Goal: Information Seeking & Learning: Check status

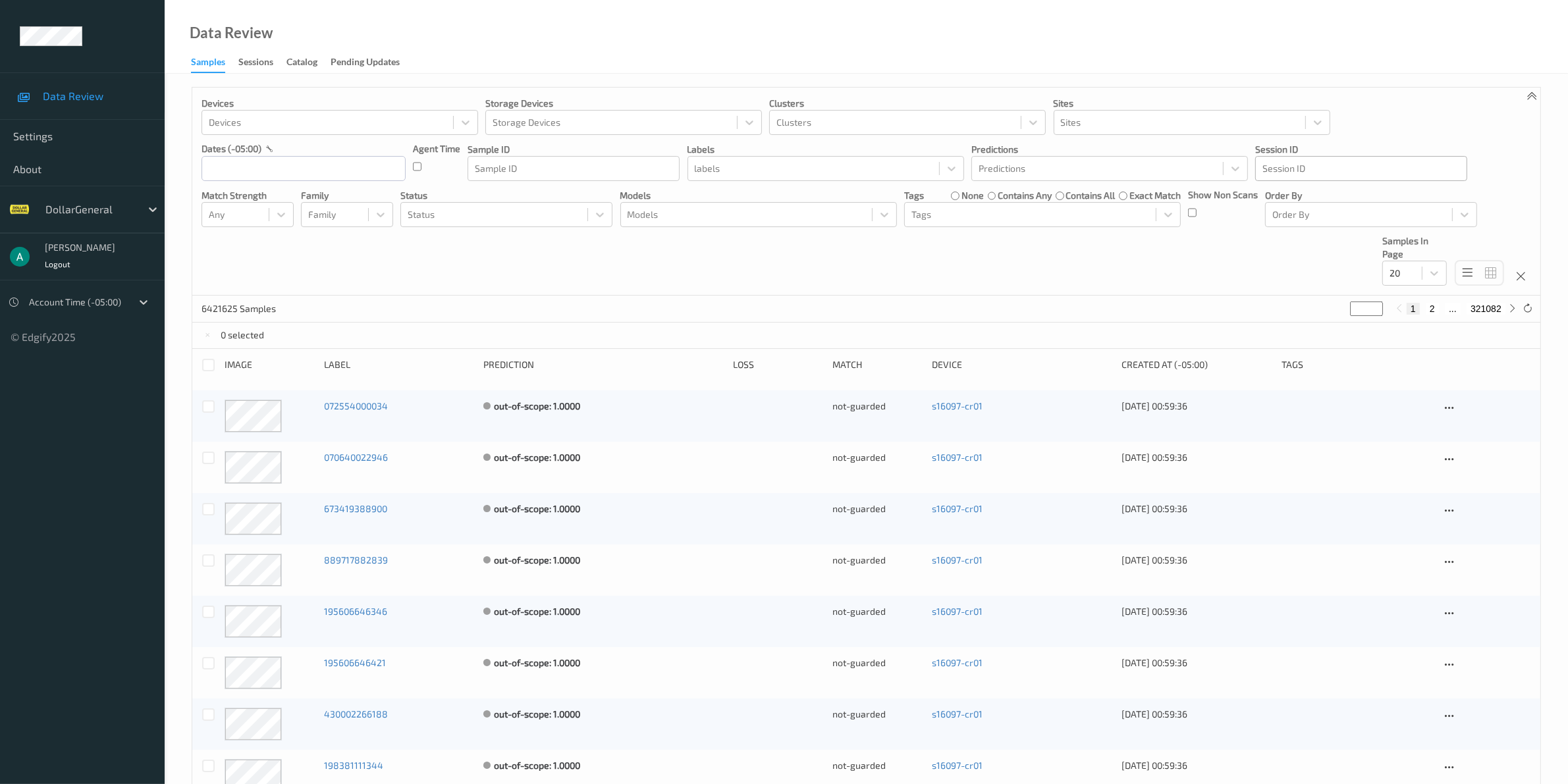
click at [1316, 170] on div at bounding box center [1362, 169] width 197 height 16
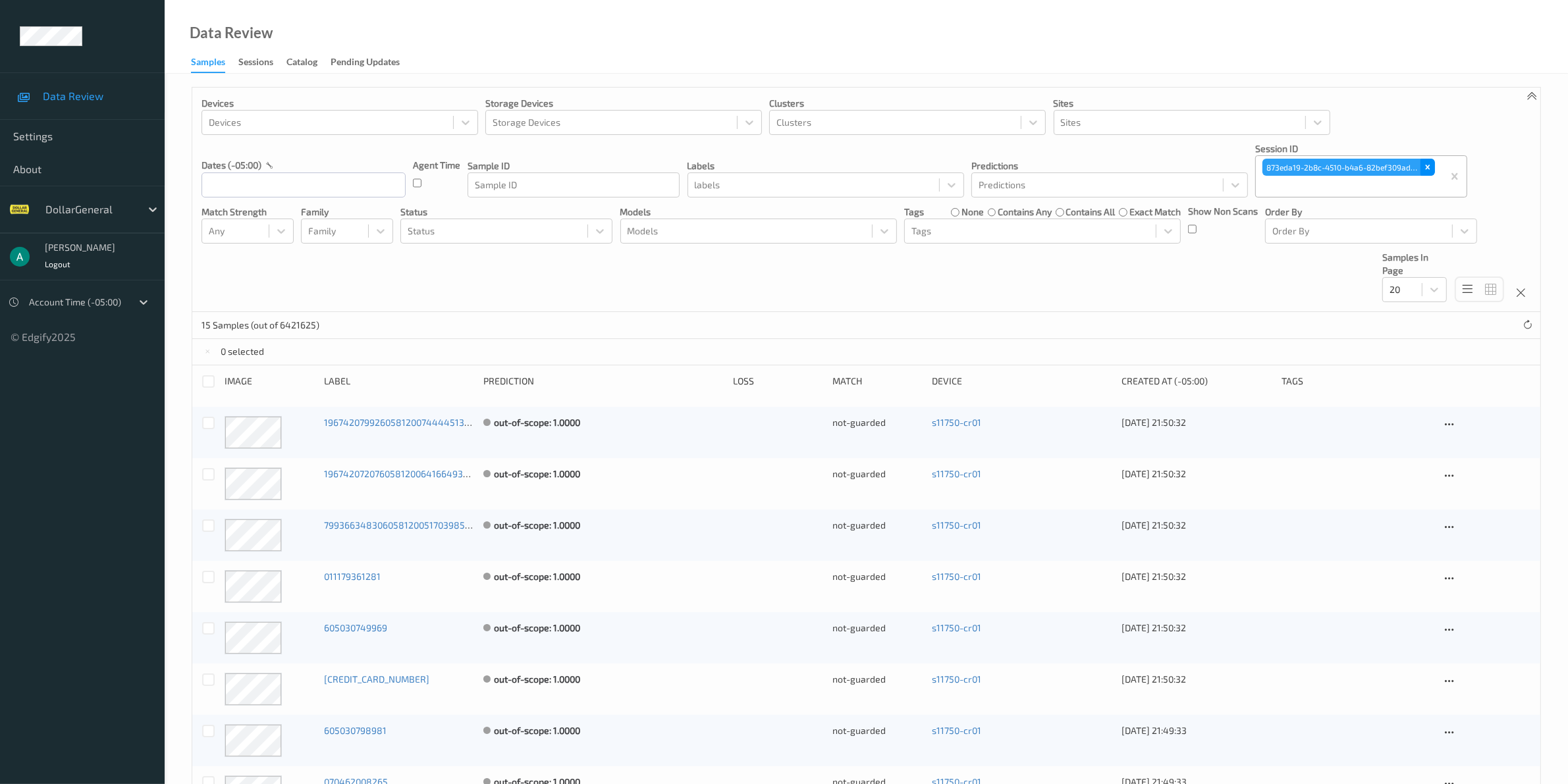
click at [1423, 172] on icon "Remove 873eda19-2b8c-4510-b4a6-82bef309ad69" at bounding box center [1427, 167] width 9 height 9
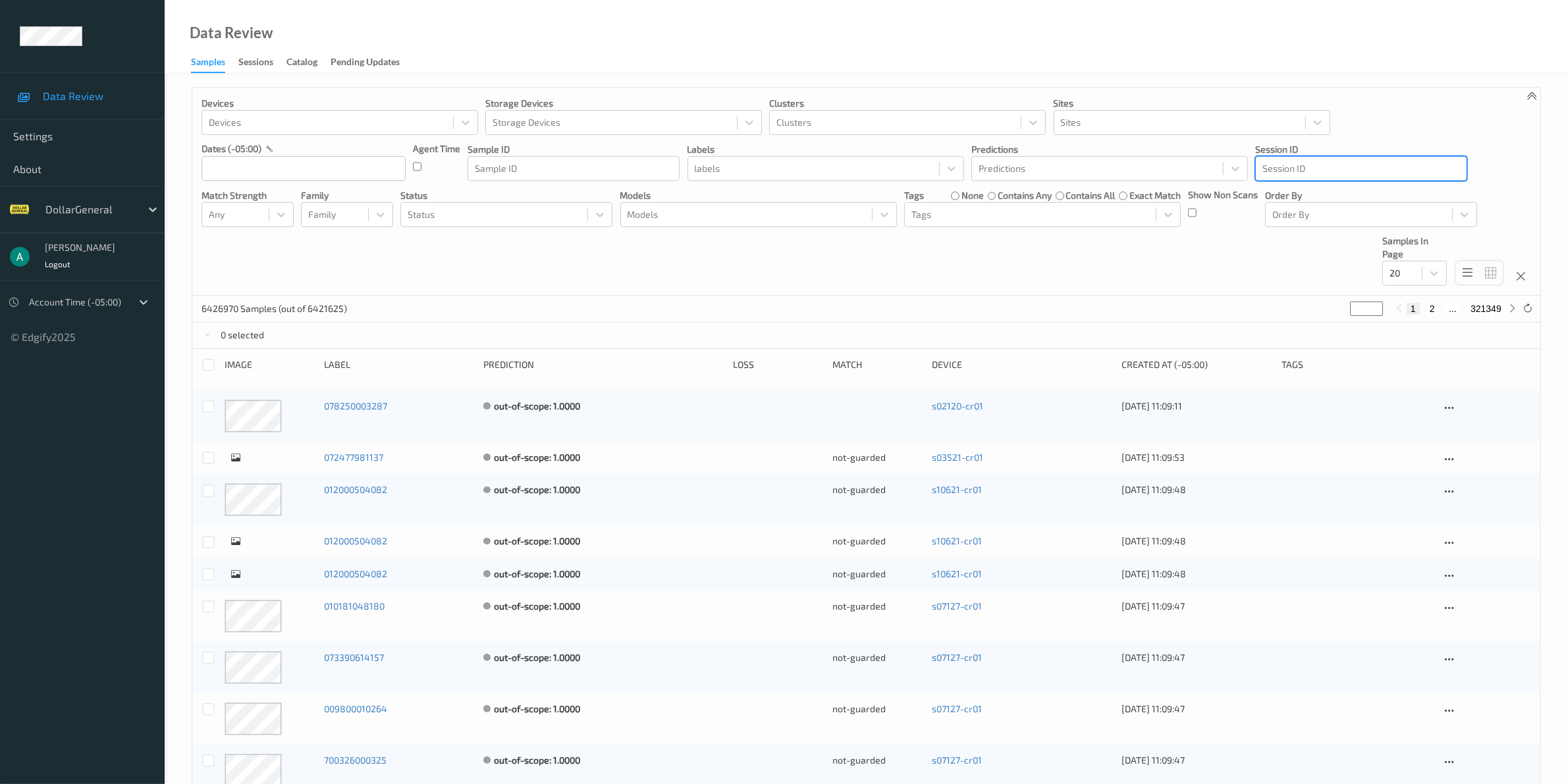
click at [1332, 172] on div at bounding box center [1362, 169] width 197 height 16
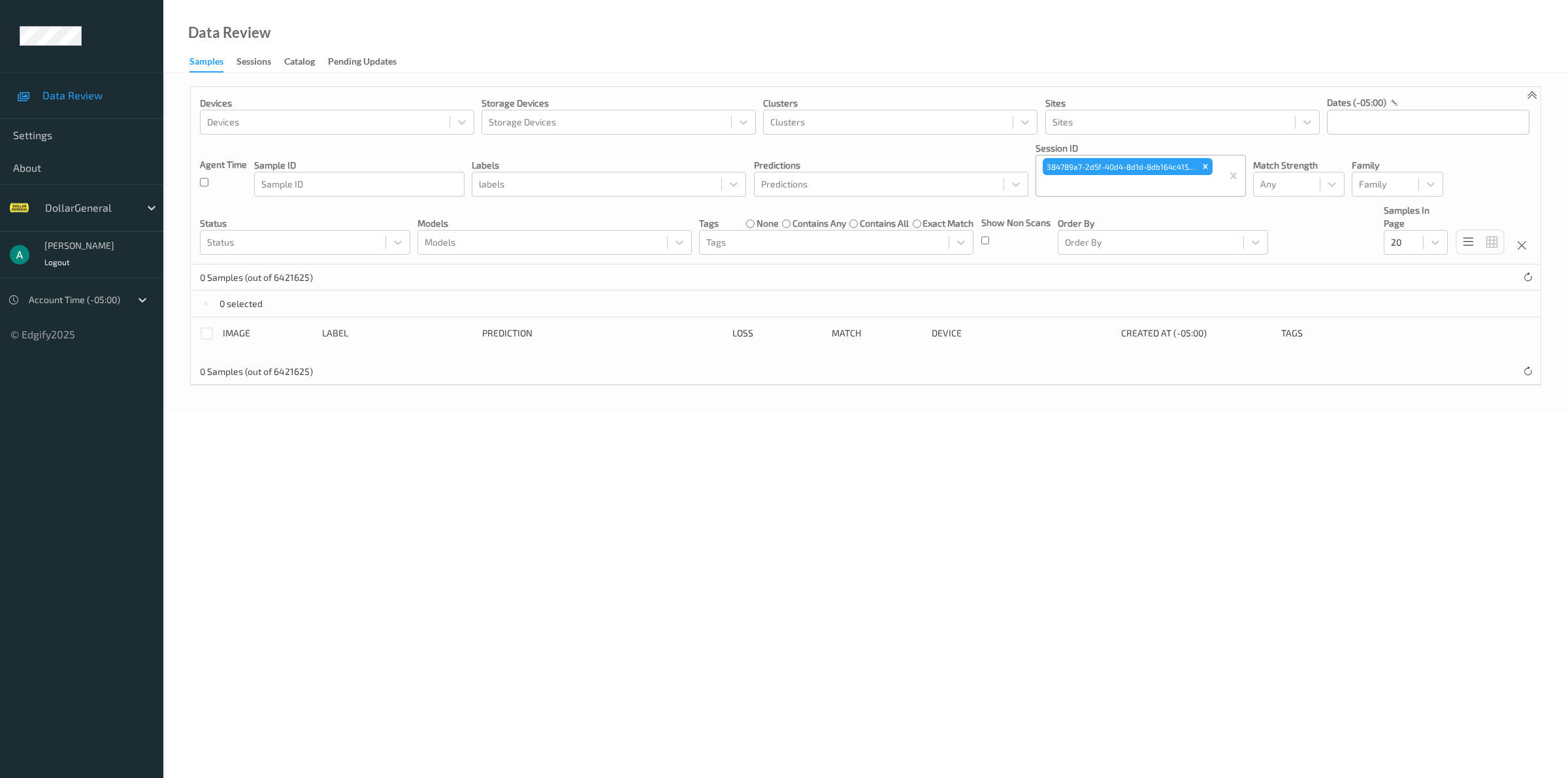
click at [543, 439] on body "Data Review Settings About DollarGeneral [PERSON_NAME] Logout Account Time (-05…" at bounding box center [784, 389] width 1568 height 778
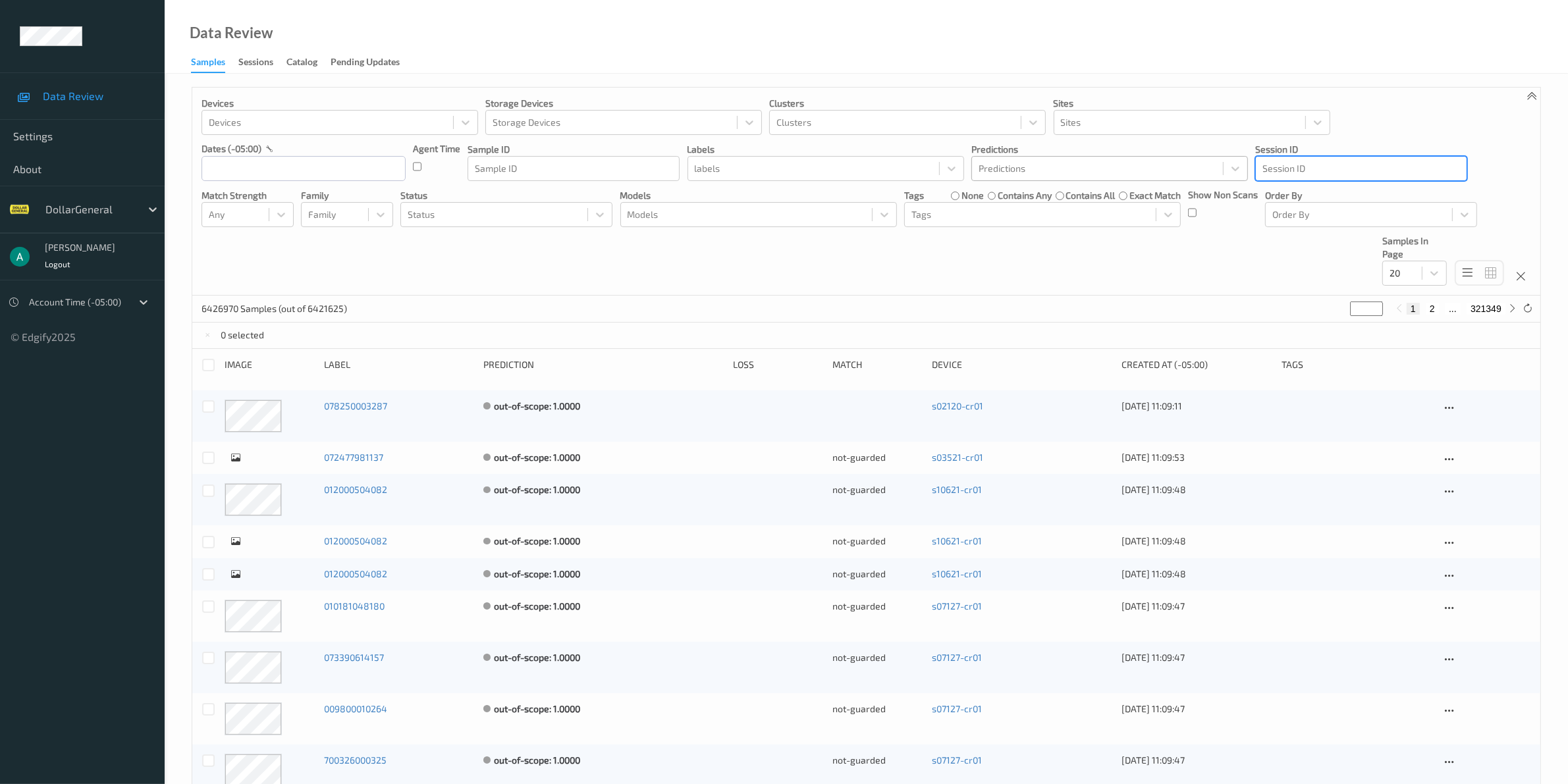
click at [1067, 175] on div at bounding box center [1098, 169] width 238 height 16
click at [1293, 164] on div at bounding box center [1362, 169] width 197 height 16
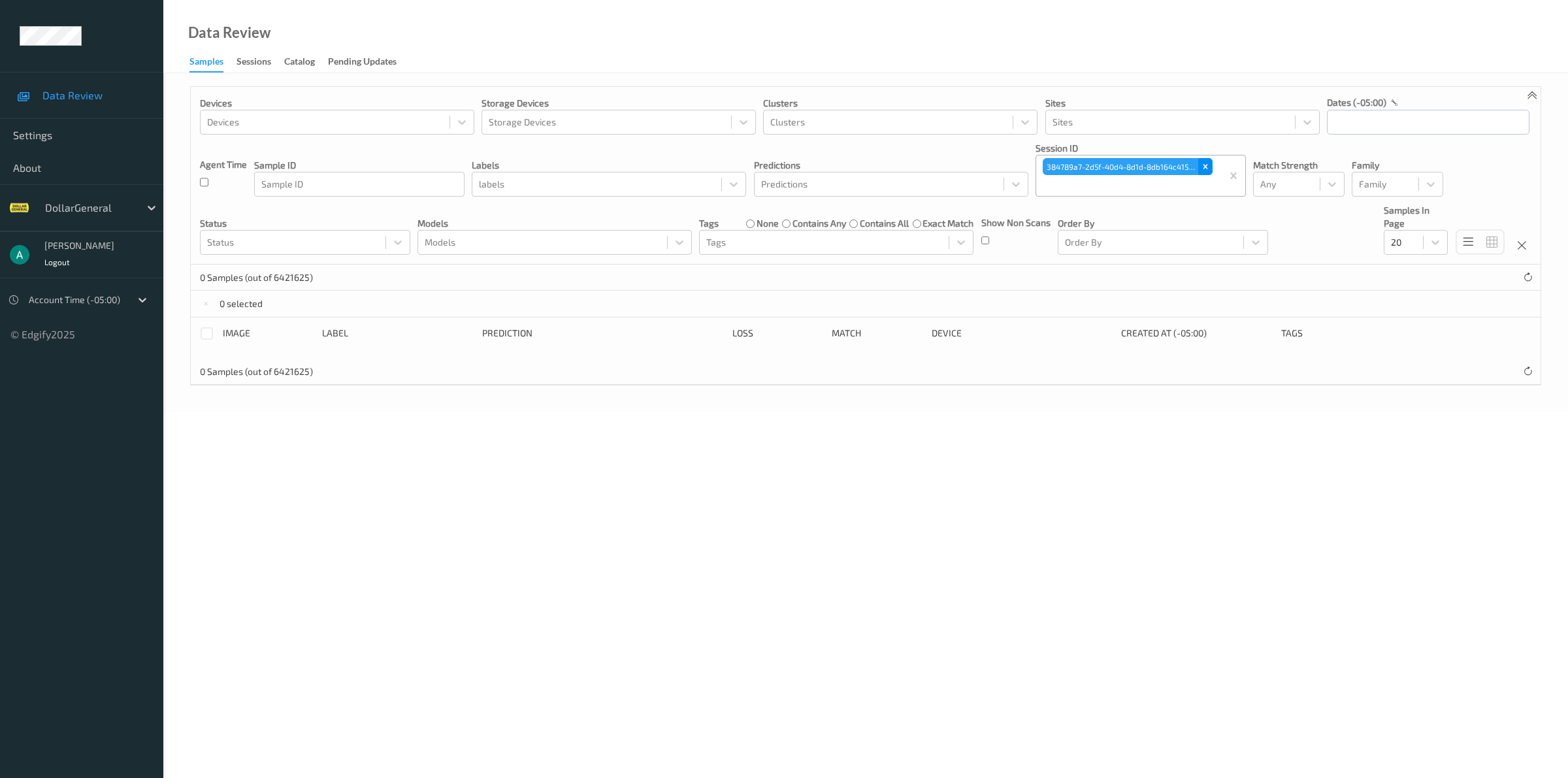
drag, startPoint x: 1211, startPoint y: 162, endPoint x: 1143, endPoint y: 167, distance: 68.2
click at [1210, 162] on div "Remove 384789a7-2d5f-40d4-8d1d-8db164c415bc" at bounding box center [1205, 167] width 15 height 17
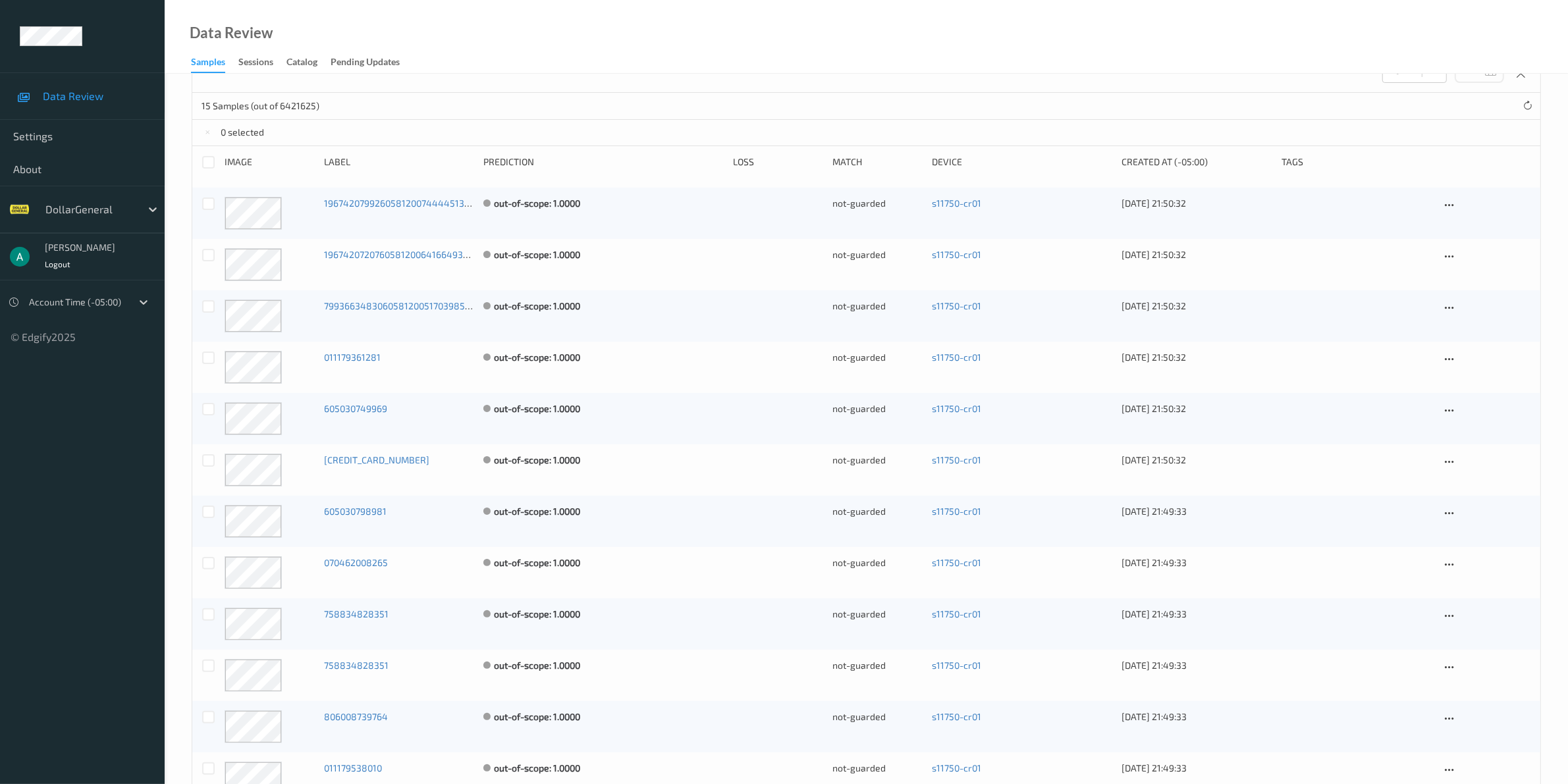
scroll to position [37, 0]
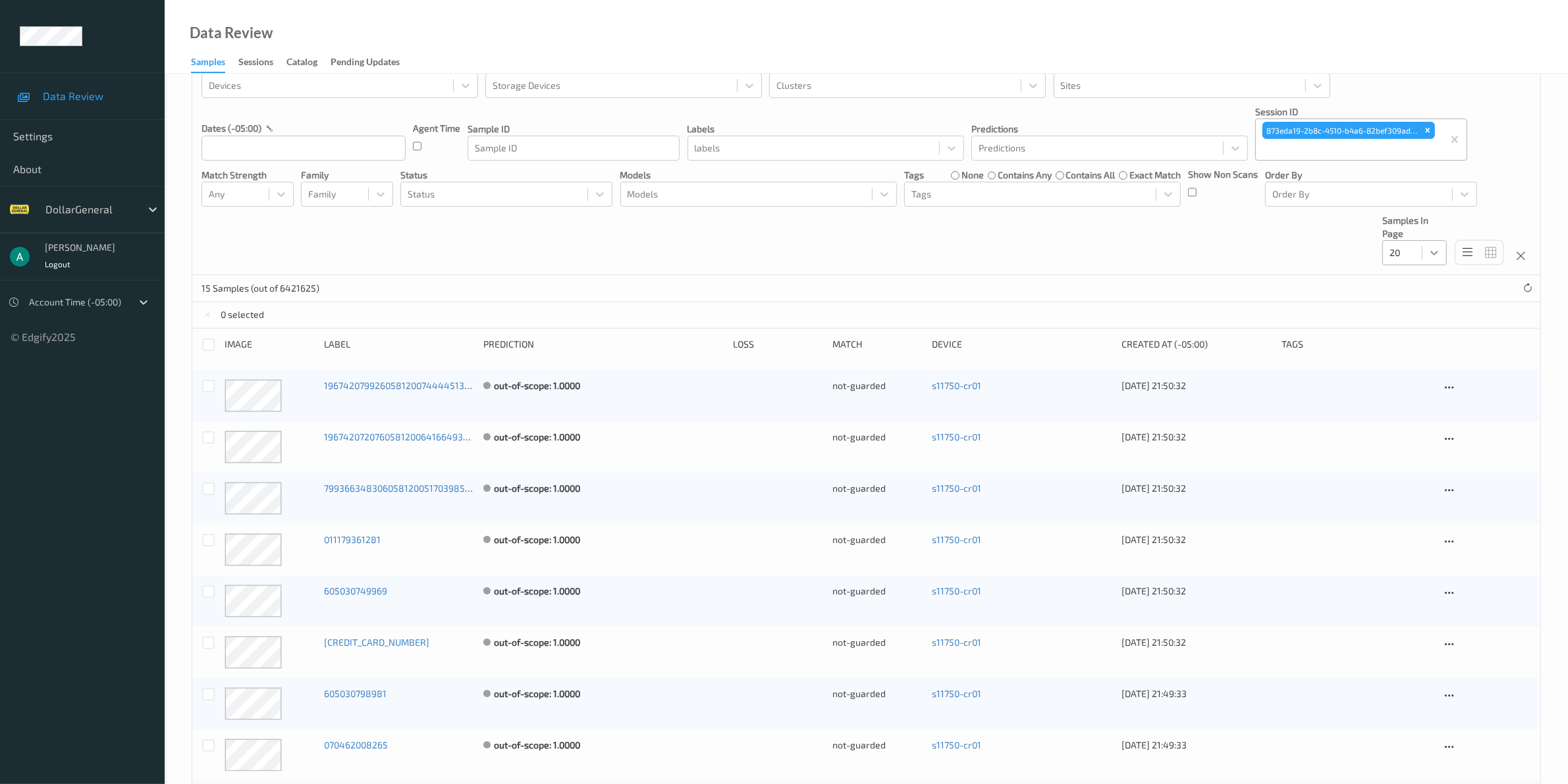
click at [1436, 252] on icon at bounding box center [1434, 252] width 13 height 13
click at [1426, 277] on div "10" at bounding box center [1415, 285] width 64 height 24
click at [1431, 251] on icon at bounding box center [1434, 252] width 13 height 13
click at [1413, 305] on span "20" at bounding box center [1414, 308] width 10 height 13
click at [1499, 251] on div at bounding box center [1491, 252] width 20 height 20
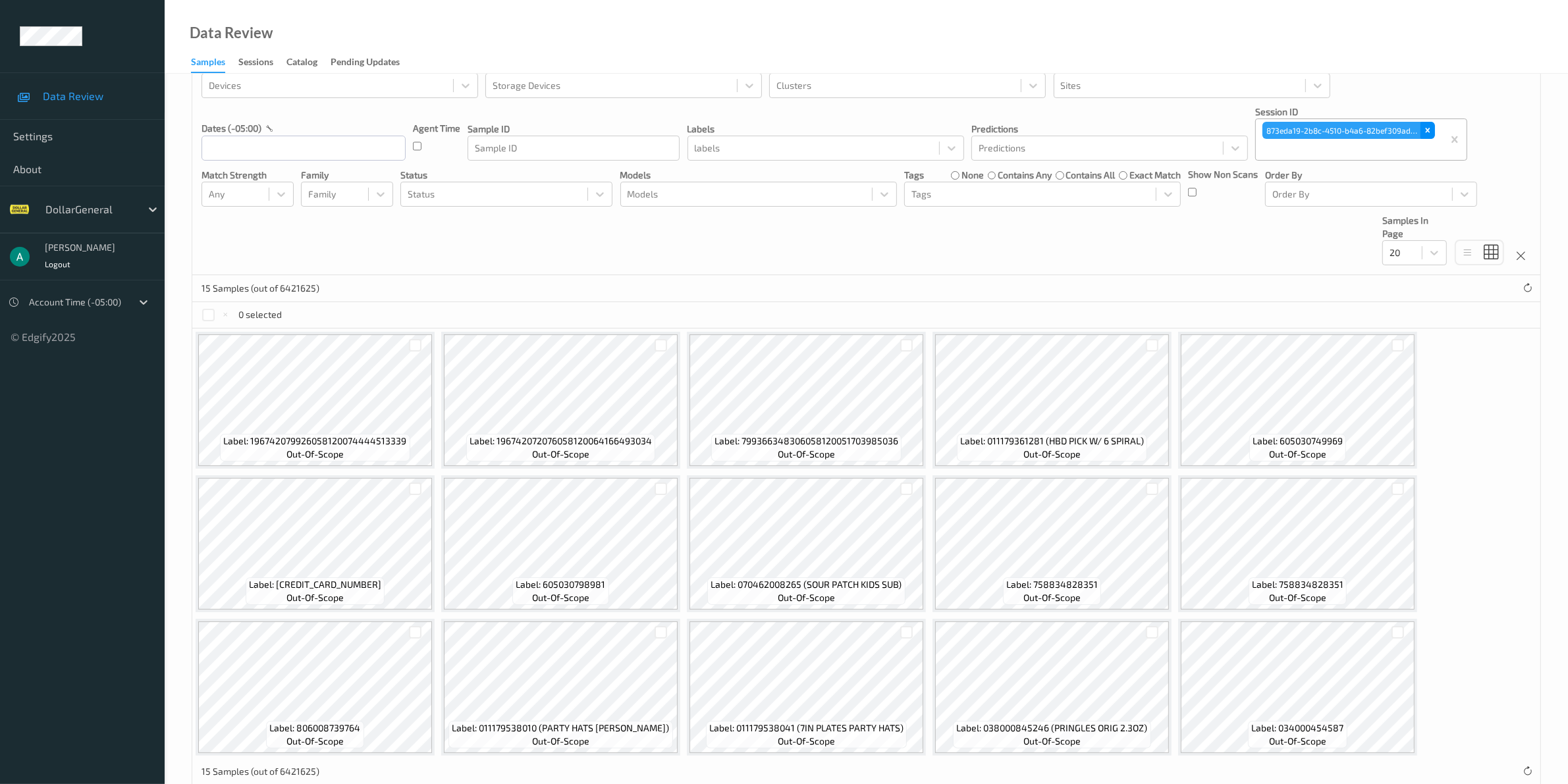
click at [1433, 134] on div "Remove 873eda19-2b8c-4510-b4a6-82bef309ad69" at bounding box center [1428, 130] width 15 height 17
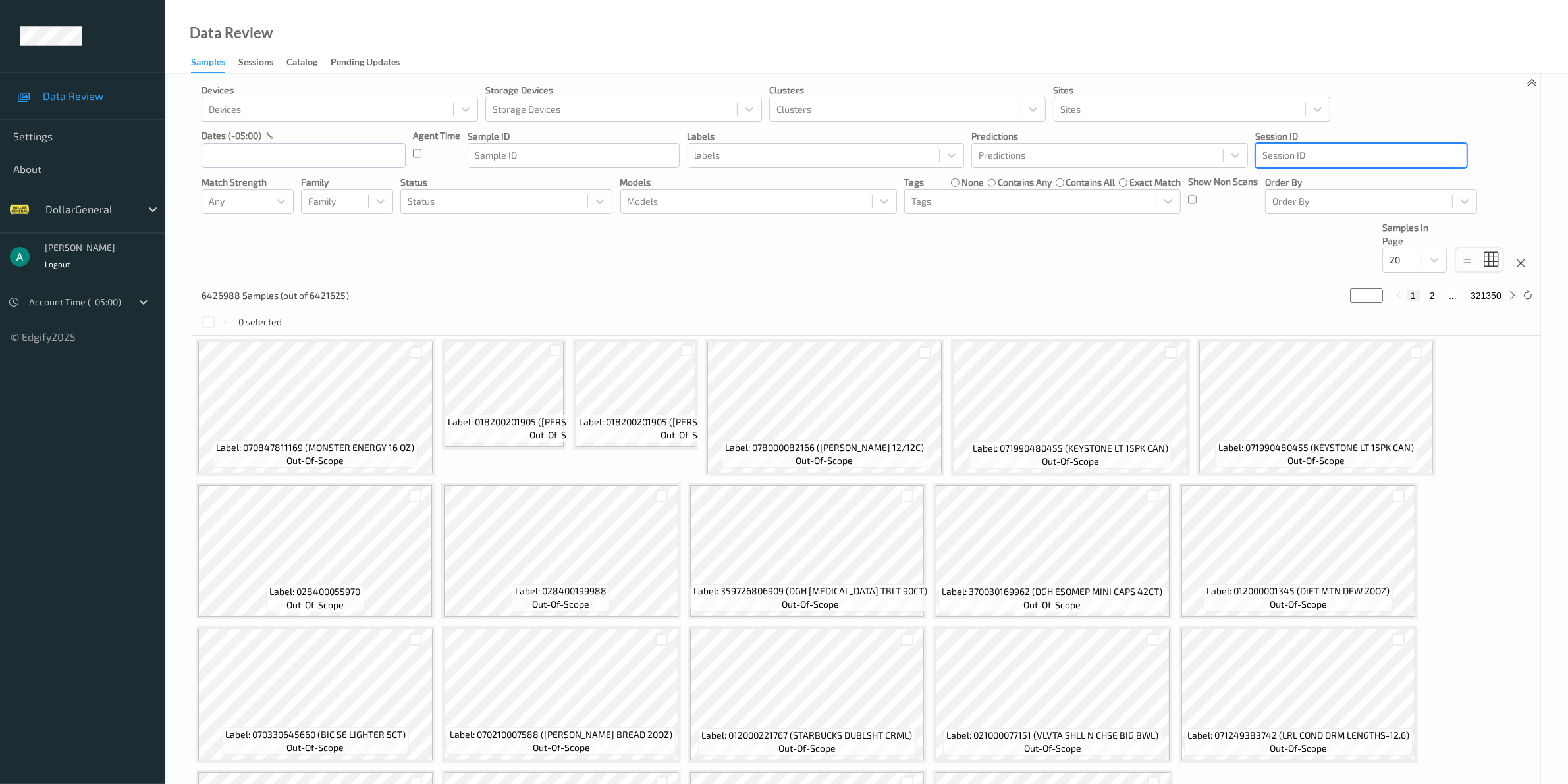
scroll to position [0, 0]
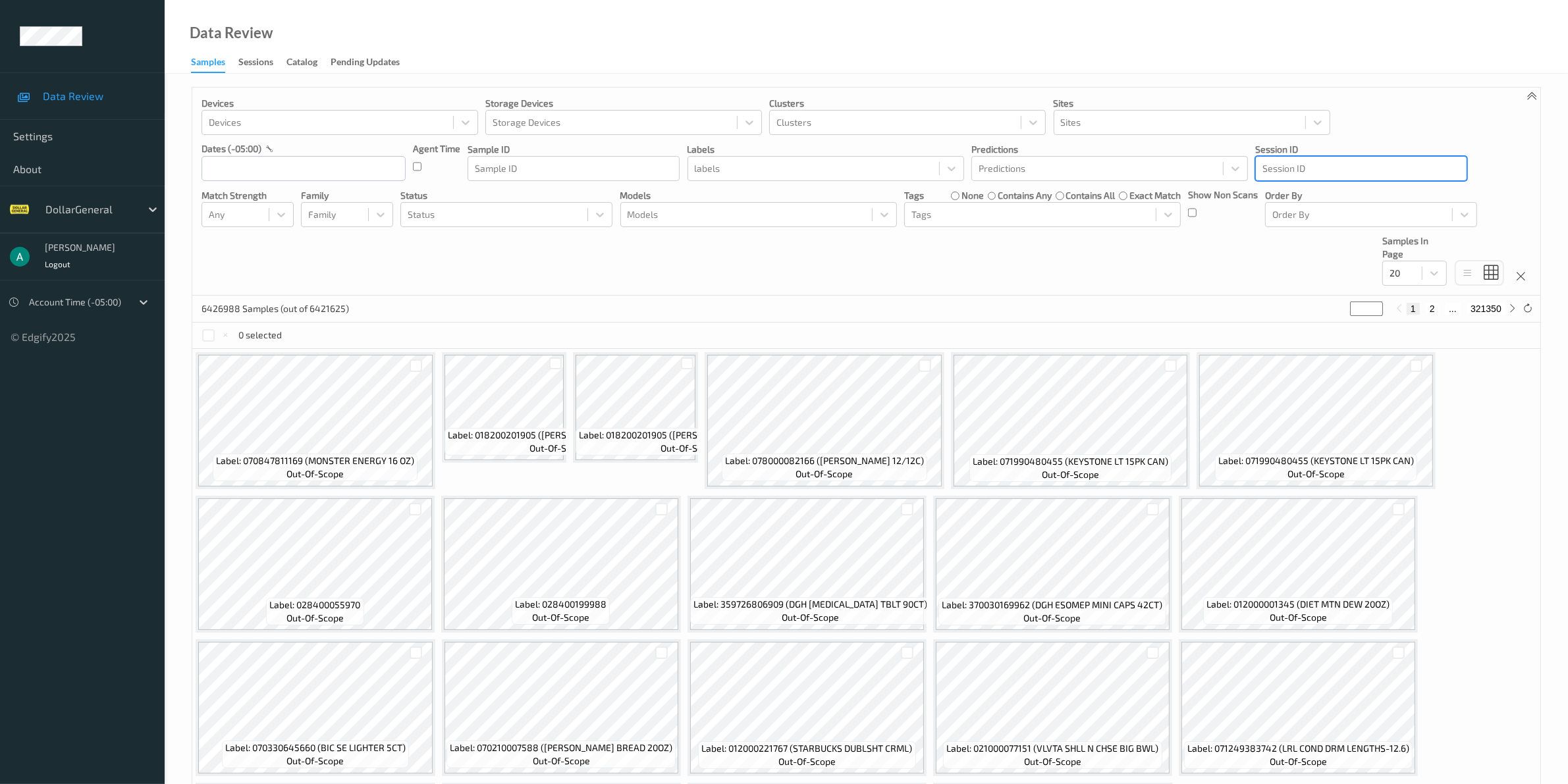
click at [204, 60] on div "Samples" at bounding box center [208, 64] width 34 height 17
click at [70, 102] on span "Data Review" at bounding box center [97, 96] width 108 height 13
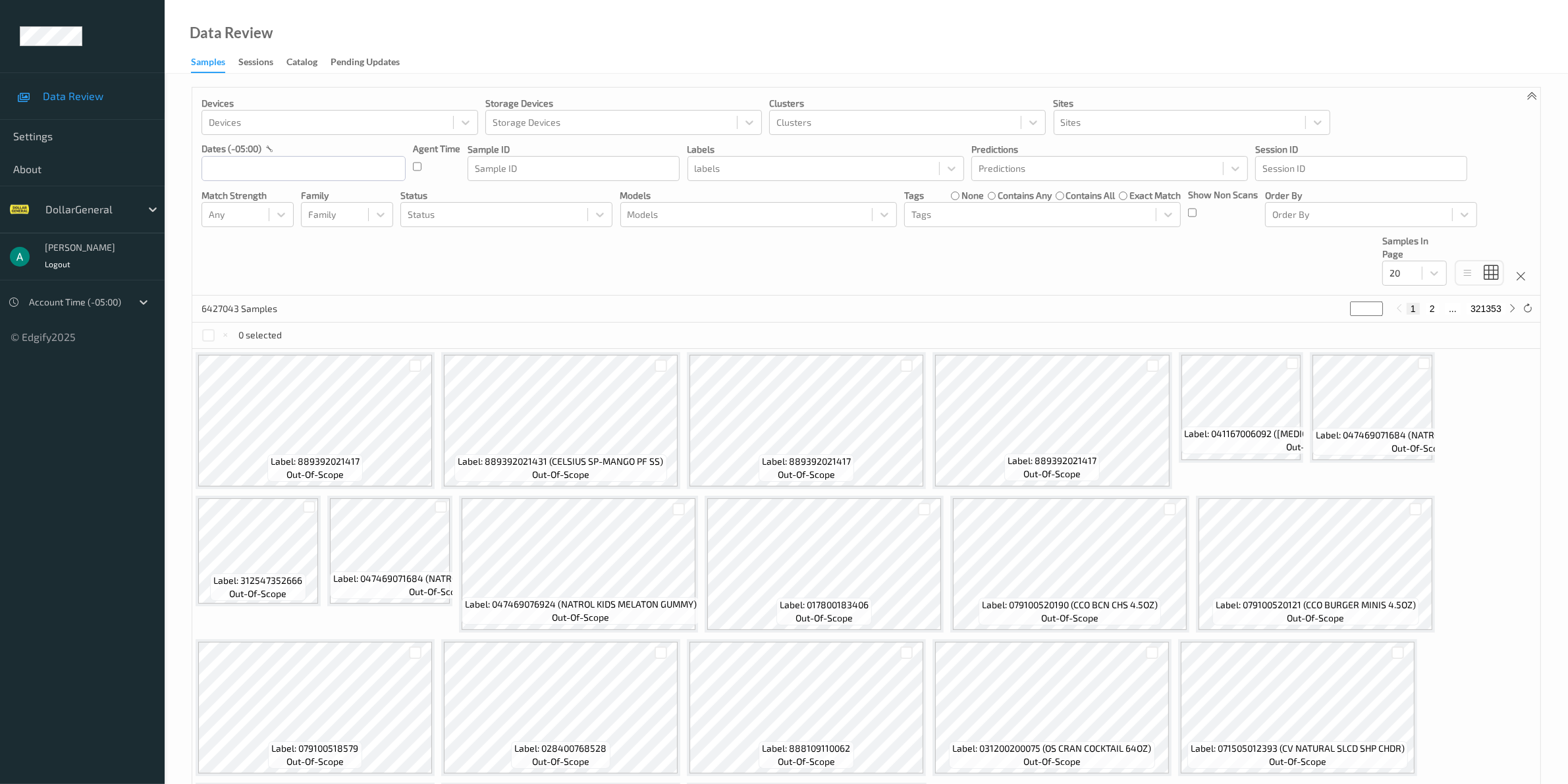
click at [50, 334] on div "© Edgify 2025" at bounding box center [82, 332] width 164 height 25
click at [125, 298] on div at bounding box center [76, 302] width 96 height 16
click at [29, 131] on span "Settings" at bounding box center [83, 136] width 139 height 13
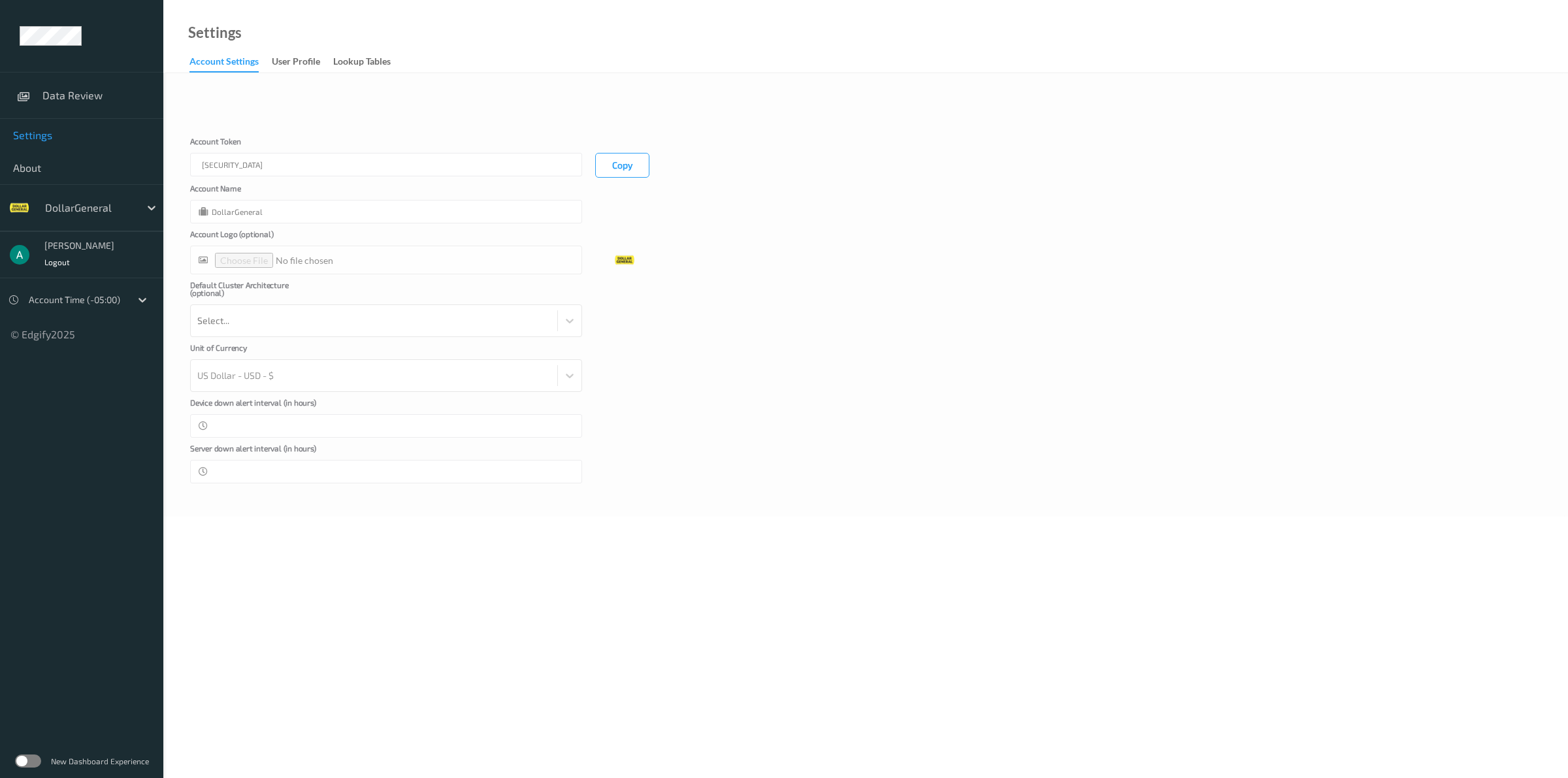
click at [29, 130] on span "Settings" at bounding box center [82, 135] width 137 height 13
click at [51, 90] on span "Data Review" at bounding box center [96, 95] width 108 height 13
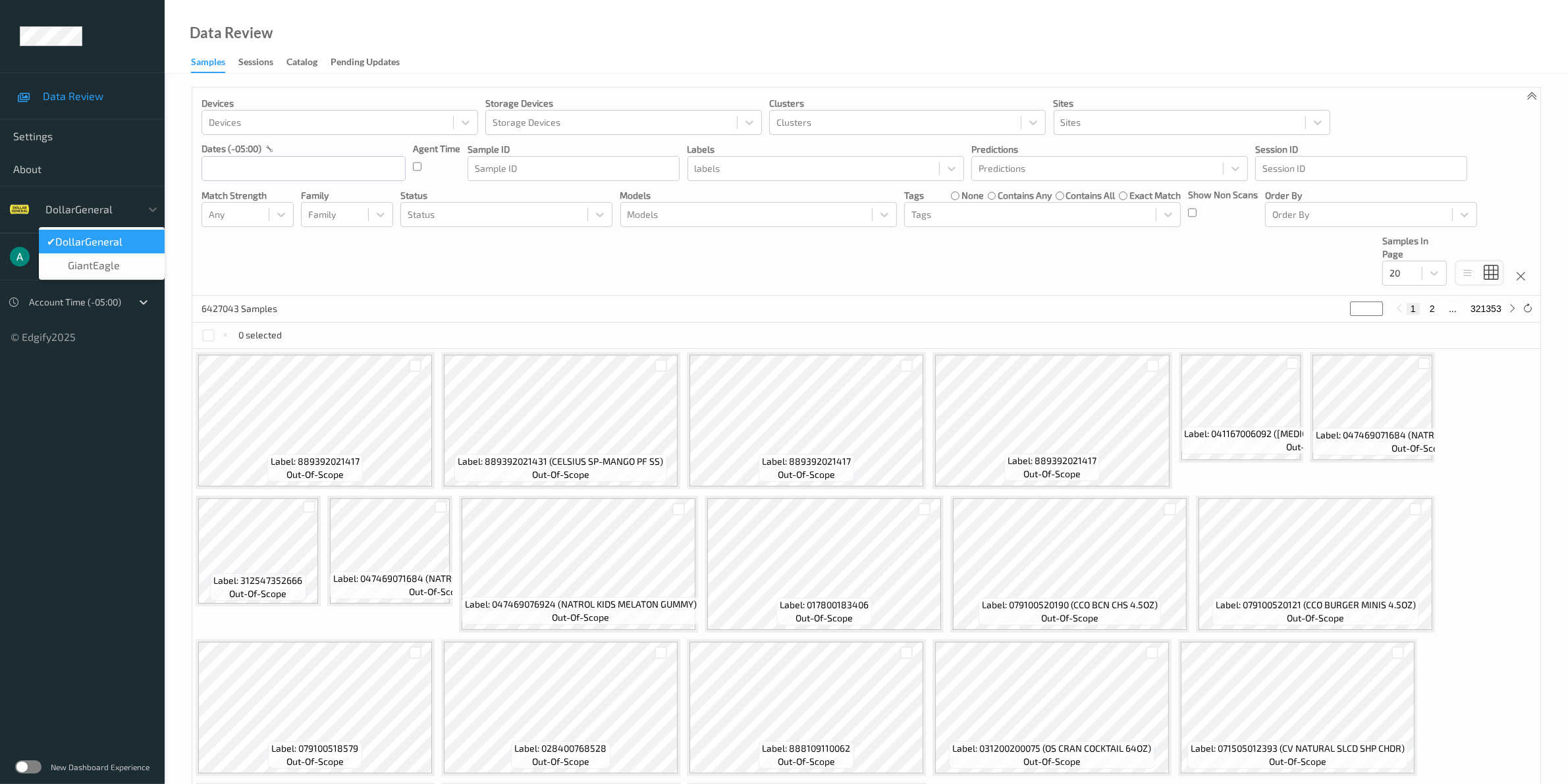
click at [107, 211] on div at bounding box center [90, 209] width 89 height 16
click at [264, 66] on div "Sessions" at bounding box center [256, 64] width 35 height 17
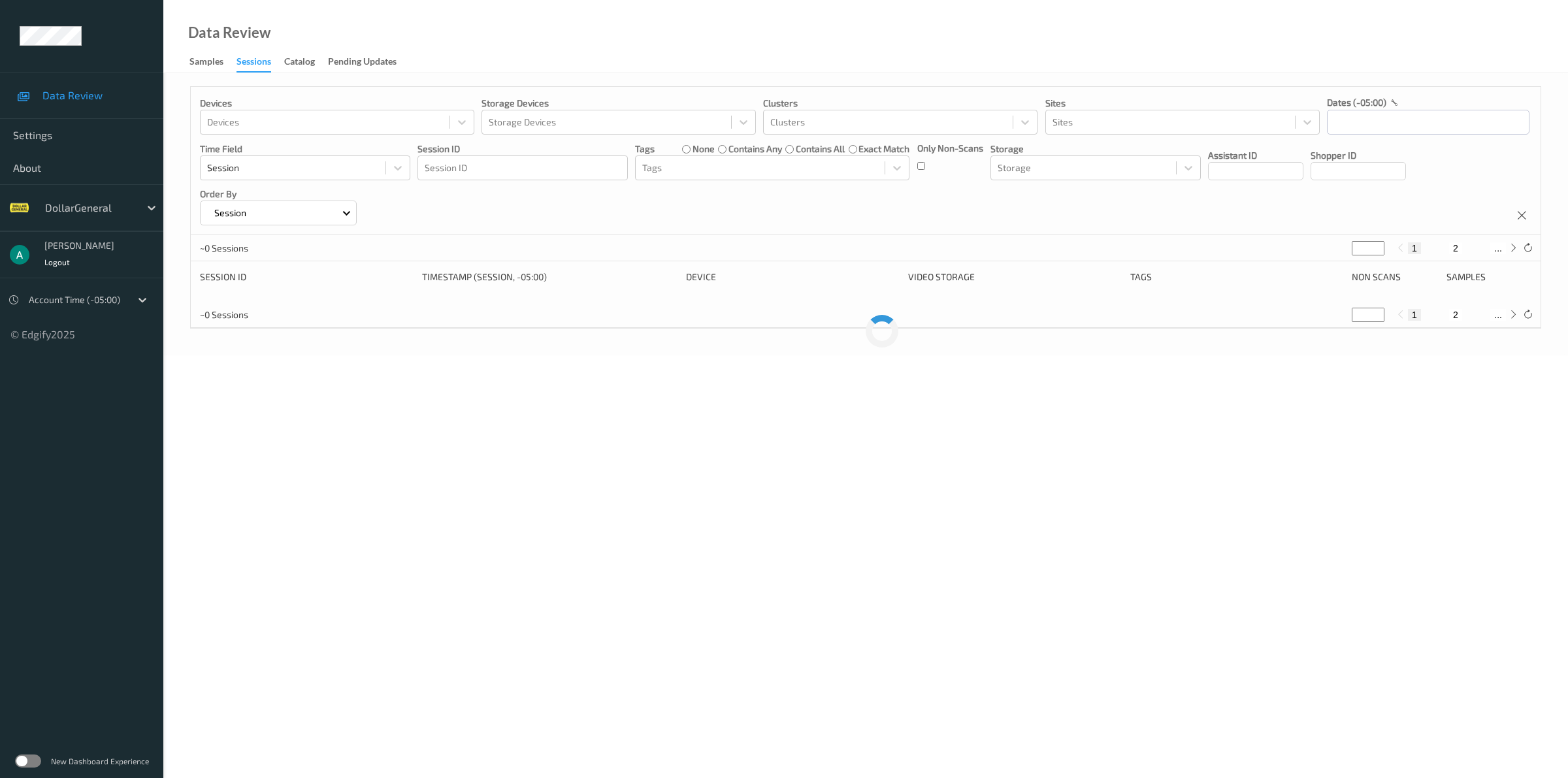
click at [20, 763] on label at bounding box center [28, 761] width 26 height 13
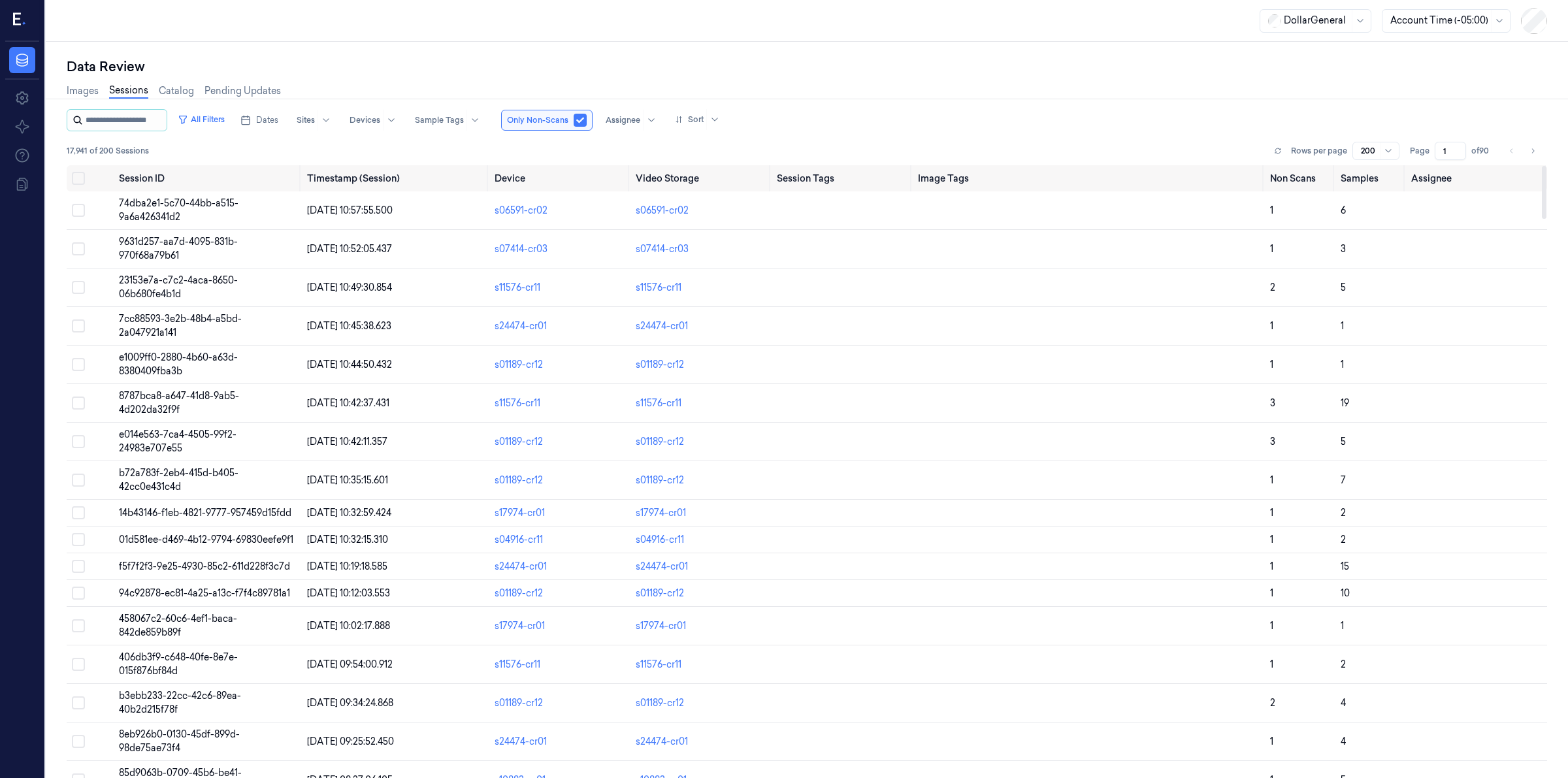
click at [100, 121] on input "string" at bounding box center [124, 120] width 78 height 21
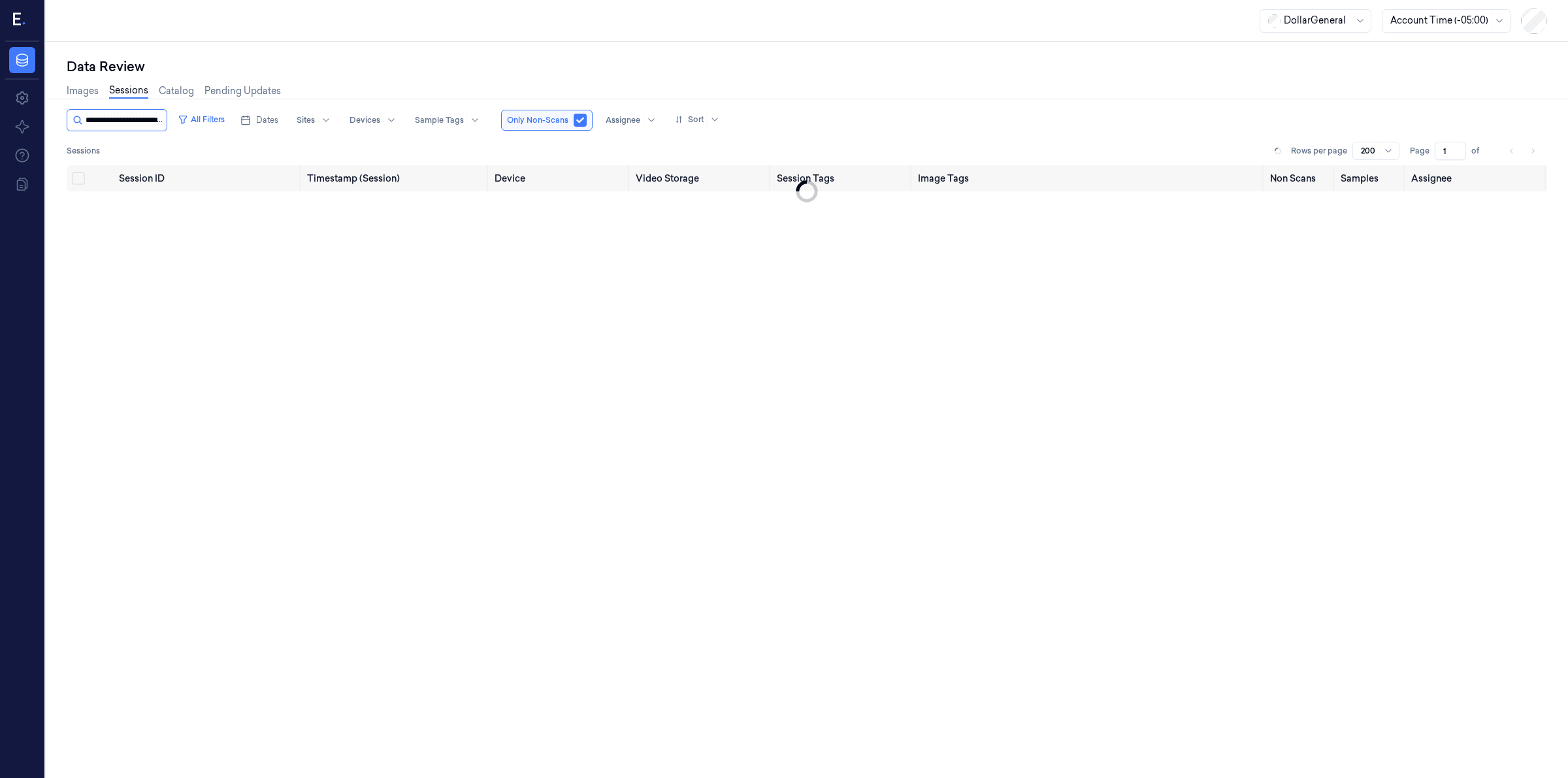
scroll to position [0, 63]
type input "**********"
click at [587, 121] on button "button" at bounding box center [592, 120] width 13 height 13
click at [726, 224] on td "No results." at bounding box center [807, 223] width 1481 height 62
click at [667, 318] on div "Session ID Timestamp (Session) Device Video Storage Session Tags Image Tags Non…" at bounding box center [807, 466] width 1481 height 602
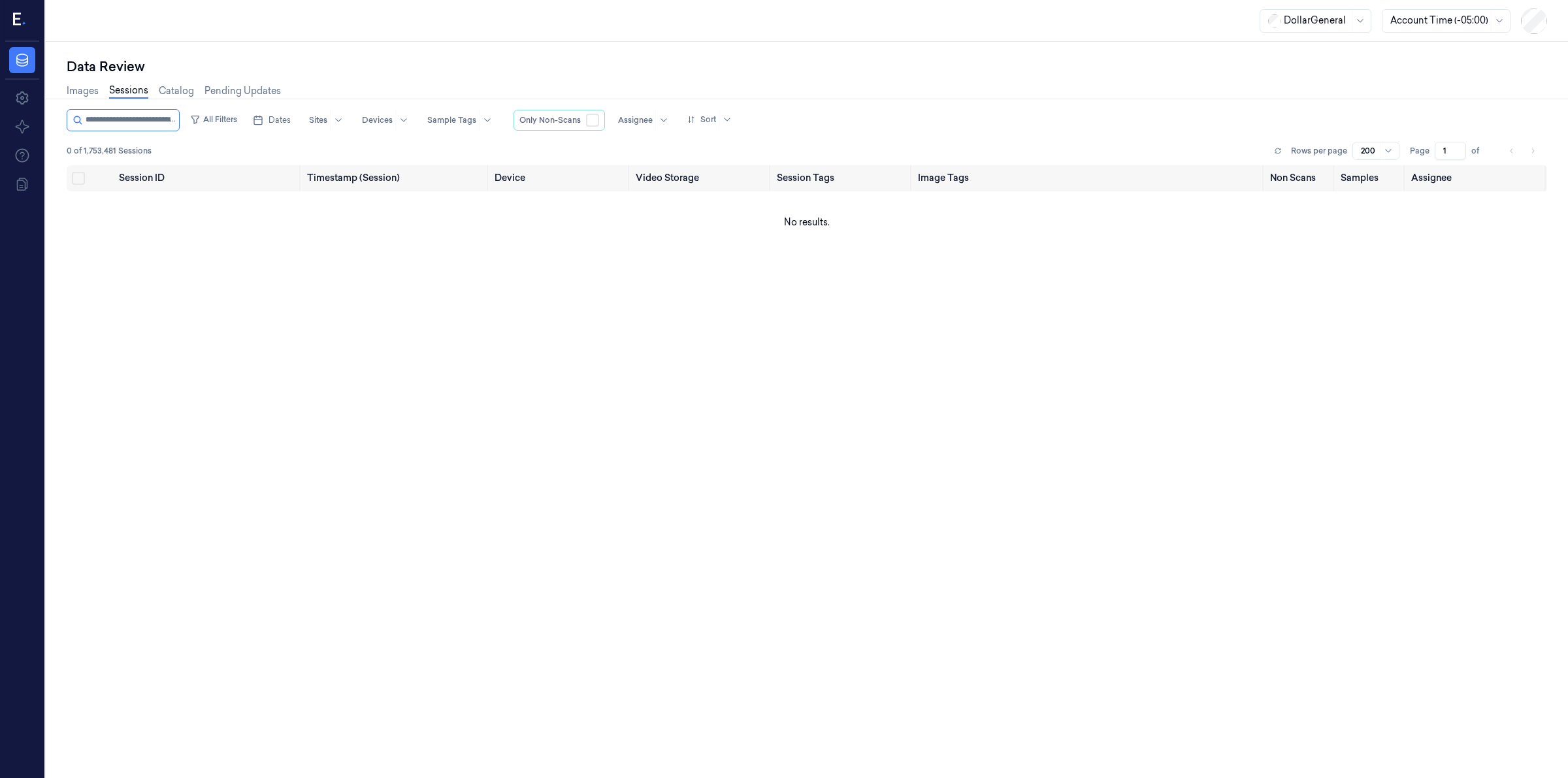
click at [24, 23] on icon at bounding box center [24, 23] width 3 height 3
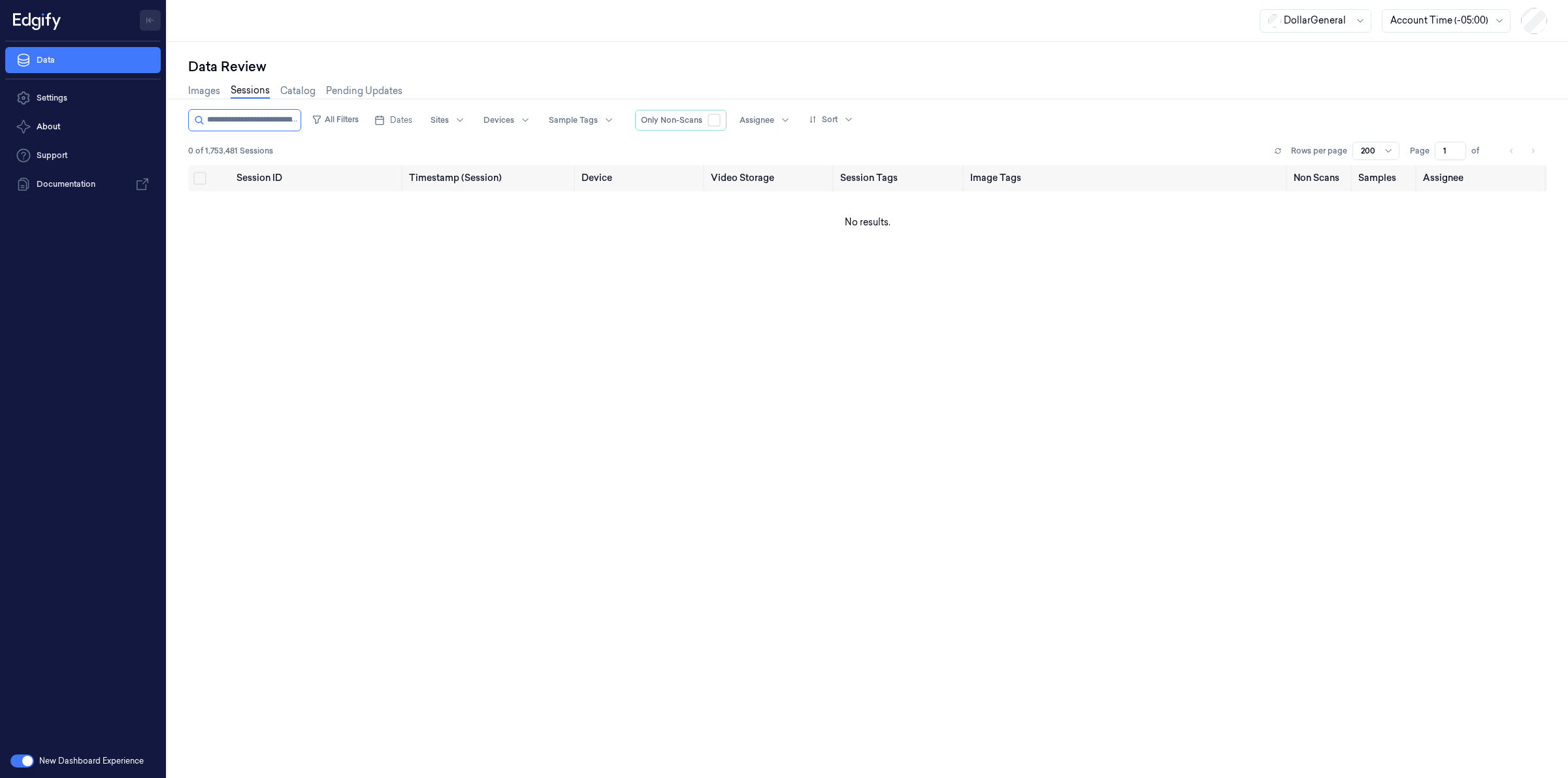
click at [152, 19] on icon "Toggle Navigation" at bounding box center [150, 20] width 9 height 9
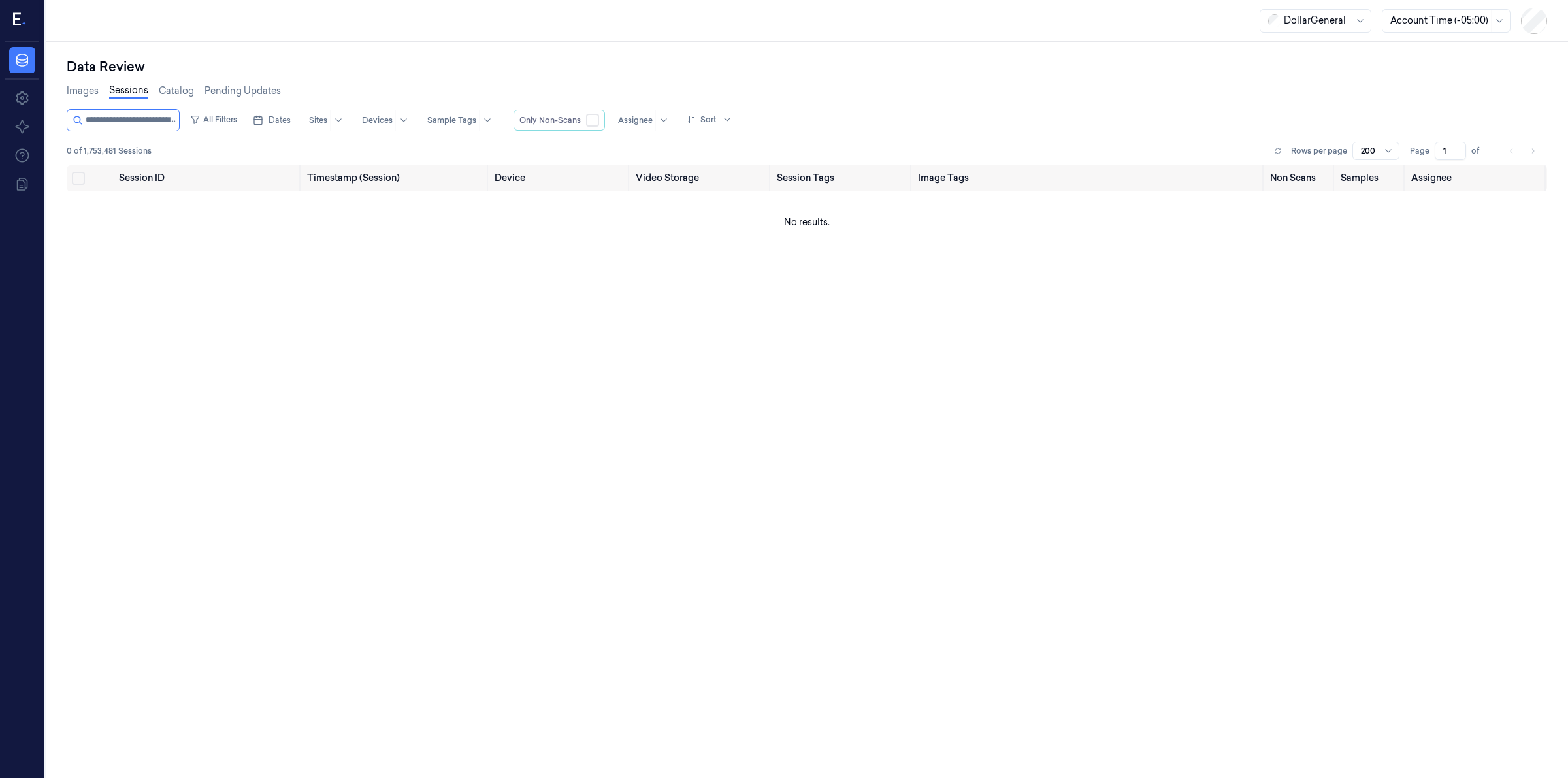
click at [17, 15] on icon at bounding box center [20, 20] width 14 height 19
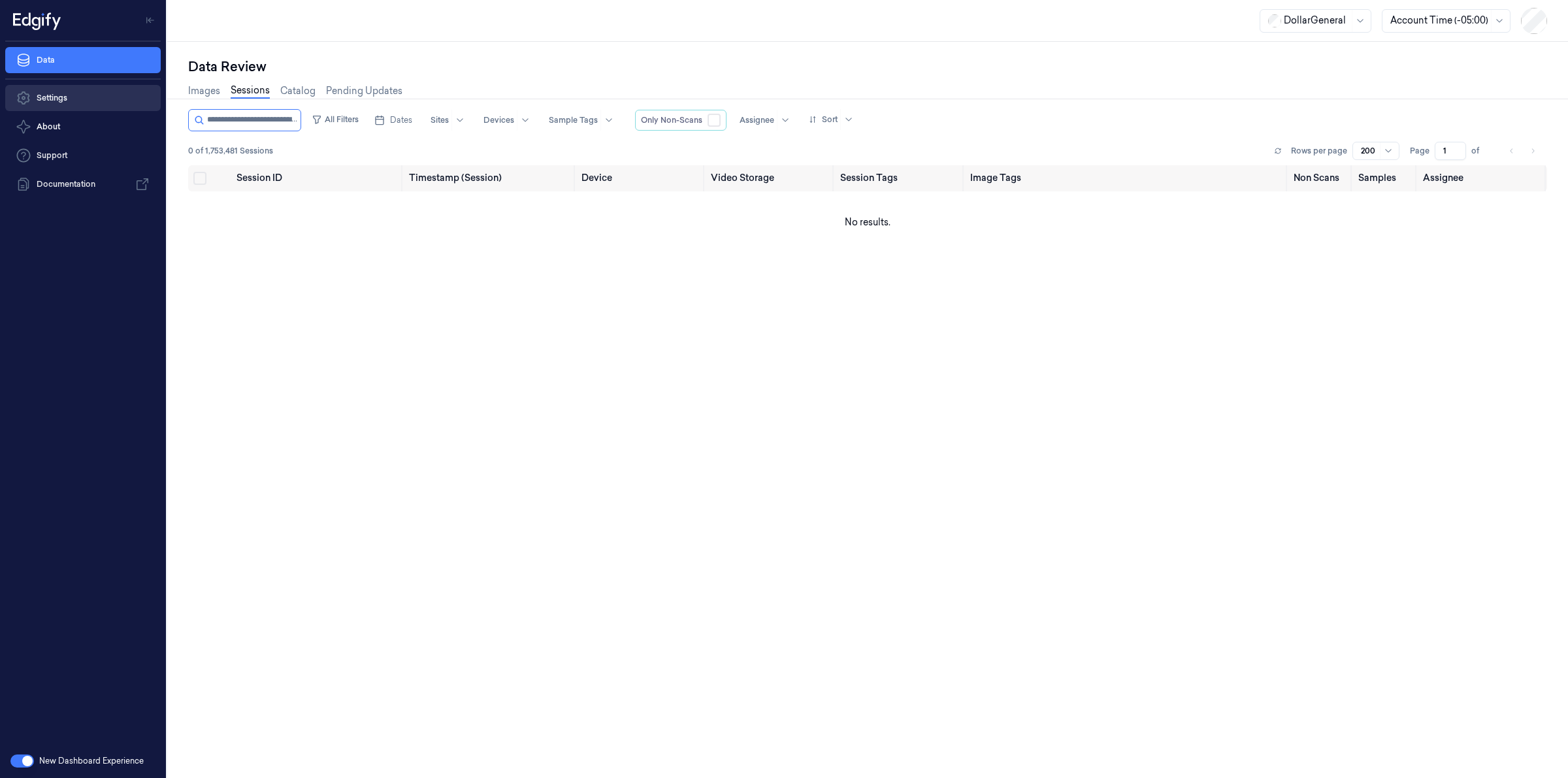
click at [70, 99] on link "Settings" at bounding box center [83, 98] width 155 height 26
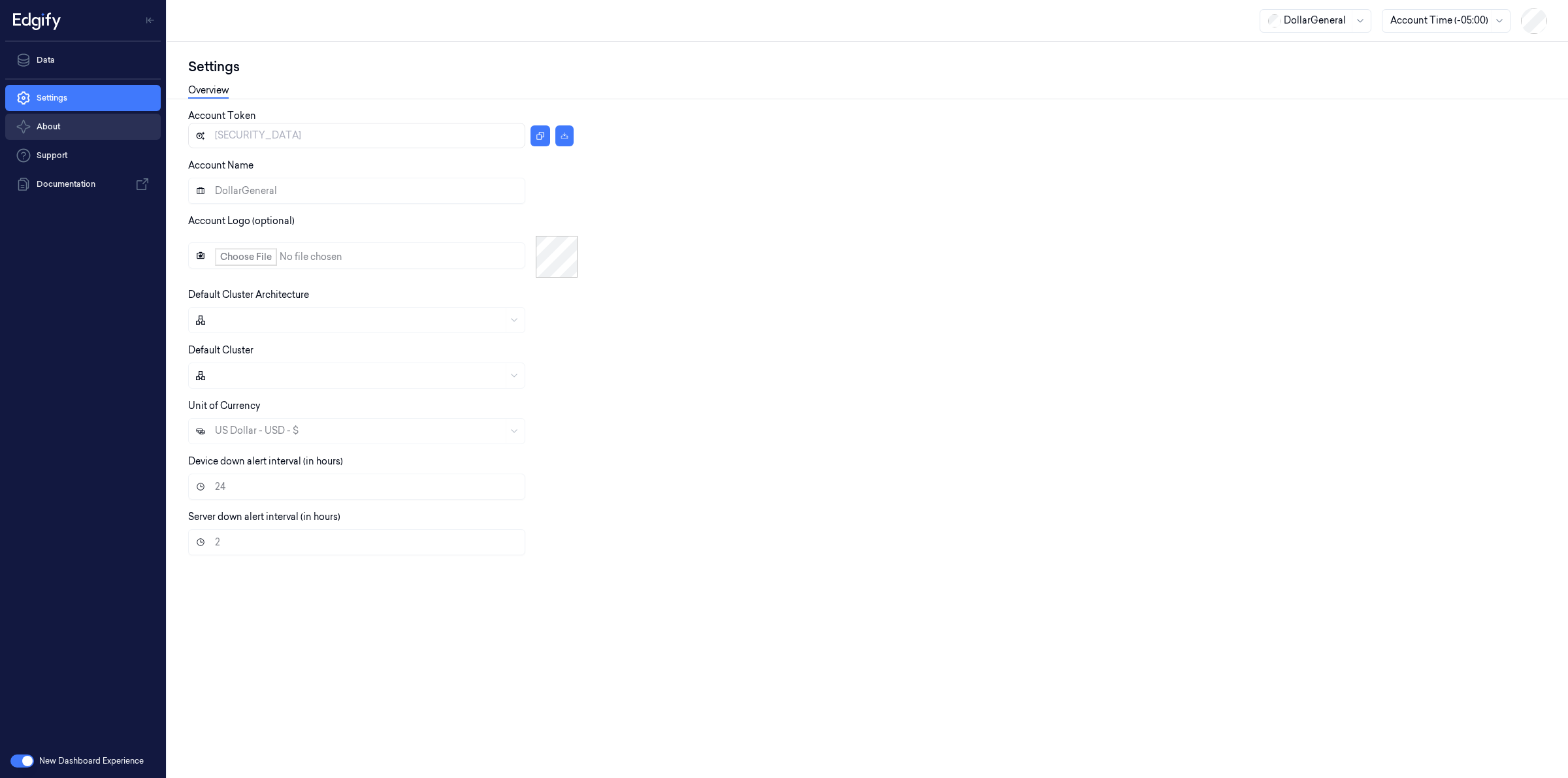
click at [83, 128] on button "About" at bounding box center [83, 127] width 155 height 26
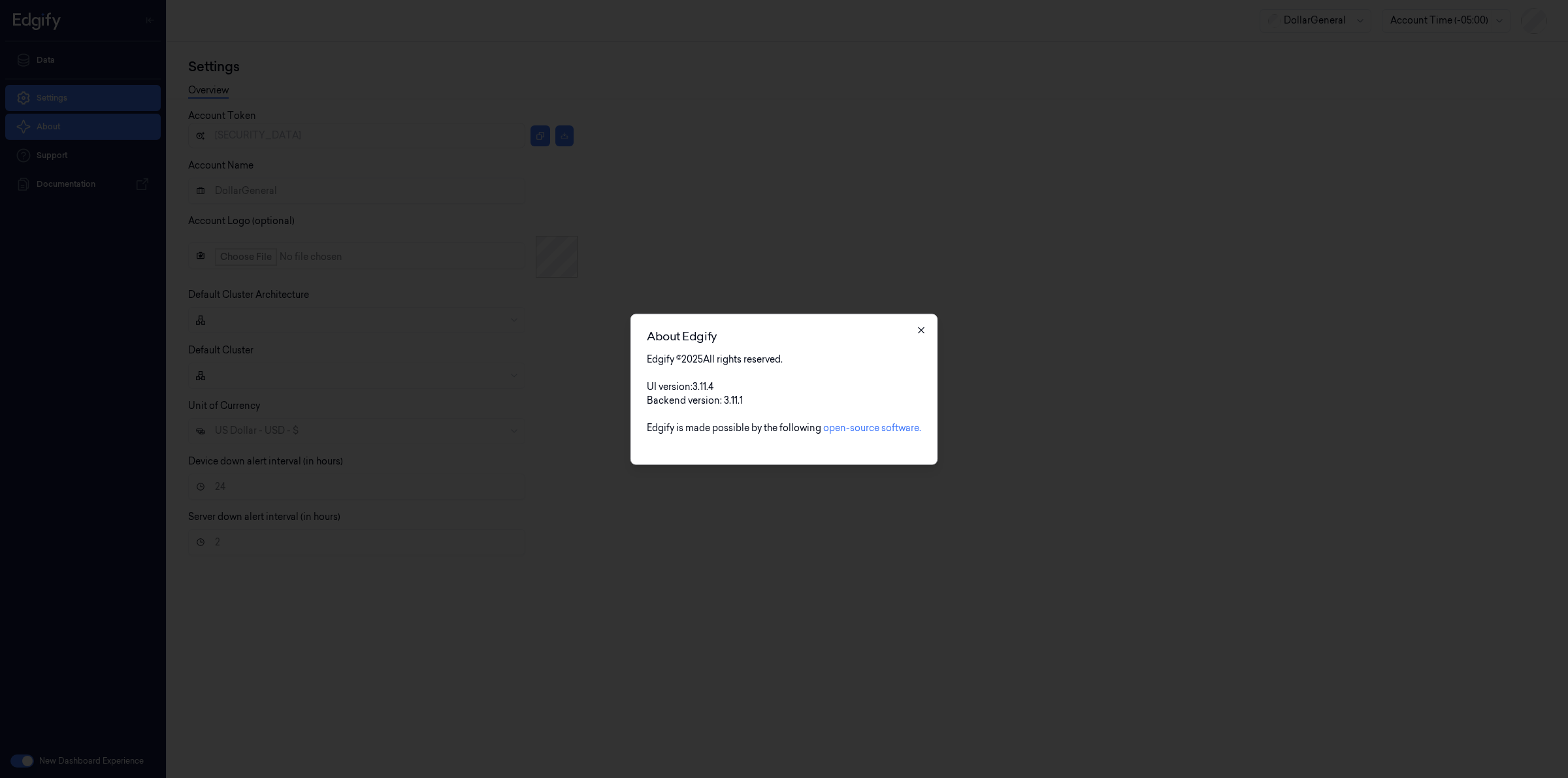
click at [922, 328] on icon "button" at bounding box center [921, 330] width 10 height 10
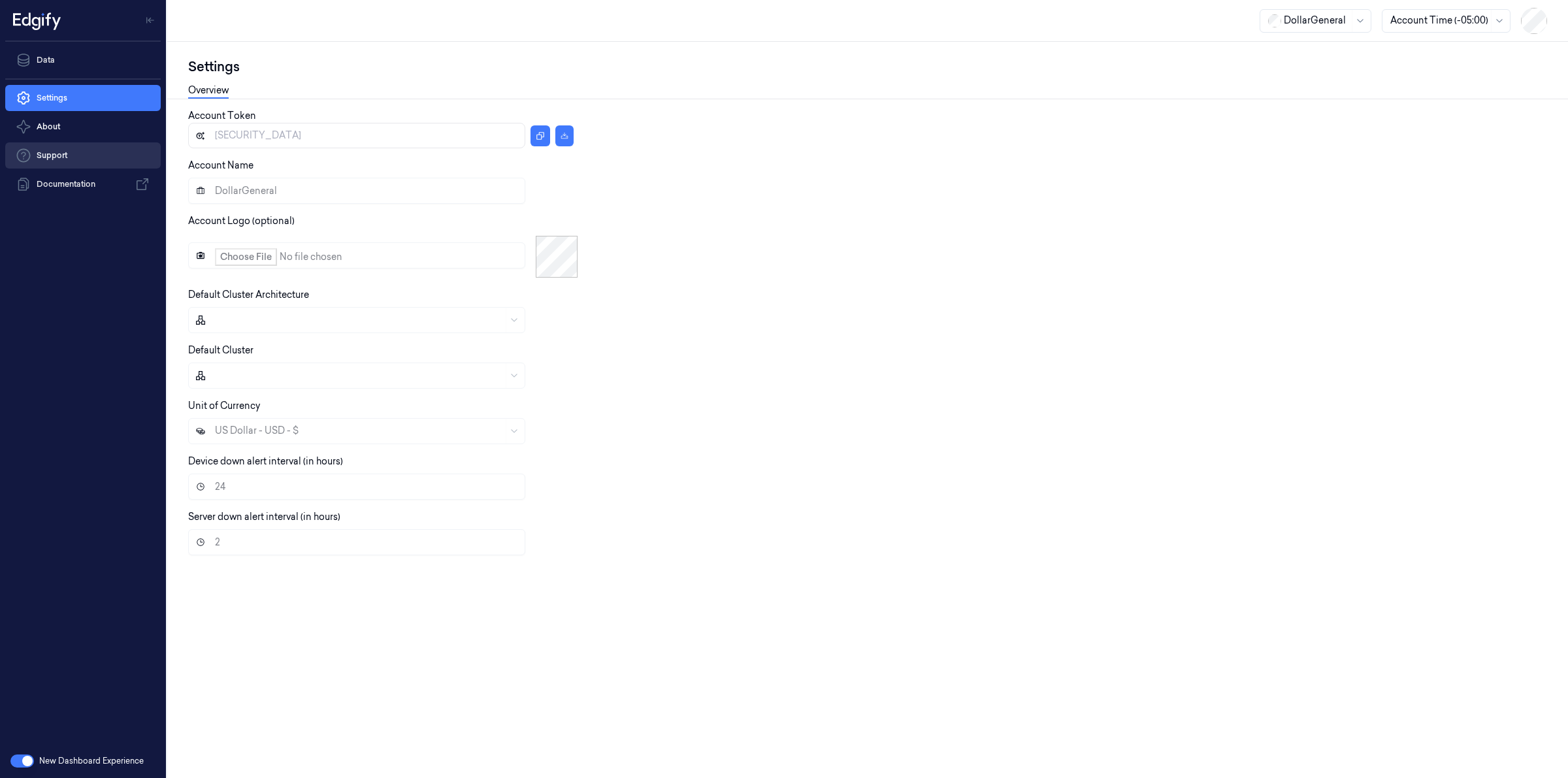
click at [80, 154] on link "Support" at bounding box center [83, 155] width 155 height 26
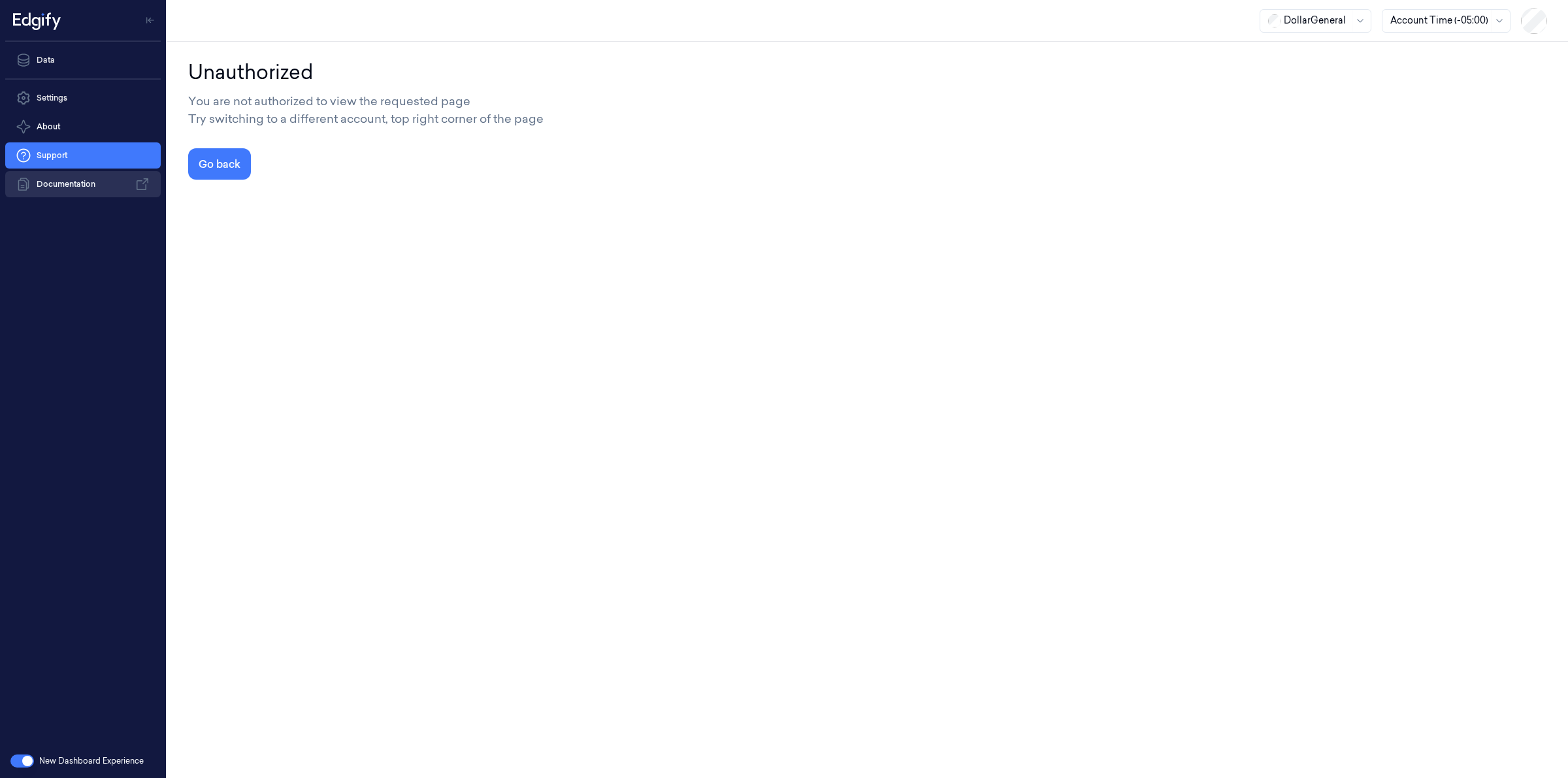
click at [47, 192] on link "Documentation" at bounding box center [83, 185] width 155 height 26
click at [76, 62] on link "Data" at bounding box center [83, 60] width 155 height 26
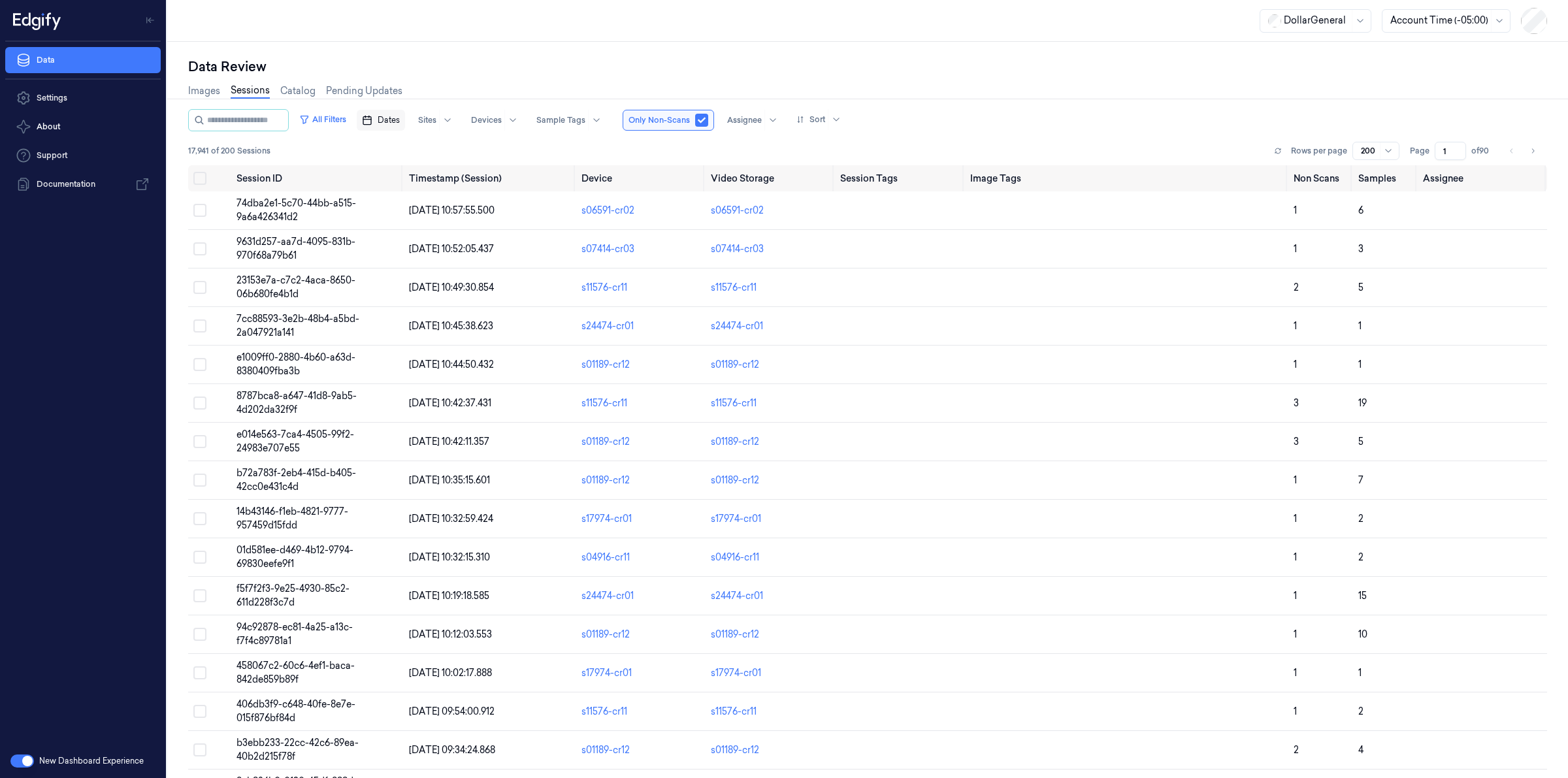
click at [400, 115] on span "Dates" at bounding box center [389, 120] width 22 height 12
click at [400, 117] on span "Dates" at bounding box center [389, 120] width 22 height 12
click at [451, 118] on div "Sites" at bounding box center [441, 120] width 63 height 21
click at [451, 118] on div "Sites" at bounding box center [434, 120] width 48 height 21
click at [825, 119] on div at bounding box center [811, 119] width 28 height 12
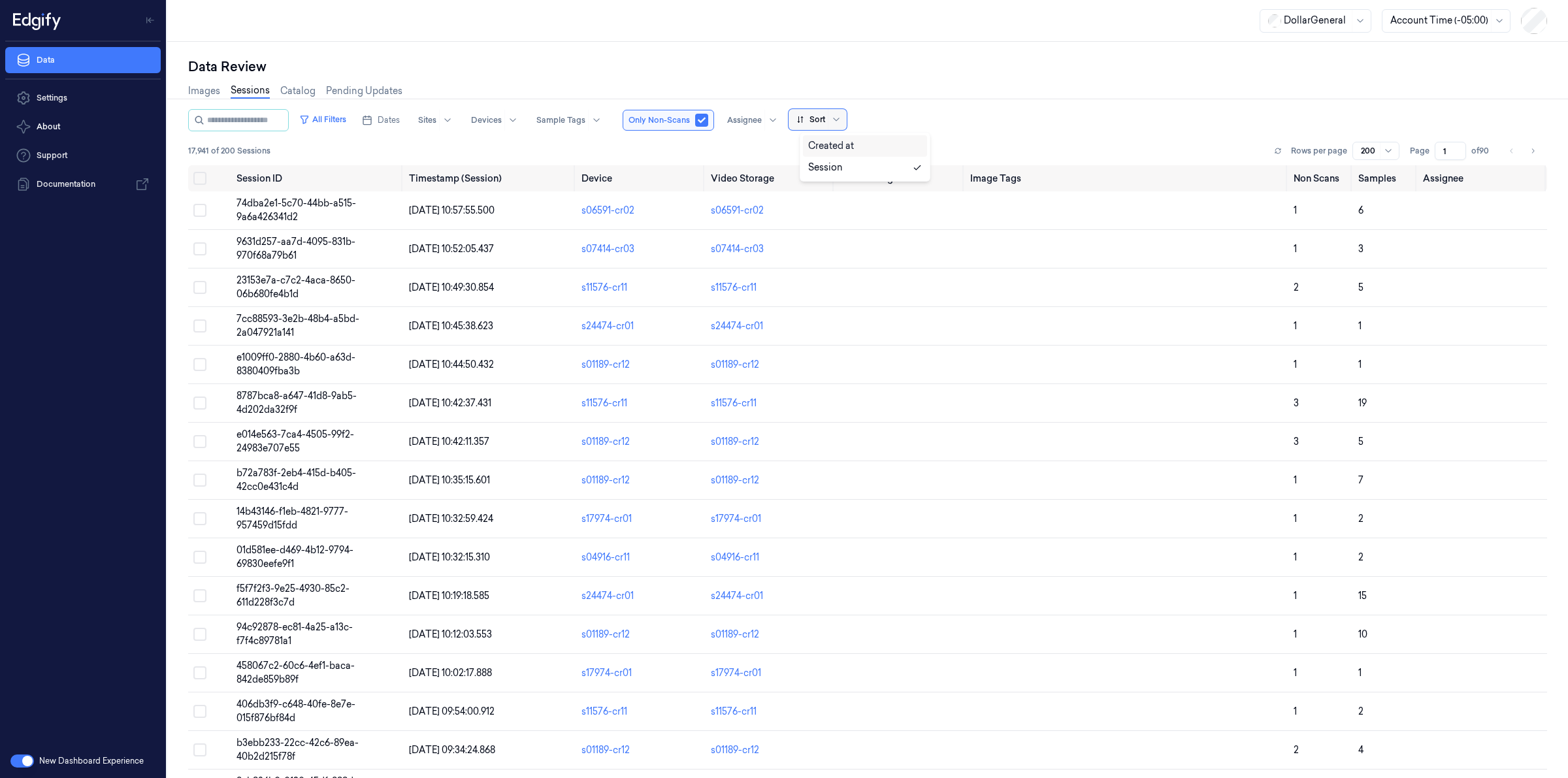
click at [837, 119] on div "Sort" at bounding box center [818, 119] width 58 height 21
click at [343, 121] on button "All Filters" at bounding box center [323, 119] width 58 height 21
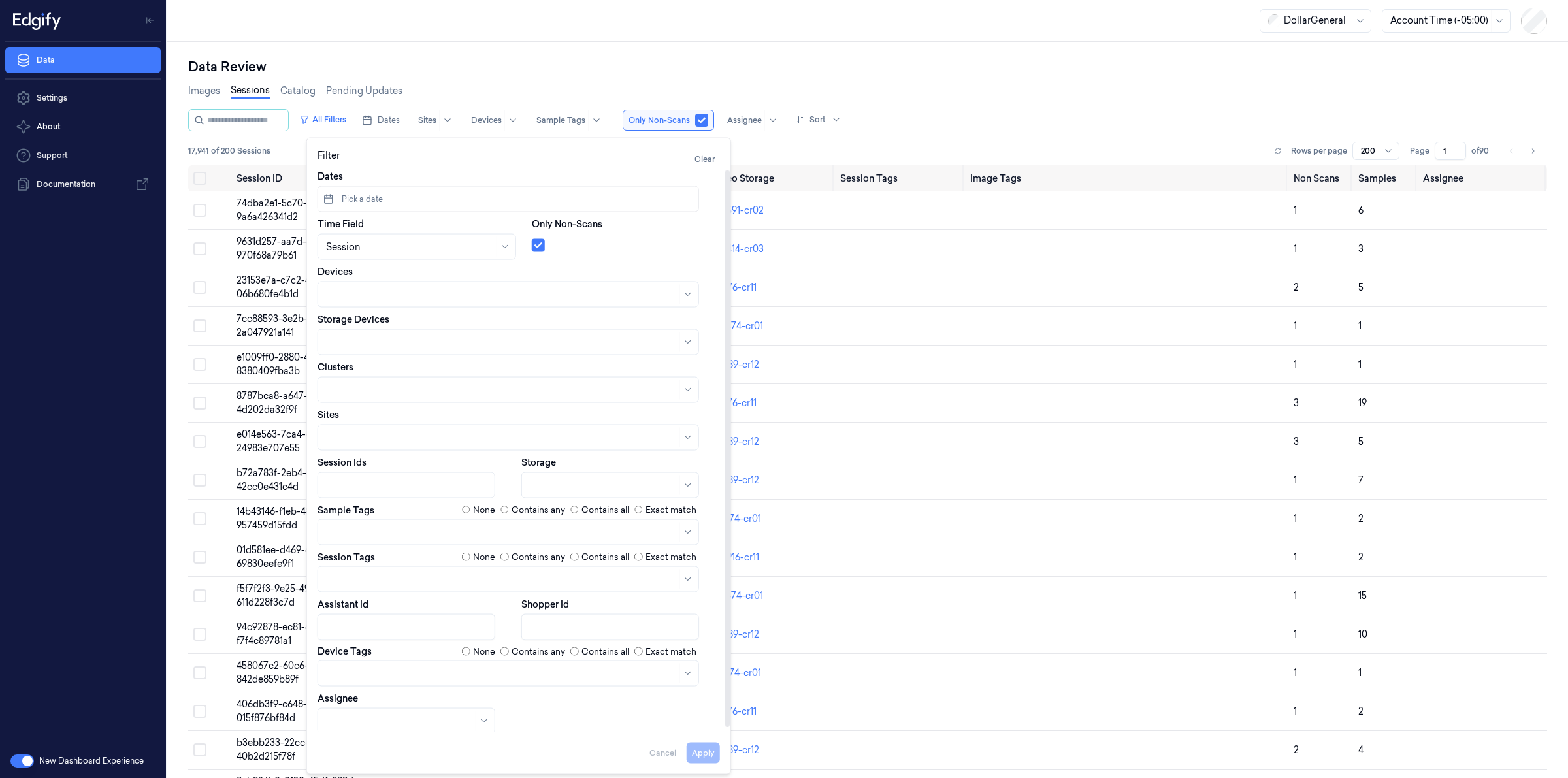
scroll to position [4, 0]
click at [423, 245] on div at bounding box center [410, 243] width 168 height 14
click at [430, 246] on div at bounding box center [410, 243] width 168 height 14
click at [387, 193] on button "Pick a date" at bounding box center [509, 196] width 382 height 26
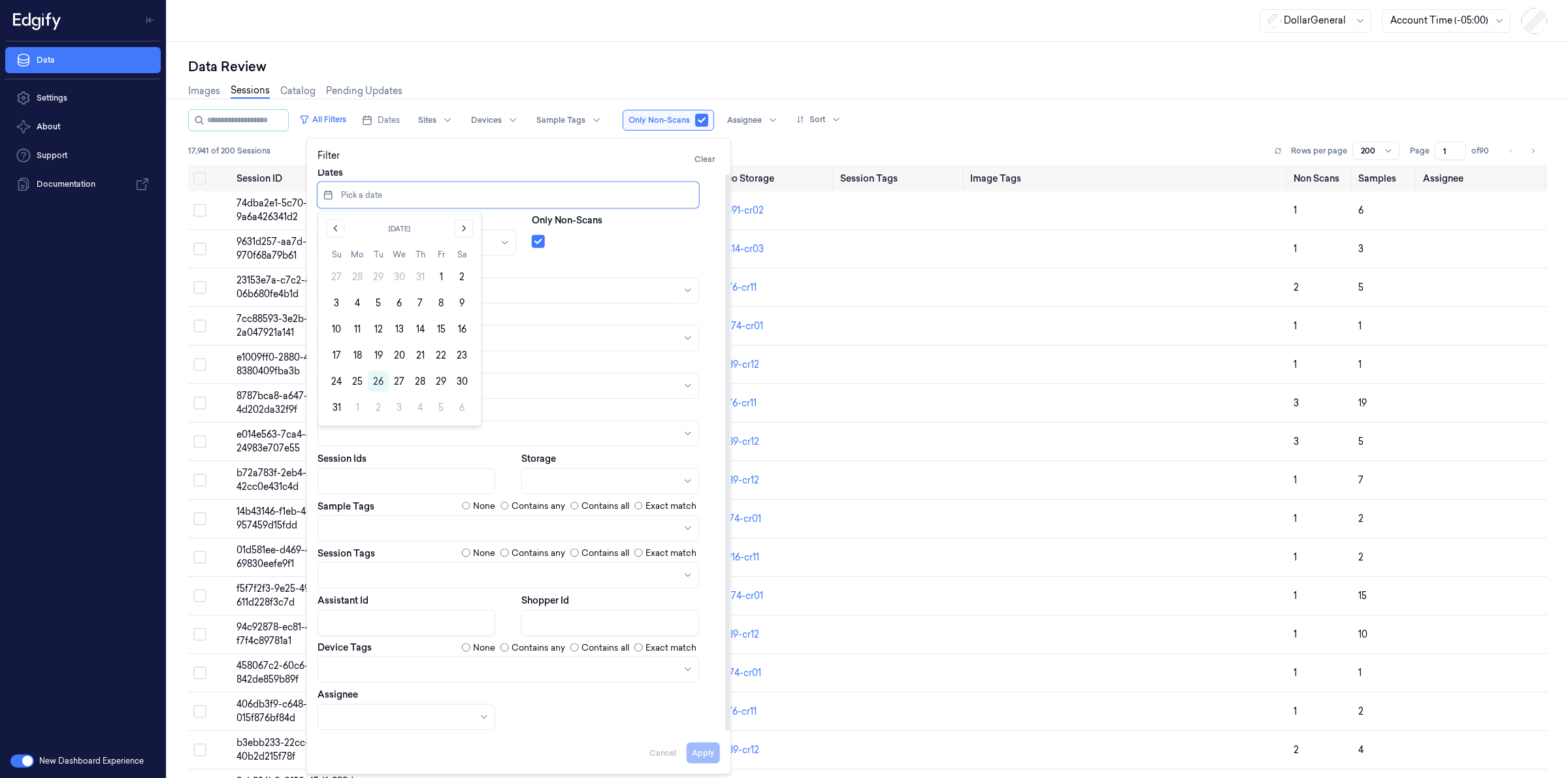
click at [387, 193] on input "string" at bounding box center [514, 195] width 350 height 21
click at [542, 151] on div "Filter Clear" at bounding box center [519, 160] width 403 height 21
click at [533, 245] on button "button" at bounding box center [538, 242] width 13 height 13
click at [705, 756] on button "Apply" at bounding box center [703, 753] width 33 height 21
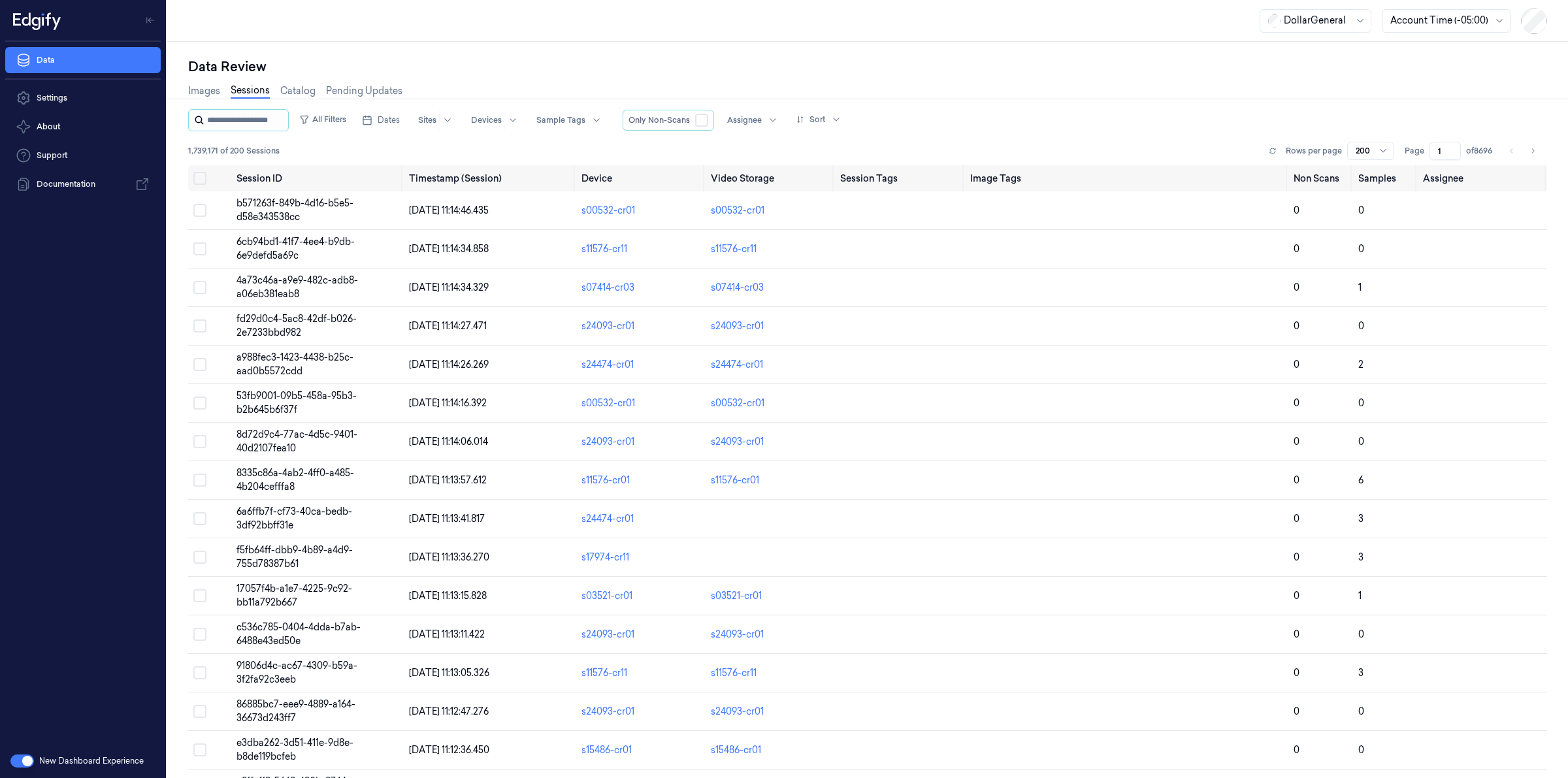
click at [262, 115] on input "string" at bounding box center [246, 120] width 78 height 21
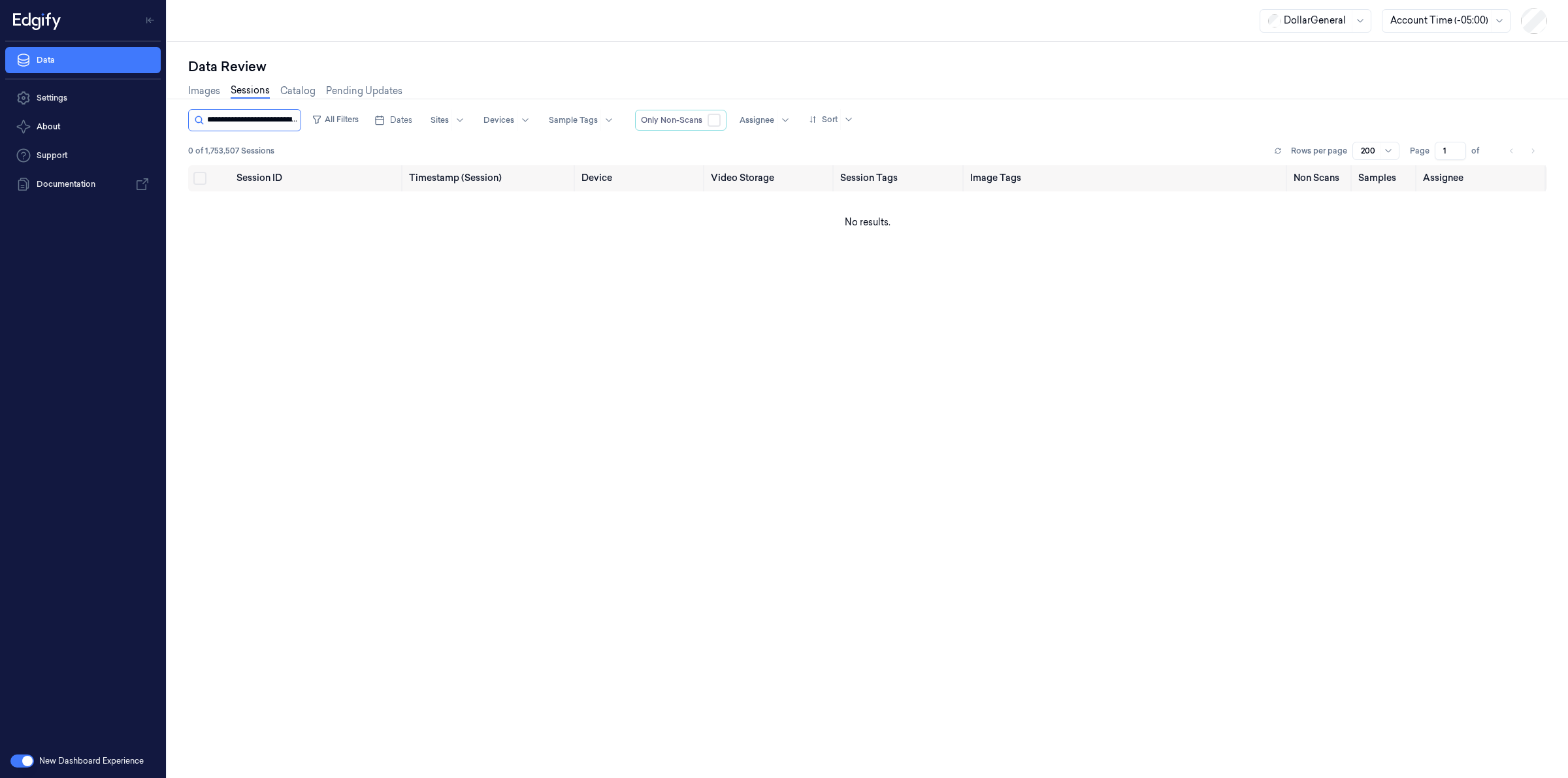
click at [286, 121] on input "string" at bounding box center [252, 120] width 91 height 21
click at [273, 119] on input "string" at bounding box center [252, 120] width 91 height 21
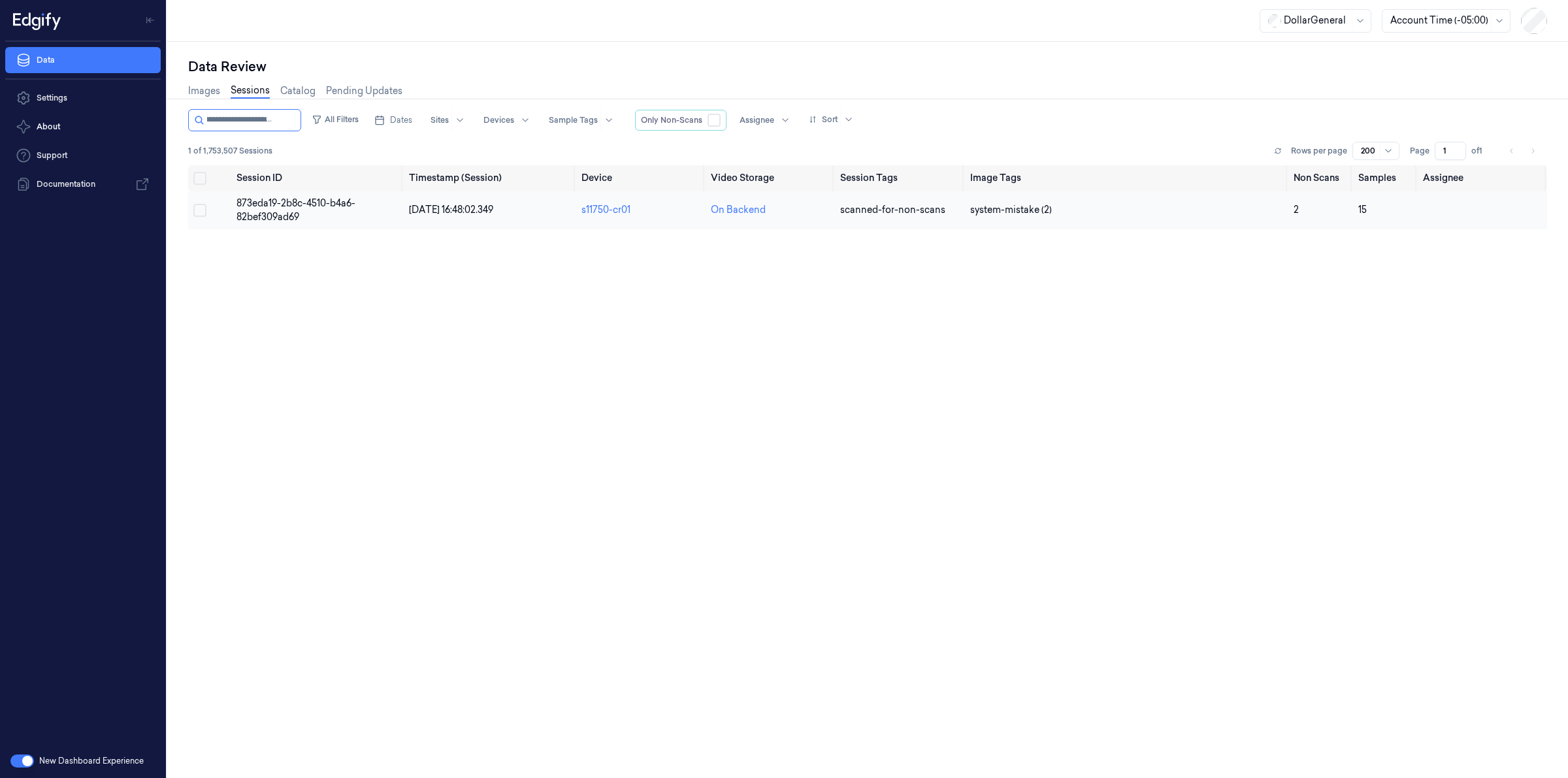
type input "**********"
click at [307, 206] on span "873eda19-2b8c-4510-b4a6-82bef309ad69" at bounding box center [296, 210] width 119 height 26
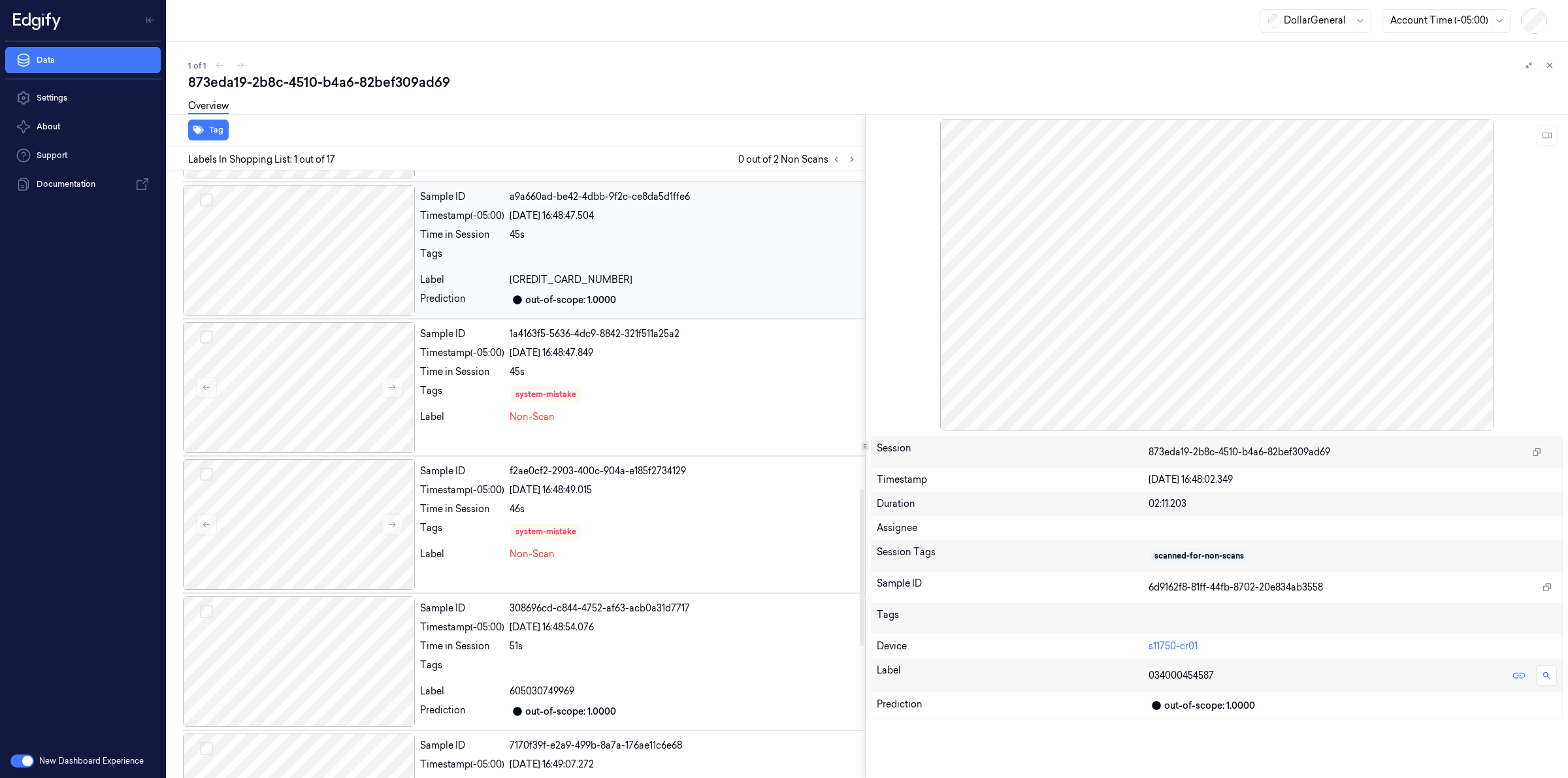
scroll to position [1225, 0]
click at [360, 400] on div at bounding box center [299, 385] width 232 height 130
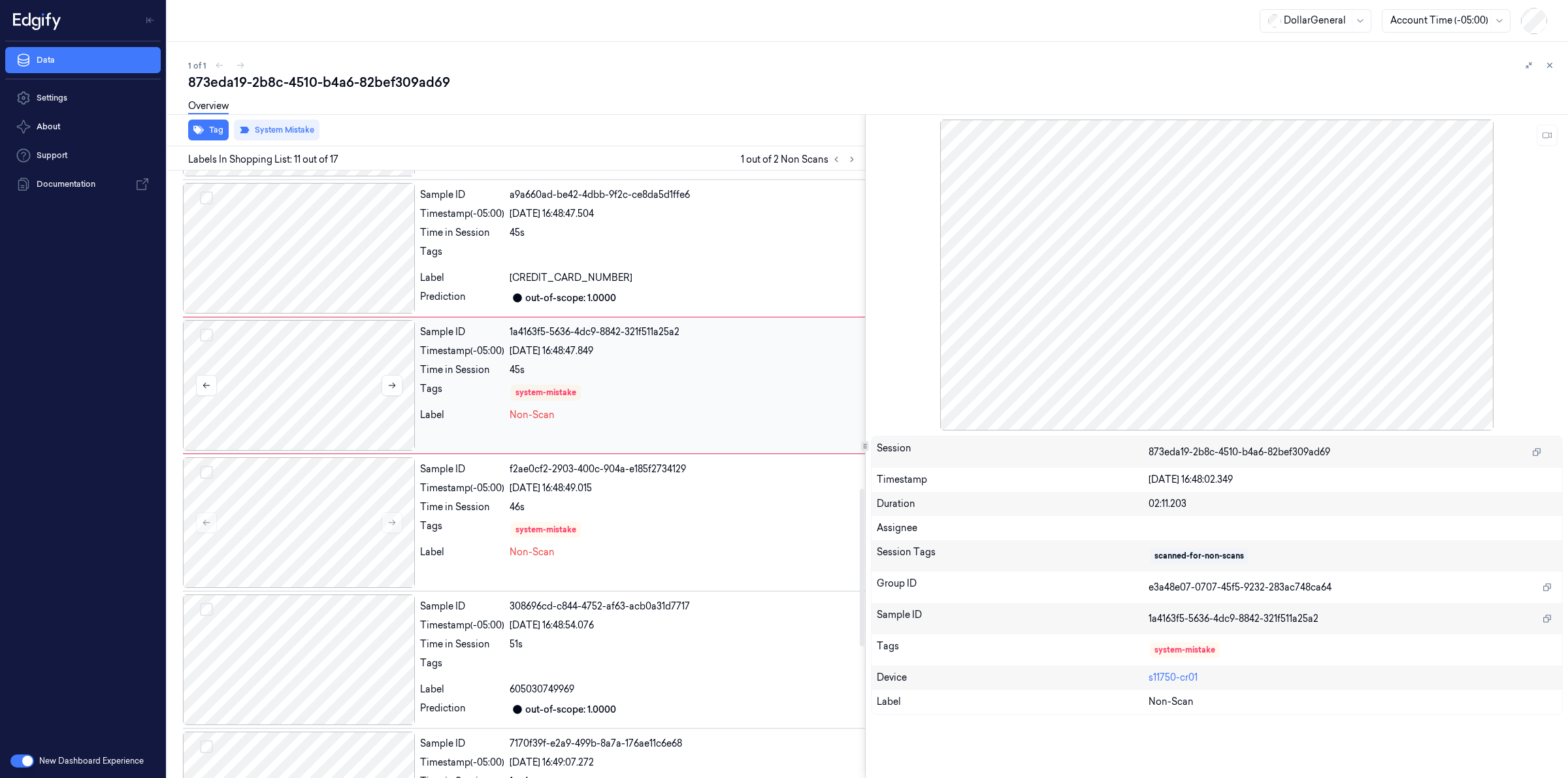
scroll to position [1139, 0]
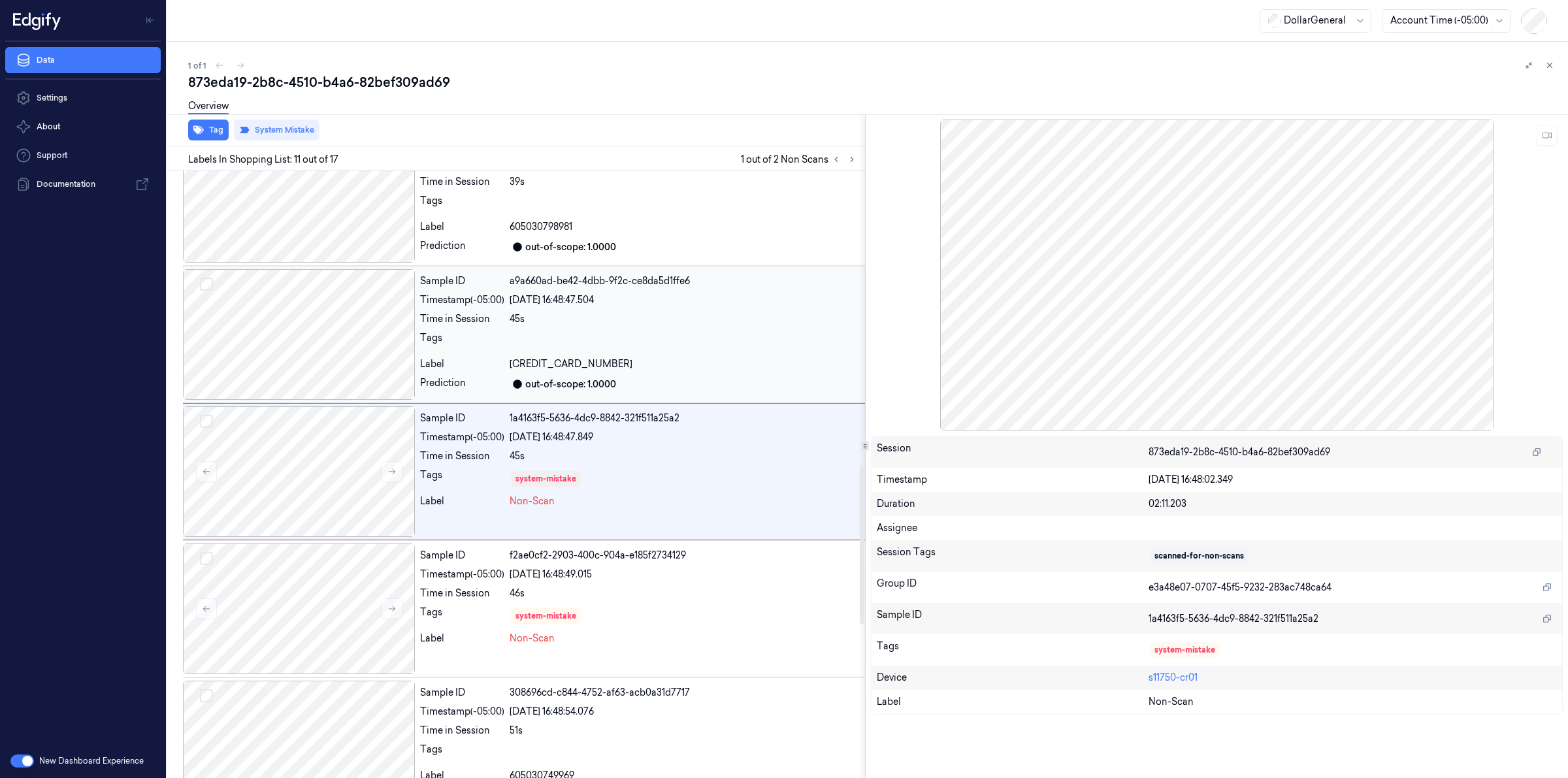
click at [335, 362] on div at bounding box center [299, 335] width 232 height 130
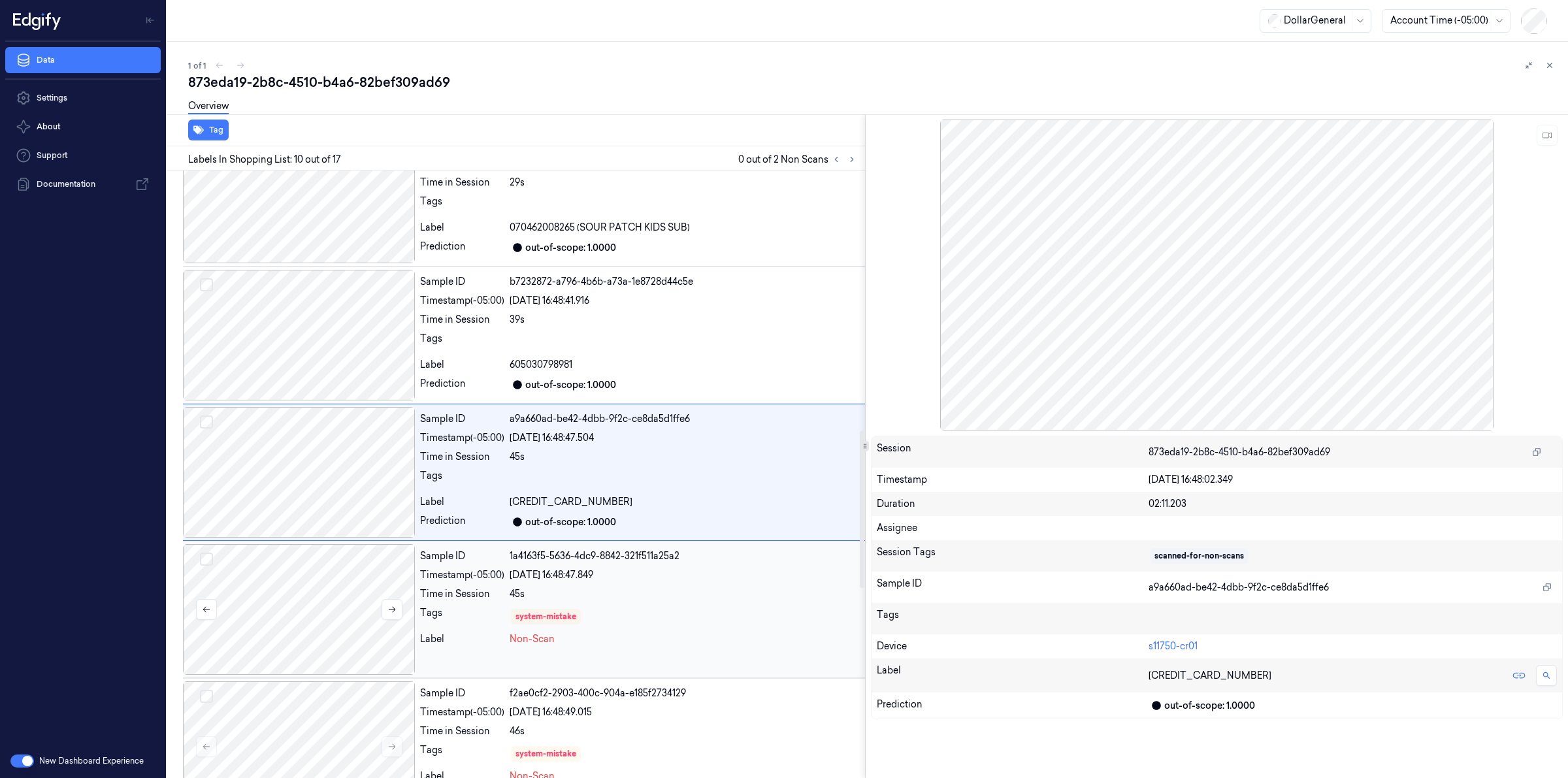
click at [338, 616] on div at bounding box center [299, 609] width 232 height 130
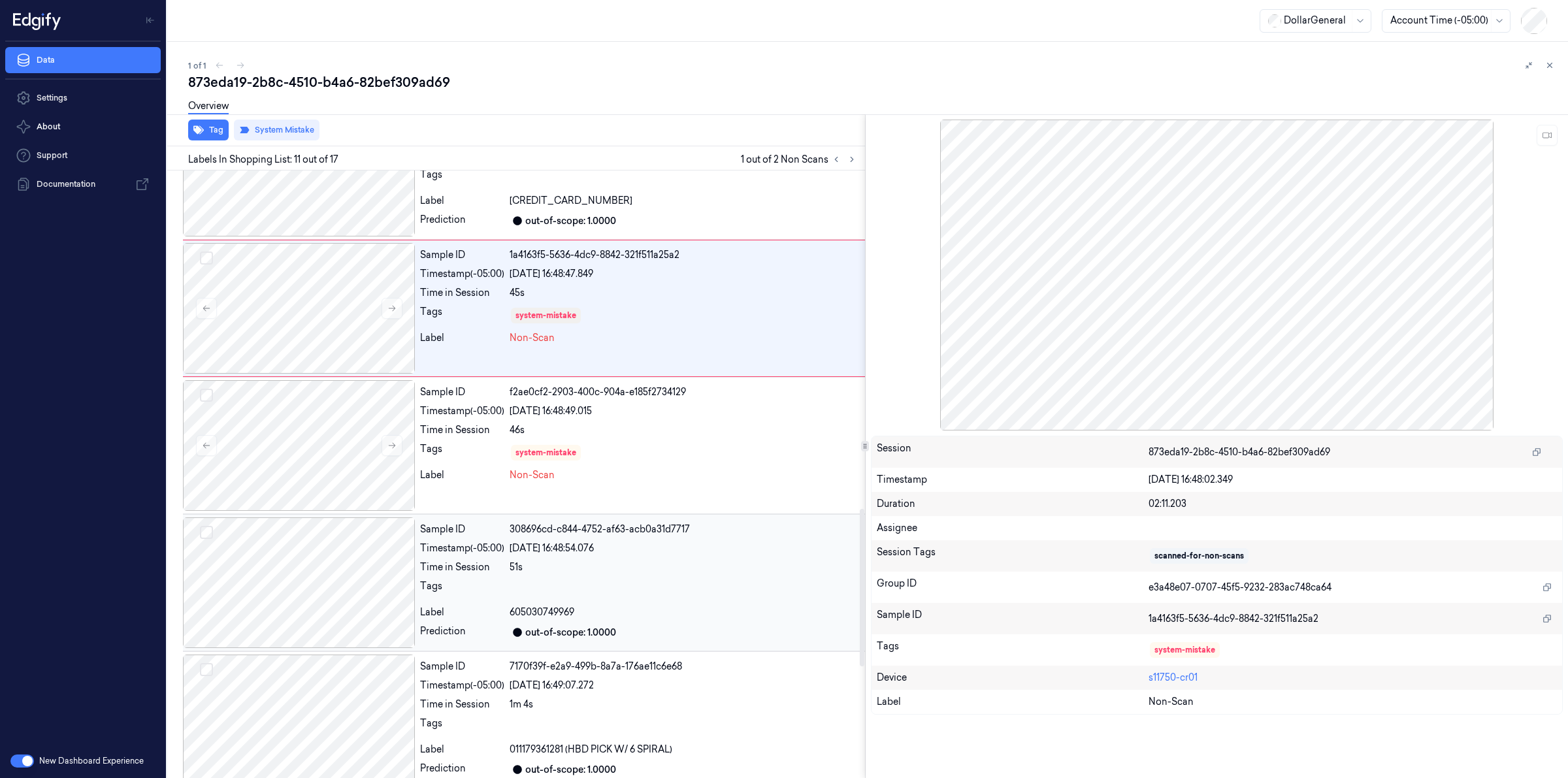
click at [319, 554] on div at bounding box center [299, 583] width 232 height 130
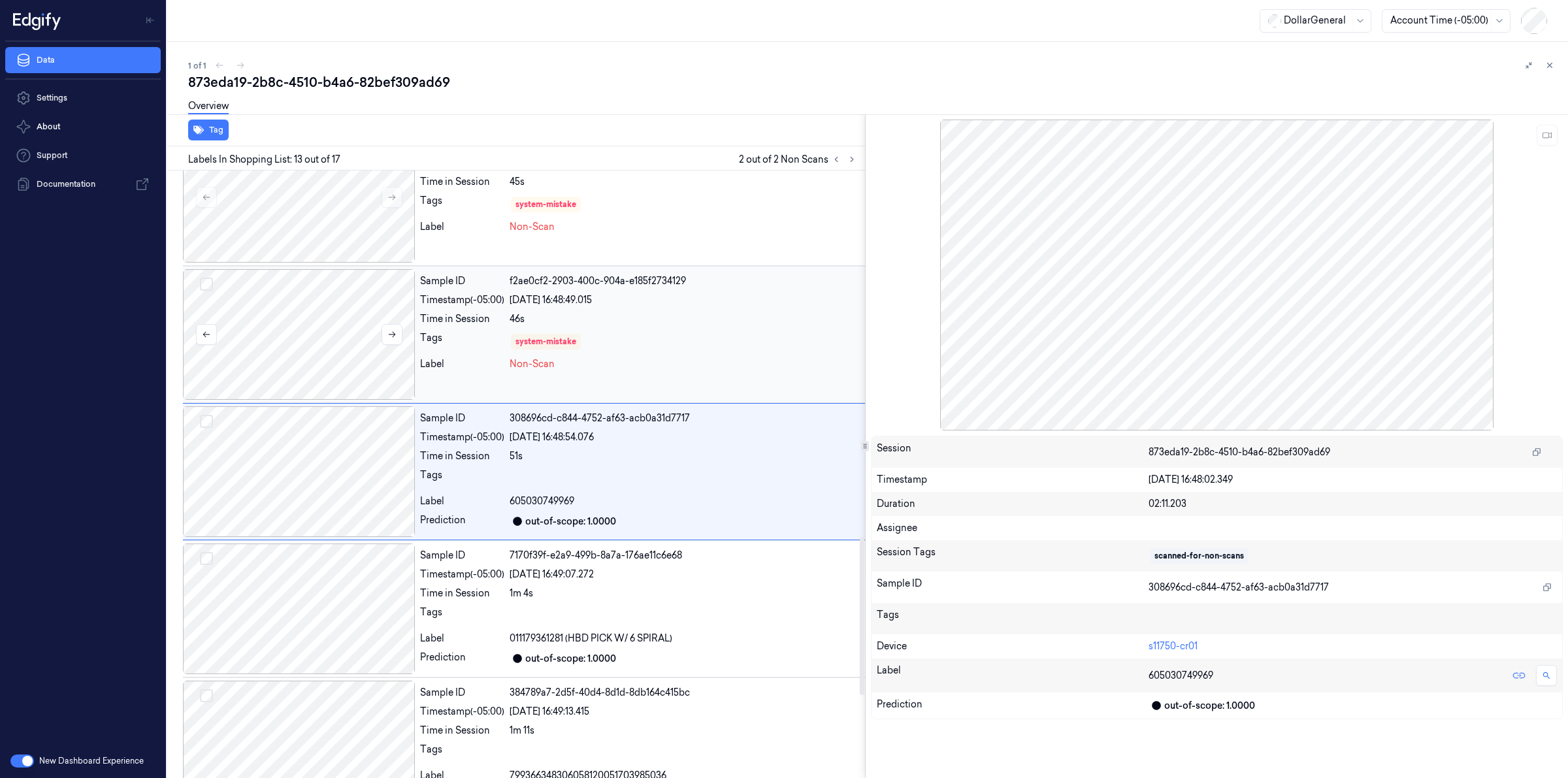
click at [321, 351] on div at bounding box center [299, 335] width 232 height 130
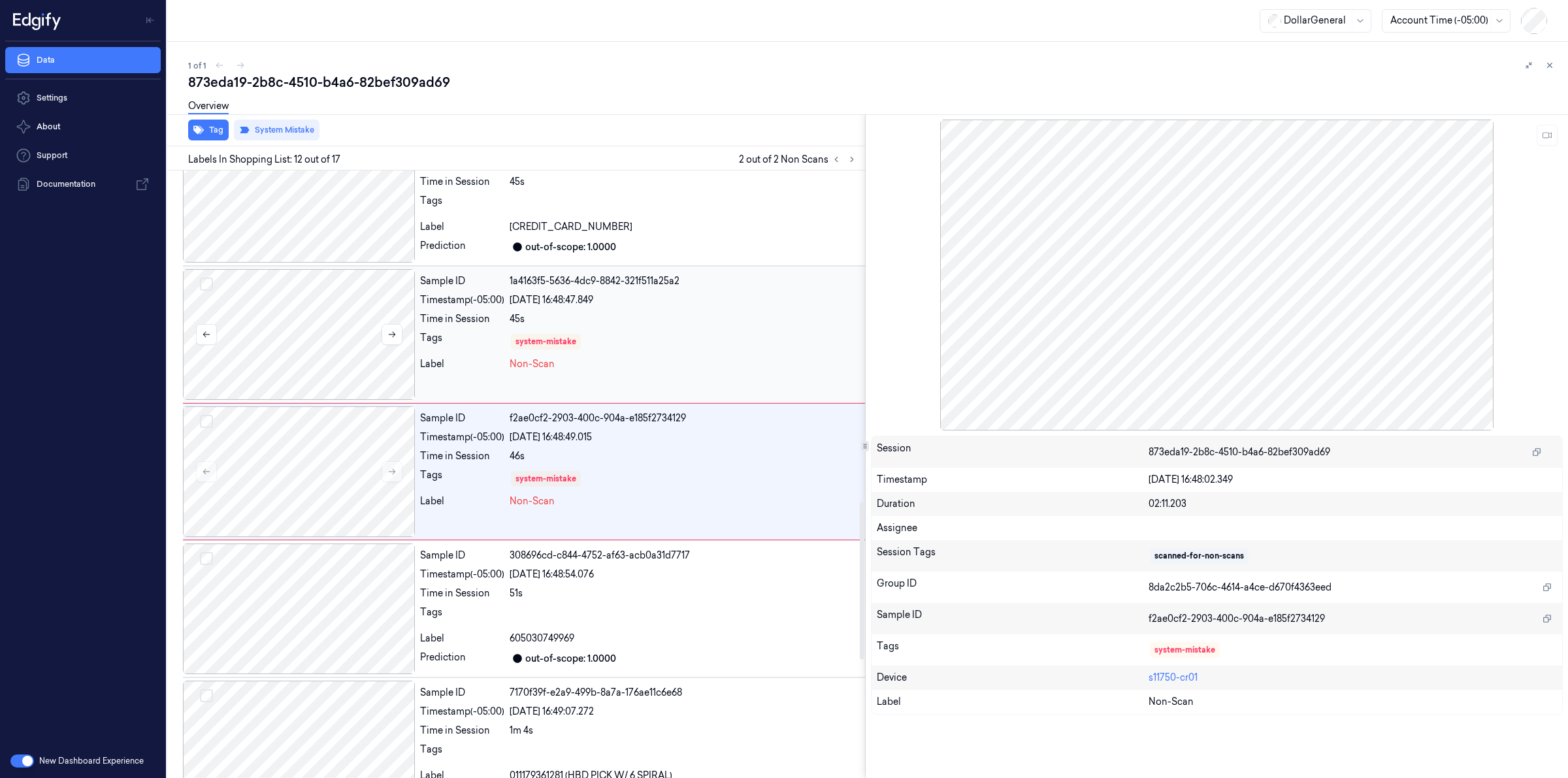
click at [325, 323] on div at bounding box center [299, 335] width 232 height 130
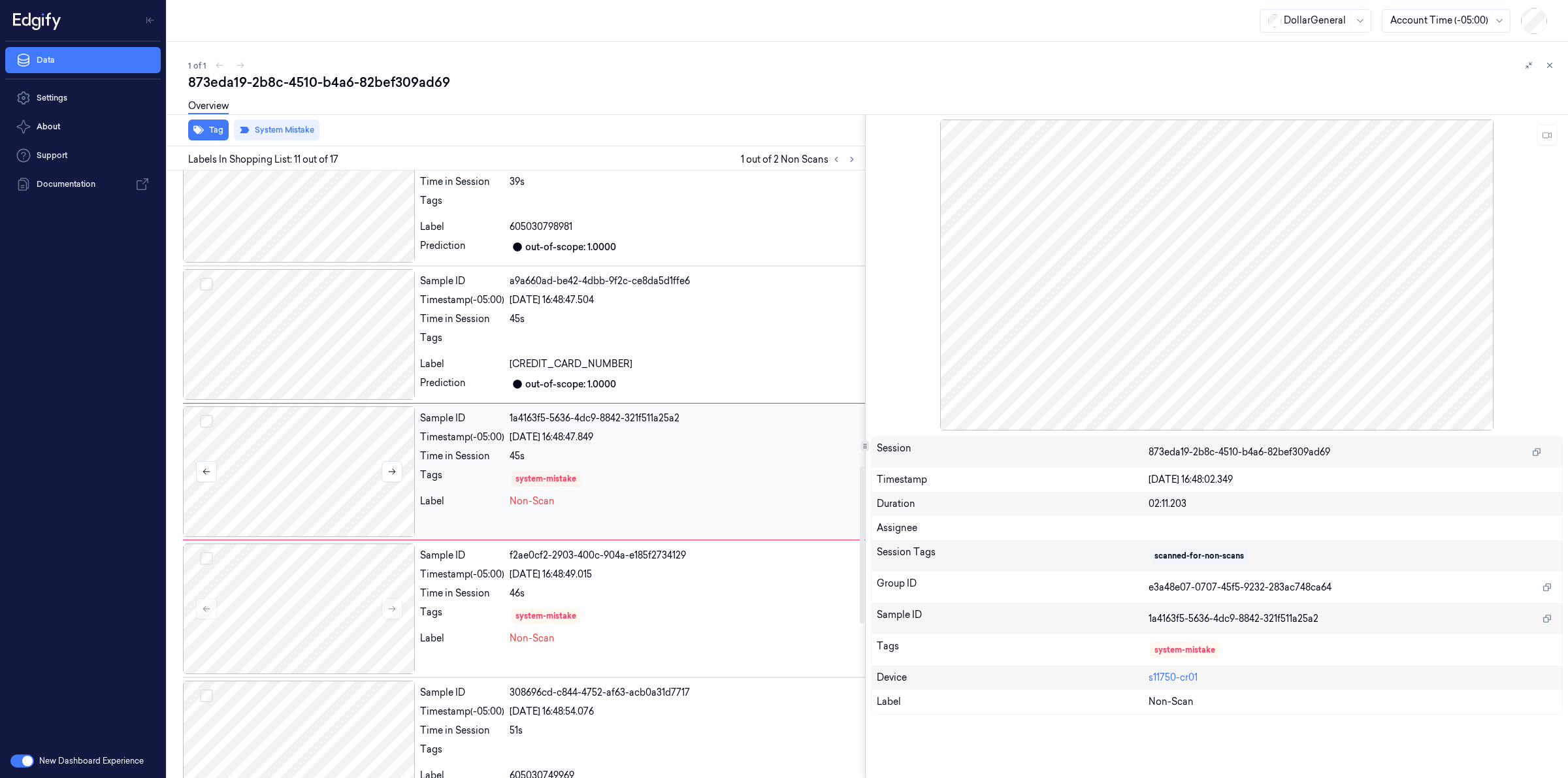
click at [325, 521] on div at bounding box center [299, 472] width 232 height 130
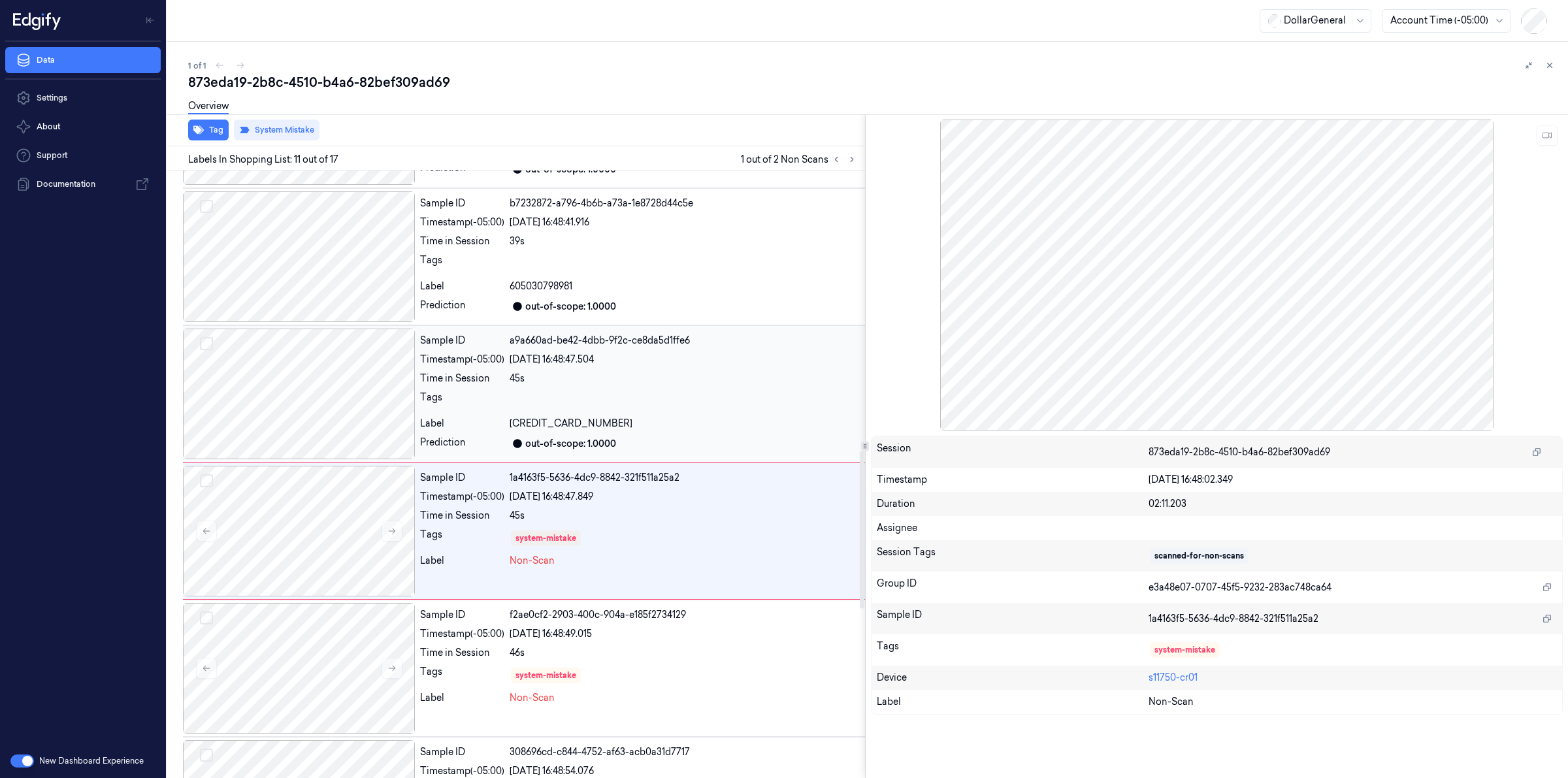
click at [329, 404] on div at bounding box center [299, 394] width 232 height 130
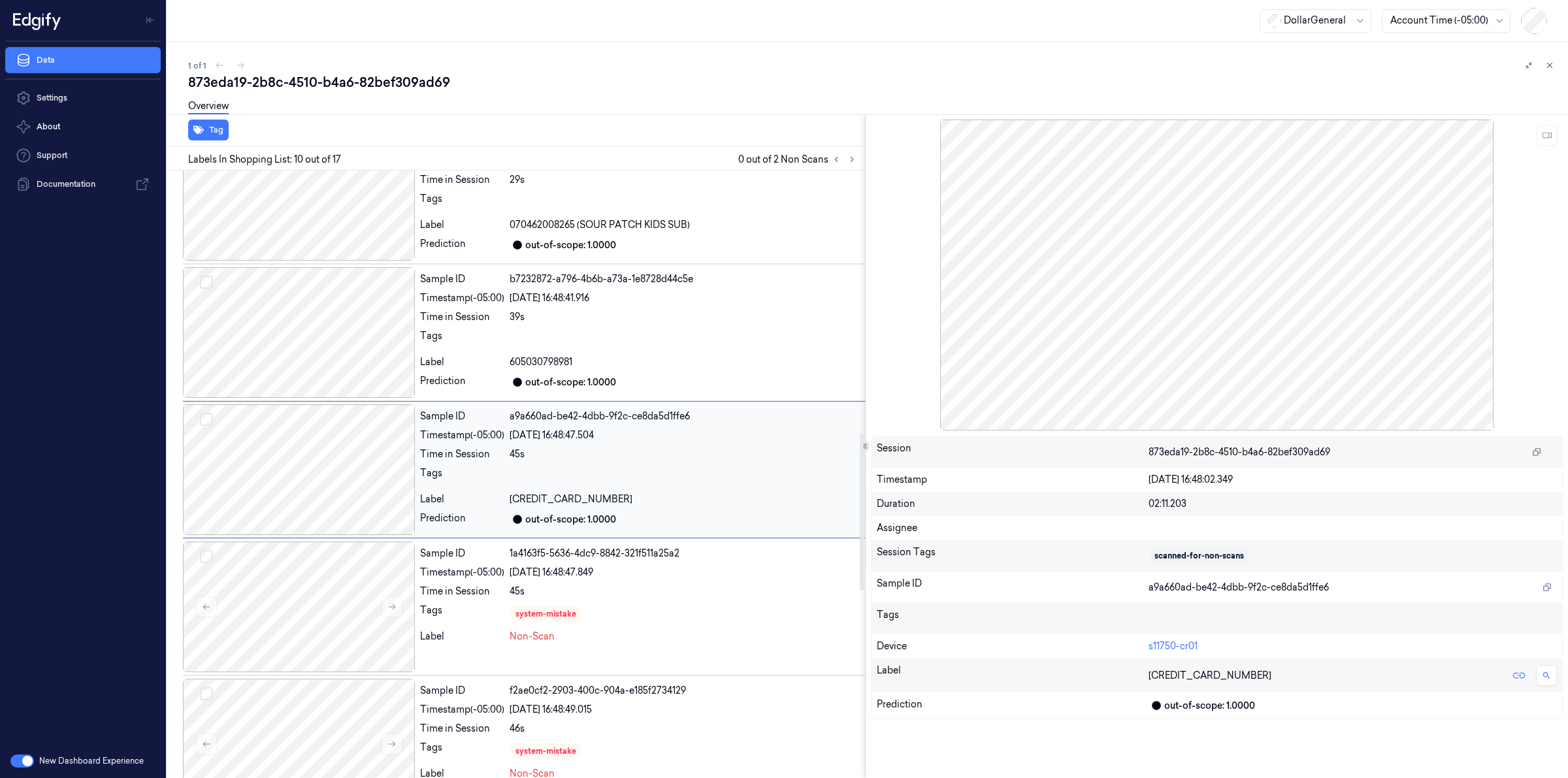
scroll to position [1001, 0]
click at [331, 518] on div at bounding box center [299, 472] width 232 height 130
click at [317, 575] on div at bounding box center [299, 609] width 232 height 130
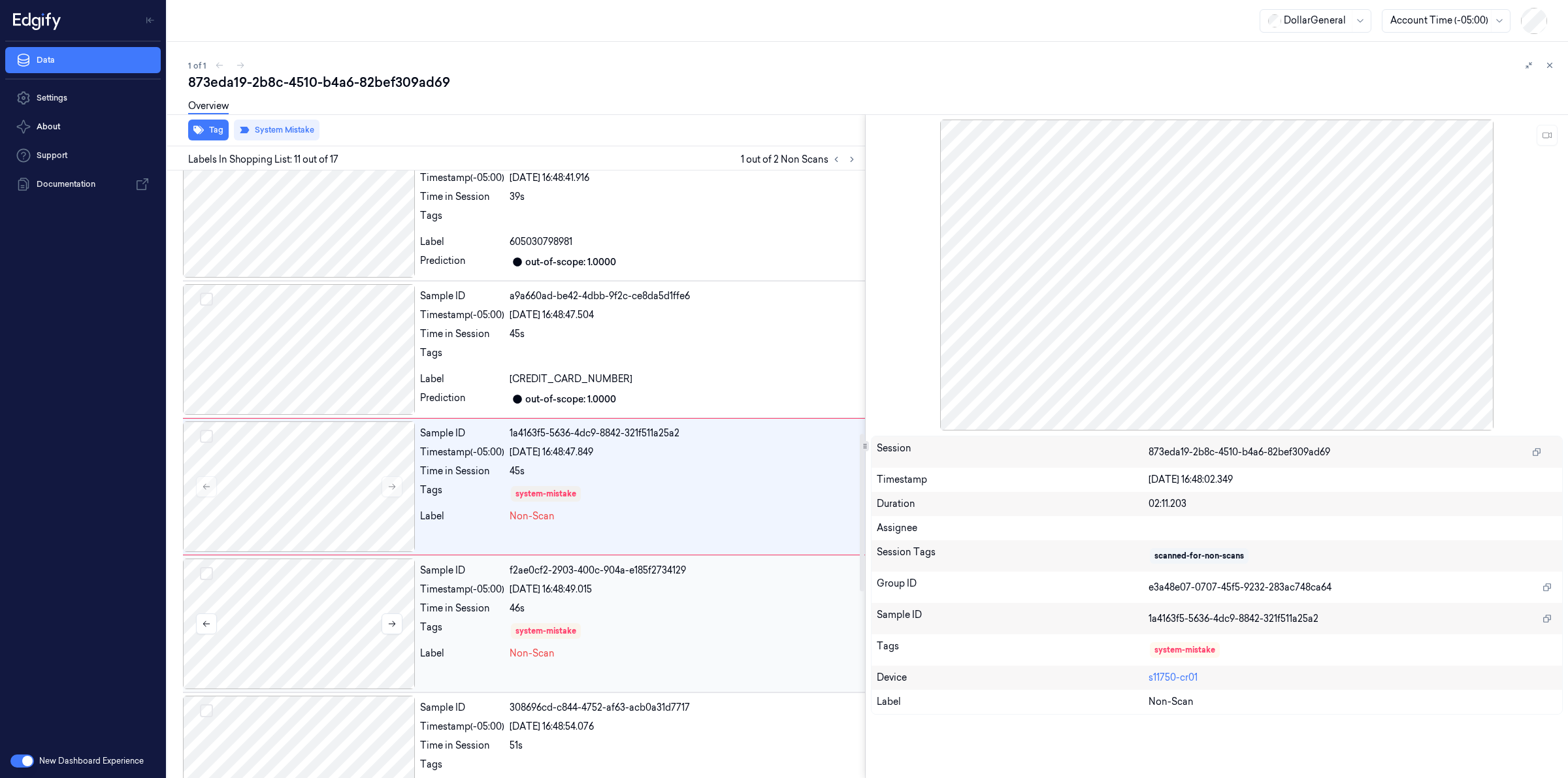
scroll to position [1139, 0]
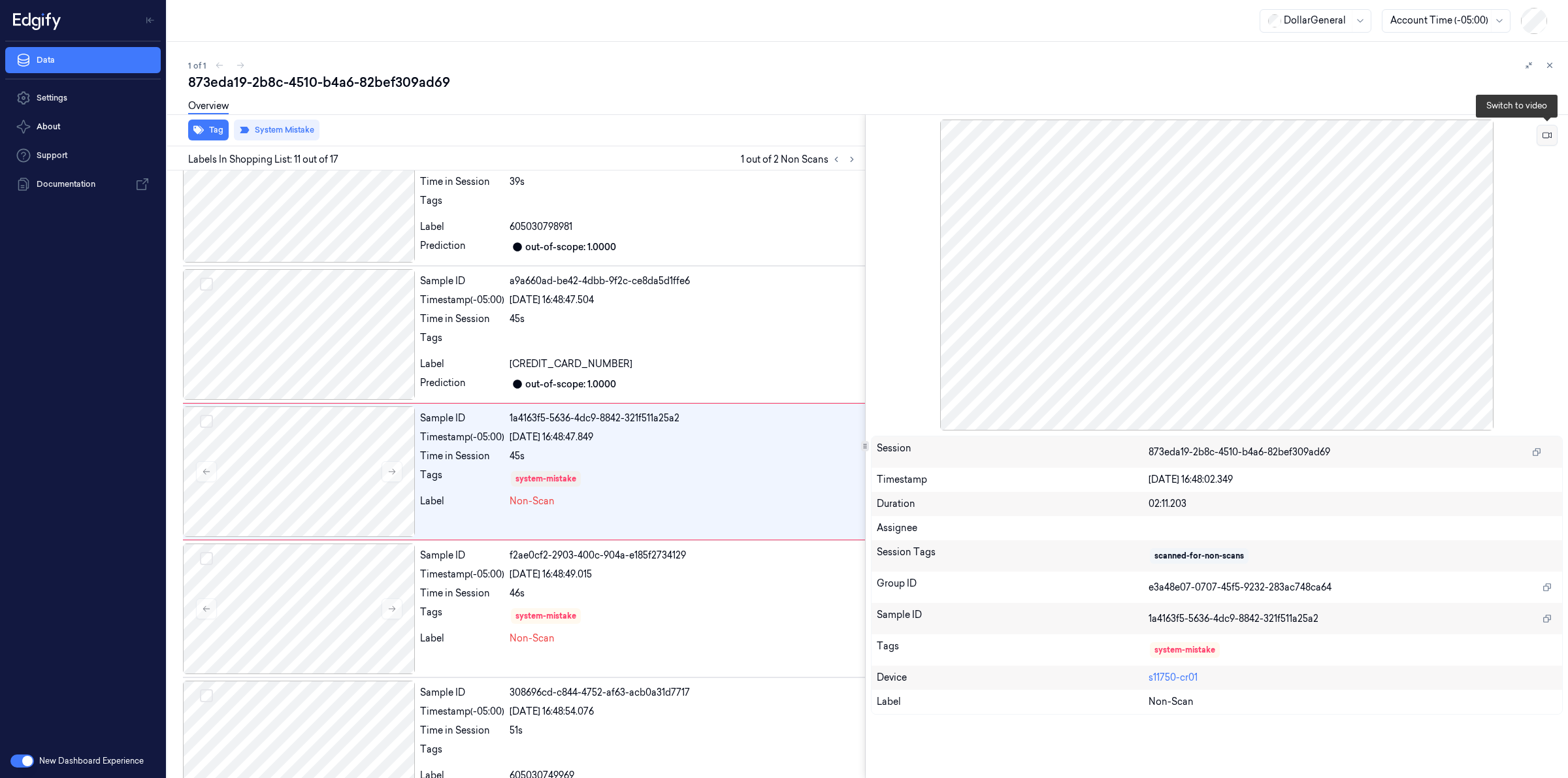
click at [1546, 134] on icon at bounding box center [1547, 135] width 9 height 9
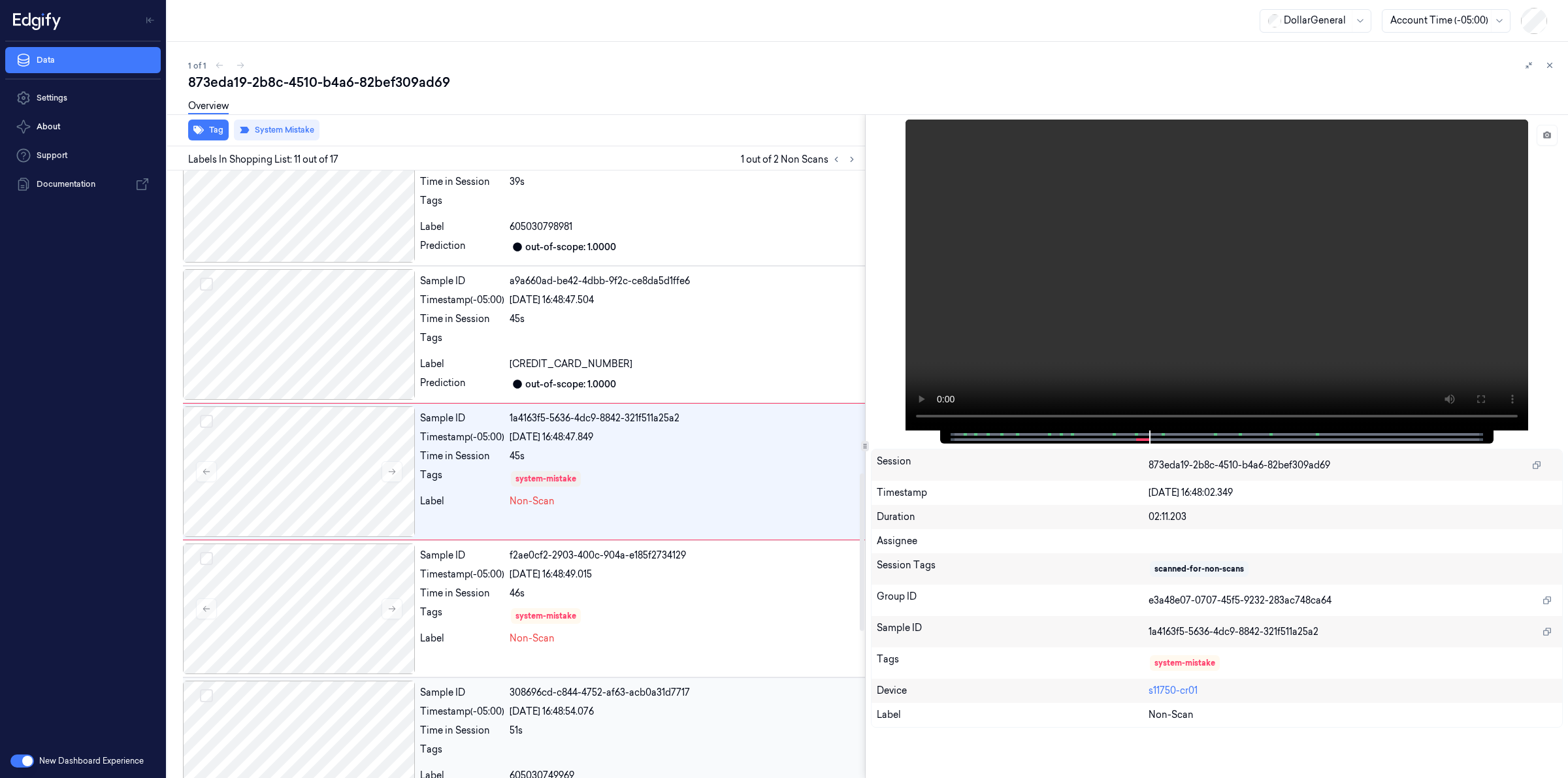
scroll to position [1733, 0]
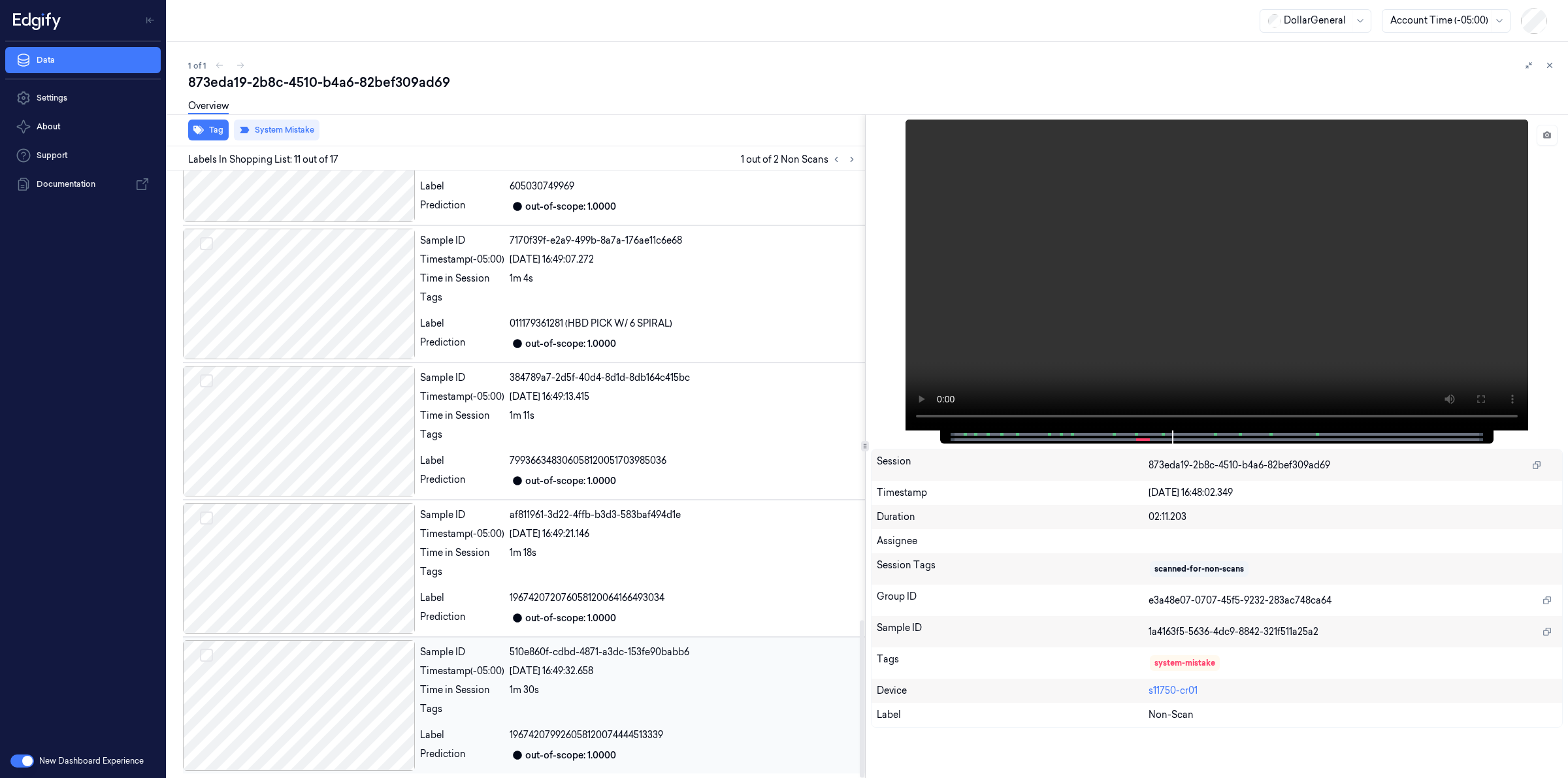
click at [340, 697] on div at bounding box center [299, 706] width 232 height 130
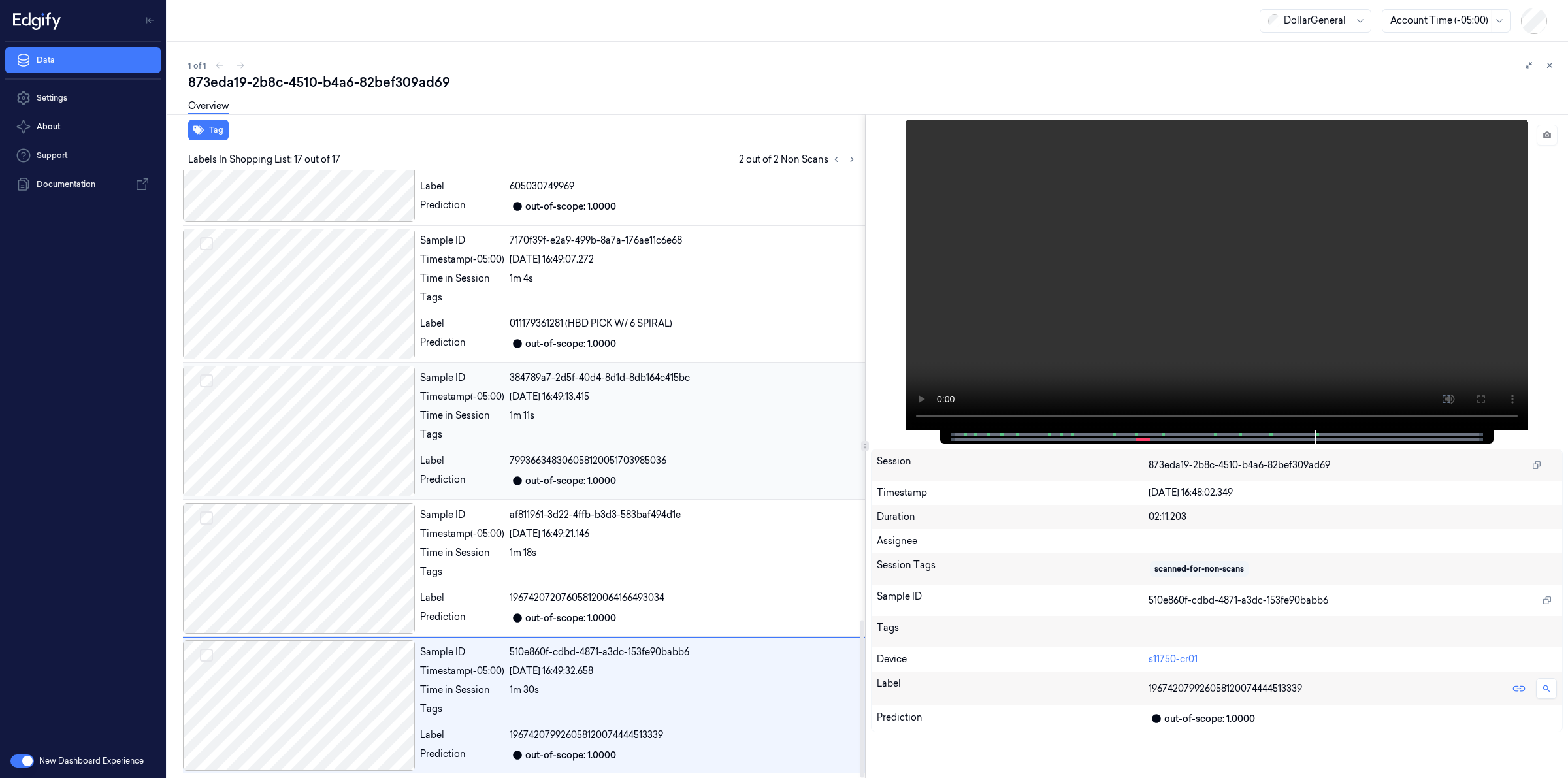
click at [686, 443] on div at bounding box center [684, 439] width 351 height 21
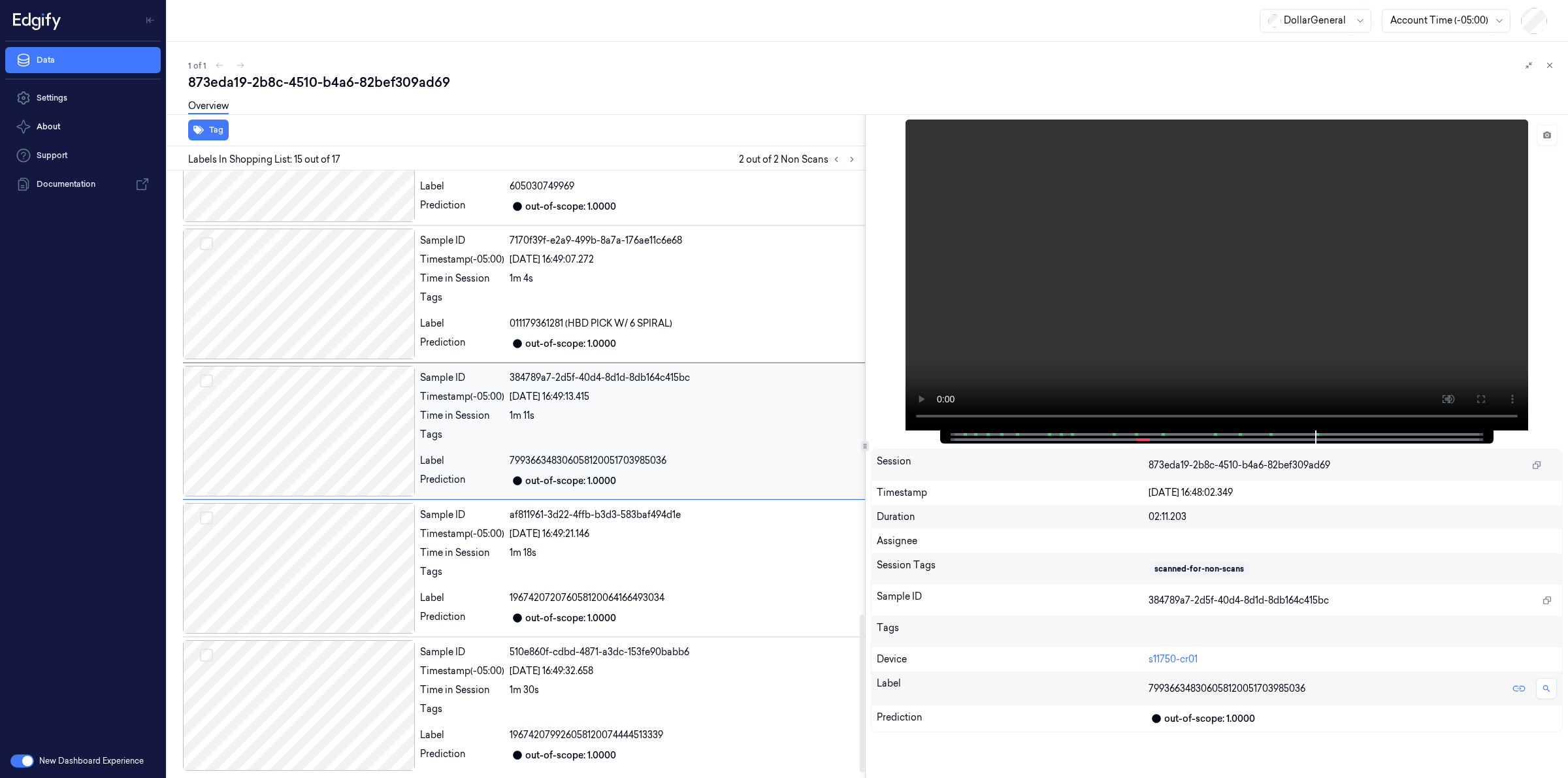
scroll to position [1689, 0]
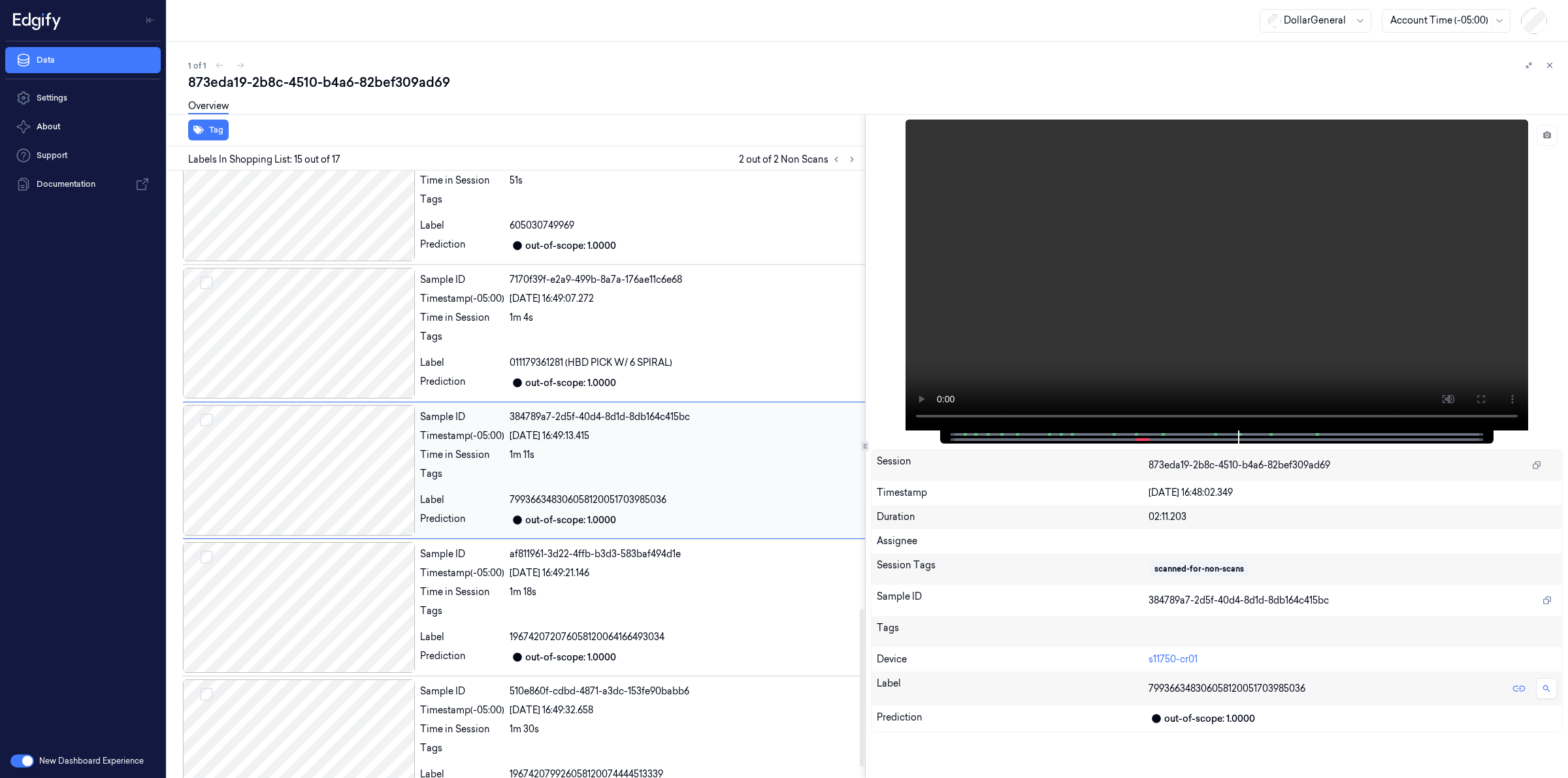
click at [686, 473] on div at bounding box center [684, 477] width 351 height 21
click at [1550, 64] on icon at bounding box center [1550, 65] width 5 height 5
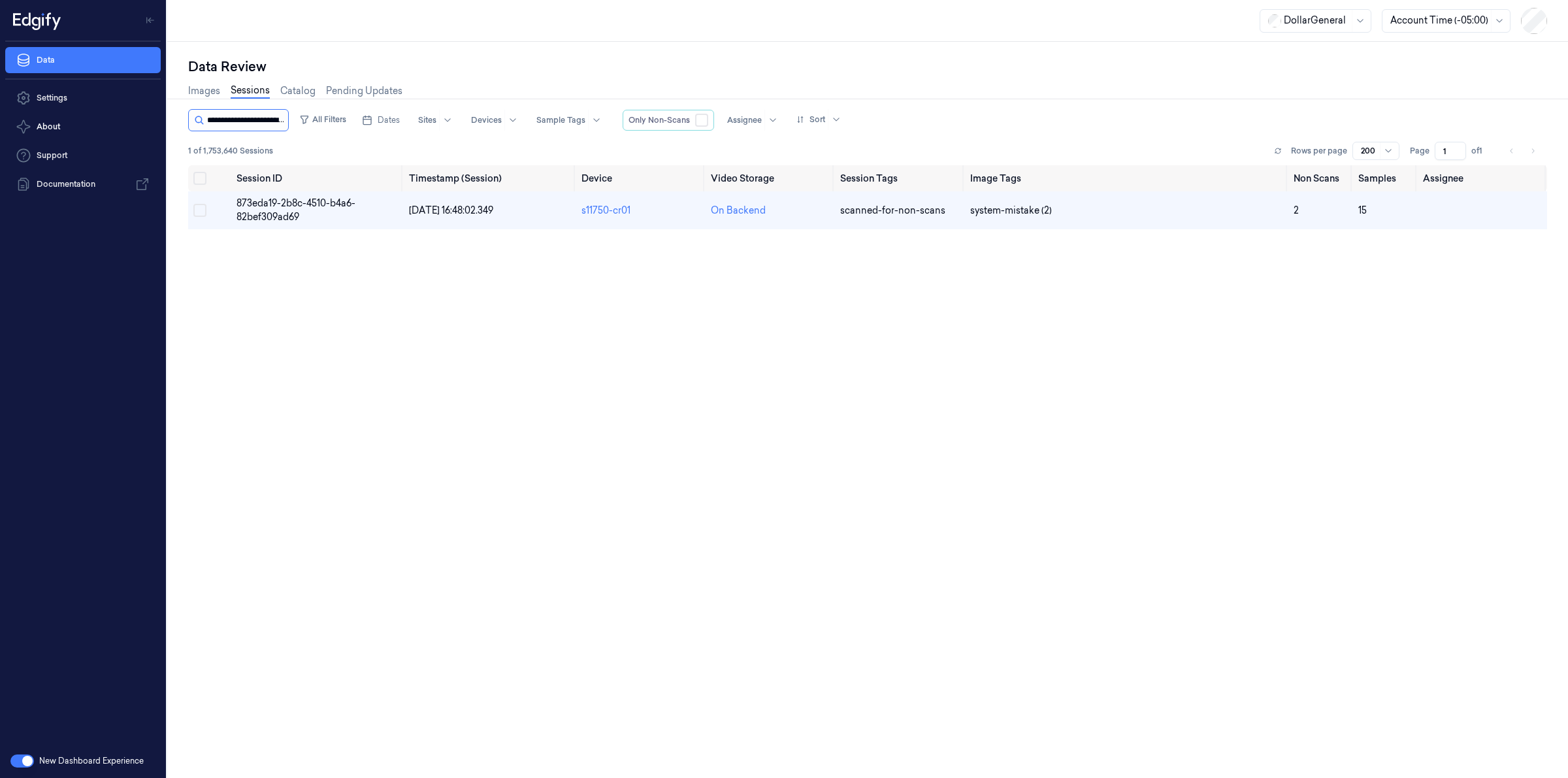
click at [250, 121] on input "string" at bounding box center [246, 120] width 78 height 21
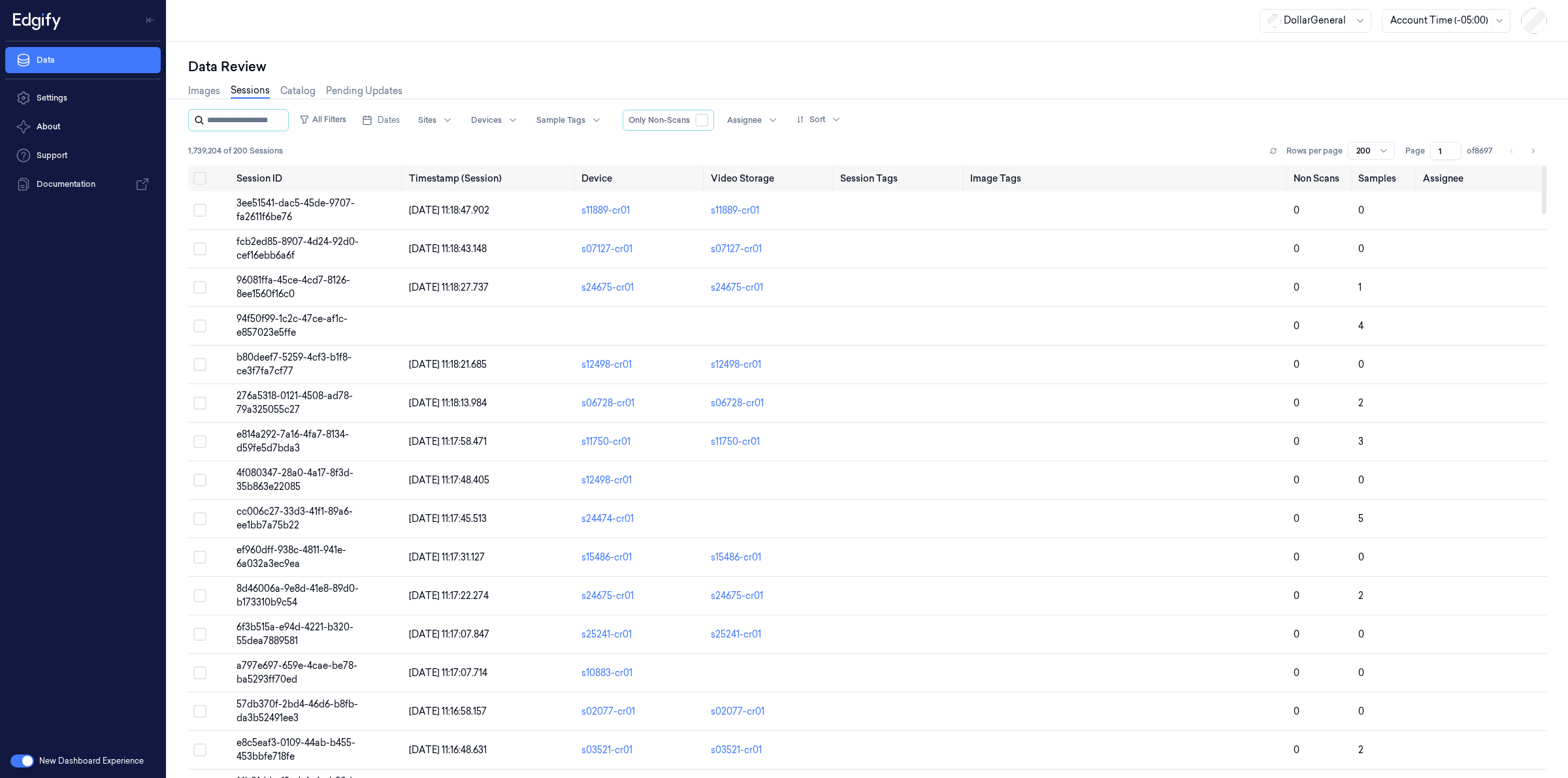
click at [246, 122] on input "string" at bounding box center [246, 120] width 78 height 21
paste input "**********"
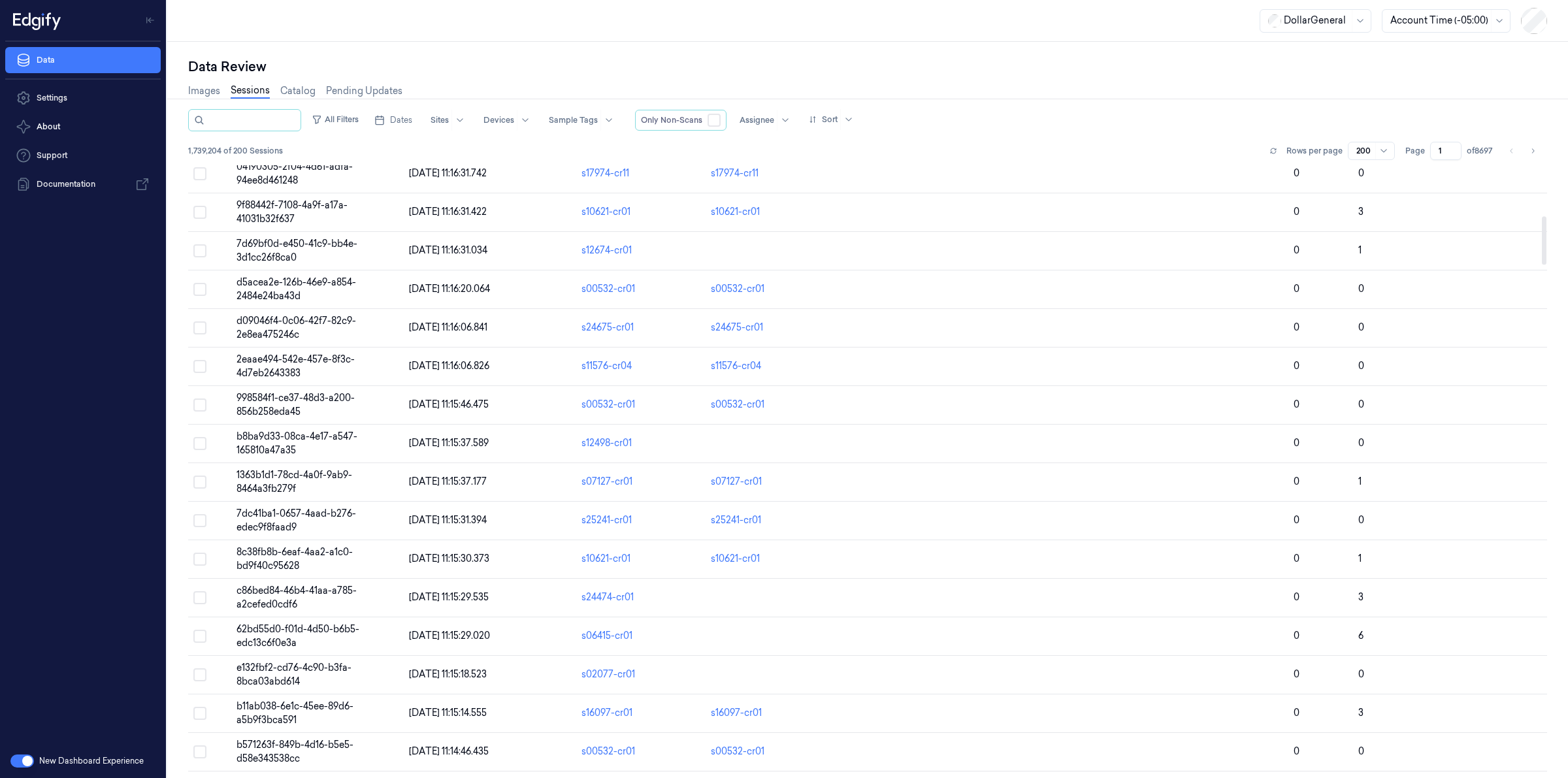
scroll to position [163, 0]
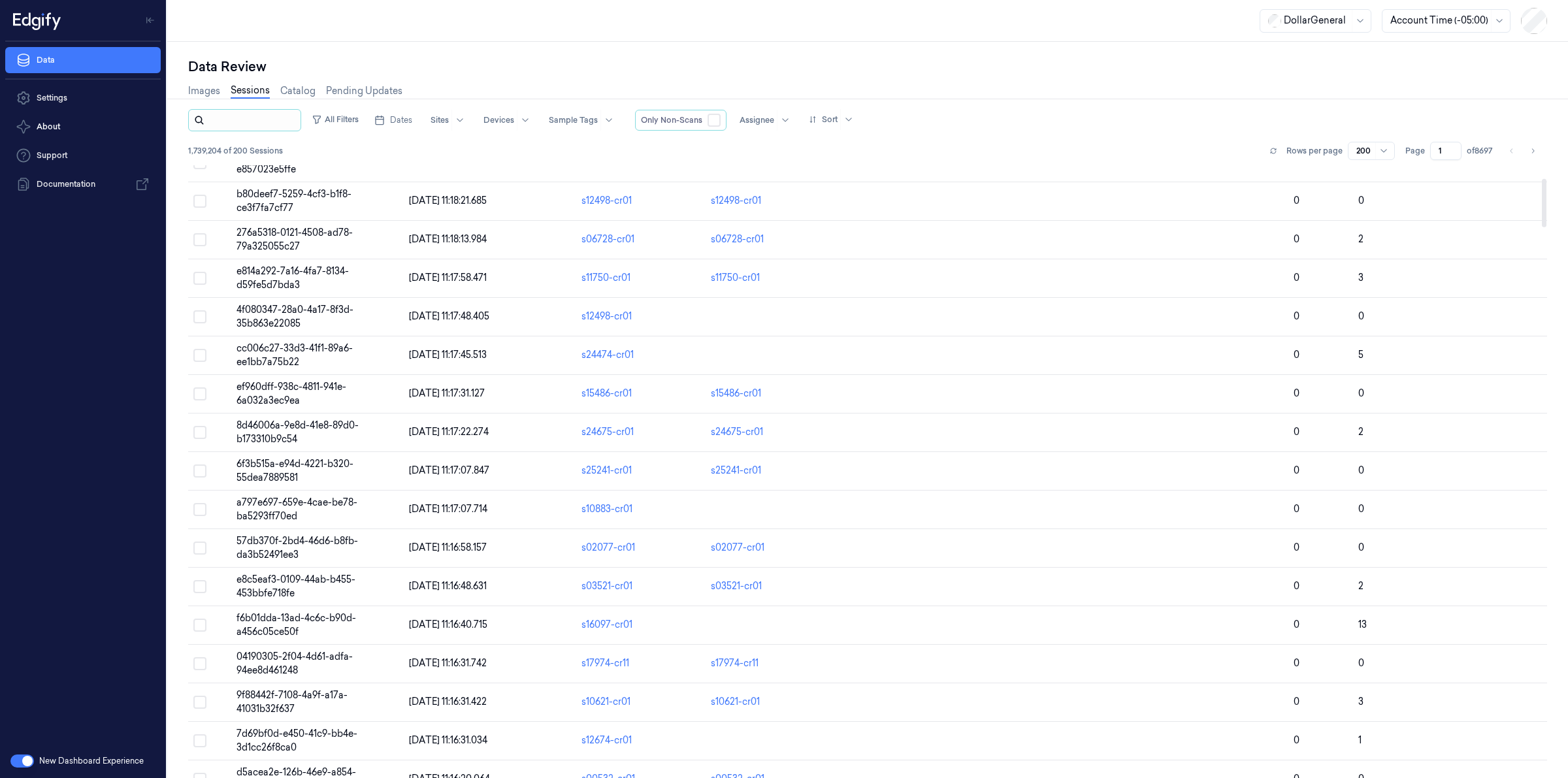
click at [262, 121] on input "string" at bounding box center [252, 120] width 91 height 21
click at [265, 123] on input "string" at bounding box center [252, 120] width 91 height 21
click at [265, 122] on input "string" at bounding box center [252, 120] width 91 height 21
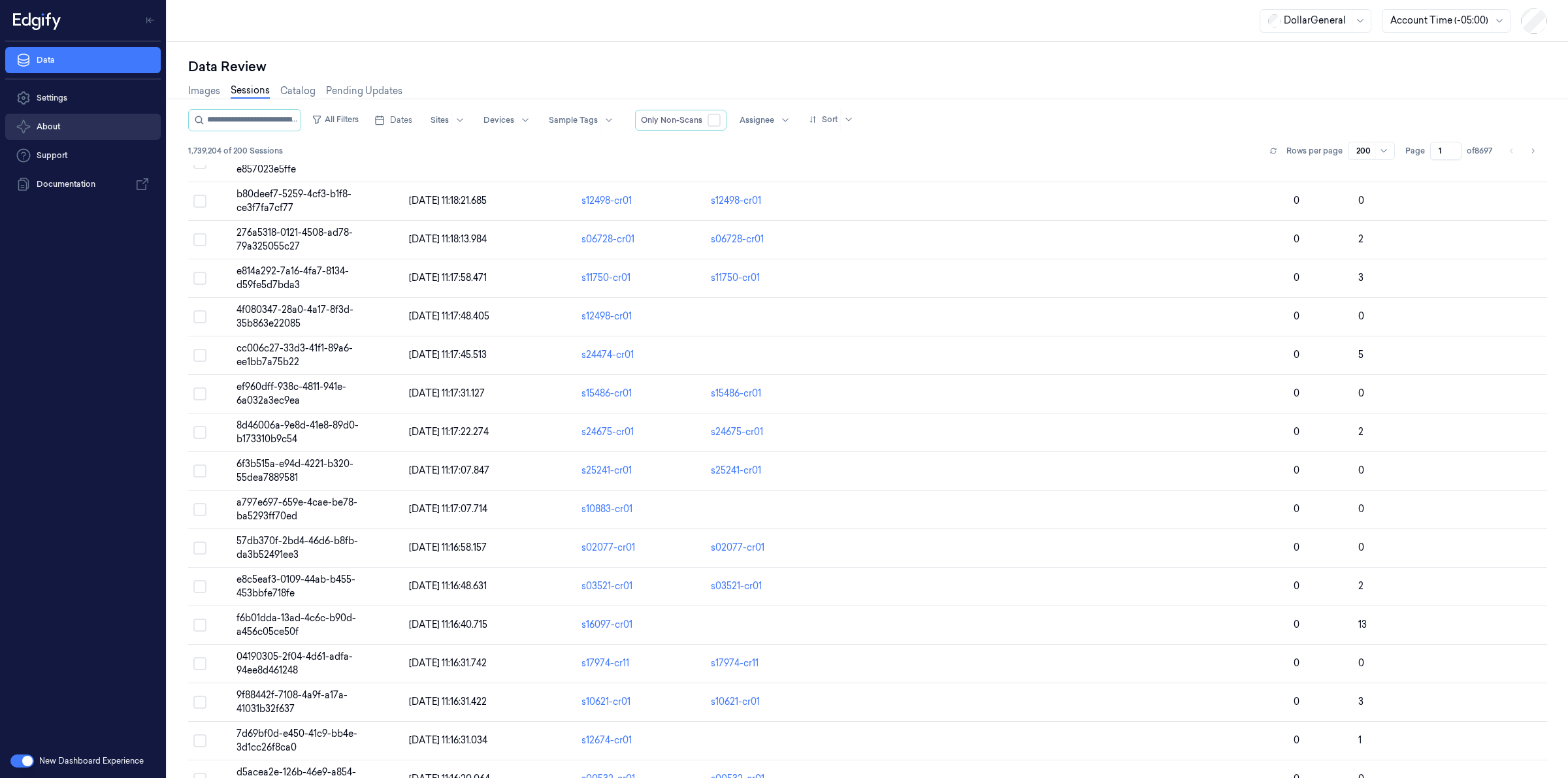
drag, startPoint x: 269, startPoint y: 121, endPoint x: 69, endPoint y: 139, distance: 200.8
click at [69, 139] on div "Data Settings About Support Documentation New Dashboard Experience DollarGenera…" at bounding box center [784, 389] width 1568 height 778
type input "*******"
click at [233, 119] on input "string" at bounding box center [252, 120] width 91 height 21
click at [233, 119] on input "string" at bounding box center [252, 120] width 91 height 21
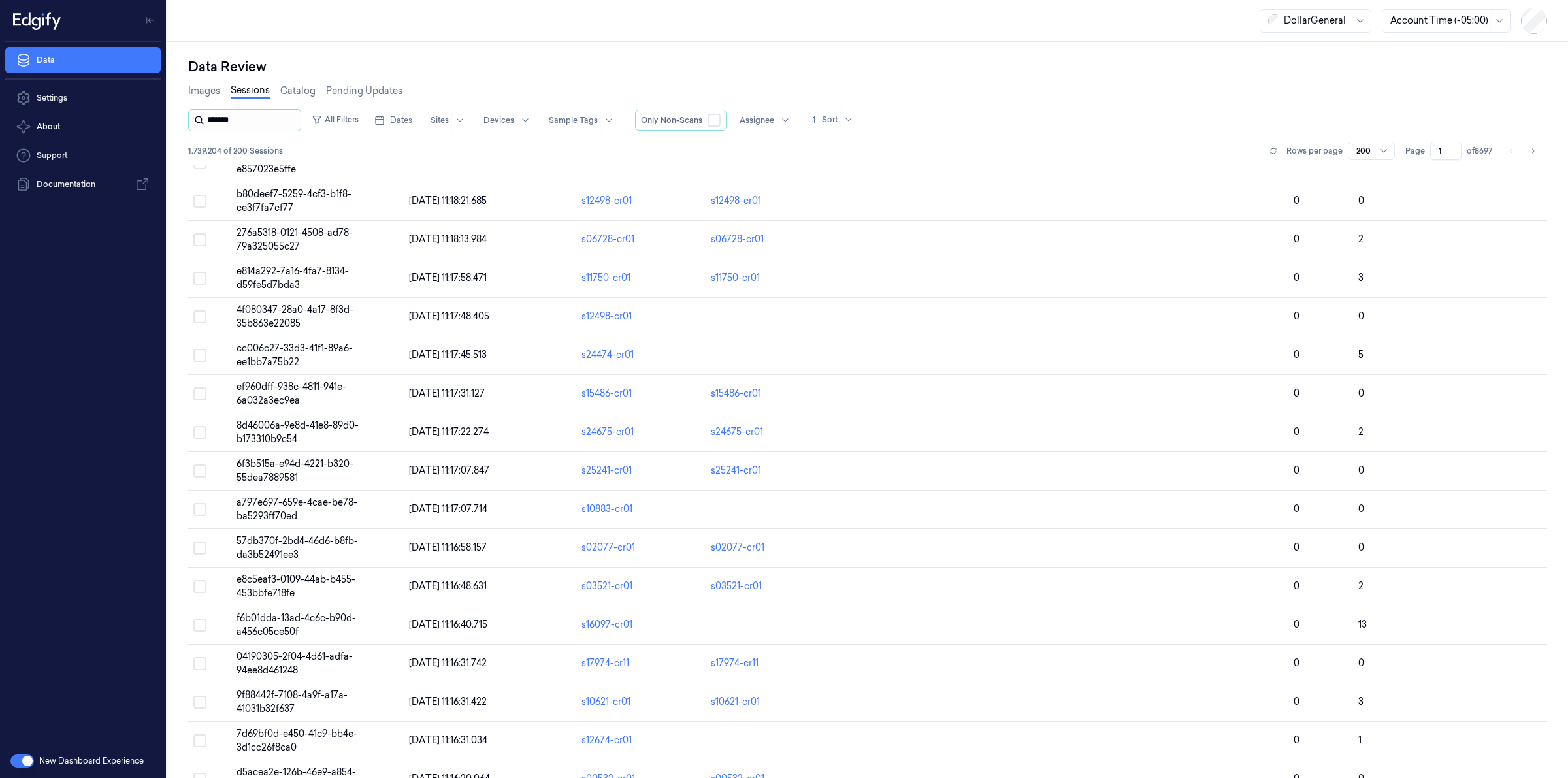
click at [234, 119] on input "string" at bounding box center [252, 120] width 91 height 21
click at [259, 119] on input "string" at bounding box center [252, 120] width 91 height 21
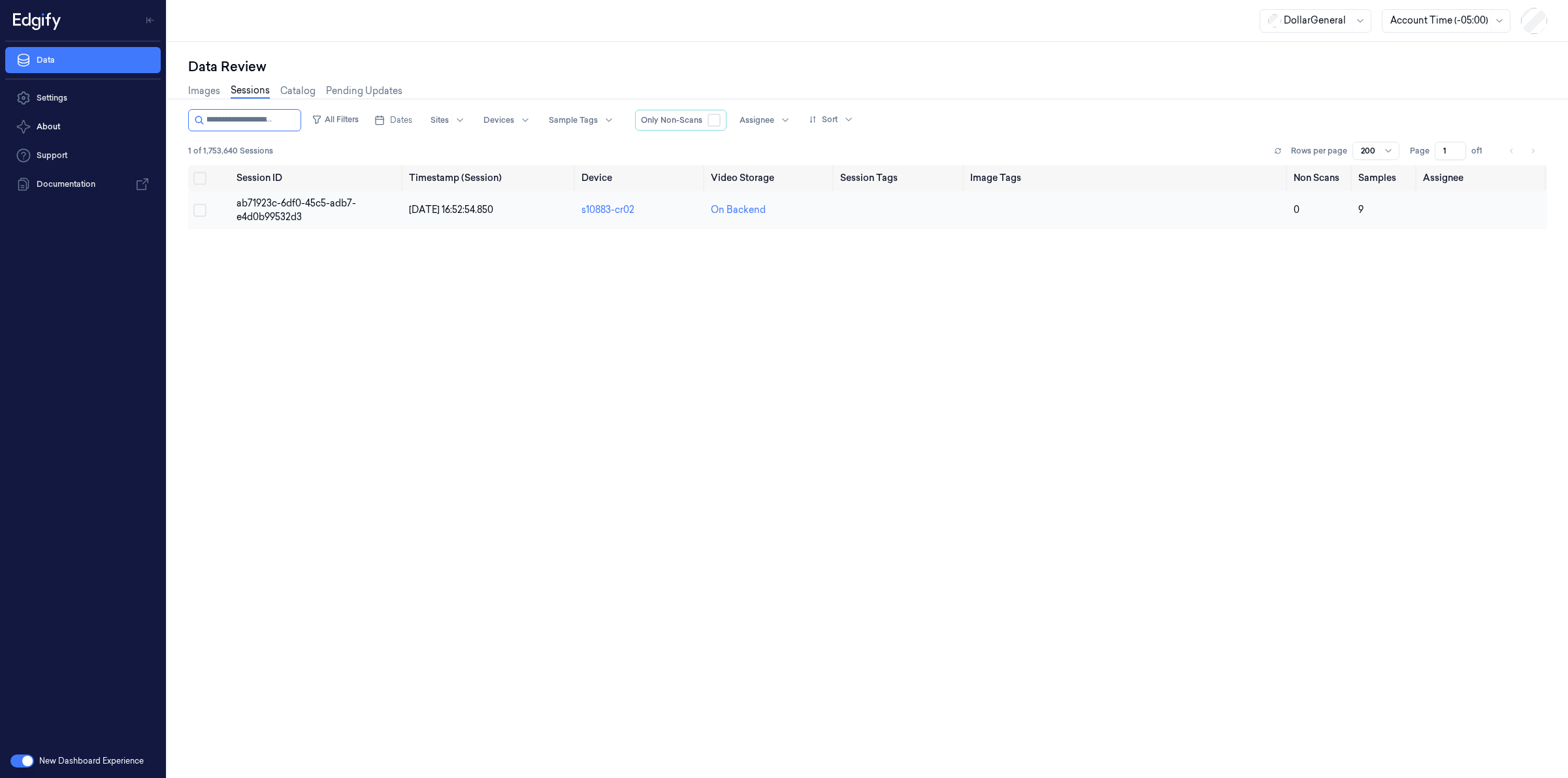
type input "**********"
click at [271, 210] on span "ab71923c-6df0-45c5-adb7-e4d0b99532d3" at bounding box center [296, 210] width 119 height 26
click at [275, 216] on span "ab71923c-6df0-45c5-adb7-e4d0b99532d3" at bounding box center [296, 210] width 119 height 26
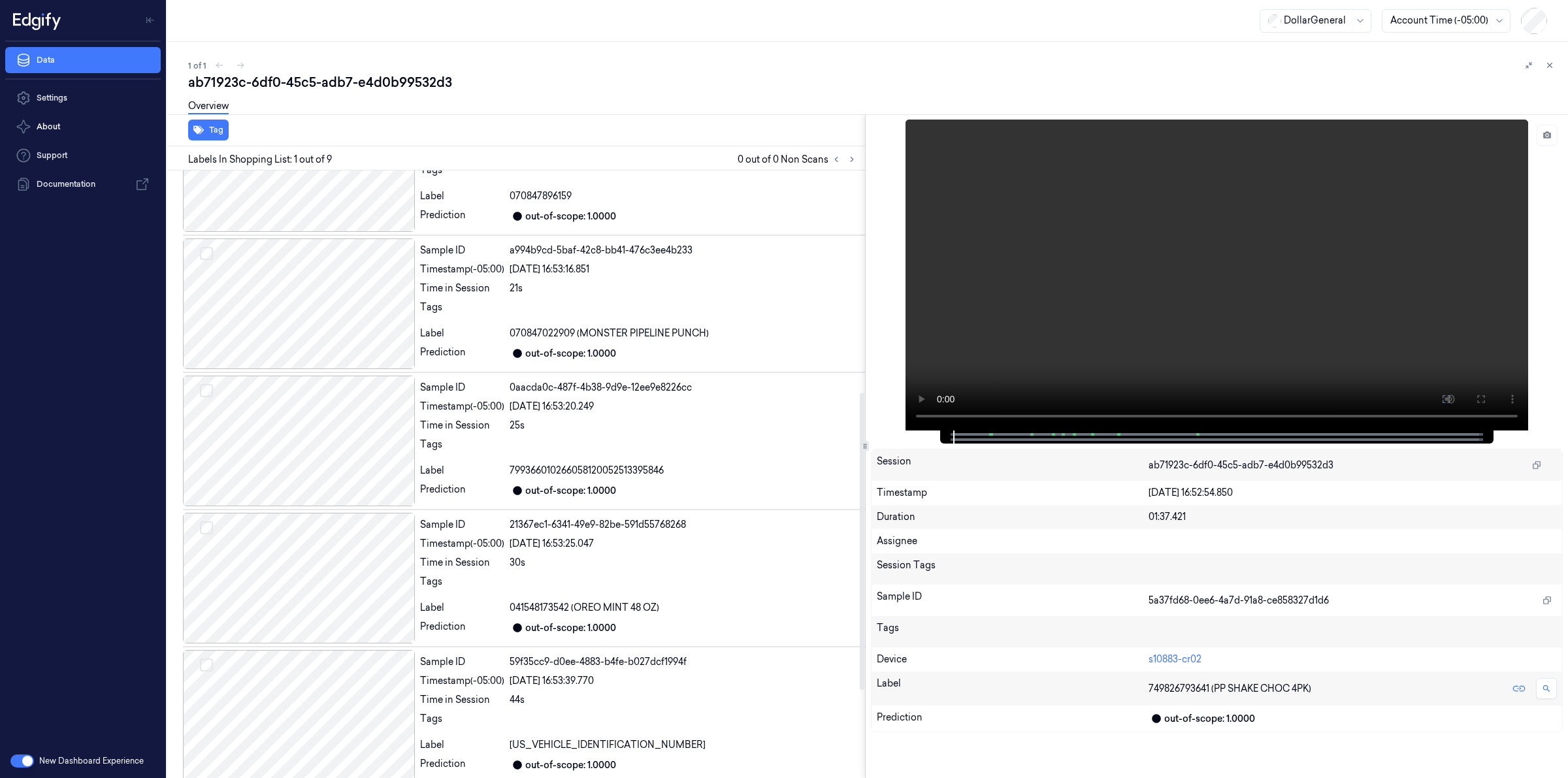
scroll to position [632, 0]
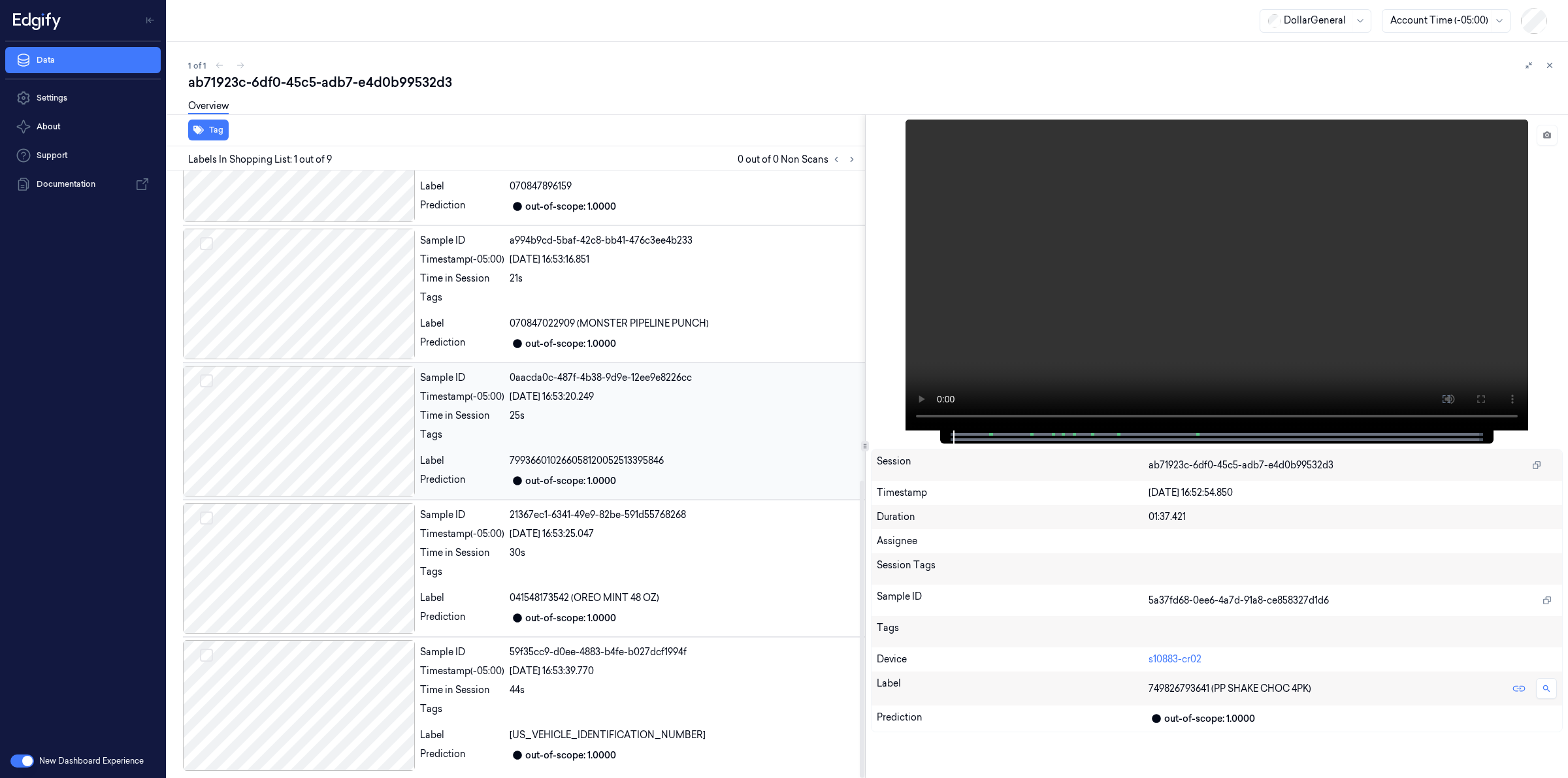
click at [530, 436] on div at bounding box center [684, 439] width 351 height 21
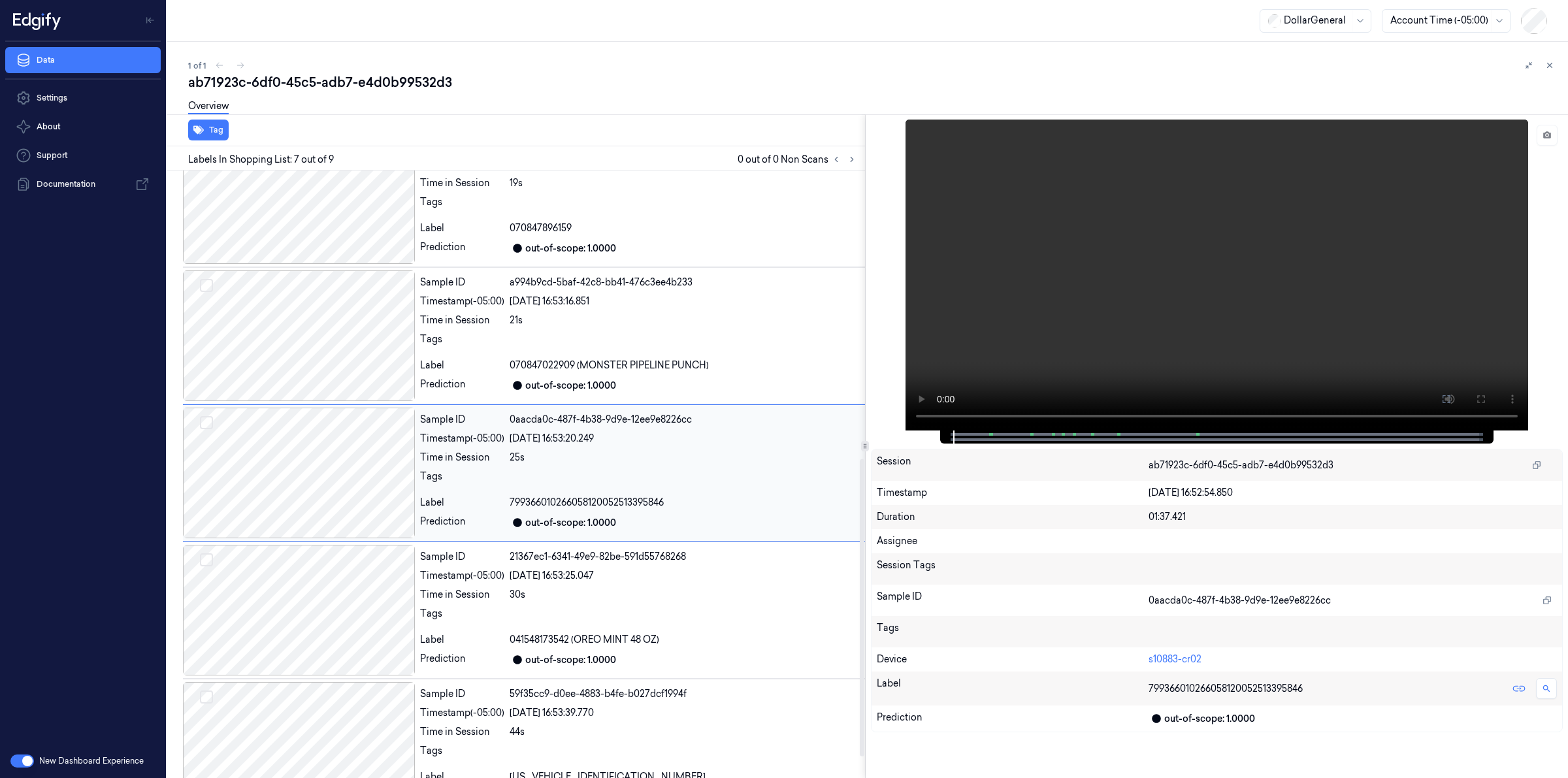
click at [348, 465] on div at bounding box center [299, 473] width 232 height 130
click at [1549, 66] on icon at bounding box center [1550, 65] width 5 height 5
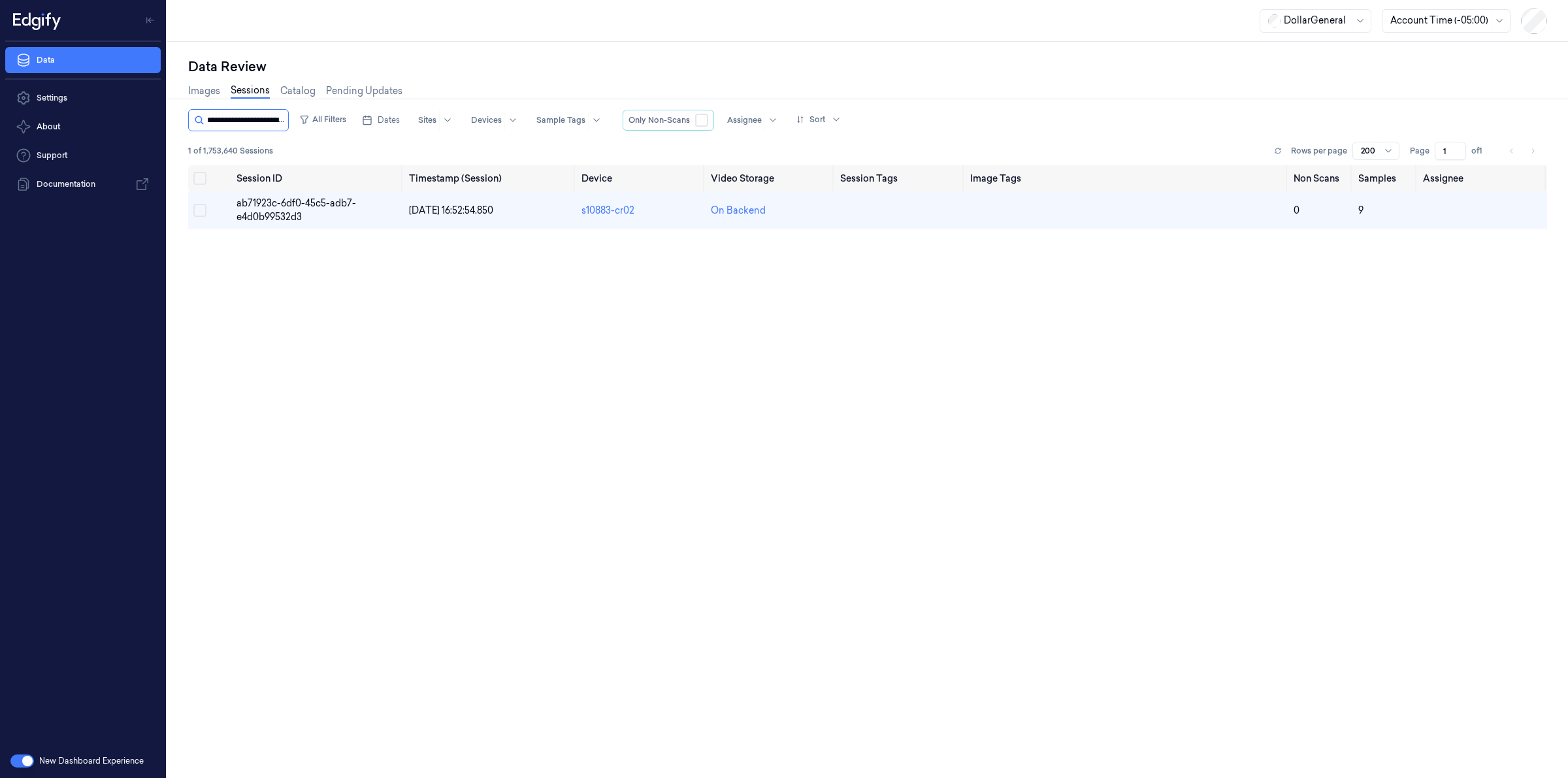
click at [274, 124] on input "string" at bounding box center [246, 120] width 78 height 21
click at [273, 123] on input "string" at bounding box center [246, 120] width 78 height 21
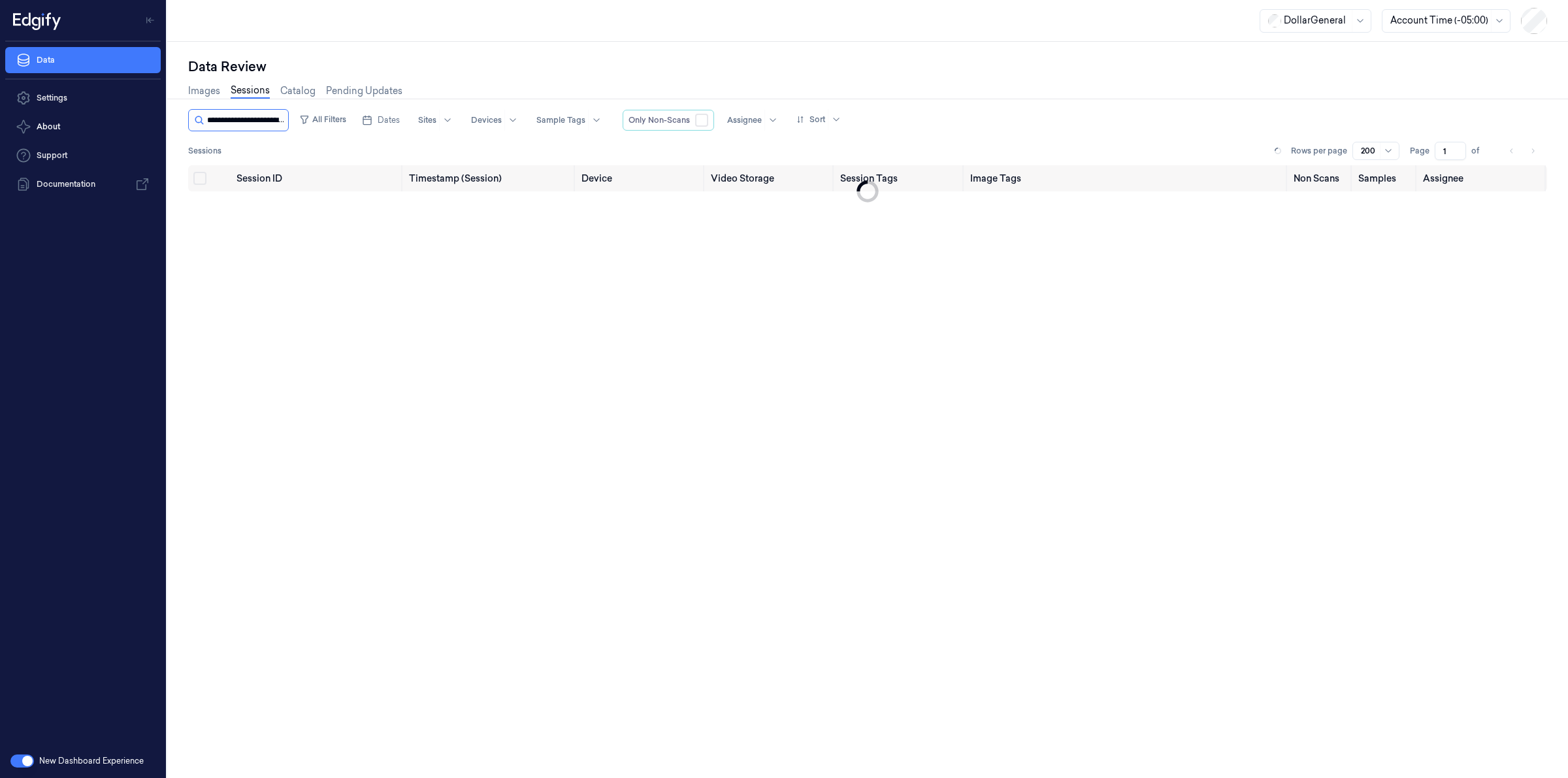
scroll to position [0, 61]
type input "**********"
click at [321, 203] on span "71a30c5a-3592-4069-93d5-1486982cf933" at bounding box center [296, 210] width 120 height 26
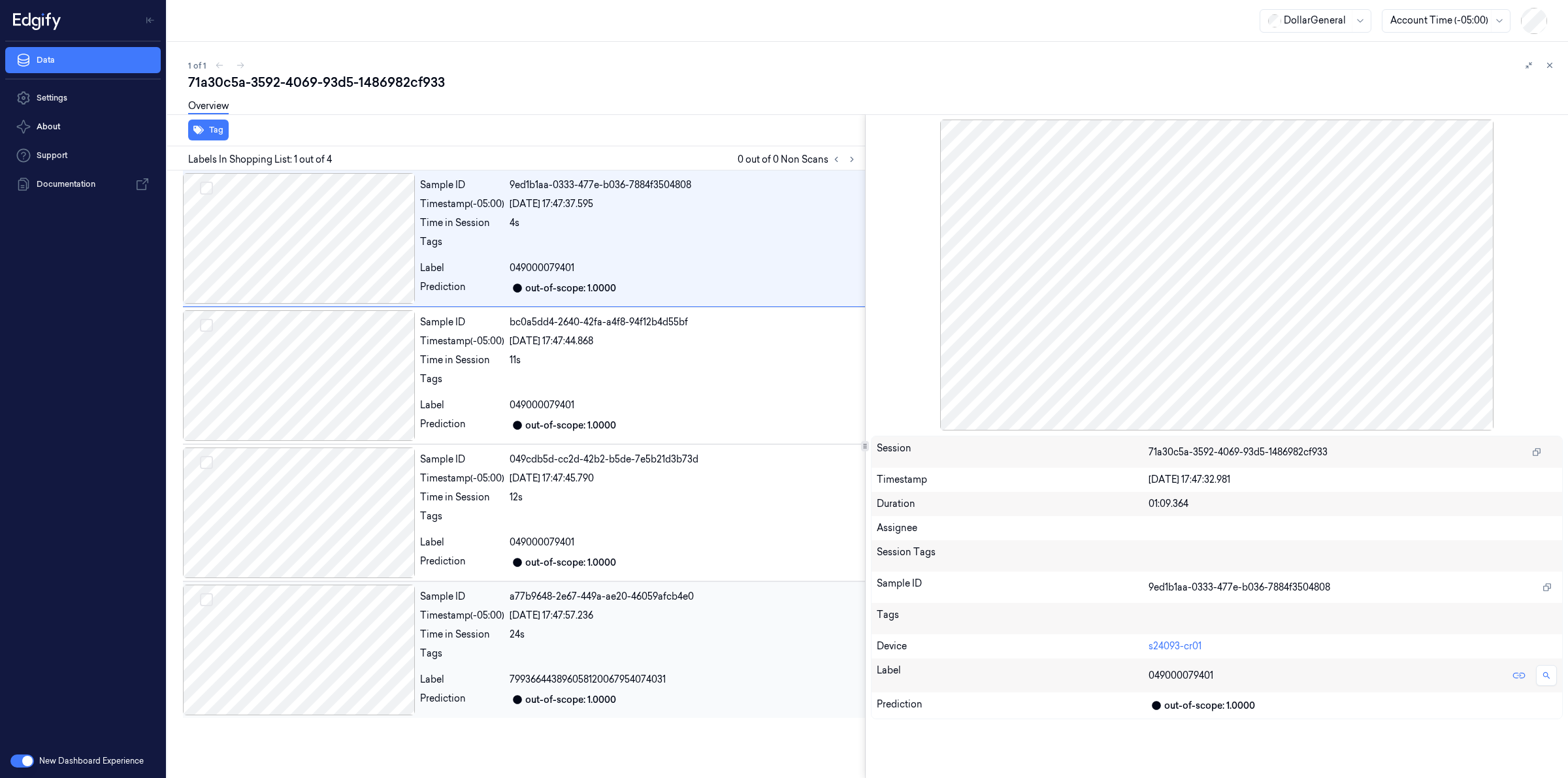
click at [596, 627] on div "Sample ID a77b9648-2e67-449a-ae20-46059afcb4e0 Timestamp (-05:00) [DATE] 17:47:…" at bounding box center [640, 650] width 450 height 130
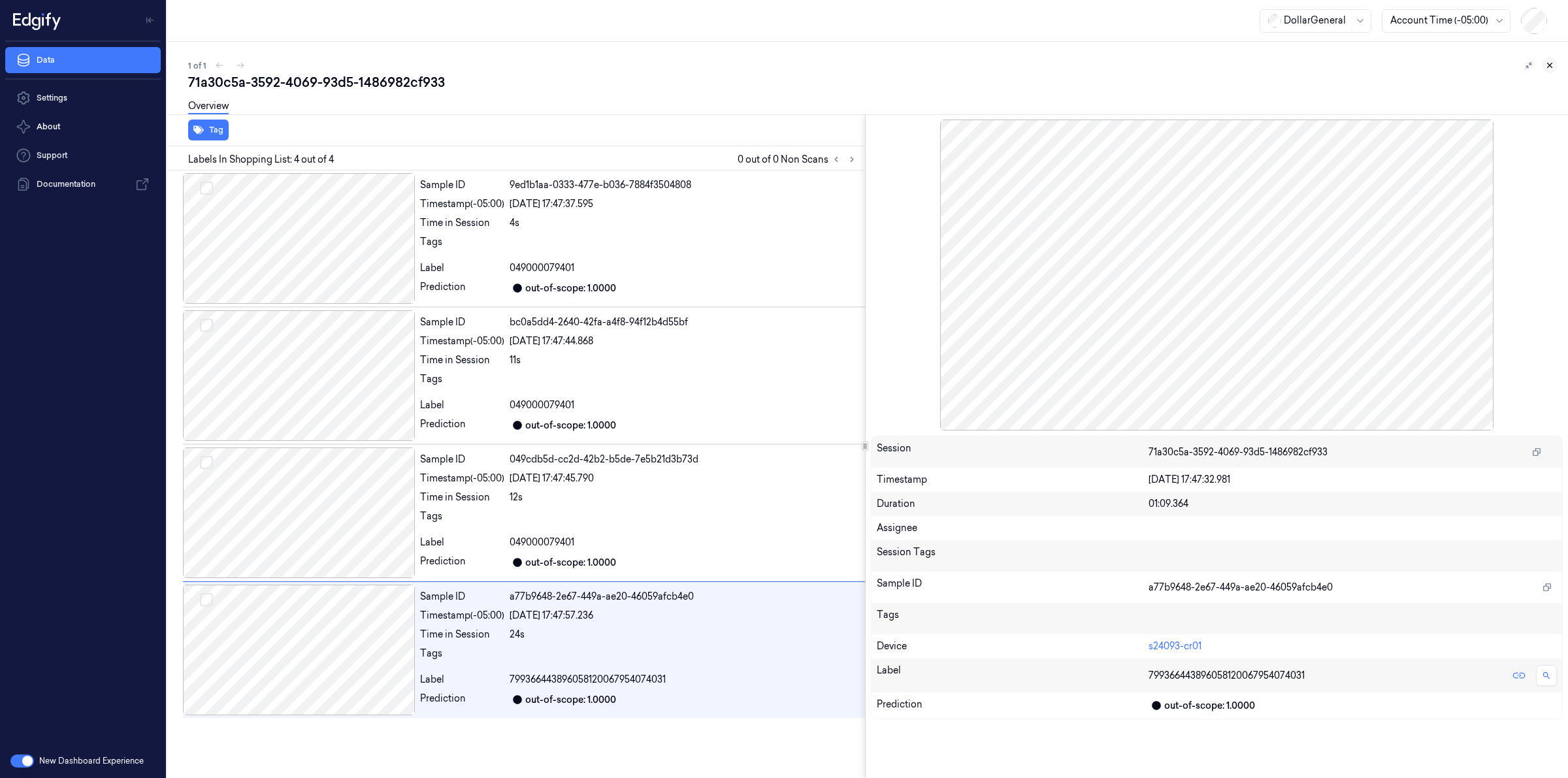
click at [1547, 70] on button at bounding box center [1550, 65] width 16 height 16
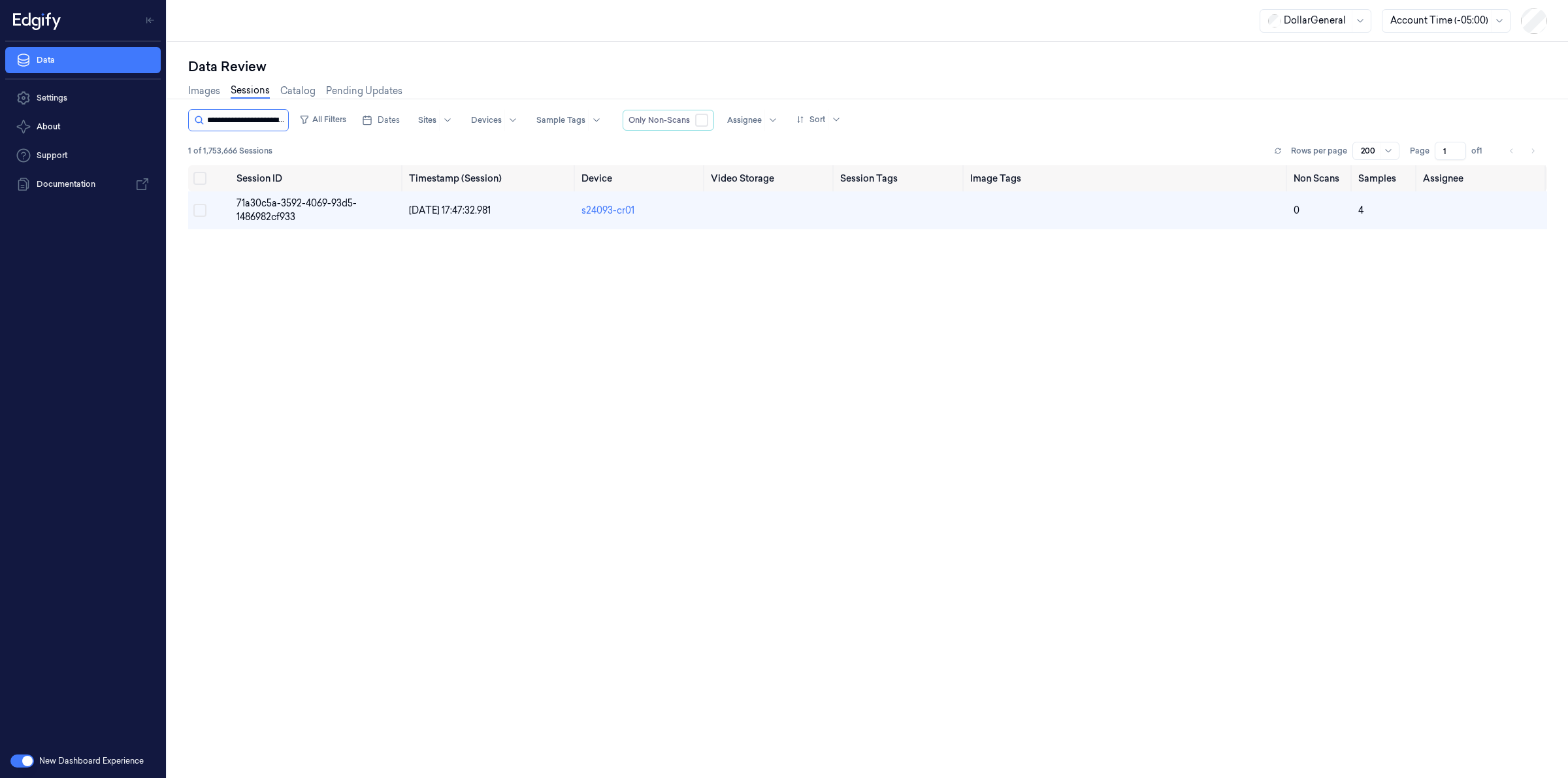
click at [283, 123] on input "string" at bounding box center [246, 120] width 78 height 21
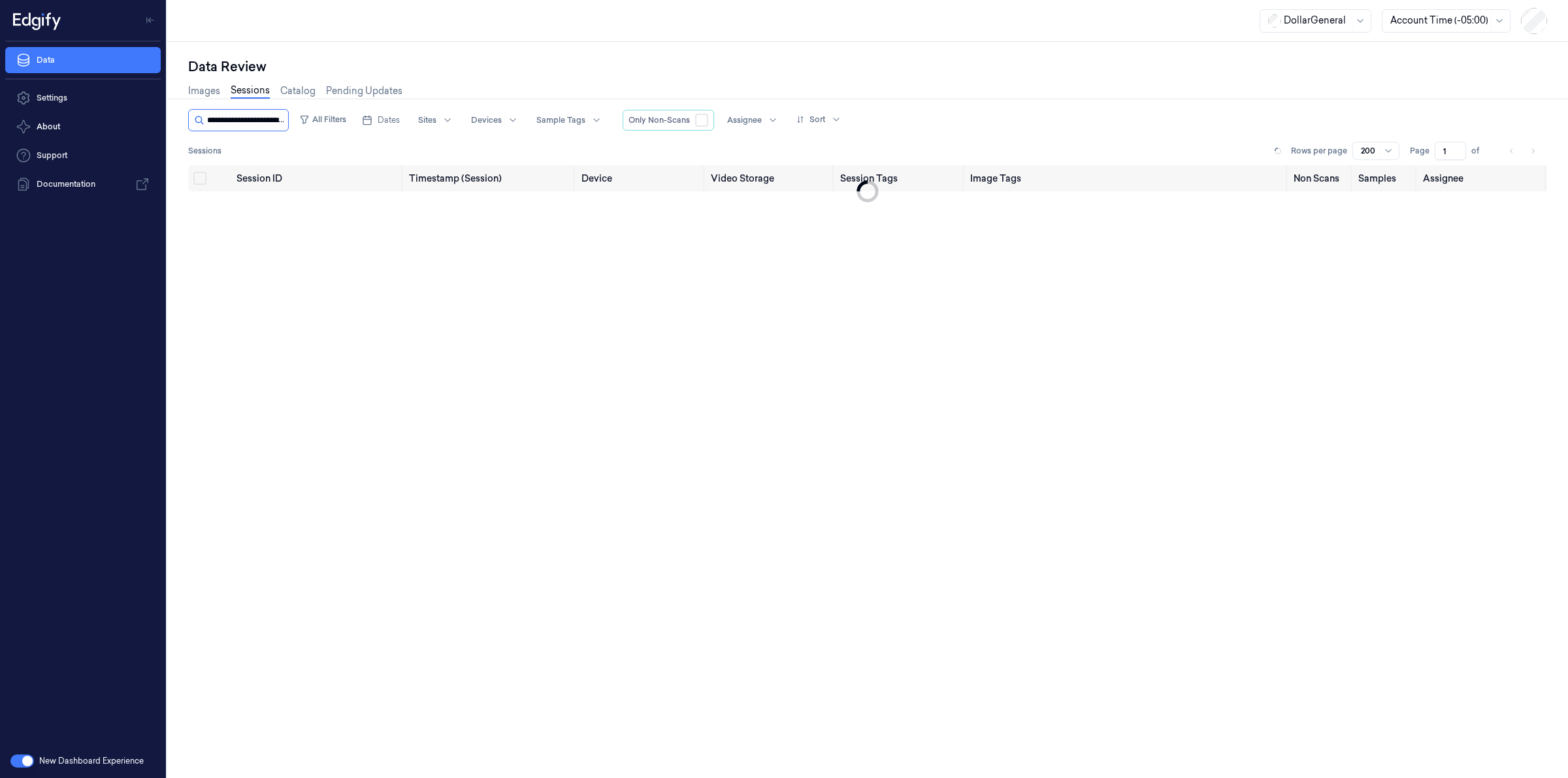
scroll to position [0, 62]
type input "**********"
click at [262, 204] on span "0b8cc77f-edbc-4c4d-81a5-a20ce7f447b7" at bounding box center [296, 210] width 119 height 26
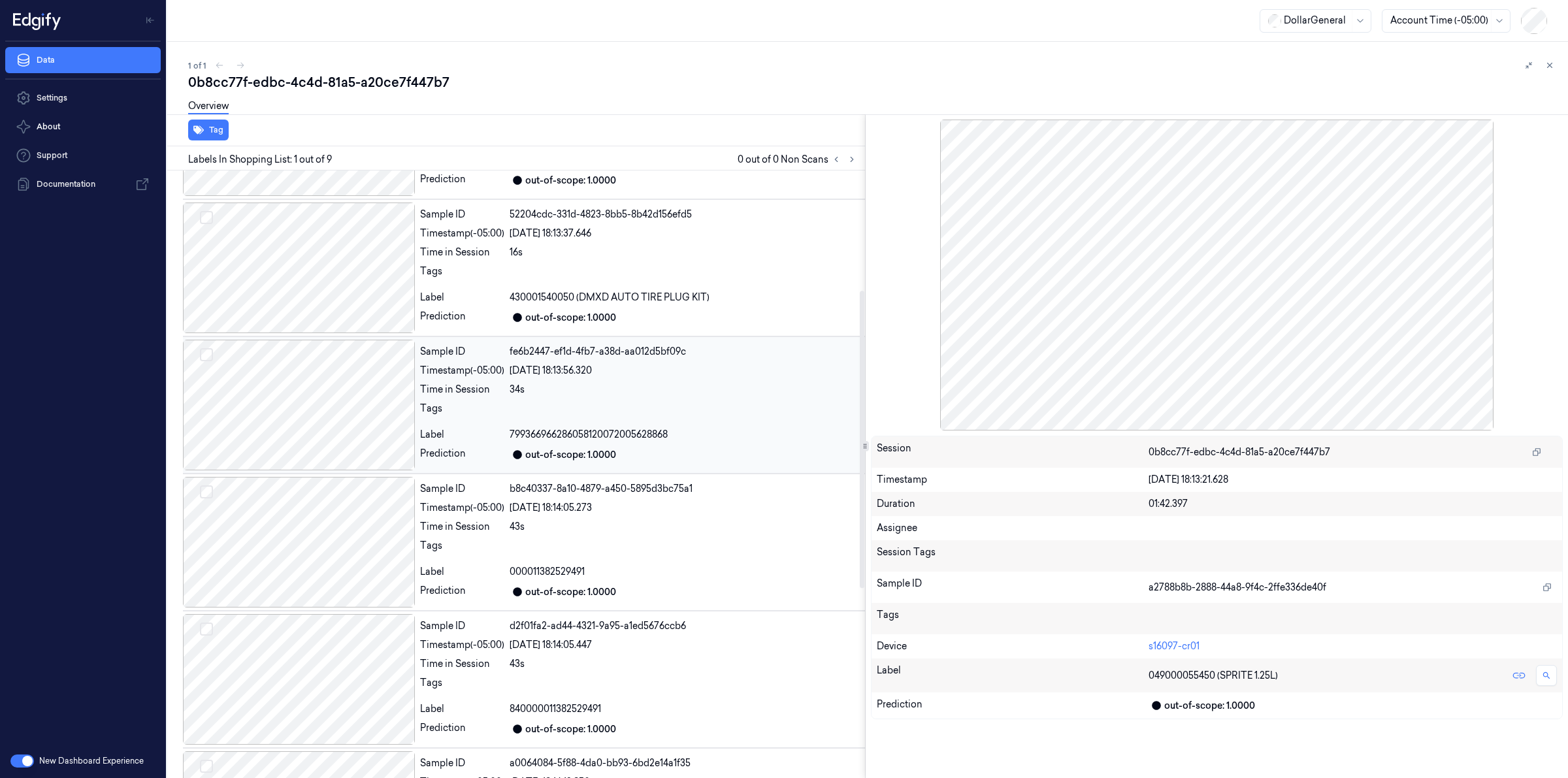
click at [650, 391] on div "34s" at bounding box center [684, 390] width 351 height 14
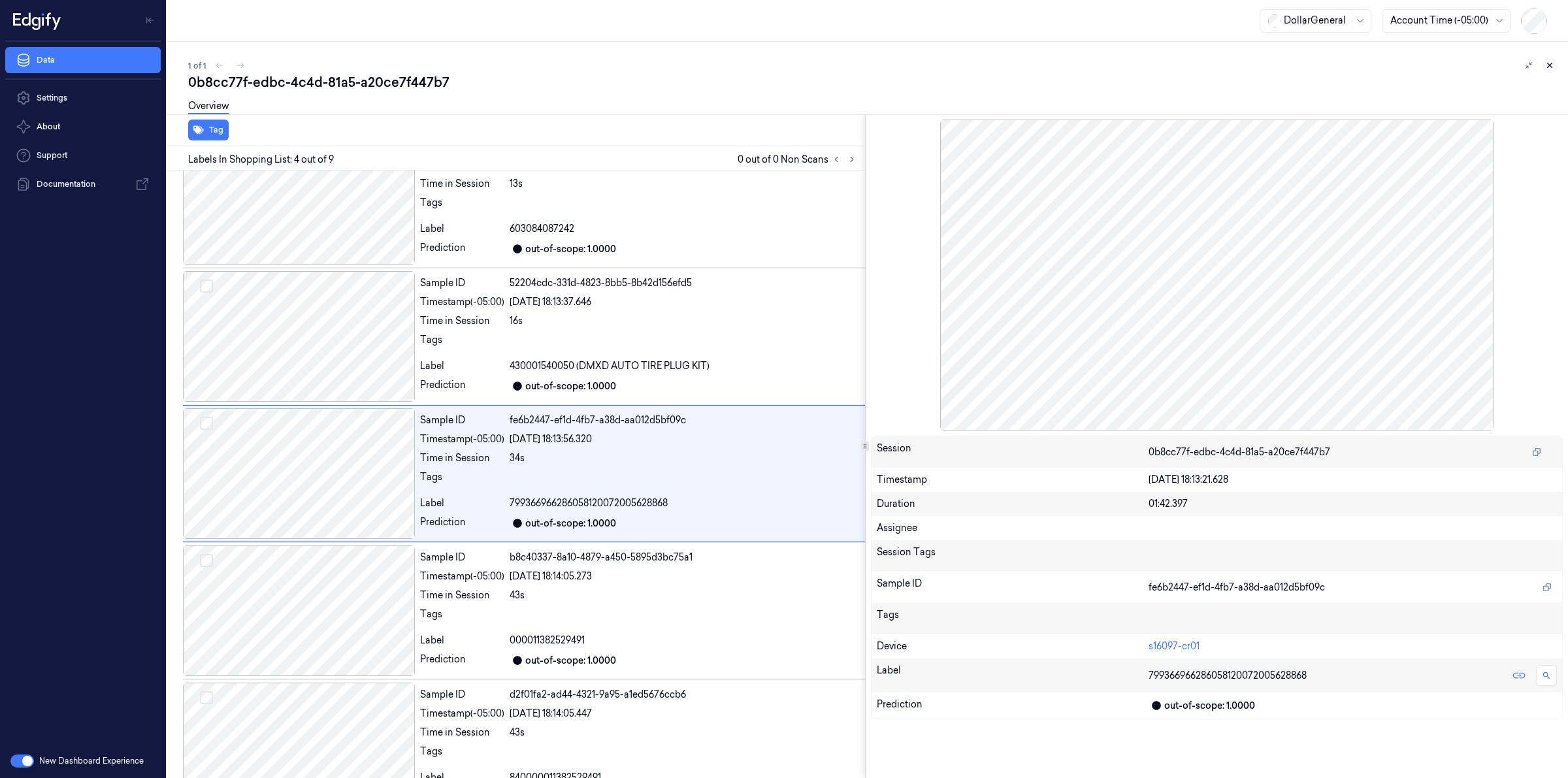
click at [1549, 60] on button at bounding box center [1550, 65] width 16 height 16
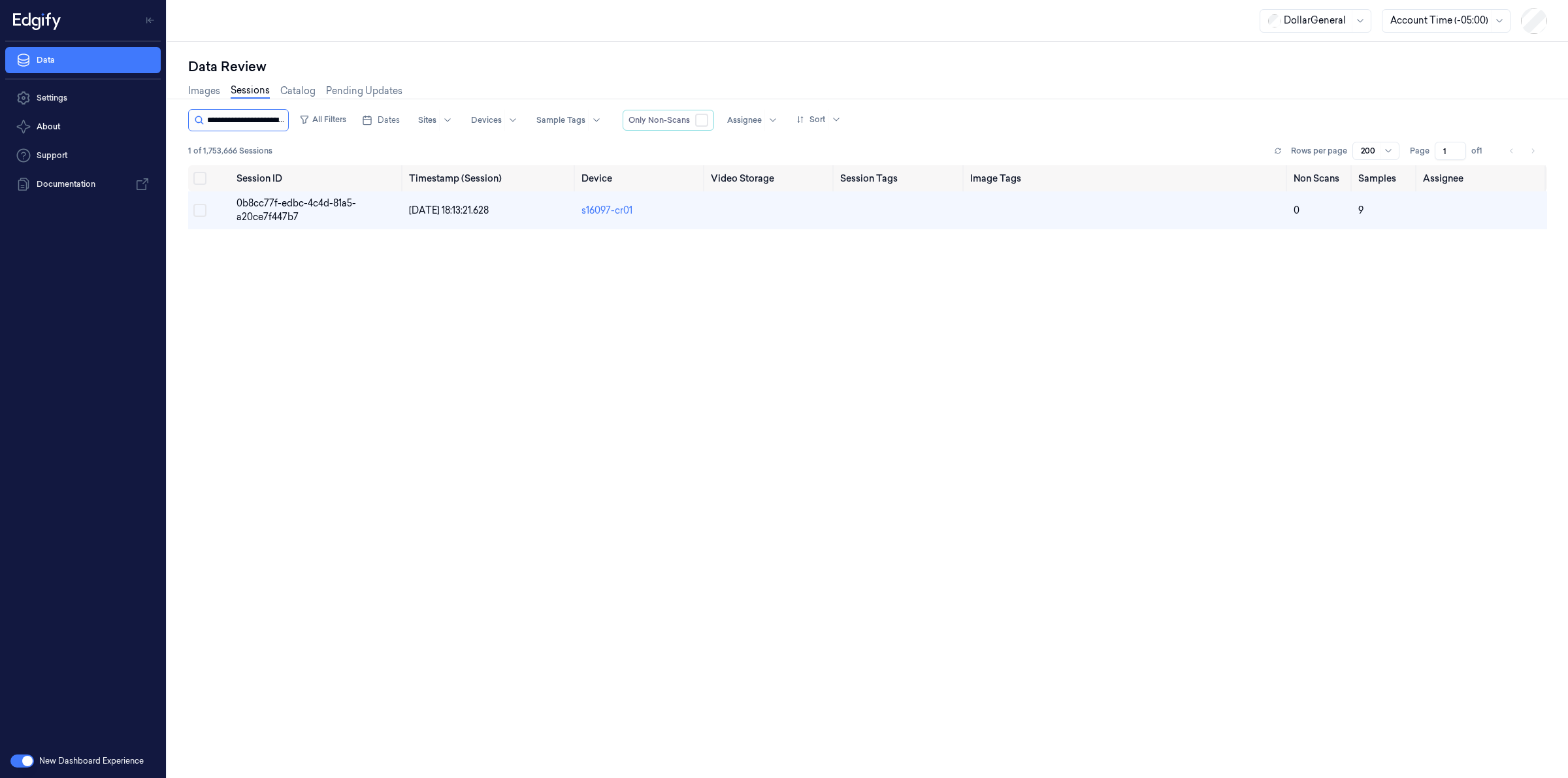
click at [264, 116] on input "string" at bounding box center [246, 120] width 78 height 21
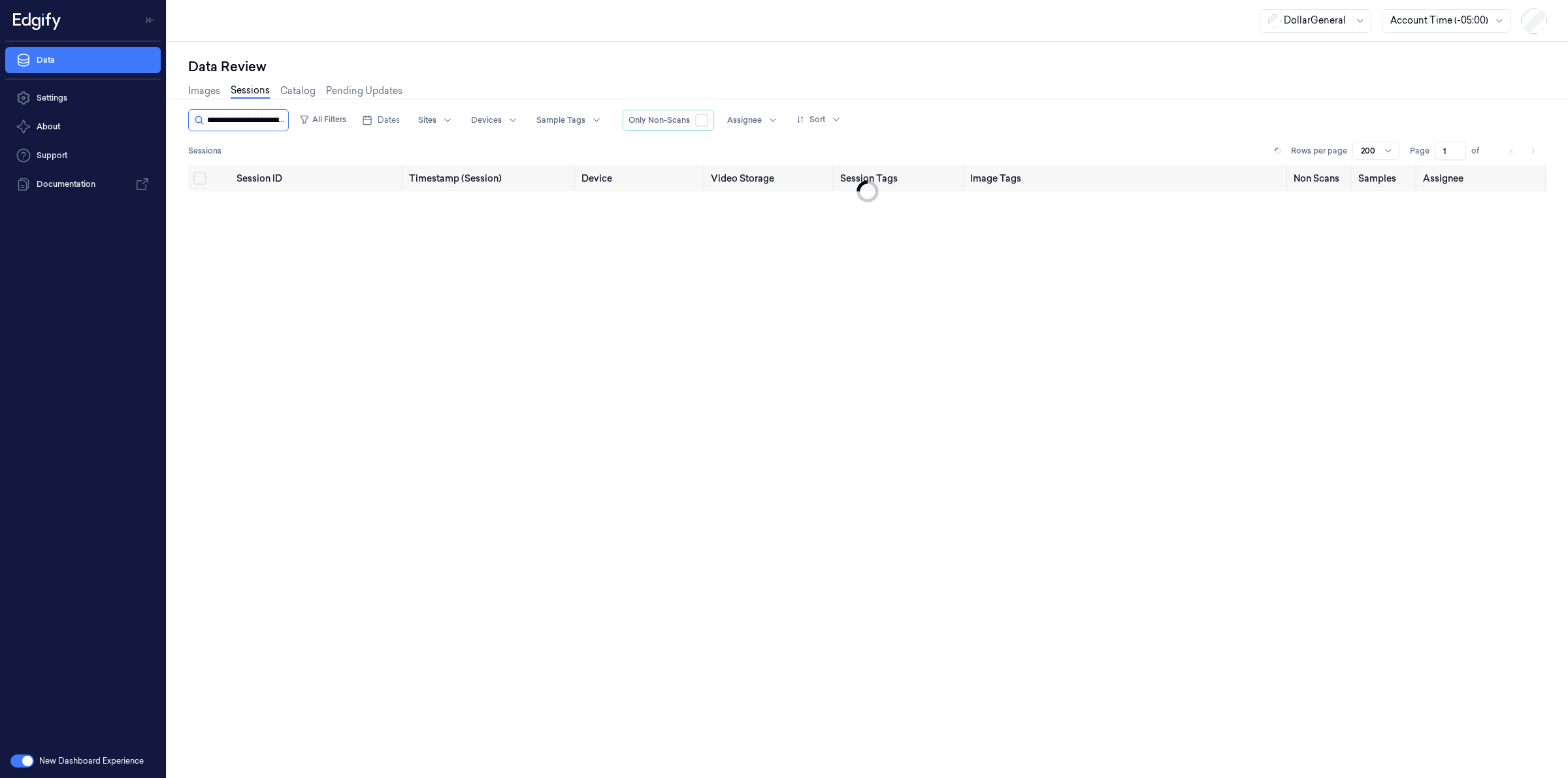
scroll to position [0, 61]
type input "**********"
click at [271, 200] on span "a6dbbd2e-9bb9-43bf-9391-2f78fa7e098f" at bounding box center [297, 210] width 121 height 26
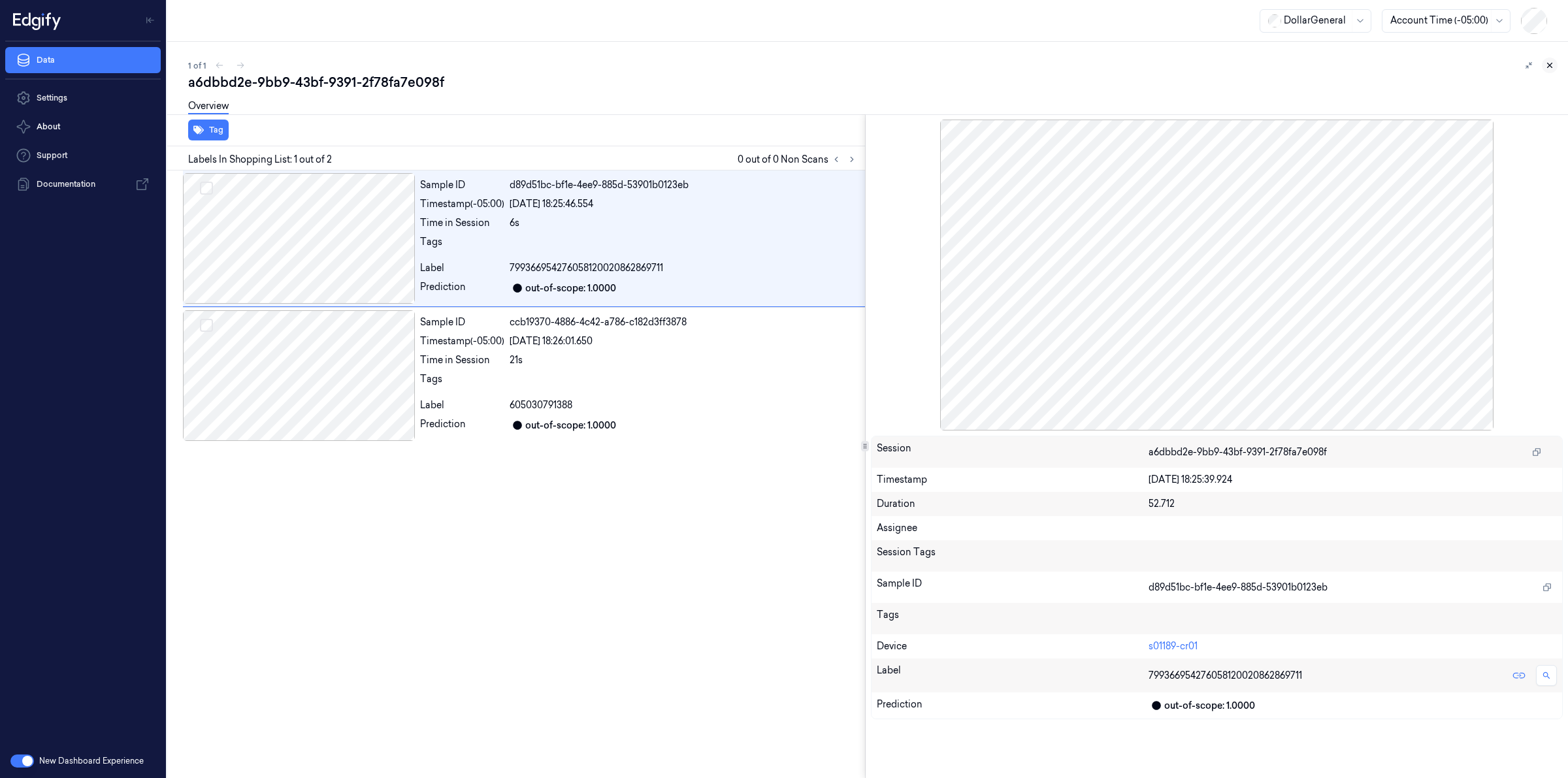
click at [1556, 63] on button at bounding box center [1550, 65] width 16 height 16
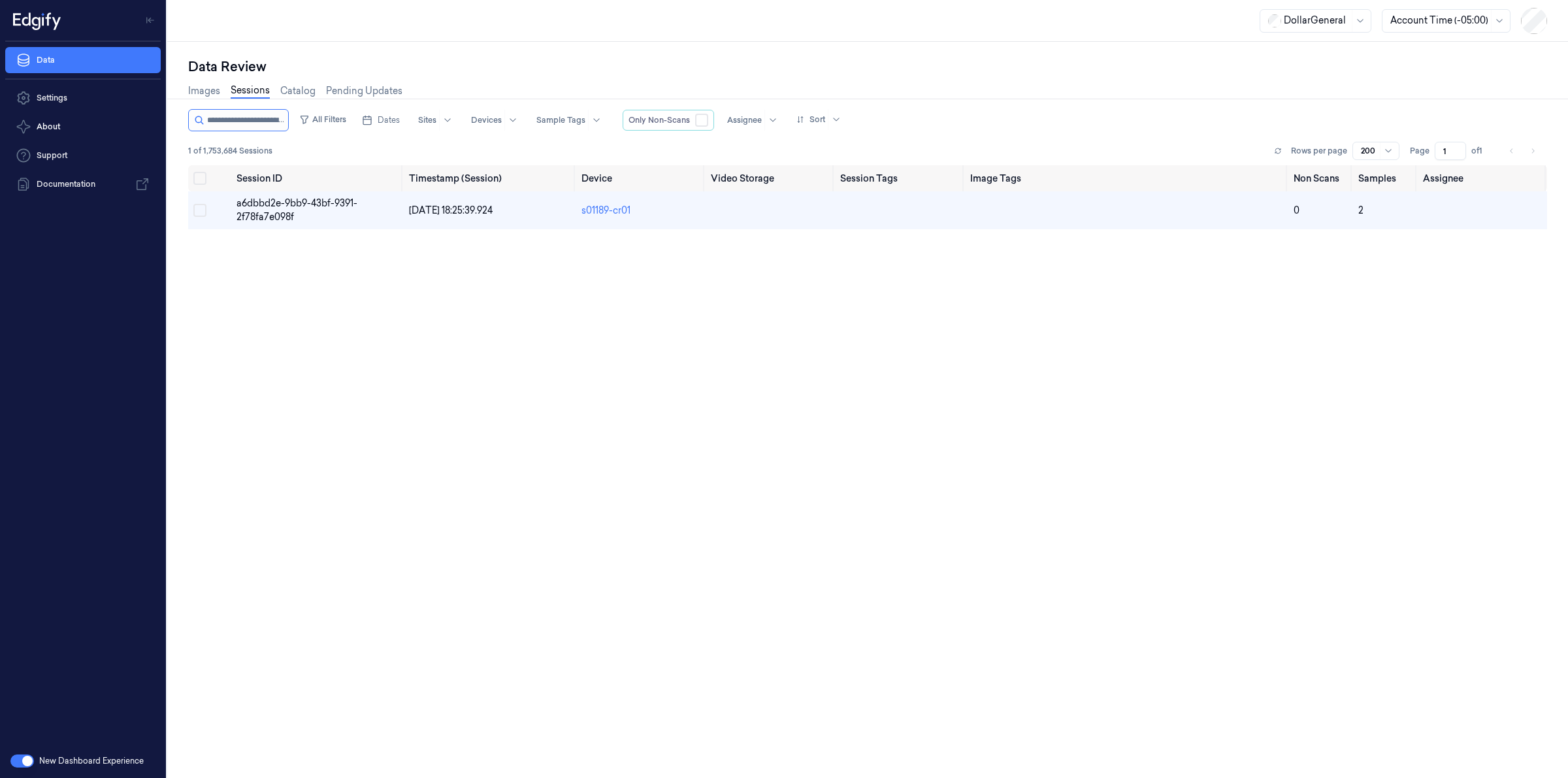
click at [196, 116] on icon at bounding box center [199, 120] width 10 height 10
click at [242, 123] on input "string" at bounding box center [246, 120] width 78 height 21
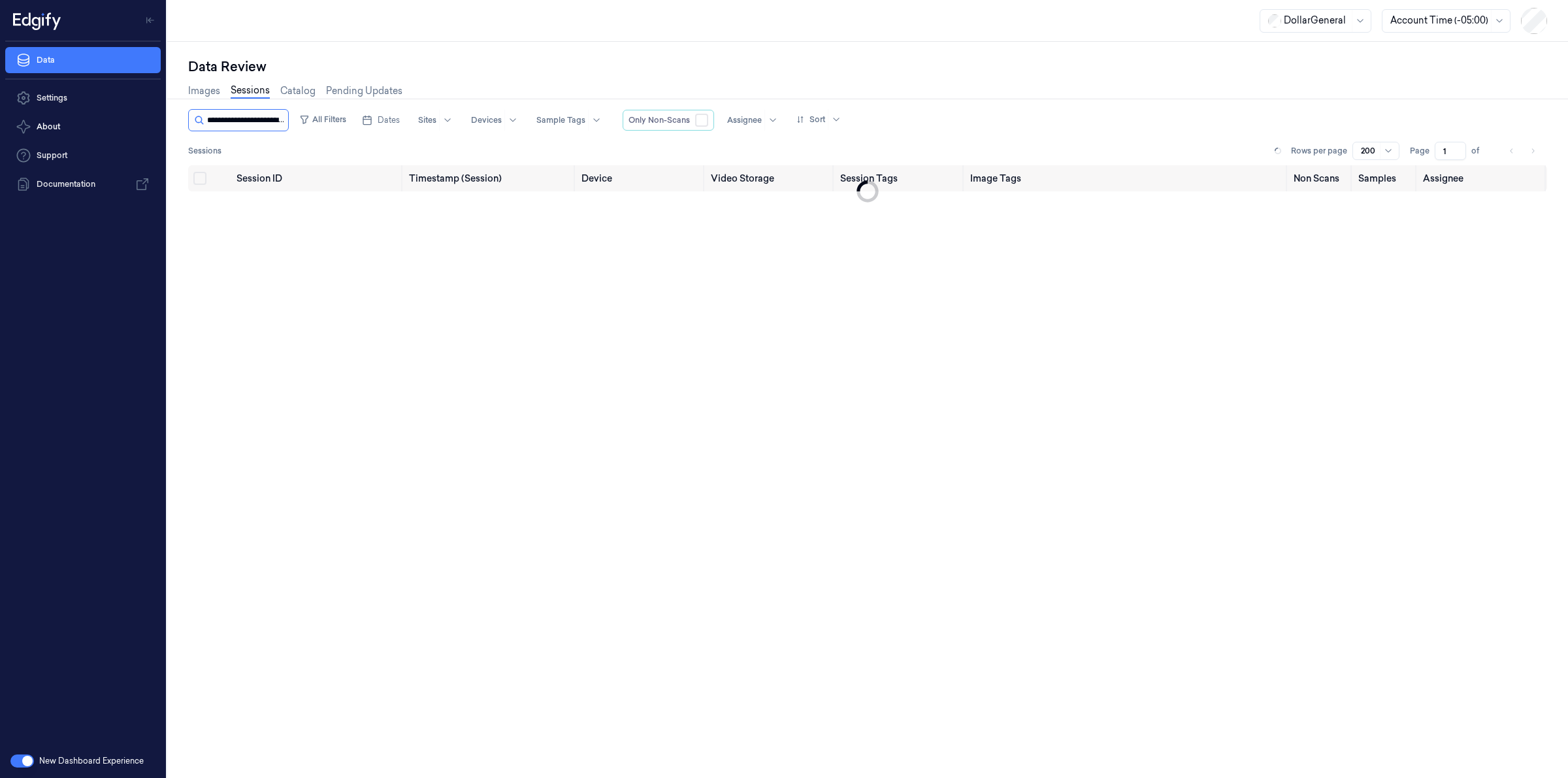
scroll to position [0, 63]
type input "**********"
click at [257, 201] on span "50574227-a20f-45fe-ba9e-255ed45db3de" at bounding box center [296, 210] width 118 height 26
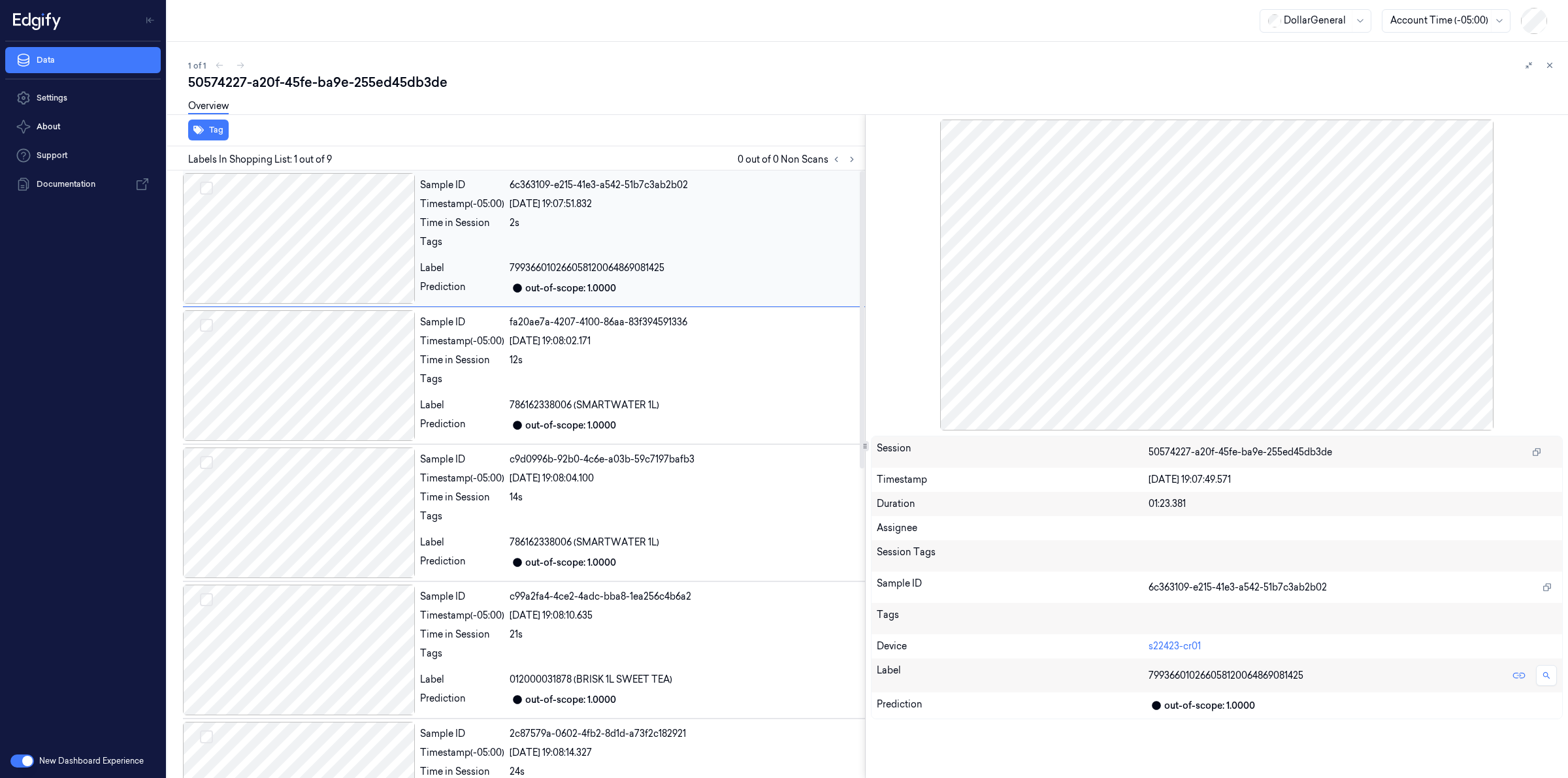
click at [390, 230] on div at bounding box center [299, 238] width 232 height 130
click at [1547, 65] on icon at bounding box center [1549, 65] width 9 height 9
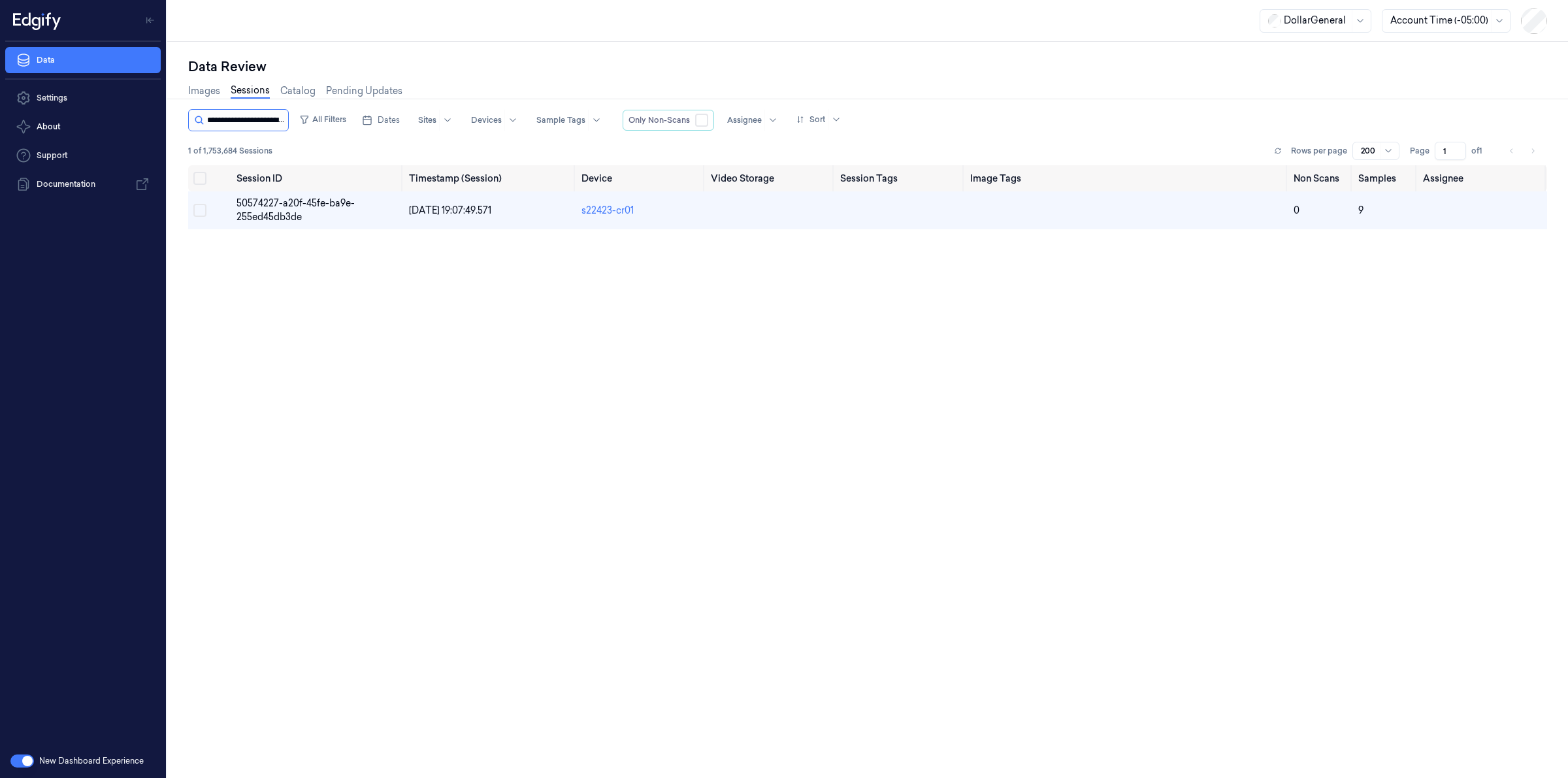
click at [242, 117] on input "string" at bounding box center [246, 120] width 78 height 21
click at [244, 117] on input "string" at bounding box center [246, 120] width 78 height 21
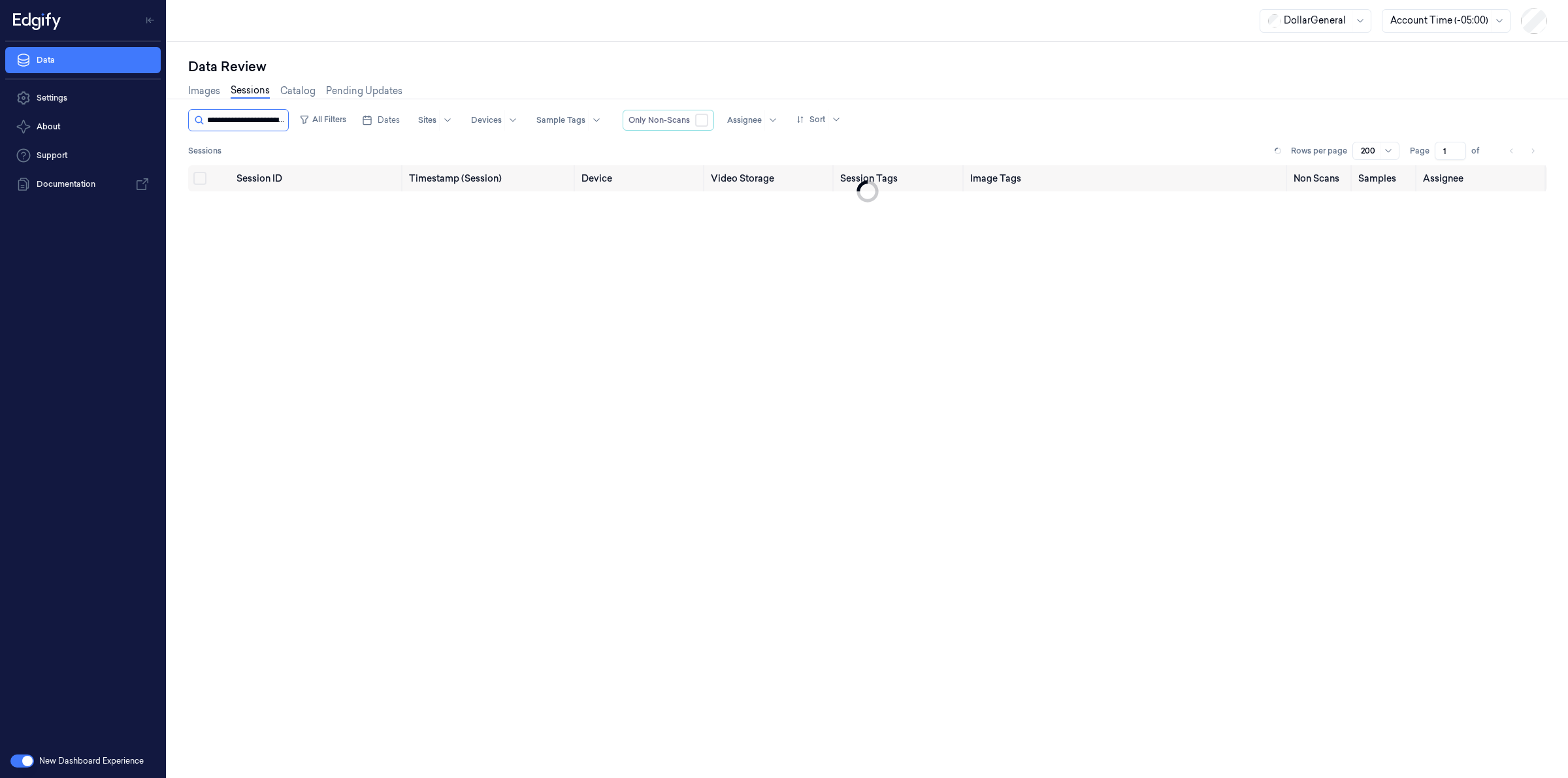
scroll to position [0, 58]
type input "**********"
click at [263, 201] on span "bfbbf12f-f244-40a3-9470-0ad2d47a3cd1" at bounding box center [294, 210] width 114 height 26
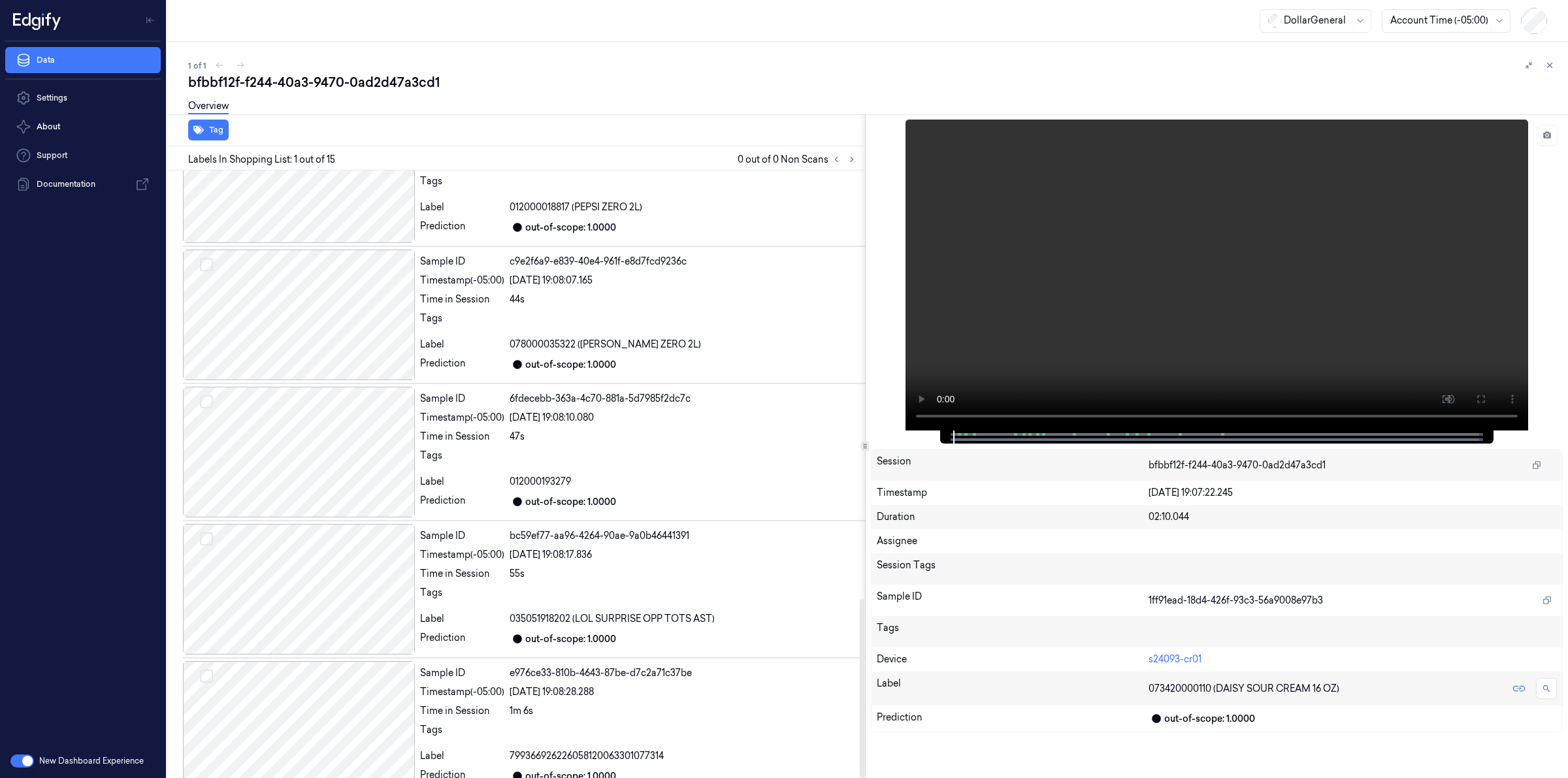
scroll to position [1457, 0]
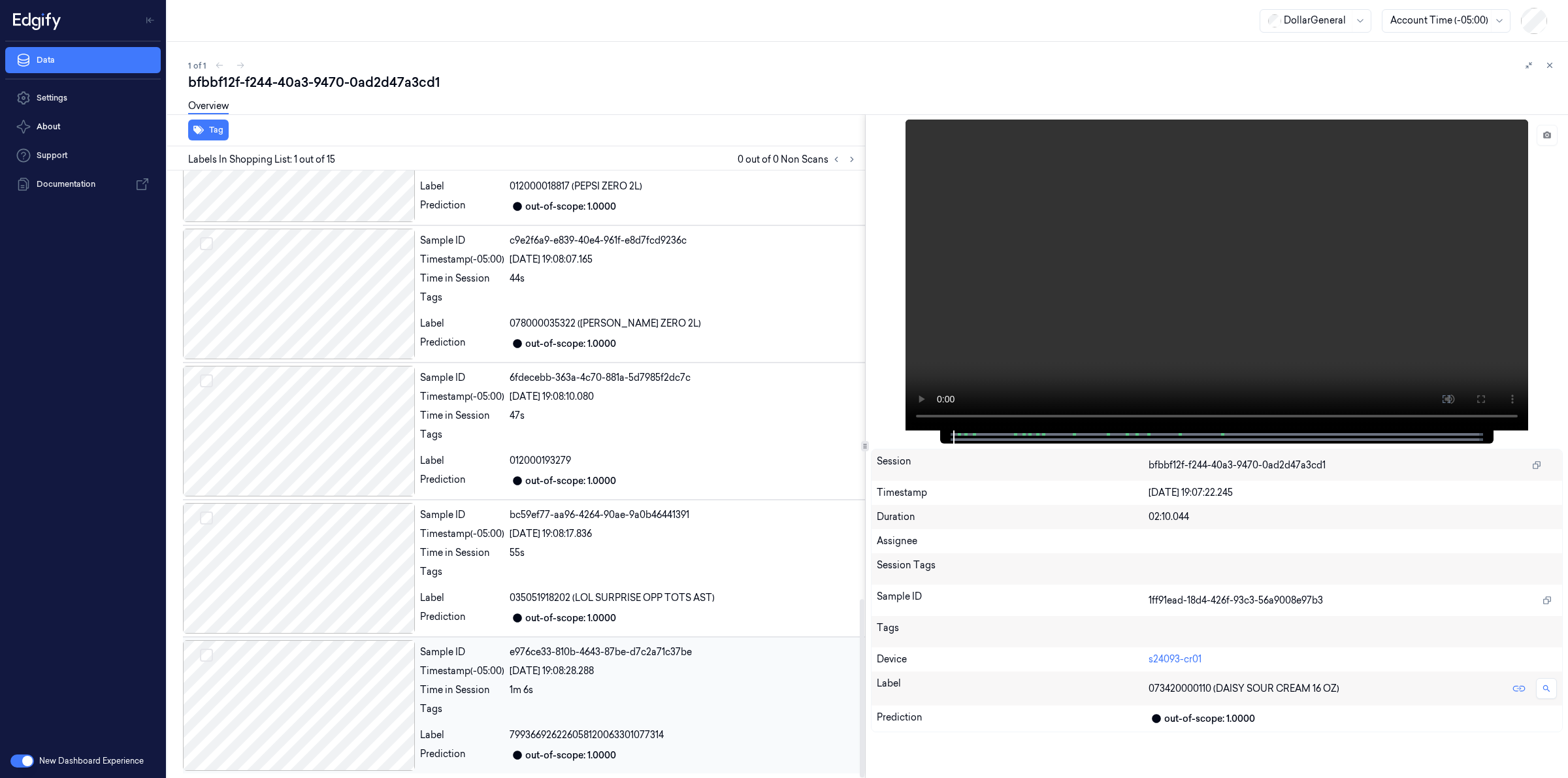
click at [559, 686] on div "1m 6s" at bounding box center [684, 691] width 351 height 14
click at [1551, 69] on icon at bounding box center [1549, 65] width 9 height 9
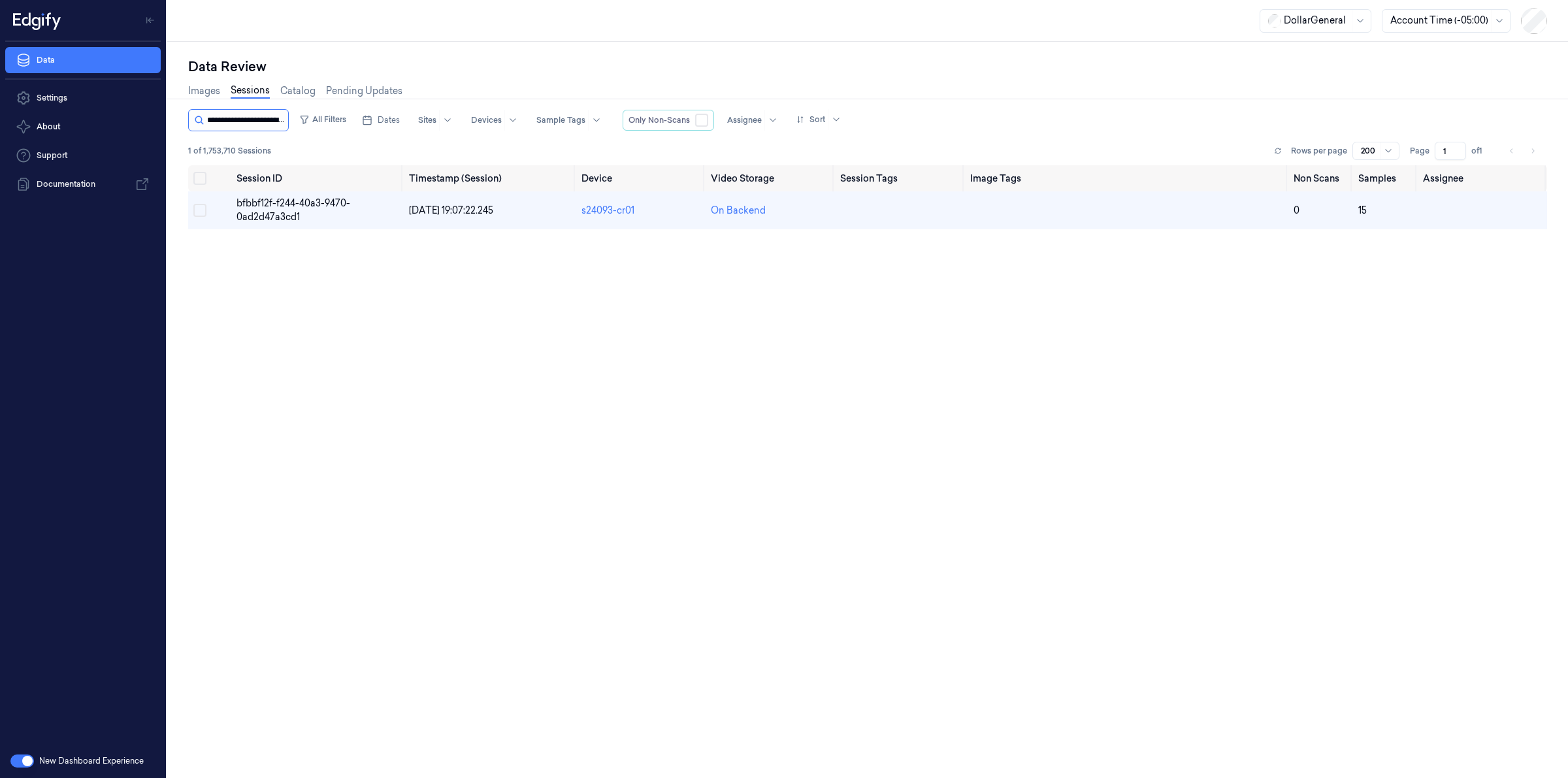
click at [253, 117] on input "string" at bounding box center [246, 120] width 78 height 21
type input "**********"
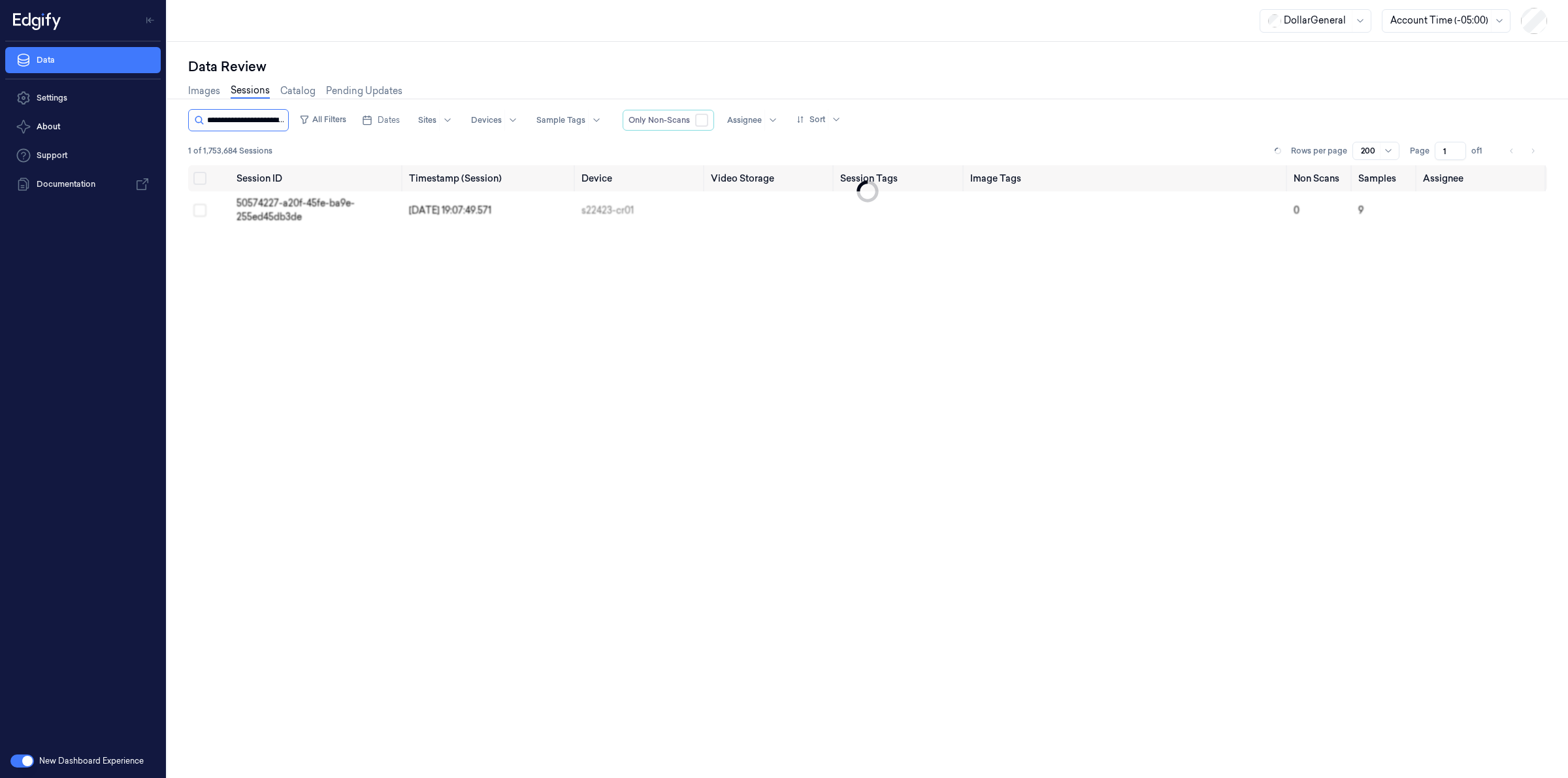
scroll to position [0, 63]
click at [271, 203] on span "50574227-a20f-45fe-ba9e-255ed45db3de" at bounding box center [296, 210] width 118 height 26
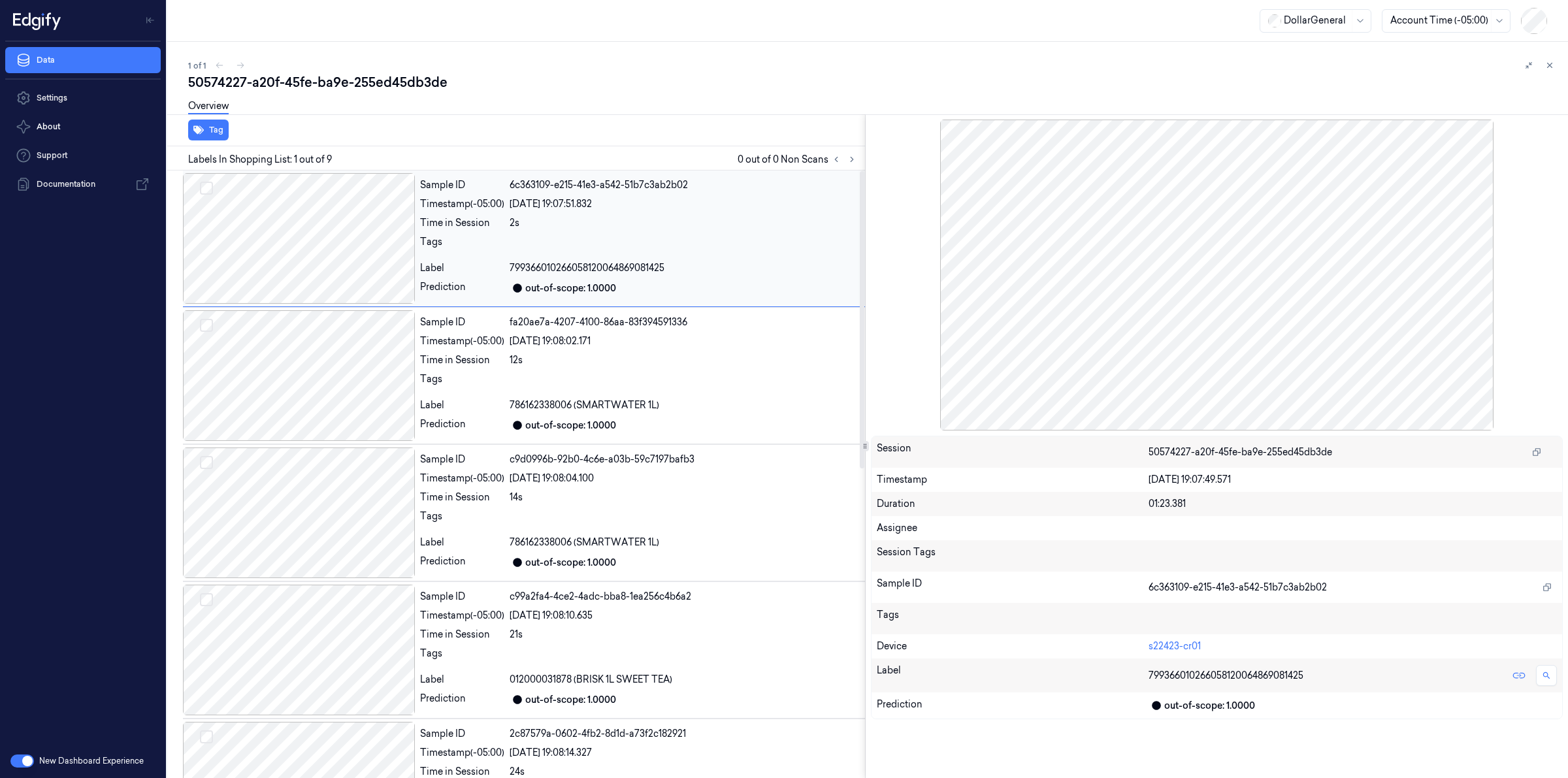
click at [523, 239] on div at bounding box center [684, 246] width 351 height 21
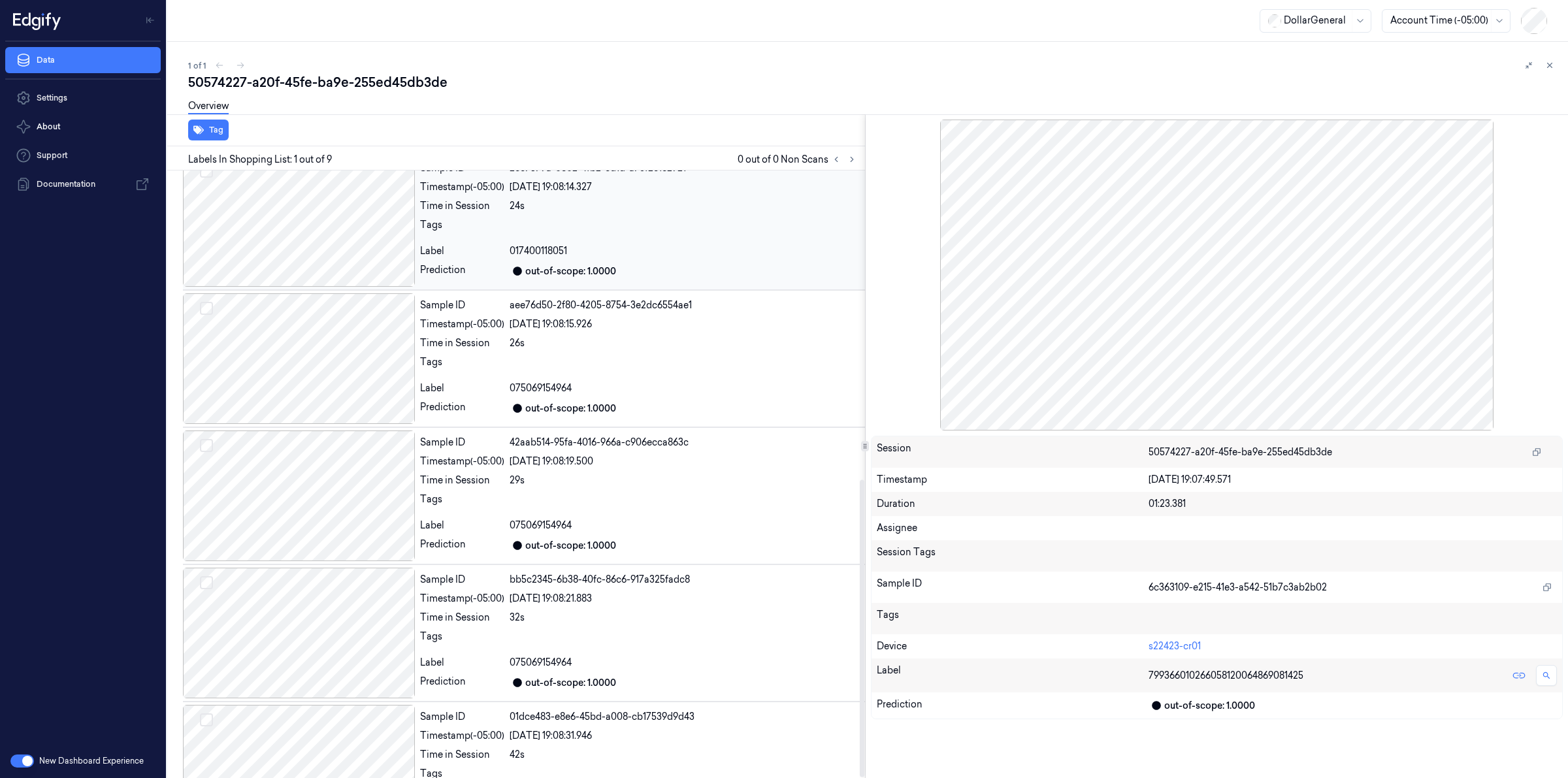
scroll to position [632, 0]
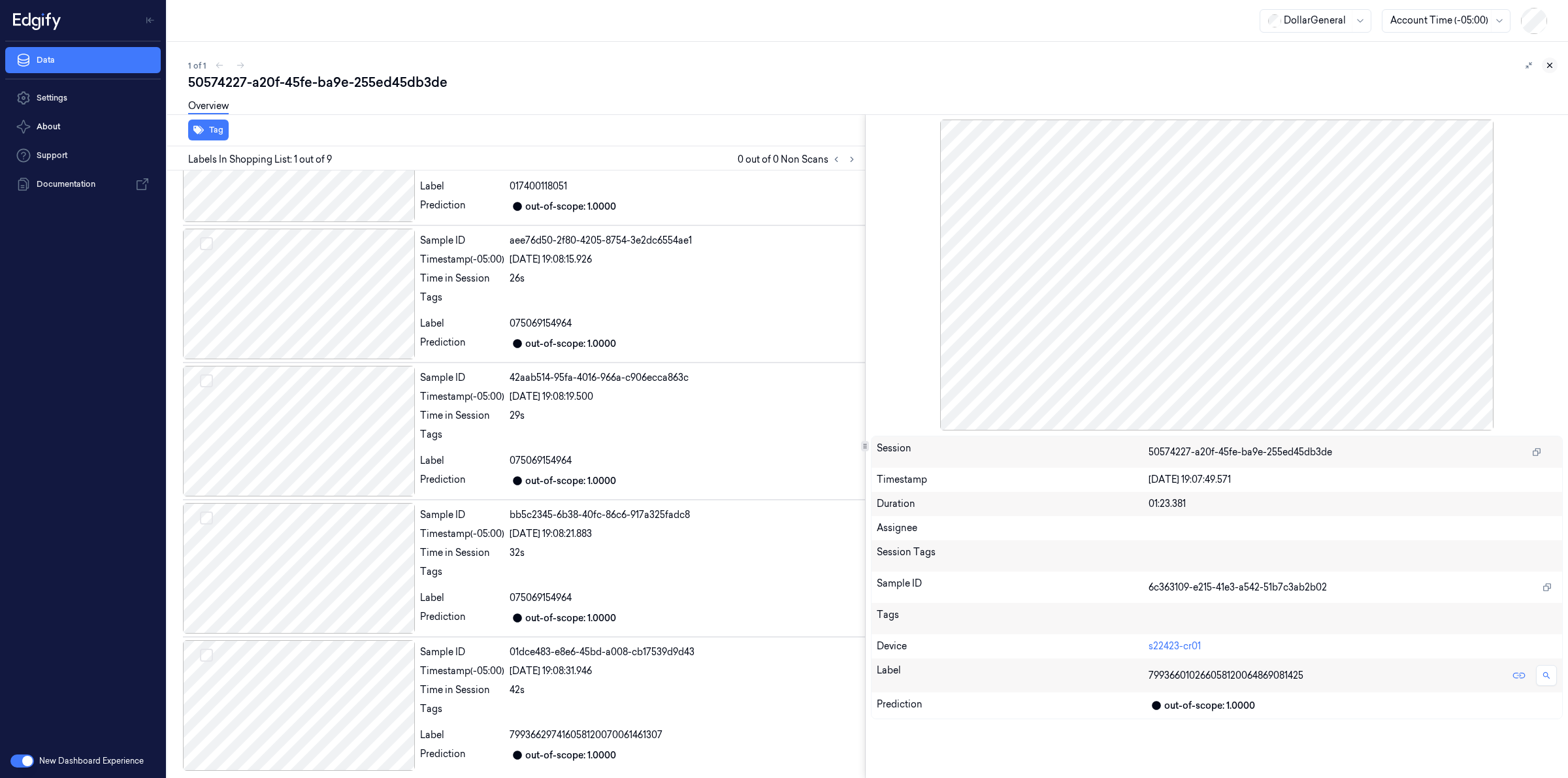
click at [1550, 64] on icon at bounding box center [1550, 65] width 5 height 5
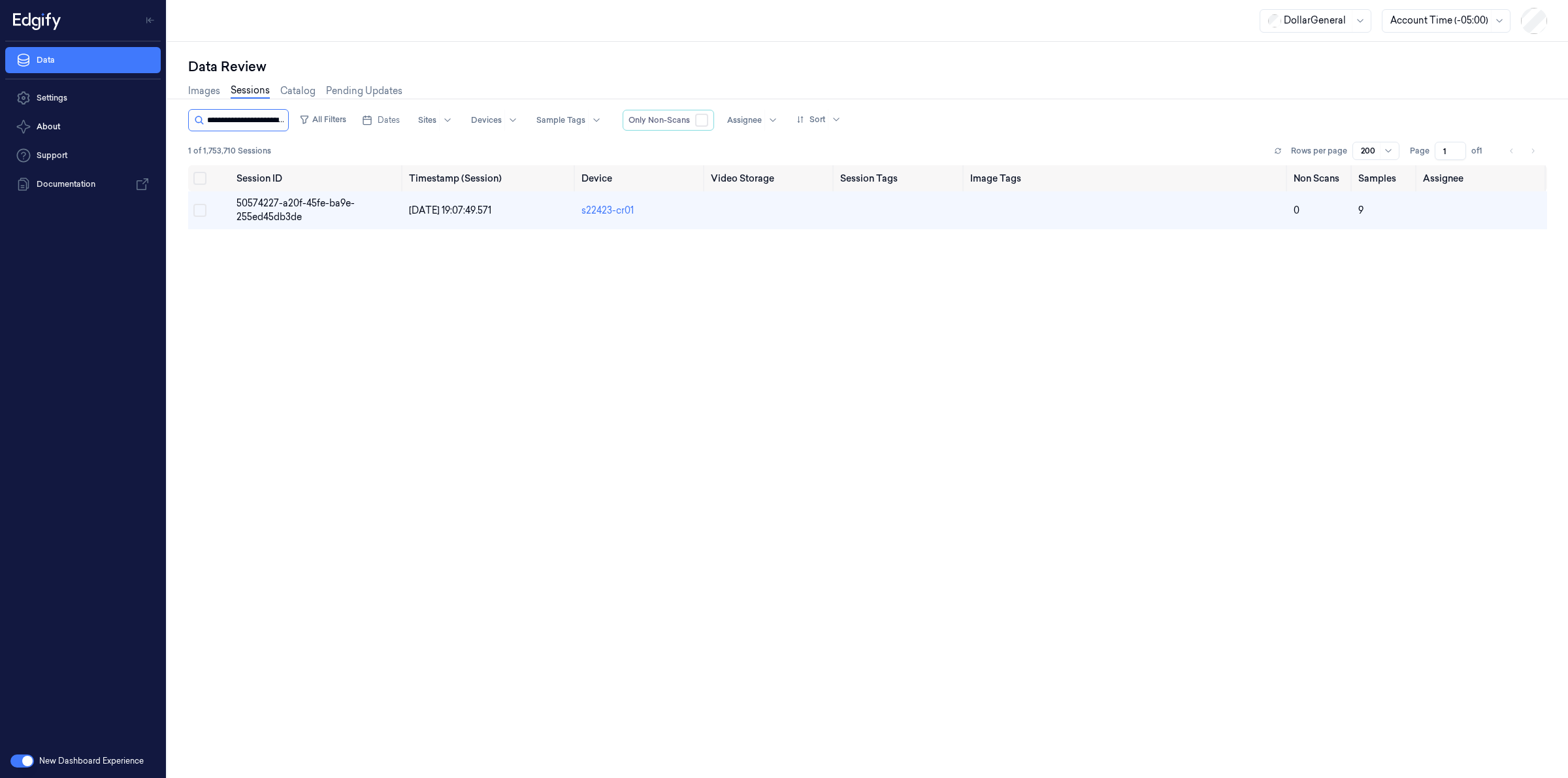
click at [262, 121] on input "string" at bounding box center [246, 120] width 78 height 21
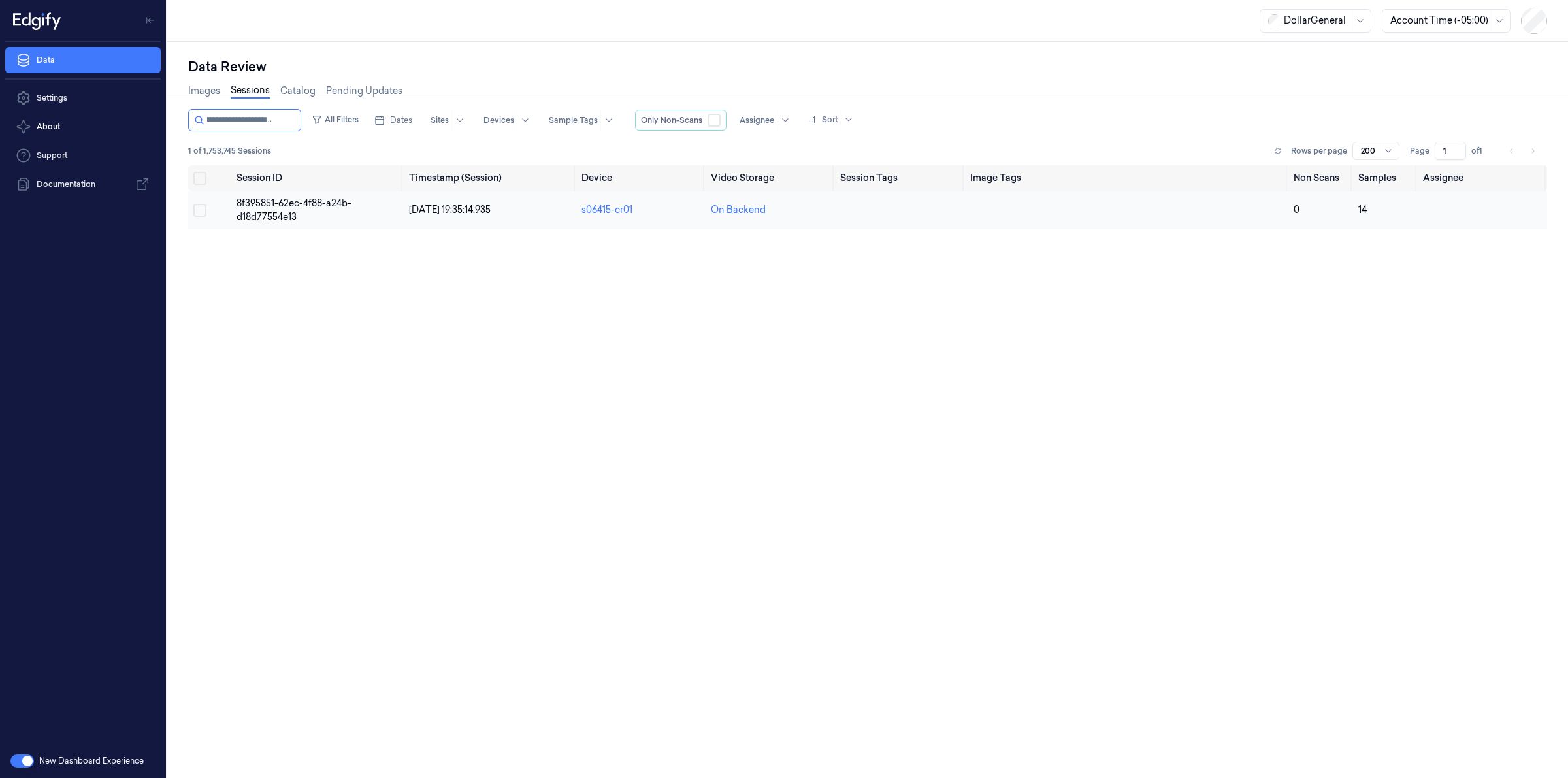
type input "**********"
click at [257, 201] on span "8f395851-62ec-4f88-a24b-d18d77554e13" at bounding box center [294, 210] width 115 height 26
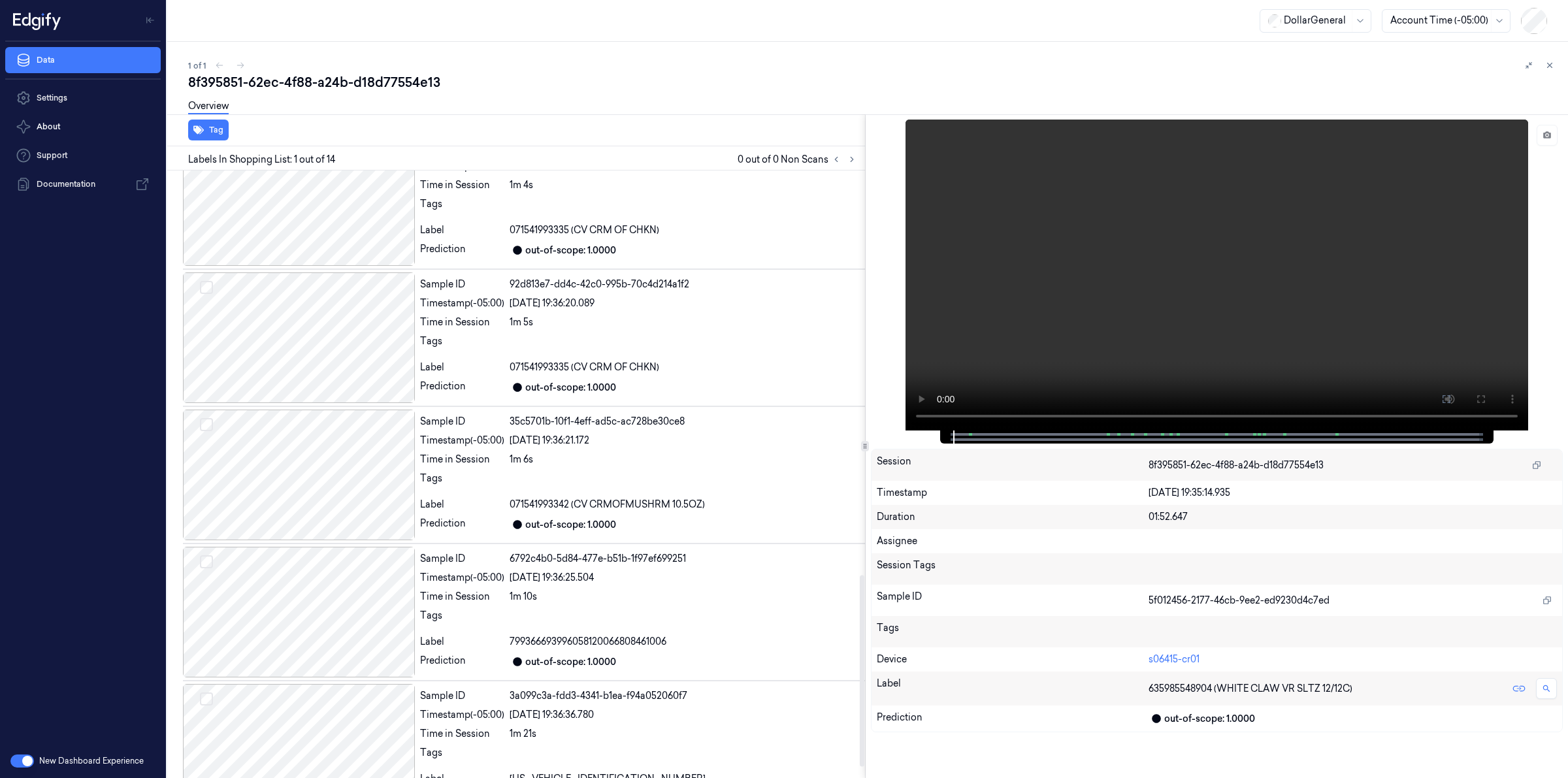
scroll to position [1321, 0]
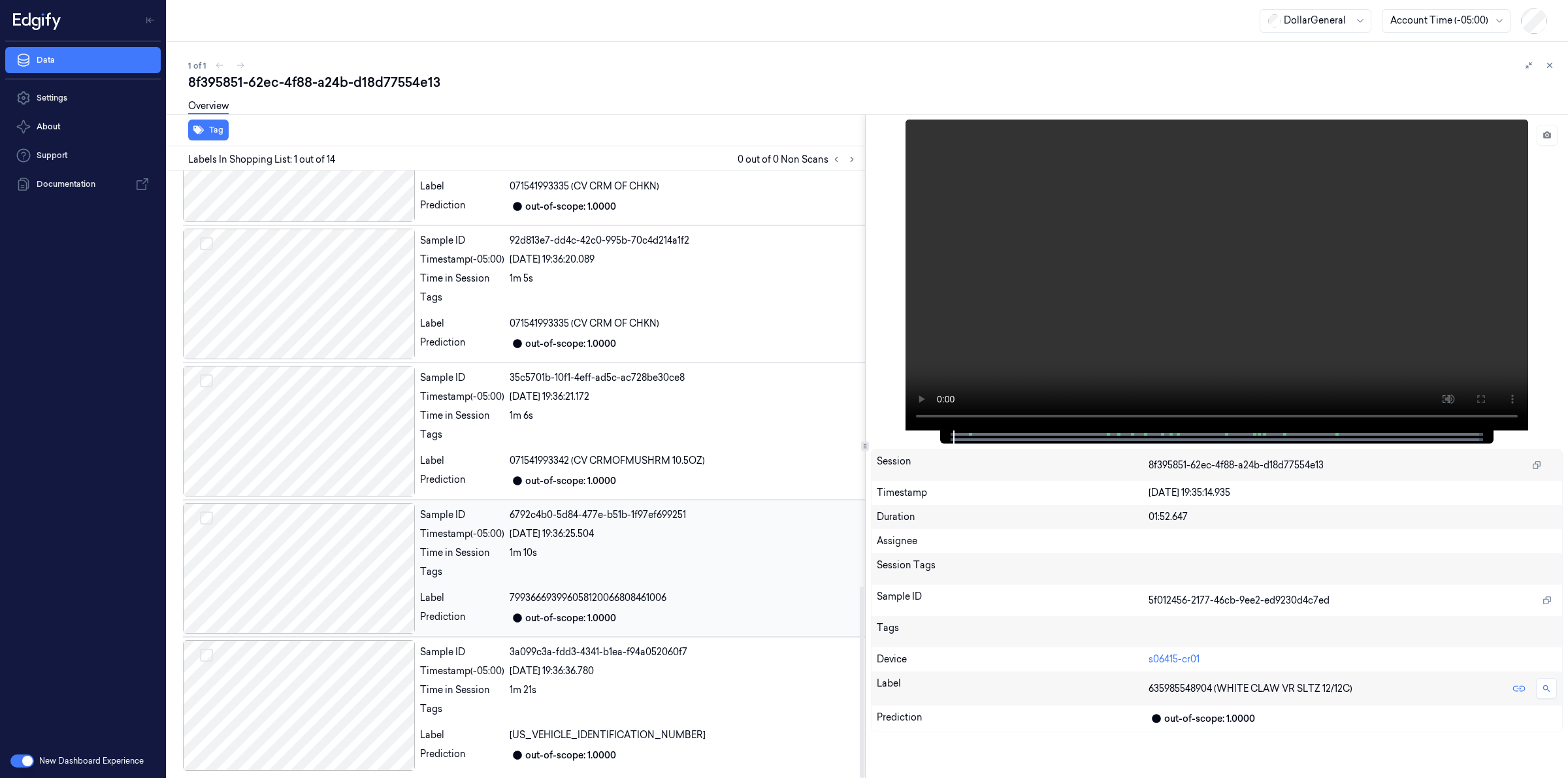
click at [627, 580] on div at bounding box center [684, 575] width 351 height 21
click at [1549, 61] on icon at bounding box center [1549, 65] width 9 height 9
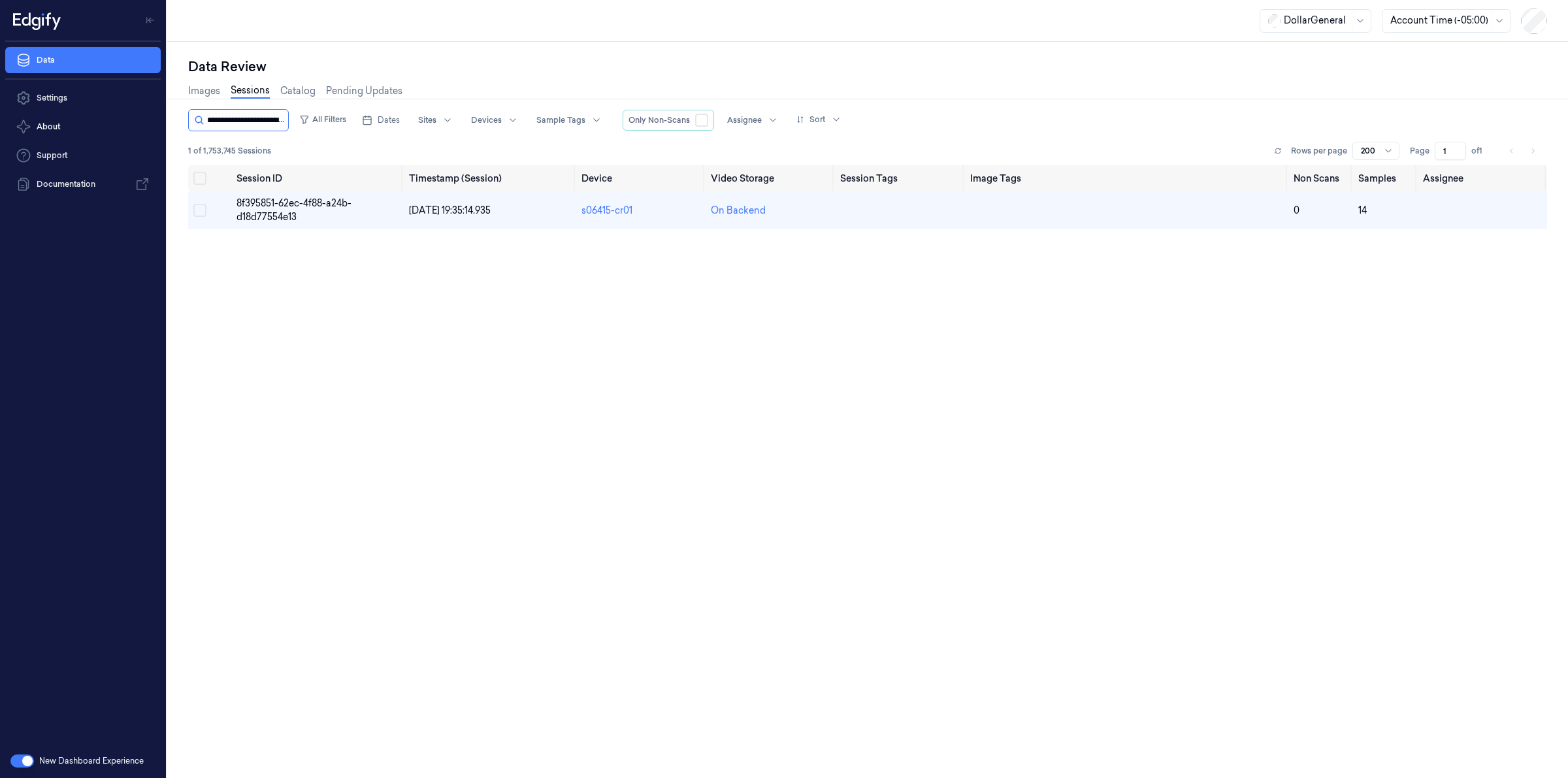
click at [270, 125] on input "string" at bounding box center [246, 120] width 78 height 21
click at [270, 124] on input "string" at bounding box center [246, 120] width 78 height 21
click at [269, 124] on input "string" at bounding box center [246, 120] width 78 height 21
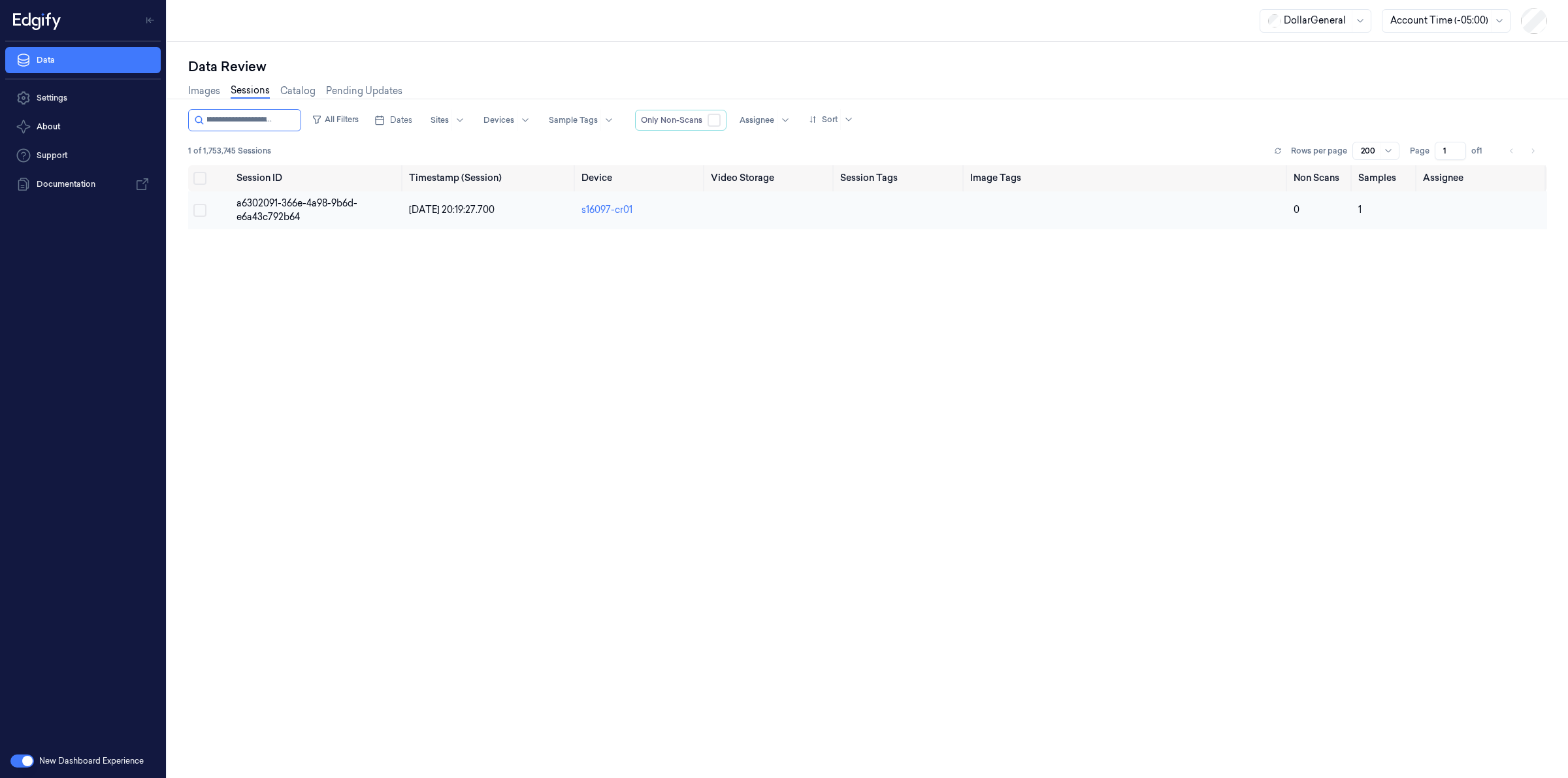
type input "**********"
click at [259, 201] on span "a6302091-366e-4a98-9b6d-e6a43c792b64" at bounding box center [297, 210] width 121 height 26
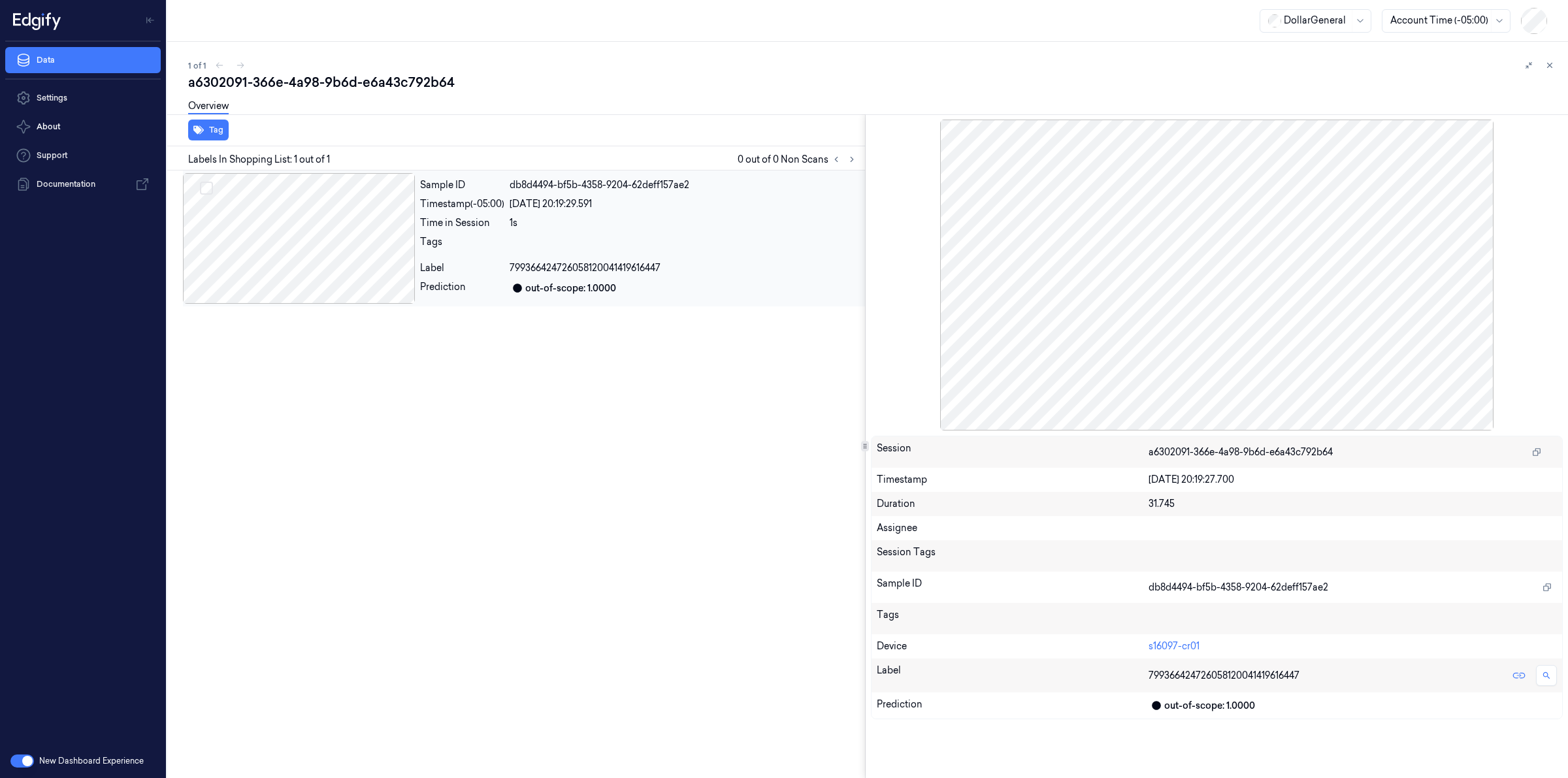
click at [677, 276] on div "Sample ID db8d4494-bf5b-4358-9204-62deff157ae2 Timestamp (-05:00) [DATE] 20:19:…" at bounding box center [640, 238] width 450 height 130
click at [1552, 67] on icon at bounding box center [1550, 65] width 5 height 5
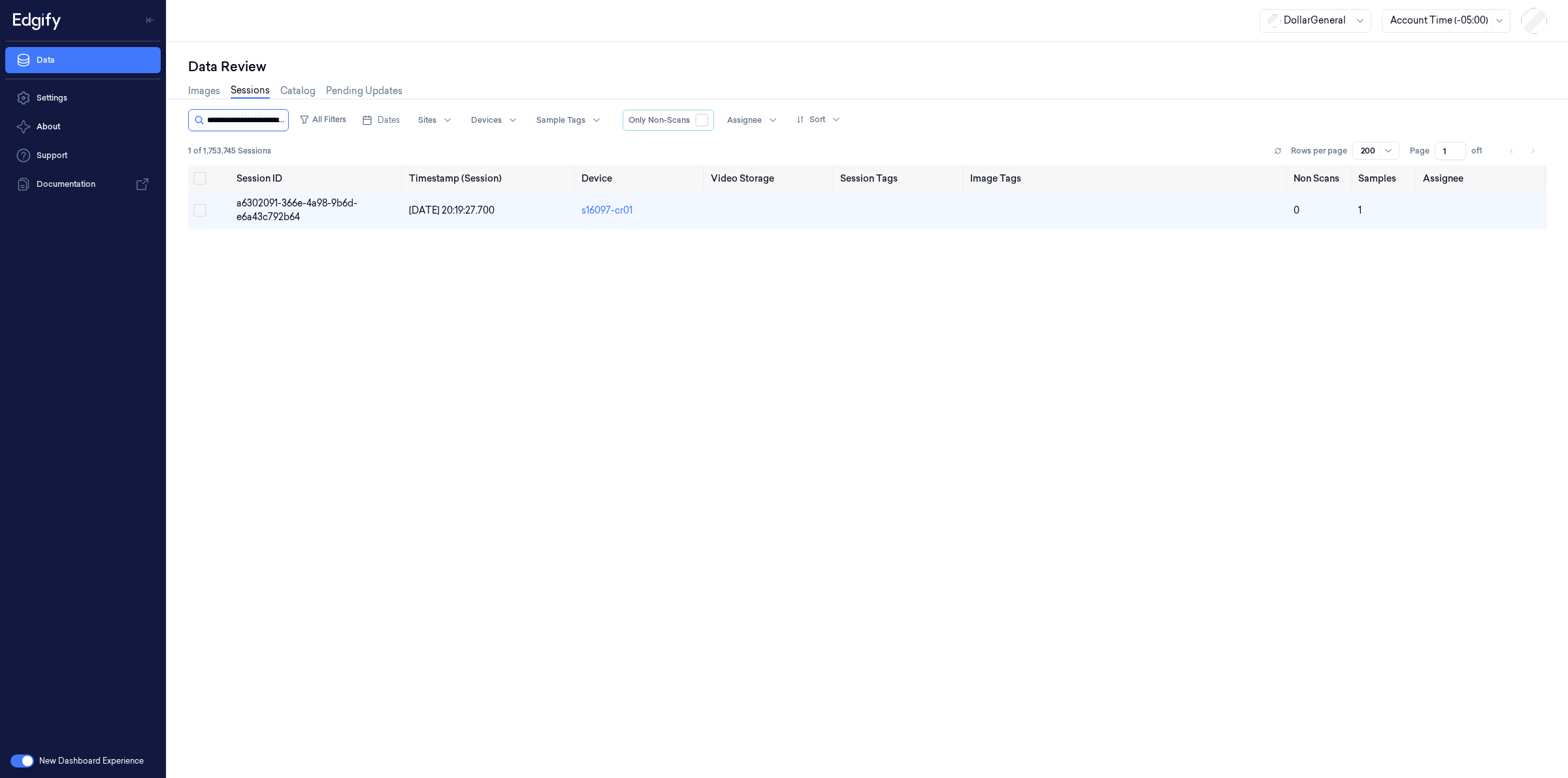
click at [273, 115] on input "string" at bounding box center [246, 120] width 78 height 21
click at [273, 116] on input "string" at bounding box center [246, 120] width 78 height 21
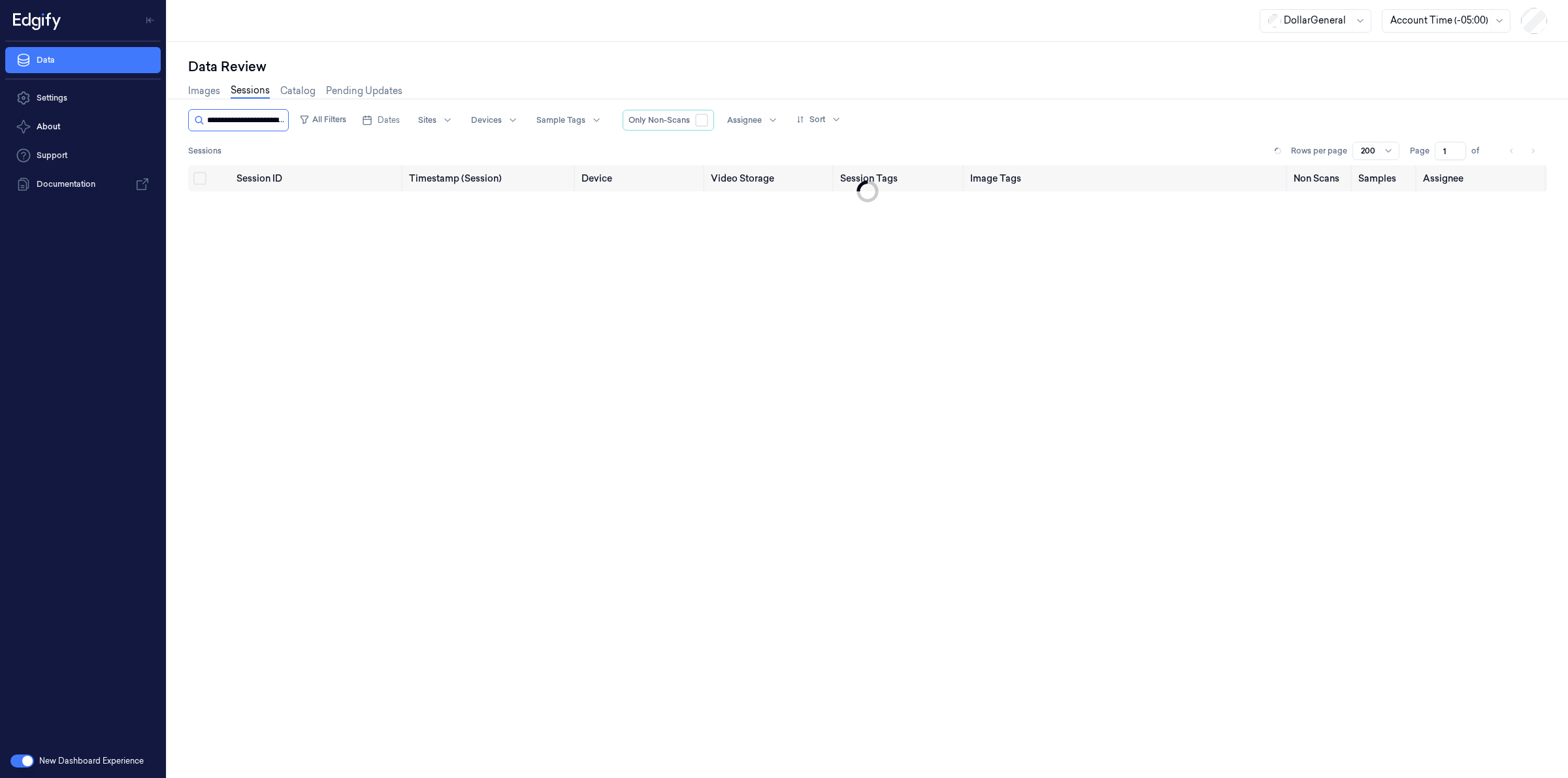
scroll to position [0, 60]
type input "**********"
click at [283, 205] on span "dff9c2a2-f52d-4d36-a2bf-841d356b7d87" at bounding box center [294, 210] width 115 height 26
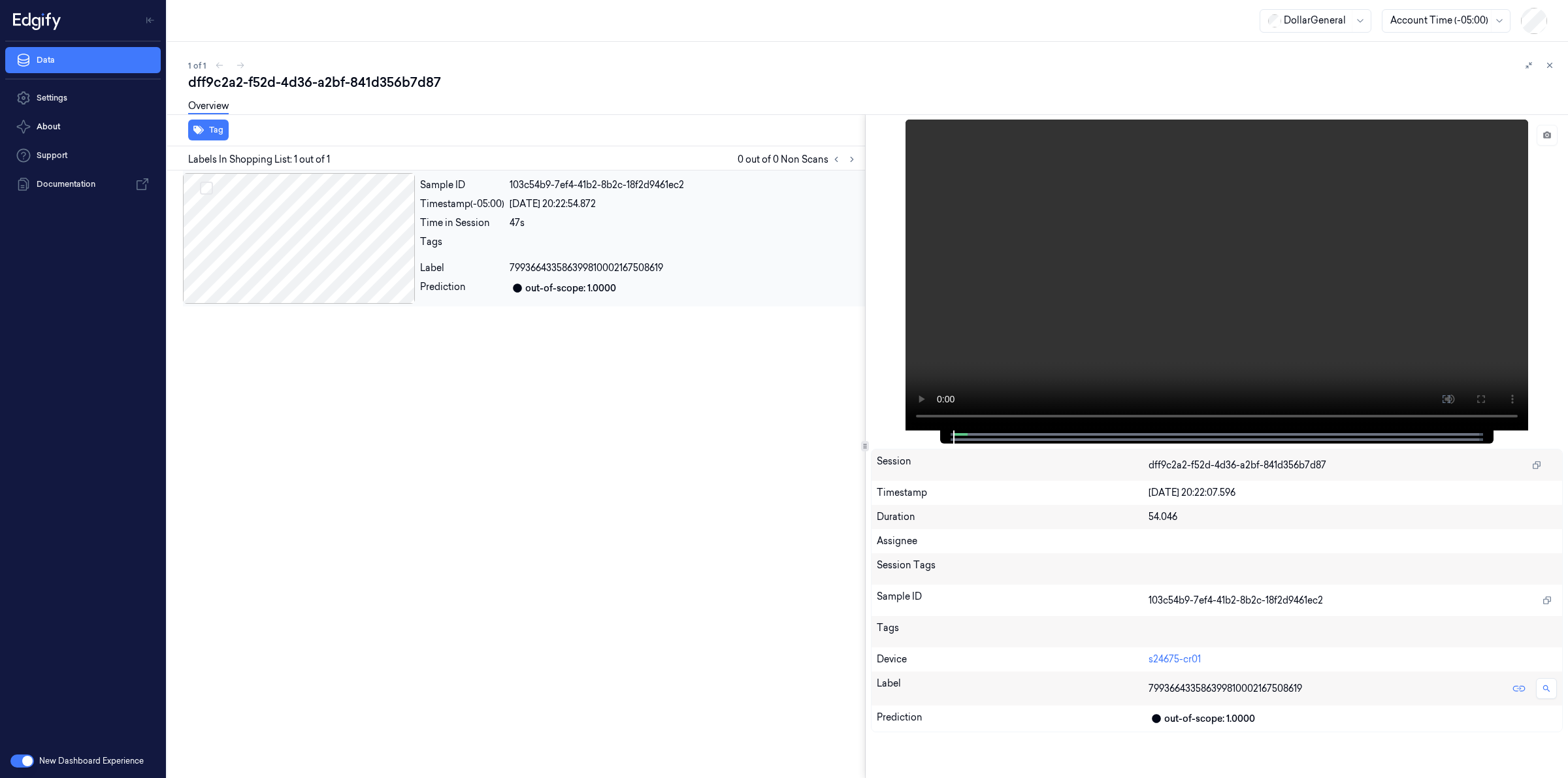
click at [334, 242] on div at bounding box center [299, 238] width 232 height 130
click at [1549, 62] on icon at bounding box center [1549, 65] width 9 height 9
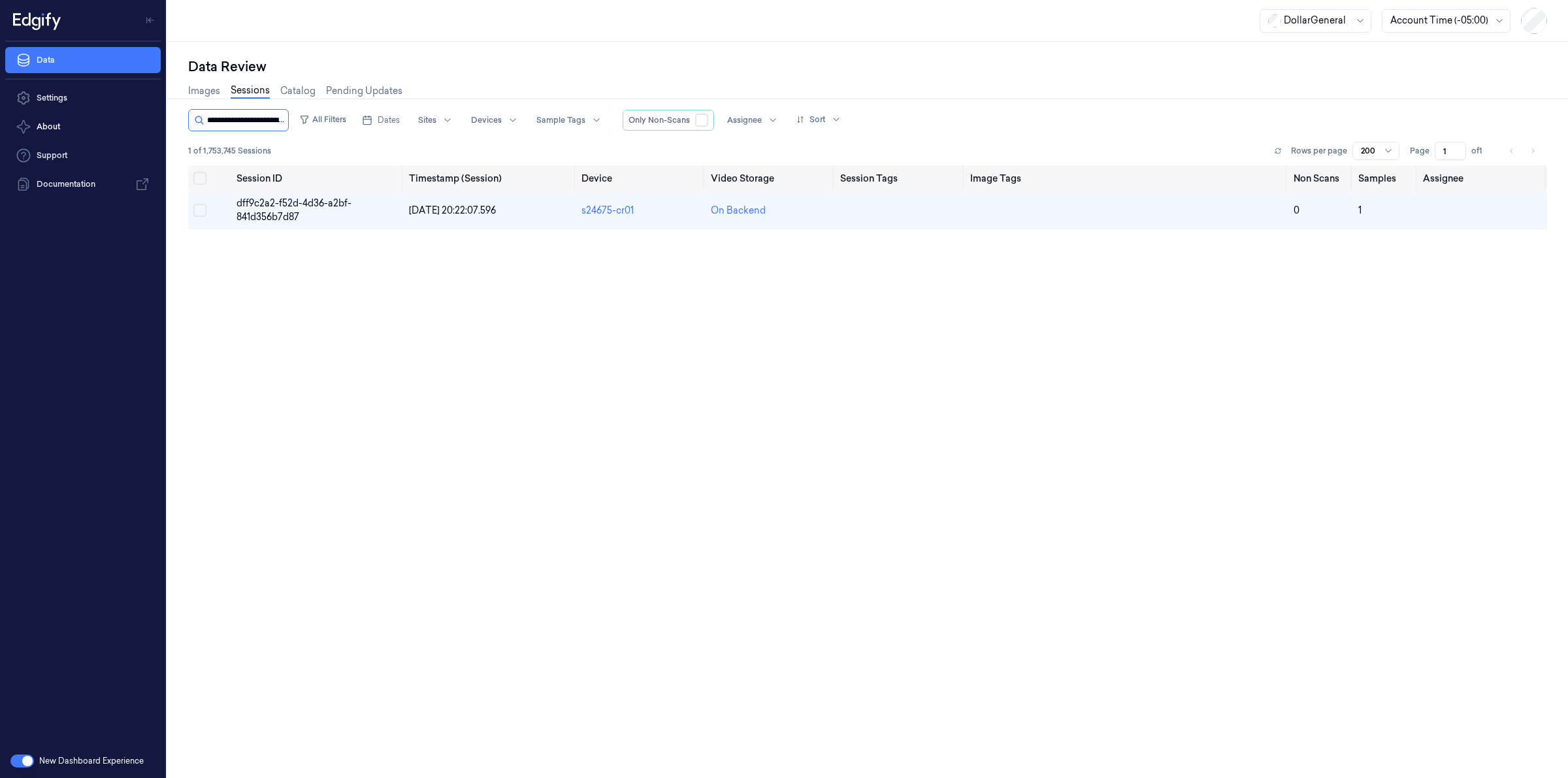
click at [271, 122] on input "string" at bounding box center [246, 120] width 78 height 21
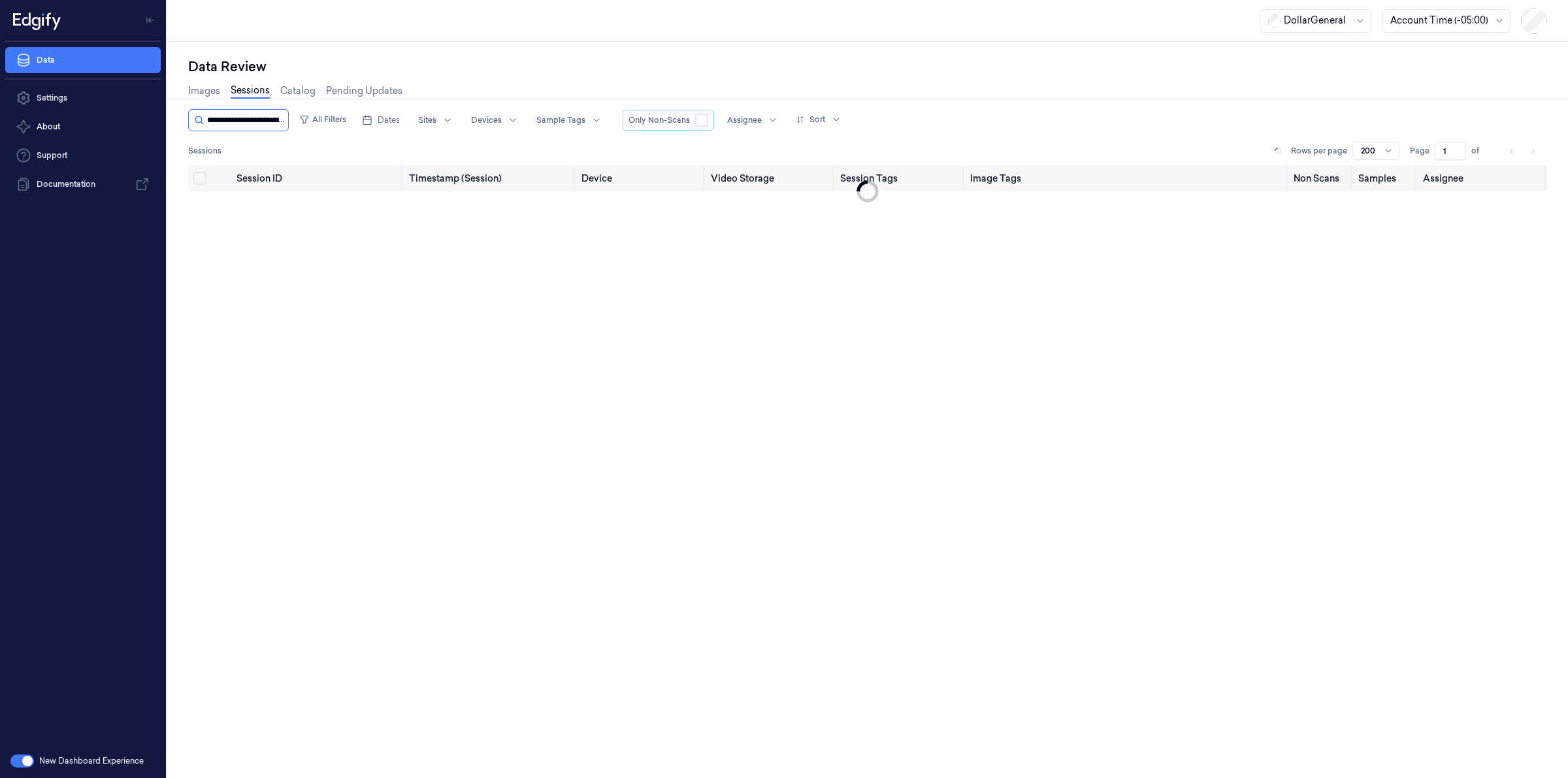
scroll to position [0, 62]
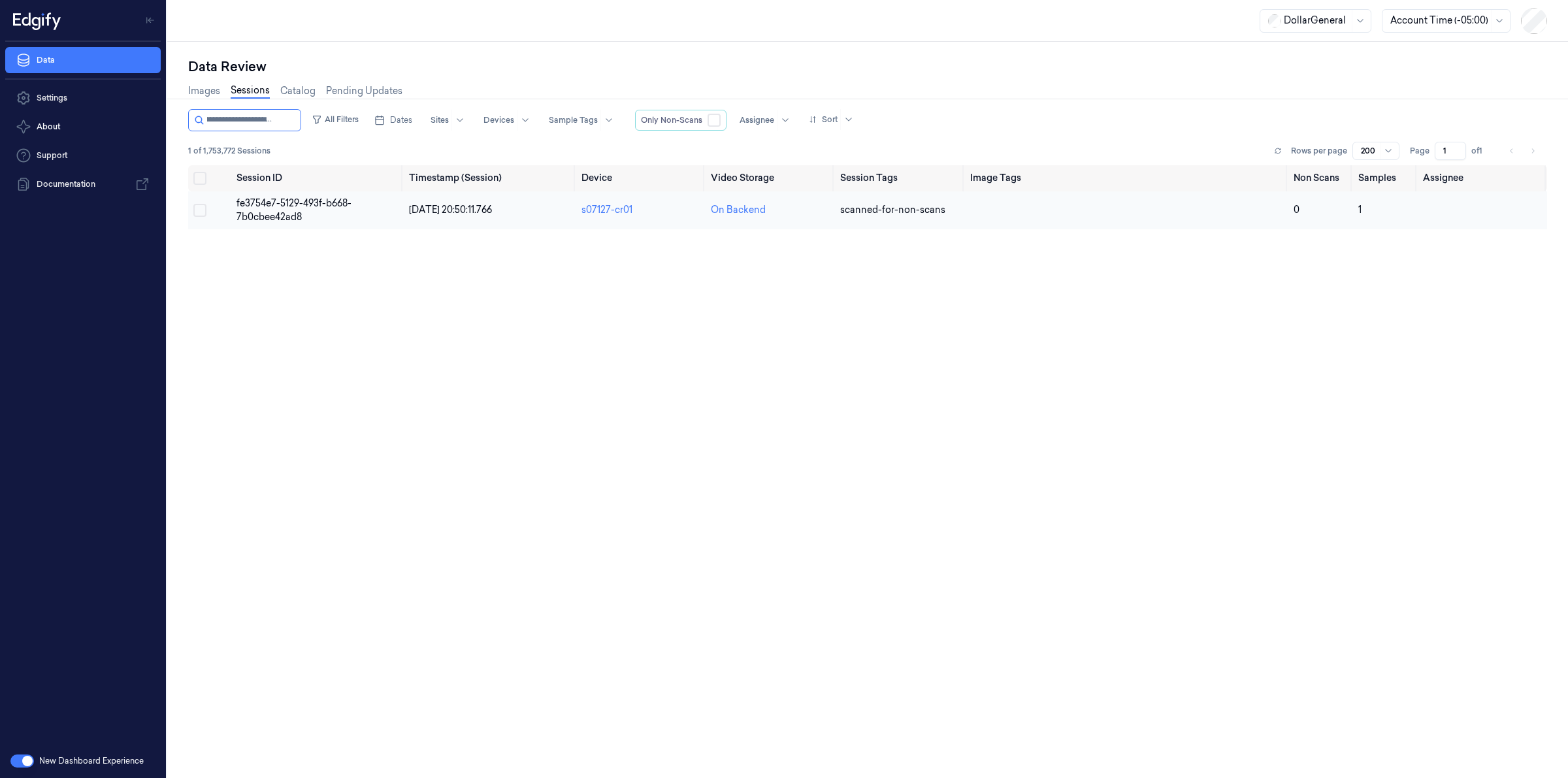
type input "**********"
click at [292, 201] on span "fe3754e7-5129-493f-b668-7b0cbee42ad8" at bounding box center [294, 210] width 115 height 26
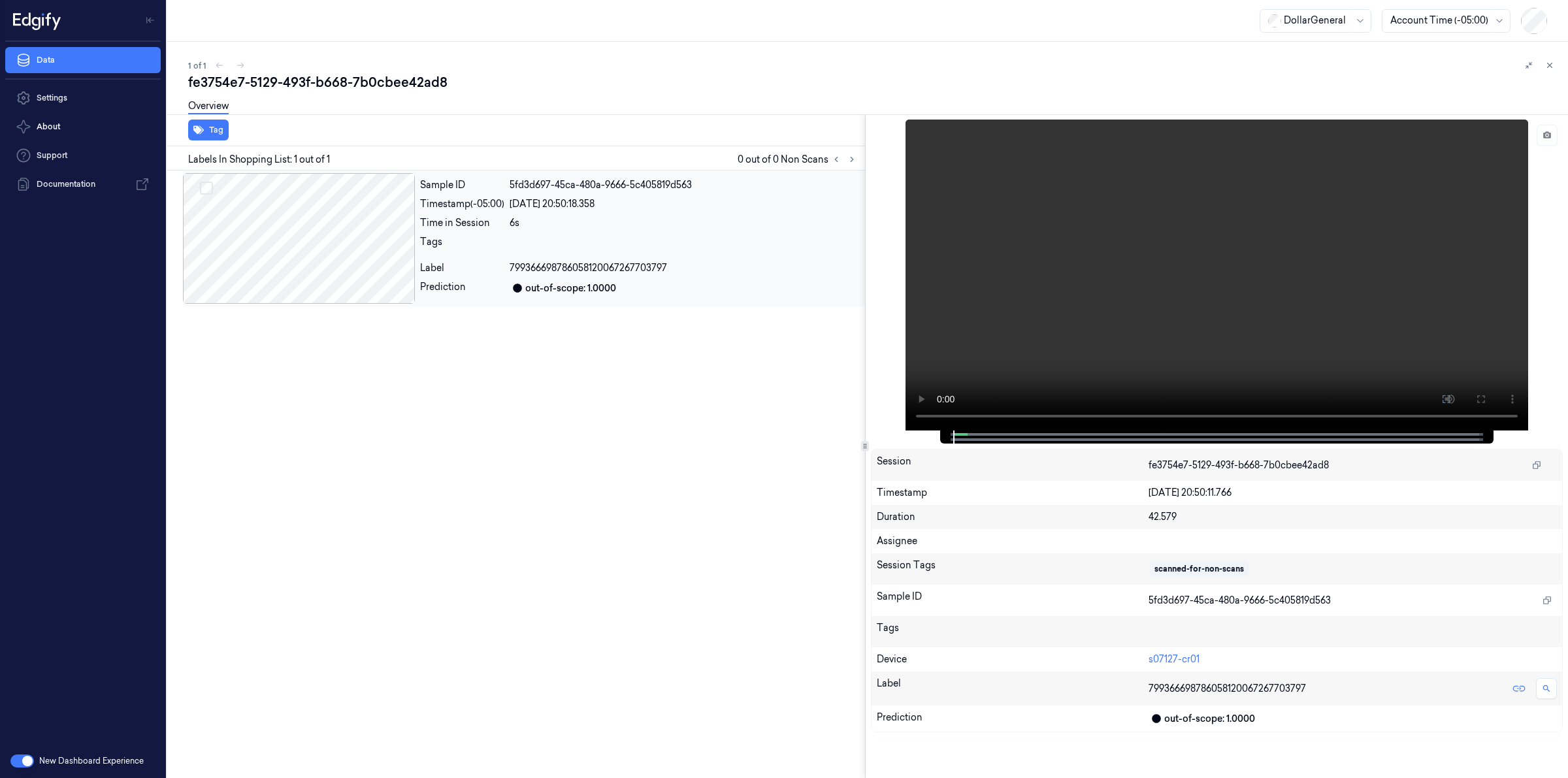
click at [282, 239] on div at bounding box center [299, 238] width 232 height 130
drag, startPoint x: 1553, startPoint y: 66, endPoint x: 1379, endPoint y: 98, distance: 176.9
click at [1552, 67] on icon at bounding box center [1549, 65] width 9 height 9
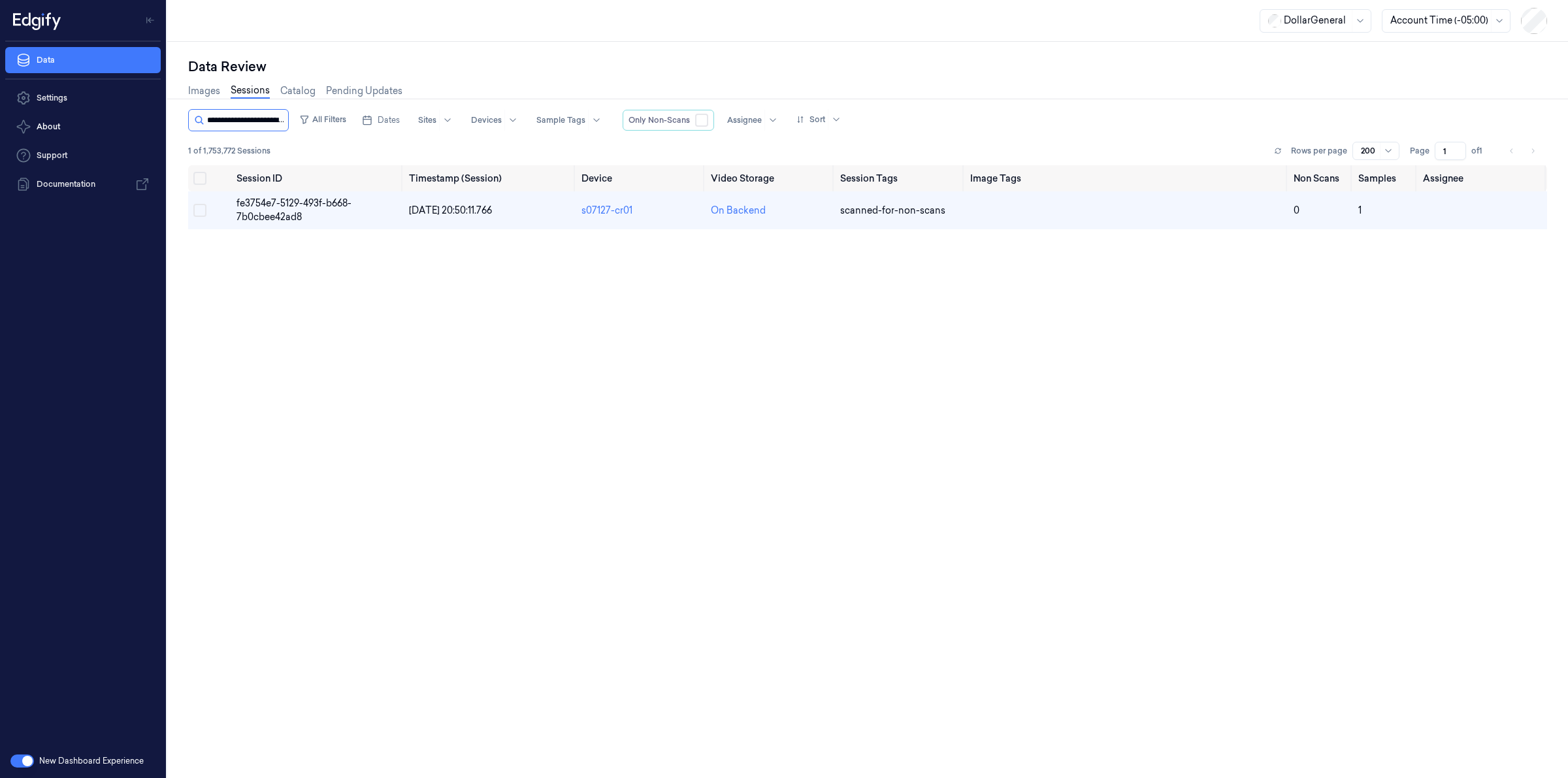
click at [278, 117] on input "string" at bounding box center [246, 120] width 78 height 21
click at [278, 117] on input "string" at bounding box center [246, 120] width 78 height 21
paste input "**********"
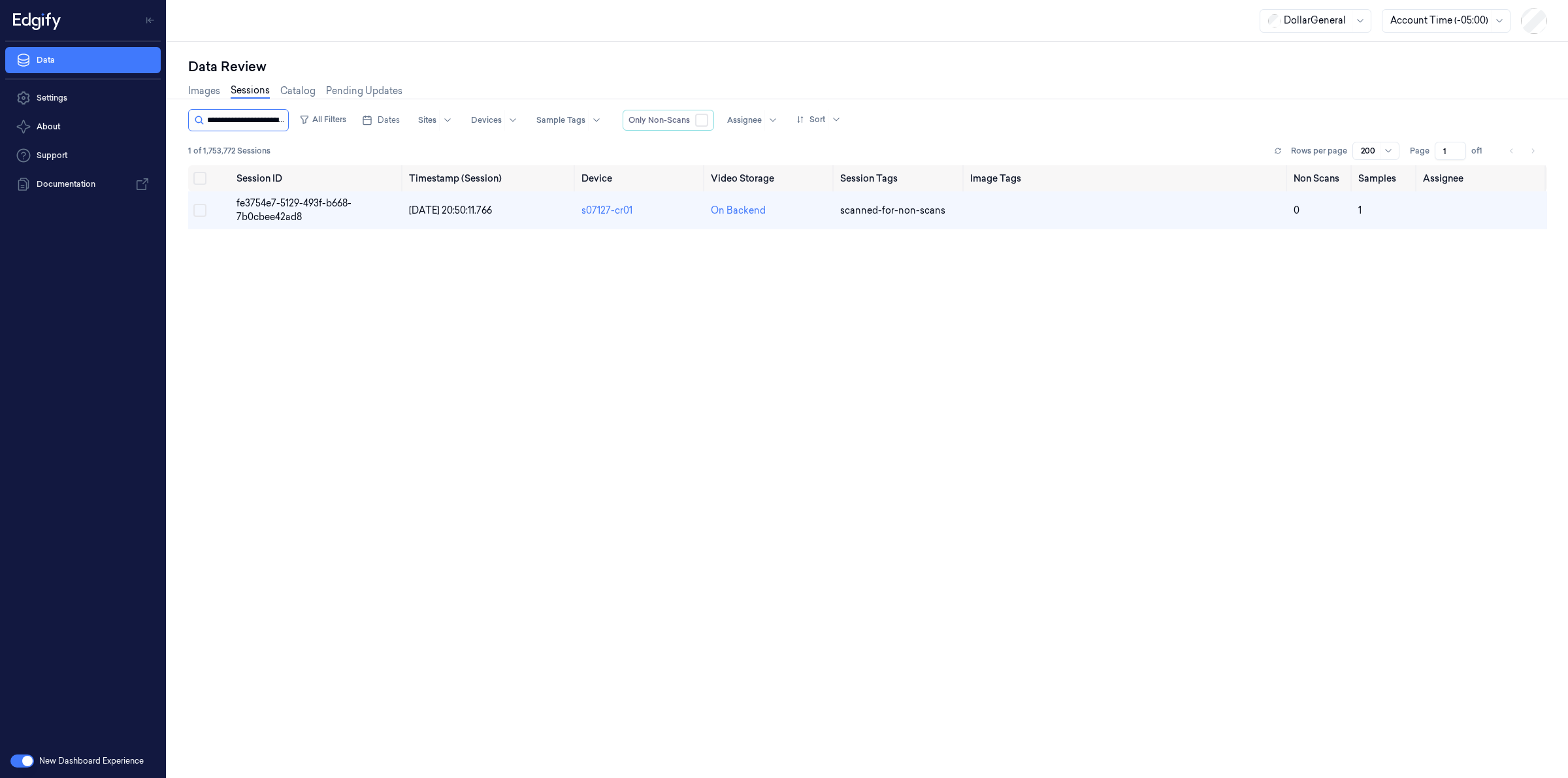
scroll to position [0, 371]
type input "**********"
click at [330, 123] on button "All Filters" at bounding box center [335, 119] width 58 height 21
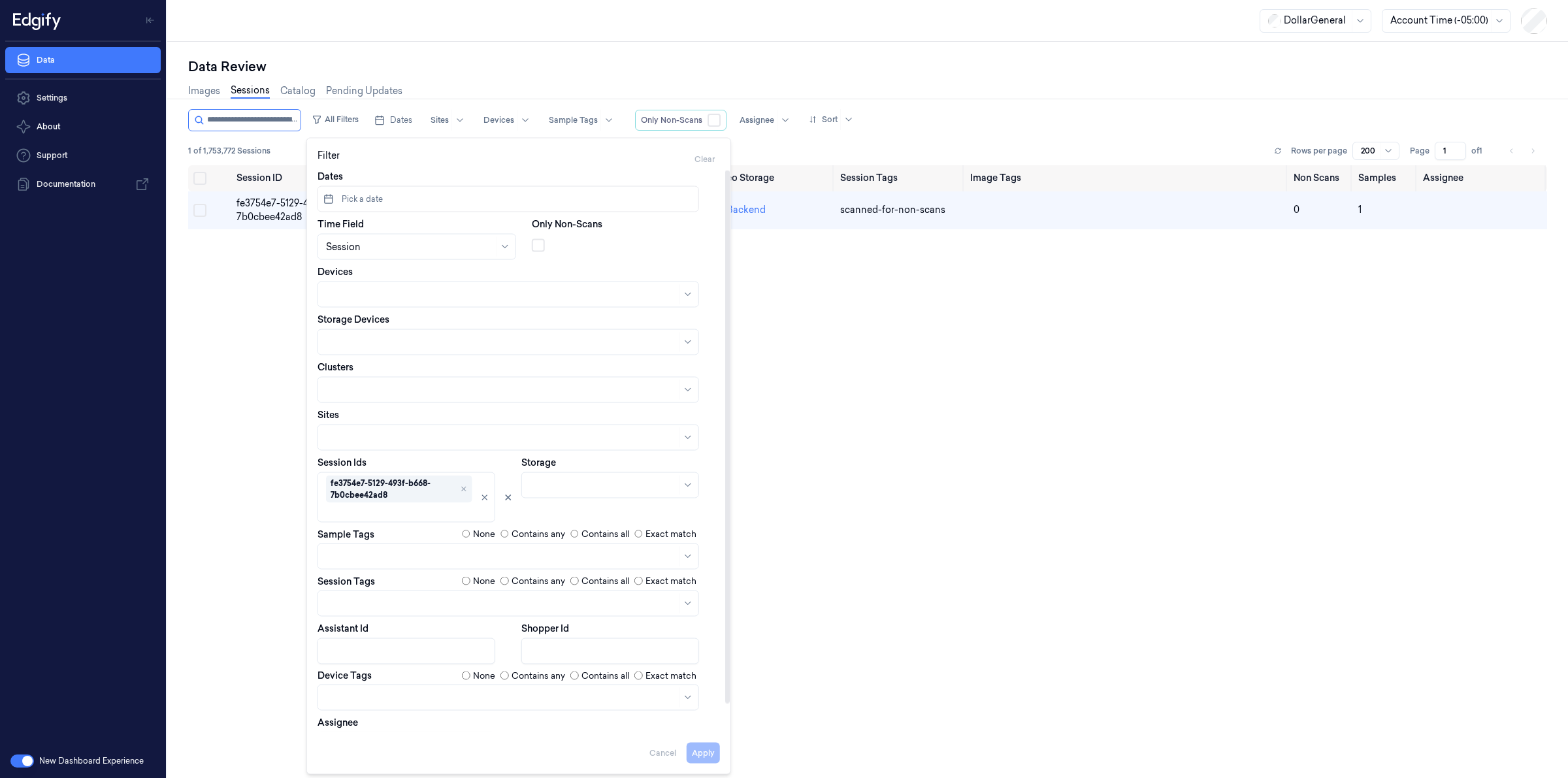
click at [363, 252] on div at bounding box center [410, 246] width 168 height 14
click at [646, 248] on div at bounding box center [625, 243] width 188 height 18
click at [353, 601] on div at bounding box center [502, 603] width 351 height 14
paste input "ef403326-e569-4f73-aee4-5b1604cf7083 df96ac65-cc43-4030-8362-9edb10c5da6f 54435…"
type input "ef403326-e569-4f73-aee4-5b1604cf7083 df96ac65-cc43-4030-8362-9edb10c5da6f 54435…"
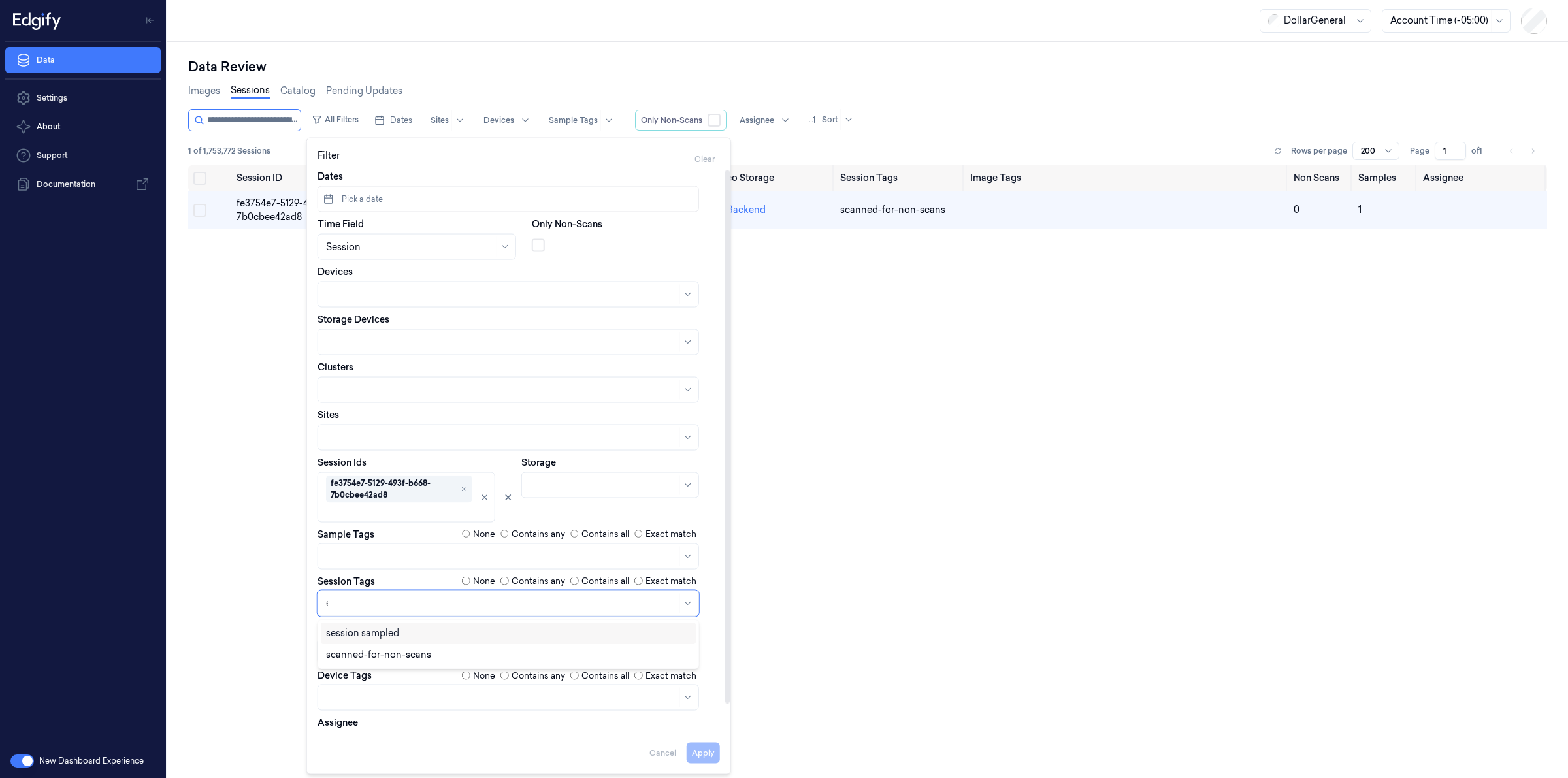
scroll to position [0, 171]
click at [556, 606] on input "ef403326-e569-4f73-aee4-5b1604cf7083 df96ac65-cc43-4030-8362-9edb10c5da6f 54435…" at bounding box center [428, 603] width 546 height 14
click at [556, 605] on input "ef403326-e569-4f73-aee4-5b1604cf7083 df96ac65-cc43-4030-8362-9edb10c5da6f 54435…" at bounding box center [428, 603] width 546 height 14
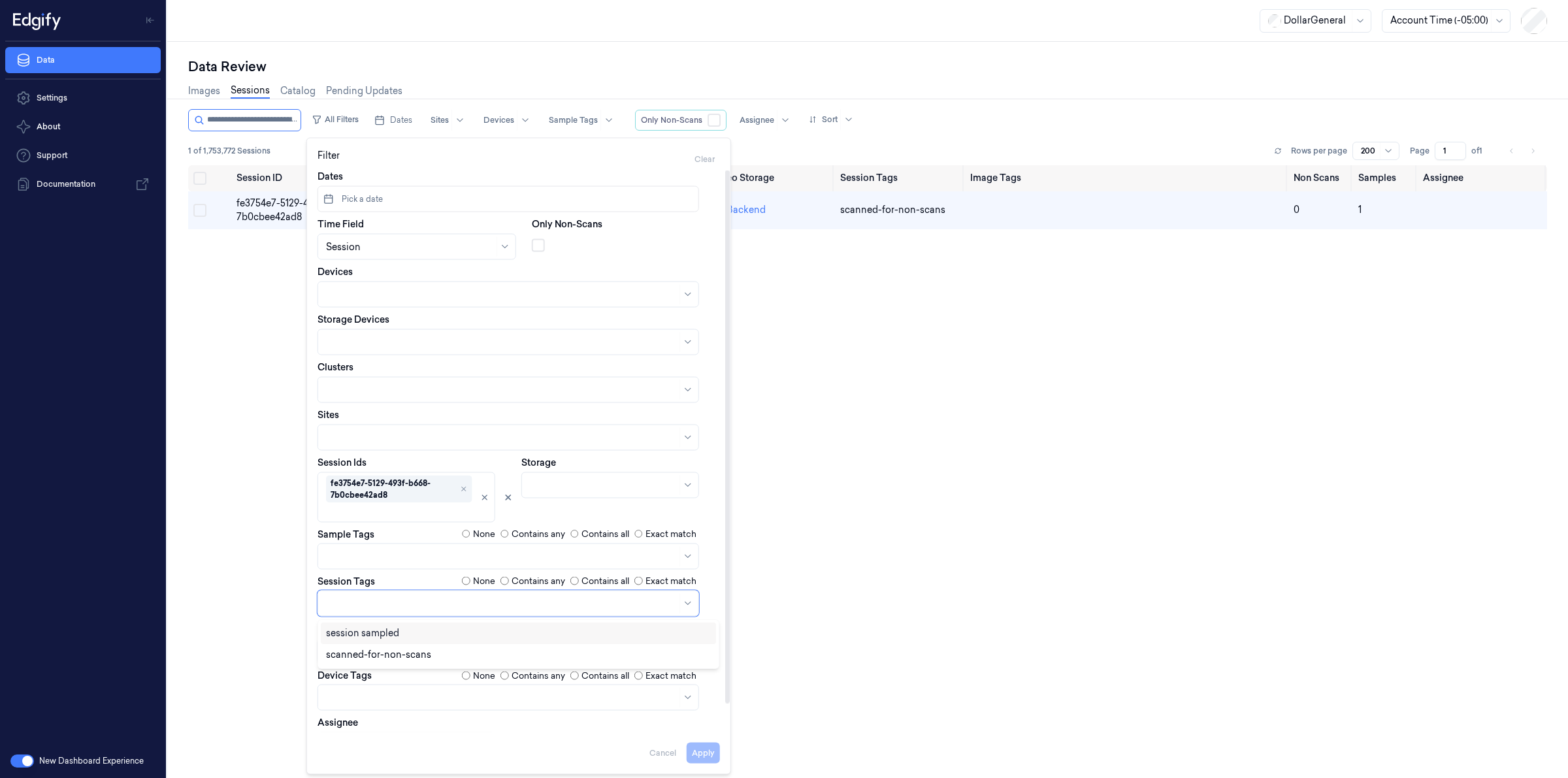
scroll to position [0, 0]
click at [981, 400] on div "Session ID Timestamp (Session) Device Video Storage Session Tags Image Tags Non…" at bounding box center [868, 466] width 1359 height 602
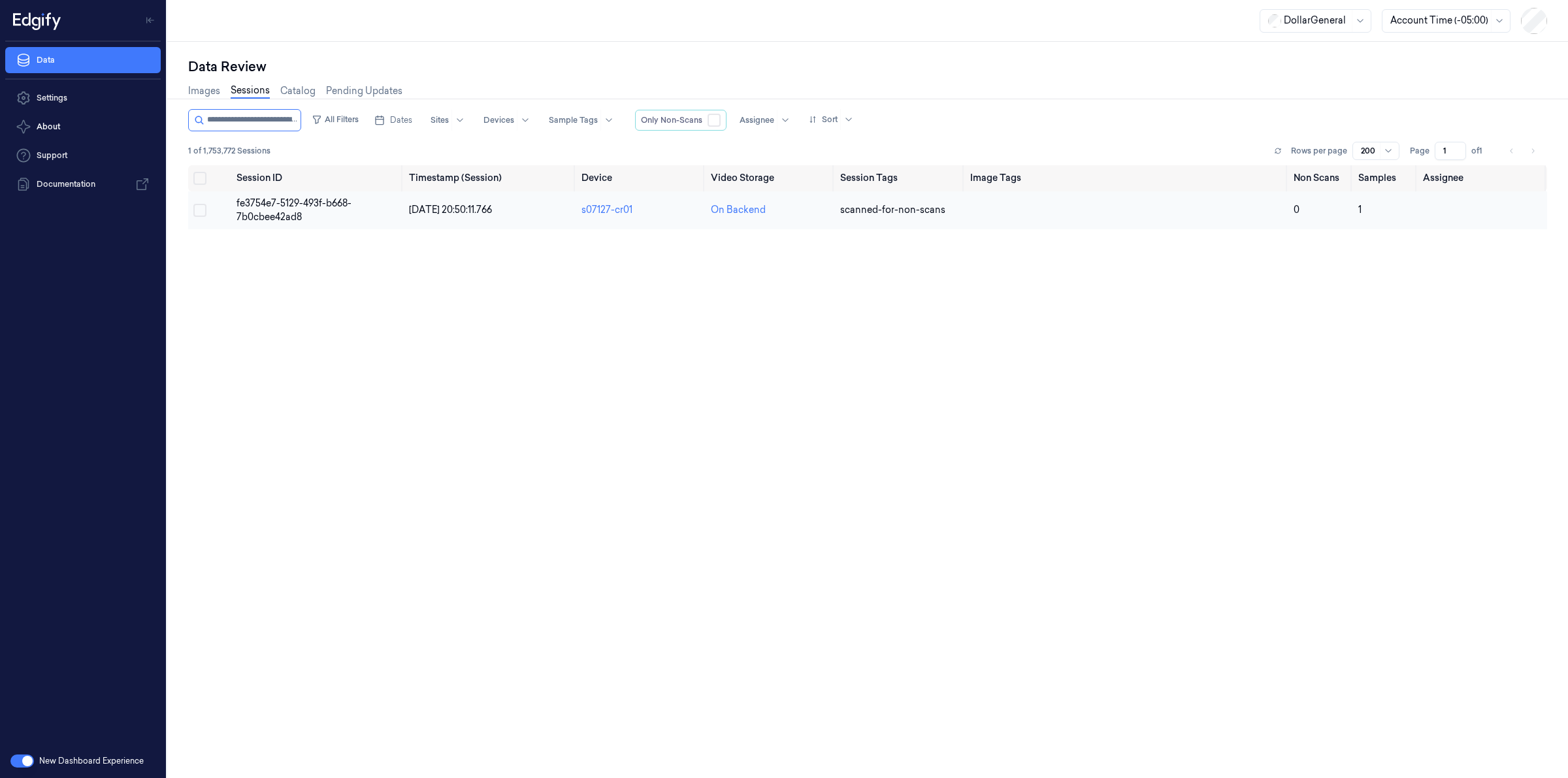
click at [273, 213] on span "fe3754e7-5129-493f-b668-7b0cbee42ad8" at bounding box center [294, 210] width 115 height 26
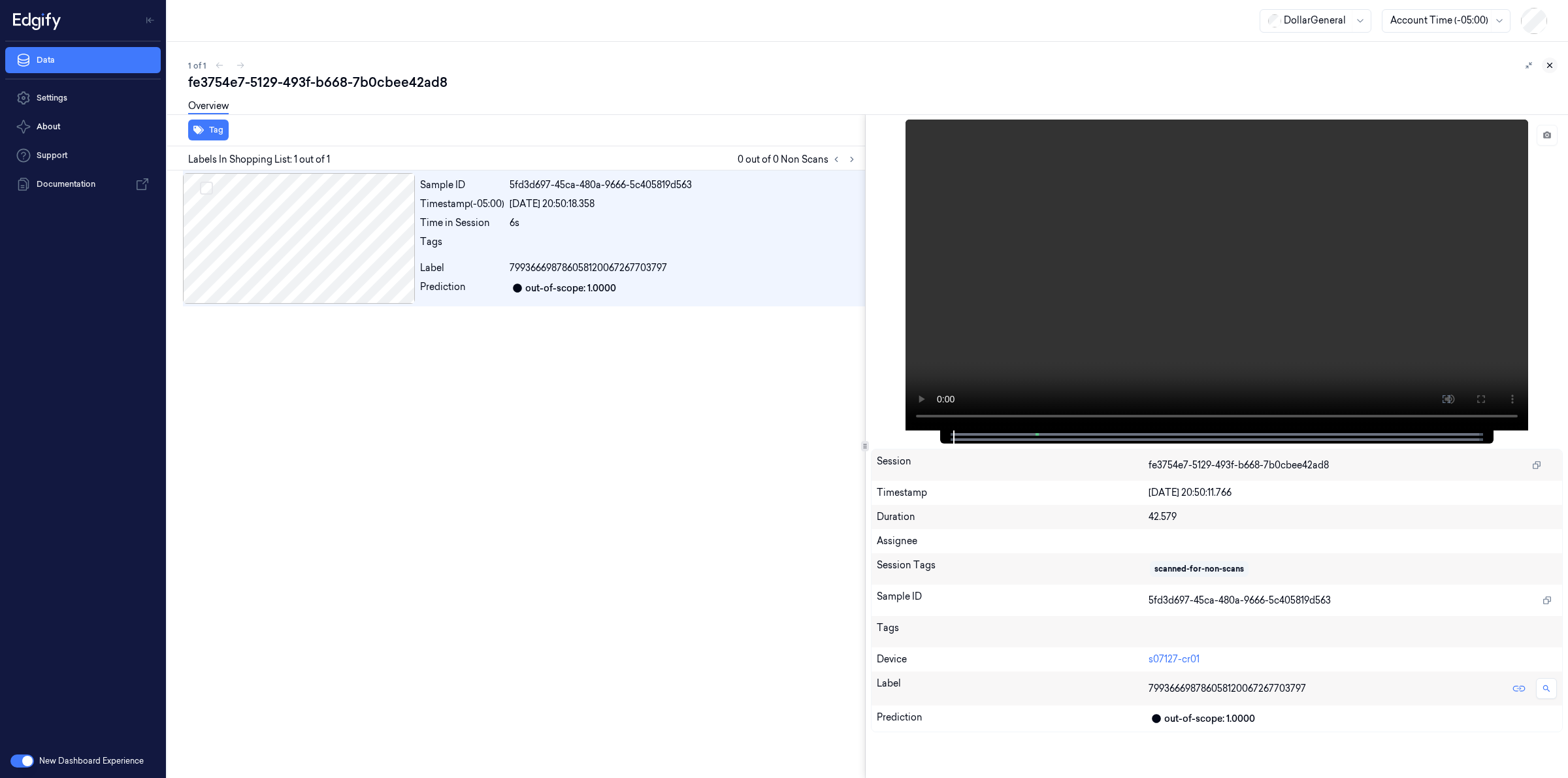
click at [1551, 63] on icon at bounding box center [1550, 65] width 5 height 5
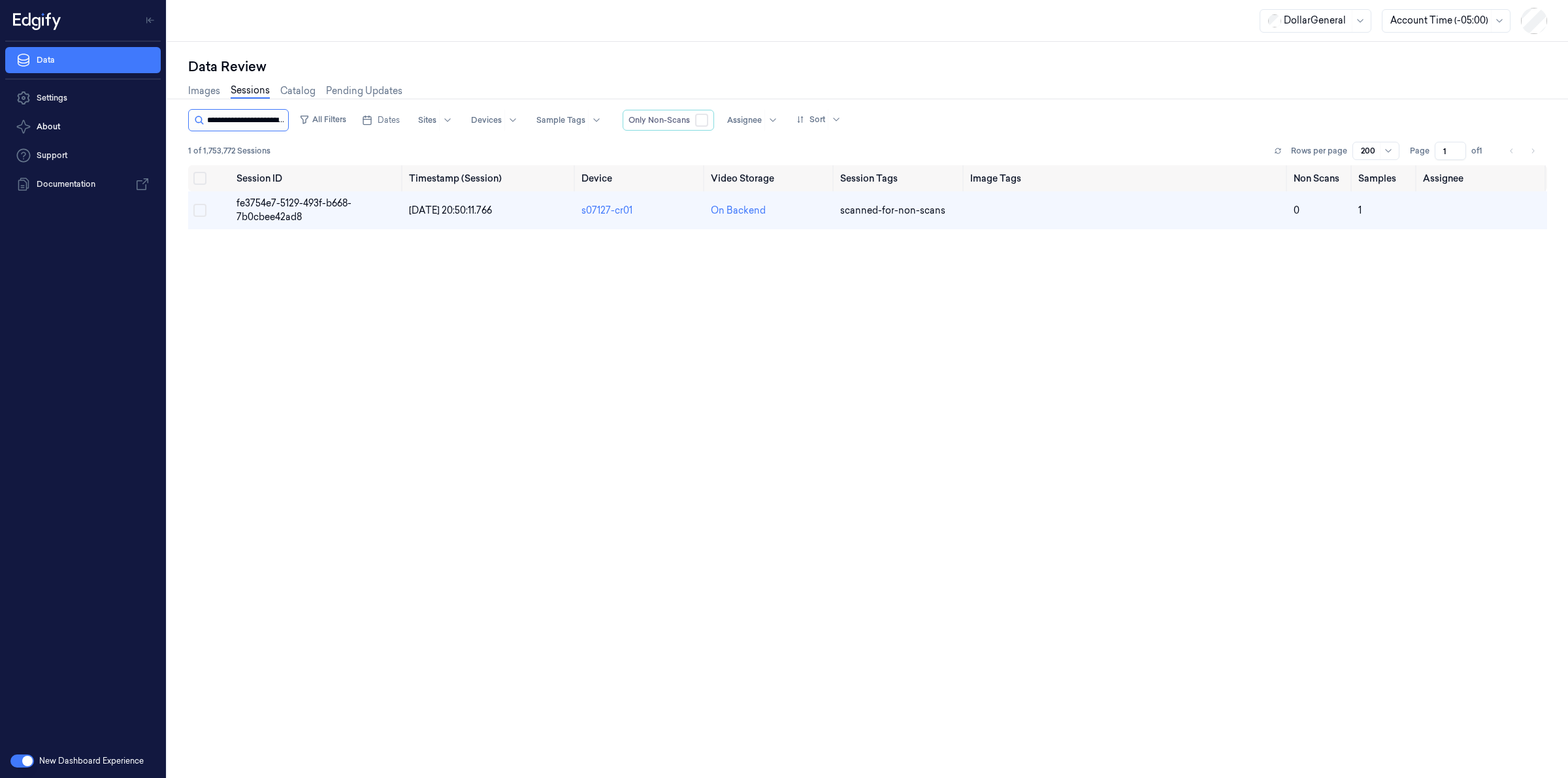
click at [265, 121] on input "string" at bounding box center [246, 120] width 78 height 21
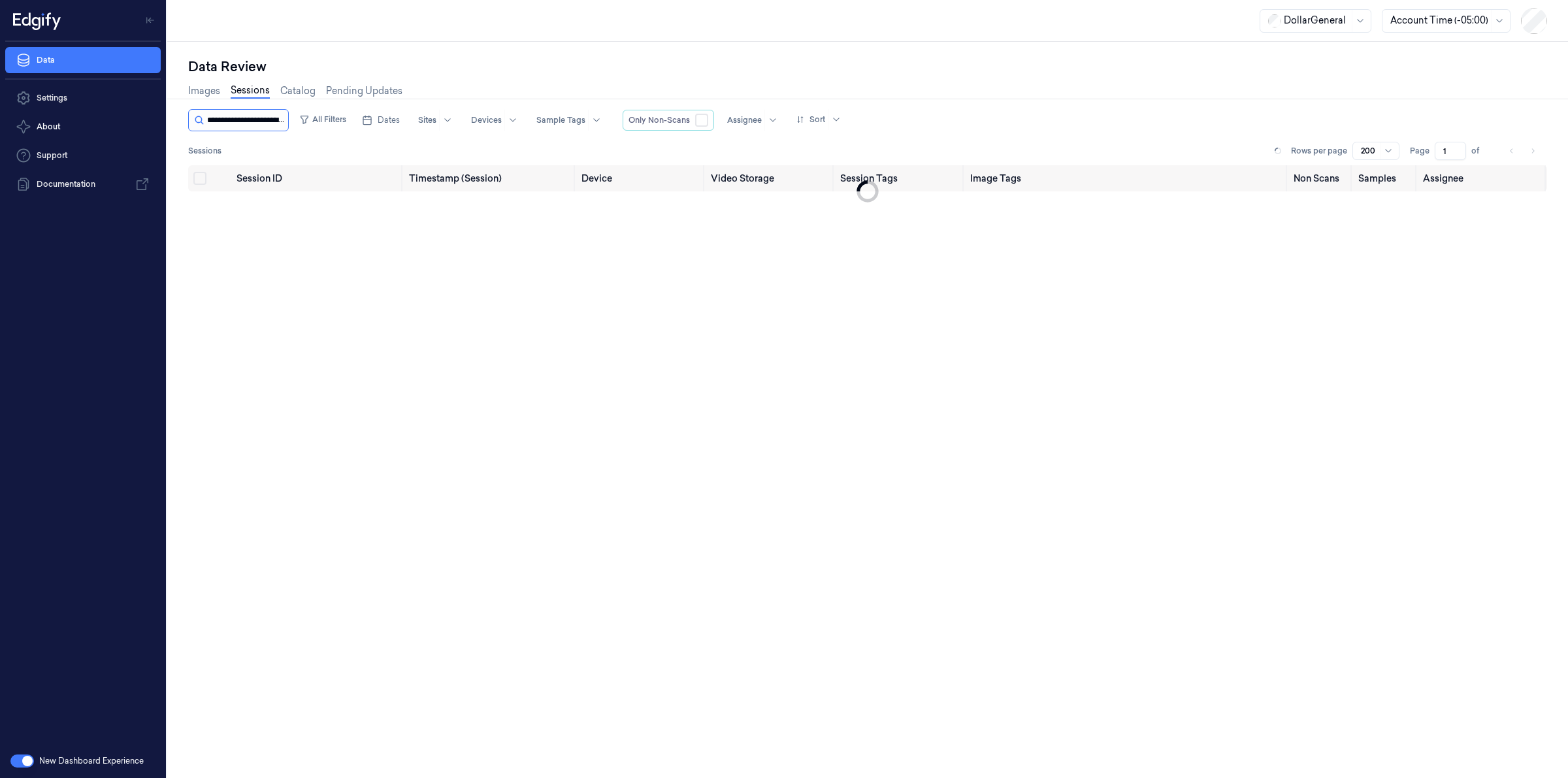
scroll to position [0, 60]
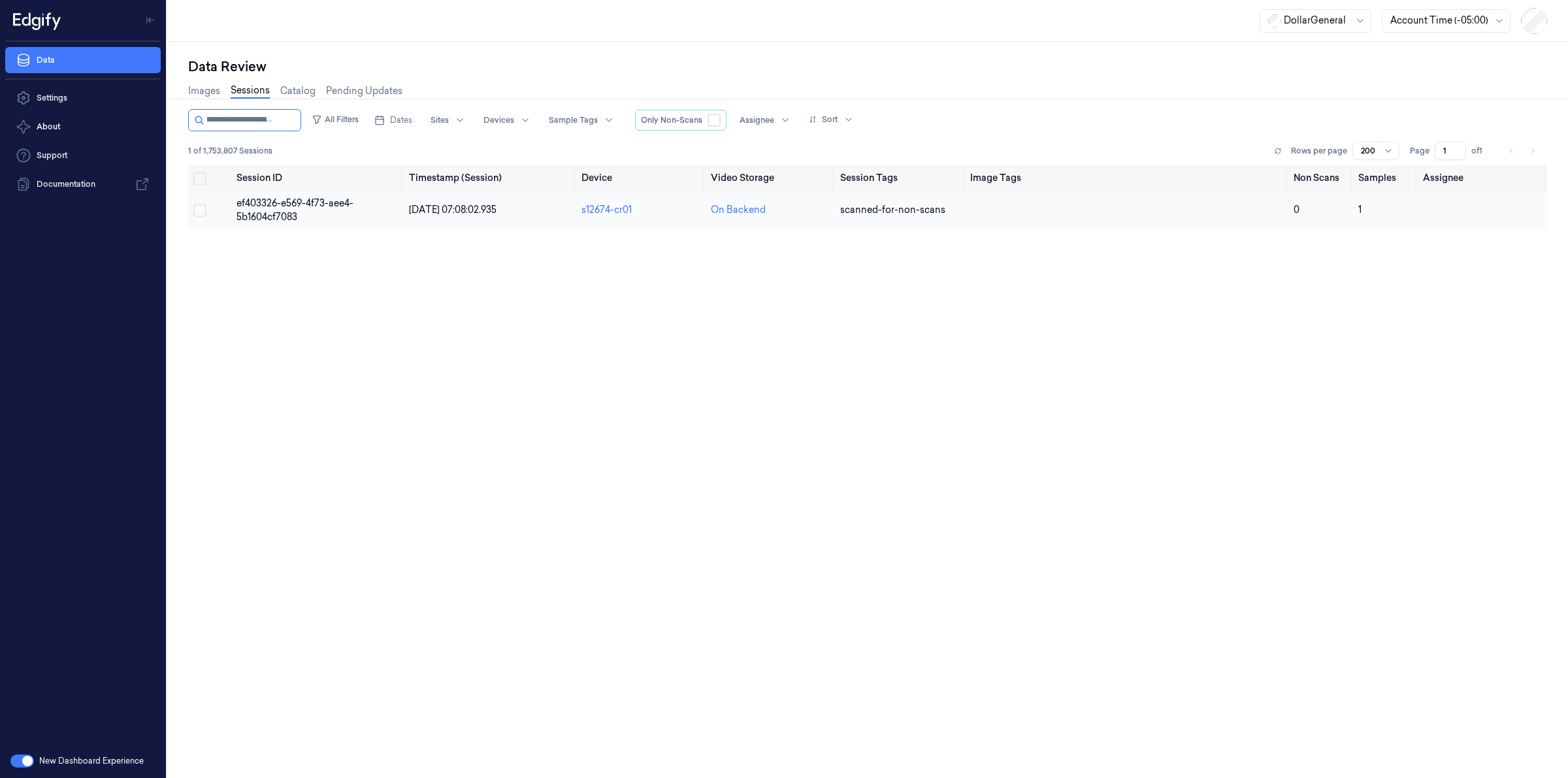
type input "**********"
click at [271, 209] on td "ef403326-e569-4f73-aee4-5b1604cf7083" at bounding box center [317, 210] width 173 height 38
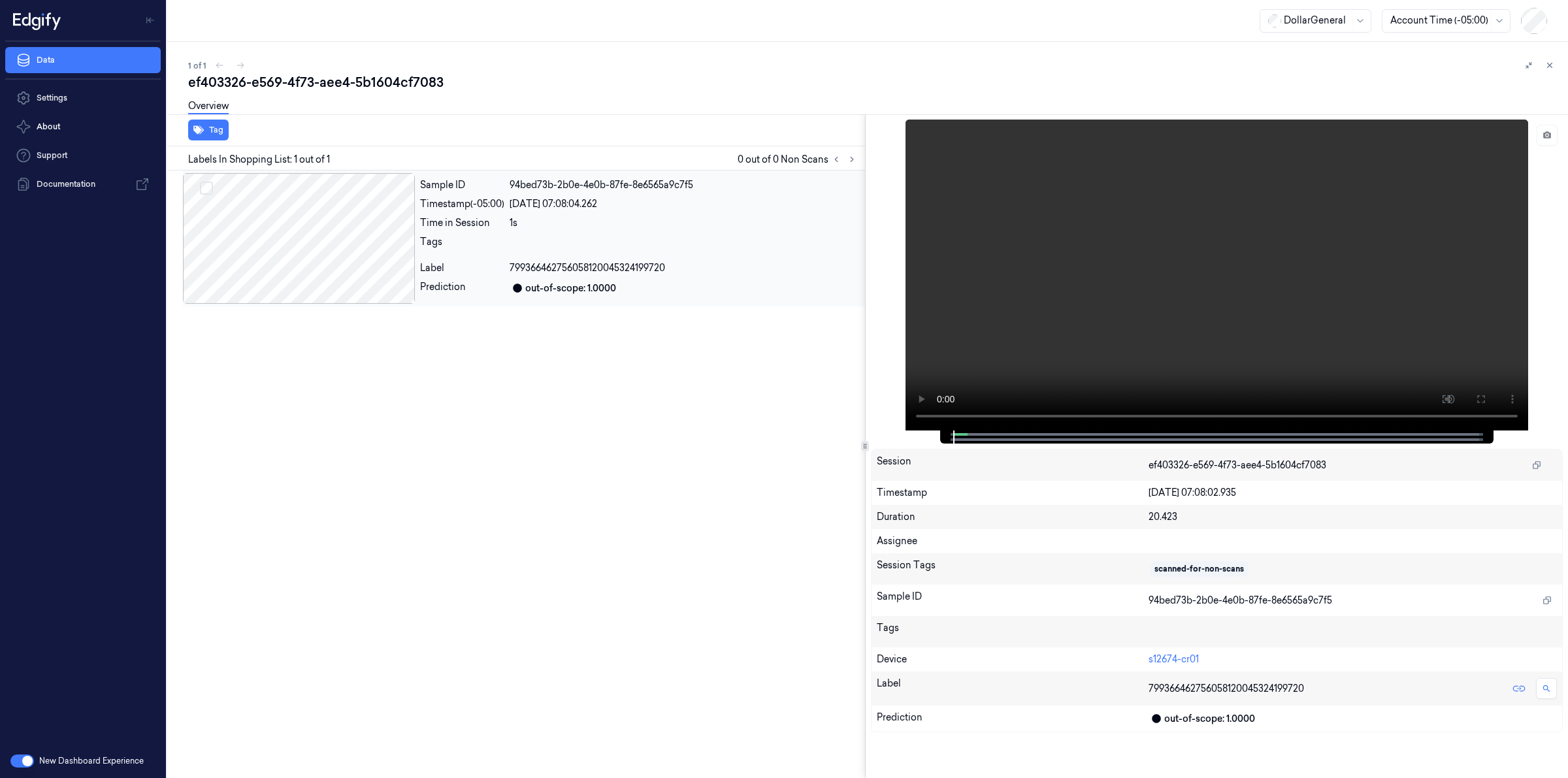
click at [295, 229] on div at bounding box center [299, 238] width 232 height 130
click at [1551, 70] on button at bounding box center [1550, 65] width 16 height 16
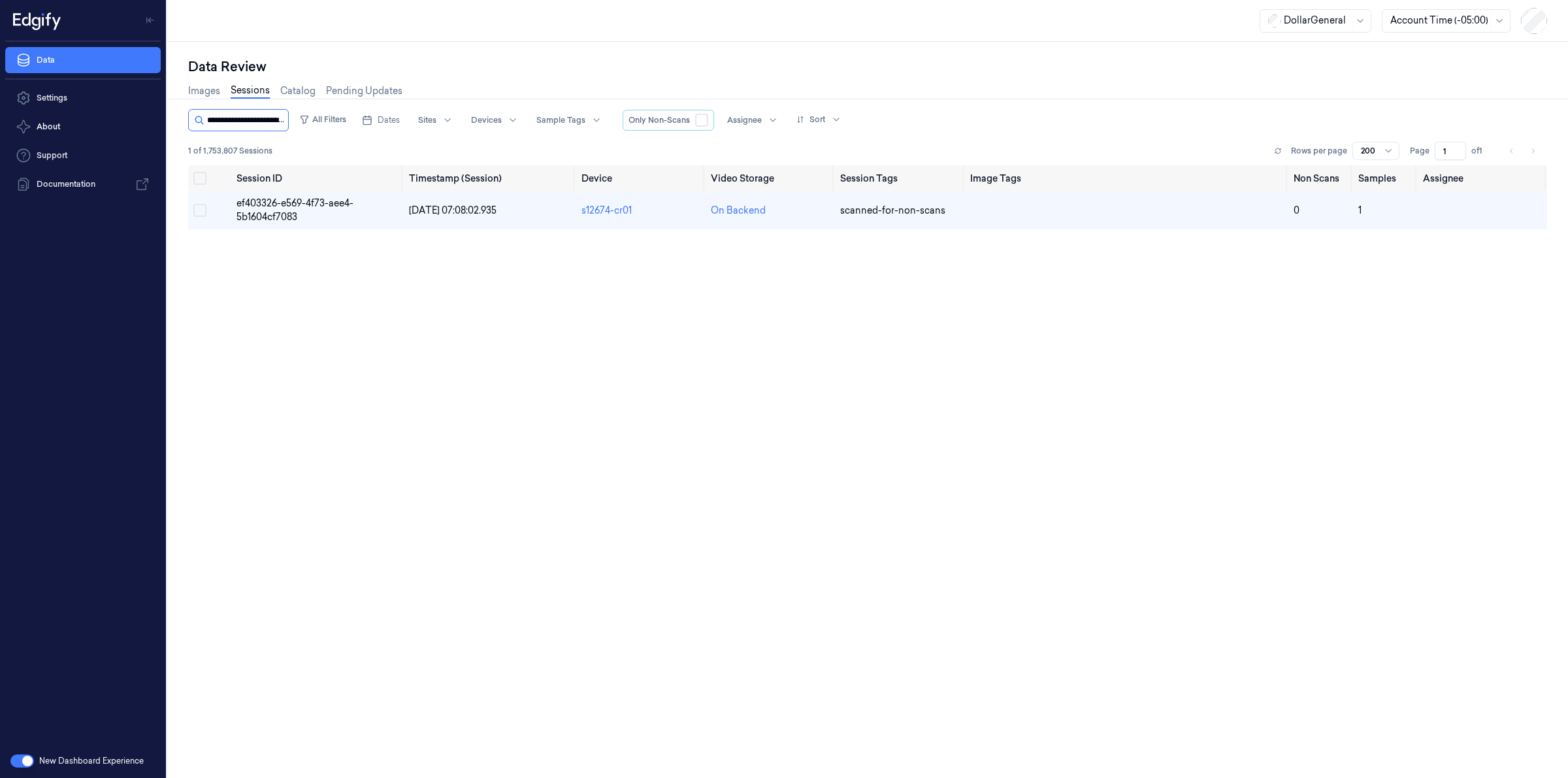
click at [237, 128] on input "string" at bounding box center [246, 120] width 78 height 21
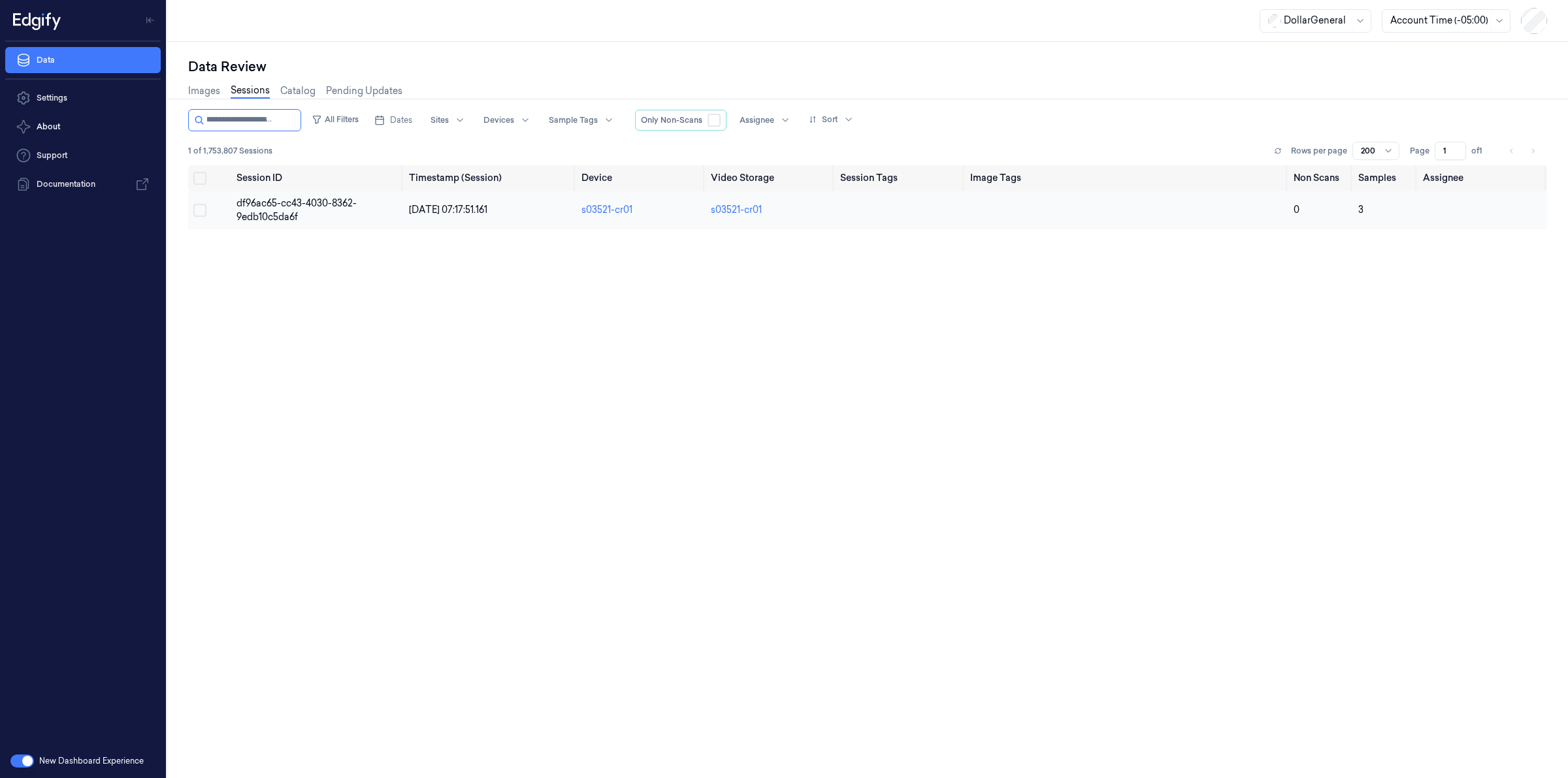
type input "**********"
click at [257, 216] on span "df96ac65-cc43-4030-8362-9edb10c5da6f" at bounding box center [296, 210] width 120 height 26
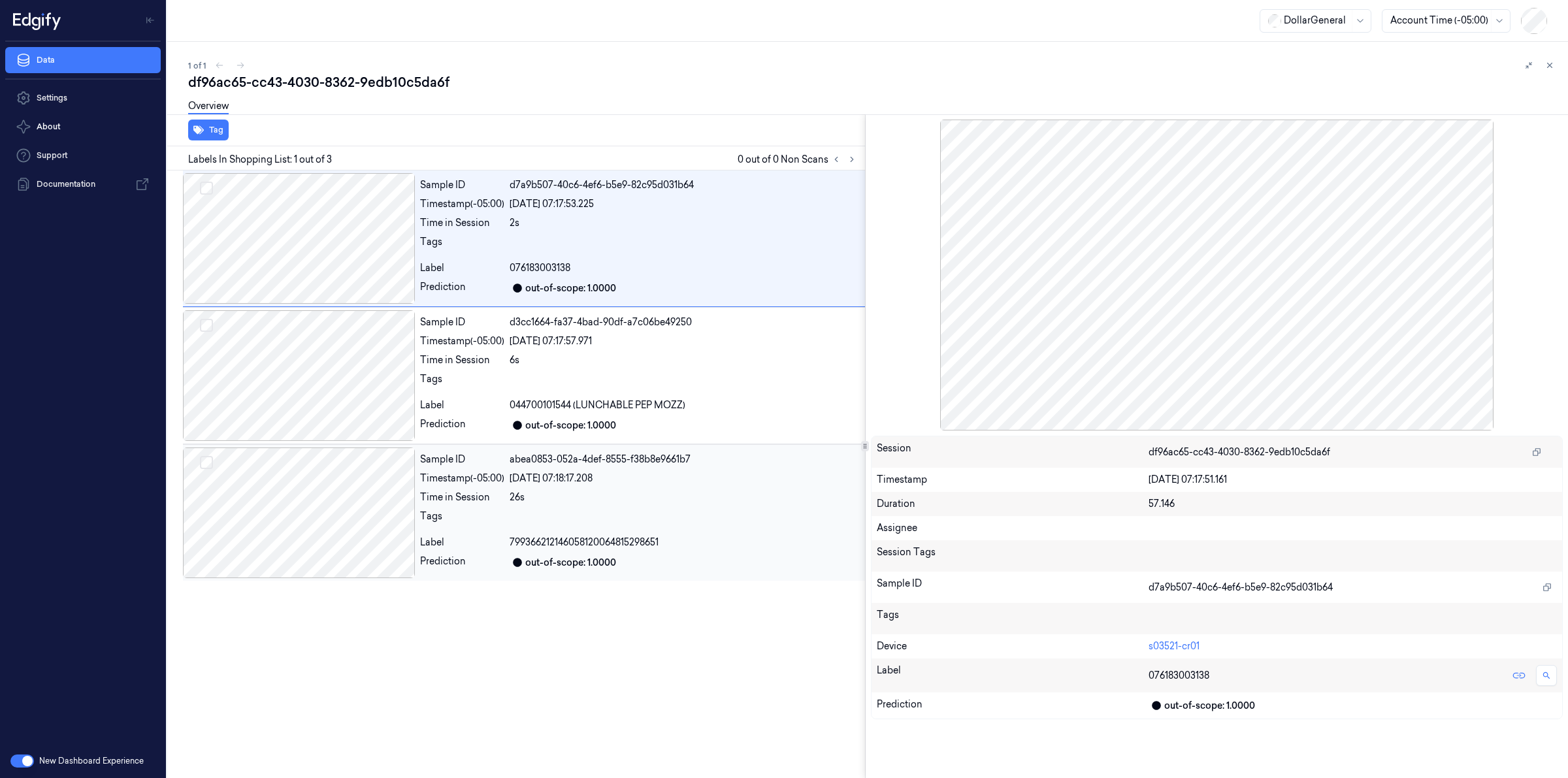
click at [351, 482] on div at bounding box center [299, 513] width 232 height 130
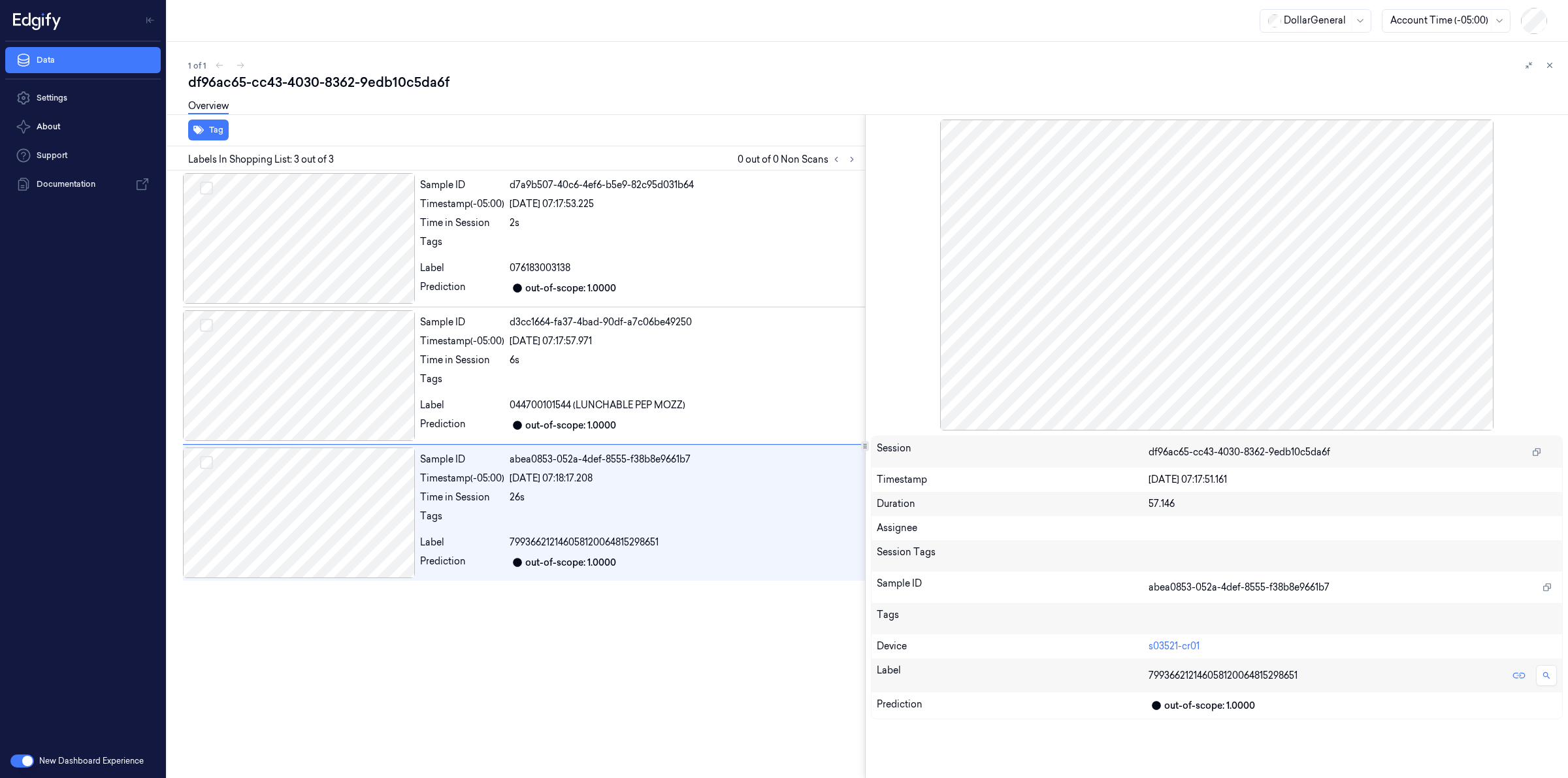
drag, startPoint x: 1547, startPoint y: 67, endPoint x: 1394, endPoint y: 148, distance: 173.1
click at [1546, 67] on icon at bounding box center [1549, 65] width 9 height 9
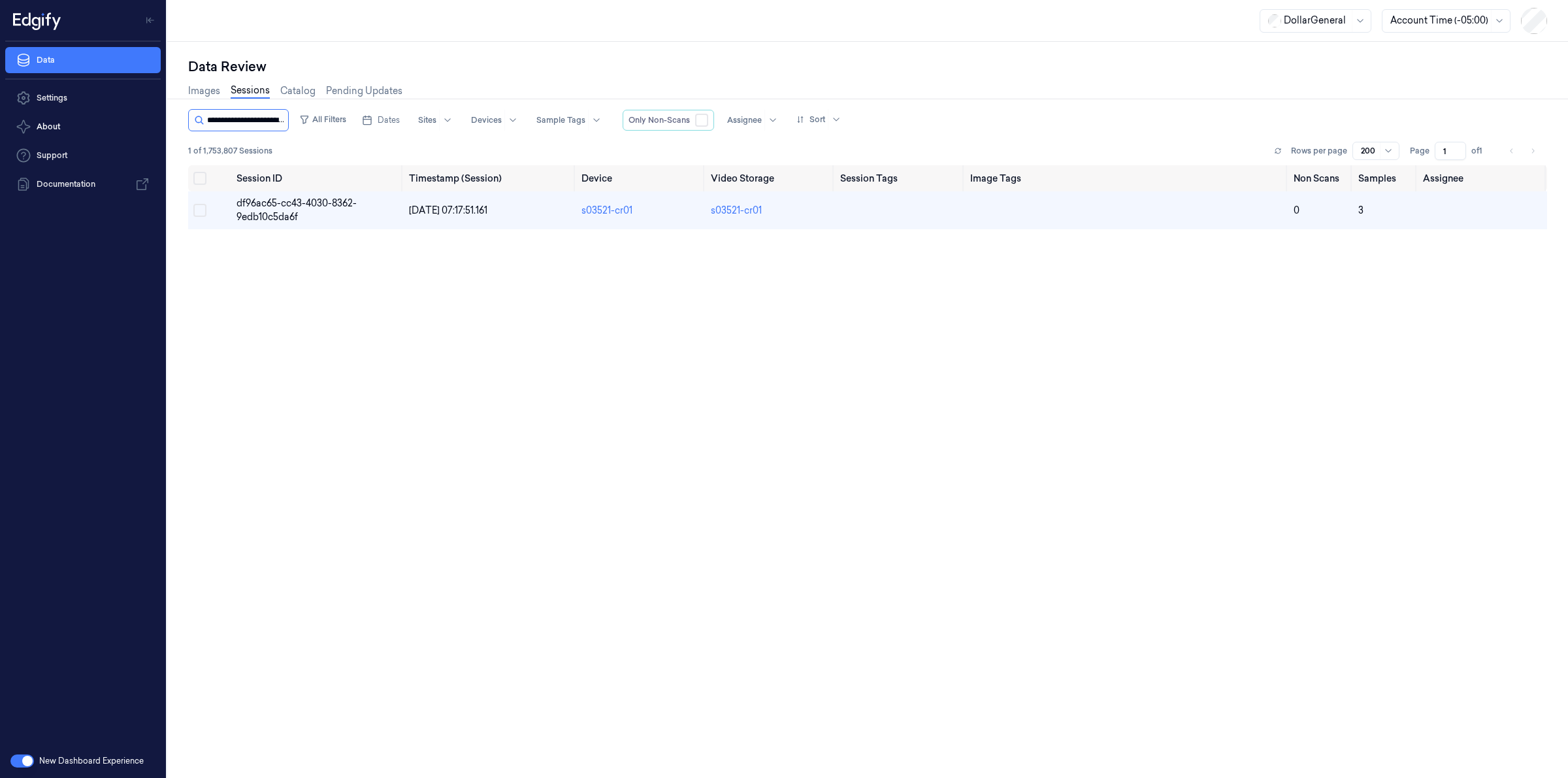
click at [246, 118] on input "string" at bounding box center [246, 120] width 78 height 21
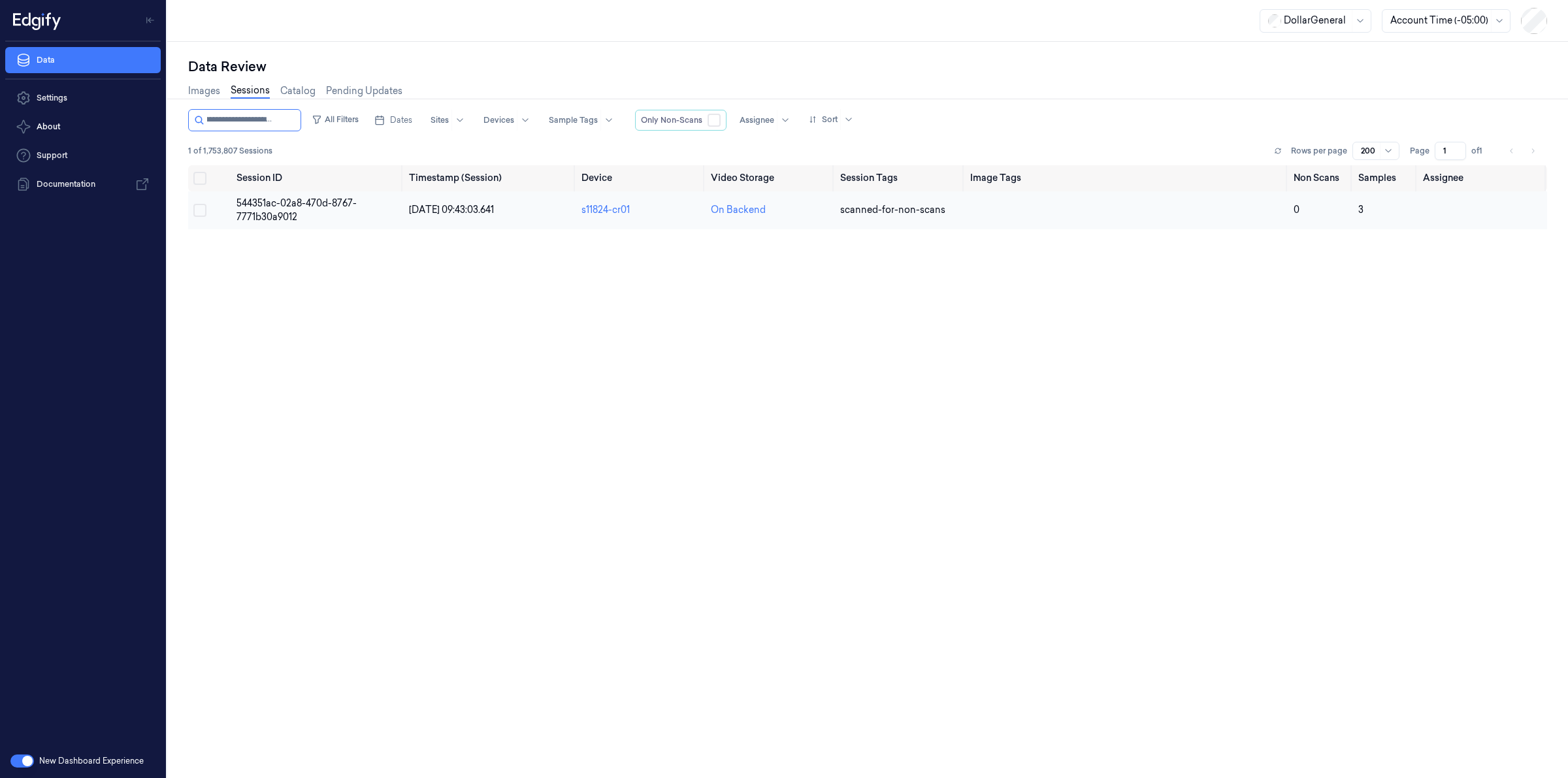
type input "**********"
click at [264, 212] on span "544351ac-02a8-470d-8767-7771b30a9012" at bounding box center [296, 210] width 120 height 26
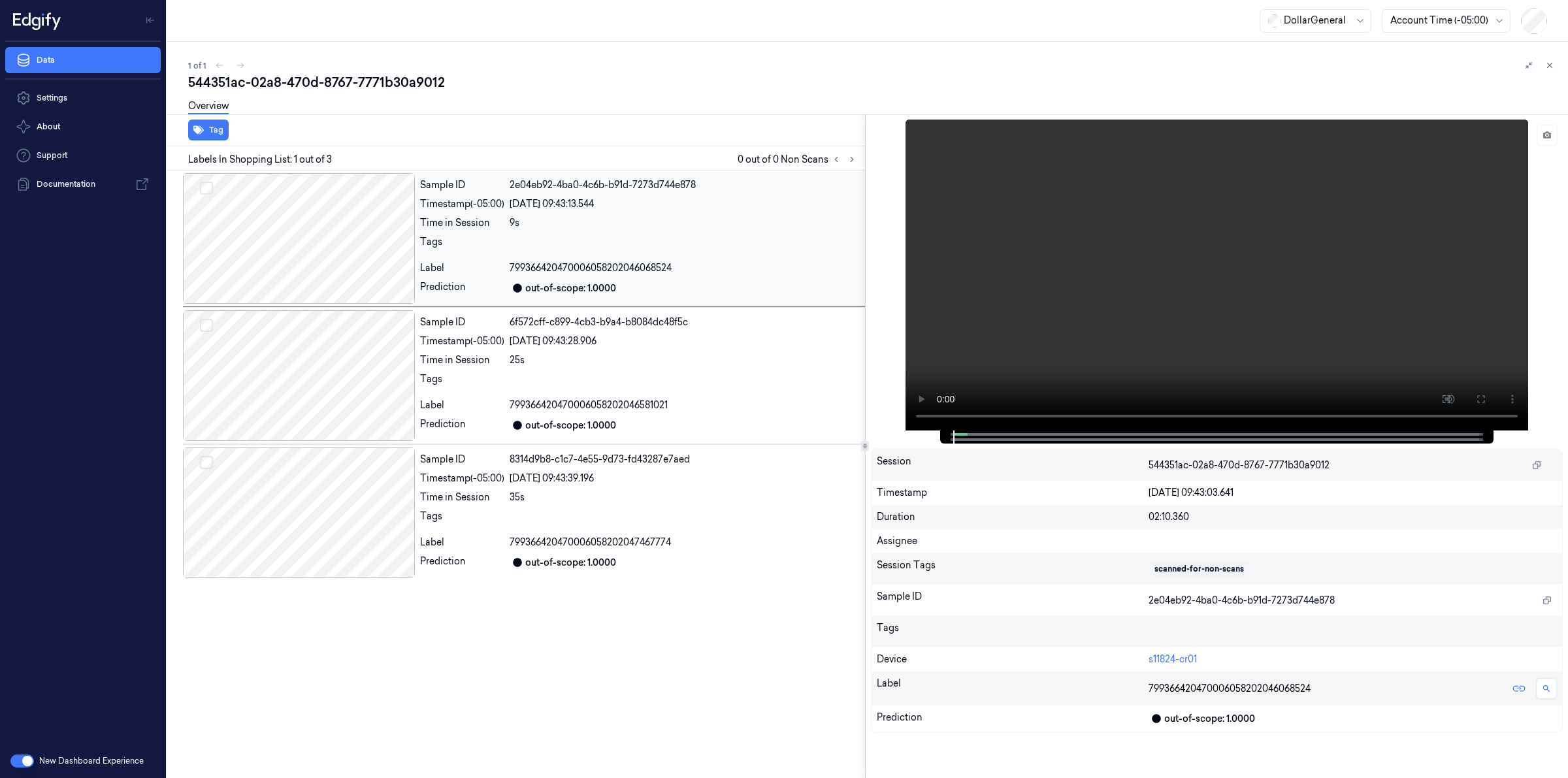
click at [291, 239] on div at bounding box center [299, 238] width 232 height 130
click at [327, 377] on div at bounding box center [299, 375] width 232 height 130
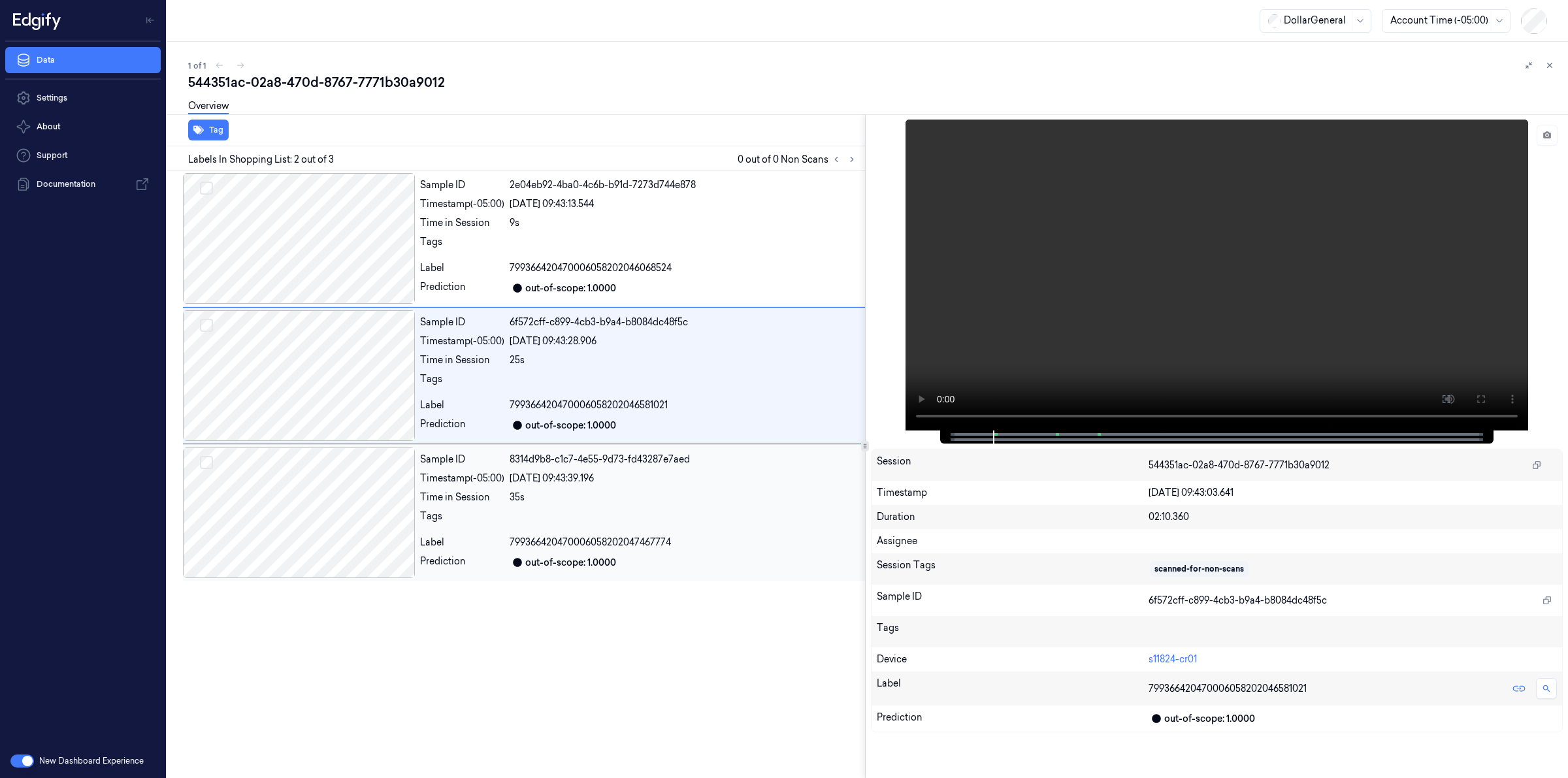
click at [317, 514] on div at bounding box center [299, 513] width 232 height 130
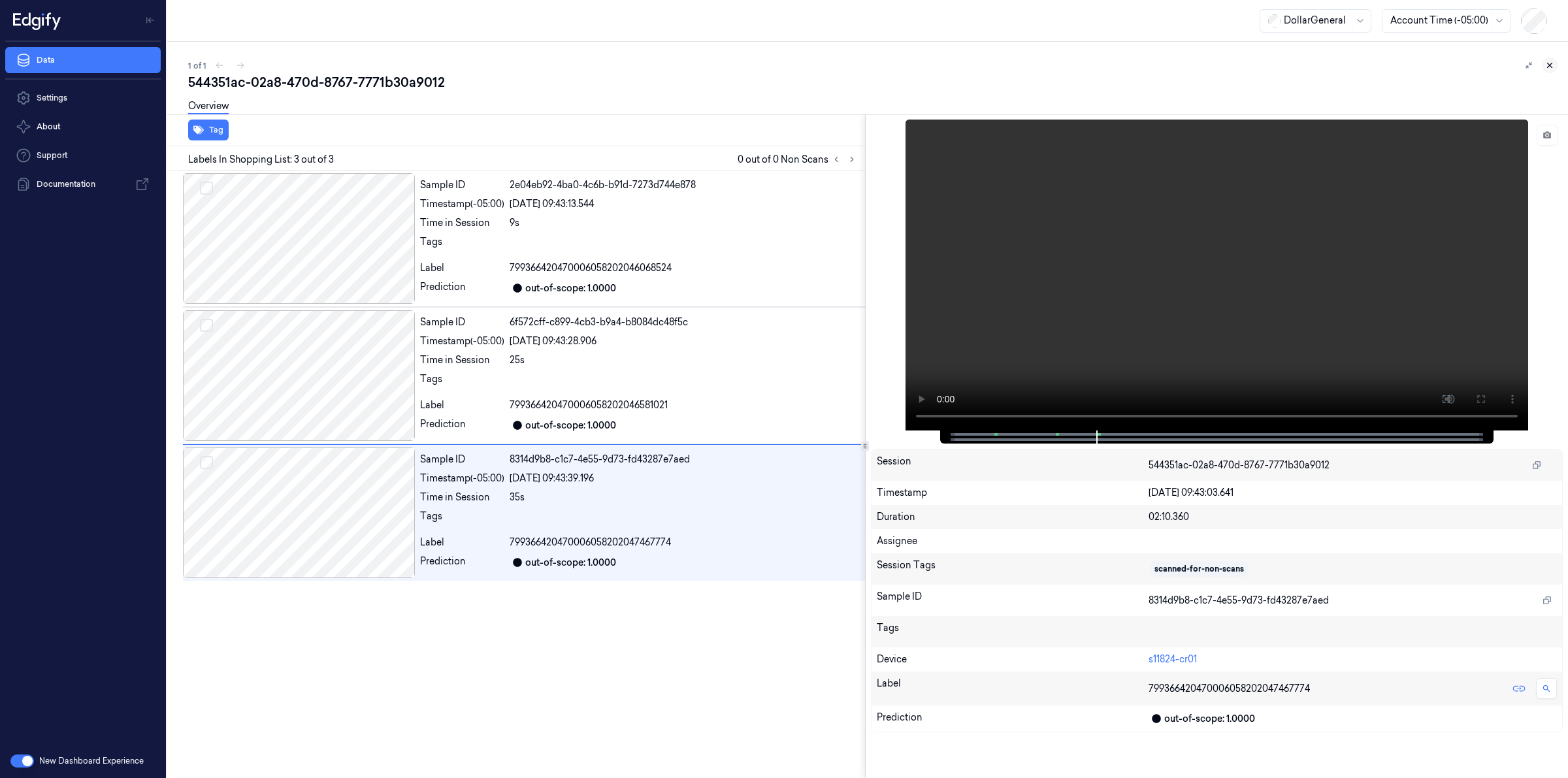
click at [1556, 64] on button at bounding box center [1550, 65] width 16 height 16
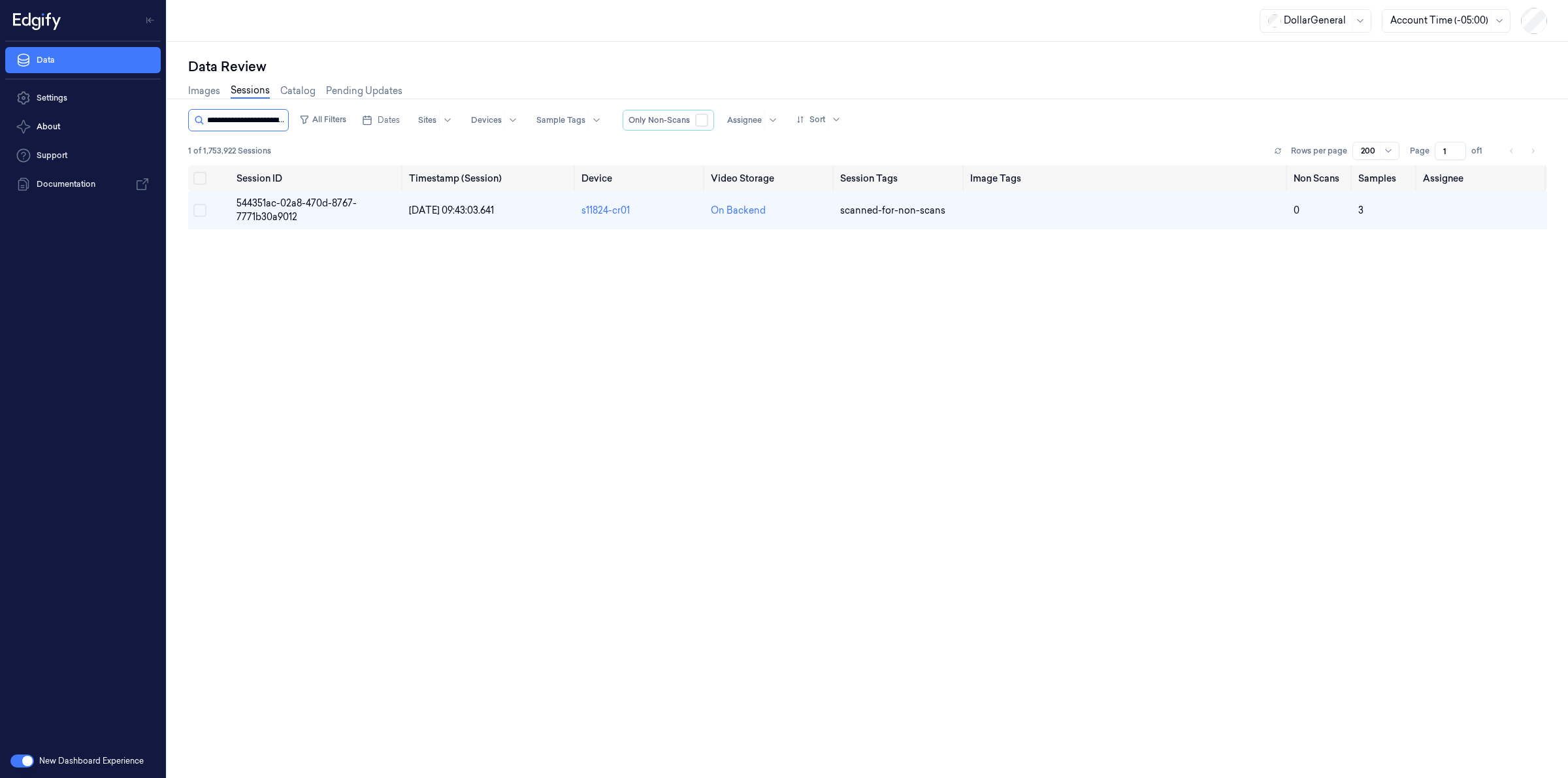
click at [249, 128] on input "string" at bounding box center [246, 120] width 78 height 21
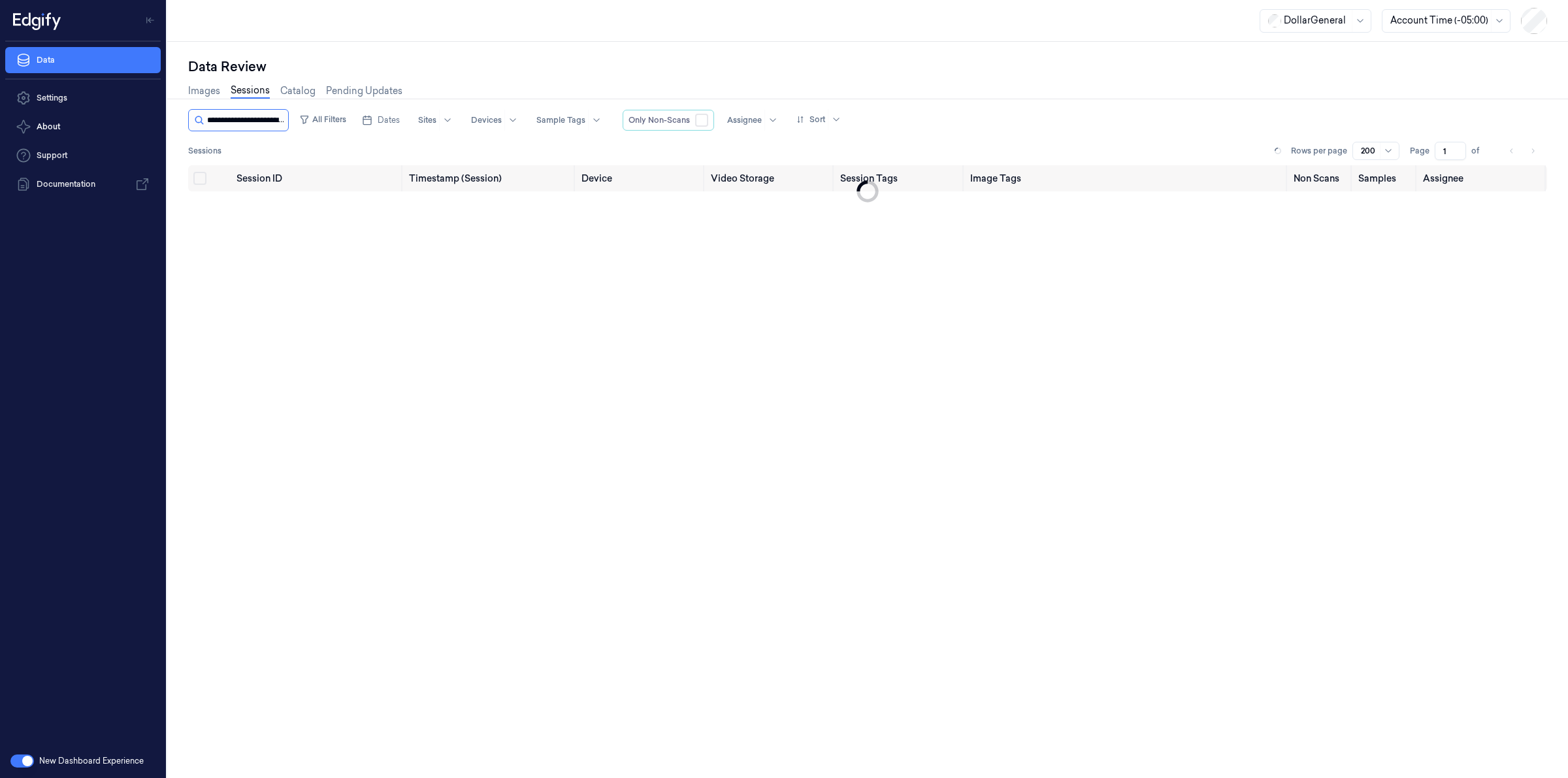
scroll to position [0, 56]
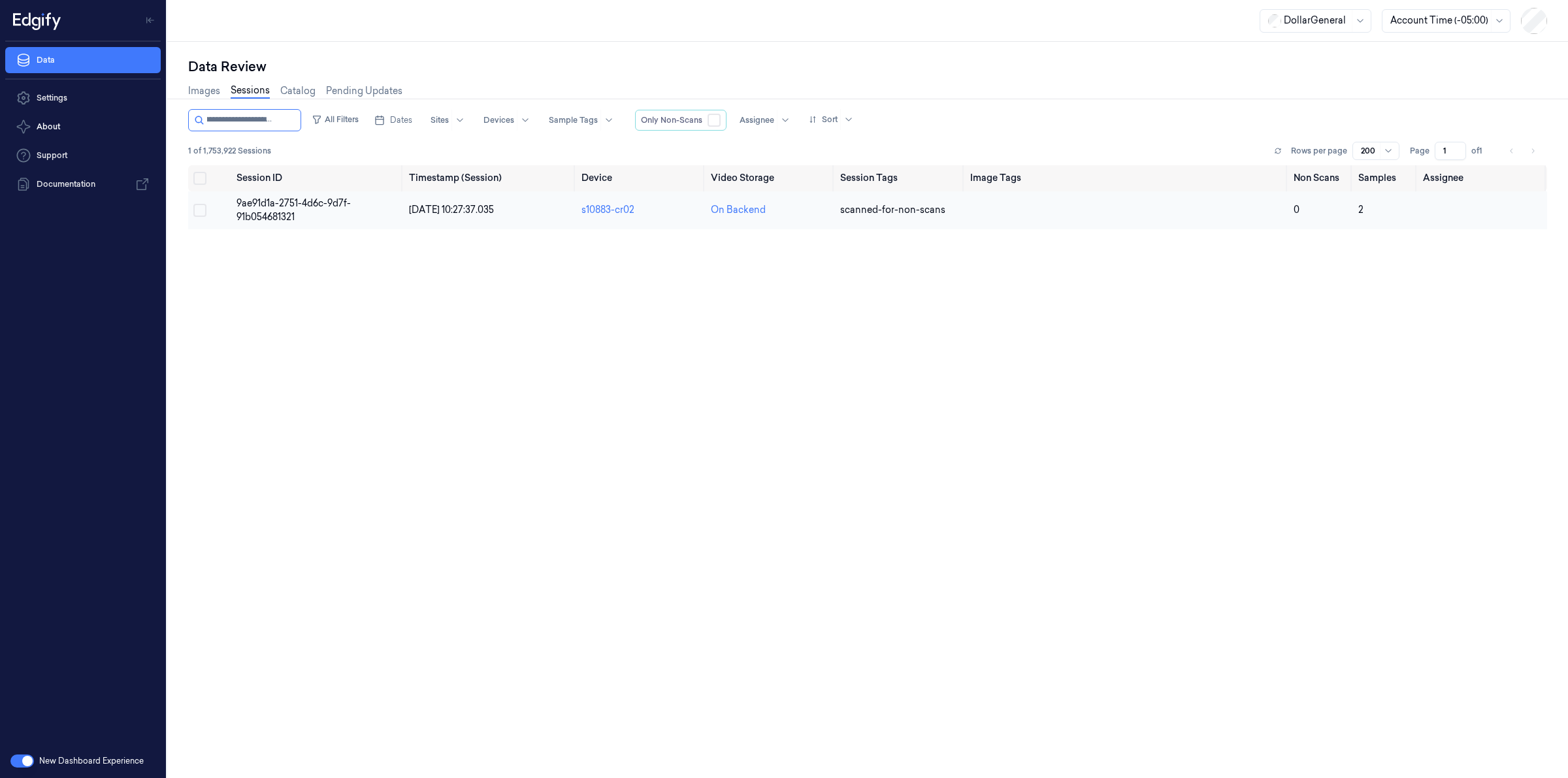
type input "**********"
click at [311, 201] on span "9ae91d1a-2751-4d6c-9d7f-91b054681321" at bounding box center [294, 210] width 115 height 26
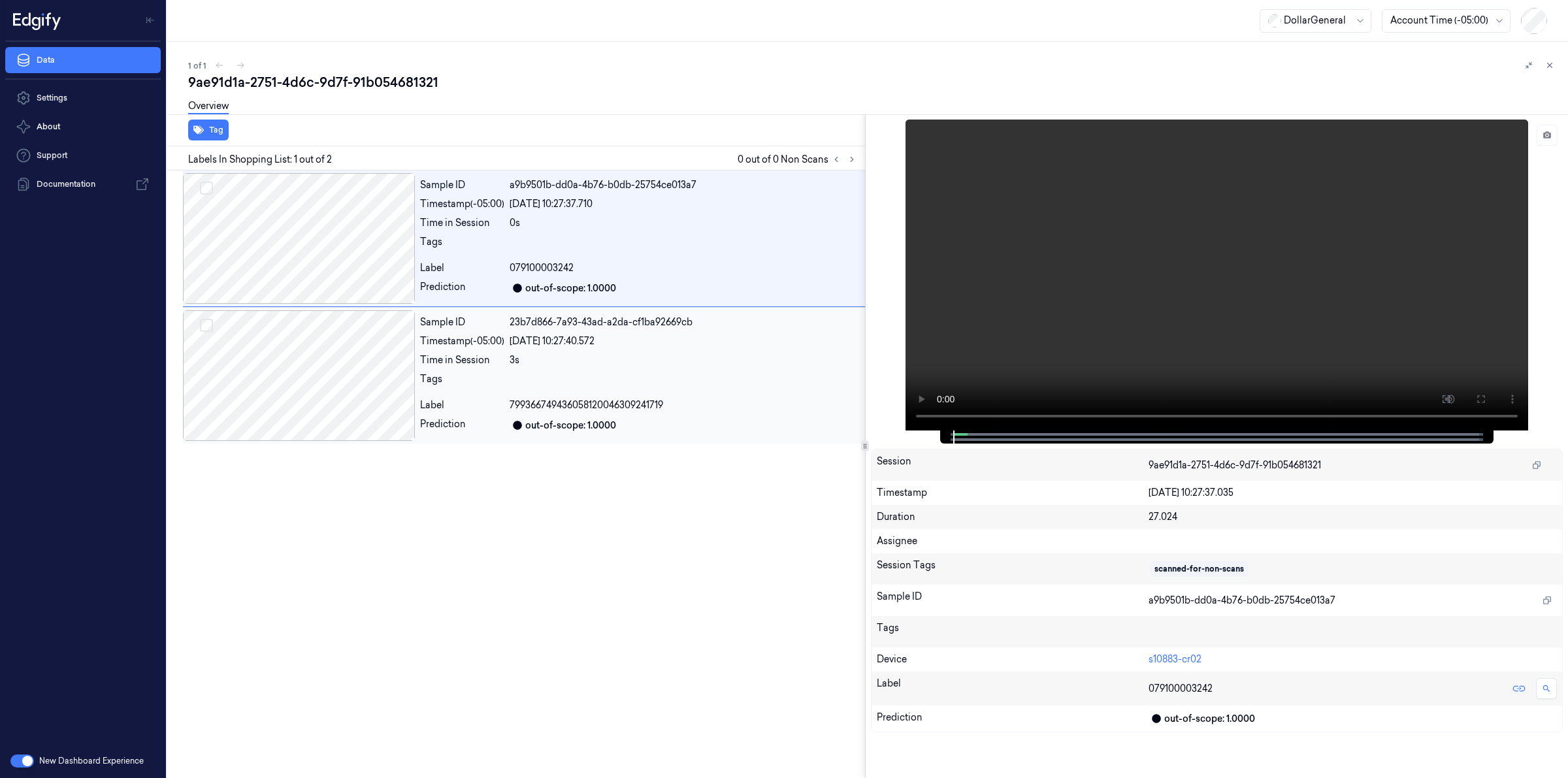
click at [332, 346] on div at bounding box center [299, 375] width 232 height 130
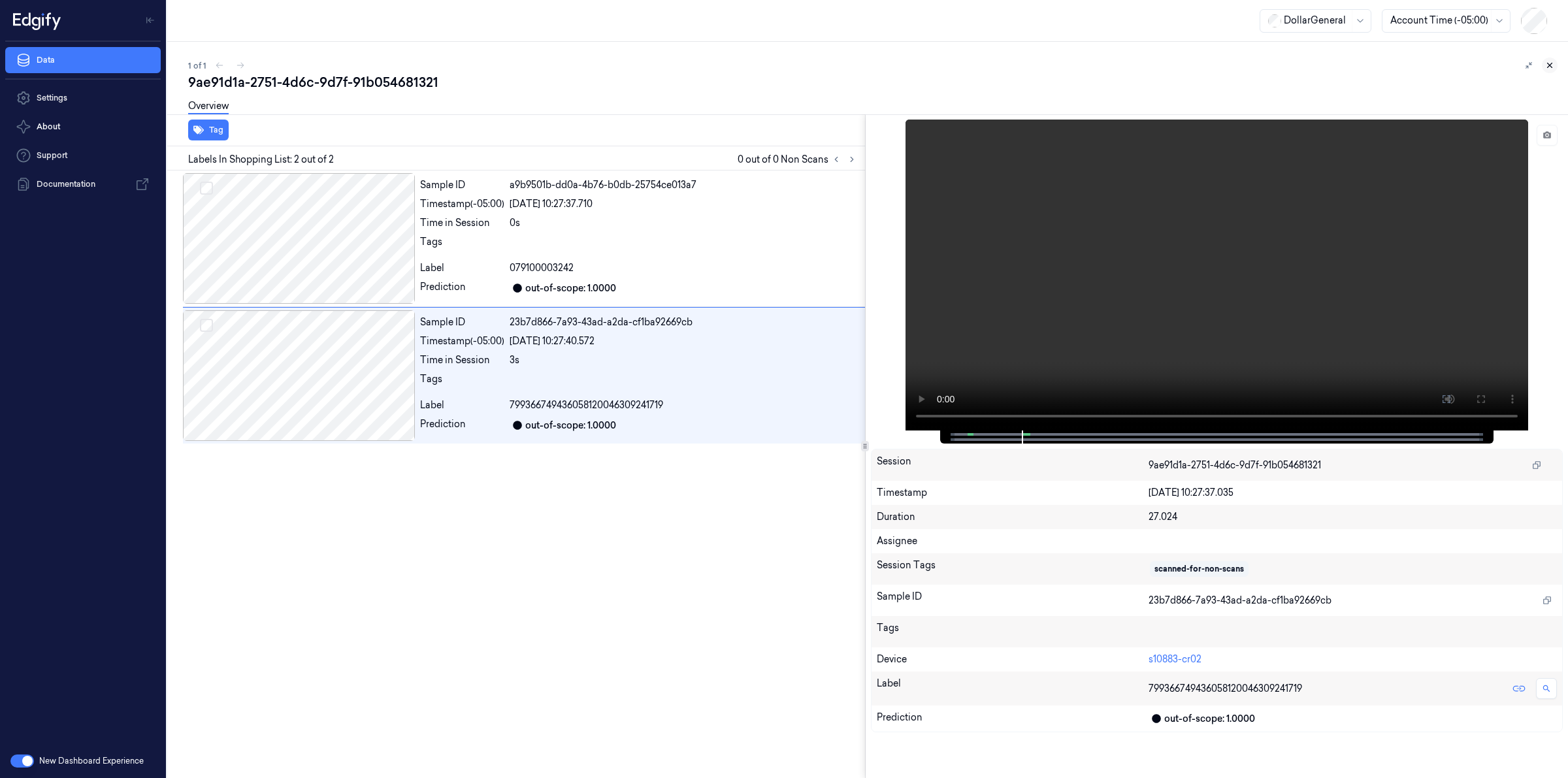
click at [1551, 63] on icon at bounding box center [1550, 65] width 5 height 5
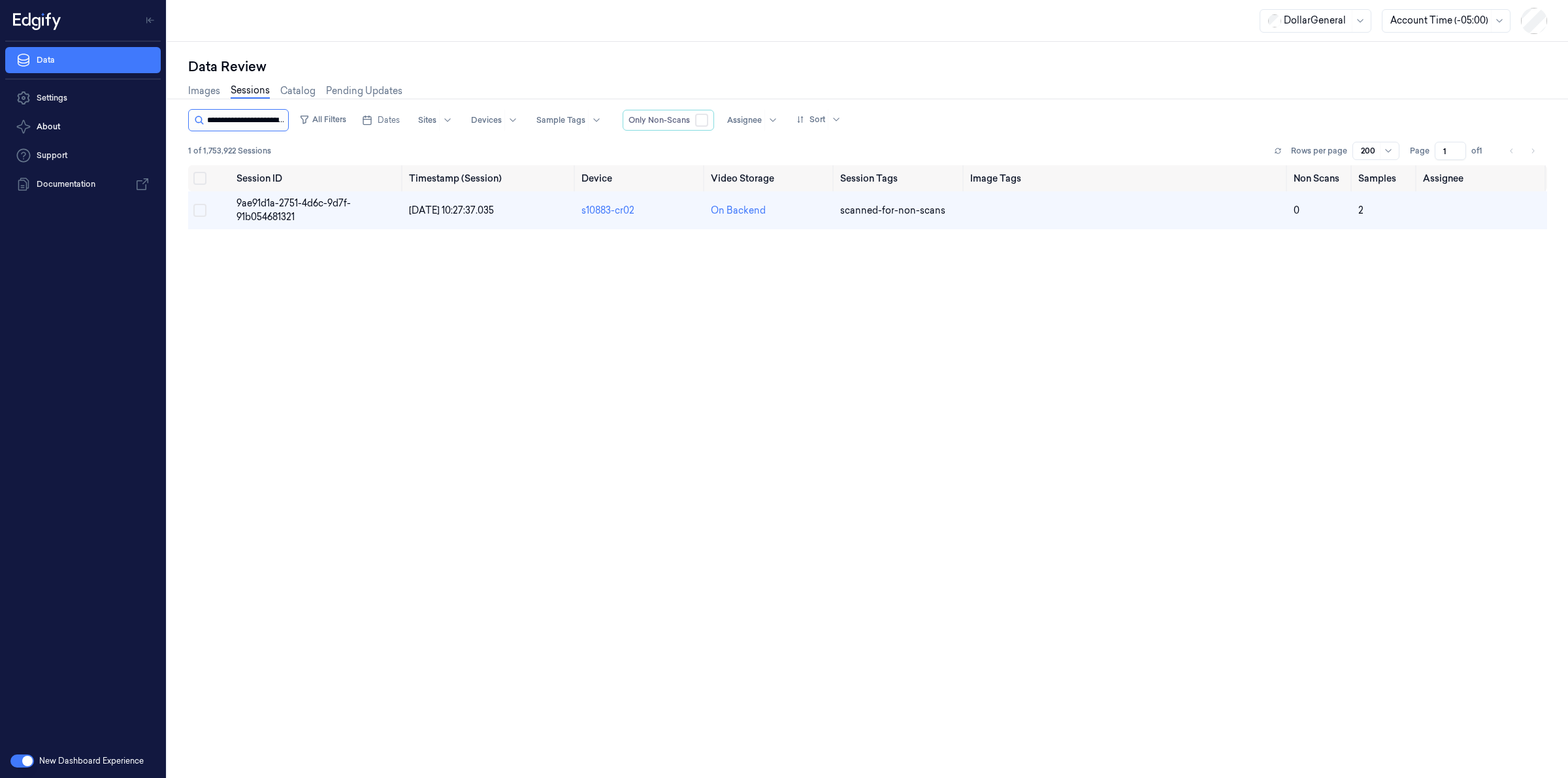
click at [262, 115] on input "string" at bounding box center [246, 120] width 78 height 21
type input "**********"
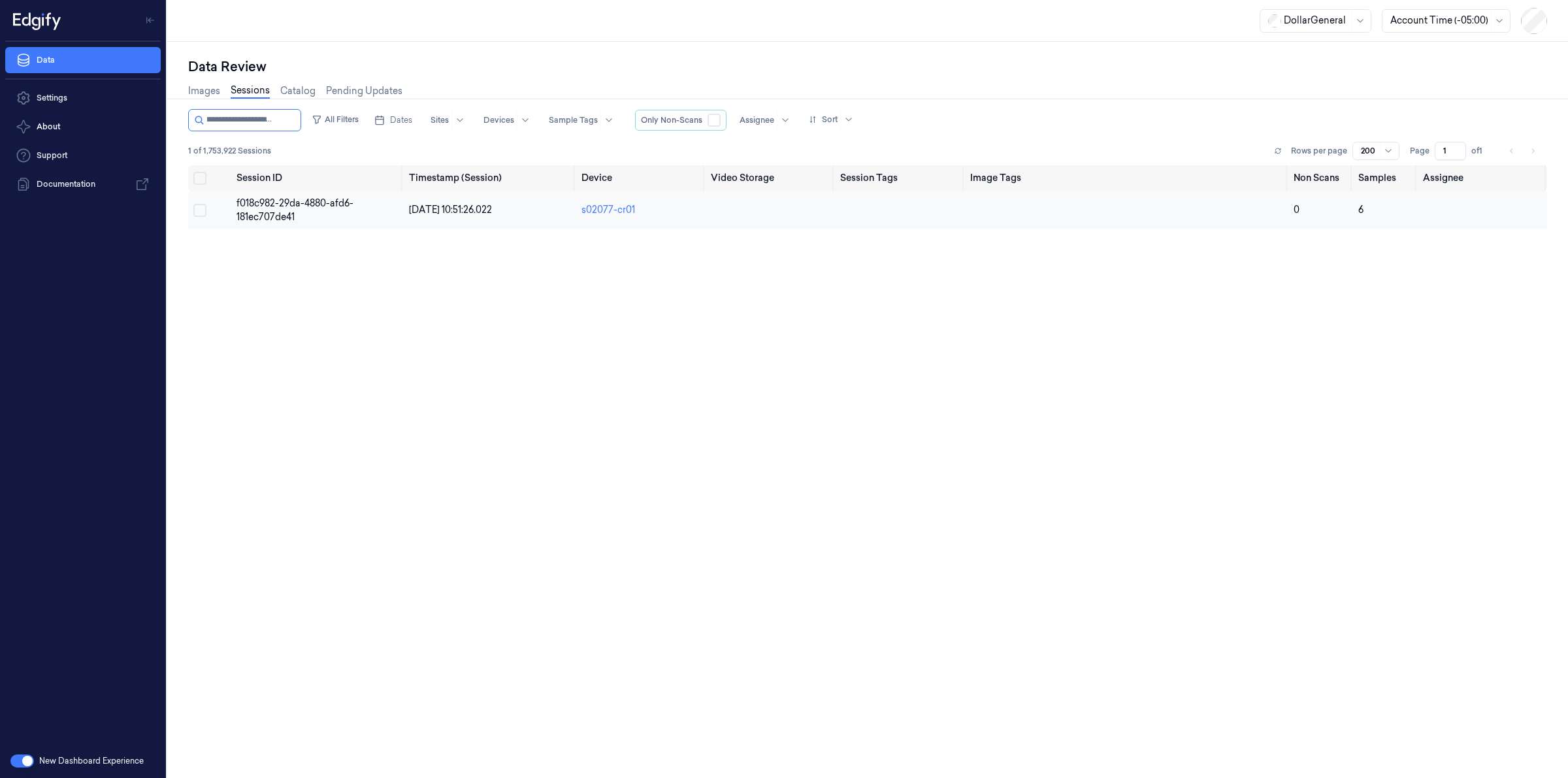
click at [283, 201] on span "f018c982-29da-4880-afd6-181ec707de41" at bounding box center [295, 210] width 117 height 26
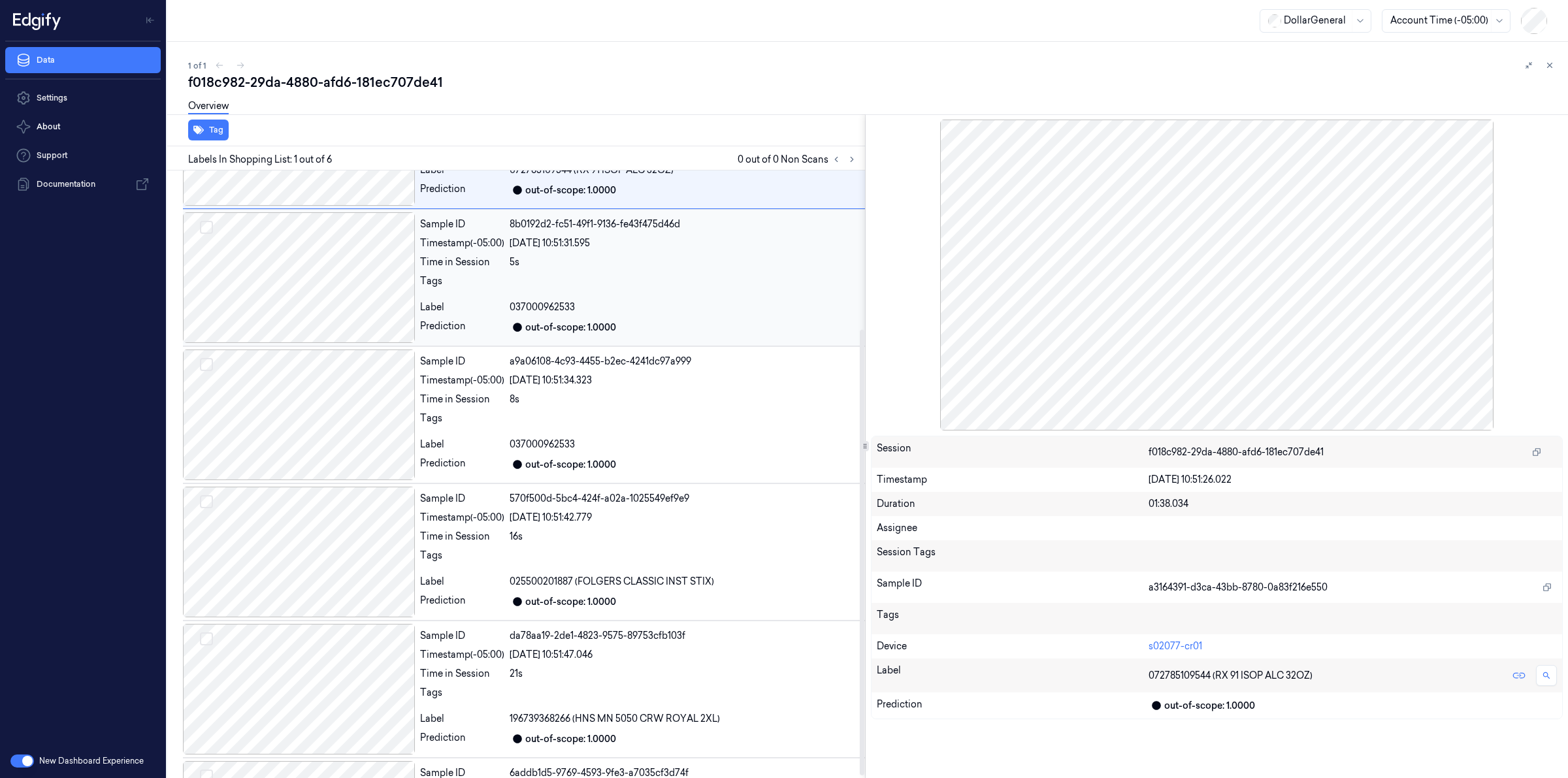
scroll to position [220, 0]
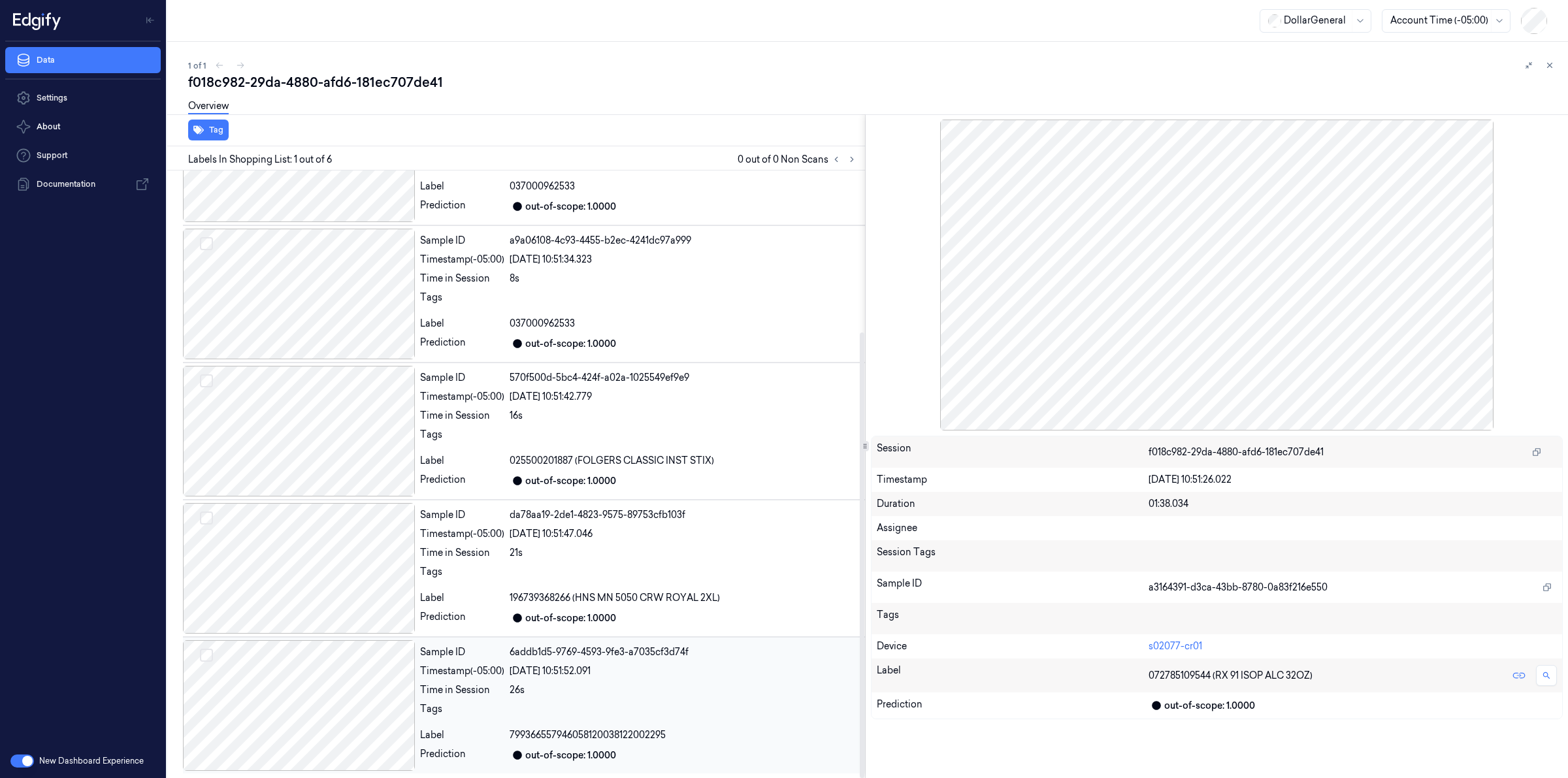
click at [351, 684] on div at bounding box center [299, 706] width 232 height 130
click at [1548, 67] on icon at bounding box center [1550, 65] width 5 height 5
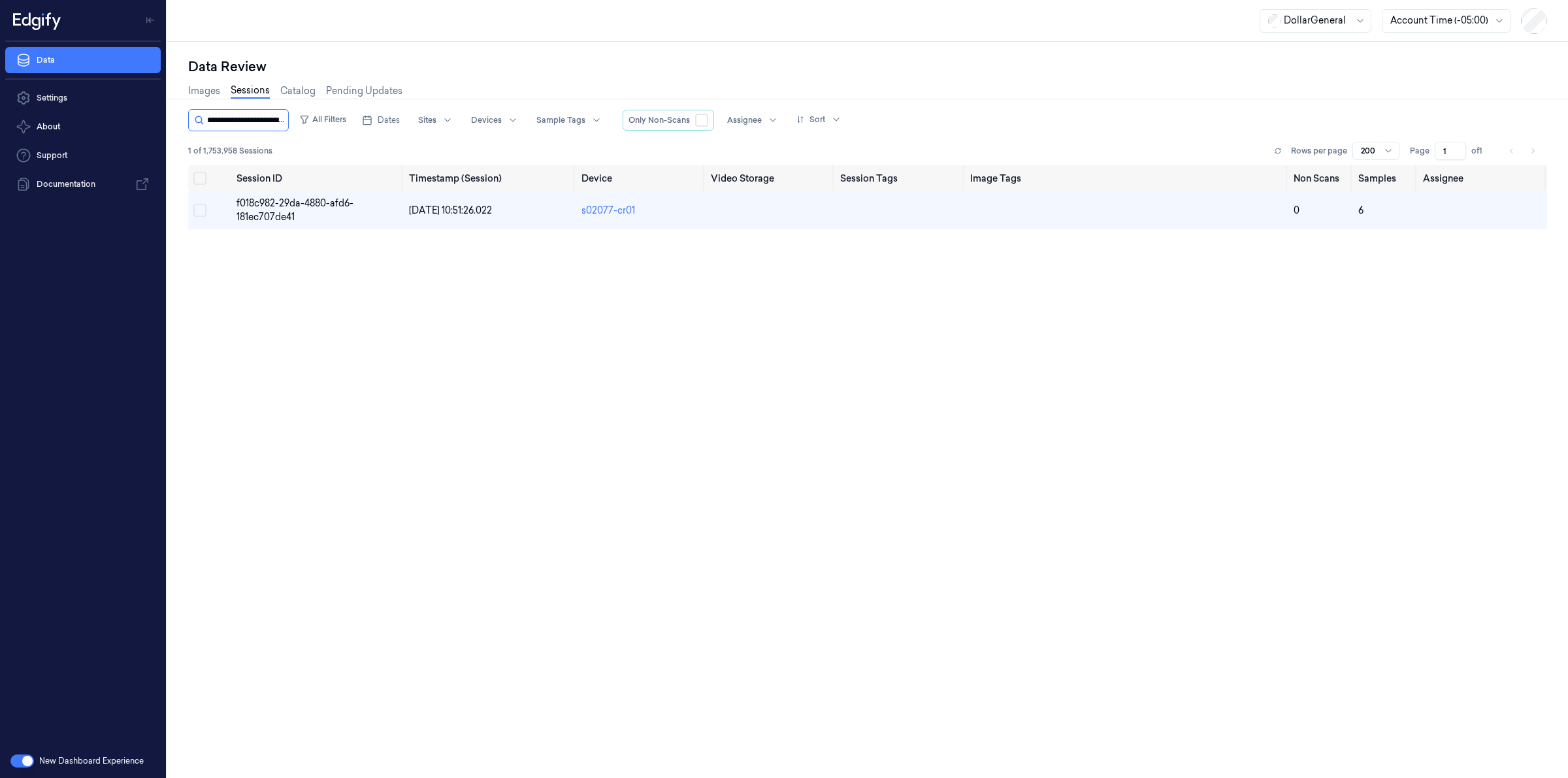
click at [268, 119] on input "string" at bounding box center [246, 120] width 78 height 21
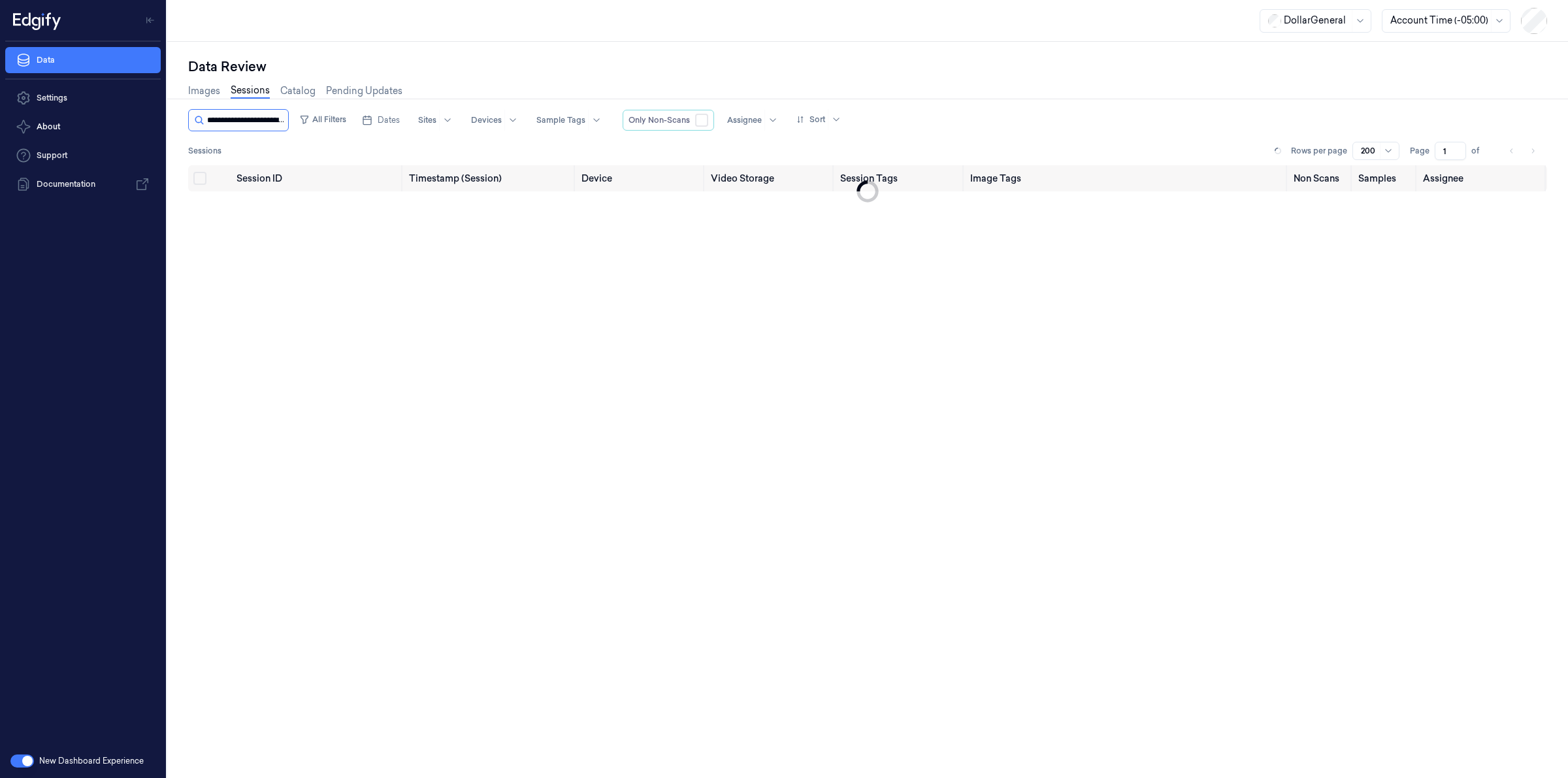
scroll to position [0, 58]
type input "**********"
click at [274, 198] on span "0ad587f1-a498-416a-abfd-1fa4b4c6a38a" at bounding box center [294, 210] width 115 height 26
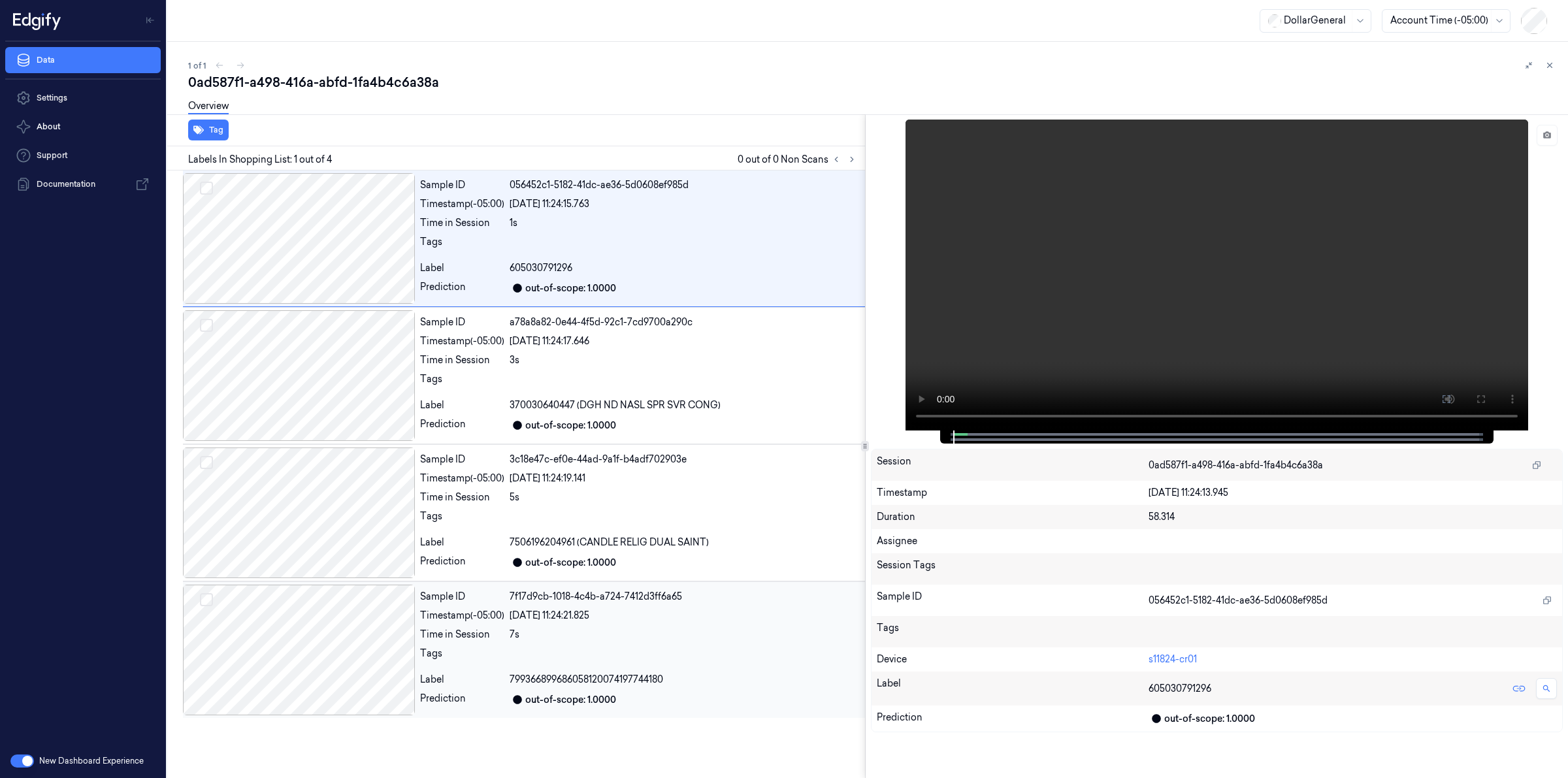
click at [347, 651] on div at bounding box center [299, 650] width 232 height 130
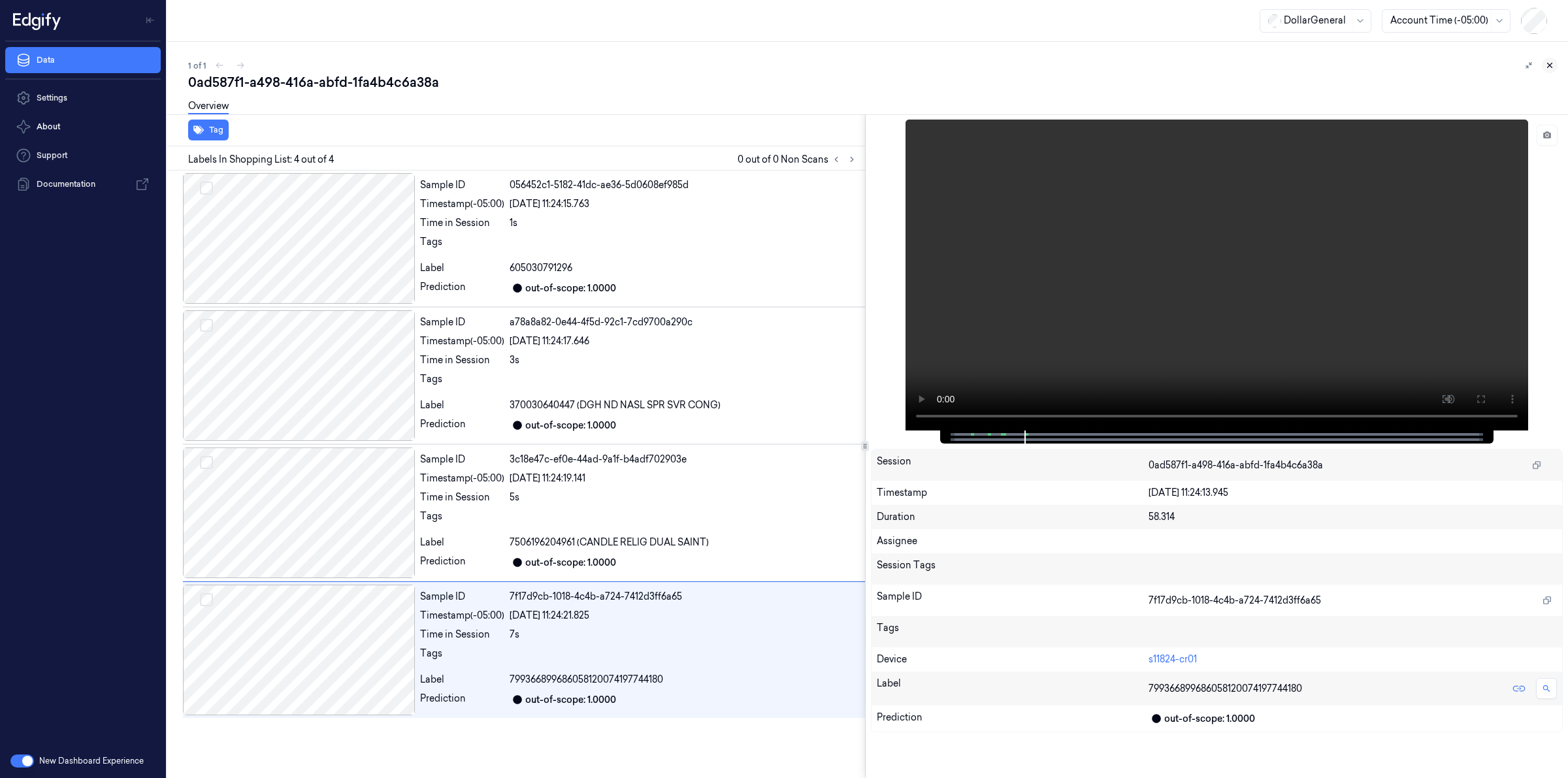
click at [1549, 70] on button at bounding box center [1550, 65] width 16 height 16
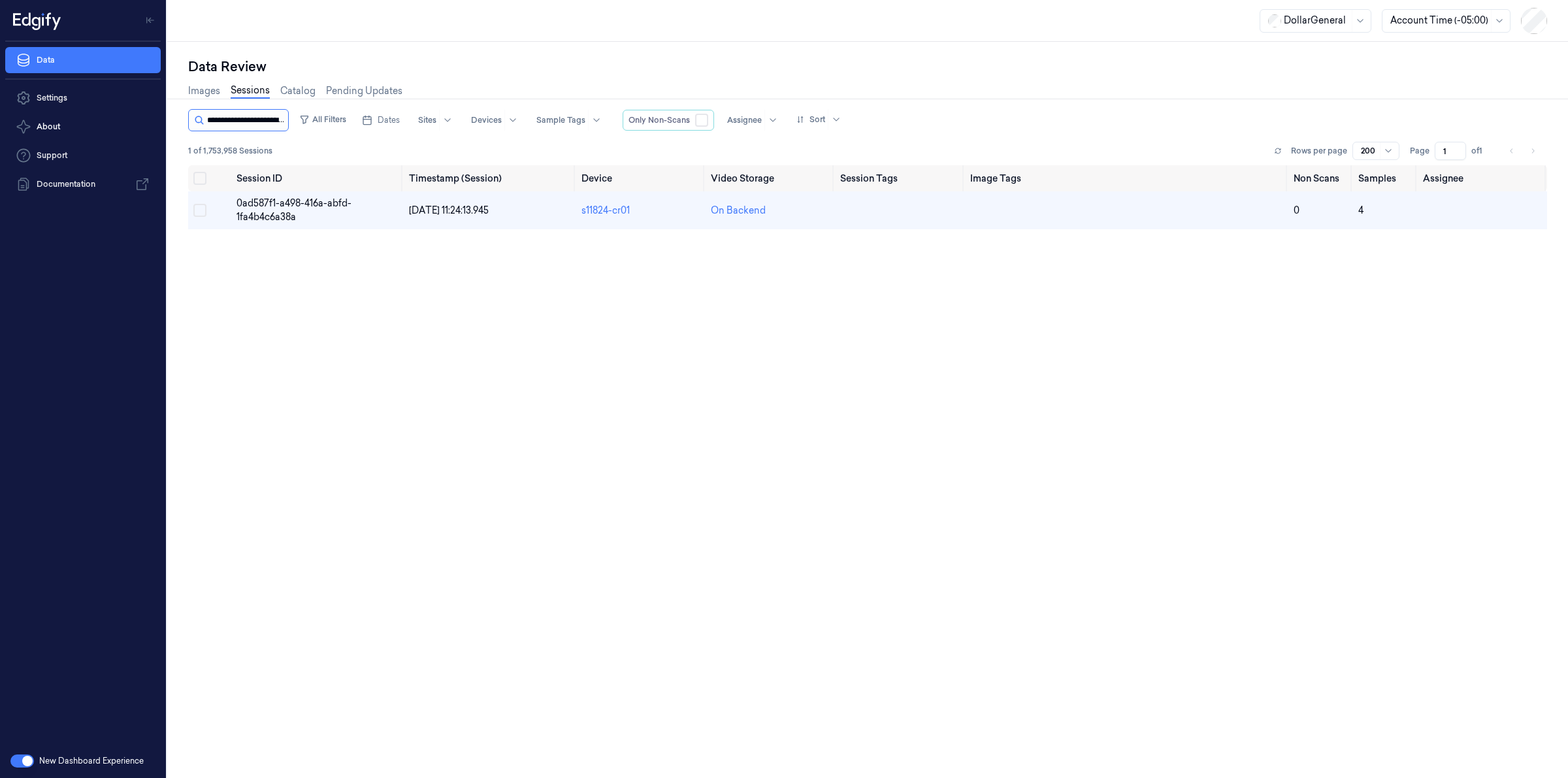
click at [274, 115] on input "string" at bounding box center [246, 120] width 78 height 21
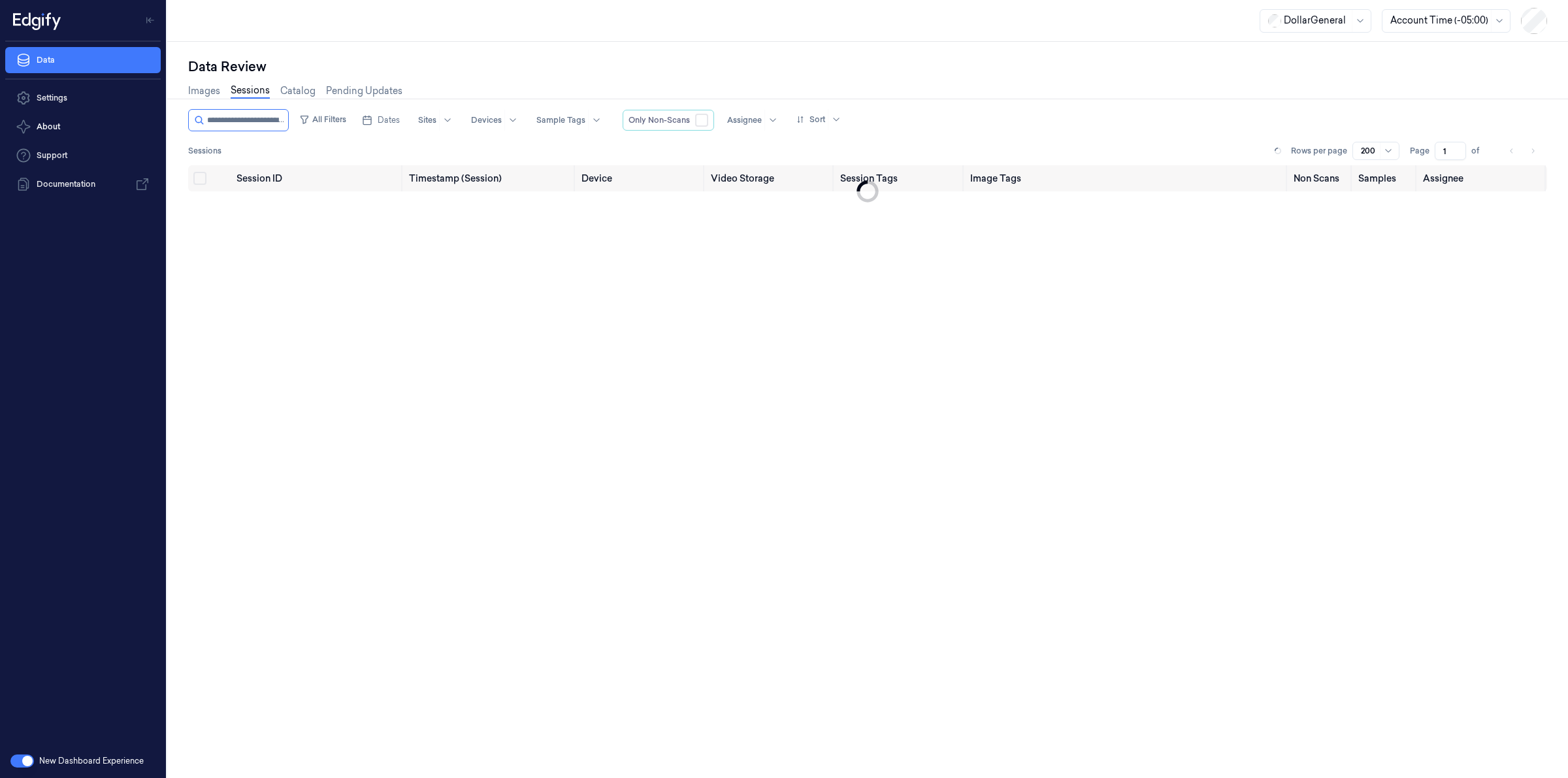
scroll to position [0, 48]
type input "**********"
click at [288, 207] on span "ffa9f0c1-1a14-4057-ab95-1981f711fdad" at bounding box center [292, 210] width 110 height 26
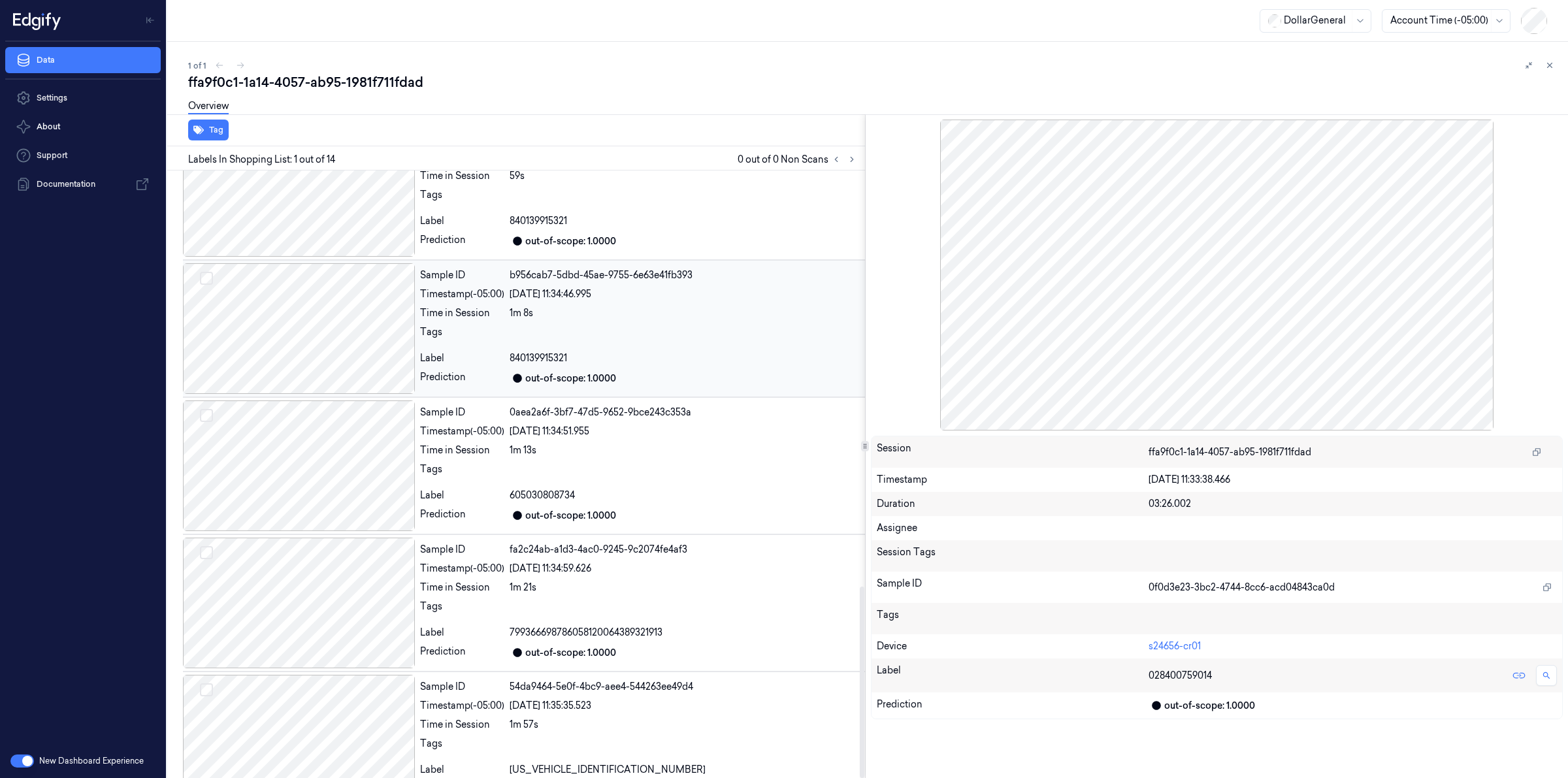
scroll to position [1321, 0]
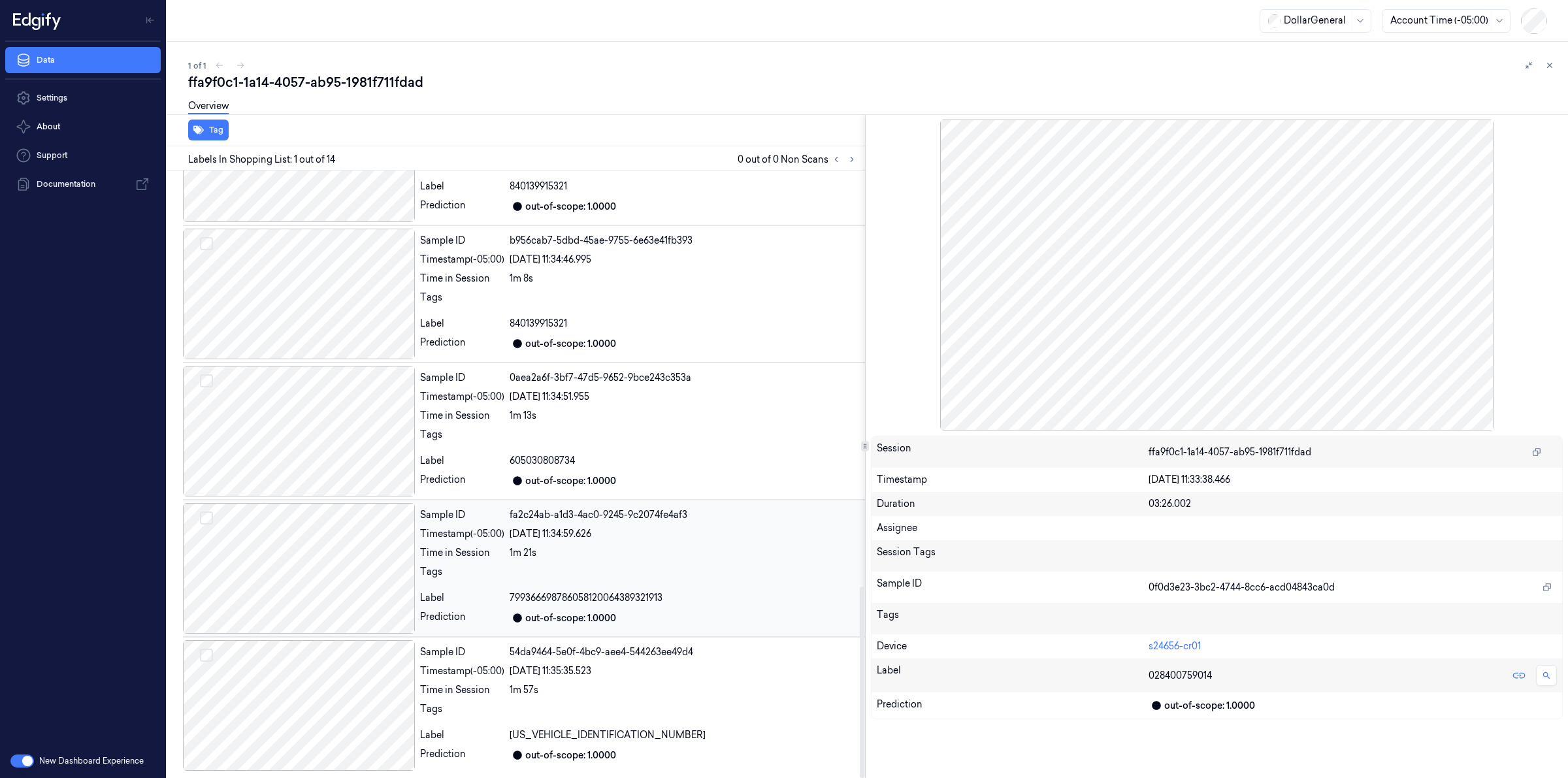
click at [373, 565] on div at bounding box center [299, 568] width 232 height 130
click at [1554, 63] on icon at bounding box center [1549, 65] width 9 height 9
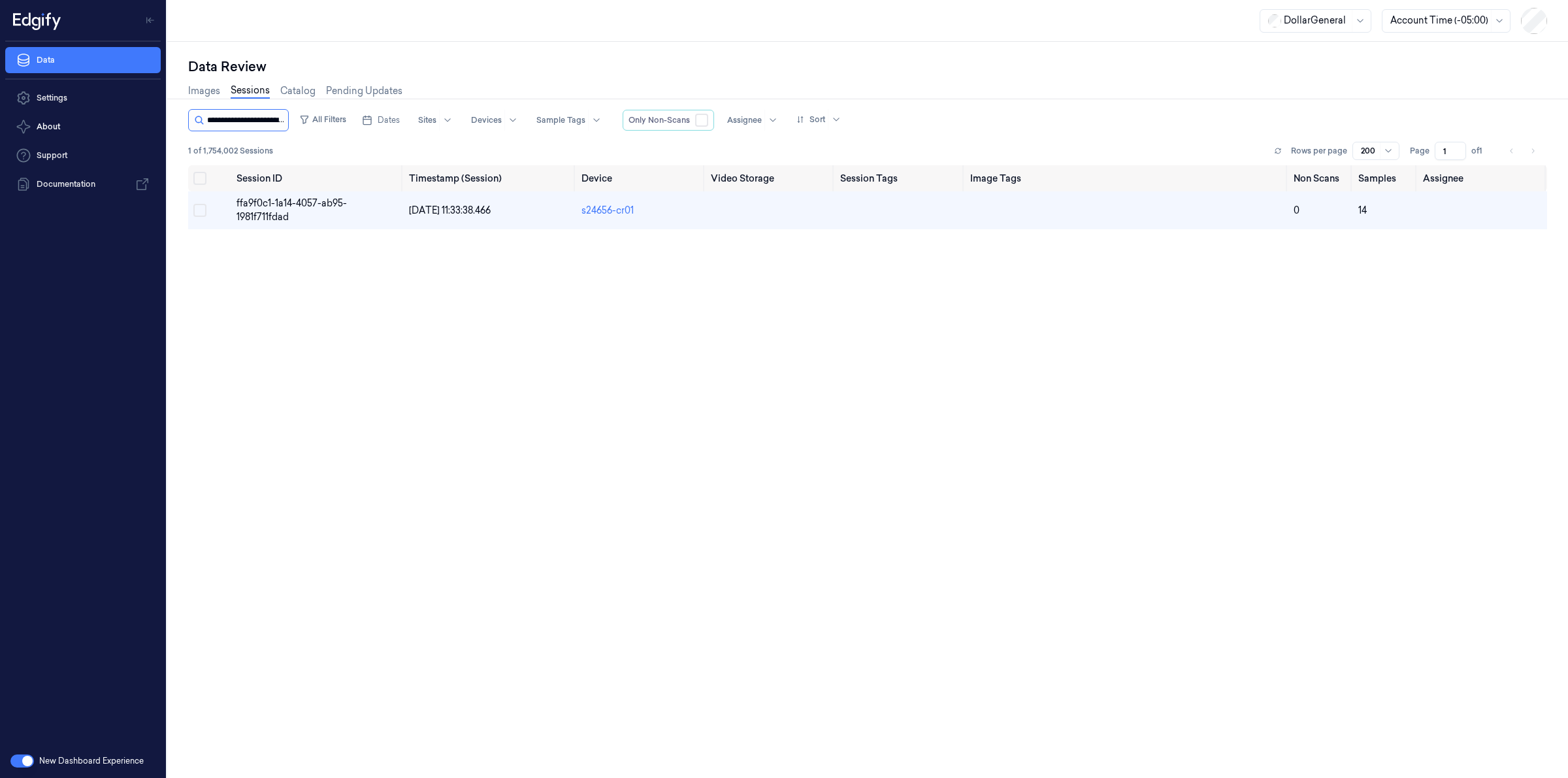
click at [268, 119] on input "string" at bounding box center [246, 120] width 78 height 21
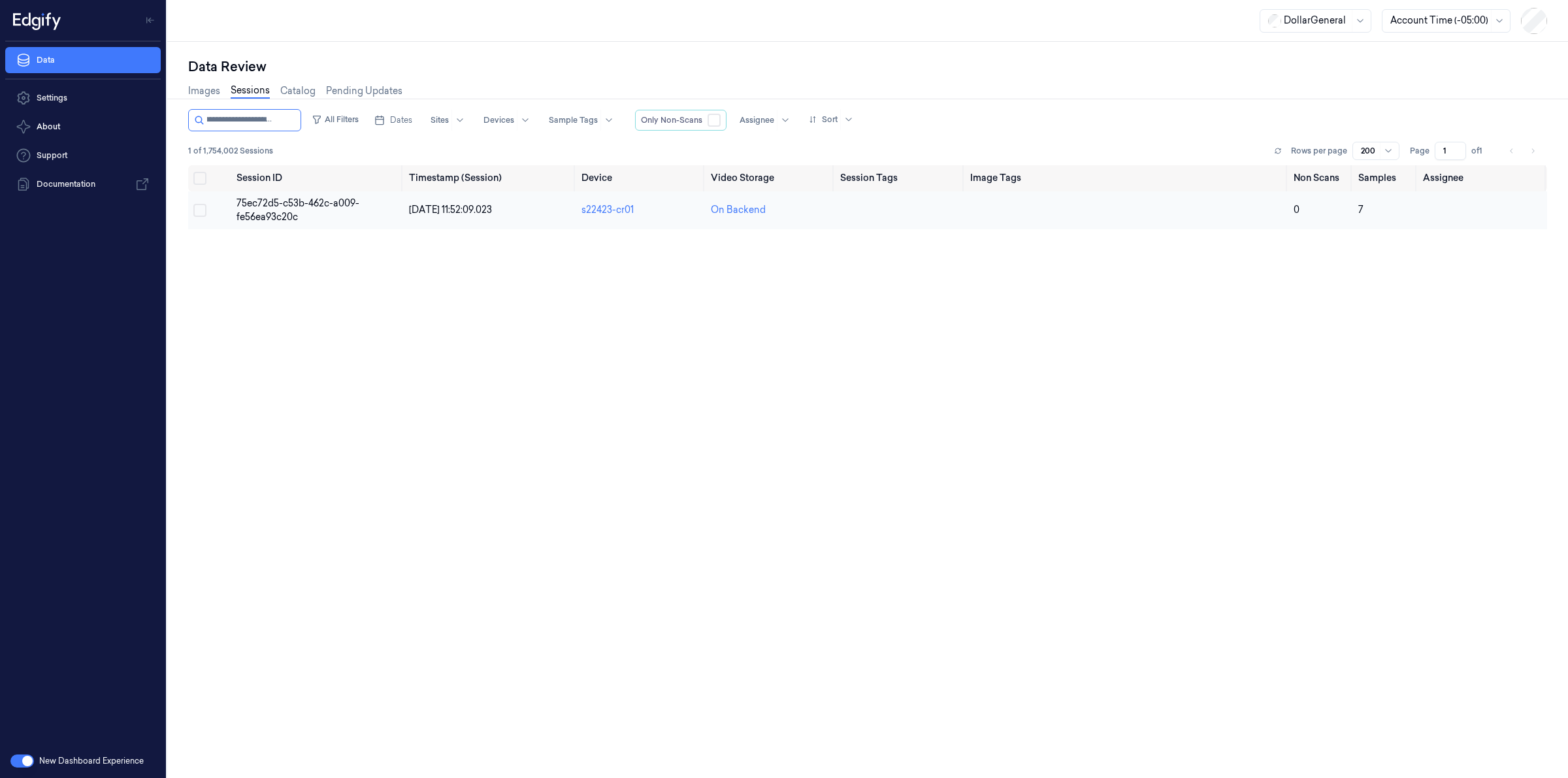
type input "**********"
click at [272, 203] on span "75ec72d5-c53b-462c-a009-fe56ea93c20c" at bounding box center [298, 210] width 123 height 26
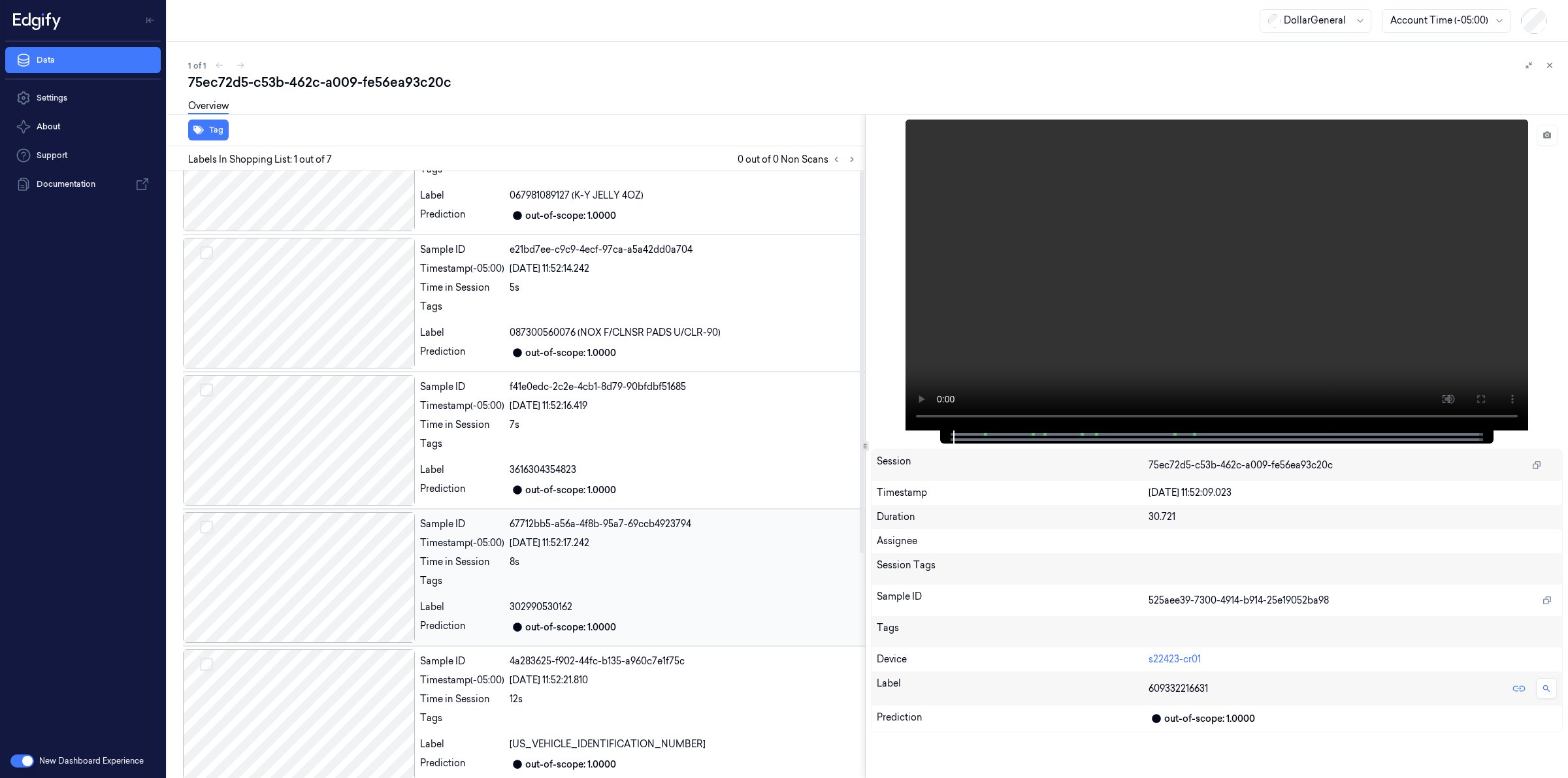
scroll to position [357, 0]
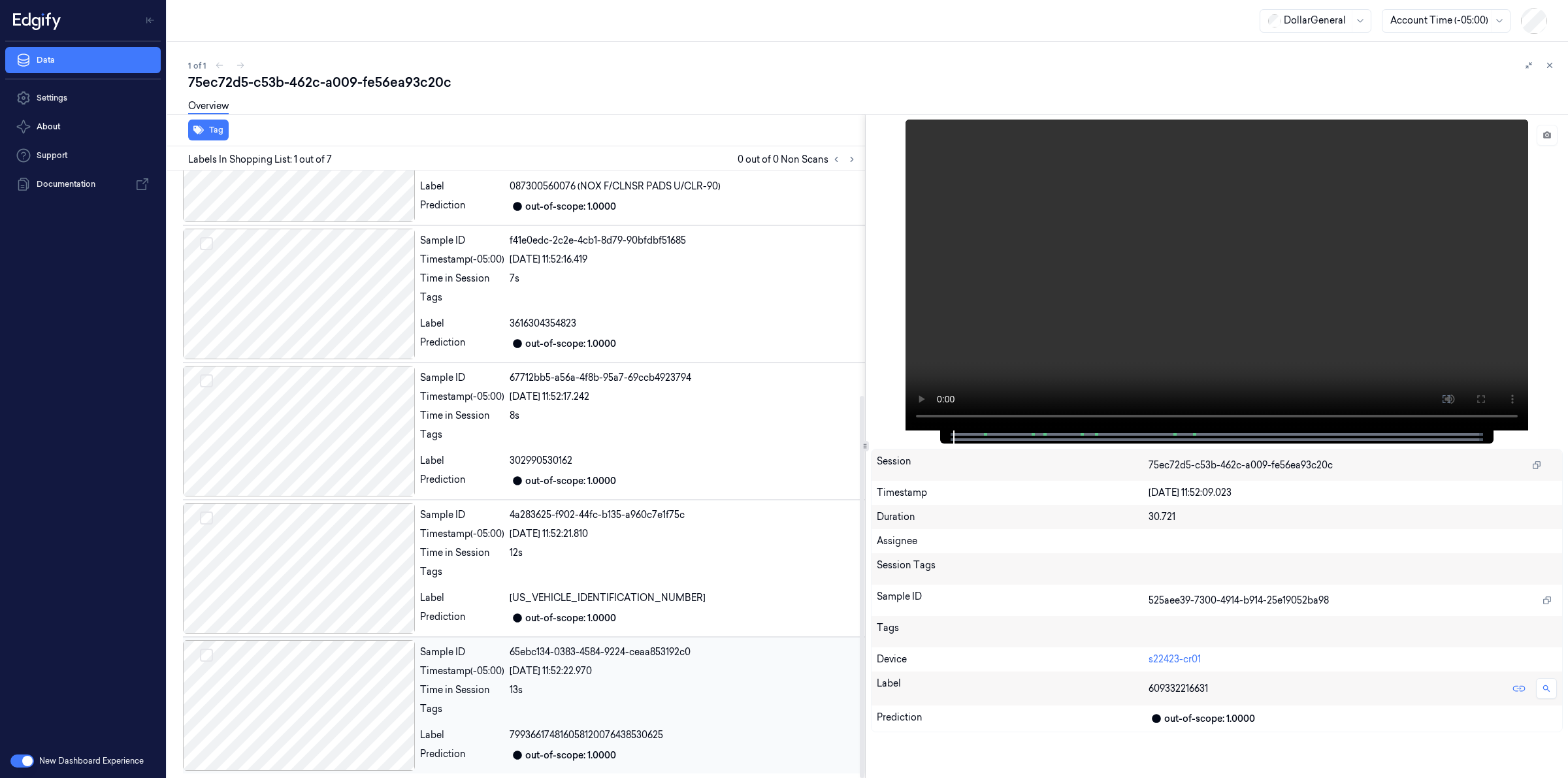
click at [305, 706] on div at bounding box center [299, 706] width 232 height 130
click at [1547, 62] on icon at bounding box center [1549, 65] width 9 height 9
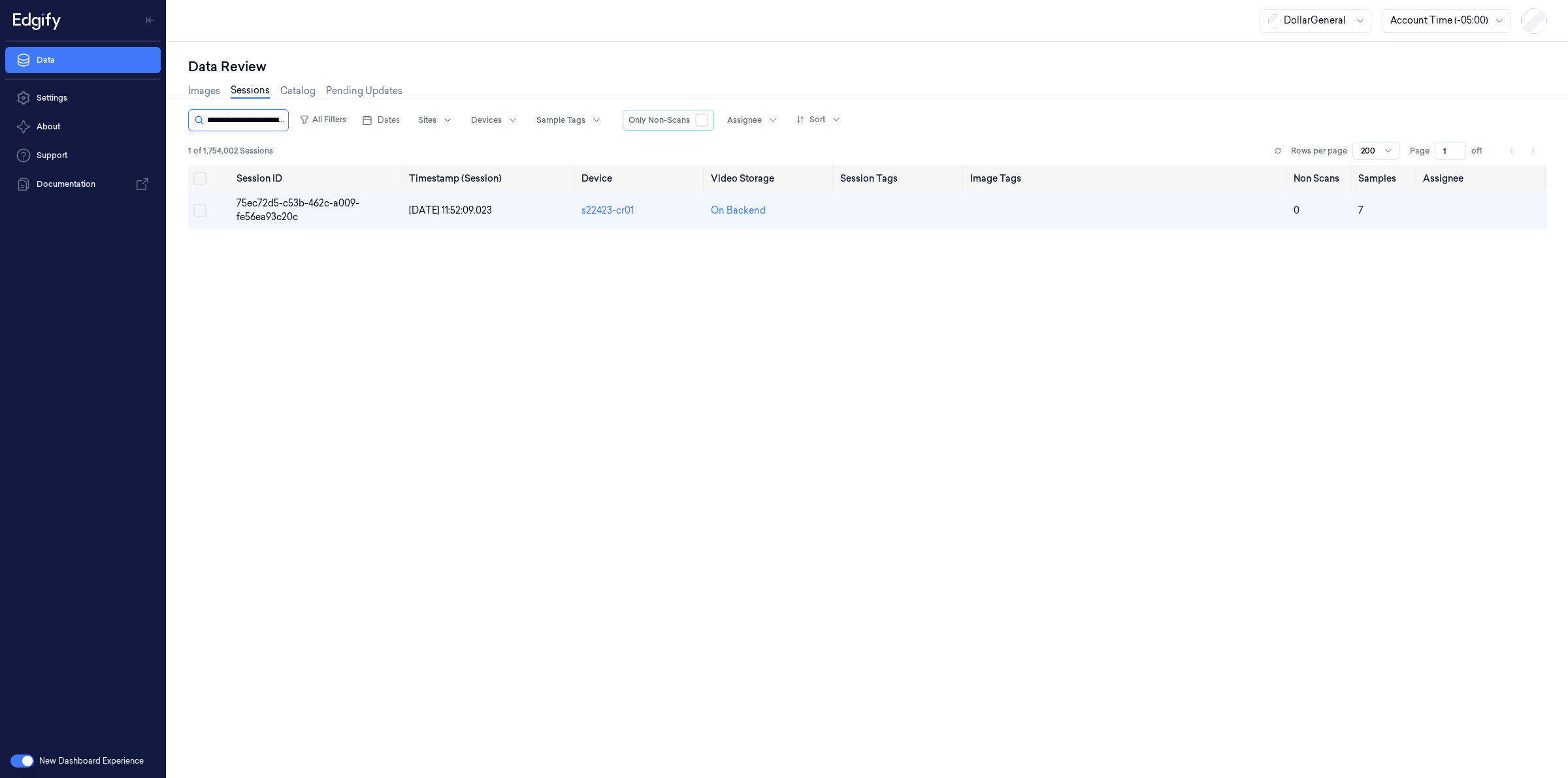
click at [274, 125] on input "string" at bounding box center [246, 120] width 78 height 21
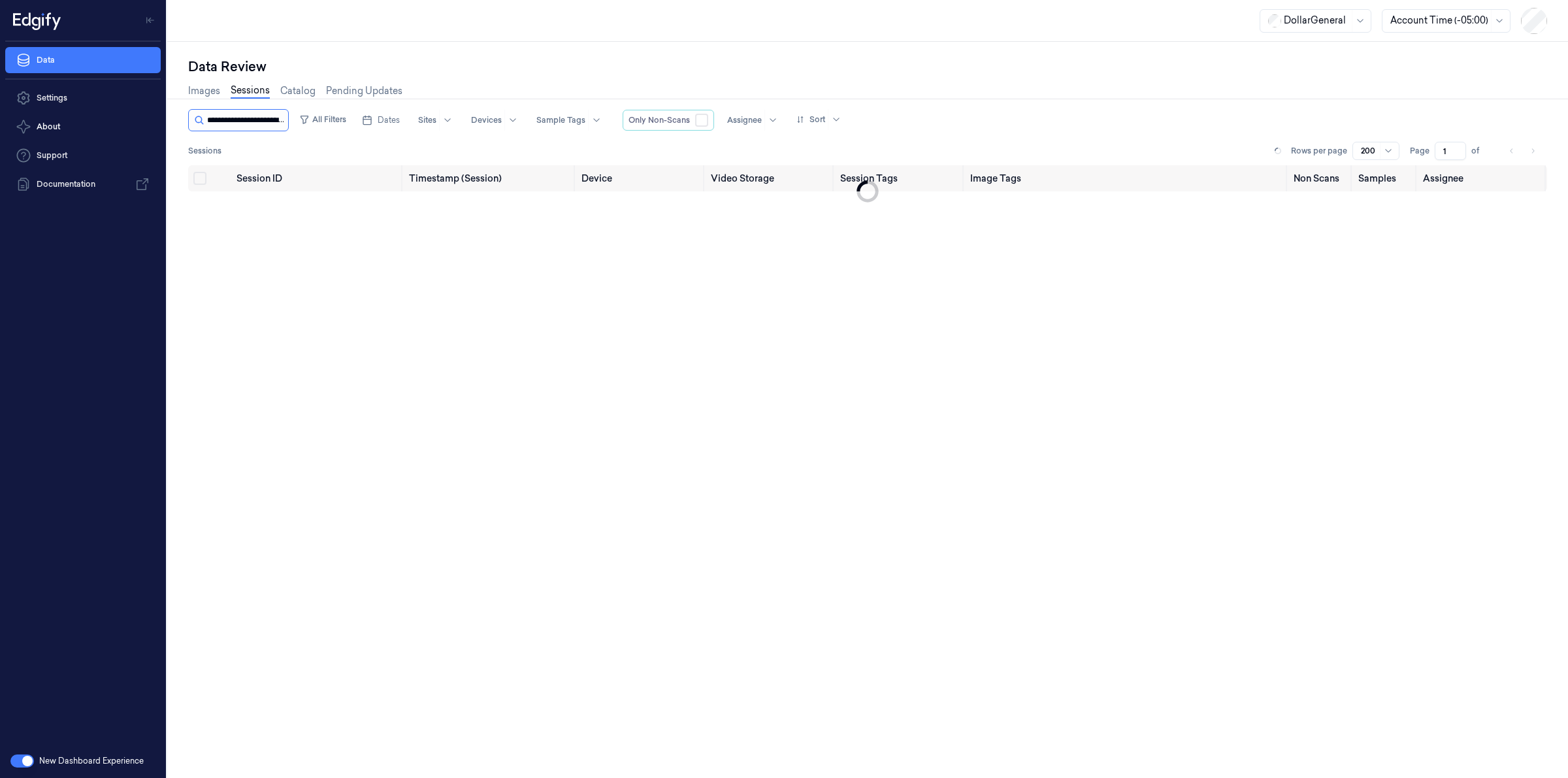
scroll to position [0, 61]
type input "**********"
click at [280, 216] on span "51bbc62d-df48-4c3c-a838-873bbfa252fe" at bounding box center [296, 210] width 119 height 26
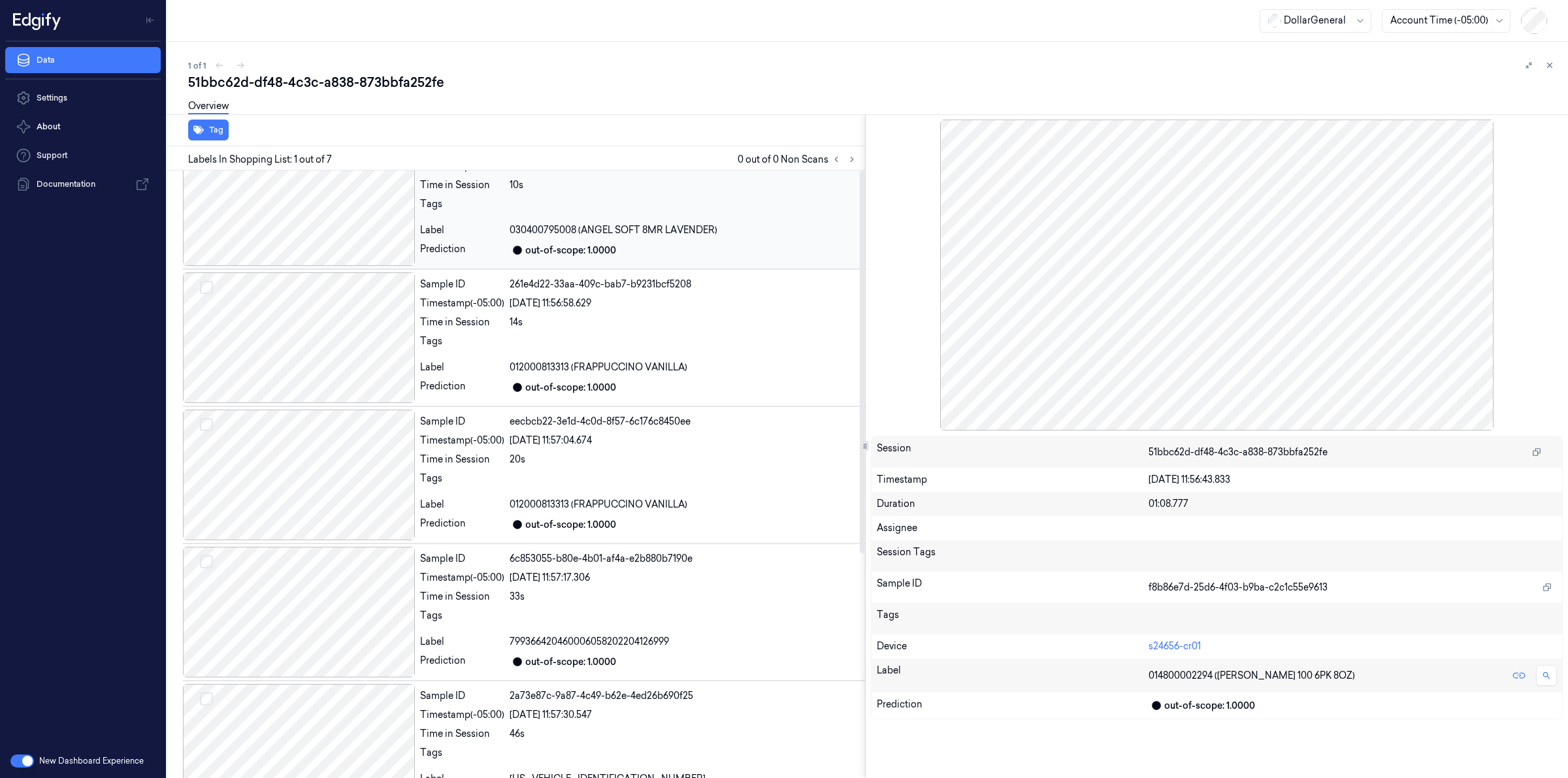
scroll to position [357, 0]
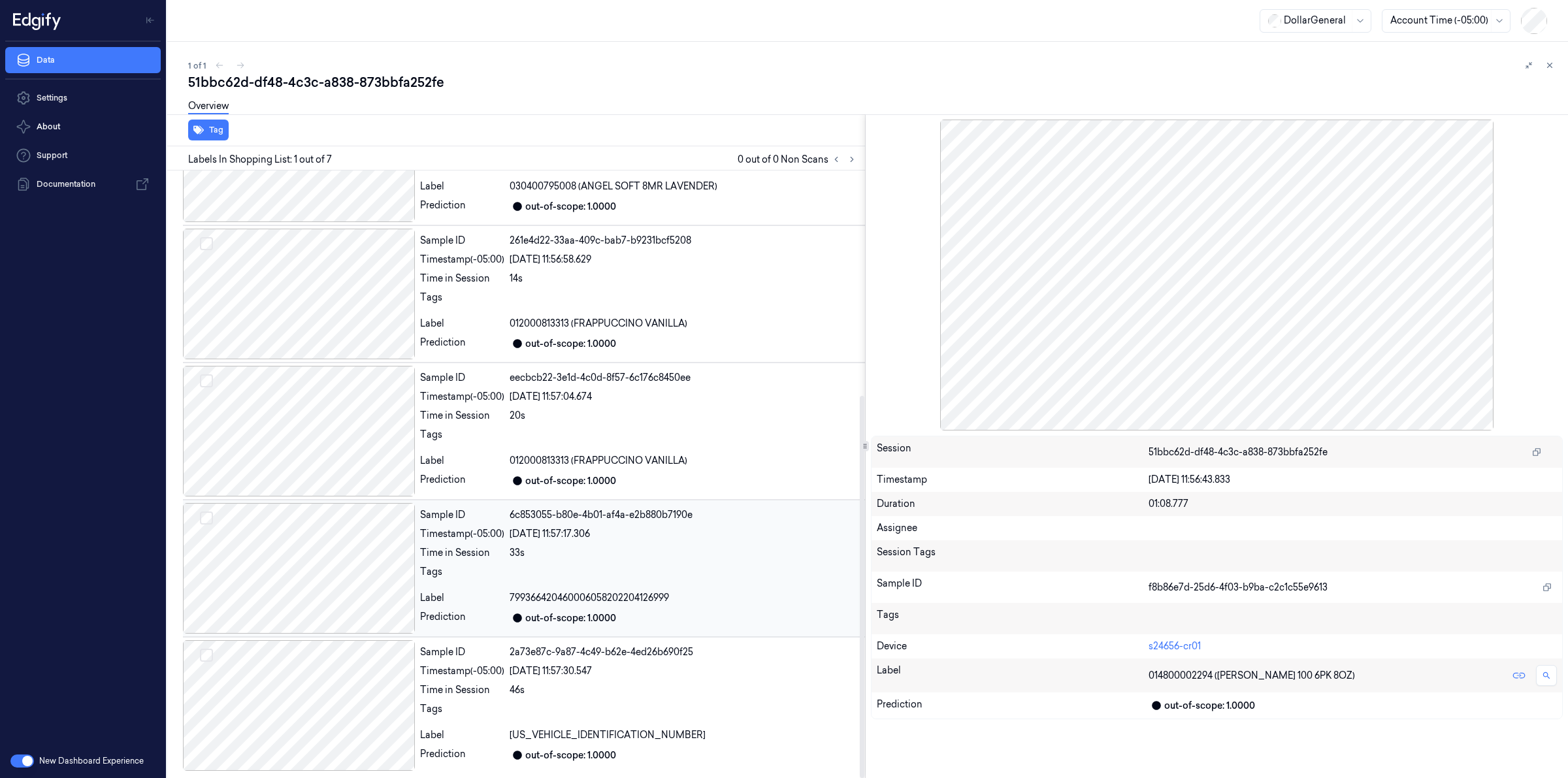
click at [367, 583] on div at bounding box center [299, 568] width 232 height 130
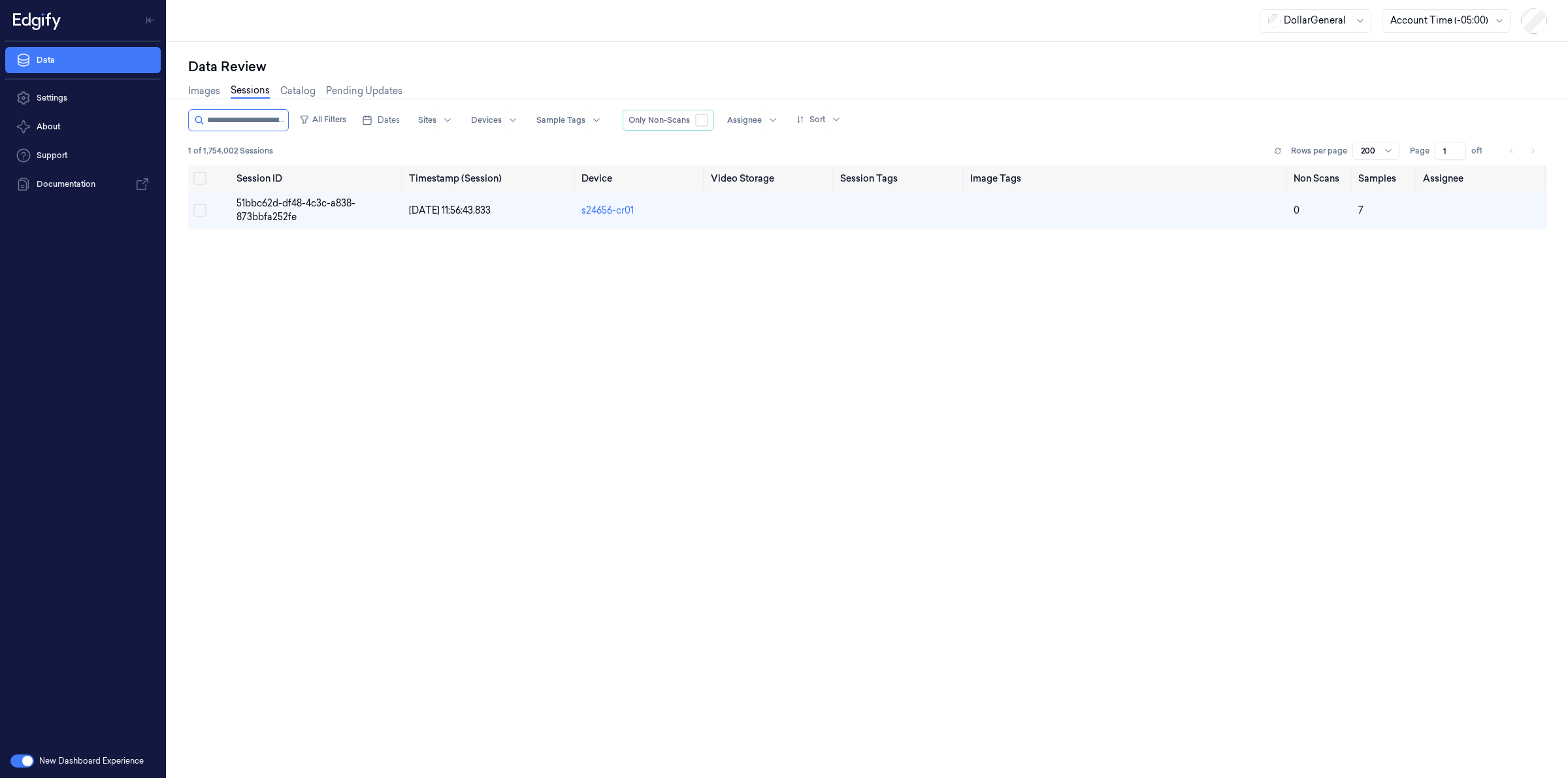
click at [283, 130] on div at bounding box center [238, 120] width 101 height 22
click at [276, 121] on input "string" at bounding box center [246, 120] width 78 height 21
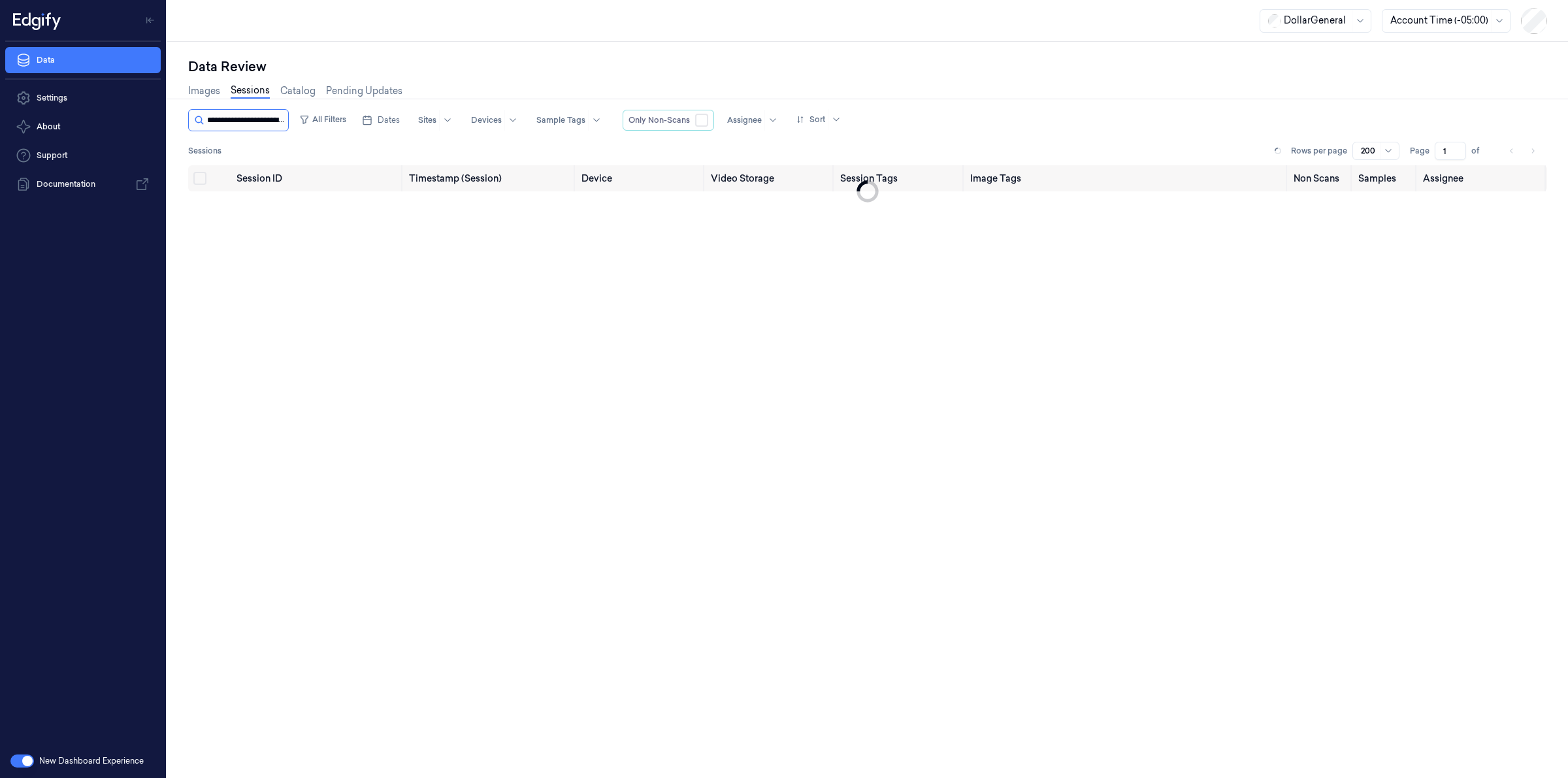
scroll to position [0, 60]
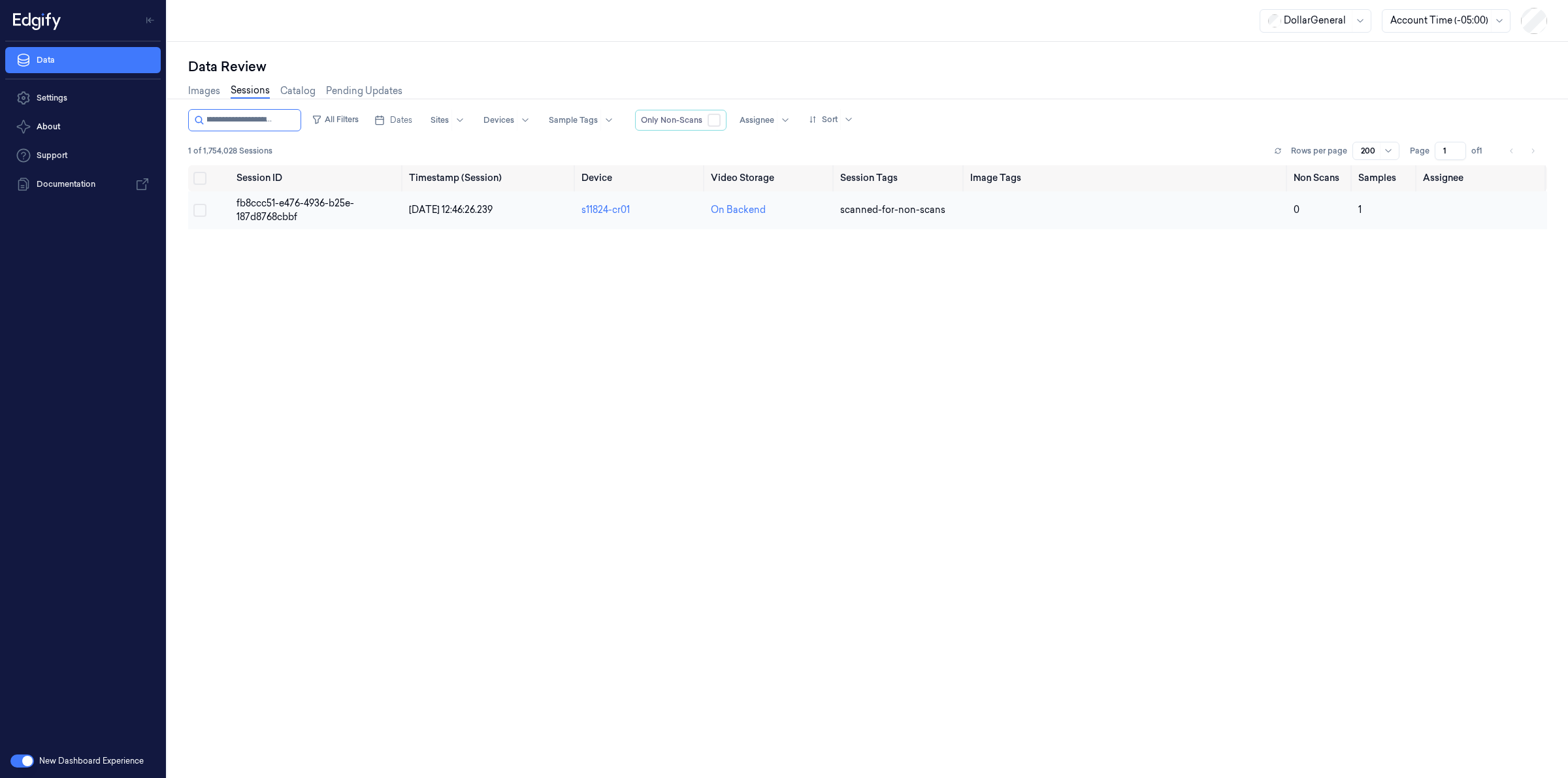
type input "**********"
click at [262, 200] on span "fb8ccc51-e476-4936-b25e-187d8768cbbf" at bounding box center [295, 210] width 117 height 26
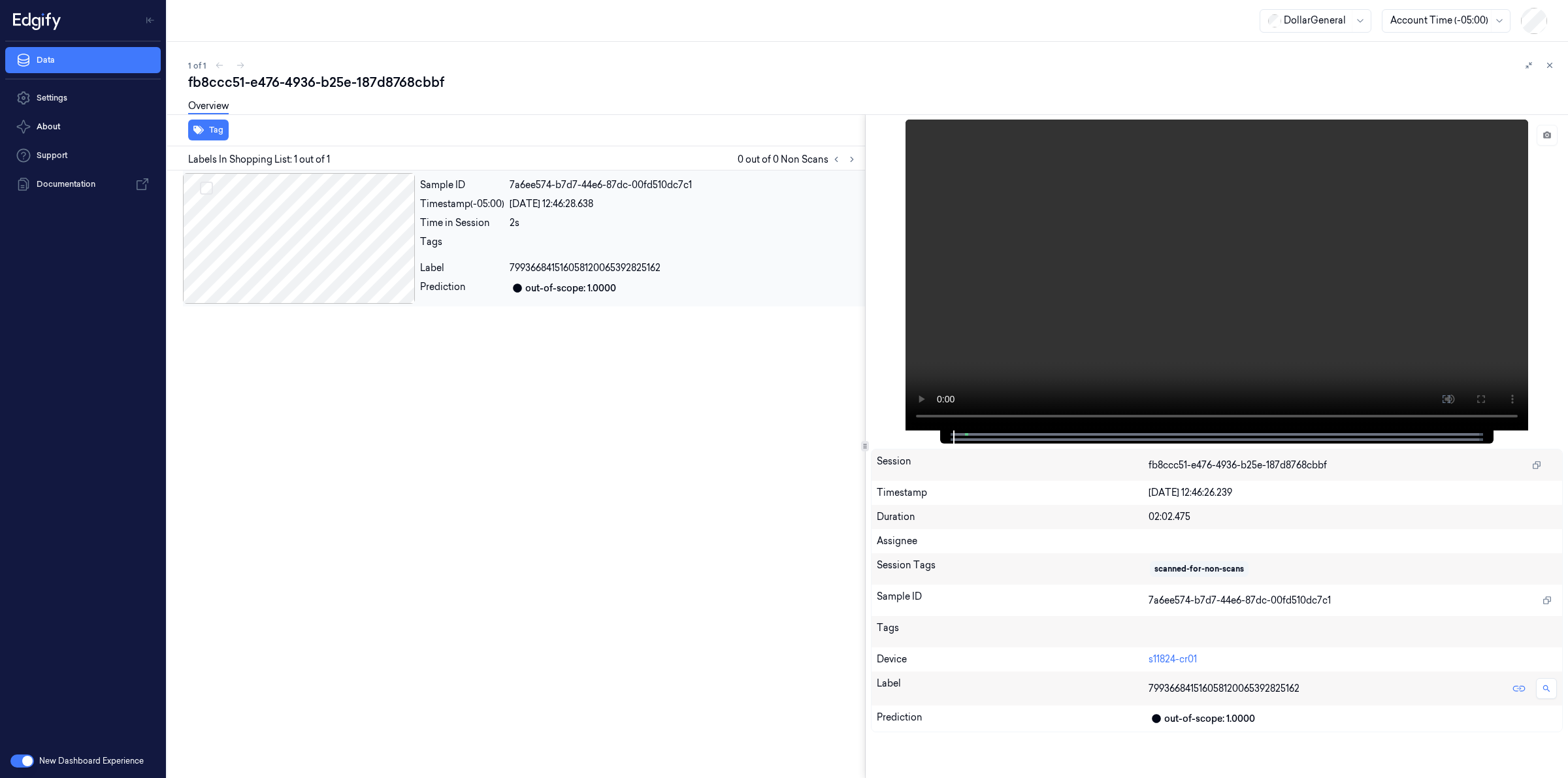
click at [298, 249] on div at bounding box center [299, 238] width 232 height 130
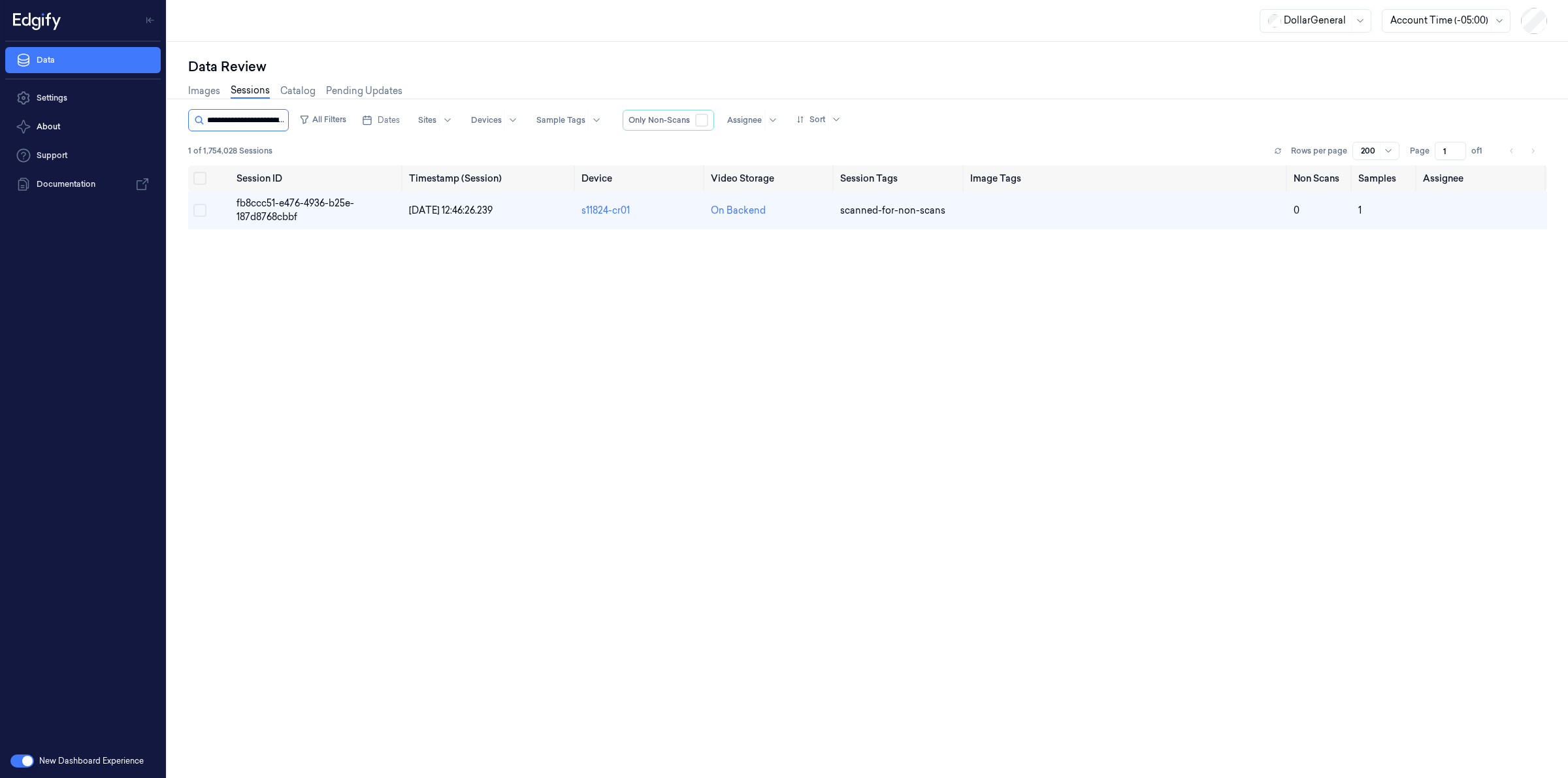
click at [249, 113] on input "string" at bounding box center [246, 120] width 78 height 21
click at [249, 122] on input "string" at bounding box center [246, 120] width 78 height 21
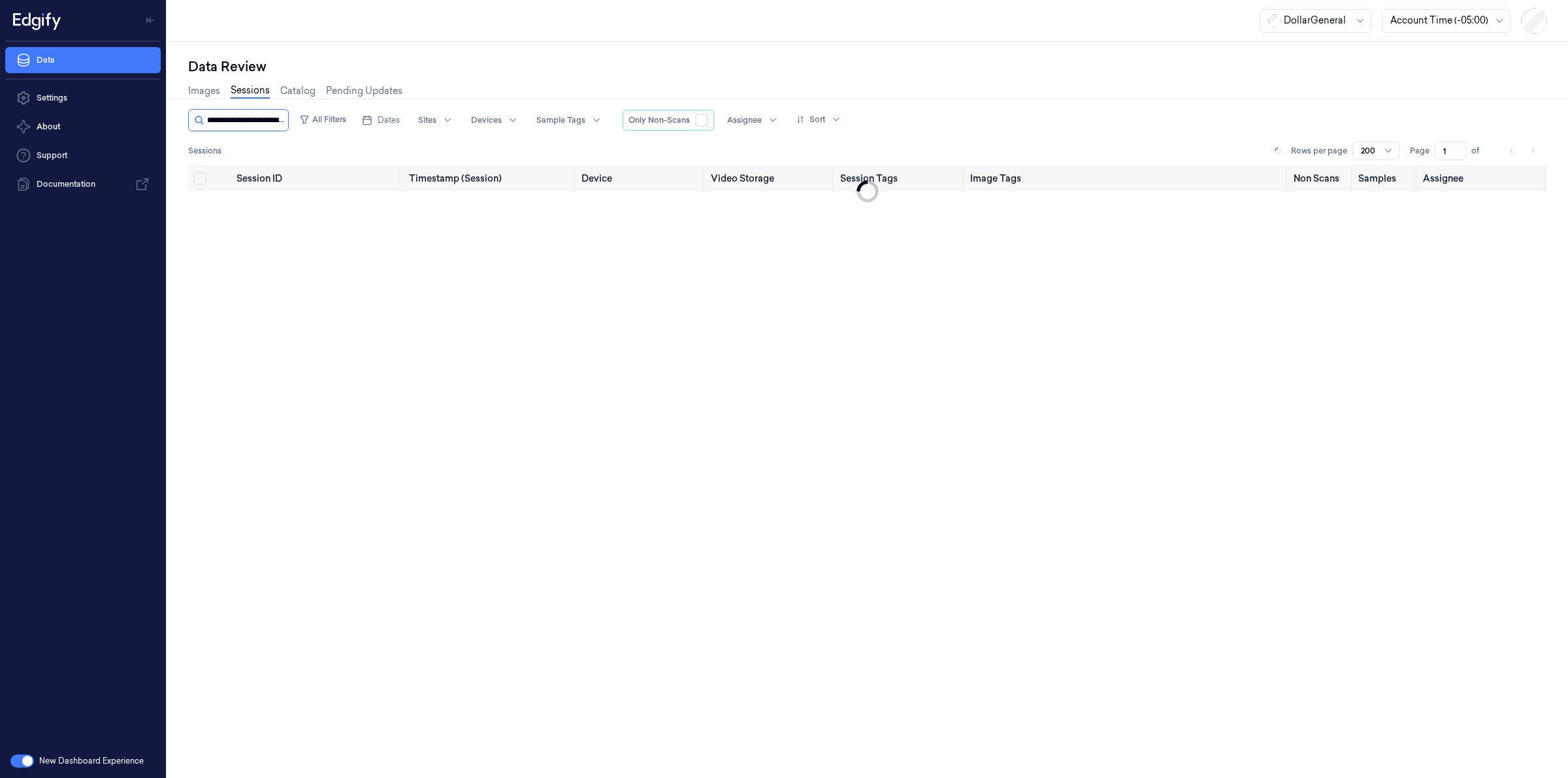
scroll to position [0, 63]
type input "**********"
click at [255, 201] on span "9ecb9e2f-8e5c-4a04-8b97-664f73db8c91" at bounding box center [296, 210] width 120 height 26
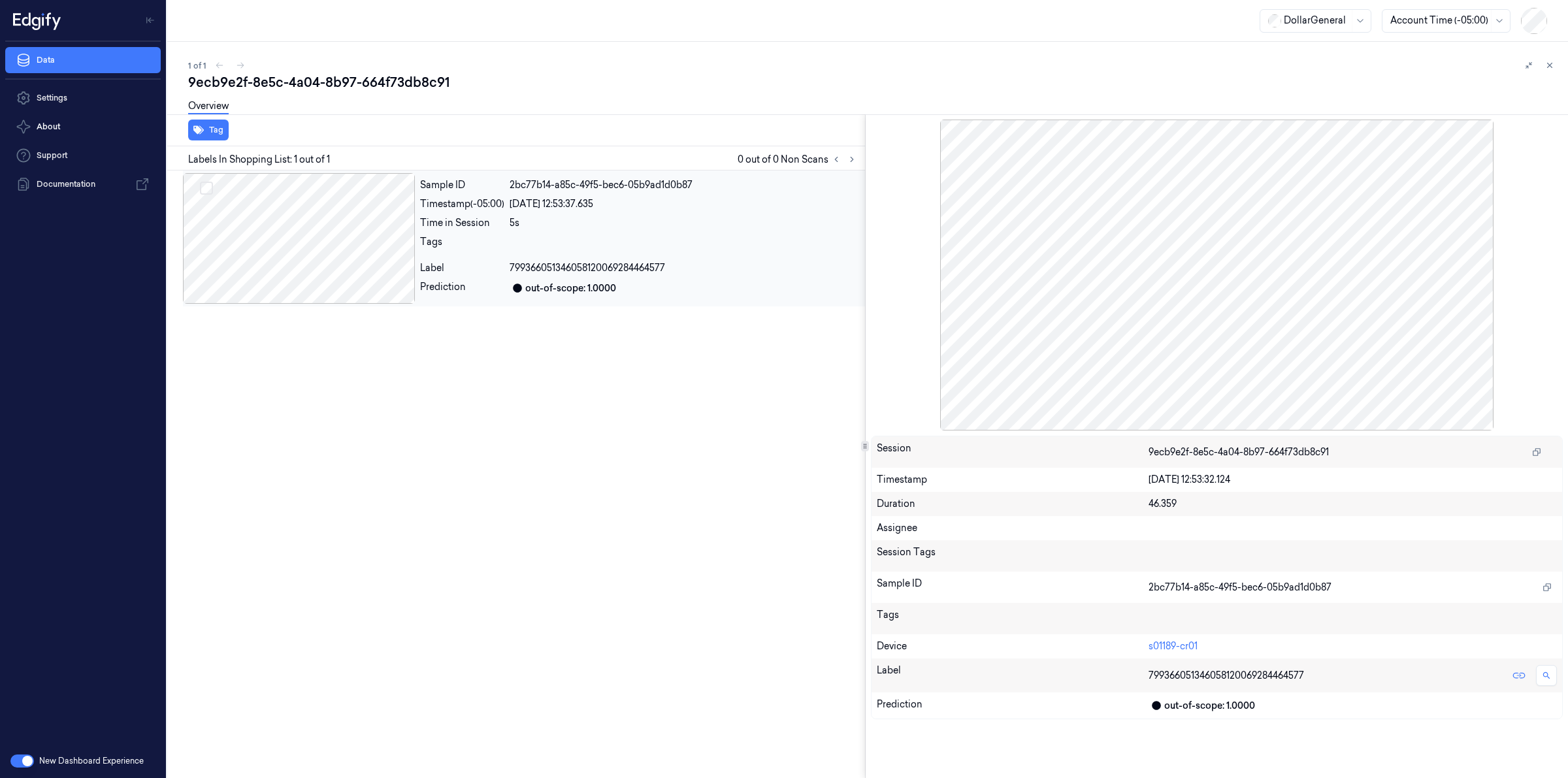
click at [308, 207] on div at bounding box center [299, 238] width 232 height 130
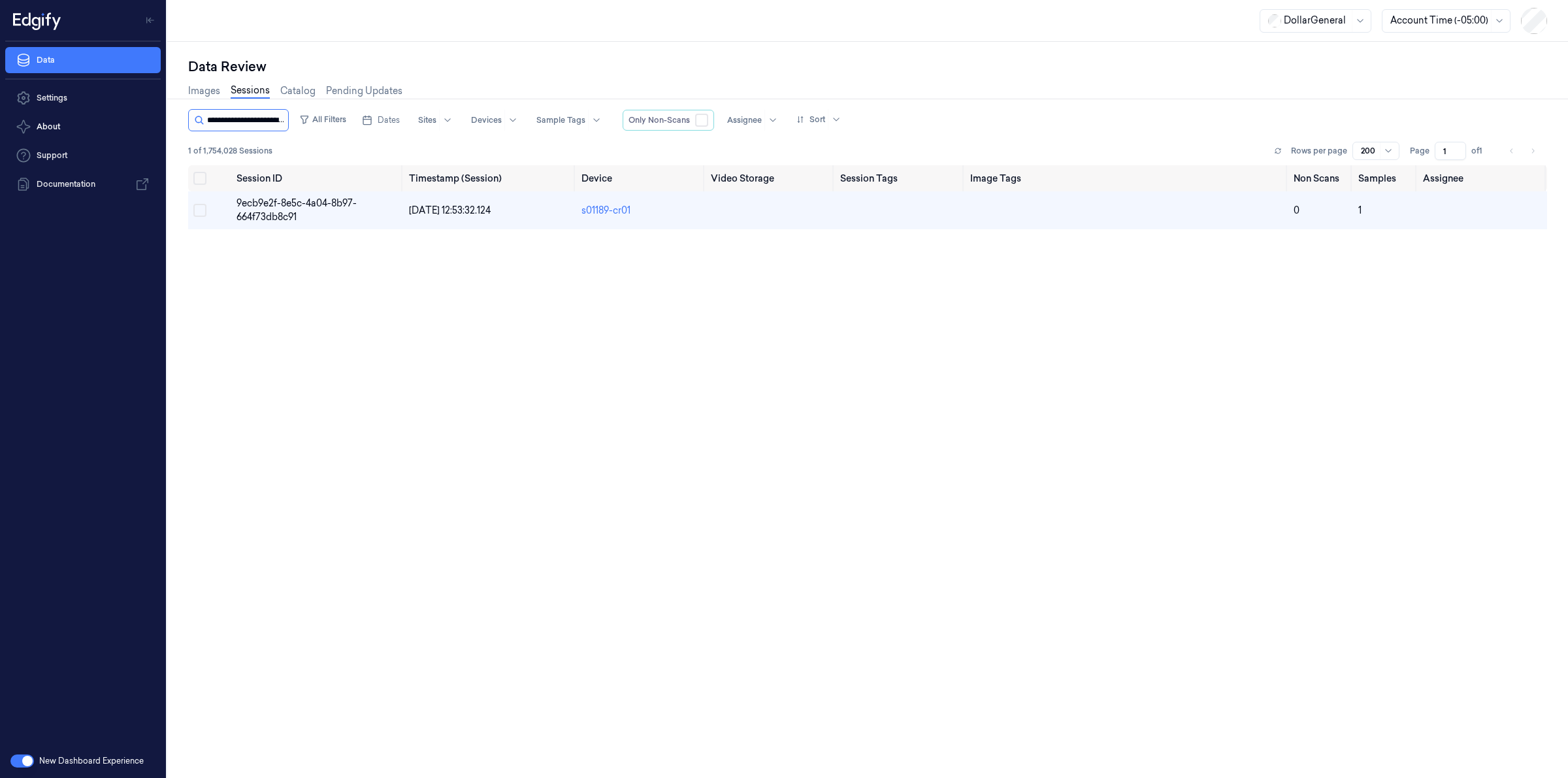
click at [253, 116] on input "string" at bounding box center [246, 120] width 78 height 21
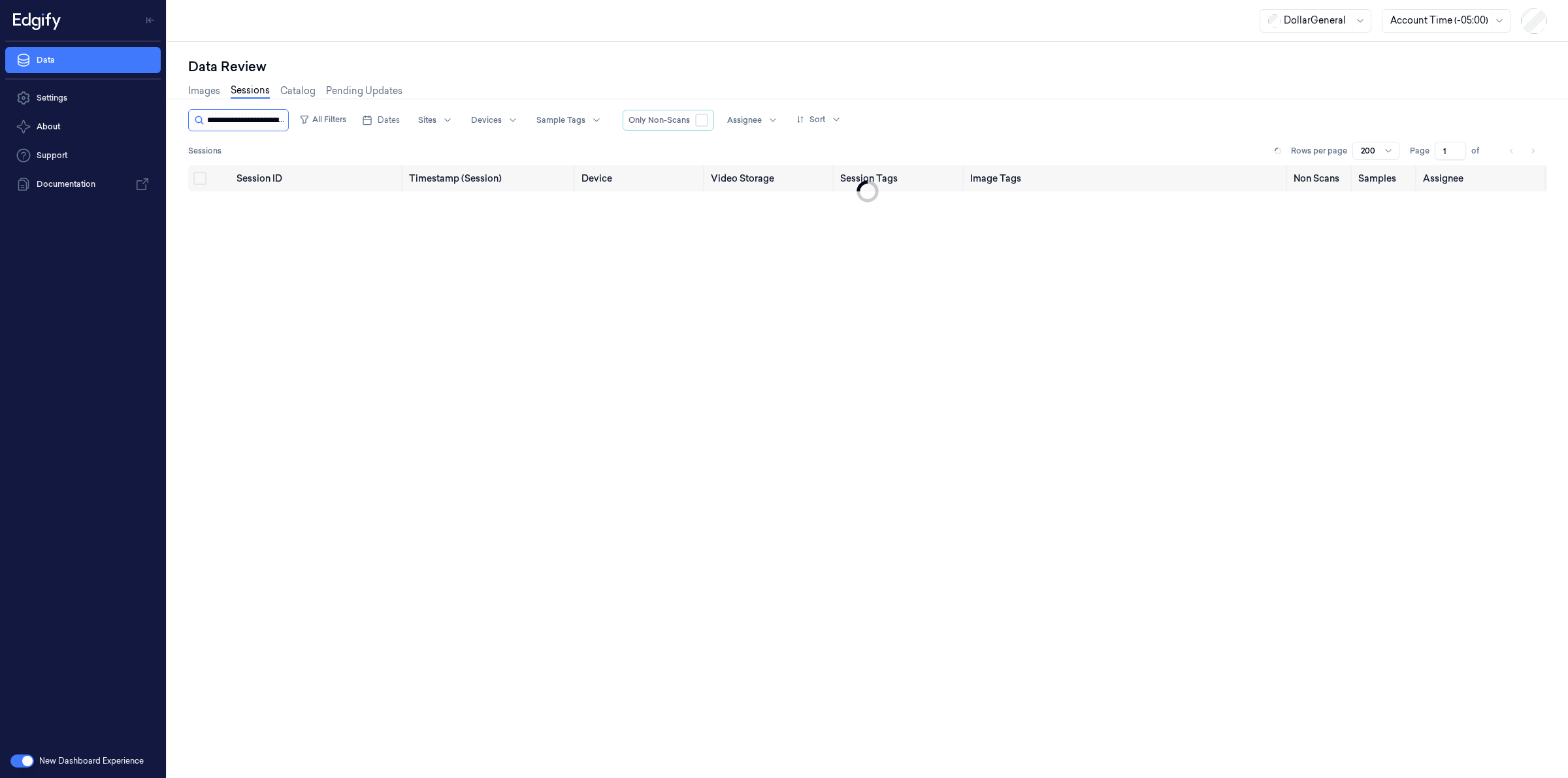
scroll to position [0, 63]
type input "**********"
click at [292, 198] on span "0a3508a5-4329-4bca-ac9d-fa23776cc464" at bounding box center [298, 210] width 123 height 26
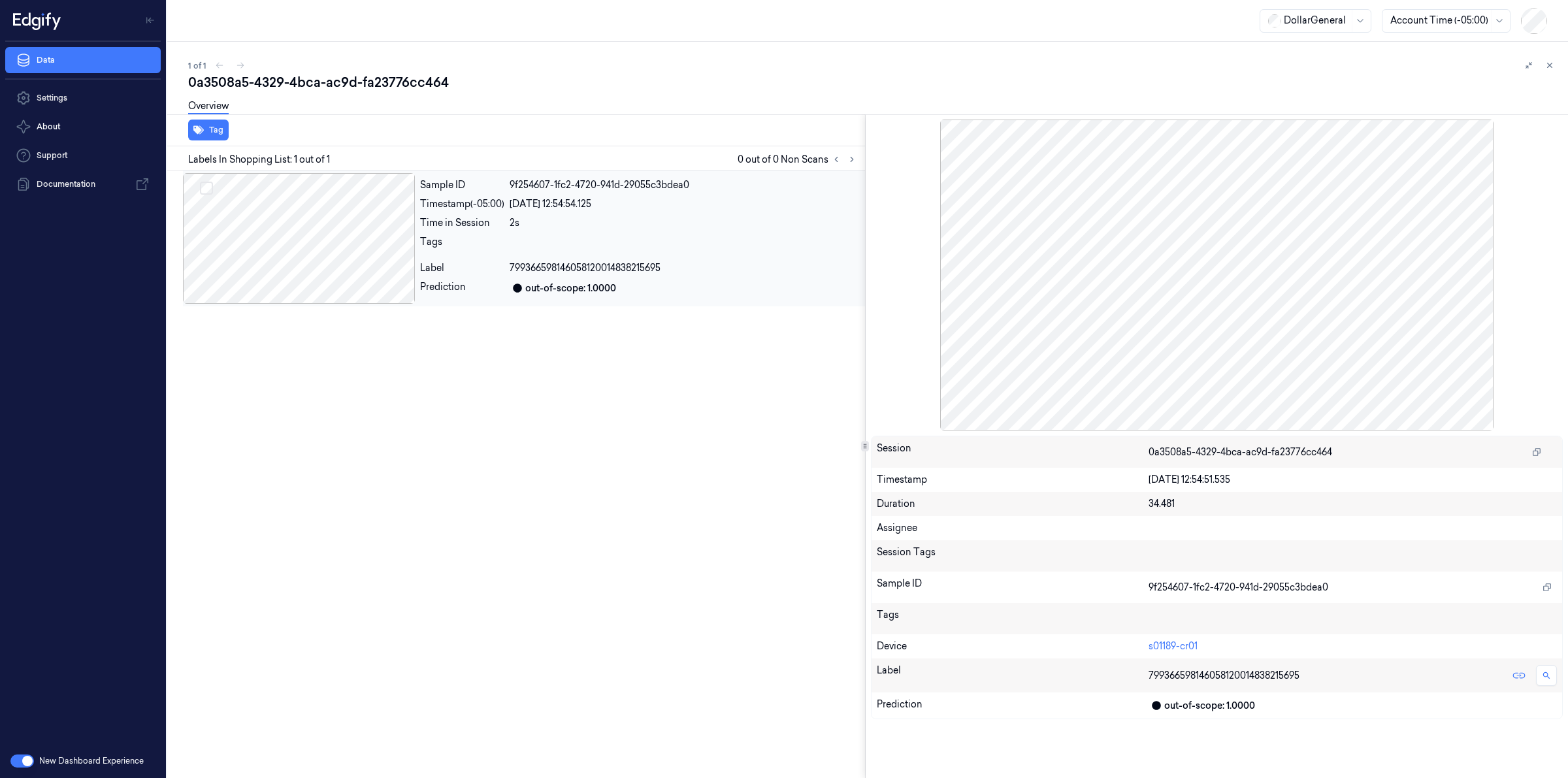
click at [355, 233] on div at bounding box center [299, 238] width 232 height 130
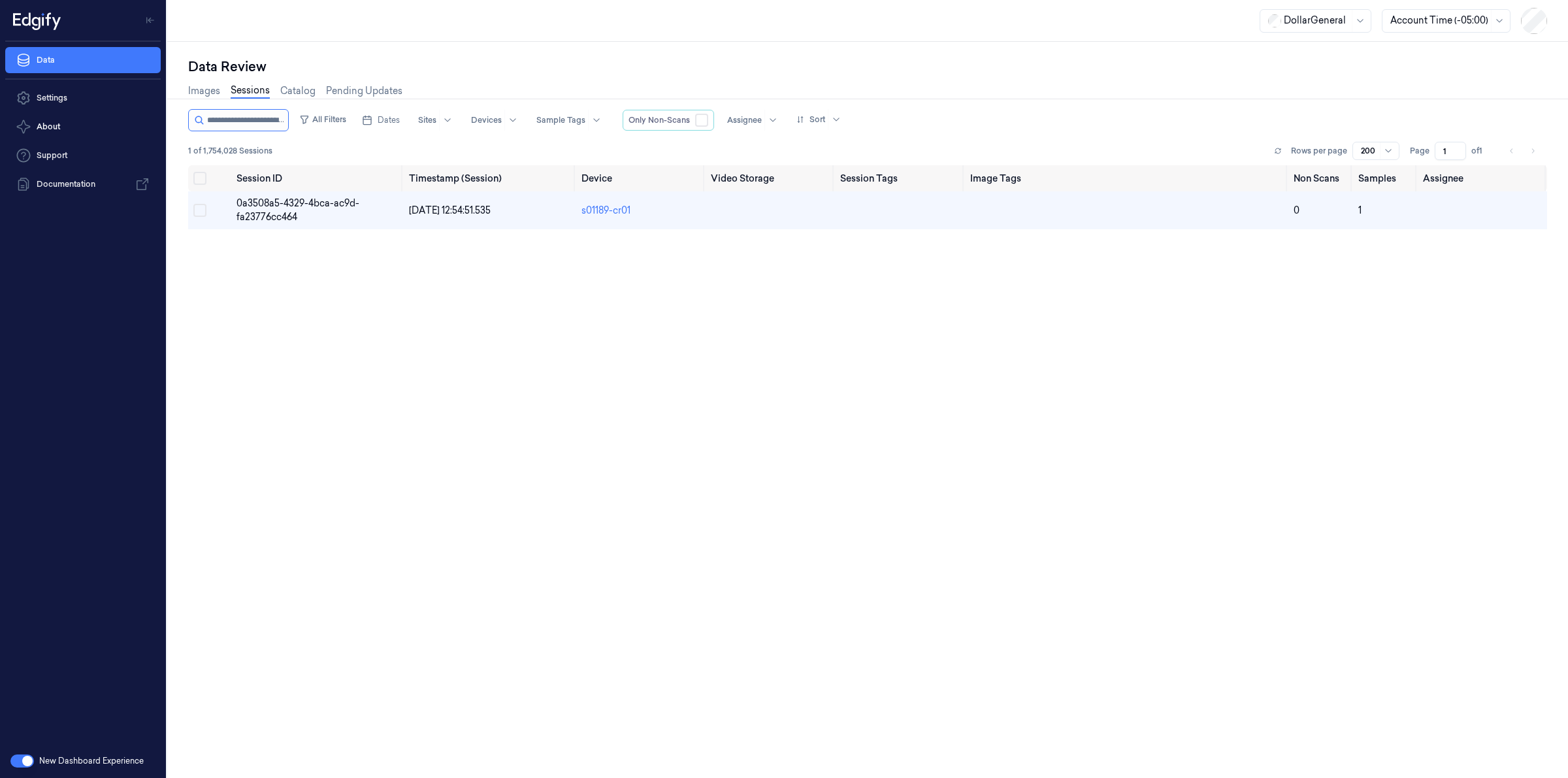
click at [248, 130] on div at bounding box center [238, 120] width 101 height 22
click at [248, 128] on input "string" at bounding box center [246, 120] width 78 height 21
click at [248, 128] on input "string" at bounding box center [246, 120] width 78 height 21
click at [248, 126] on input "string" at bounding box center [246, 120] width 78 height 21
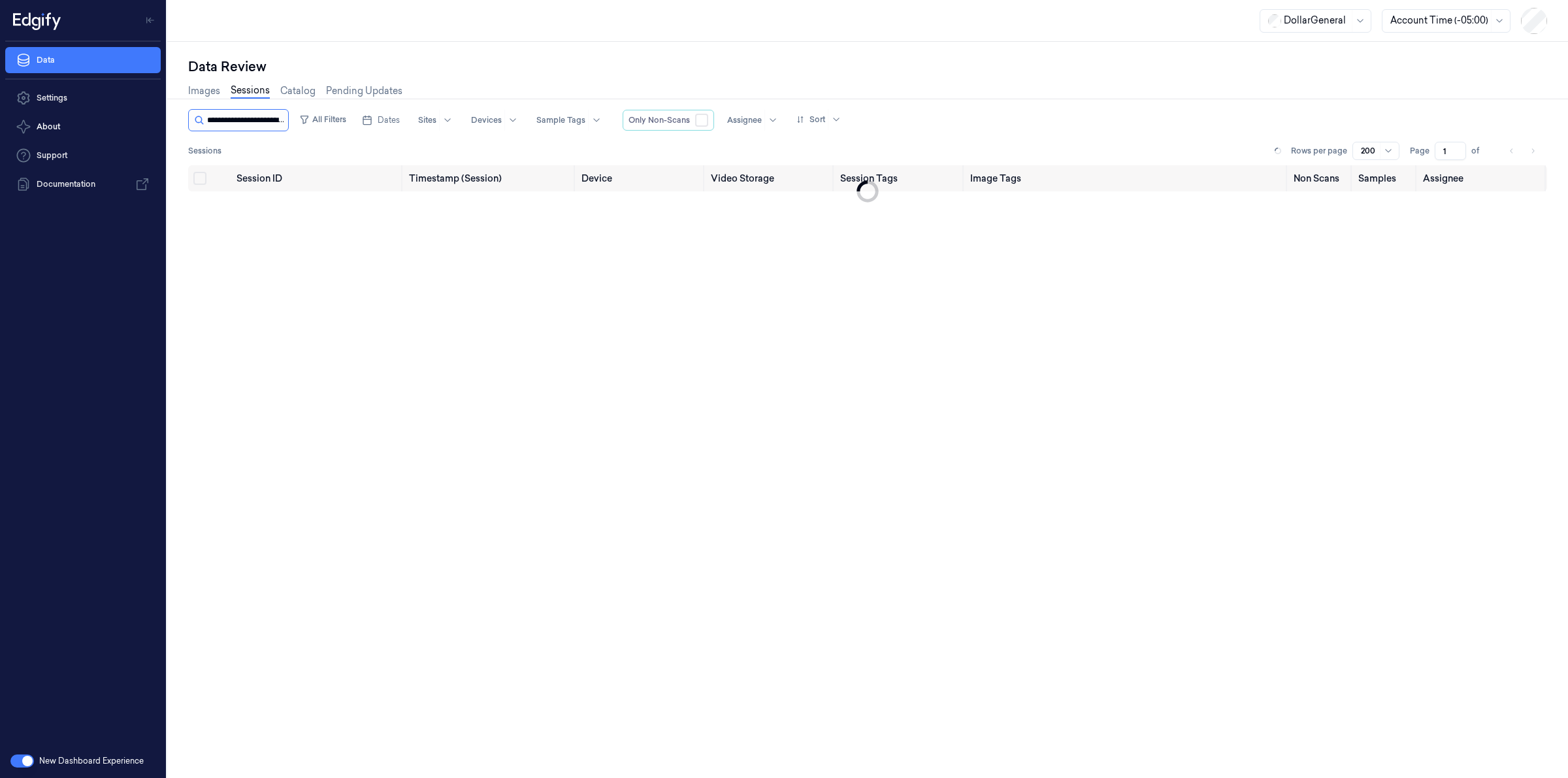
scroll to position [0, 66]
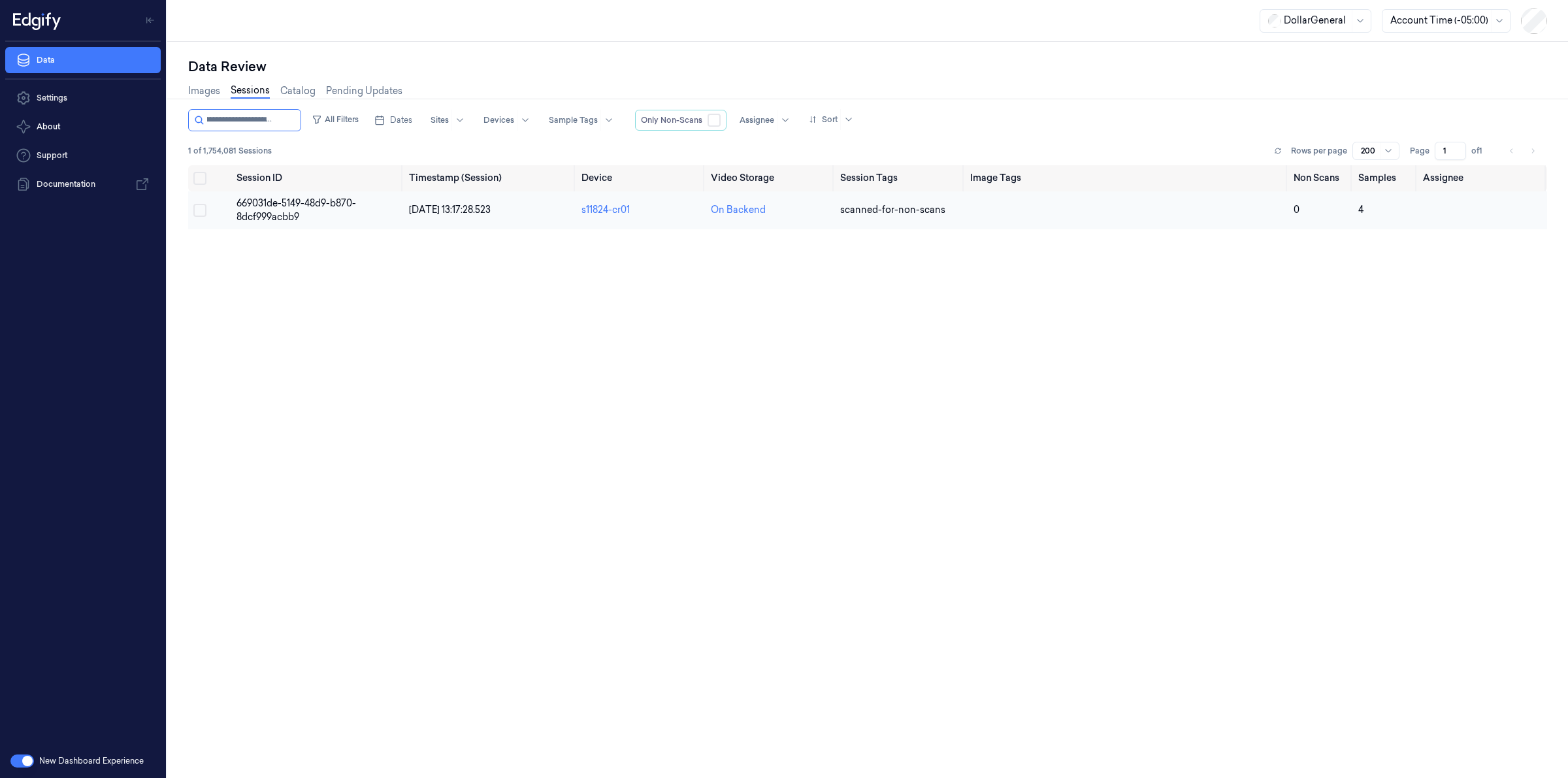
type input "**********"
click at [260, 197] on span "669031de-5149-48d9-b870-8dcf999acbb9" at bounding box center [296, 210] width 119 height 26
click at [262, 199] on div "Data Review Images Sessions Catalog Pending Updates All Filters Dates Sites Dev…" at bounding box center [868, 409] width 1401 height 736
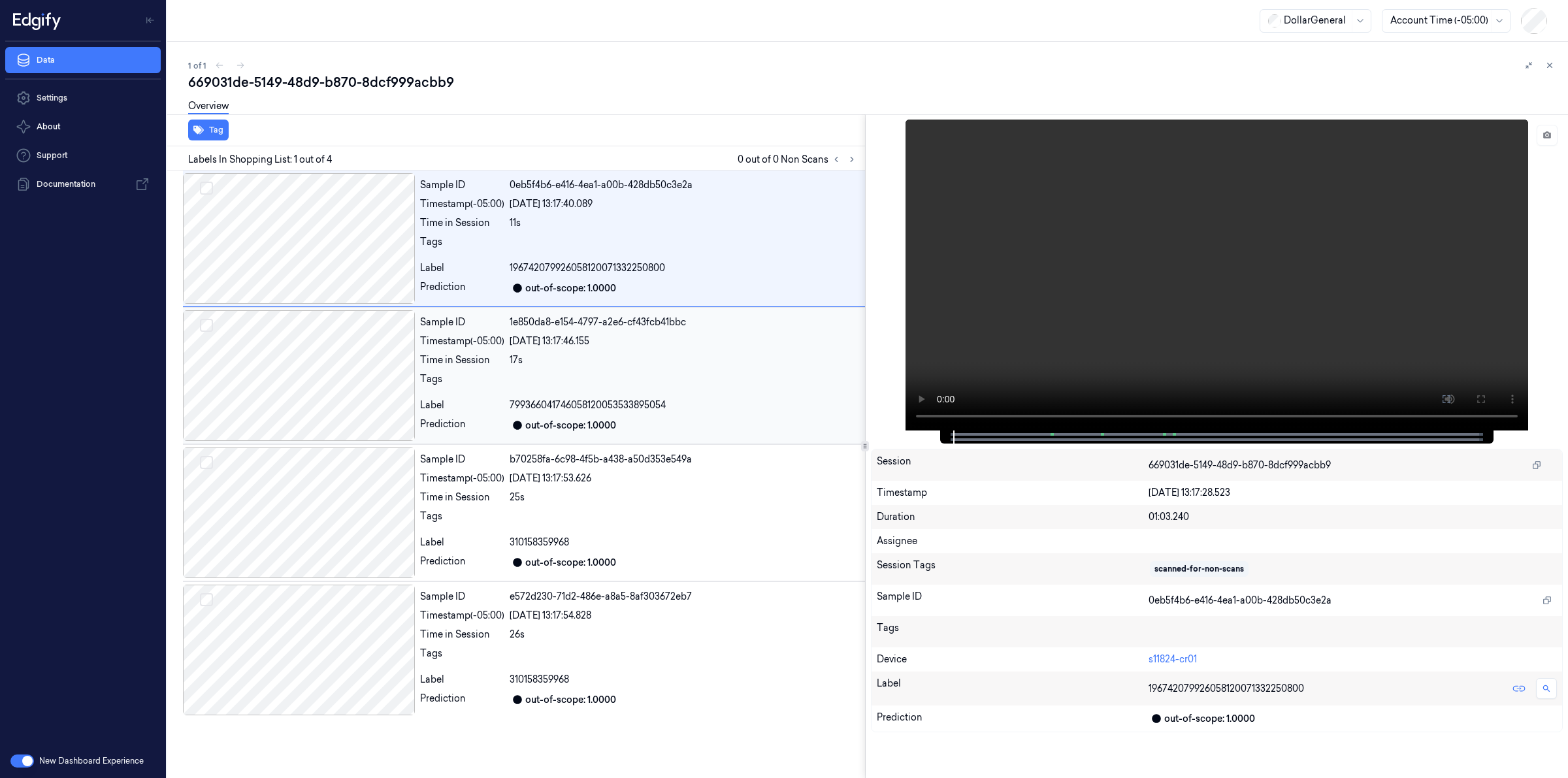
click at [305, 331] on div at bounding box center [299, 375] width 232 height 130
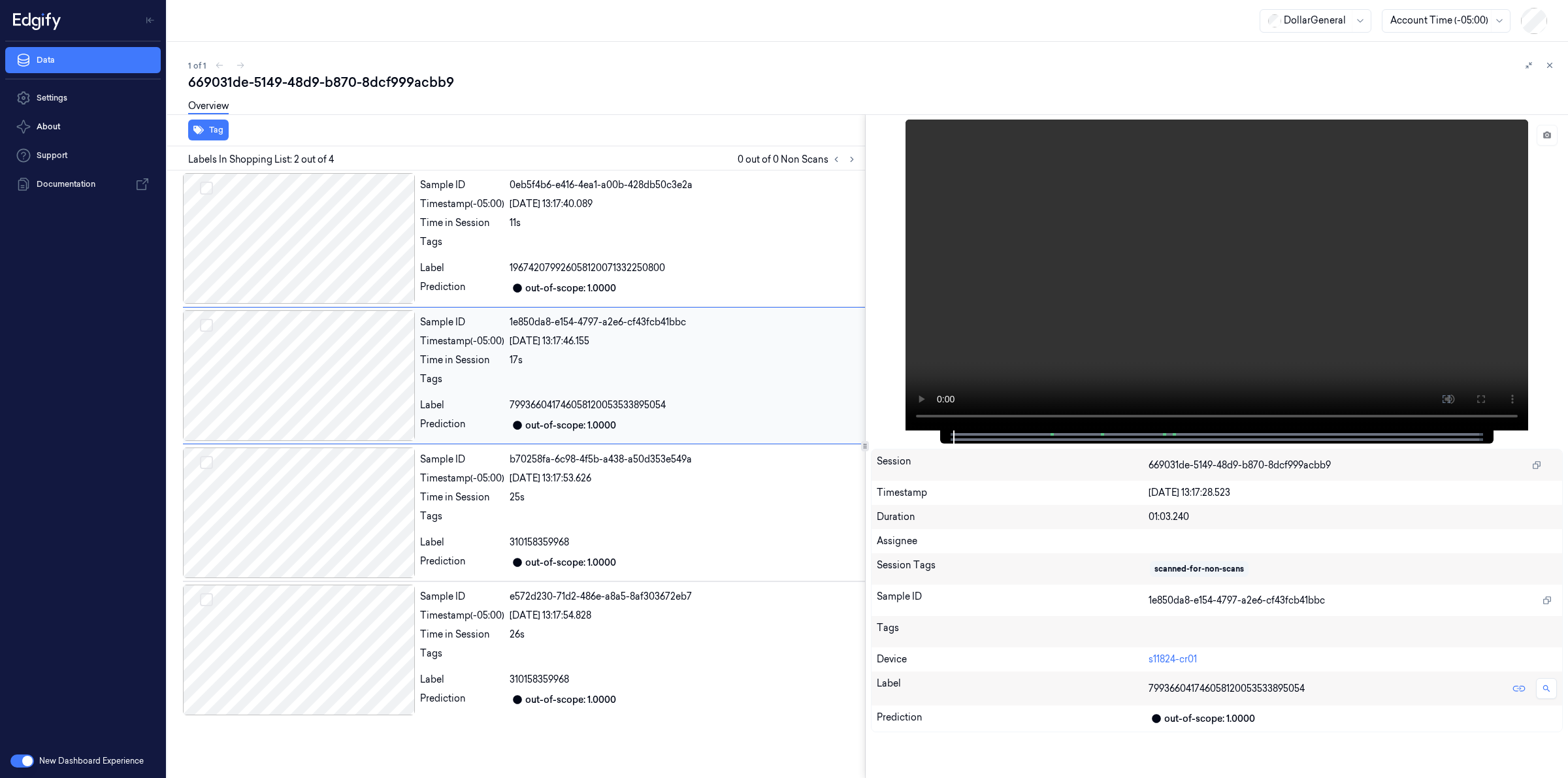
click at [306, 377] on div at bounding box center [299, 375] width 232 height 130
click at [533, 75] on div "669031de-5149-48d9-b870-8dcf999acbb9" at bounding box center [872, 82] width 1369 height 18
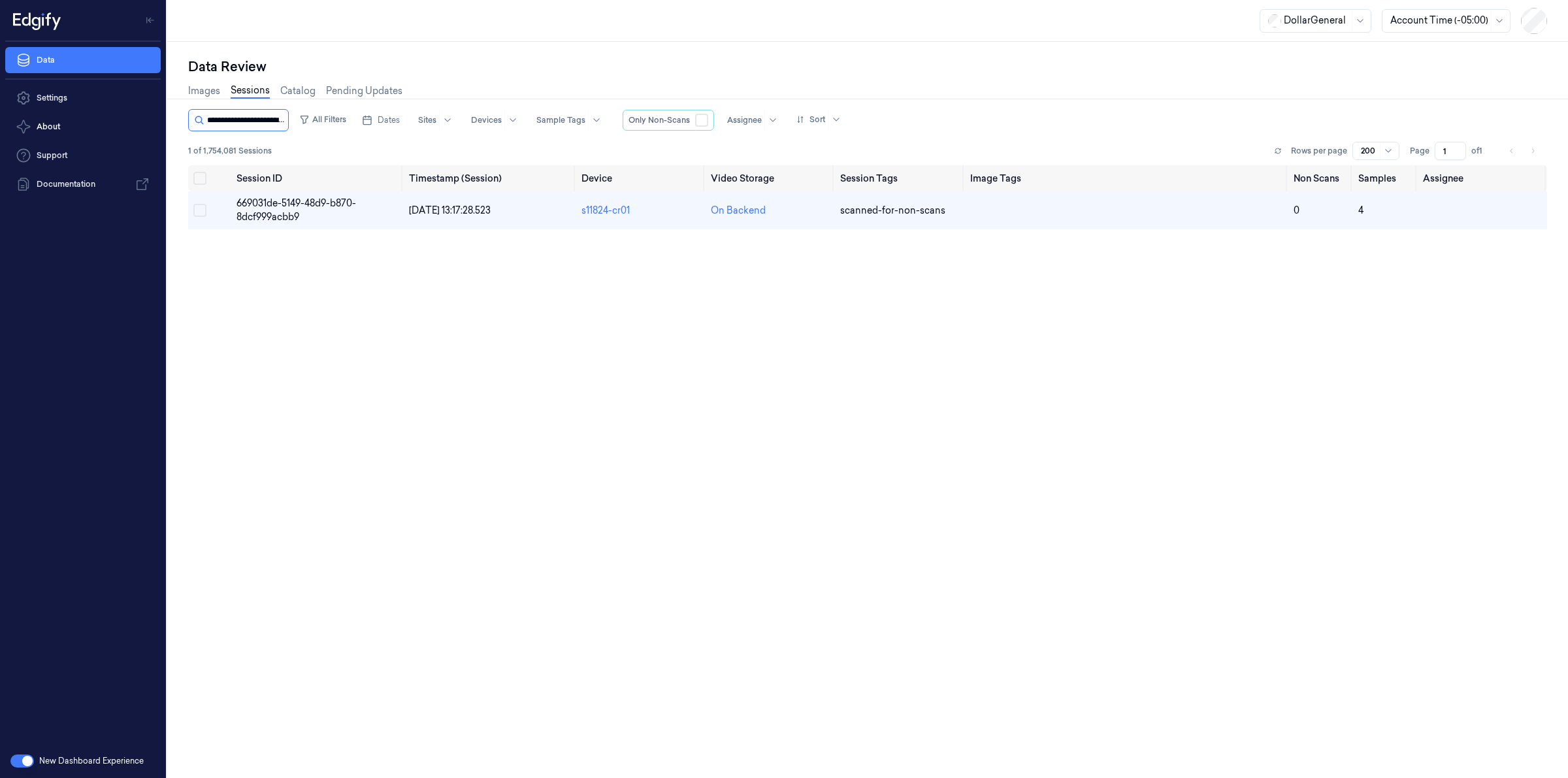
click at [264, 117] on input "string" at bounding box center [246, 120] width 78 height 21
type input "**********"
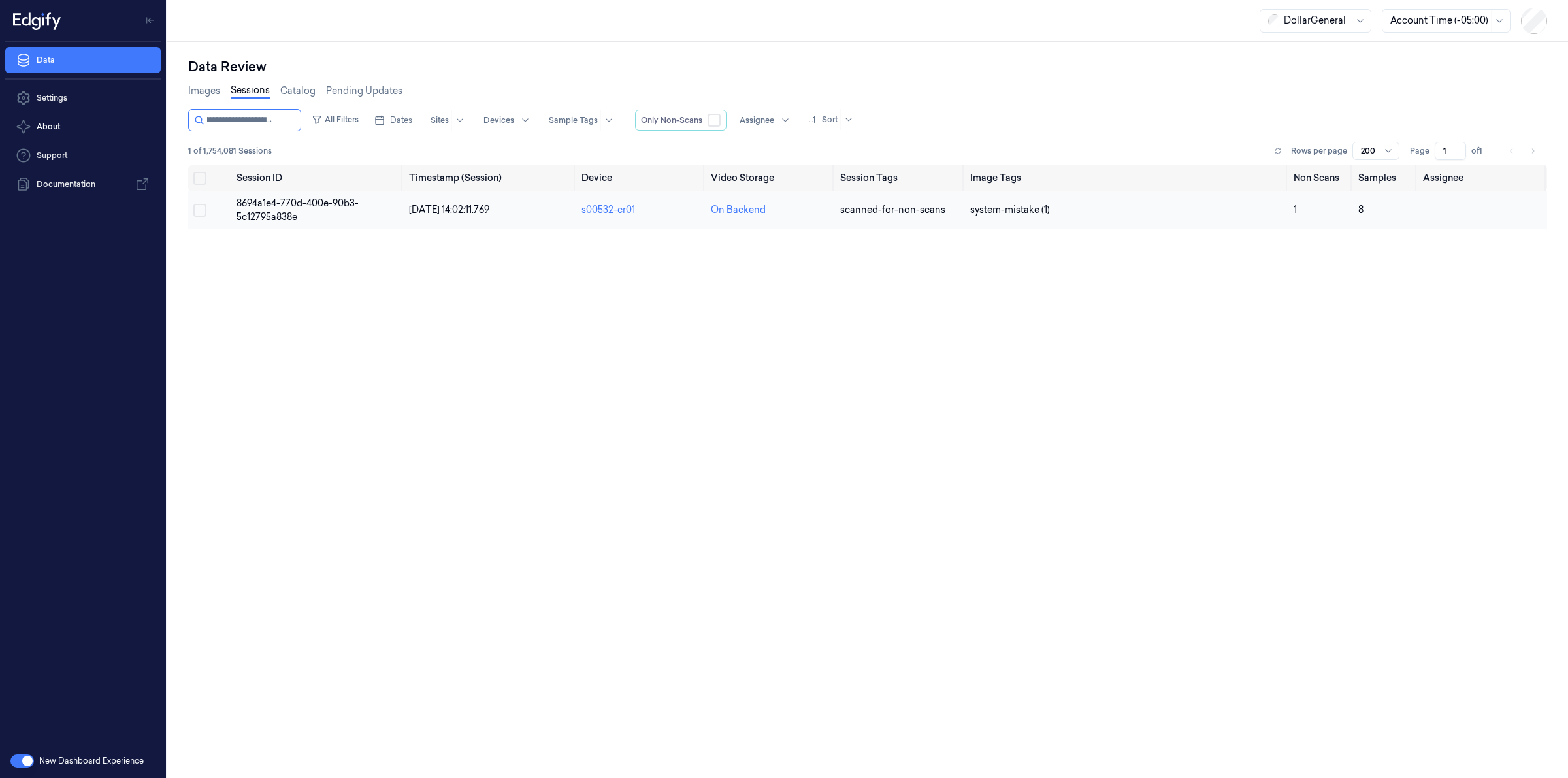
click at [266, 204] on span "8694a1e4-770d-400e-90b3-5c12795a838e" at bounding box center [298, 210] width 122 height 26
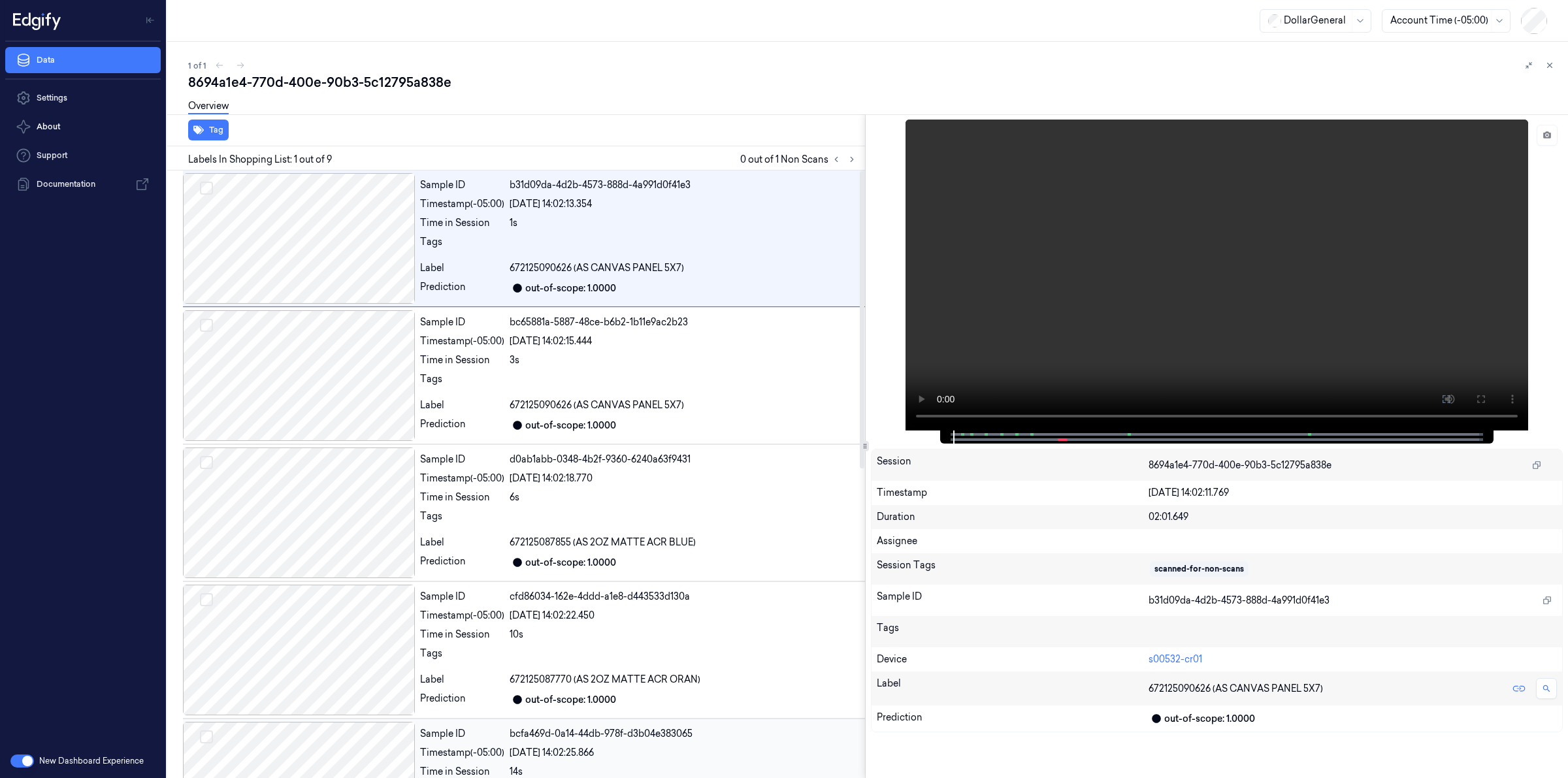
scroll to position [632, 0]
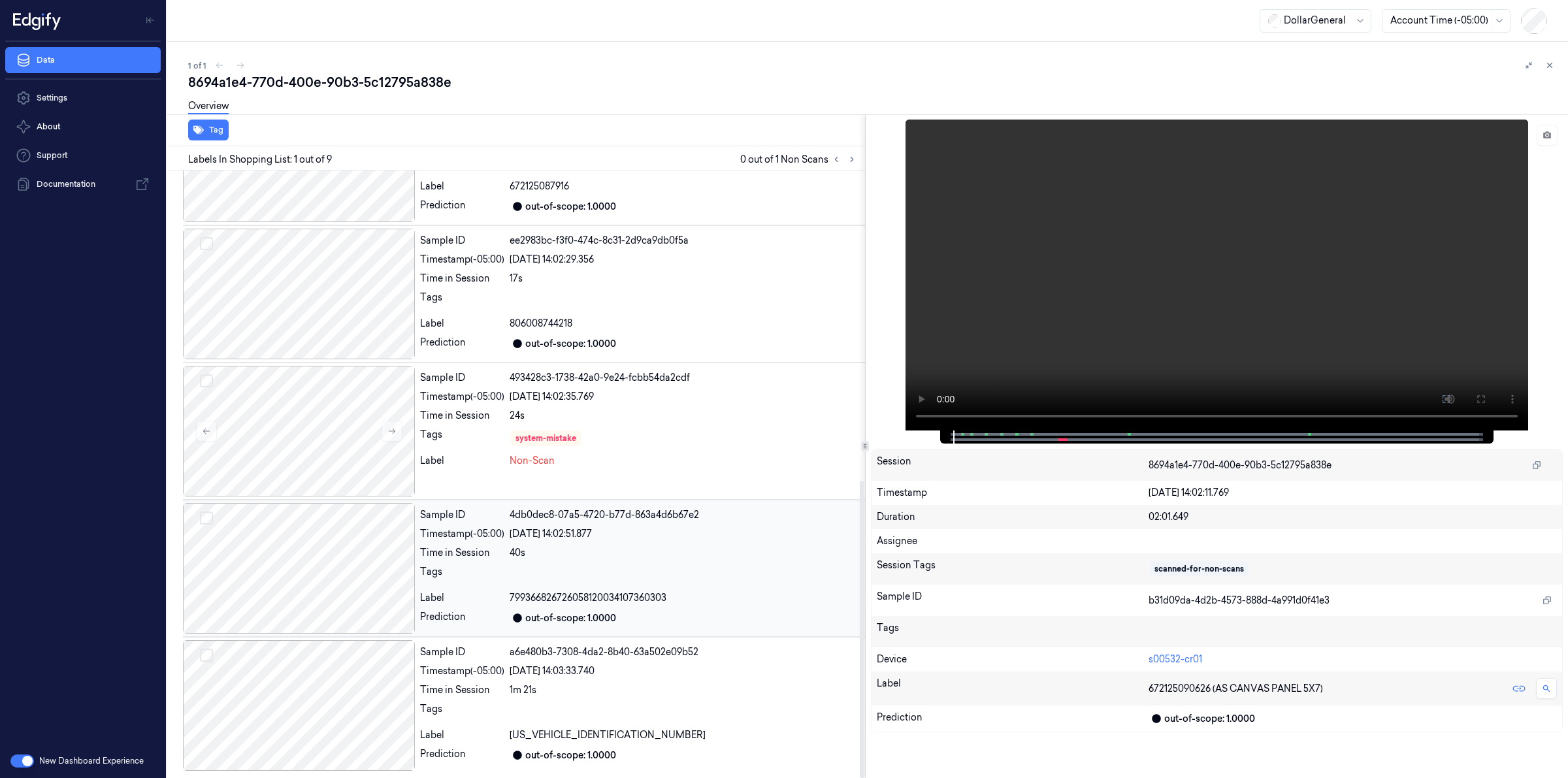
click at [567, 592] on span "799366826726058120034107360303" at bounding box center [588, 598] width 157 height 14
click at [567, 580] on div at bounding box center [684, 575] width 351 height 21
click at [393, 98] on div "Overview" at bounding box center [872, 108] width 1369 height 33
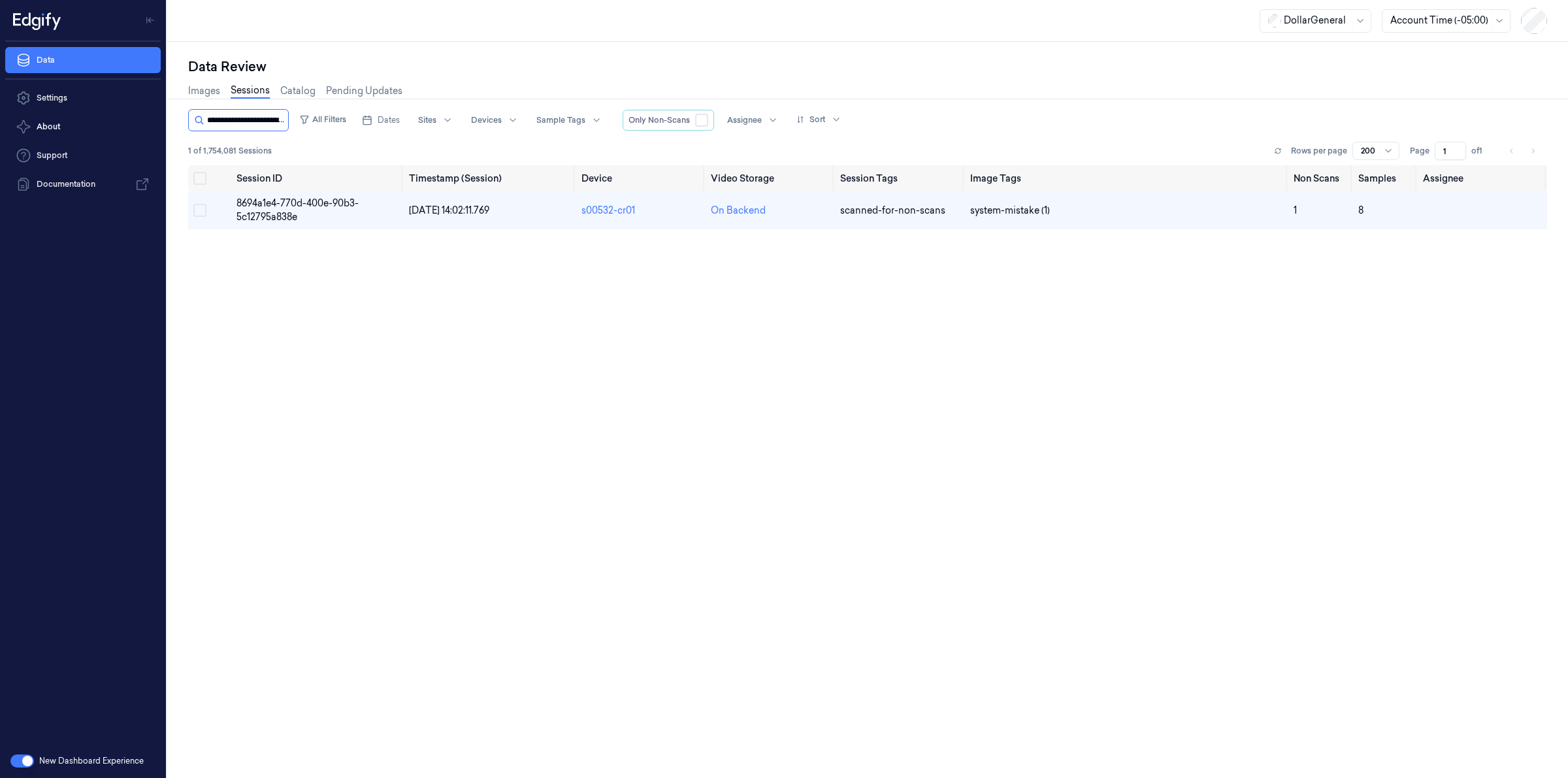
click at [246, 115] on input "string" at bounding box center [246, 120] width 78 height 21
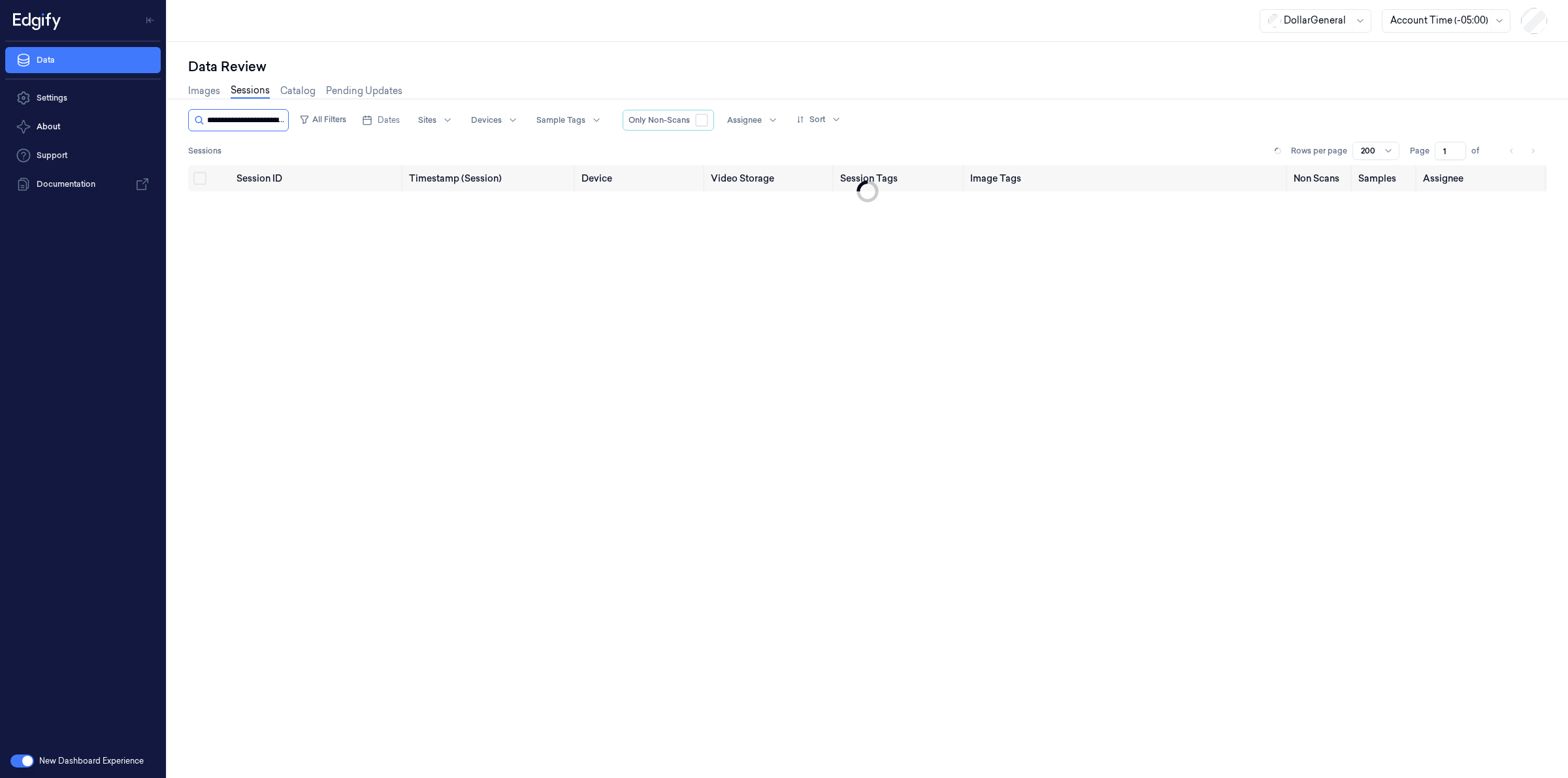
scroll to position [0, 59]
type input "**********"
click at [257, 203] on span "82ff0fa0-a9ef-4859-b555-bb4354a3a167" at bounding box center [294, 210] width 115 height 26
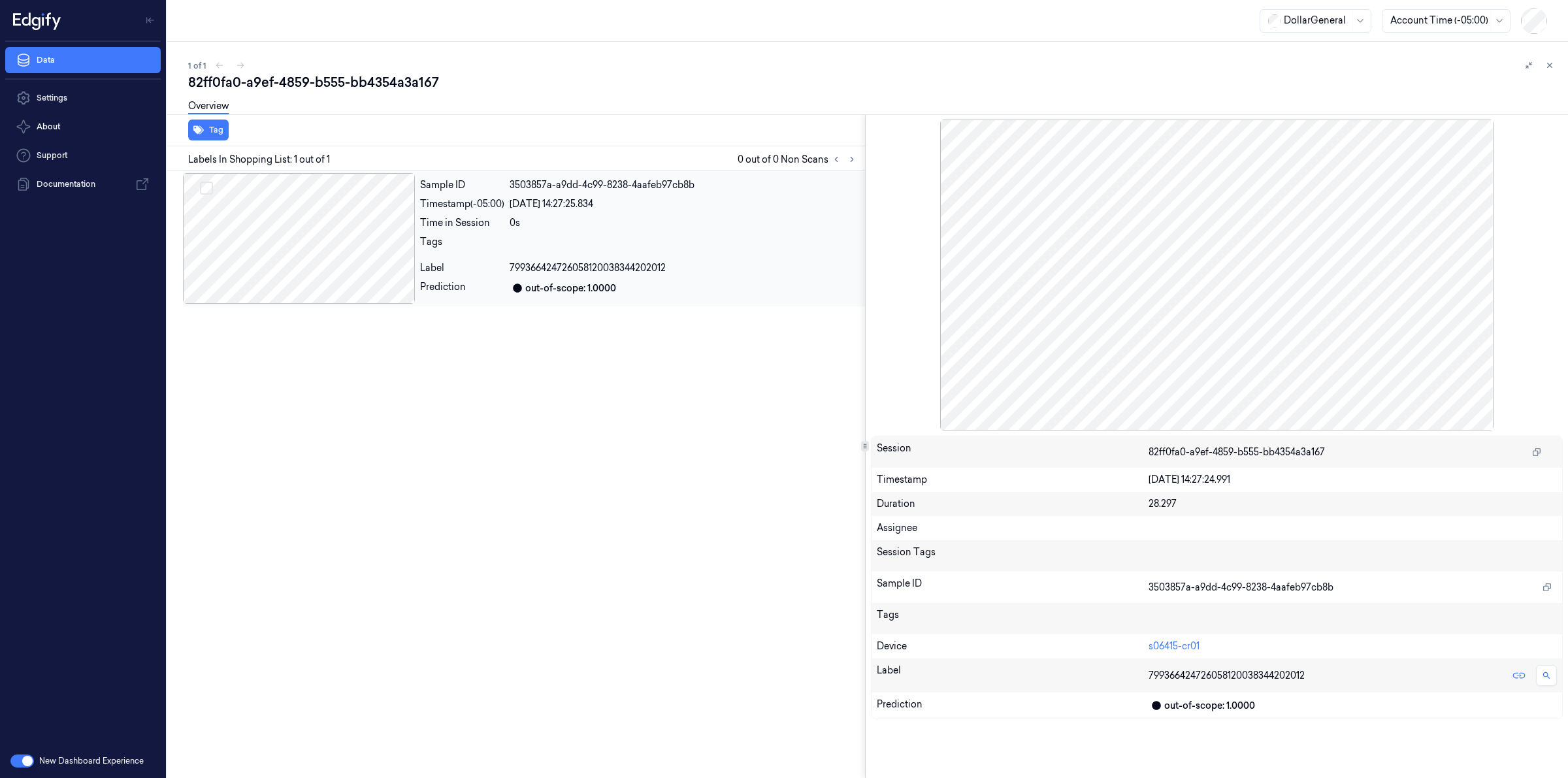
click at [380, 247] on div at bounding box center [299, 238] width 232 height 130
click at [435, 142] on div "Tag" at bounding box center [513, 130] width 703 height 32
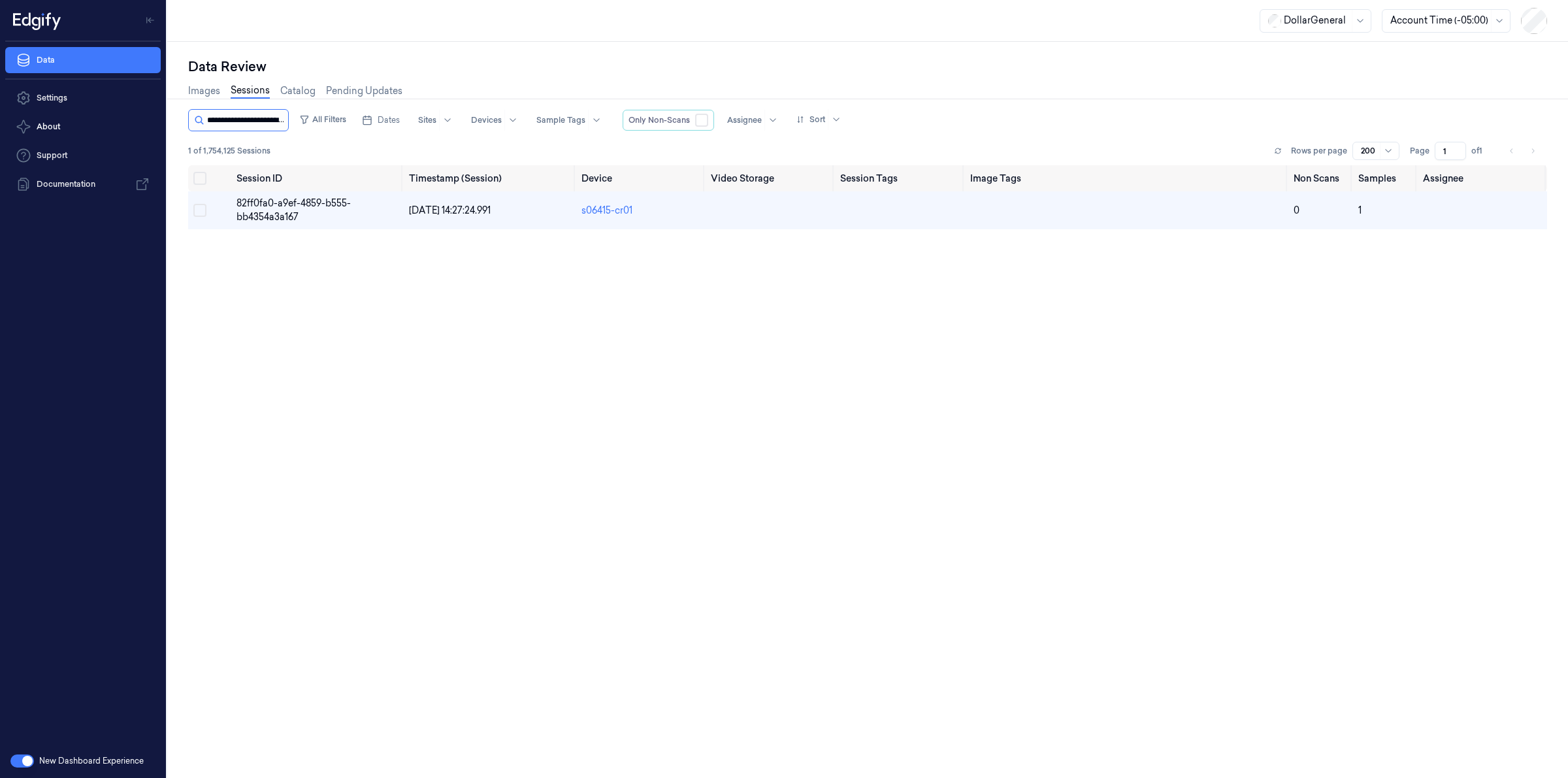
click at [265, 117] on input "string" at bounding box center [246, 120] width 78 height 21
click at [267, 117] on input "string" at bounding box center [246, 120] width 78 height 21
click at [267, 119] on input "string" at bounding box center [246, 120] width 78 height 21
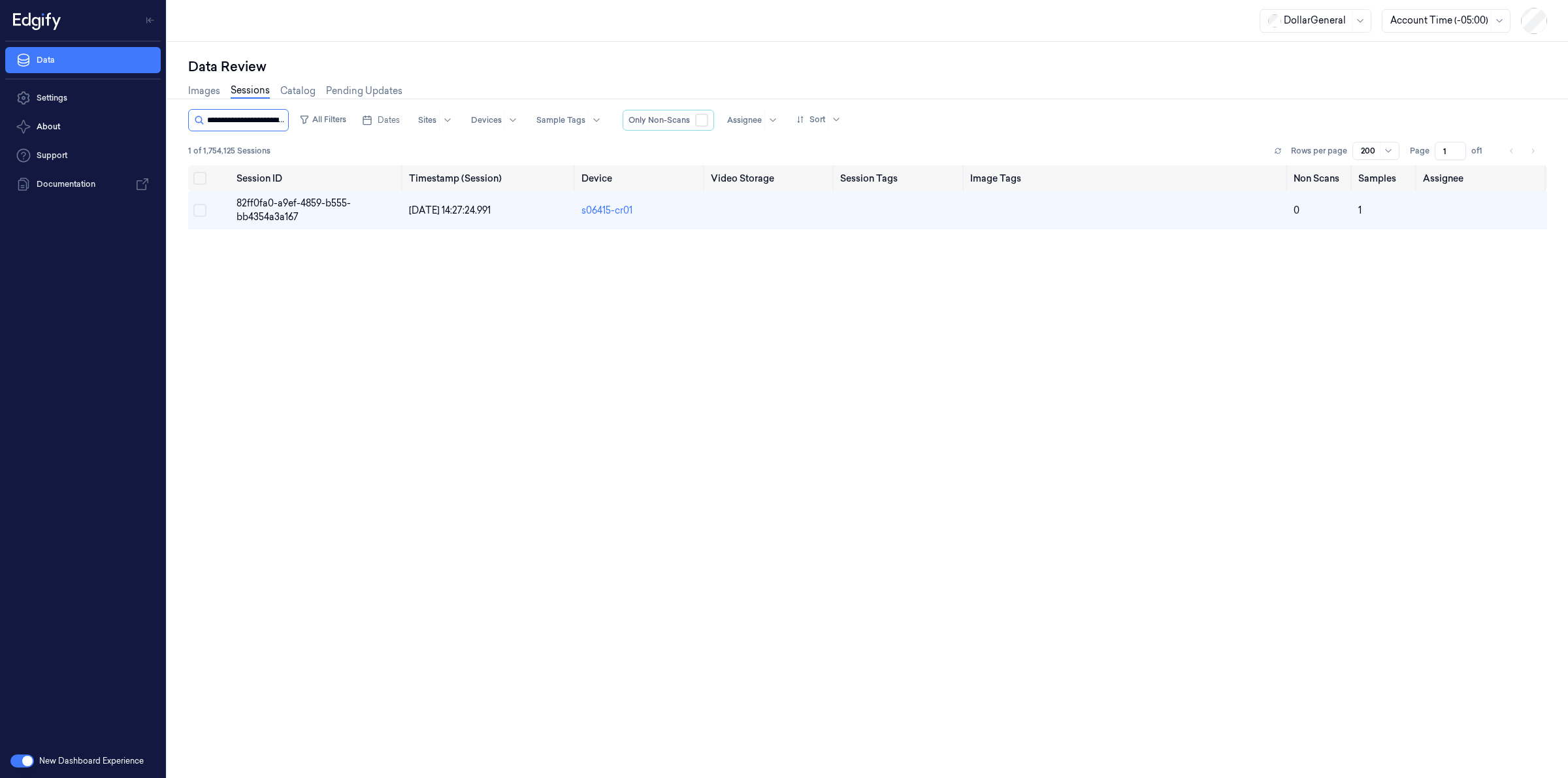
click at [239, 118] on input "string" at bounding box center [246, 120] width 78 height 21
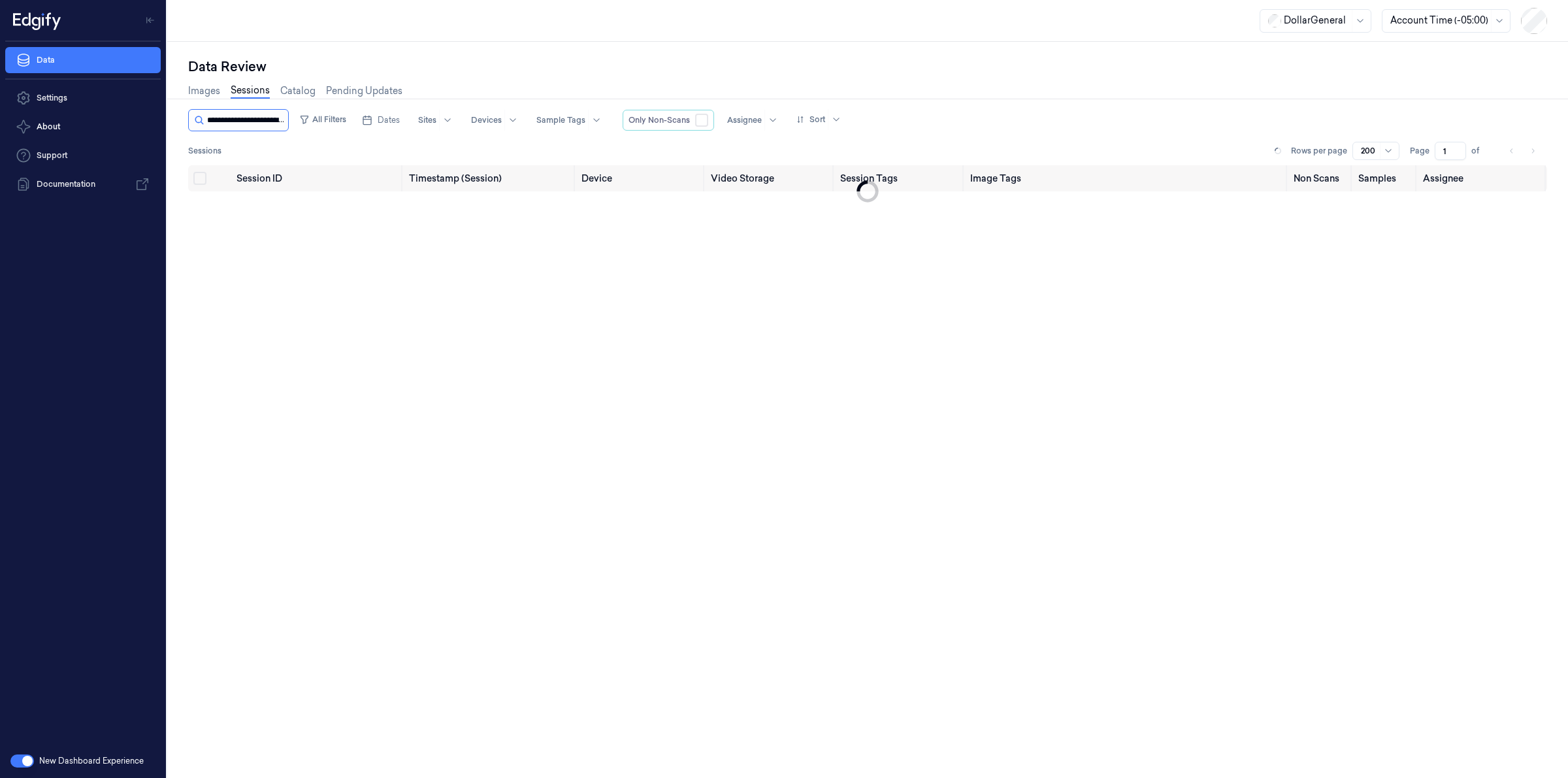
scroll to position [0, 58]
type input "**********"
click at [262, 204] on span "0c182d1c-c09f-4d4f-a8e9-032e19e11cad" at bounding box center [294, 210] width 115 height 26
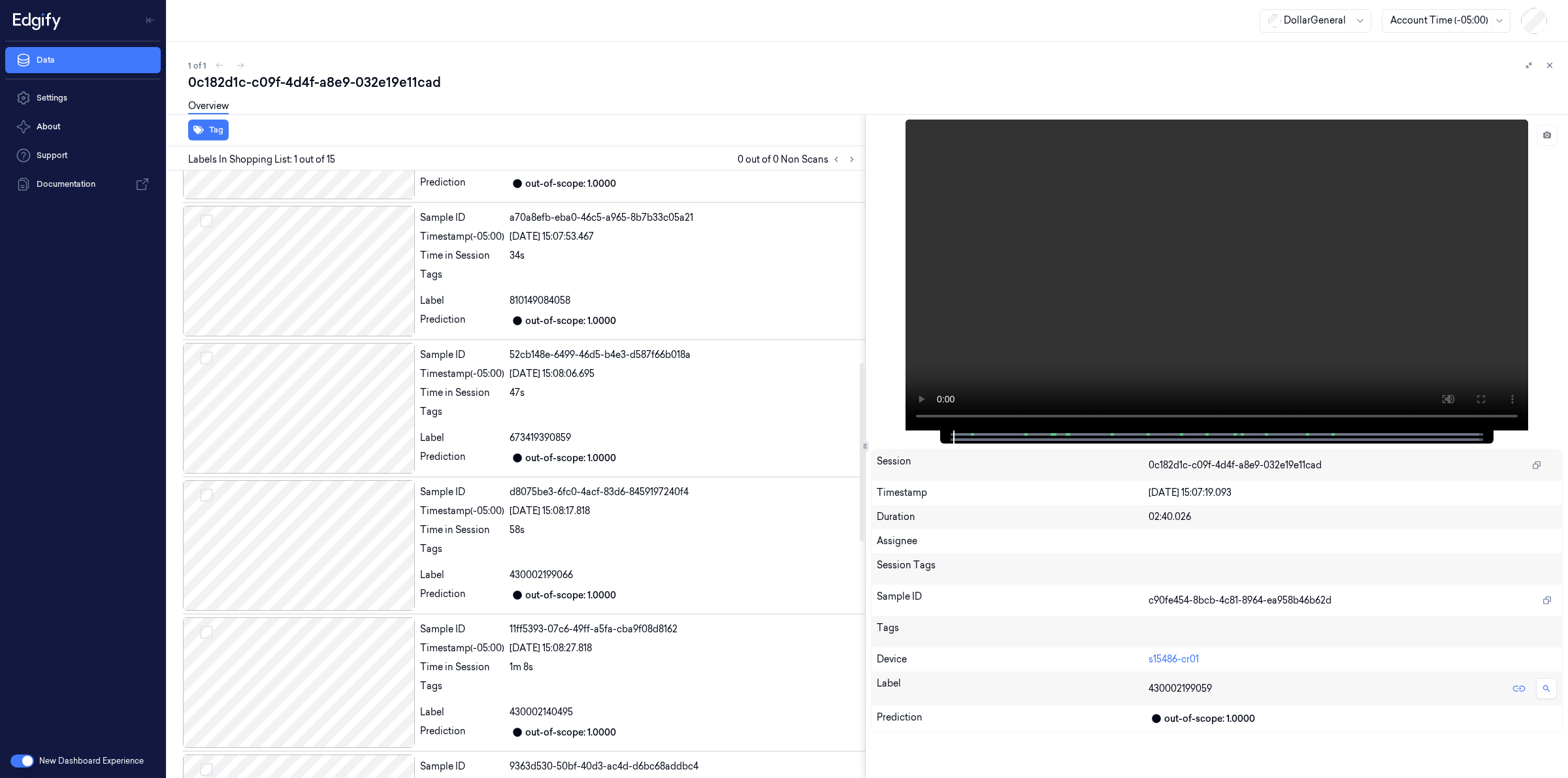
scroll to position [1457, 0]
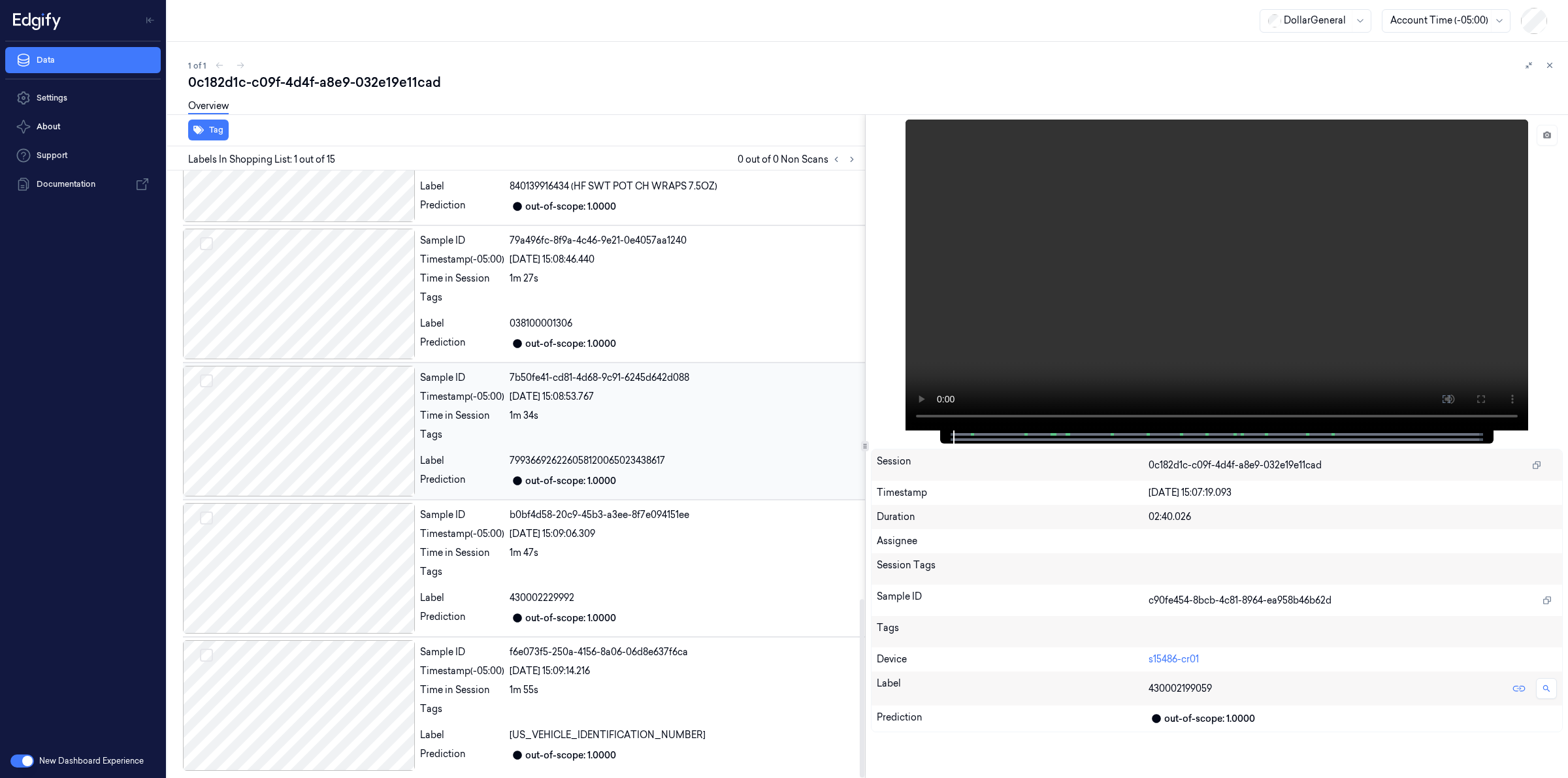
click at [593, 399] on div "[DATE] 15:08:53.767" at bounding box center [684, 397] width 351 height 14
click at [598, 423] on div "Sample ID 7b50fe41-cd81-4d68-9c91-6245d642d088 Timestamp (-05:00) [DATE] 15:08:…" at bounding box center [640, 431] width 450 height 130
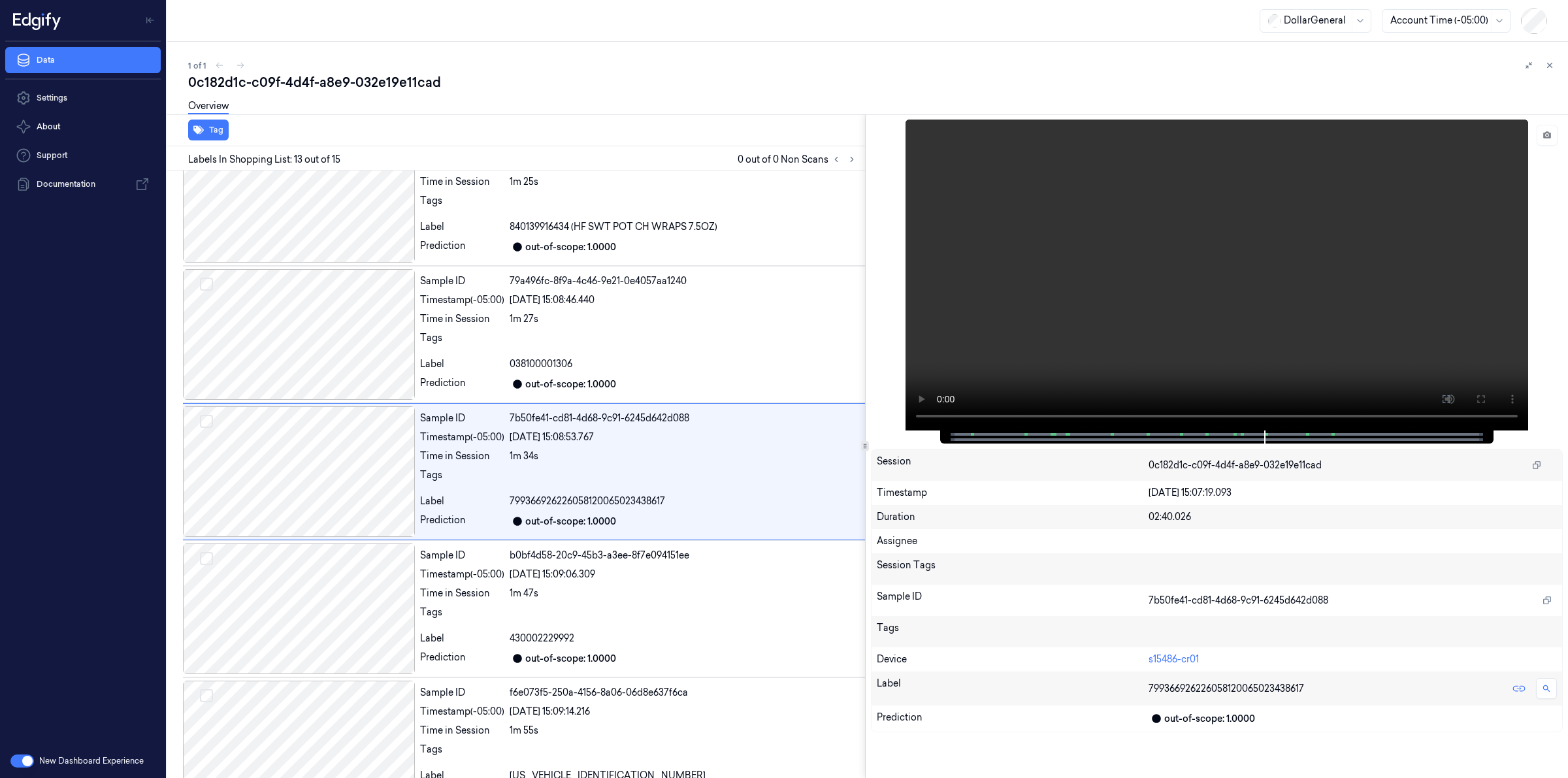
click at [328, 118] on div "Overview" at bounding box center [872, 108] width 1369 height 33
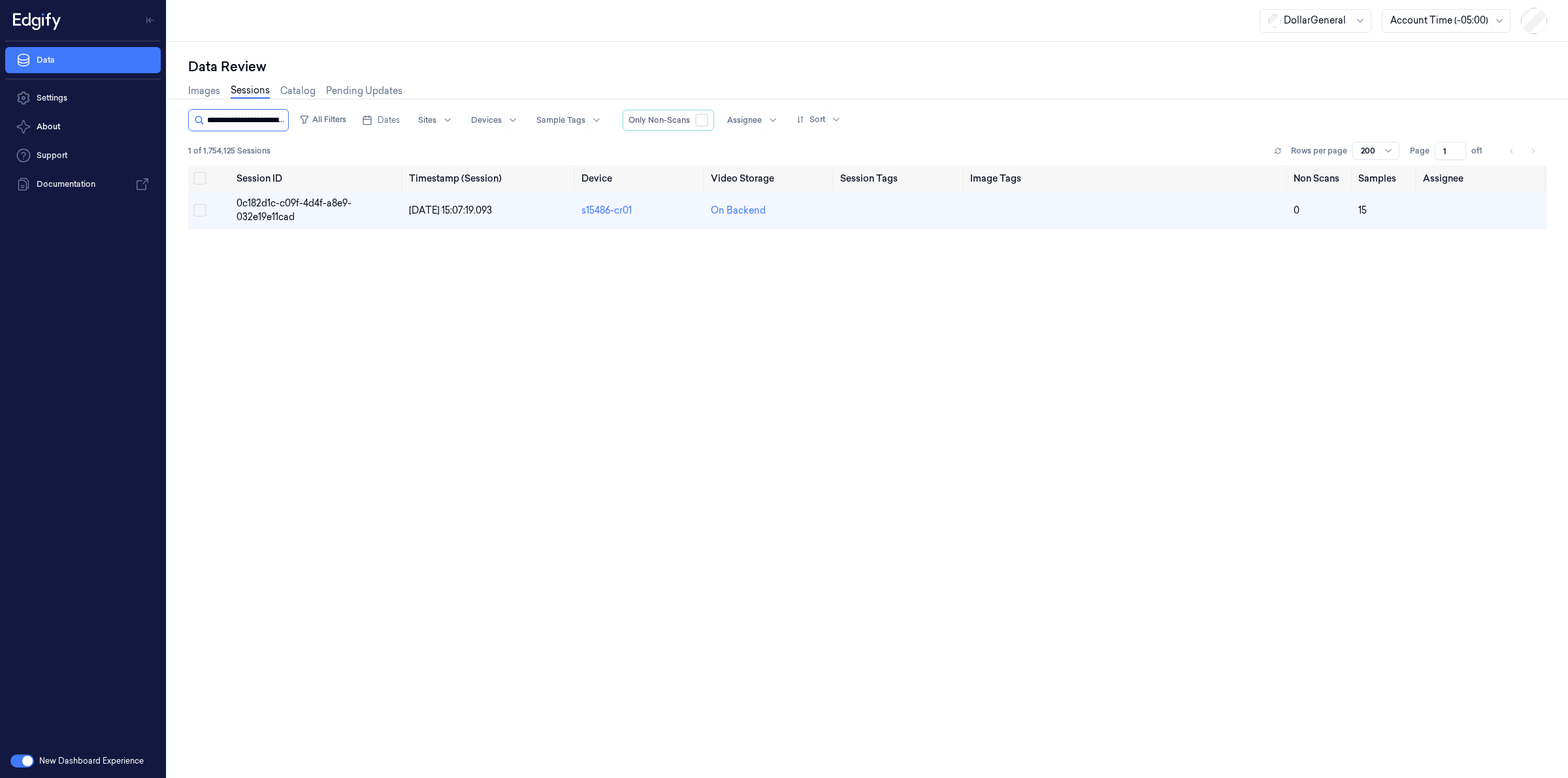
click at [263, 117] on input "string" at bounding box center [246, 120] width 78 height 21
click at [263, 118] on input "string" at bounding box center [246, 120] width 78 height 21
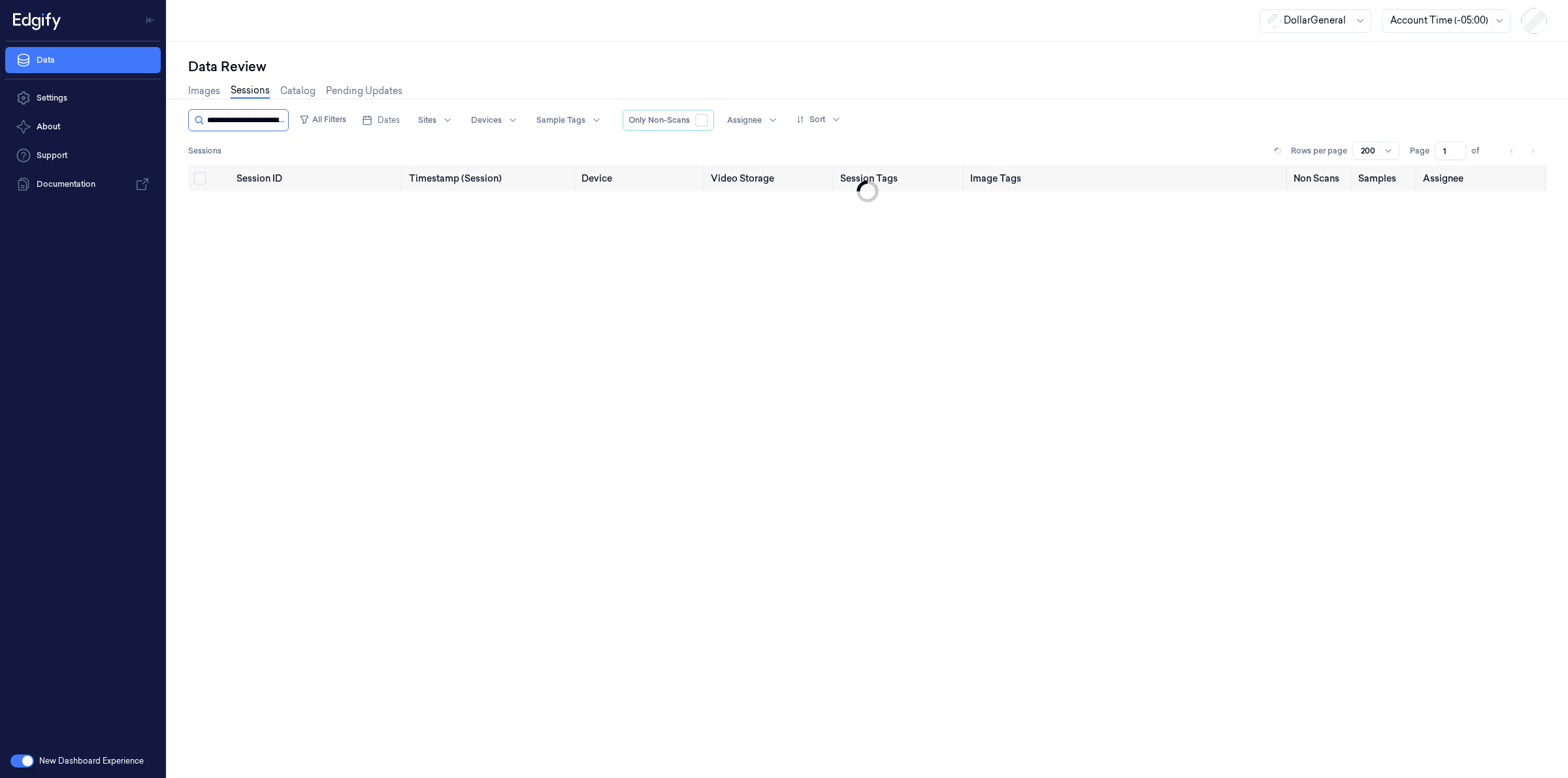
scroll to position [0, 62]
type input "**********"
click at [255, 199] on span "26ee2de1-7f86-4c28-853a-6b72a5c4cc9d" at bounding box center [295, 210] width 117 height 26
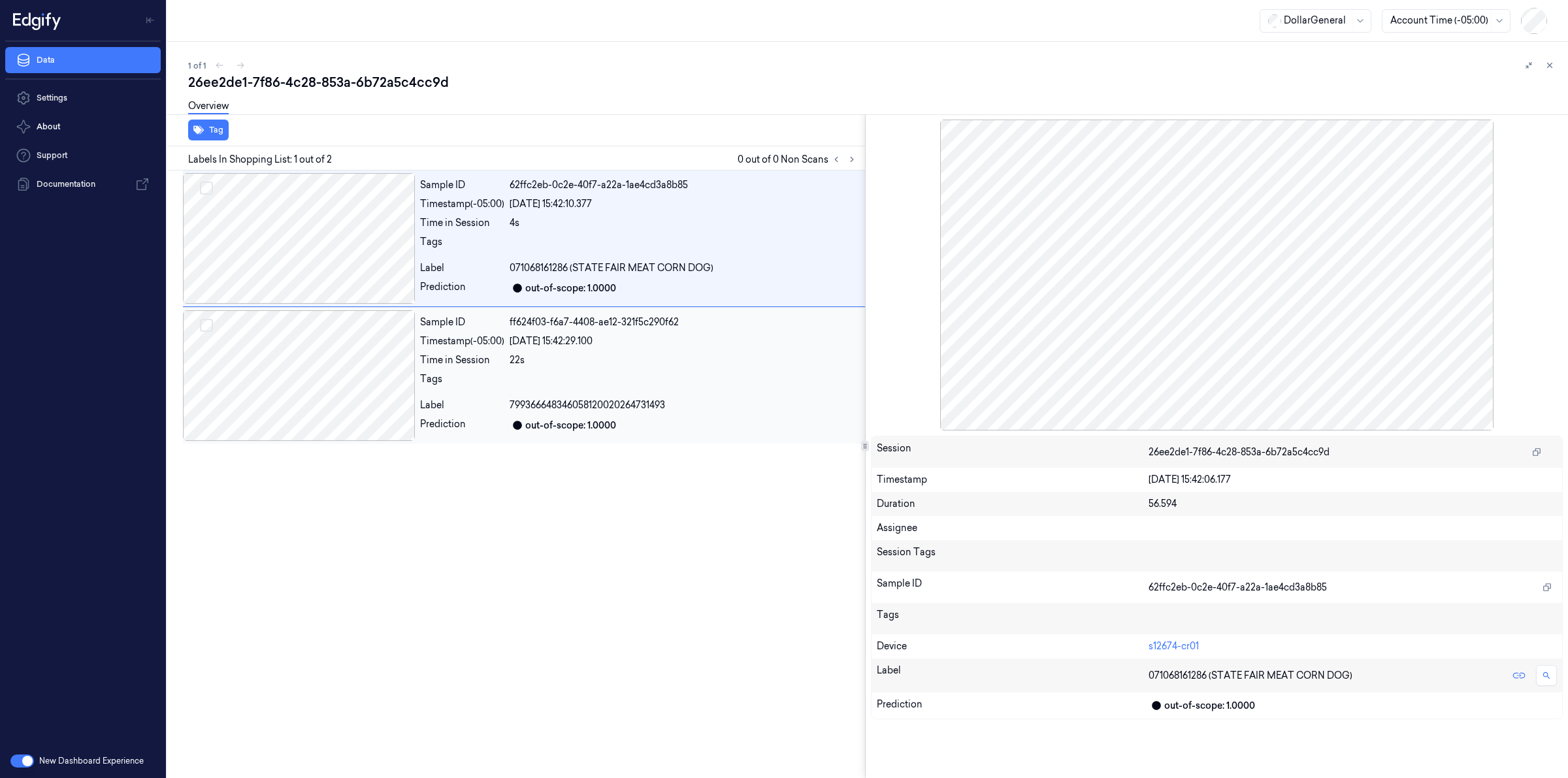
click at [389, 358] on div at bounding box center [299, 375] width 232 height 130
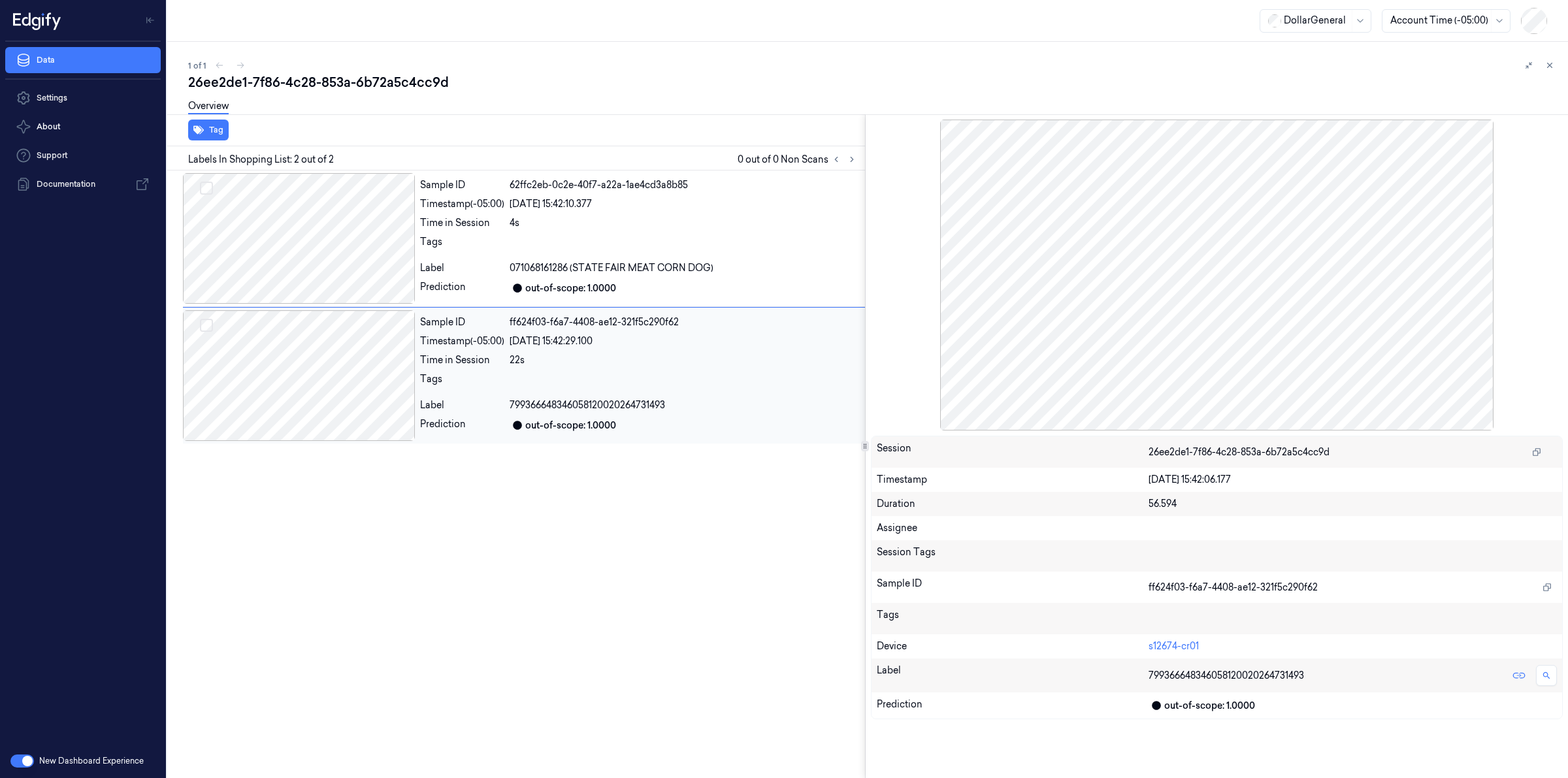
click at [389, 358] on div at bounding box center [299, 375] width 232 height 130
click at [1549, 62] on icon at bounding box center [1549, 65] width 9 height 9
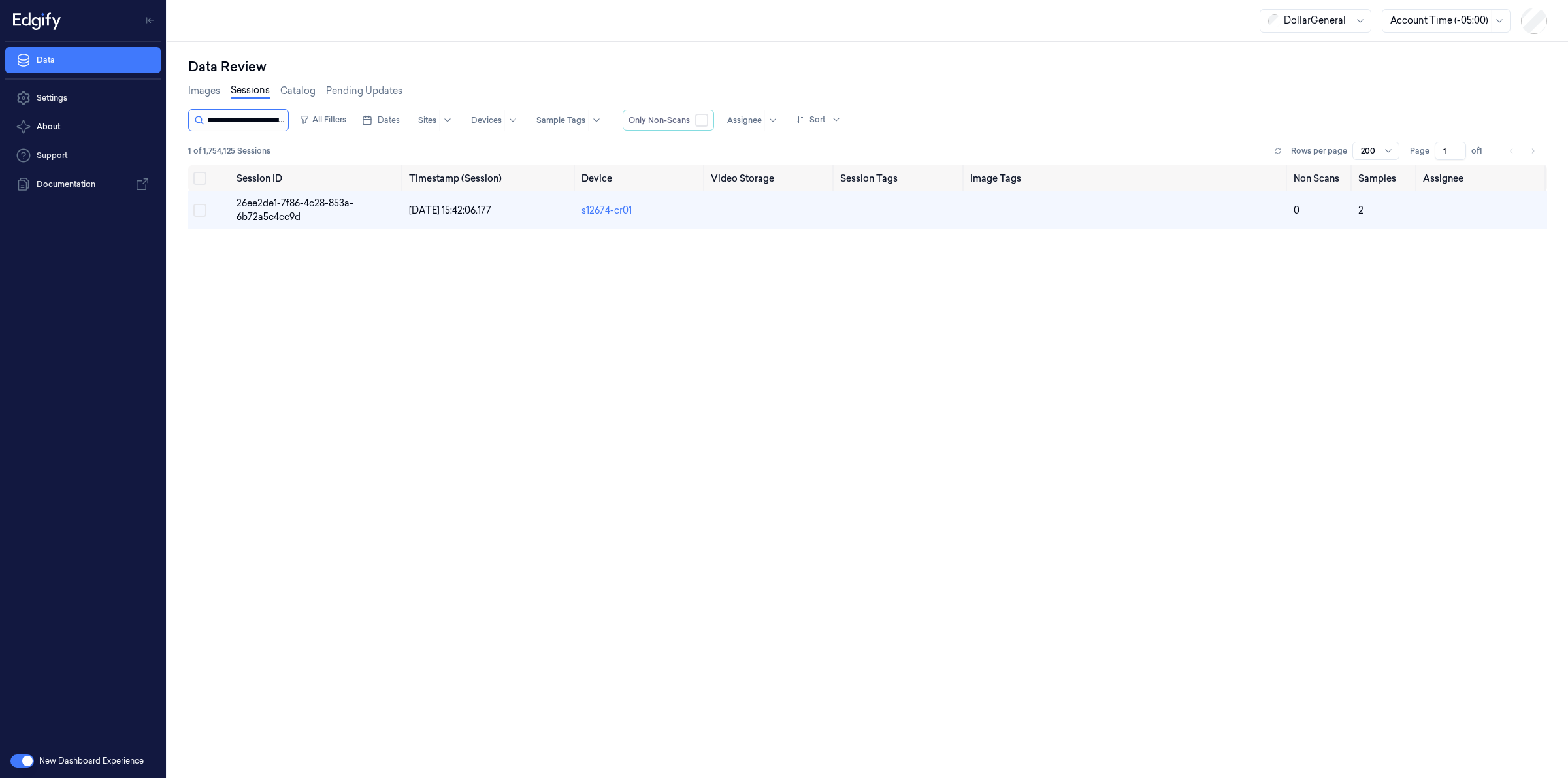
click at [269, 117] on input "string" at bounding box center [246, 120] width 78 height 21
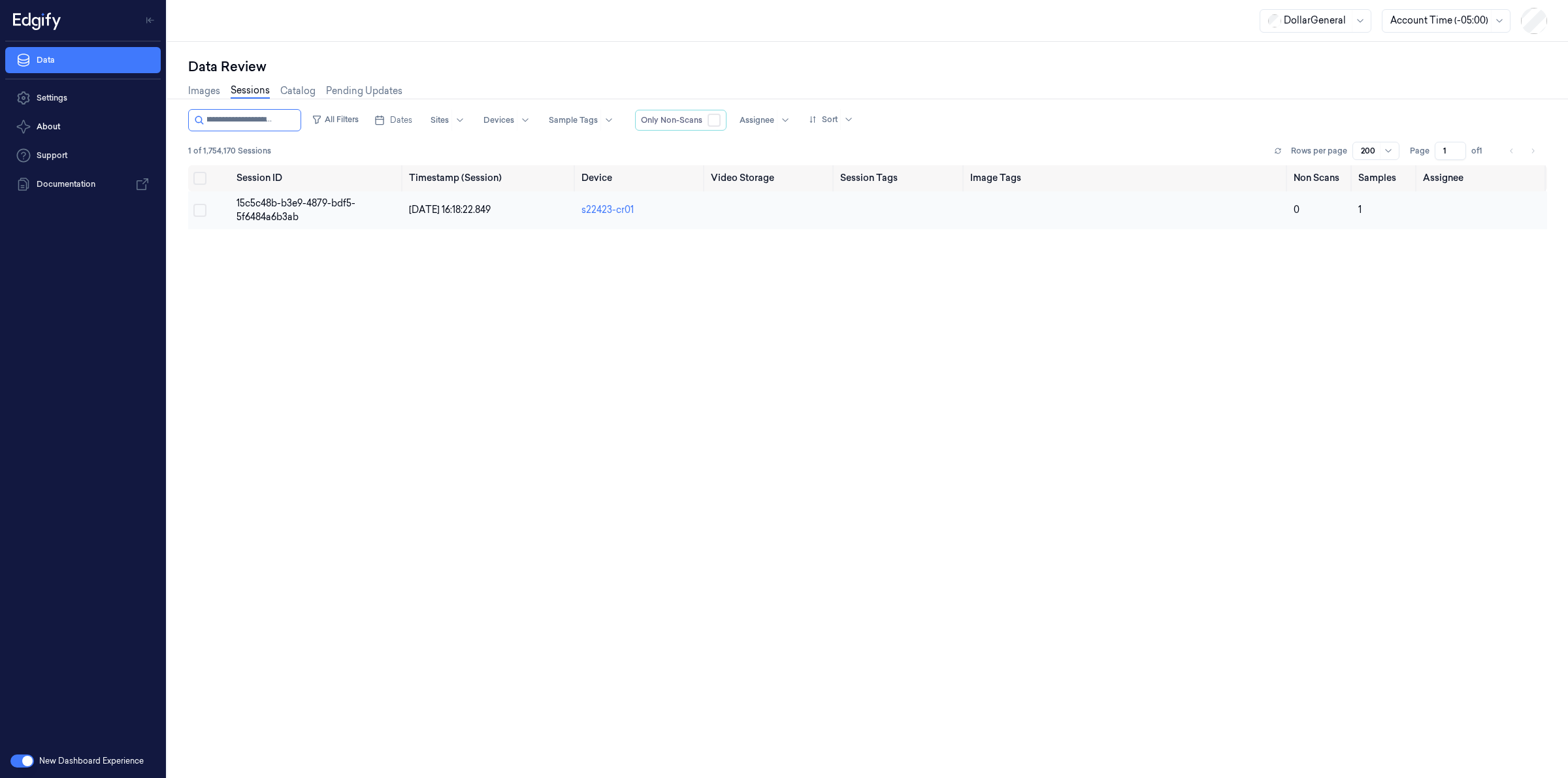
type input "**********"
click at [249, 209] on td "15c5c48b-b3e9-4879-bdf5-5f6484a6b3ab" at bounding box center [317, 210] width 173 height 38
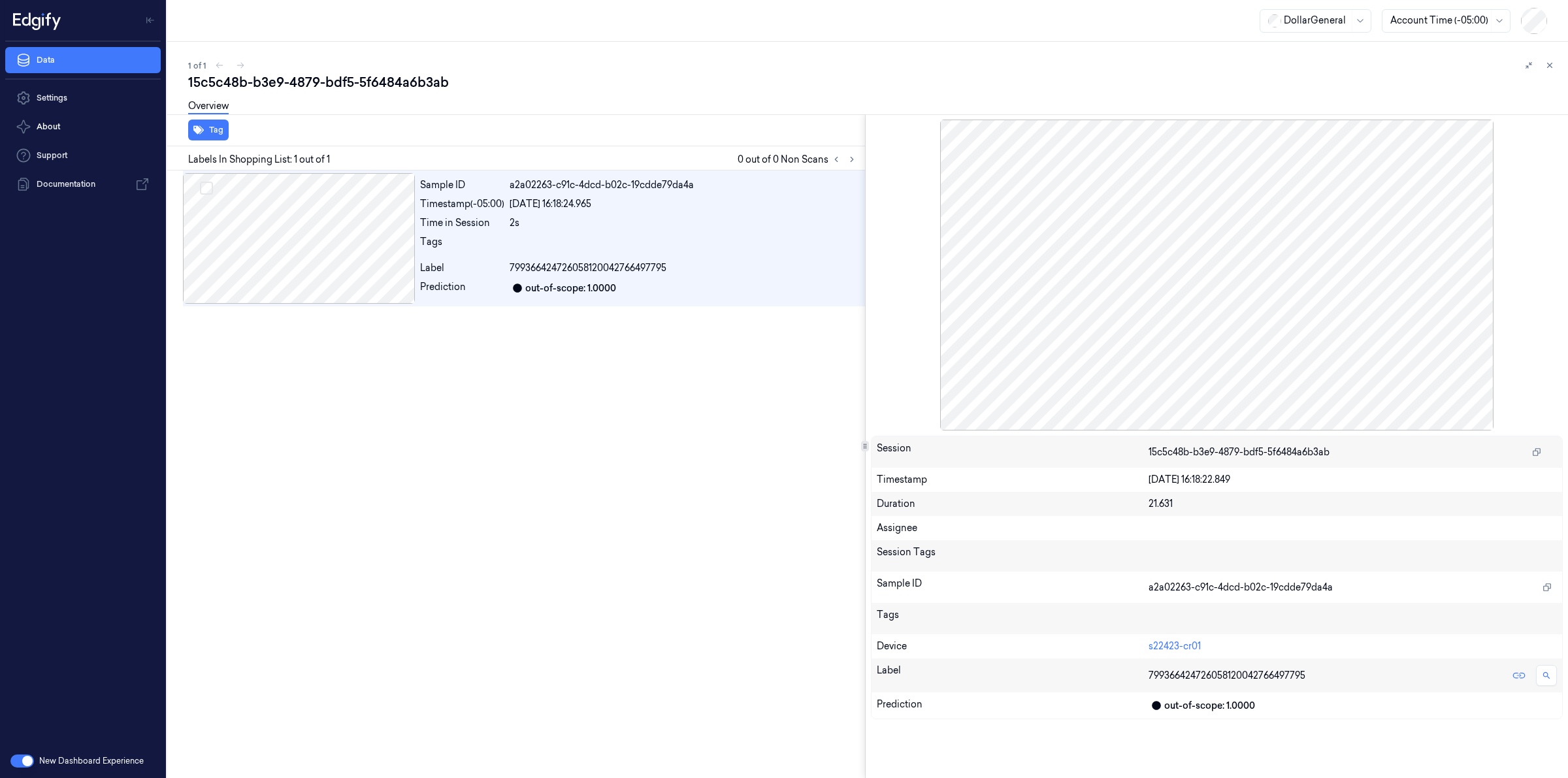
click at [542, 418] on div "Sample ID a2a02263-c91c-4dcd-b02c-19cdde79da4a Timestamp (-05:00) [DATE] 16:18:…" at bounding box center [513, 475] width 703 height 608
click at [302, 209] on div at bounding box center [299, 238] width 232 height 130
click at [1467, 264] on div at bounding box center [1217, 275] width 693 height 311
click at [321, 60] on div "1 of 1" at bounding box center [872, 65] width 1369 height 16
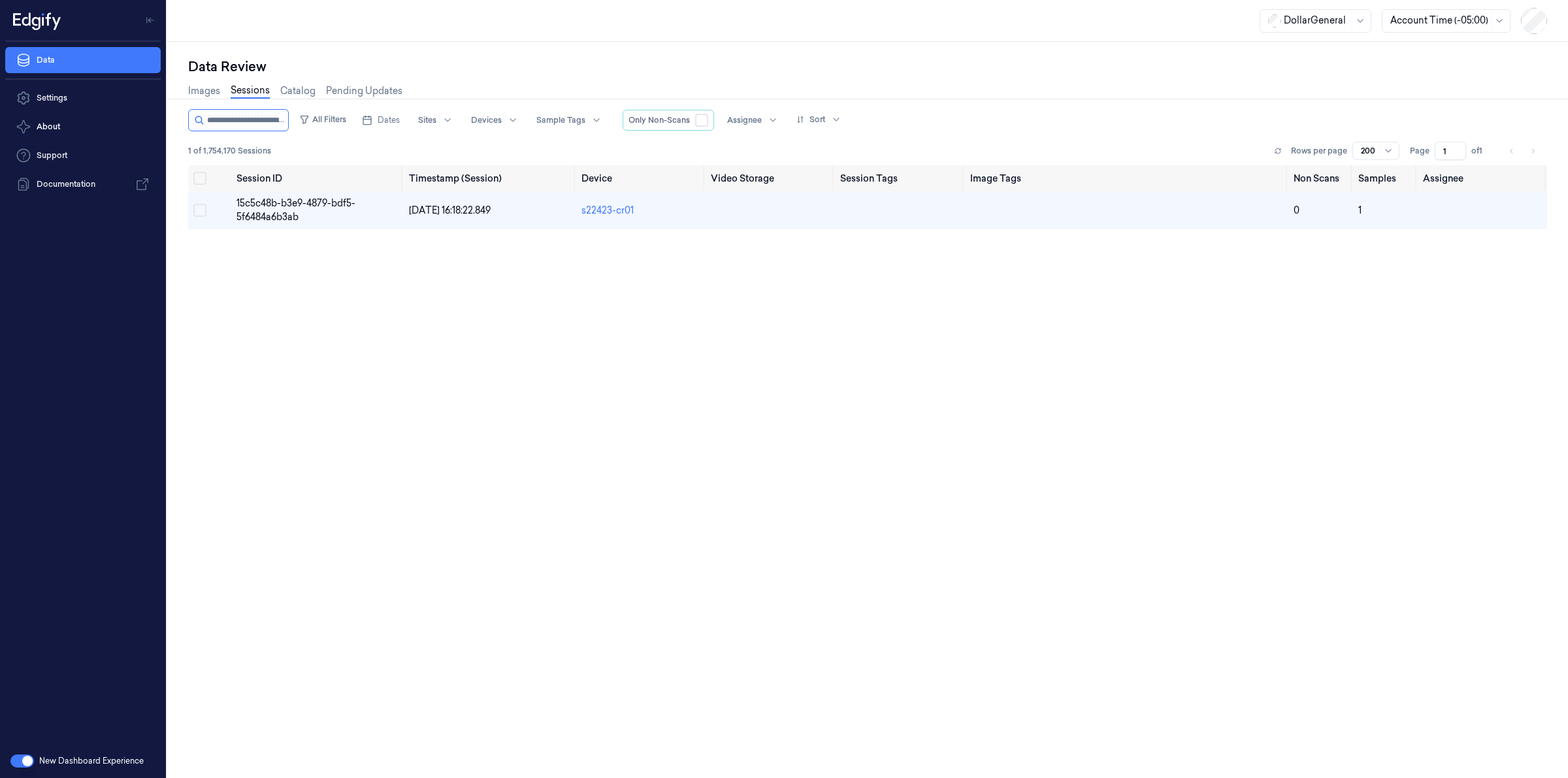
click at [247, 130] on div at bounding box center [238, 120] width 101 height 22
click at [247, 131] on div "All Filters Dates Sites Devices Sample Tags Only Non-Scans Assignee Sort 1 of 1…" at bounding box center [868, 137] width 1359 height 56
click at [262, 112] on input "string" at bounding box center [246, 120] width 78 height 21
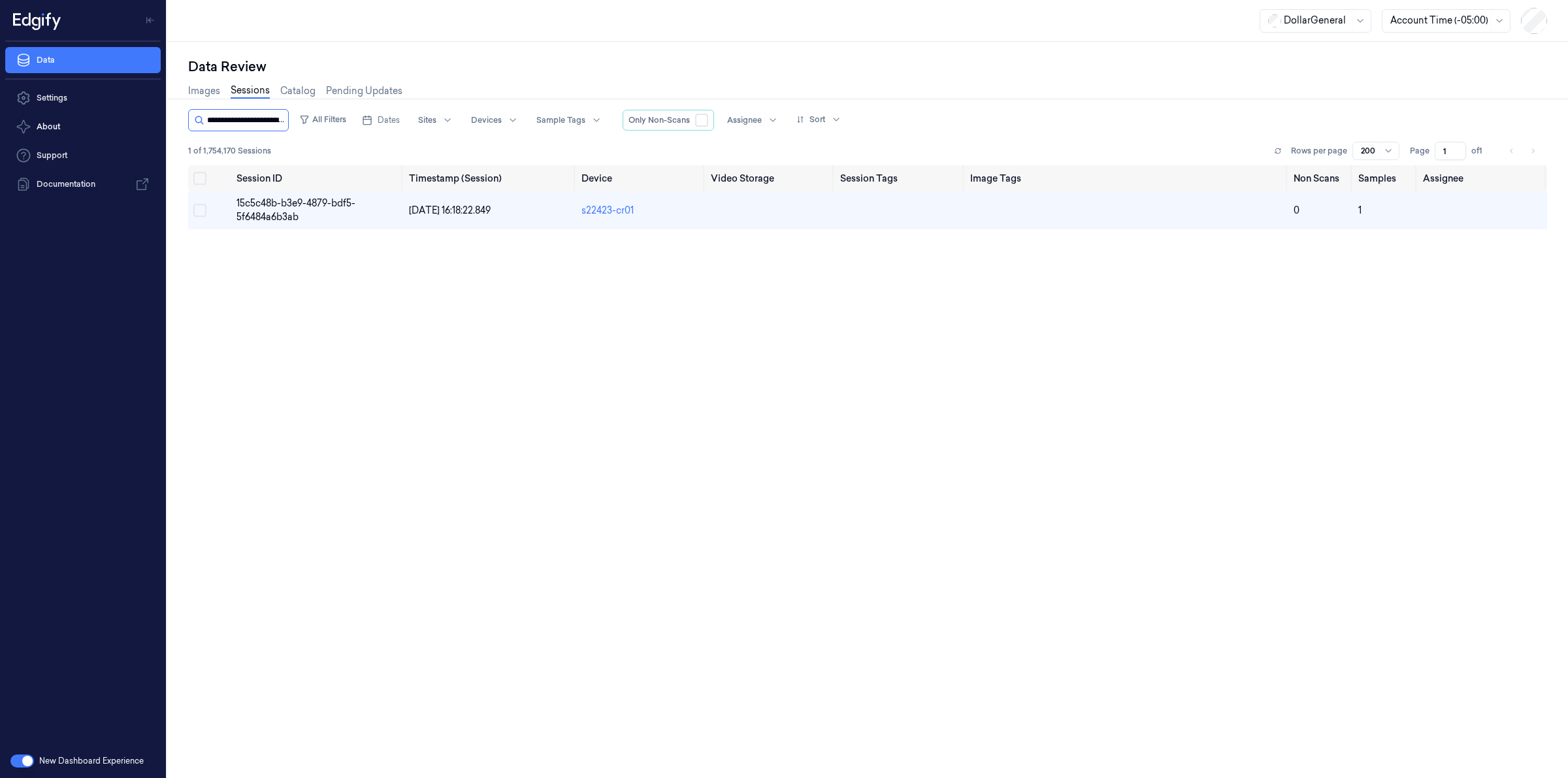
click at [262, 115] on input "string" at bounding box center [246, 120] width 78 height 21
type input "**********"
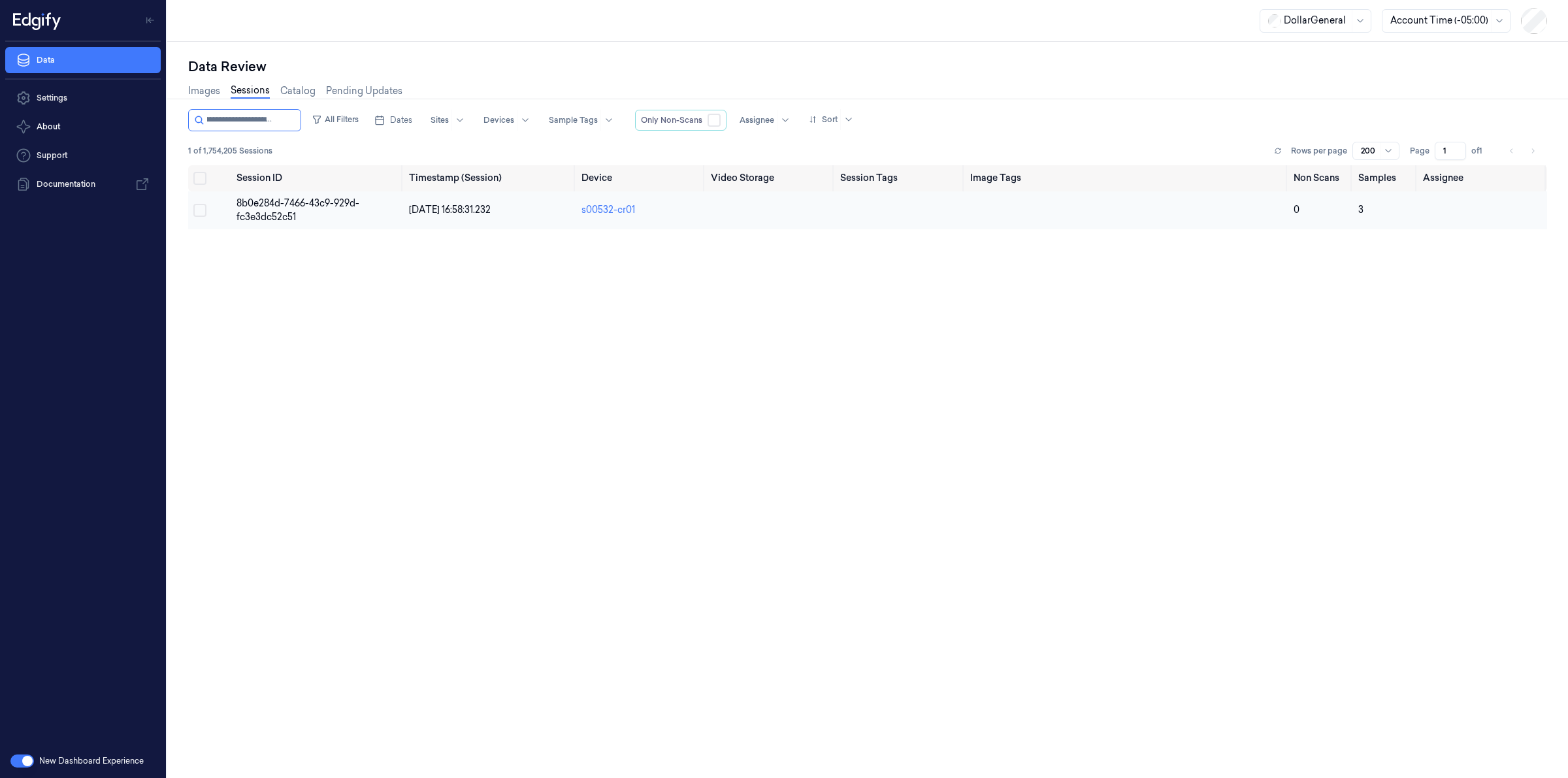
click at [267, 199] on span "8b0e284d-7466-43c9-929d-fc3e3dc52c51" at bounding box center [298, 210] width 123 height 26
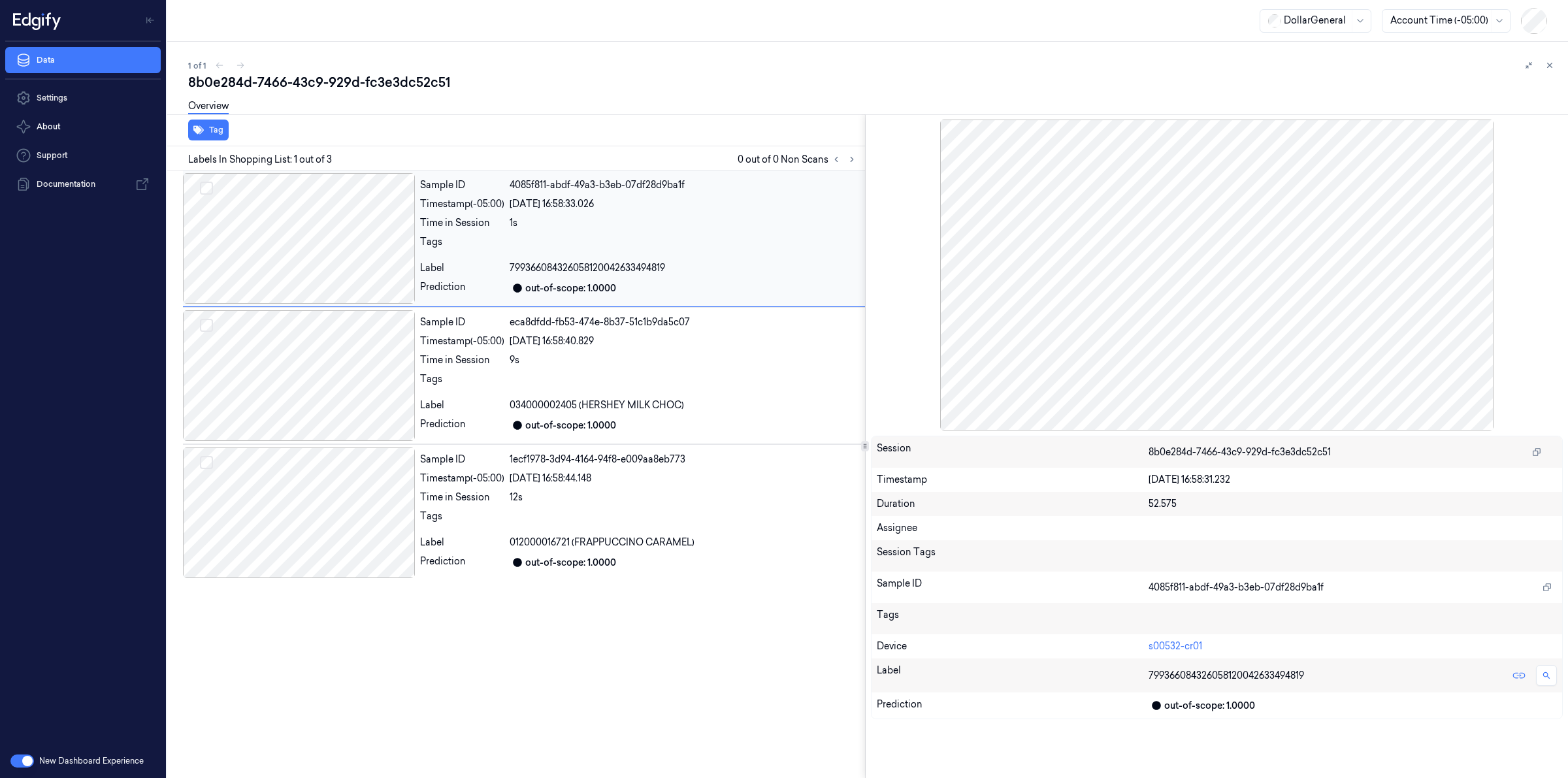
click at [292, 239] on div at bounding box center [299, 238] width 232 height 130
click at [444, 95] on div "Overview" at bounding box center [872, 108] width 1369 height 33
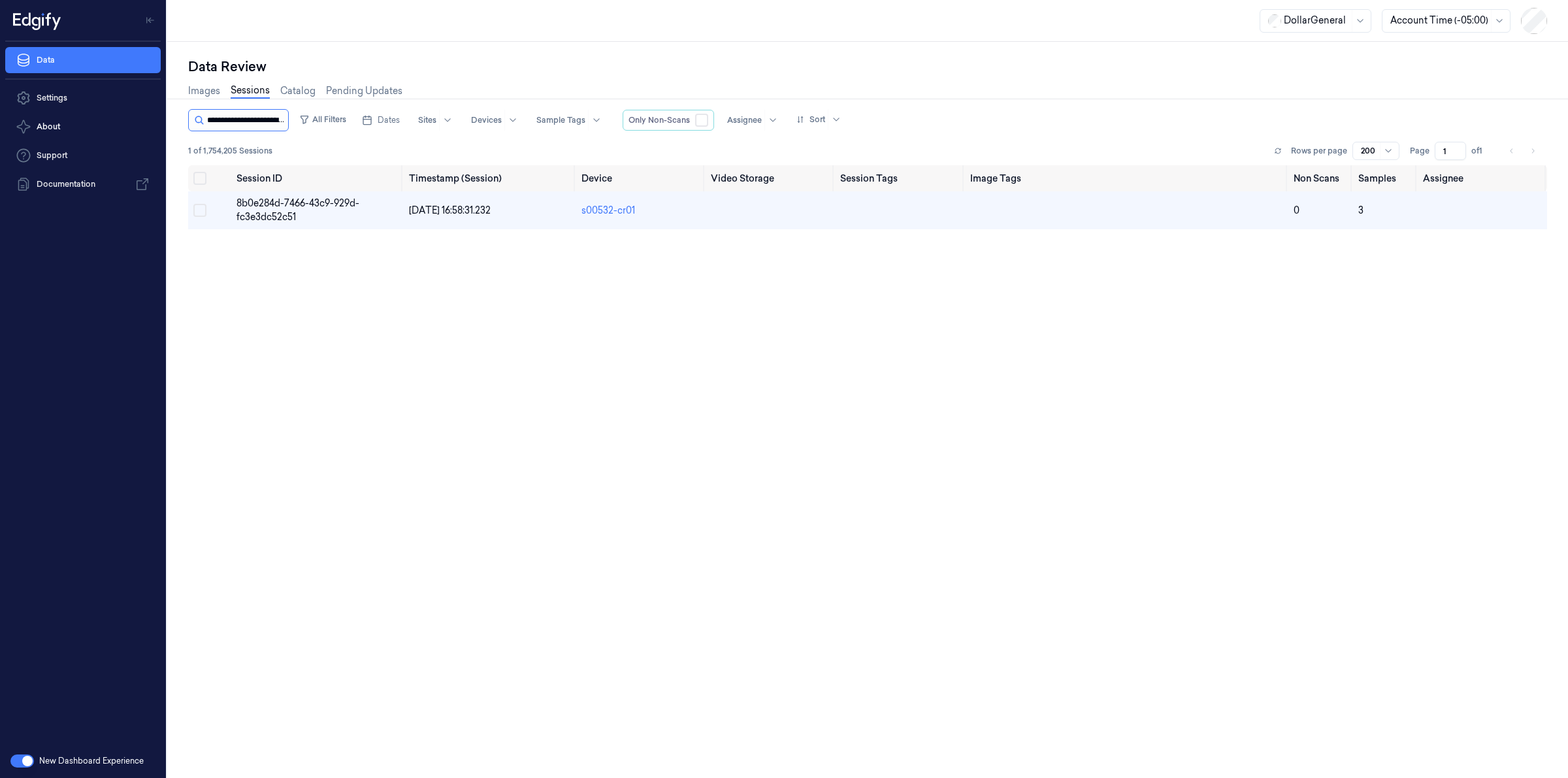
click at [269, 124] on input "string" at bounding box center [246, 120] width 78 height 21
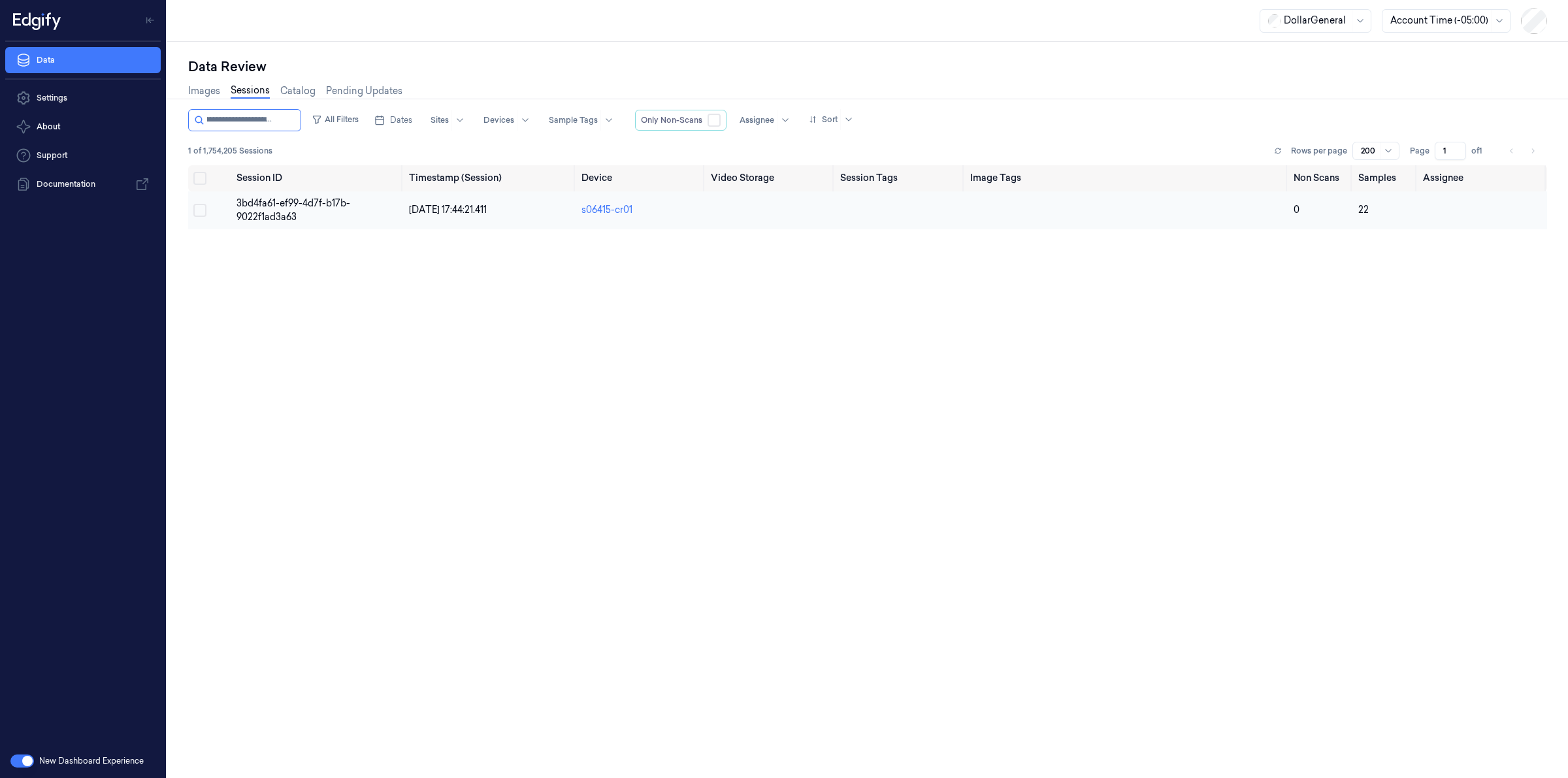
type input "**********"
click at [268, 201] on span "3bd4fa61-ef99-4d7f-b17b-9022f1ad3a63" at bounding box center [294, 210] width 114 height 26
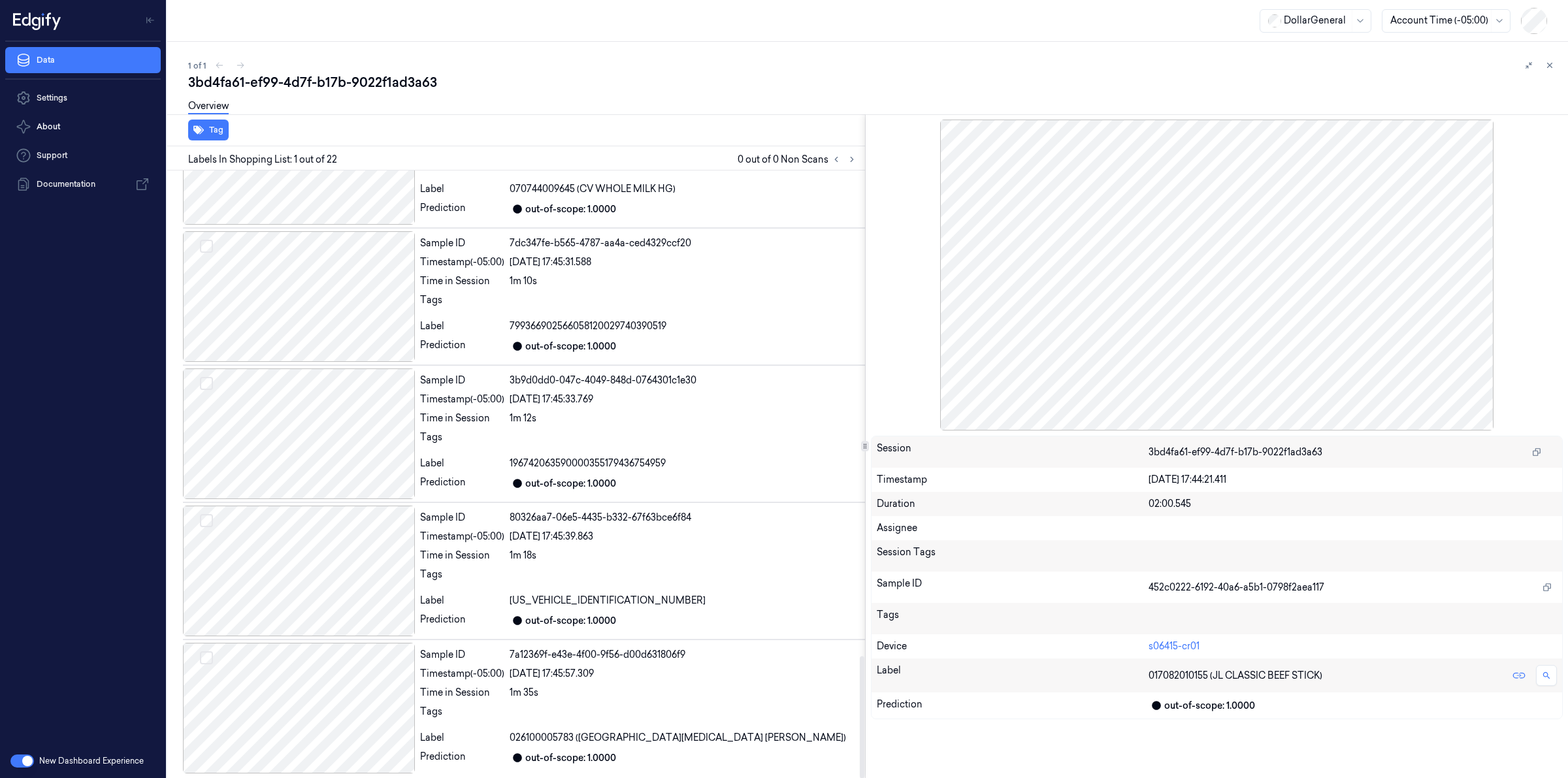
scroll to position [2421, 0]
click at [623, 288] on div "Sample ID 7dc347fe-b565-4787-aa4a-ced4329ccf20 Timestamp (-05:00) [DATE] 17:45:…" at bounding box center [640, 294] width 450 height 130
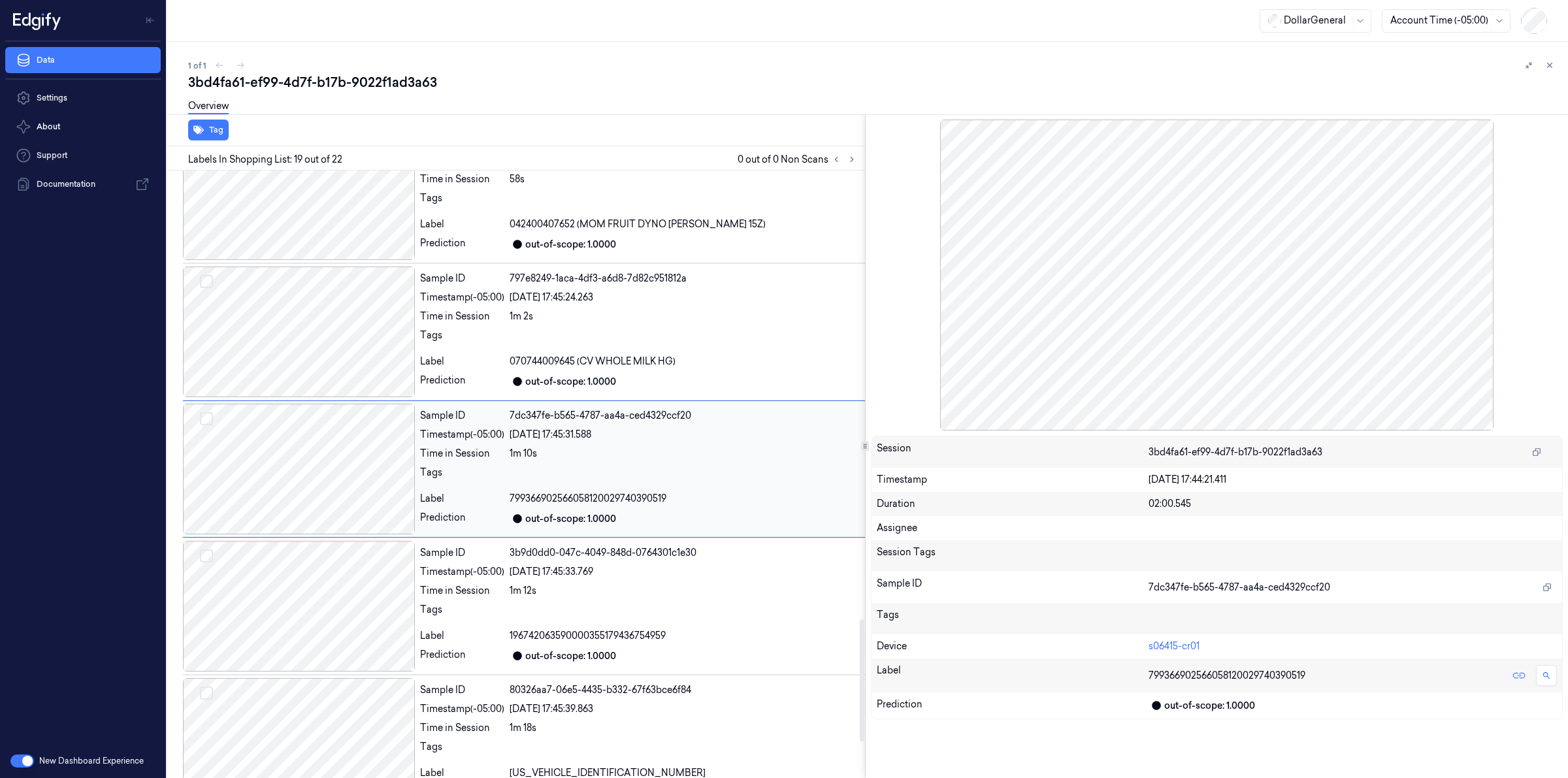
scroll to position [2157, 0]
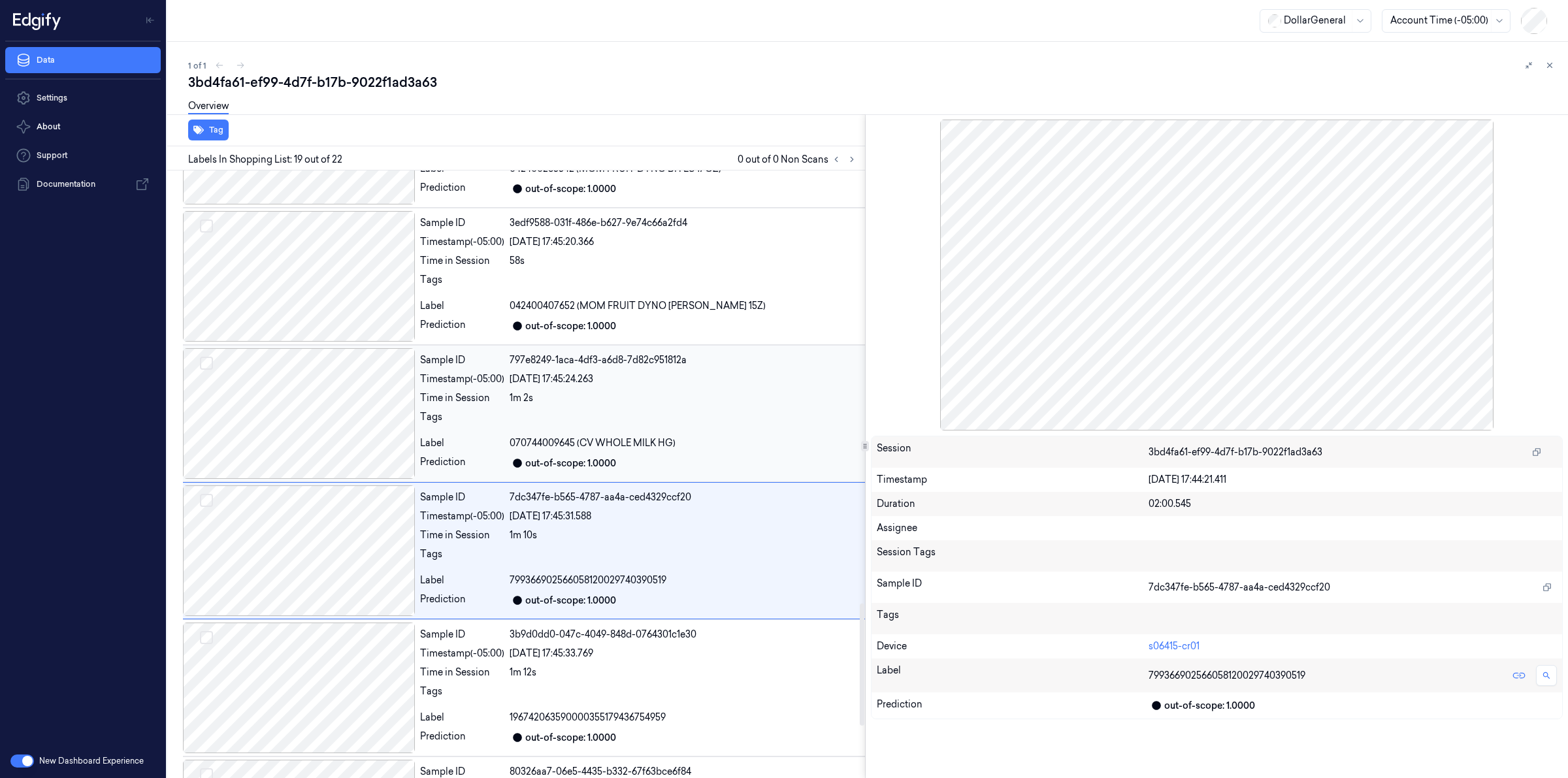
click at [280, 416] on div at bounding box center [299, 414] width 232 height 130
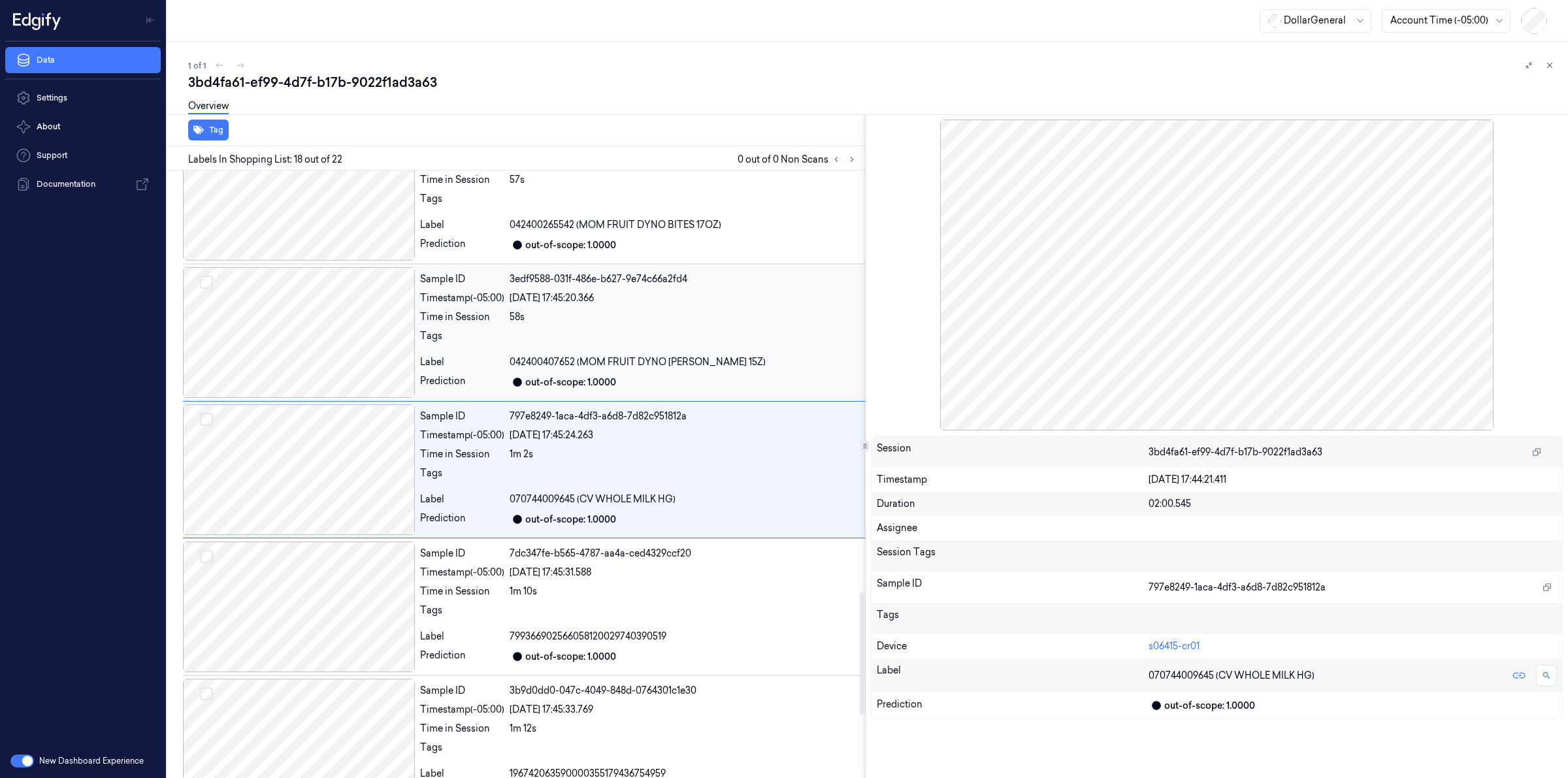
click at [283, 340] on div at bounding box center [299, 332] width 232 height 130
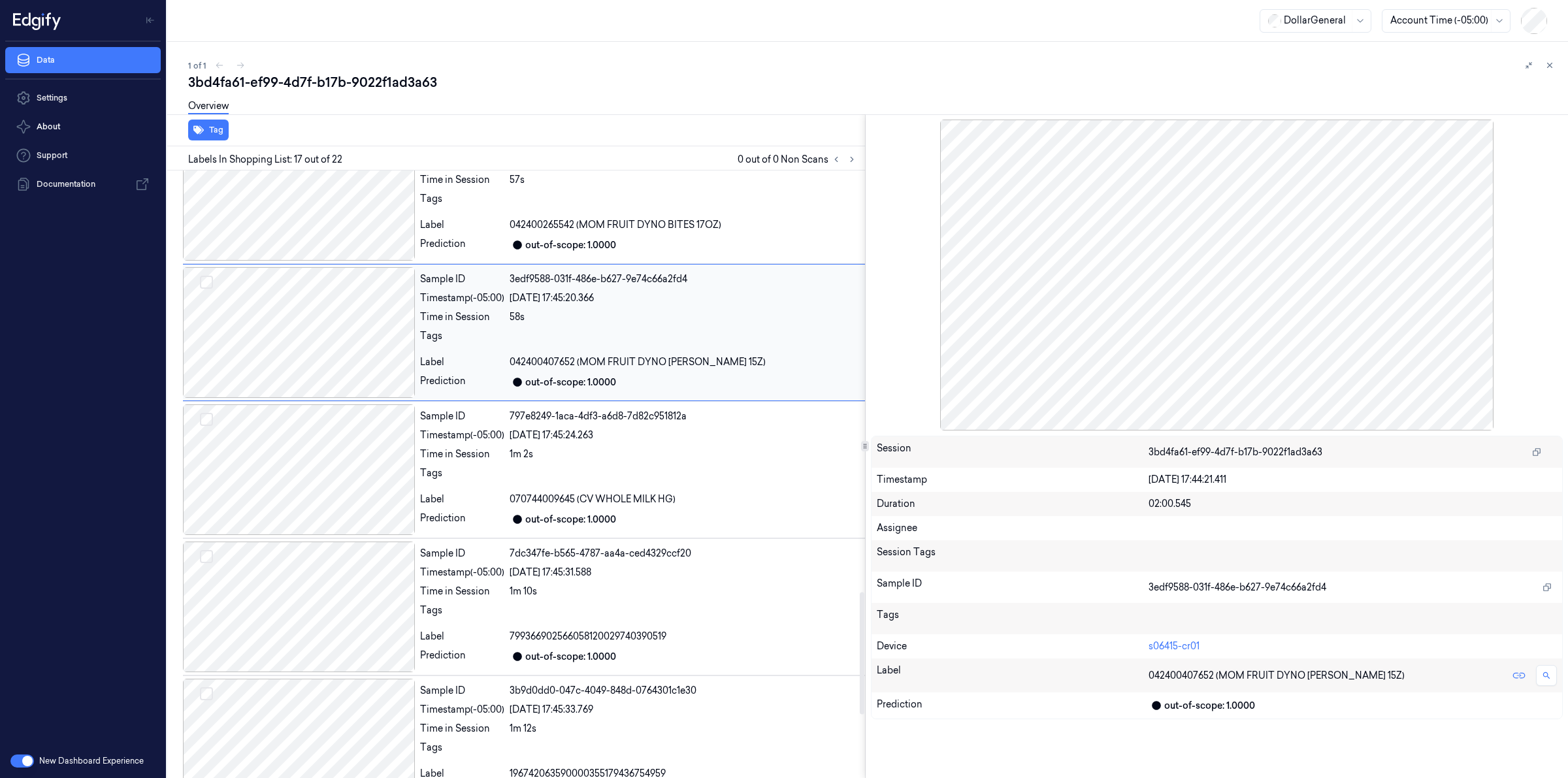
scroll to position [1964, 0]
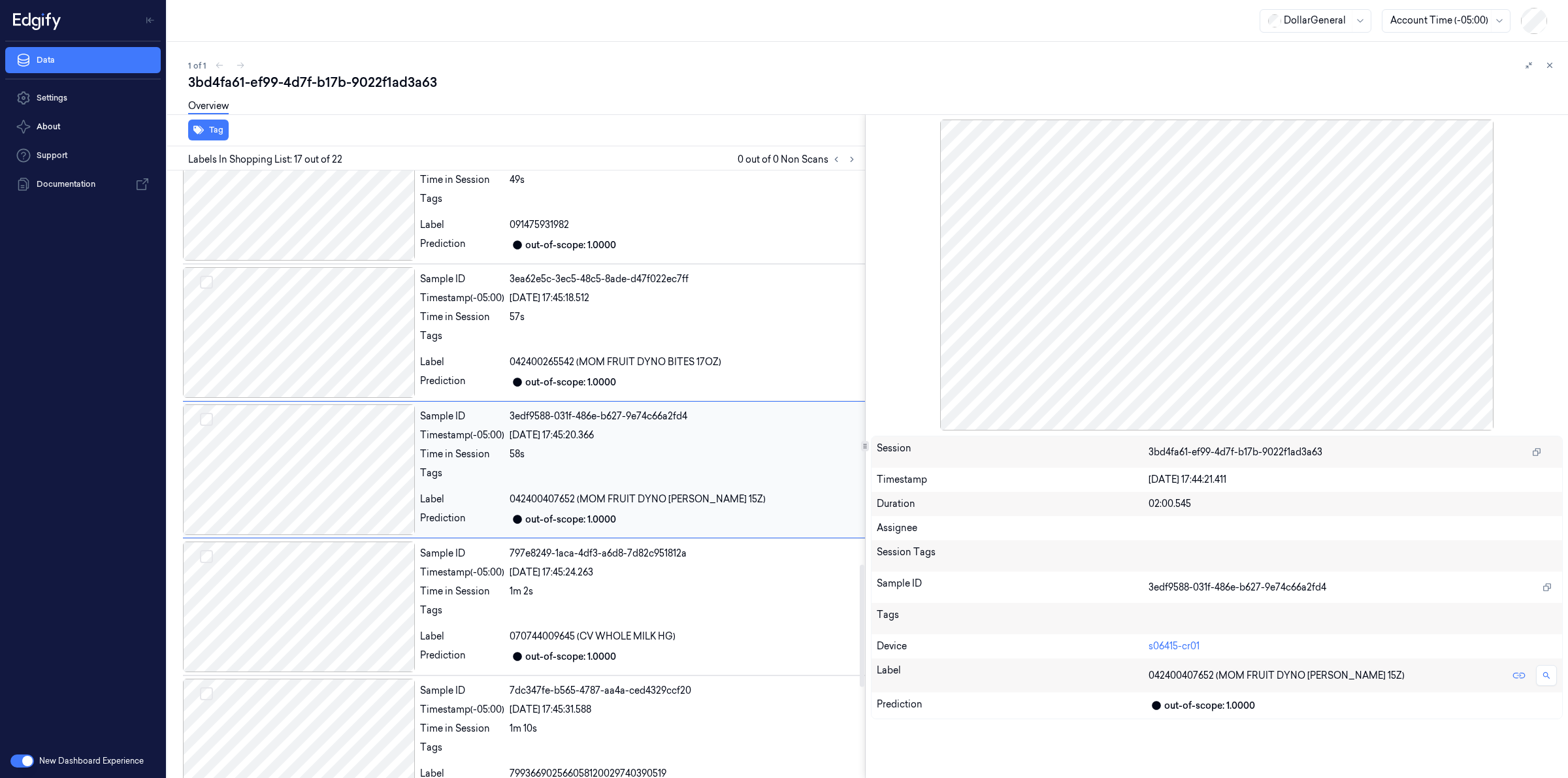
click at [306, 523] on div at bounding box center [299, 470] width 232 height 130
click at [308, 695] on div at bounding box center [299, 744] width 232 height 130
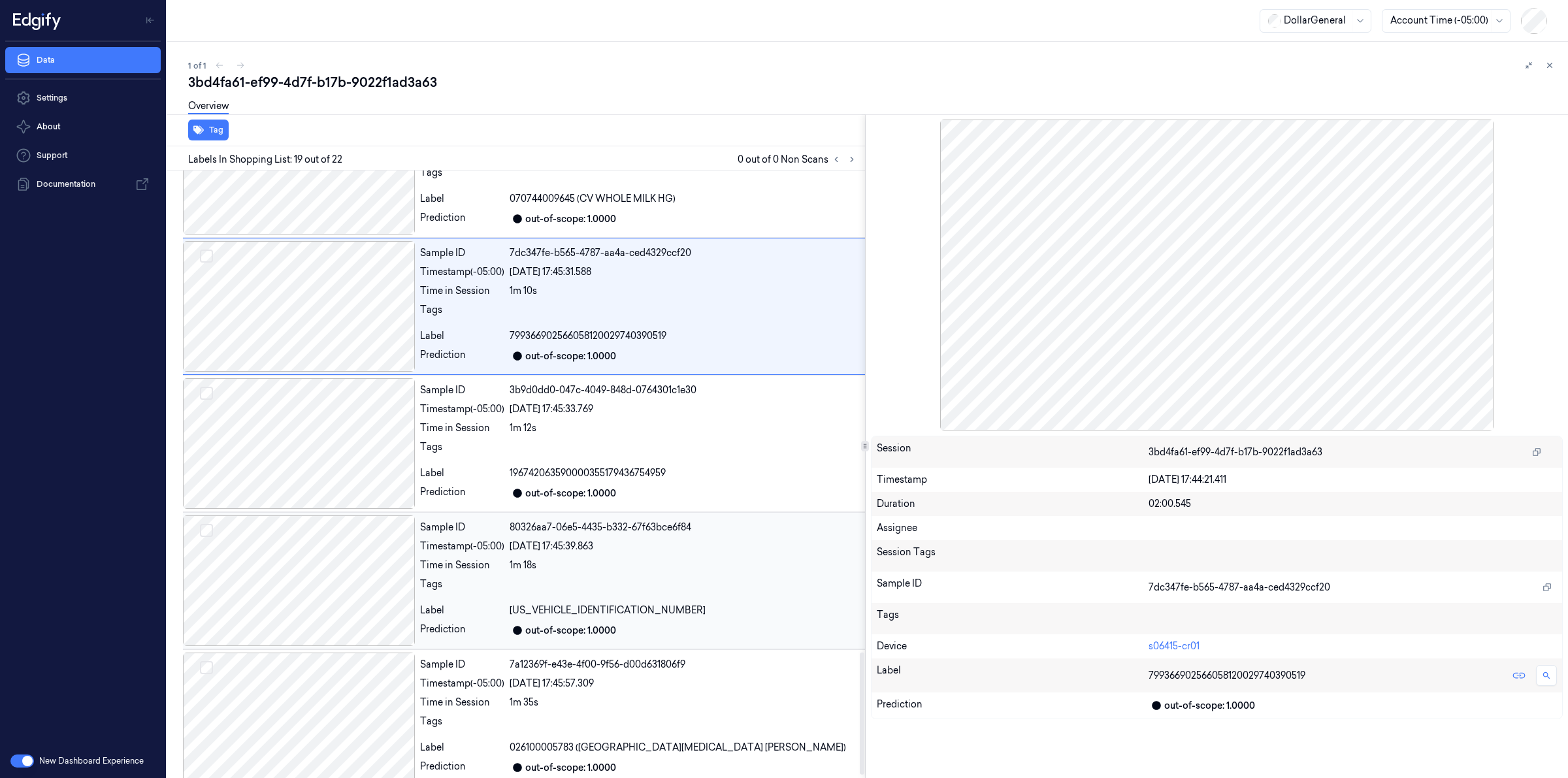
click at [312, 628] on div at bounding box center [299, 581] width 232 height 130
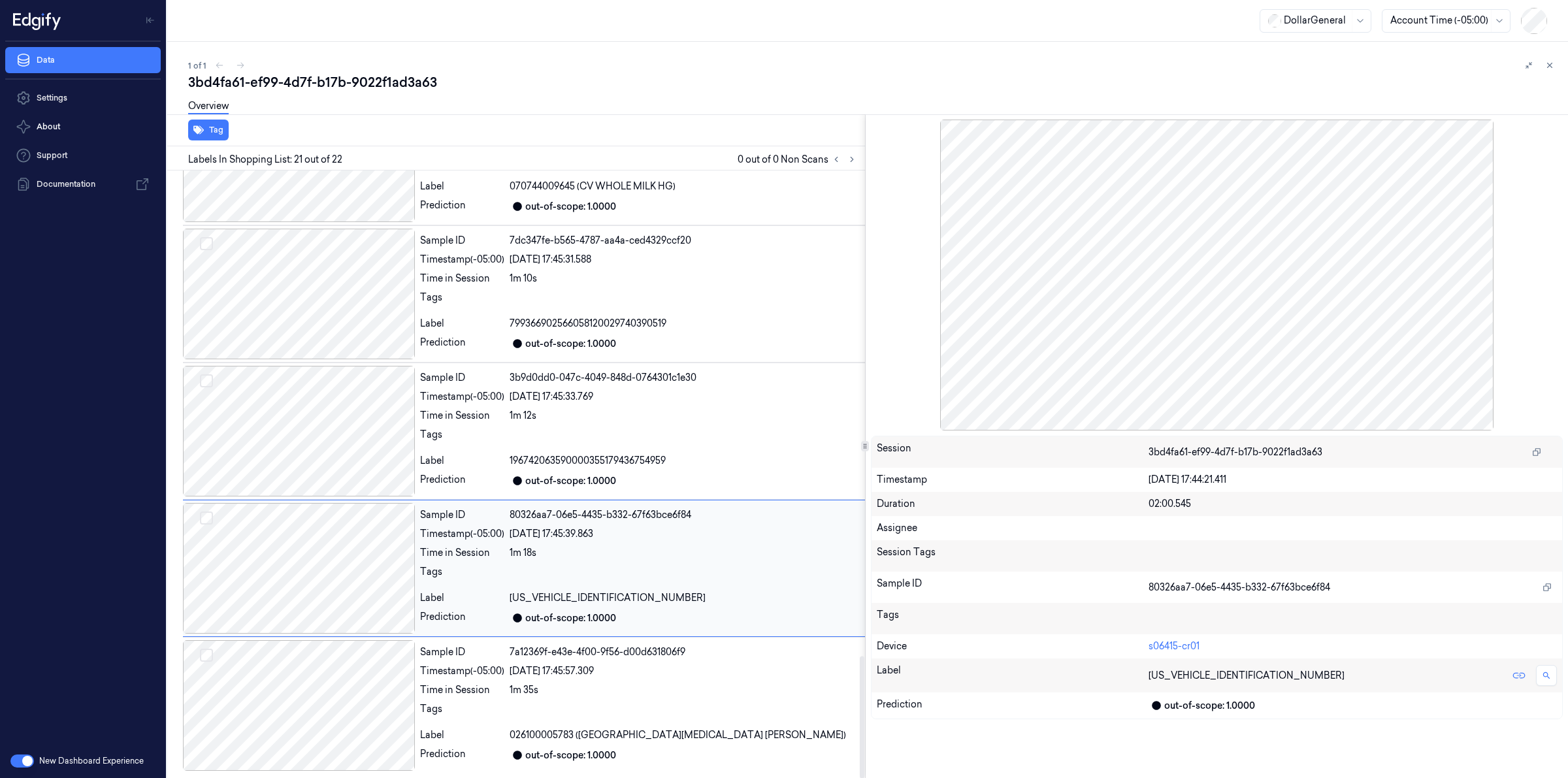
click at [318, 566] on div at bounding box center [299, 568] width 232 height 130
click at [310, 494] on div at bounding box center [299, 431] width 232 height 130
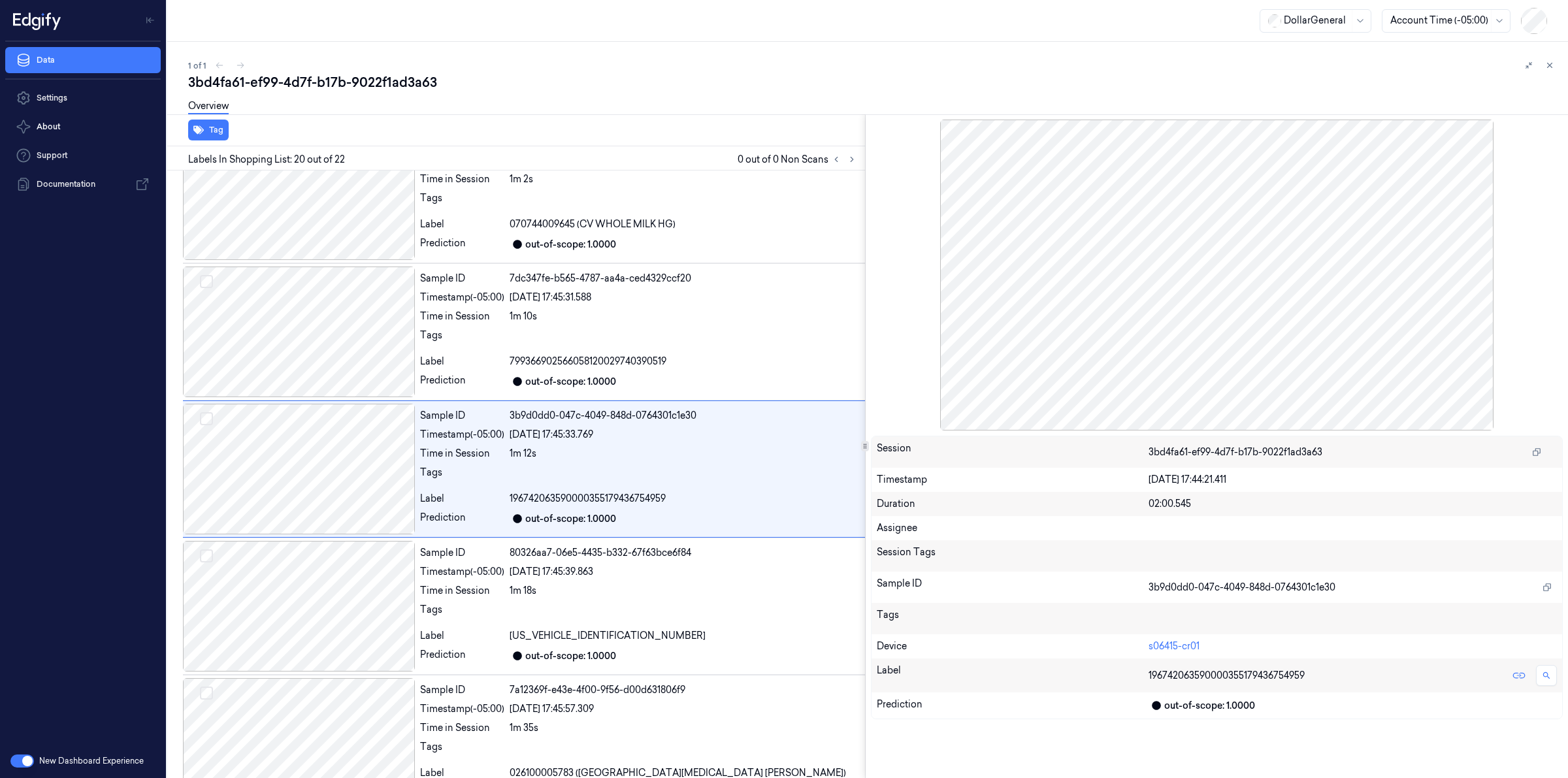
click at [389, 81] on div "3bd4fa61-ef99-4d7f-b17b-9022f1ad3a63" at bounding box center [872, 82] width 1369 height 18
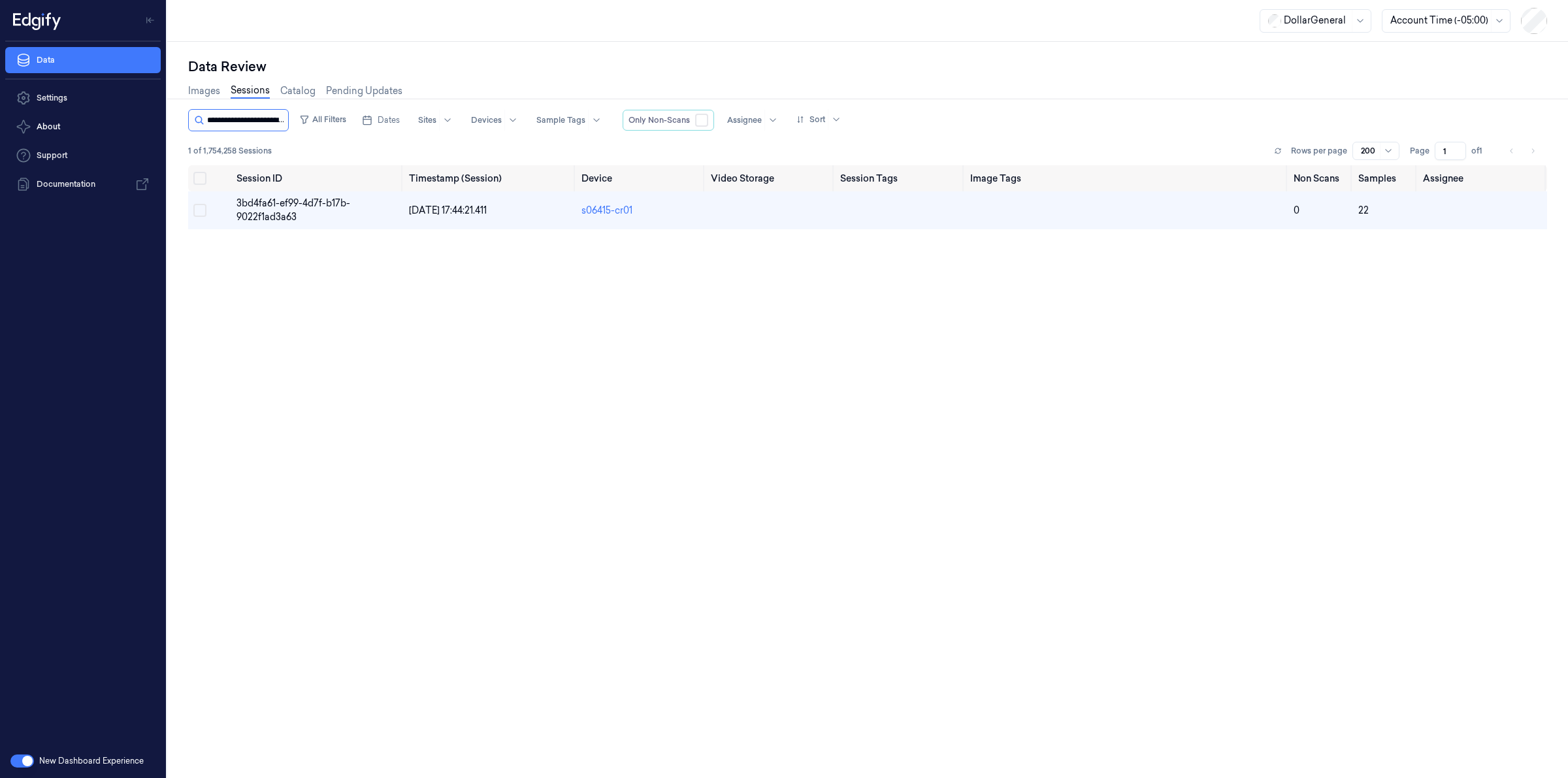
click at [278, 117] on input "string" at bounding box center [246, 120] width 78 height 21
type input "**********"
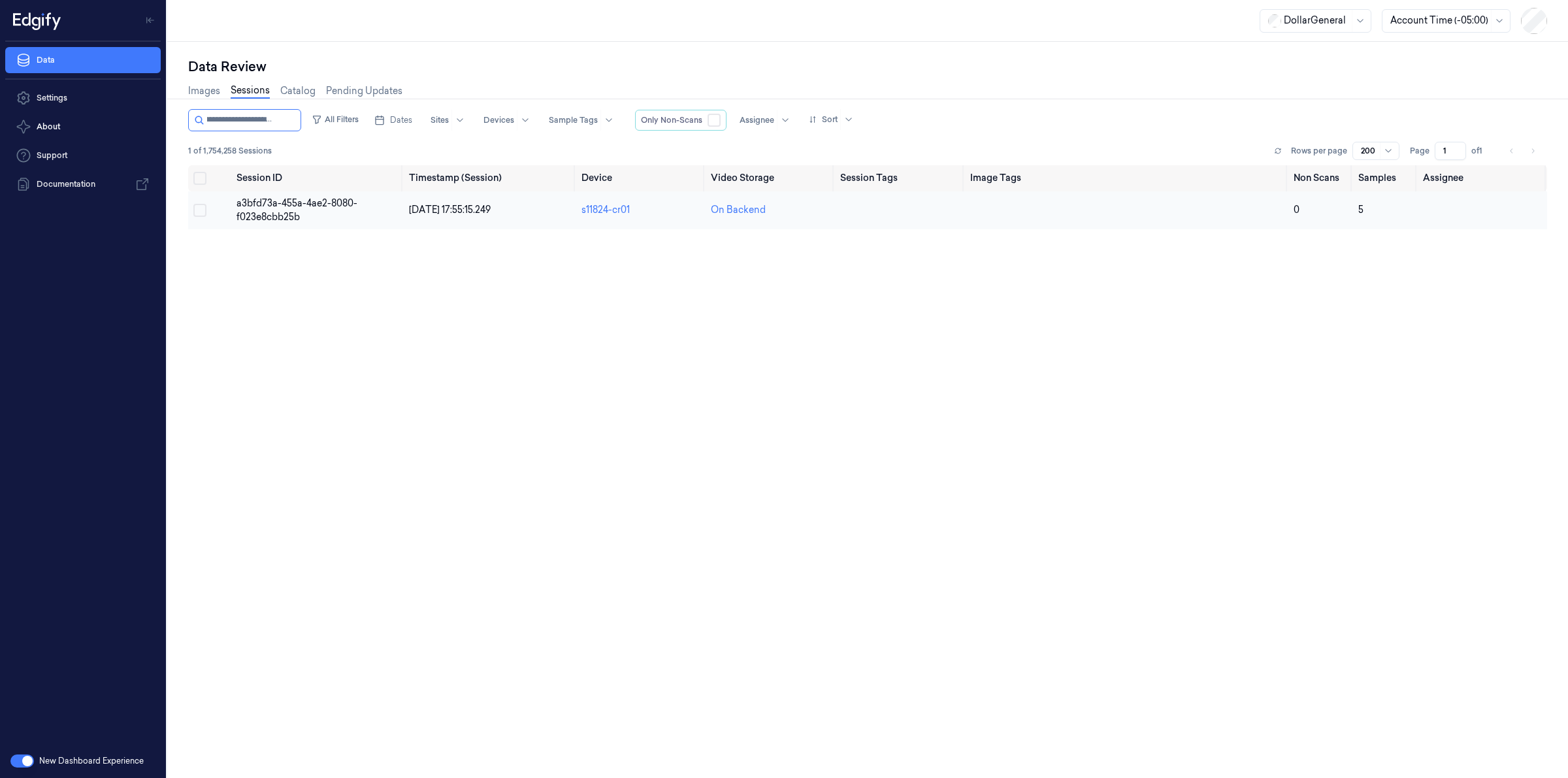
click at [262, 207] on span "a3bfd73a-455a-4ae2-8080-f023e8cbb25b" at bounding box center [297, 210] width 121 height 26
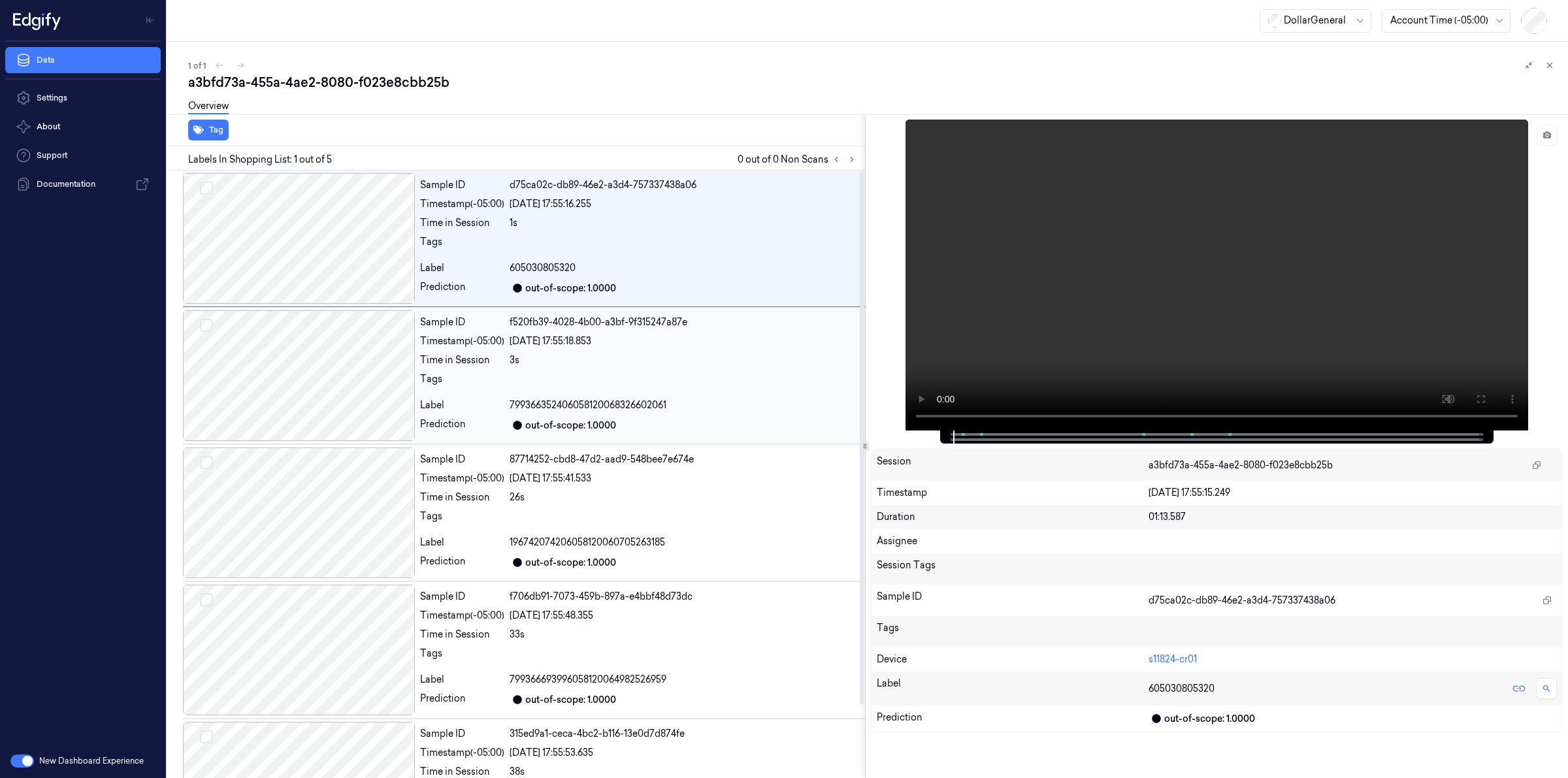
click at [299, 333] on div at bounding box center [299, 375] width 232 height 130
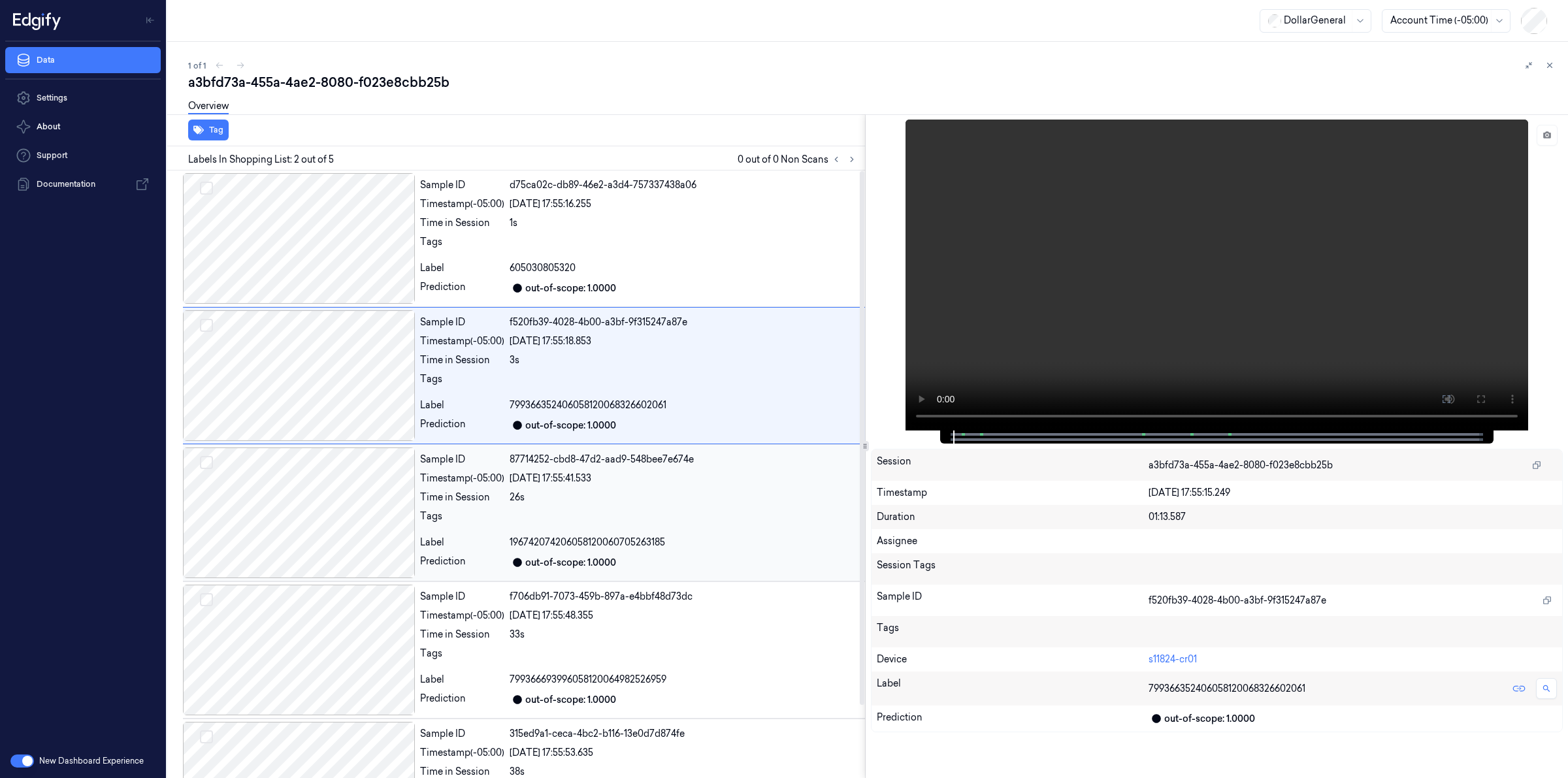
click at [329, 496] on div at bounding box center [299, 513] width 232 height 130
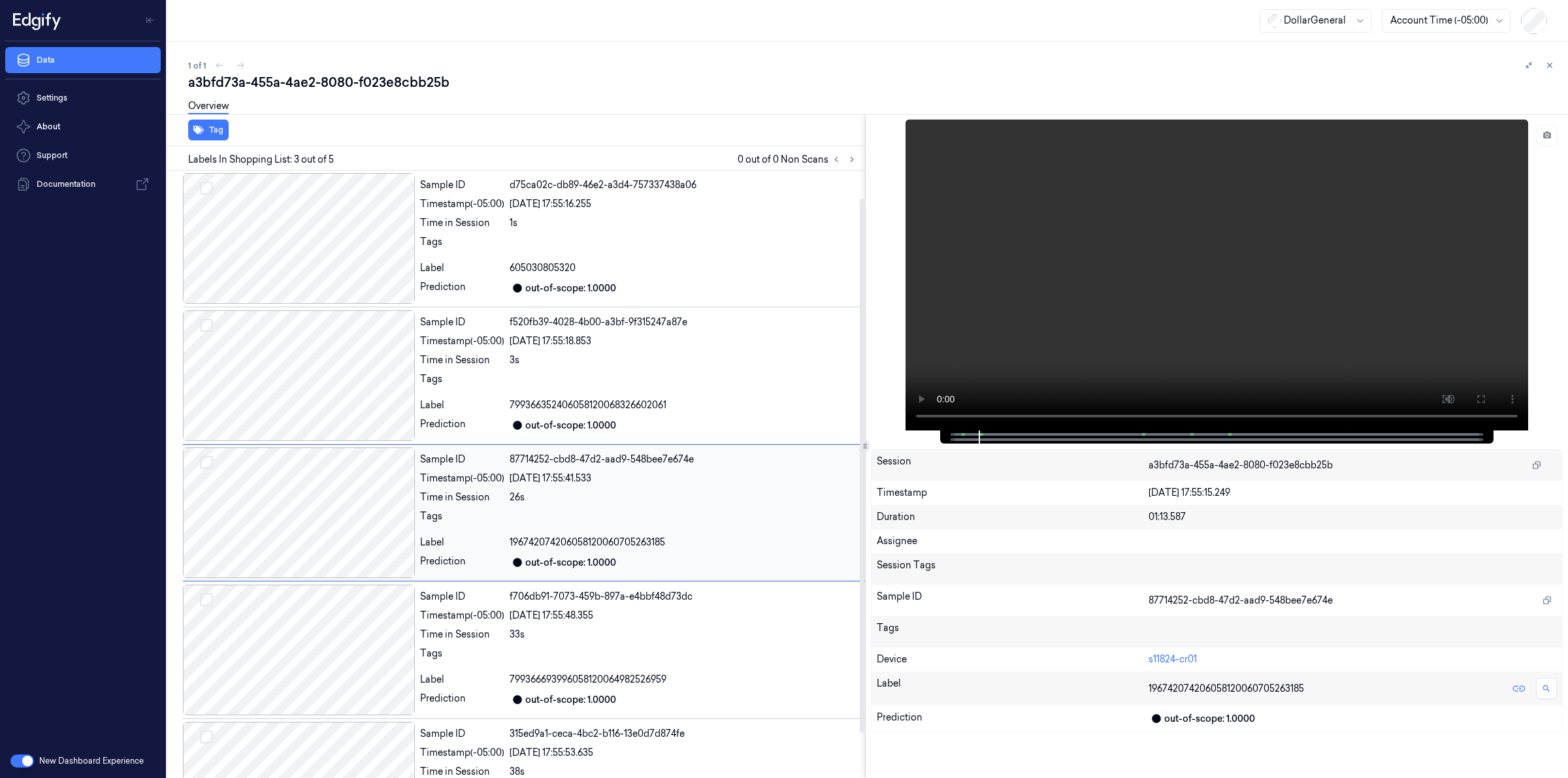
scroll to position [39, 0]
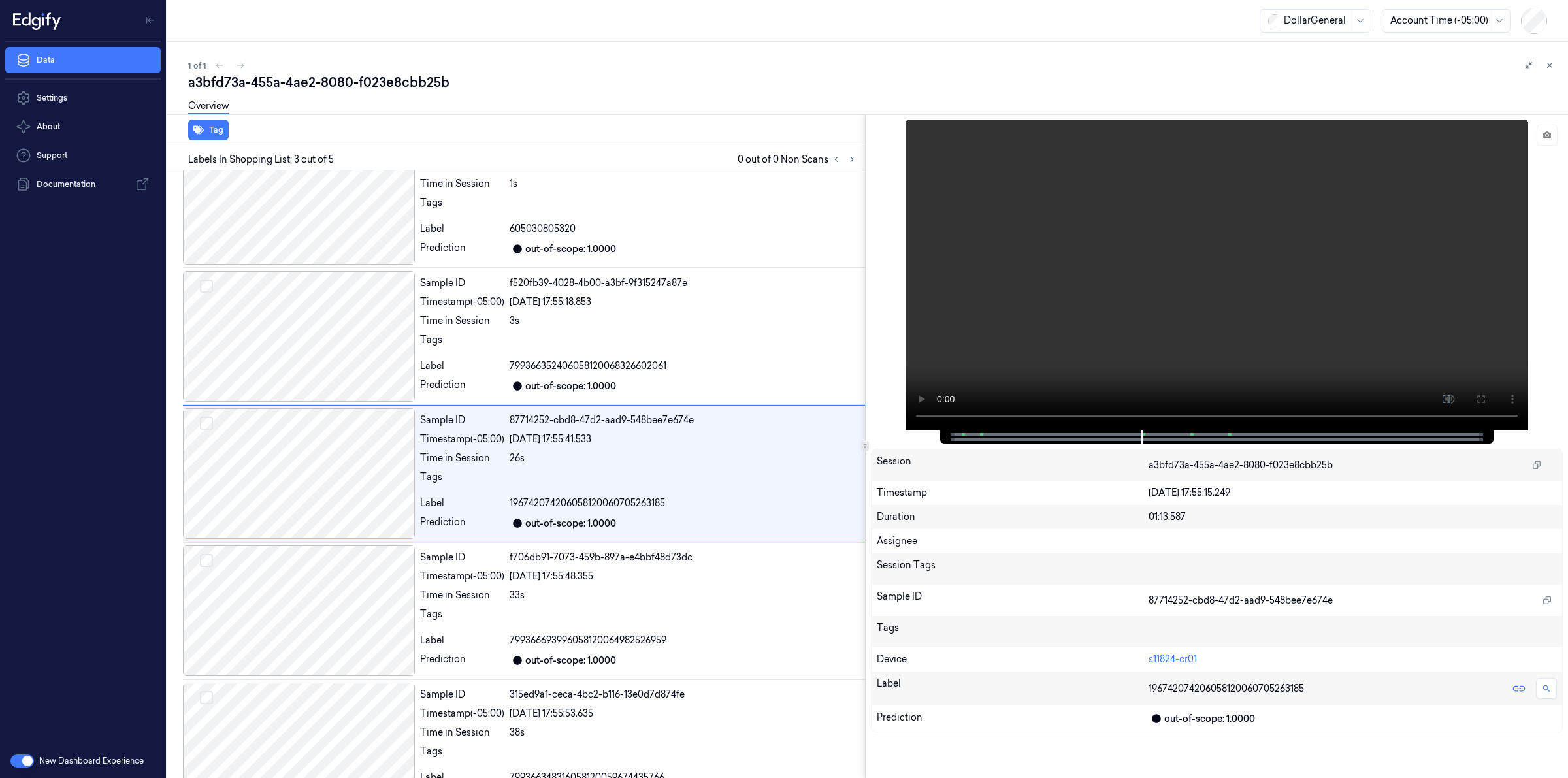
click at [955, 71] on div "1 of 1" at bounding box center [872, 65] width 1369 height 16
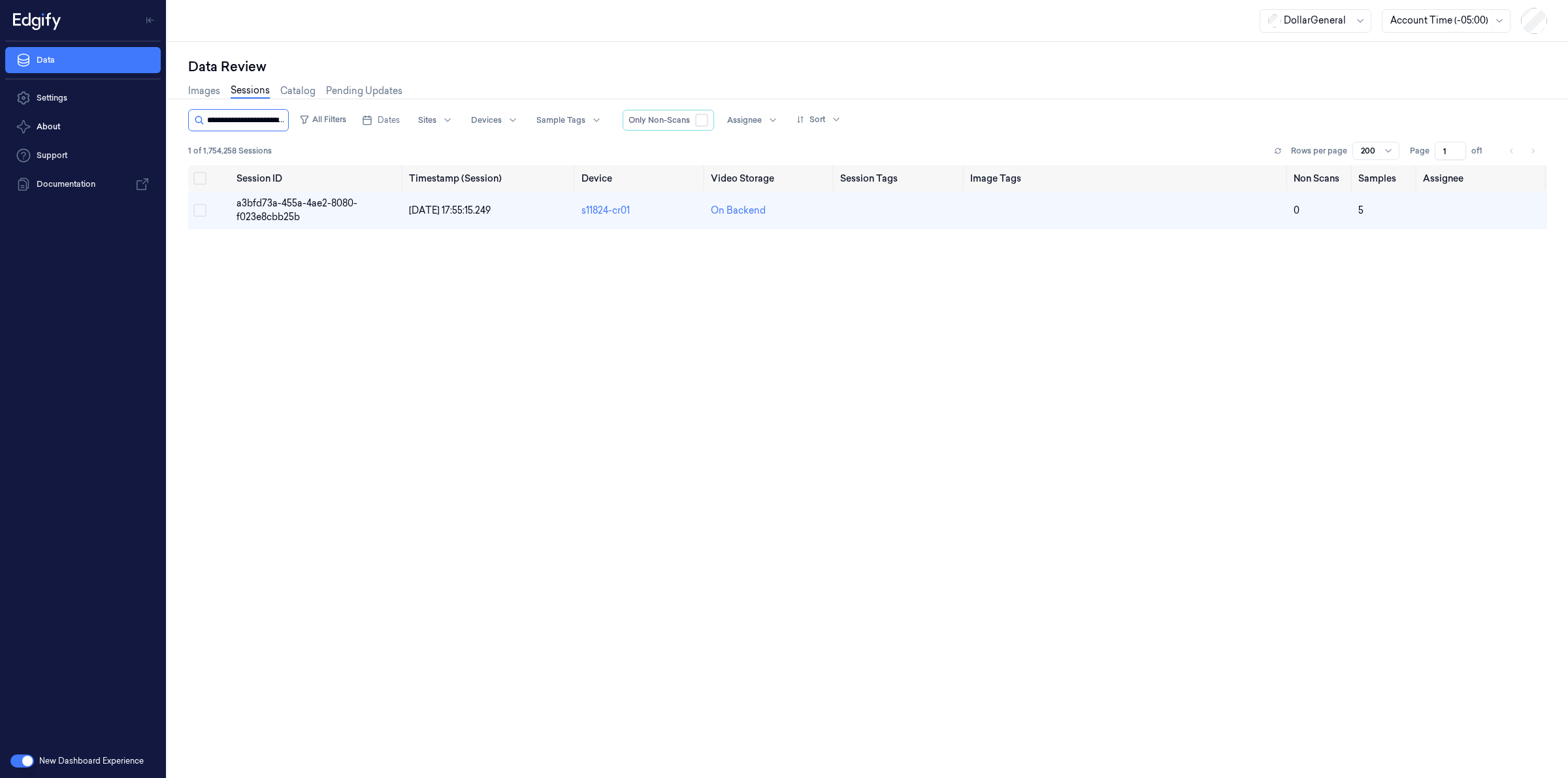
click at [247, 126] on input "string" at bounding box center [246, 120] width 78 height 21
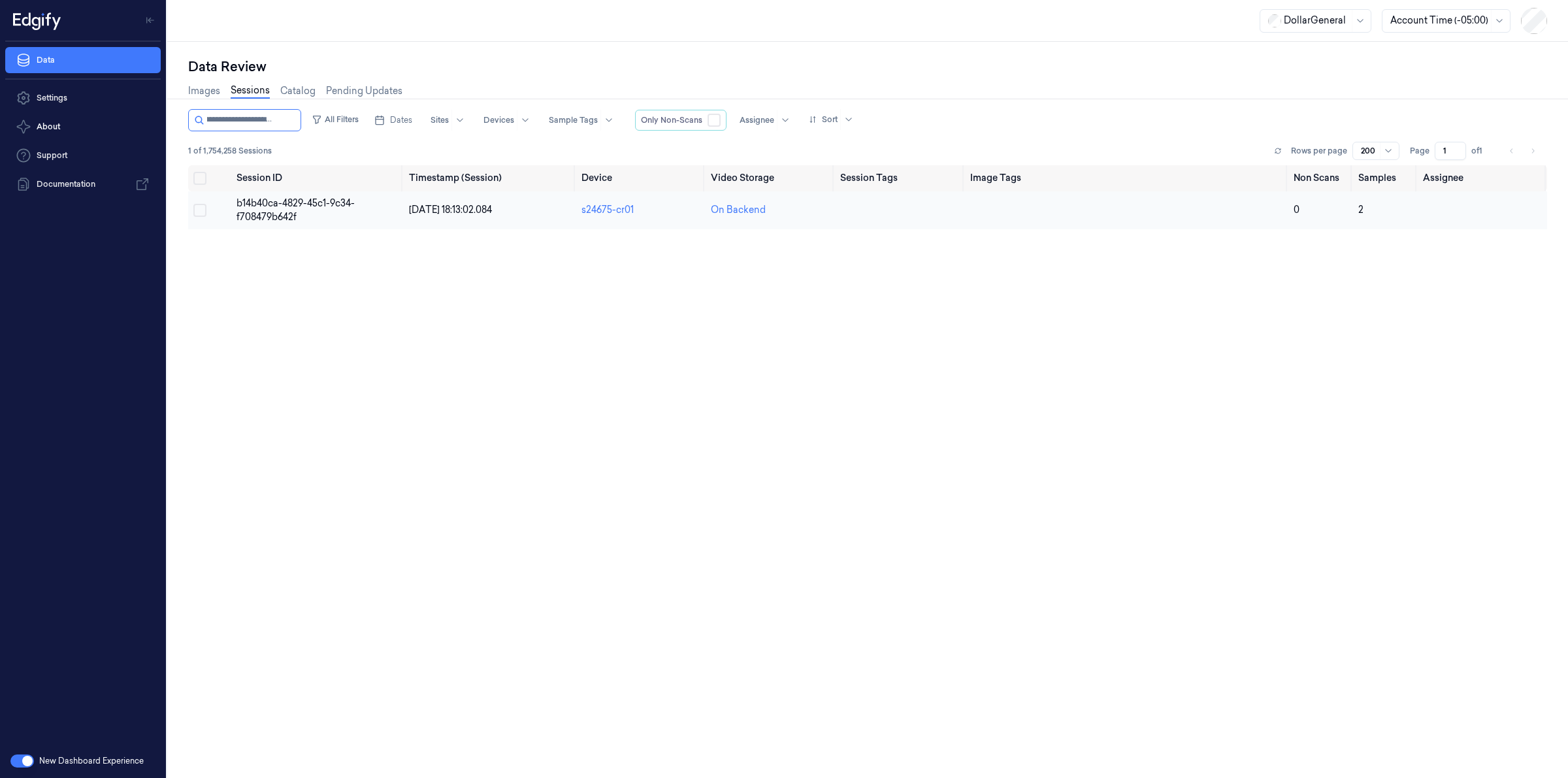
type input "**********"
click at [283, 201] on span "b14b40ca-4829-45c1-9c34-f708479b642f" at bounding box center [296, 210] width 118 height 26
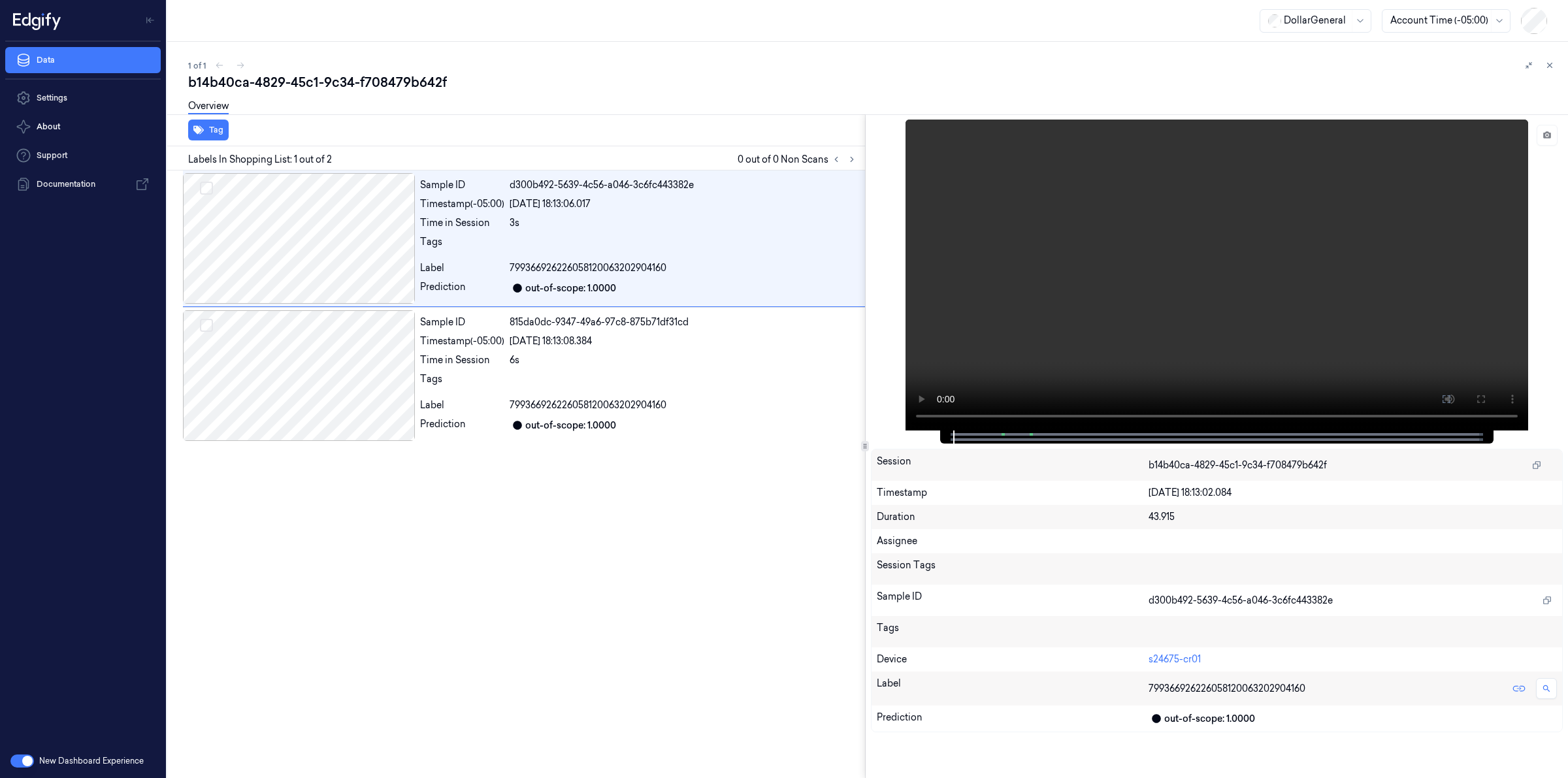
click at [484, 112] on div "Overview" at bounding box center [872, 108] width 1369 height 33
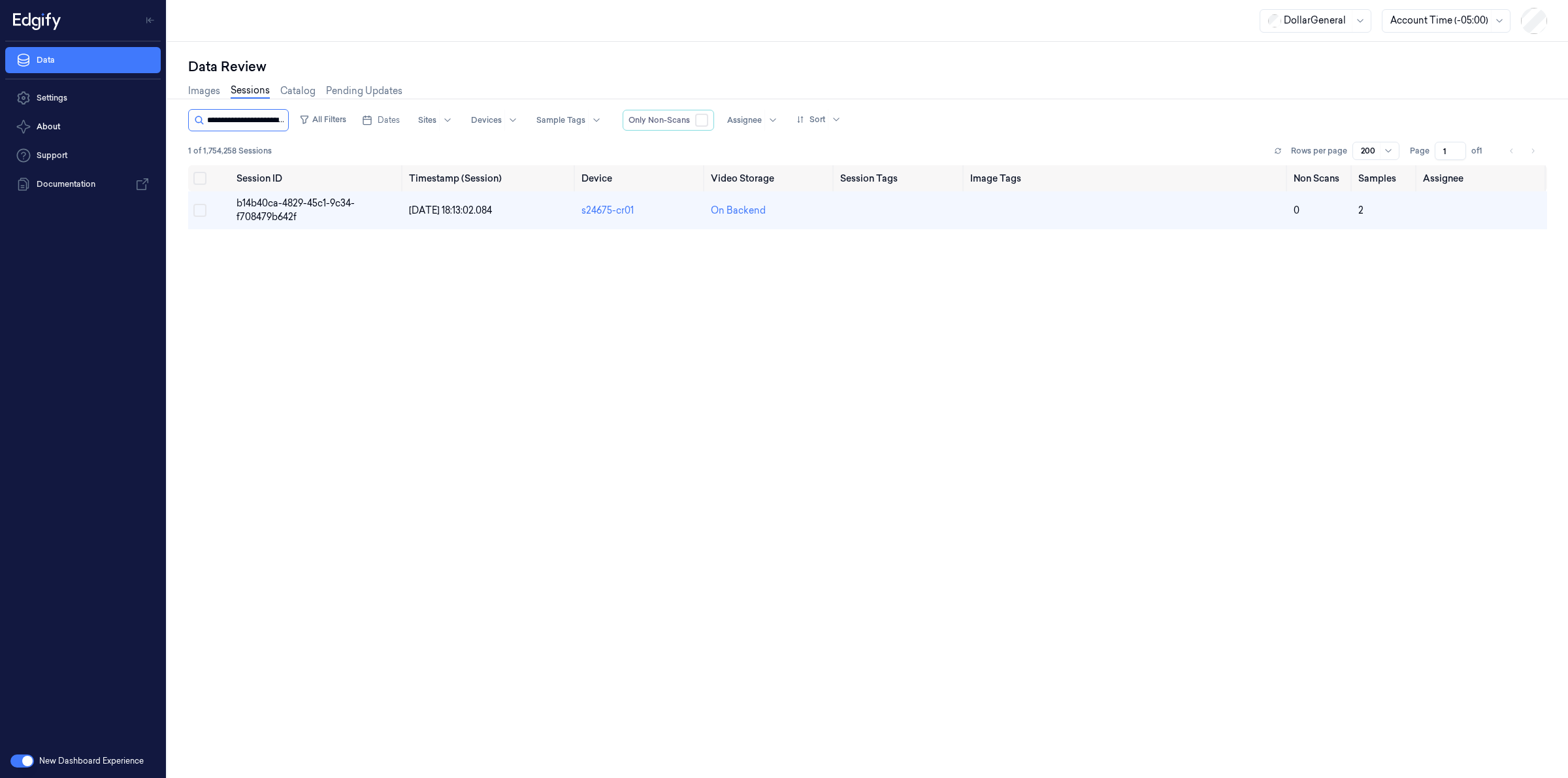
click at [274, 123] on input "string" at bounding box center [246, 120] width 78 height 21
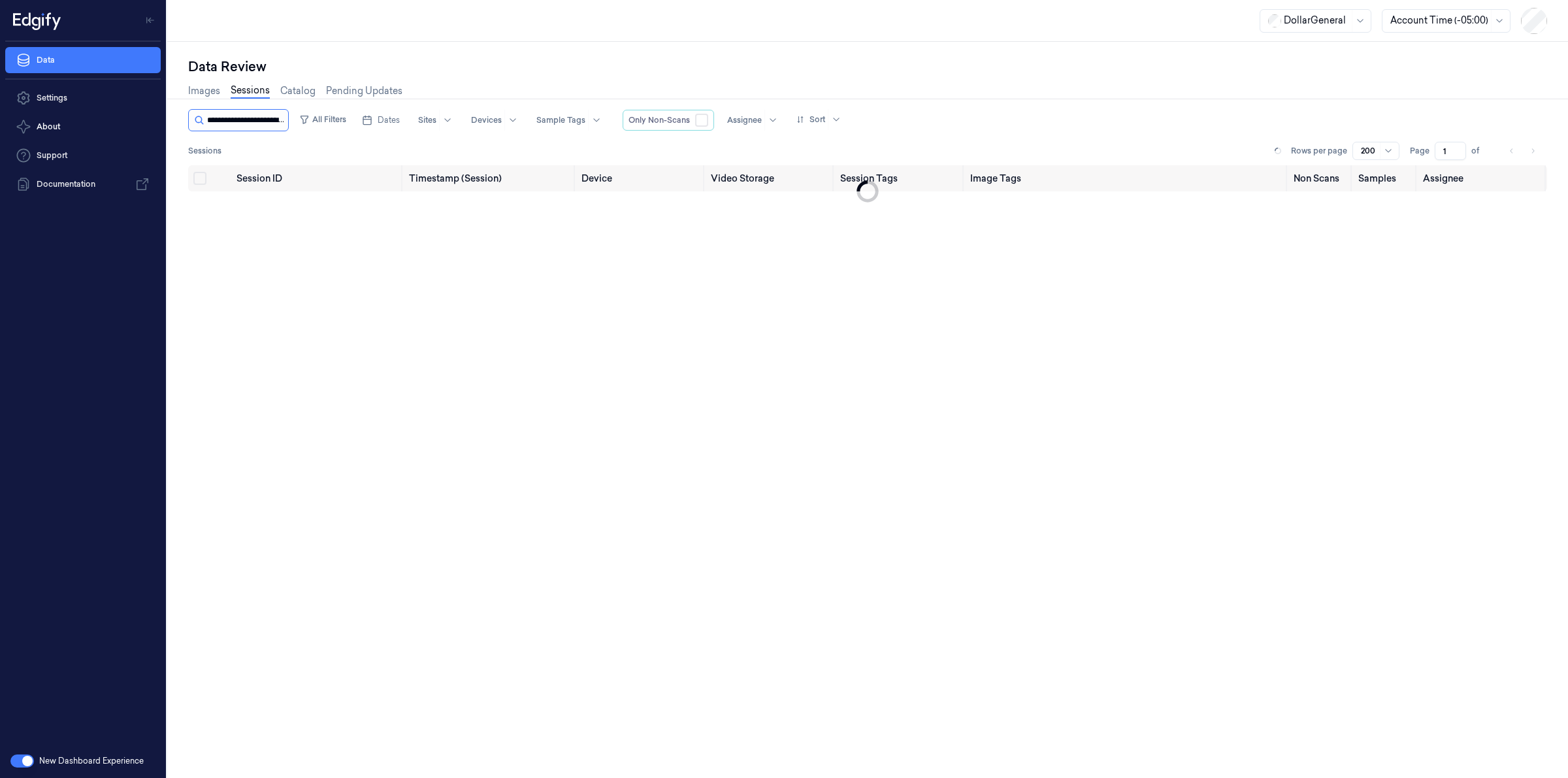
scroll to position [0, 62]
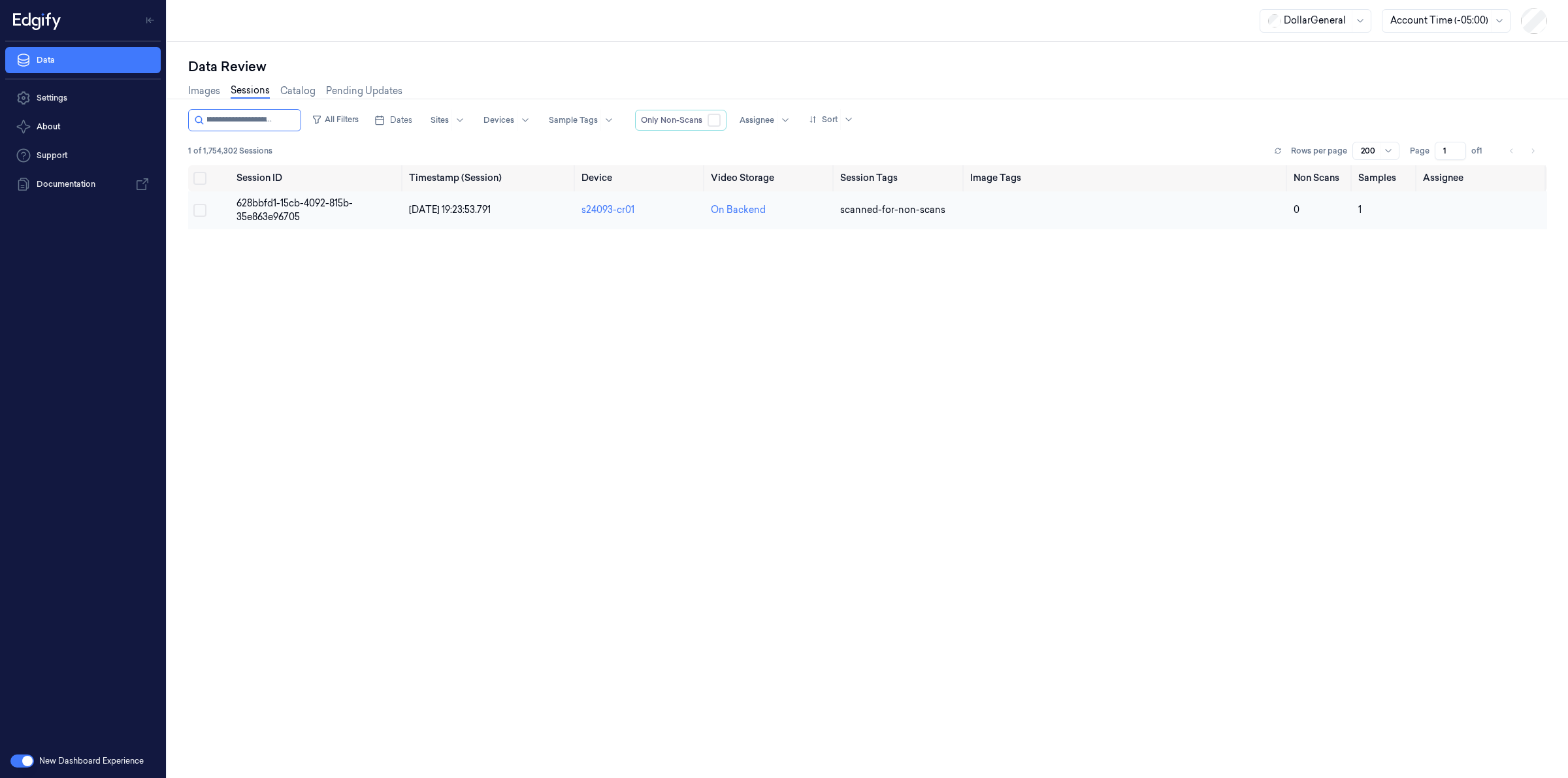
type input "**********"
click at [263, 203] on span "628bbfd1-15cb-4092-815b-35e863e96705" at bounding box center [295, 210] width 117 height 26
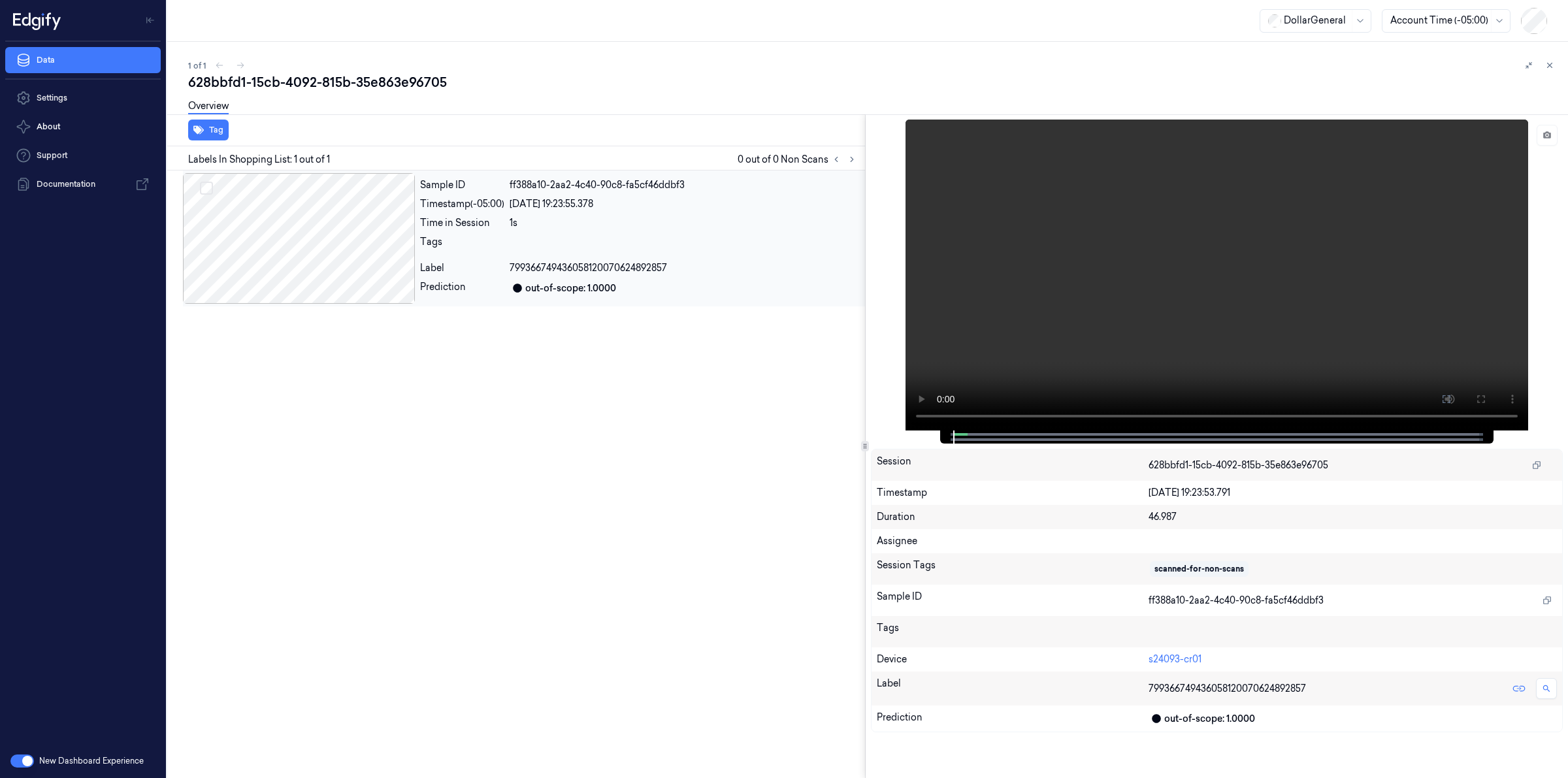
click at [334, 244] on div at bounding box center [299, 238] width 232 height 130
click at [546, 76] on div "628bbfd1-15cb-4092-815b-35e863e96705" at bounding box center [872, 82] width 1369 height 18
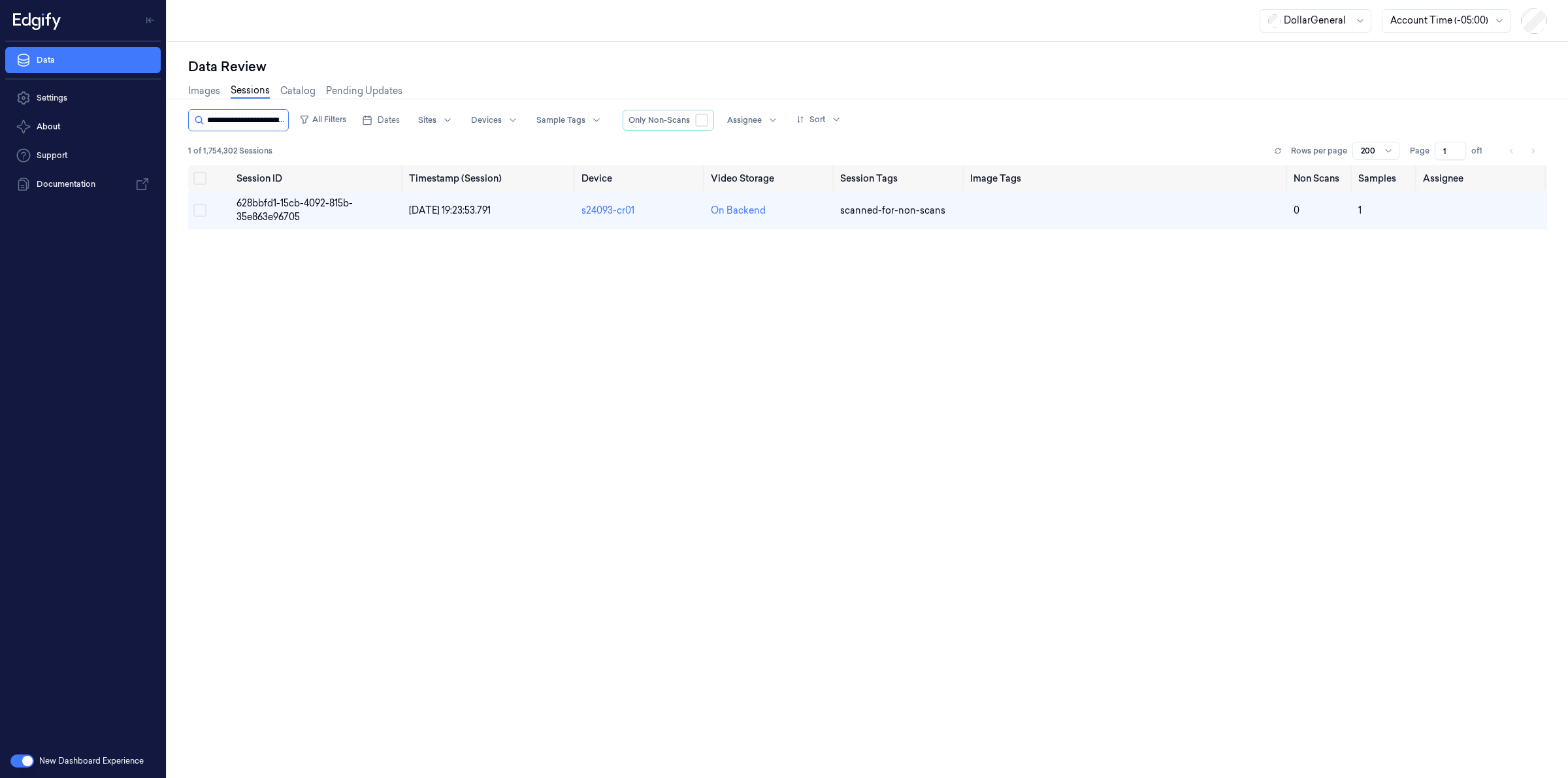
click at [260, 122] on input "string" at bounding box center [246, 120] width 78 height 21
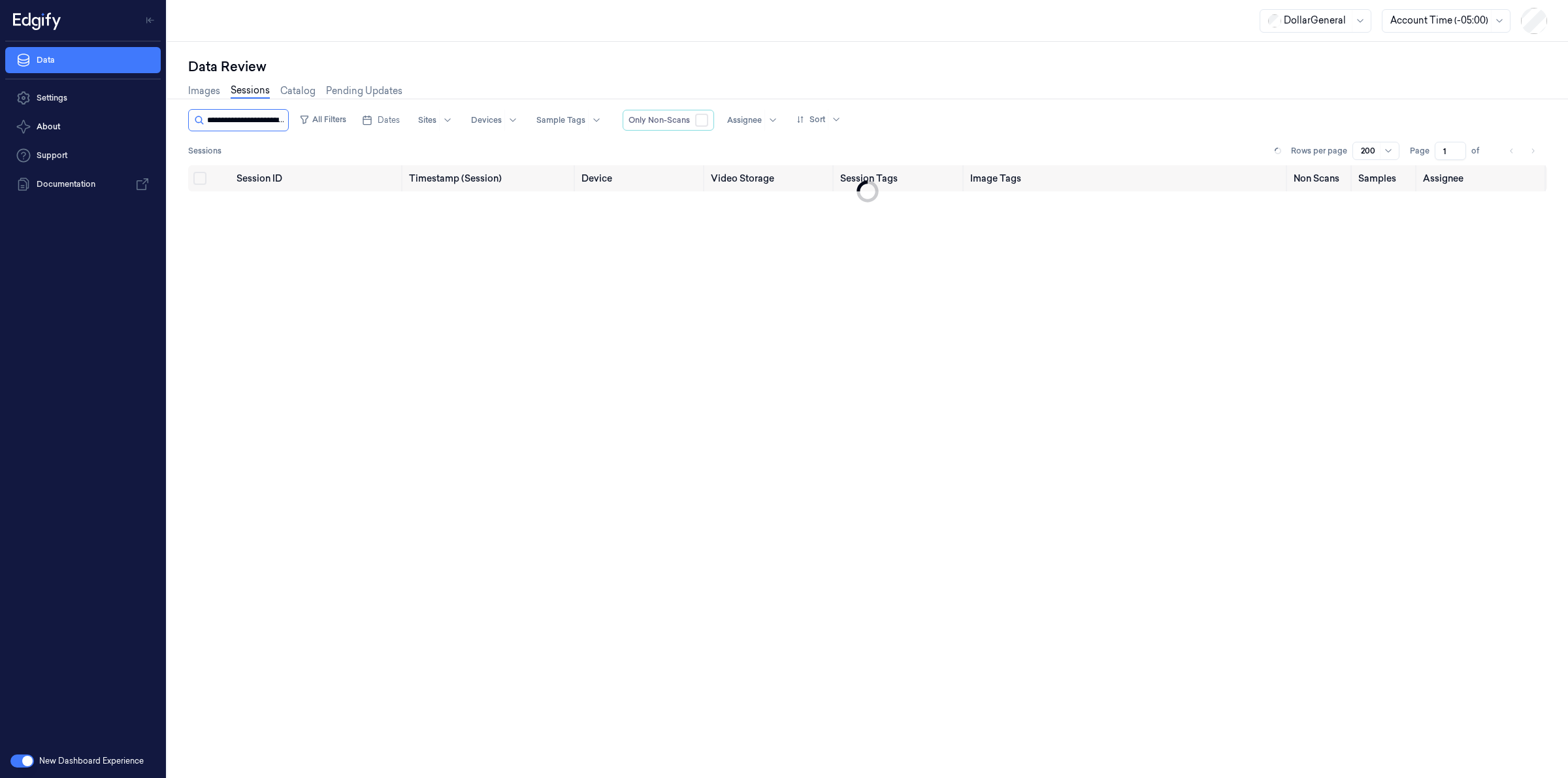
scroll to position [0, 62]
type input "**********"
click at [252, 203] on span "717b933a-ad9a-4588-a8c9-1d49ad7183c7" at bounding box center [296, 210] width 119 height 26
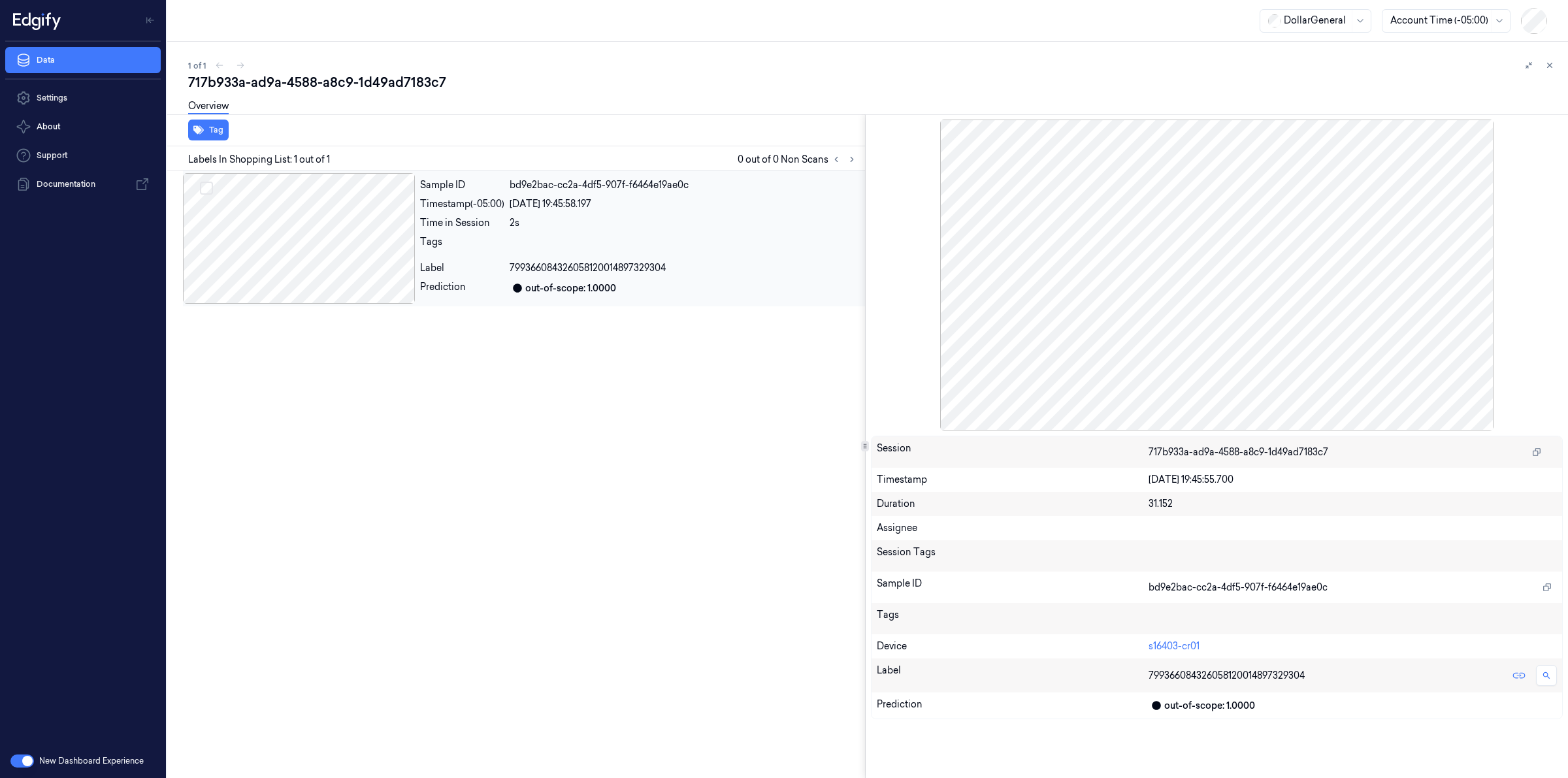
click at [353, 199] on div at bounding box center [299, 238] width 232 height 130
click at [346, 109] on div "Overview" at bounding box center [872, 108] width 1369 height 33
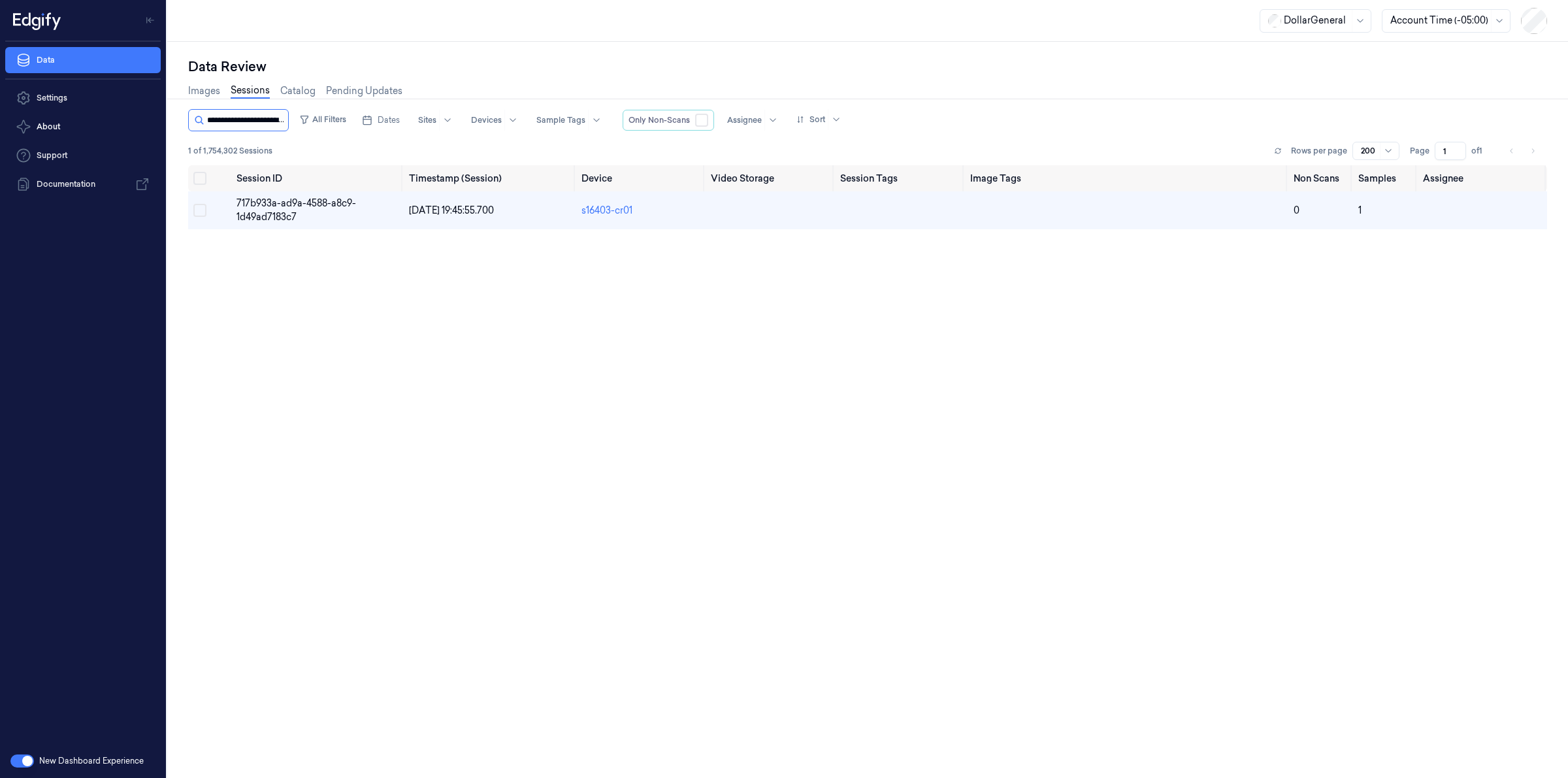
click at [262, 128] on input "string" at bounding box center [246, 120] width 78 height 21
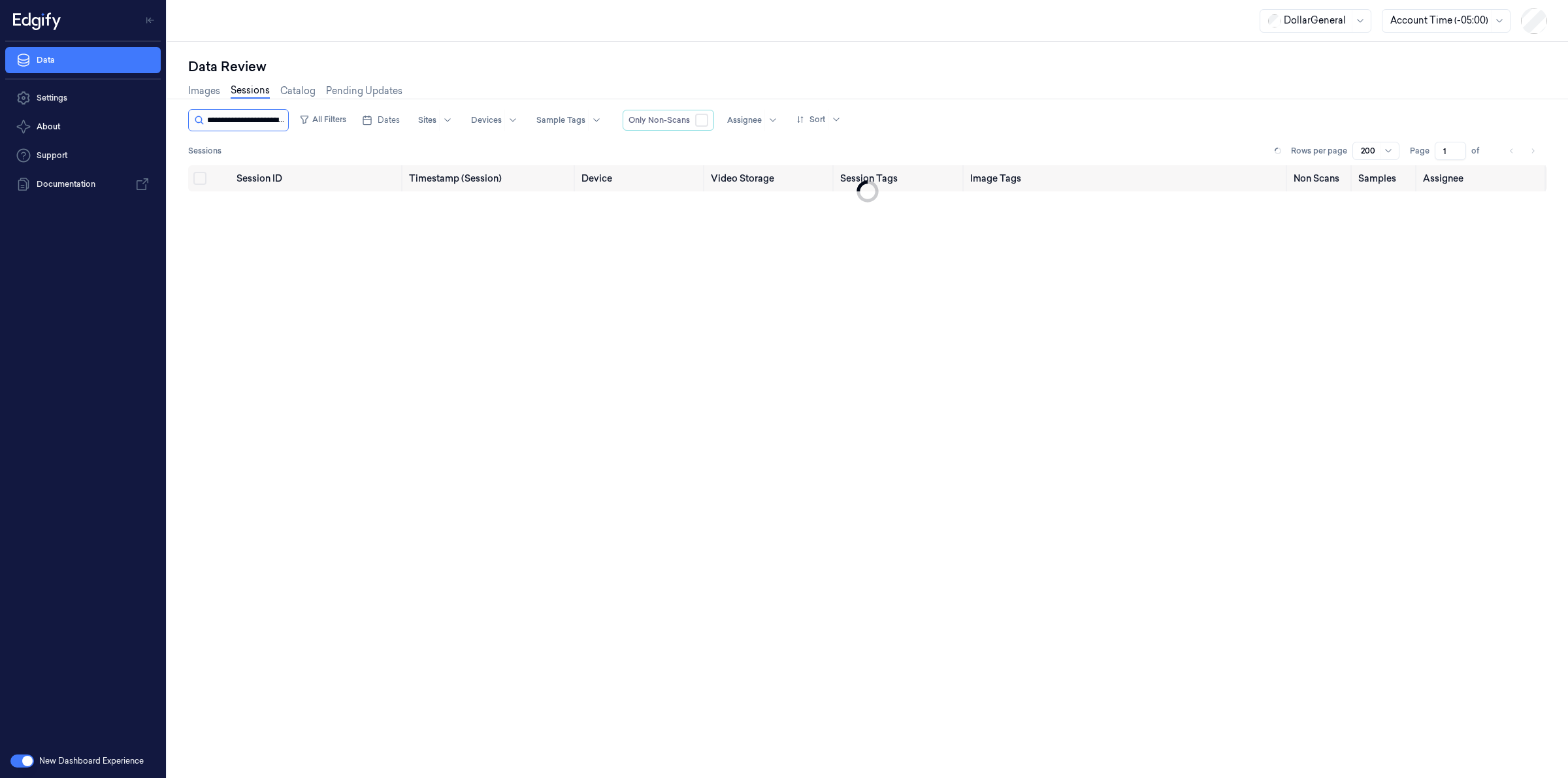
scroll to position [0, 65]
type input "**********"
click at [270, 201] on span "0d5ad71f-3838-420a-9e80-dab30358ce59" at bounding box center [296, 210] width 119 height 26
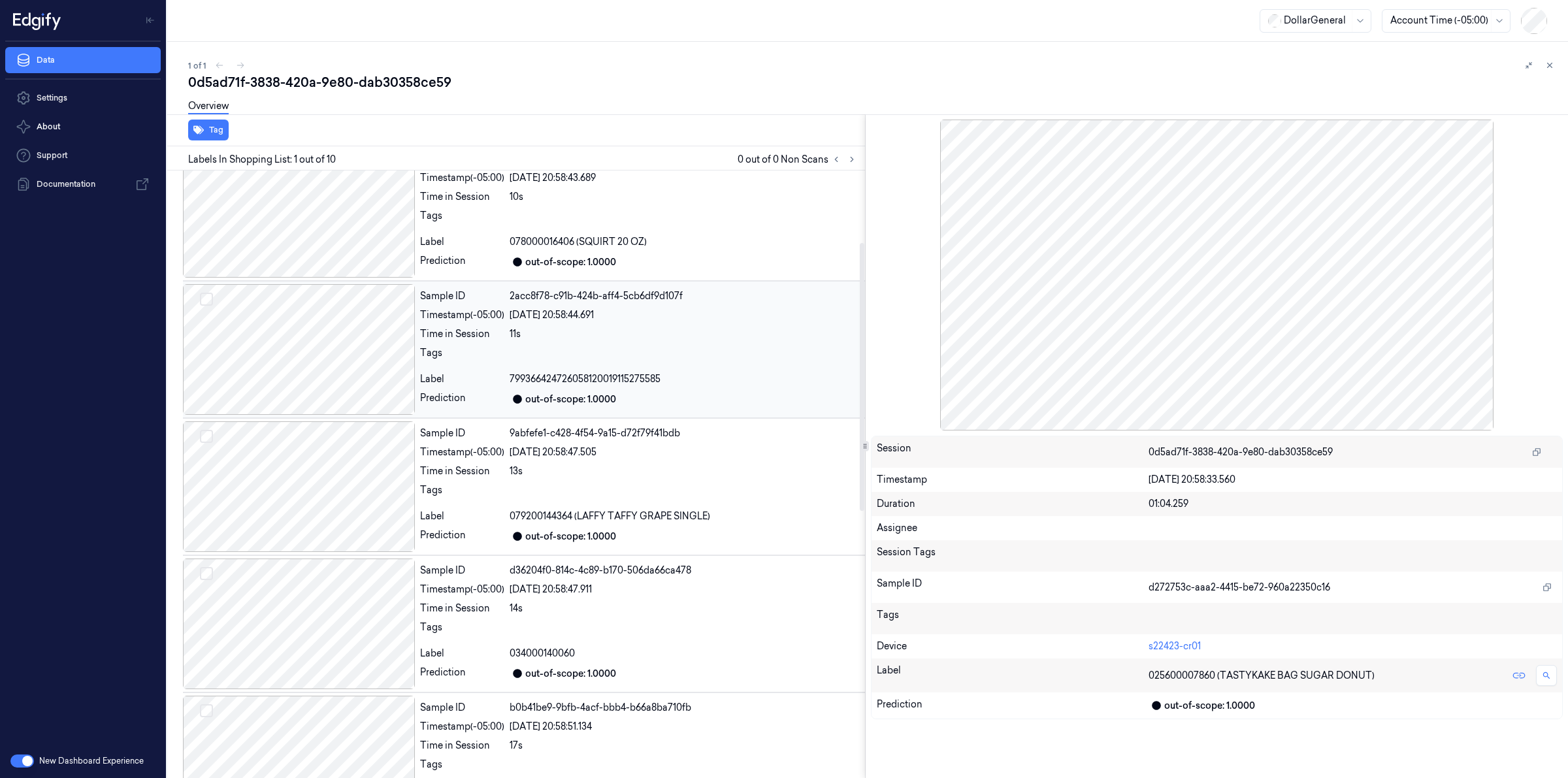
click at [344, 345] on div at bounding box center [299, 350] width 232 height 130
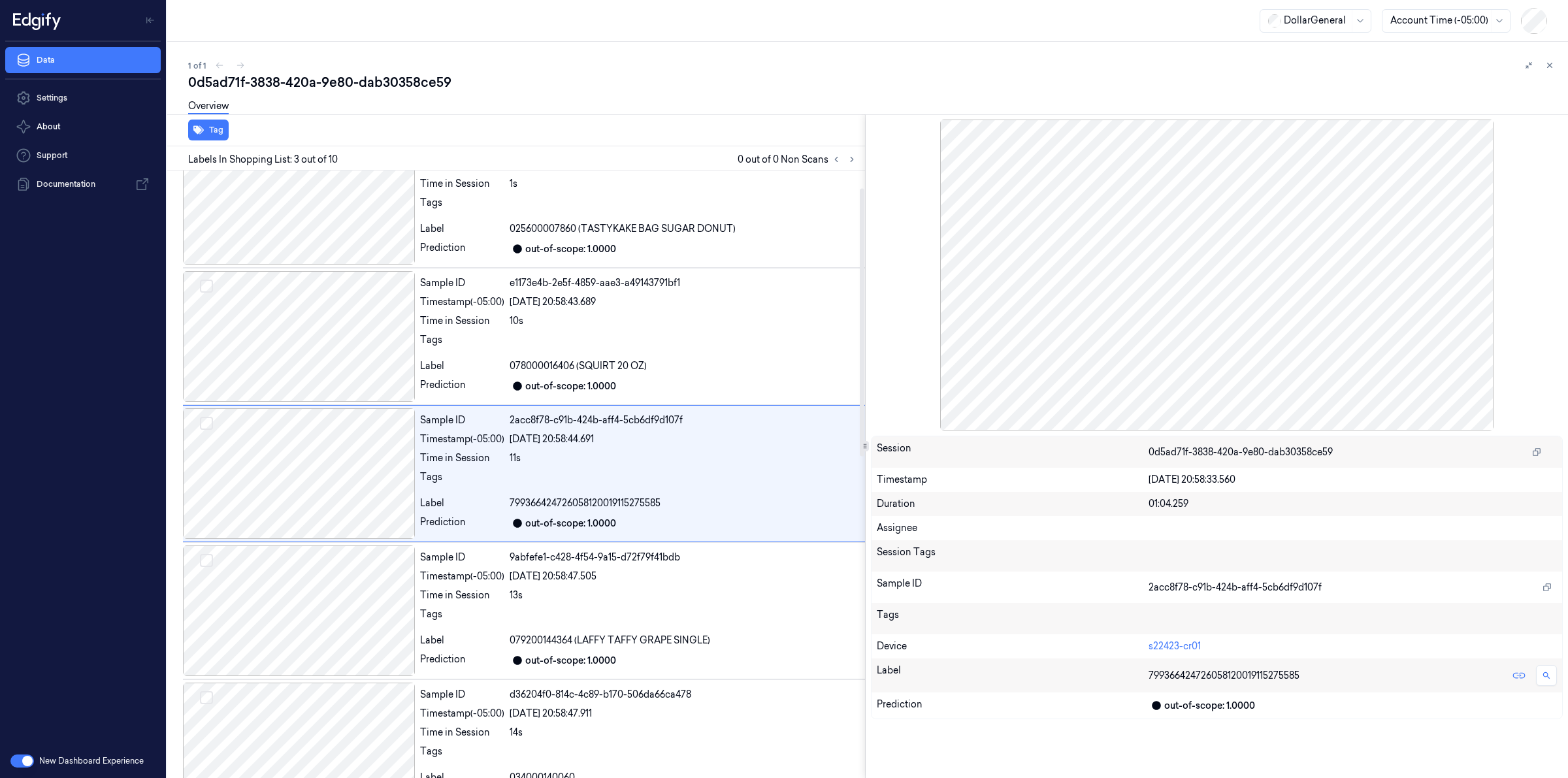
click at [376, 67] on div "1 of 1" at bounding box center [872, 65] width 1369 height 16
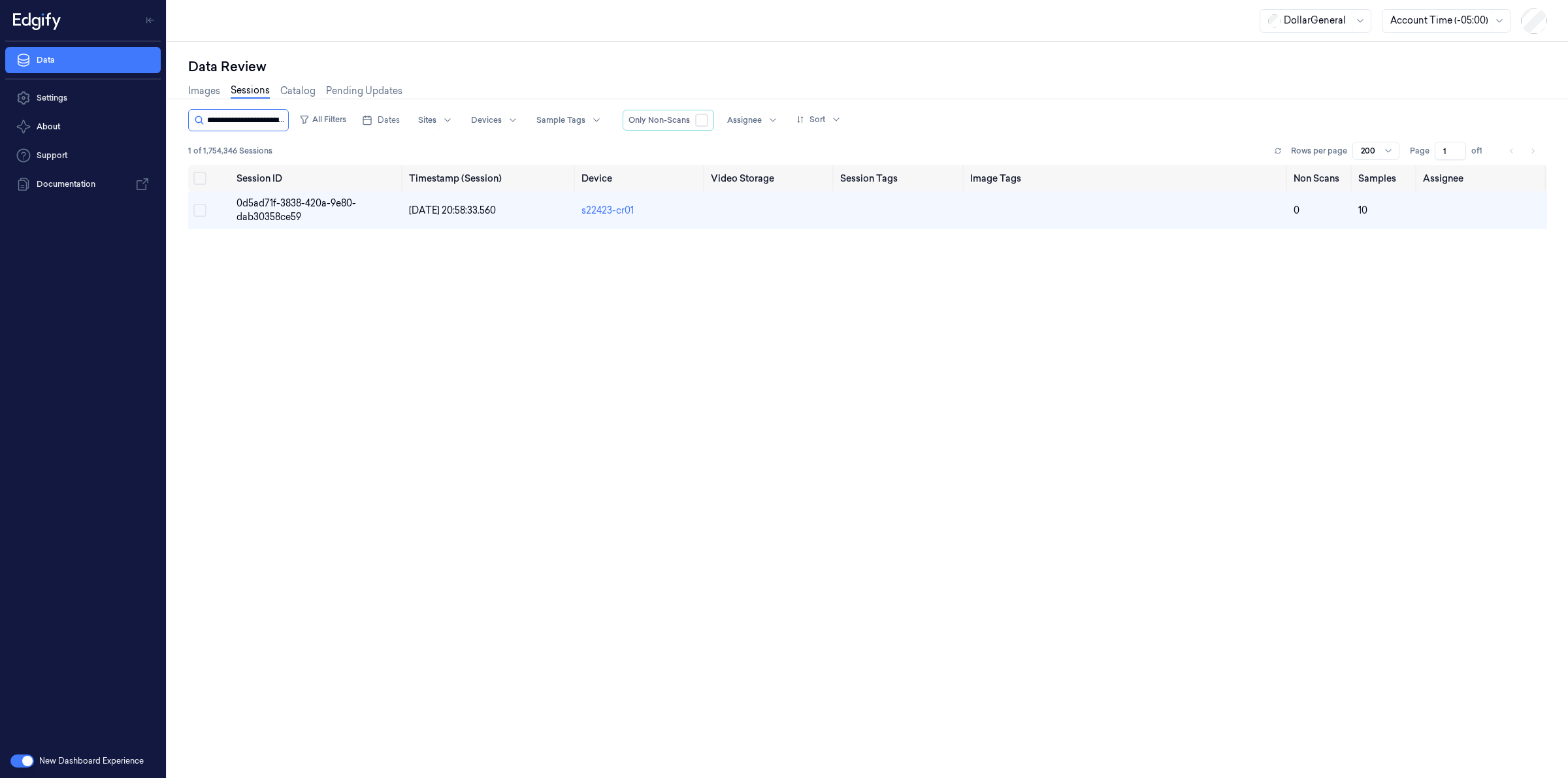
click at [268, 118] on input "string" at bounding box center [246, 120] width 78 height 21
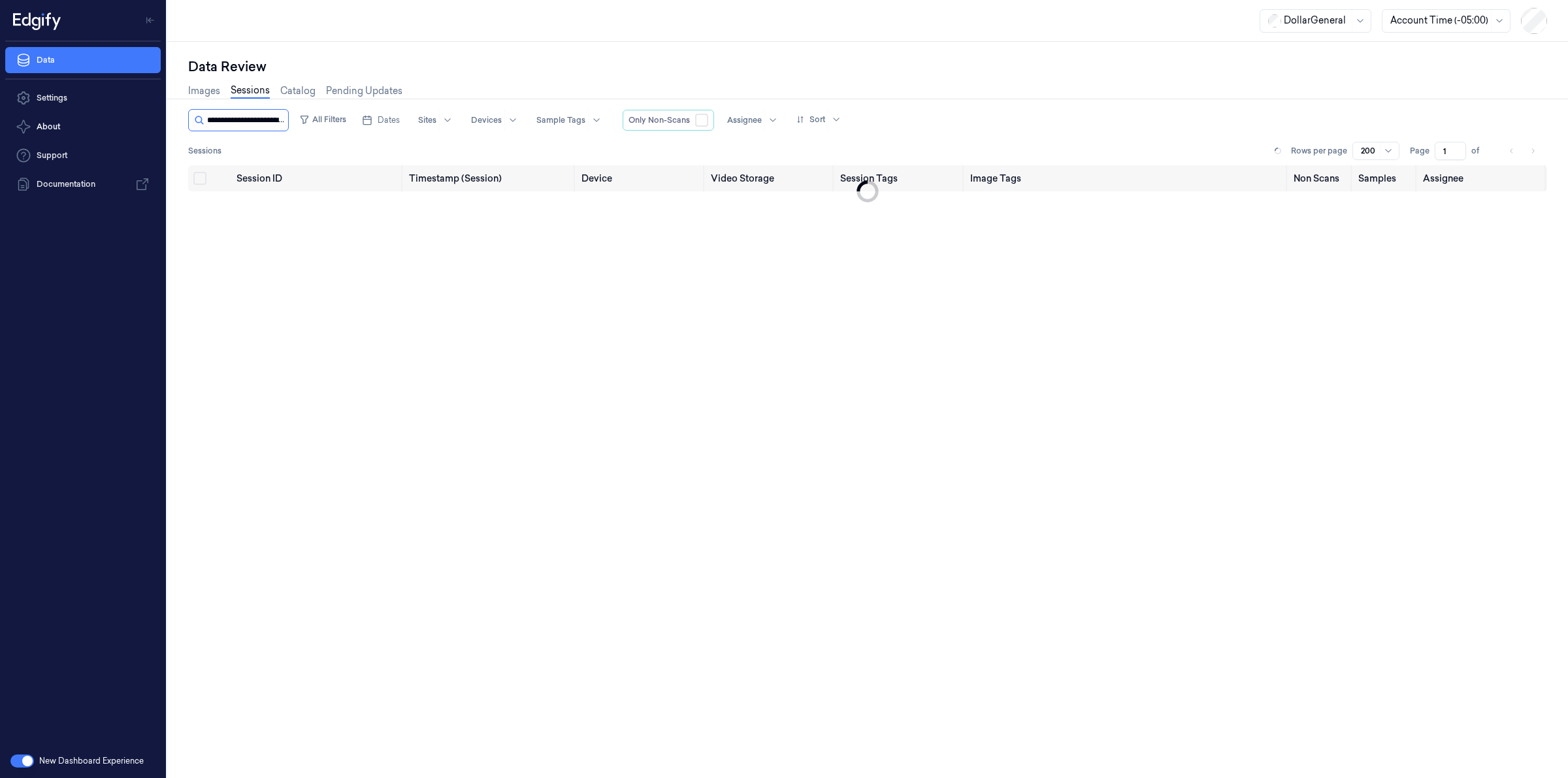
scroll to position [0, 65]
type input "**********"
click at [303, 203] on span "c60b40c2-9aa7-4100-9961-2219b6beb00d" at bounding box center [296, 210] width 119 height 26
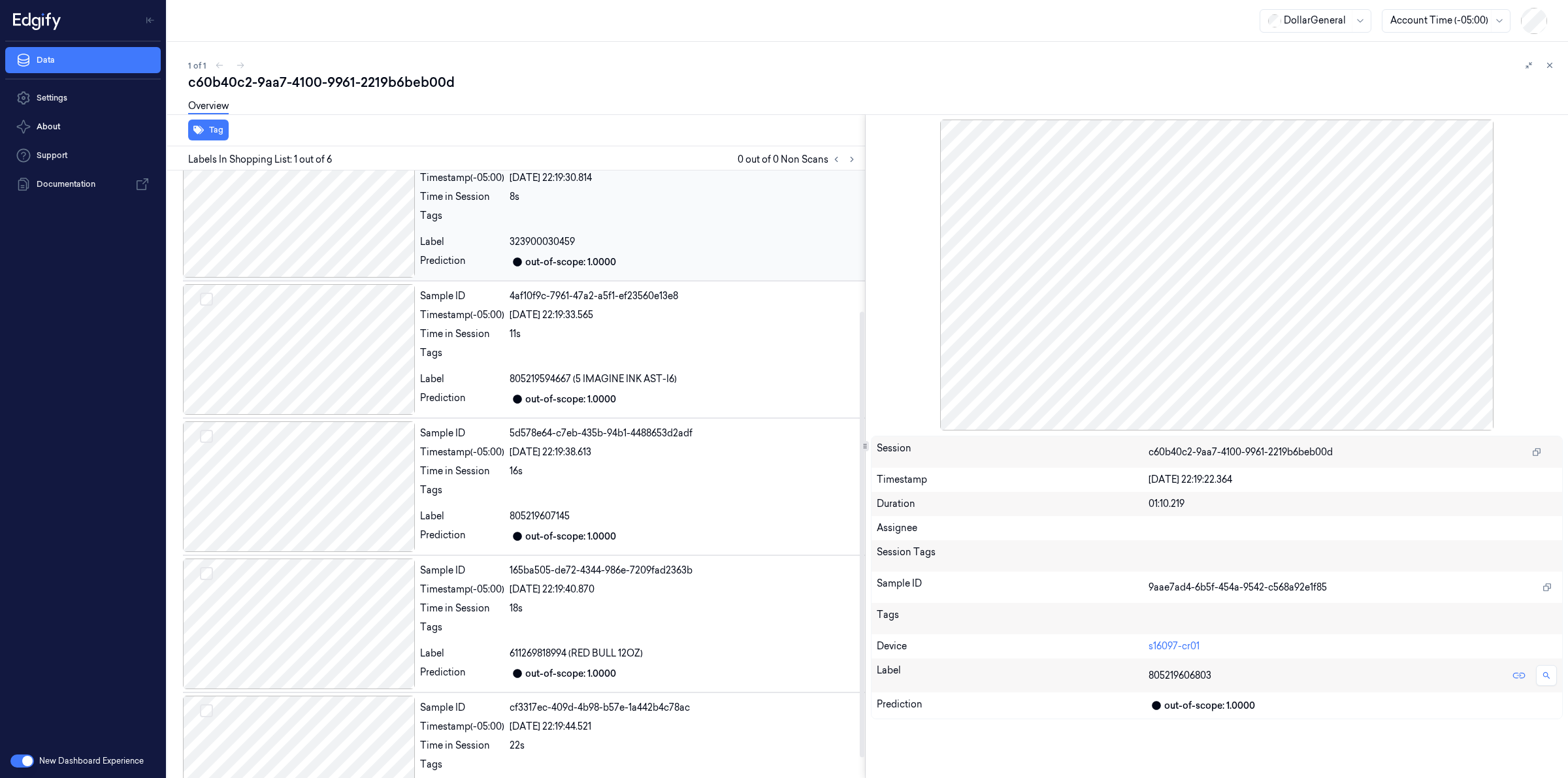
scroll to position [220, 0]
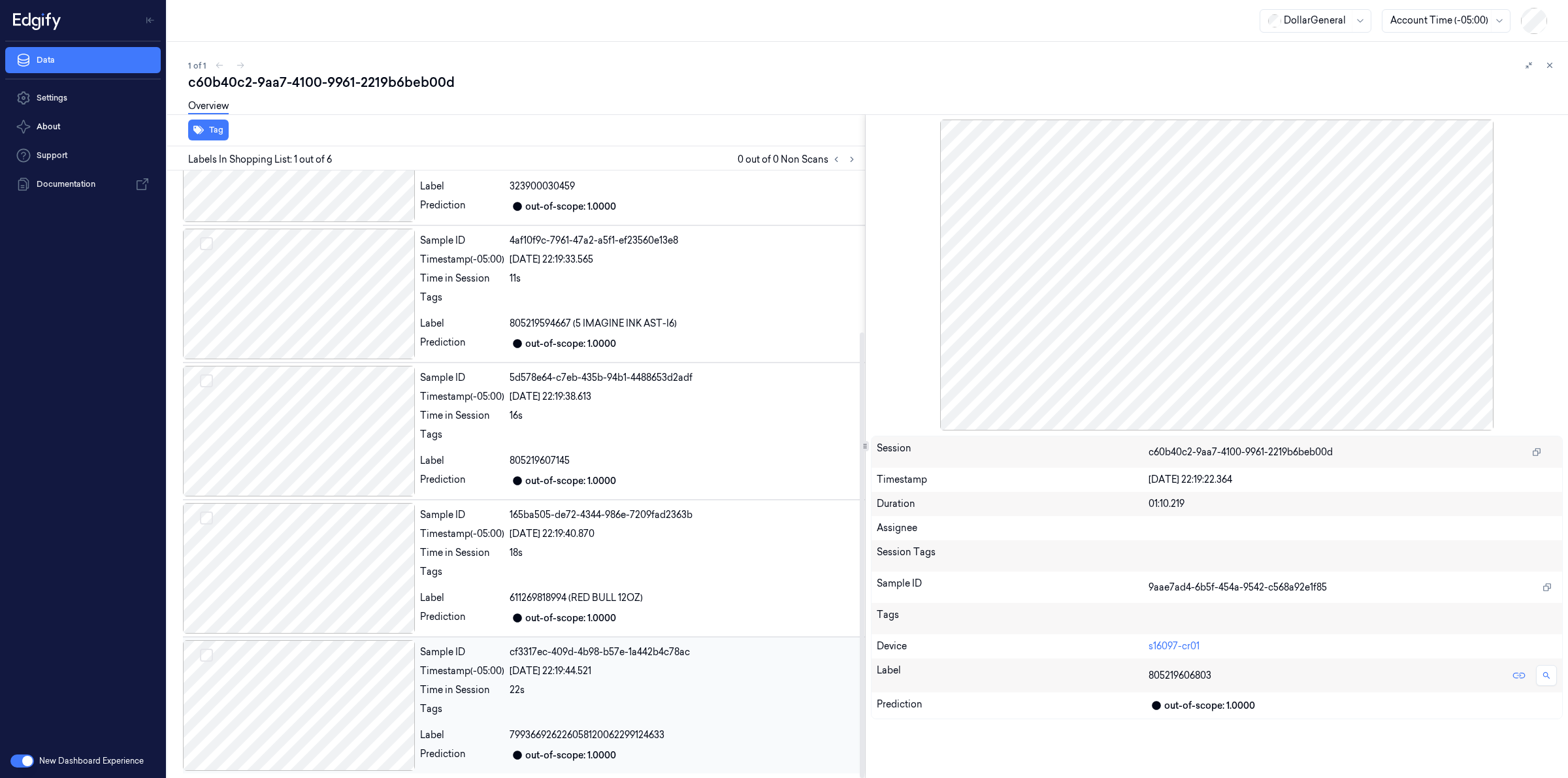
click at [351, 682] on div at bounding box center [299, 706] width 232 height 130
click at [437, 85] on div "c60b40c2-9aa7-4100-9961-2219b6beb00d" at bounding box center [872, 82] width 1369 height 18
click at [505, 87] on div "c60b40c2-9aa7-4100-9961-2219b6beb00d" at bounding box center [872, 82] width 1369 height 18
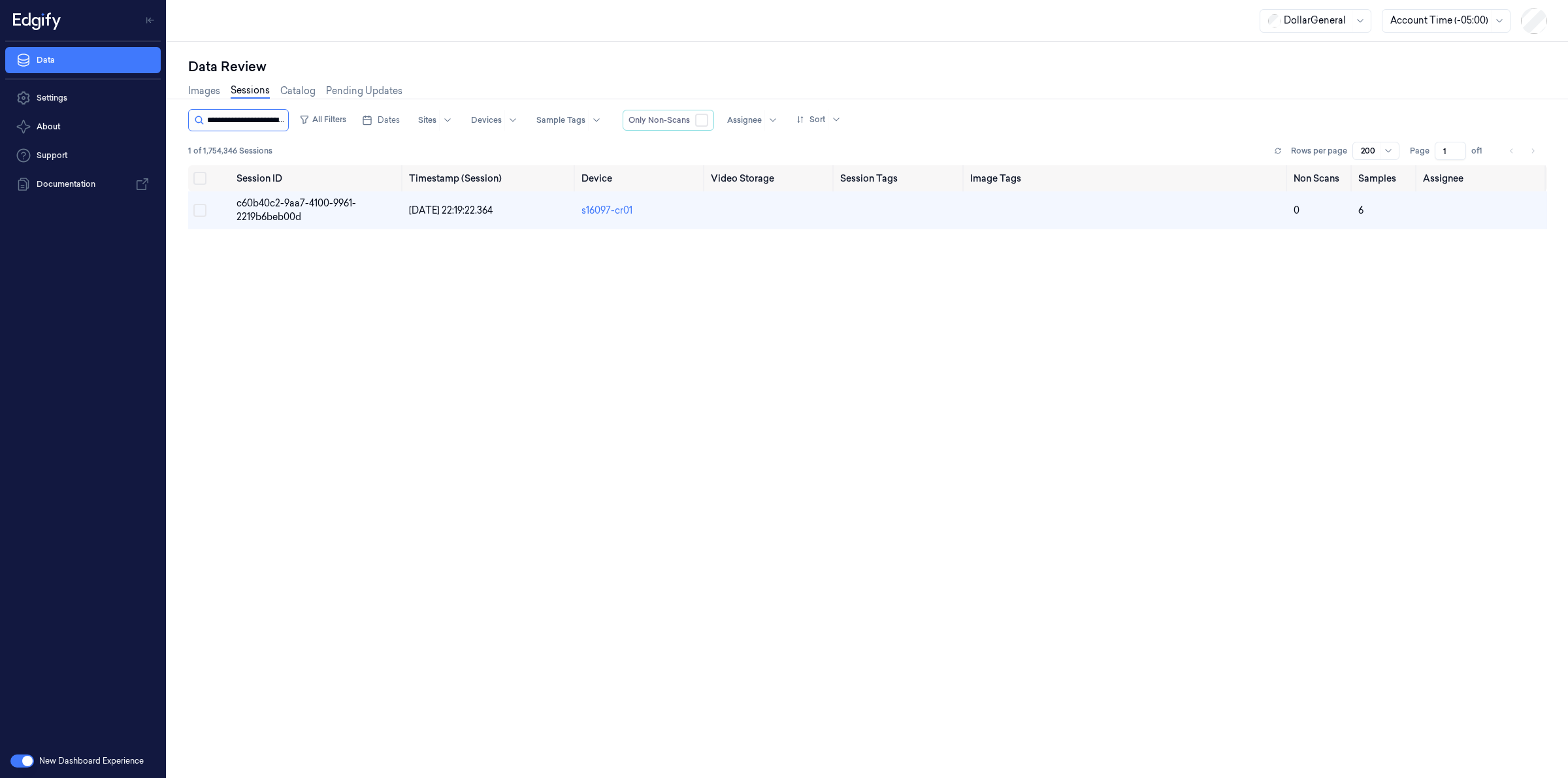
click at [278, 119] on input "string" at bounding box center [246, 120] width 78 height 21
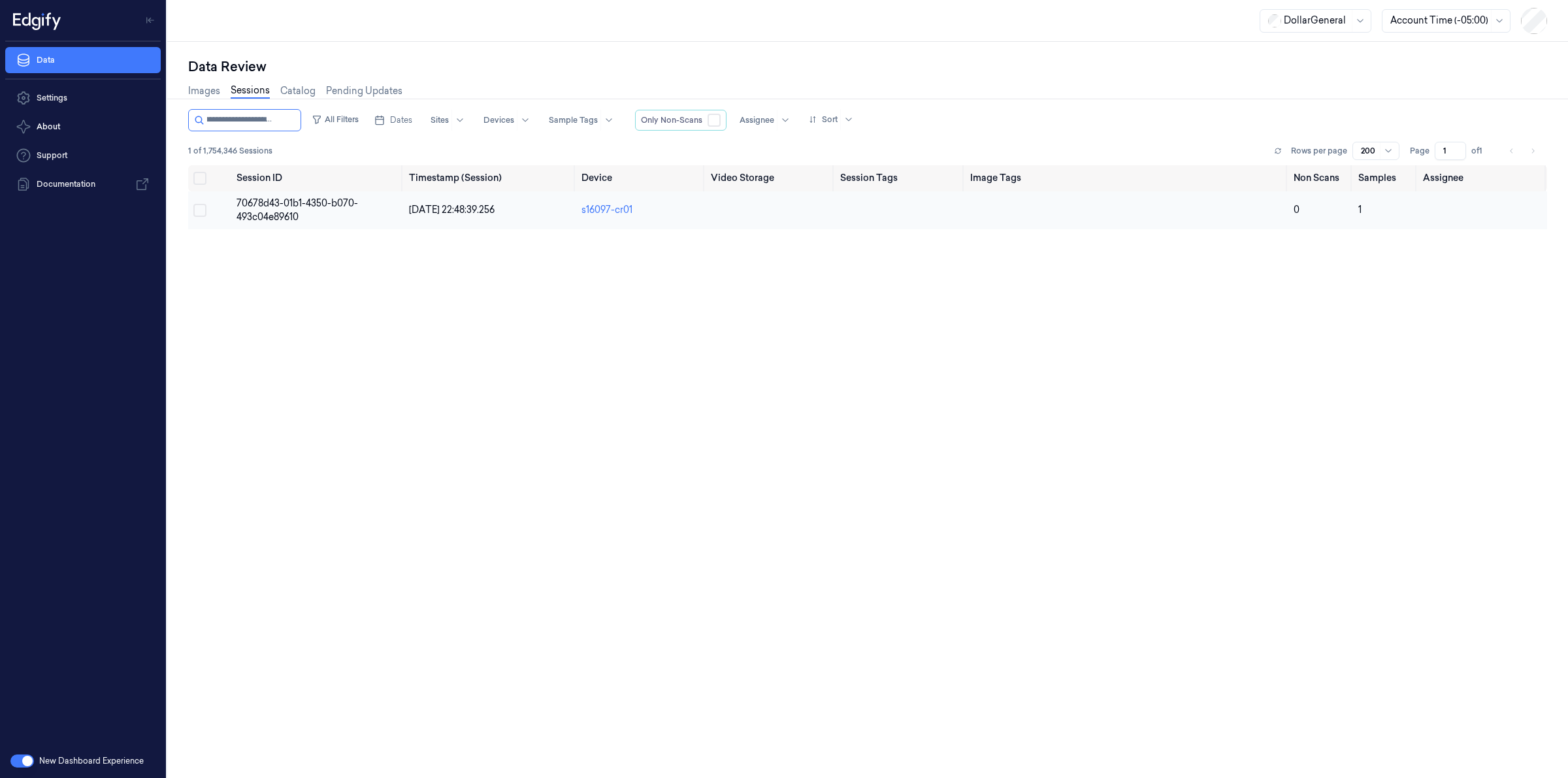
type input "**********"
click at [260, 198] on span "70678d43-01b1-4350-b070-493c04e89610" at bounding box center [297, 210] width 121 height 26
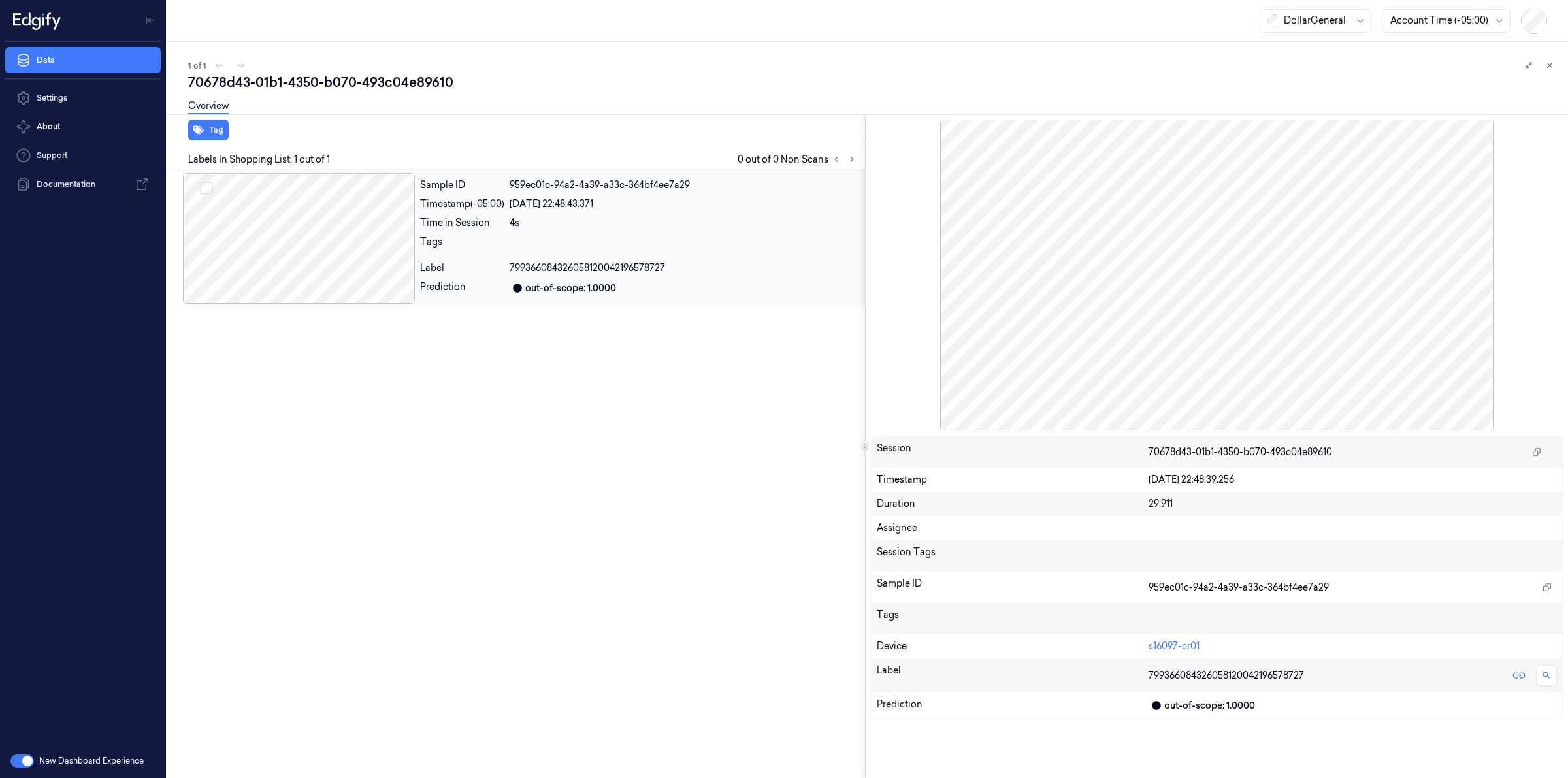
click at [307, 217] on div at bounding box center [299, 238] width 232 height 130
click at [380, 111] on div "Overview" at bounding box center [872, 108] width 1369 height 33
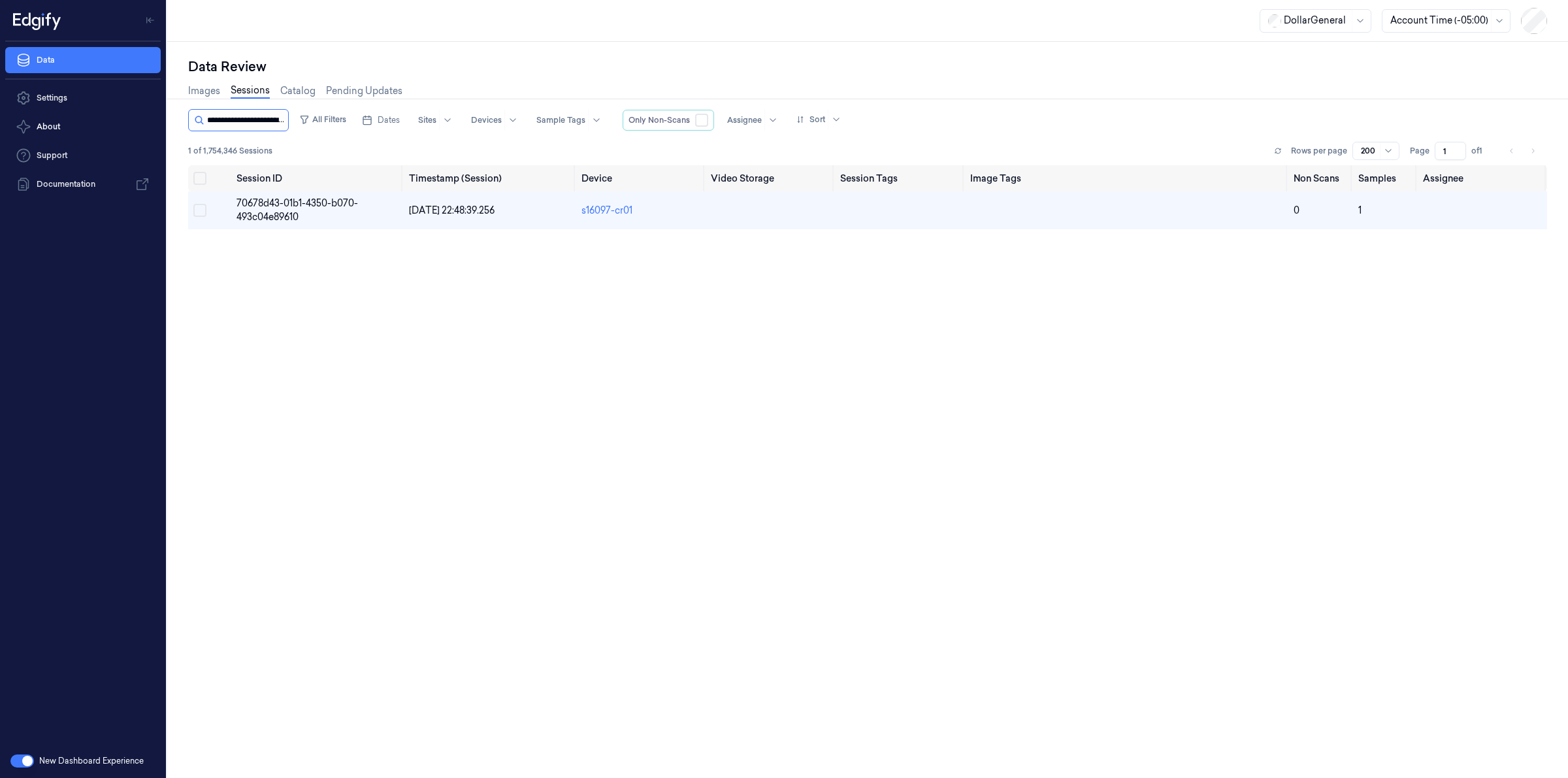
click at [255, 125] on input "string" at bounding box center [246, 120] width 78 height 21
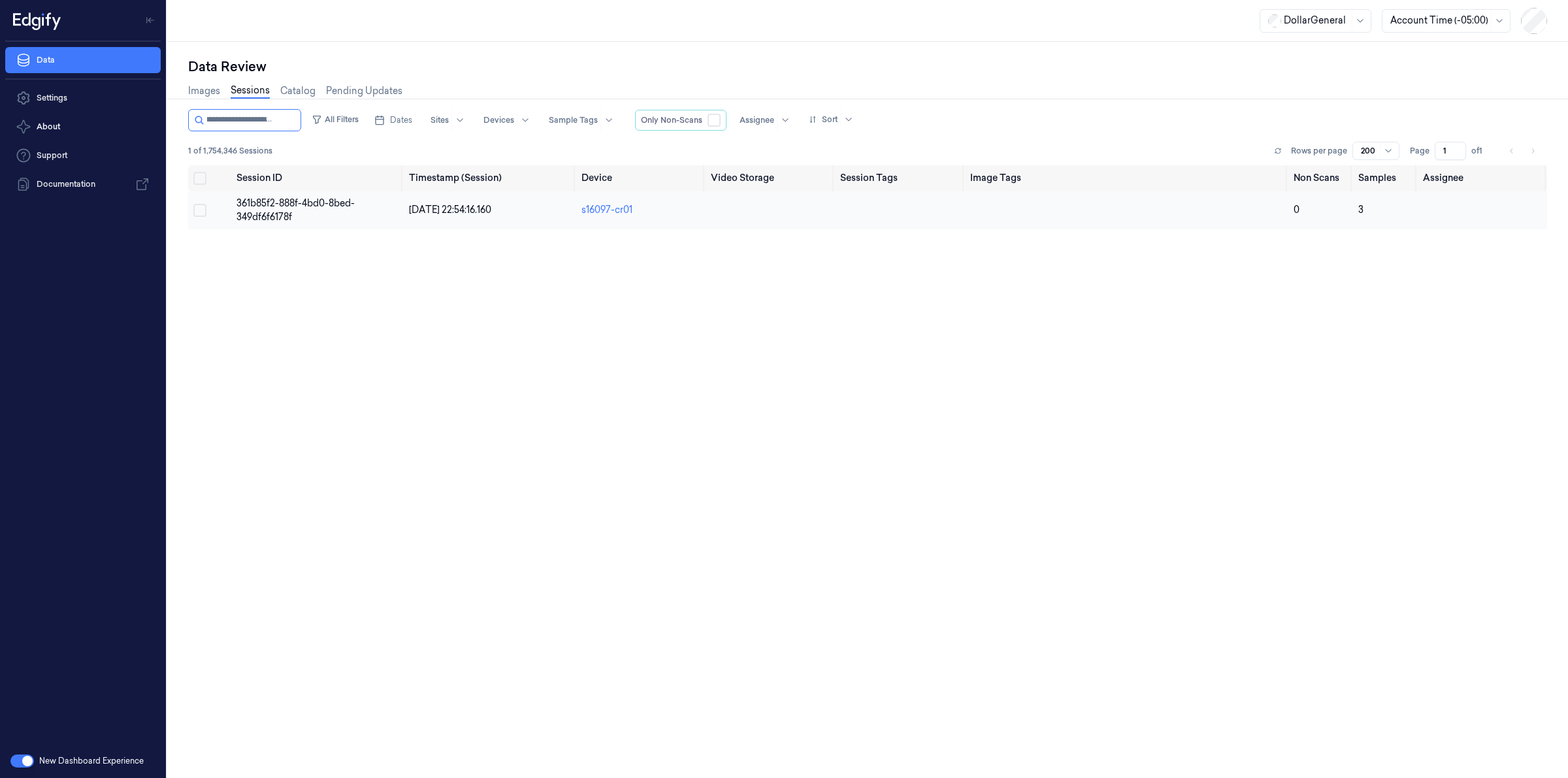
type input "**********"
click at [262, 203] on span "361b85f2-888f-4bd0-8bed-349df6f6178f" at bounding box center [296, 210] width 118 height 26
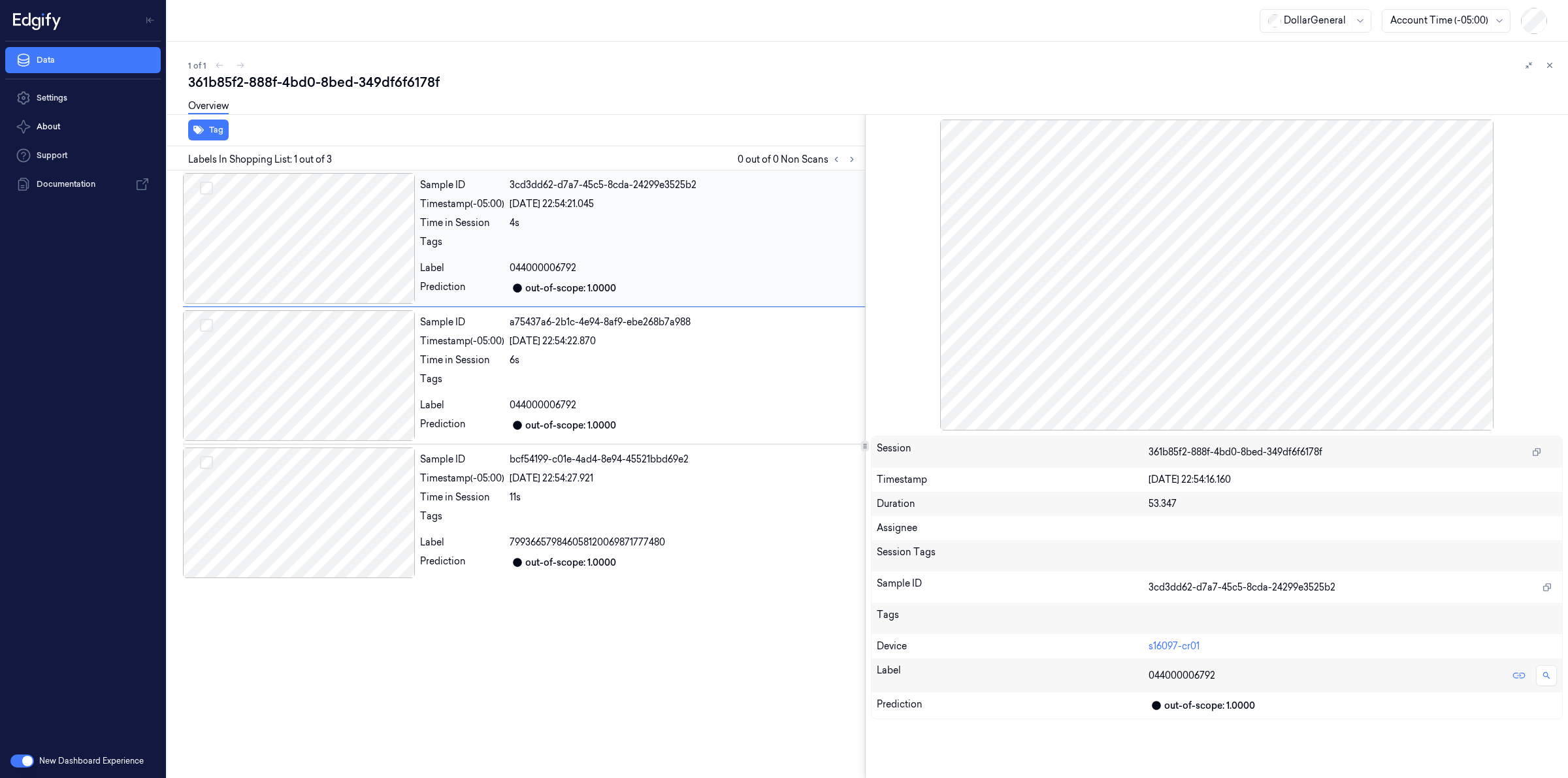
click at [302, 252] on div at bounding box center [299, 238] width 232 height 130
click at [340, 513] on div at bounding box center [299, 513] width 232 height 130
click at [344, 505] on div at bounding box center [299, 513] width 232 height 130
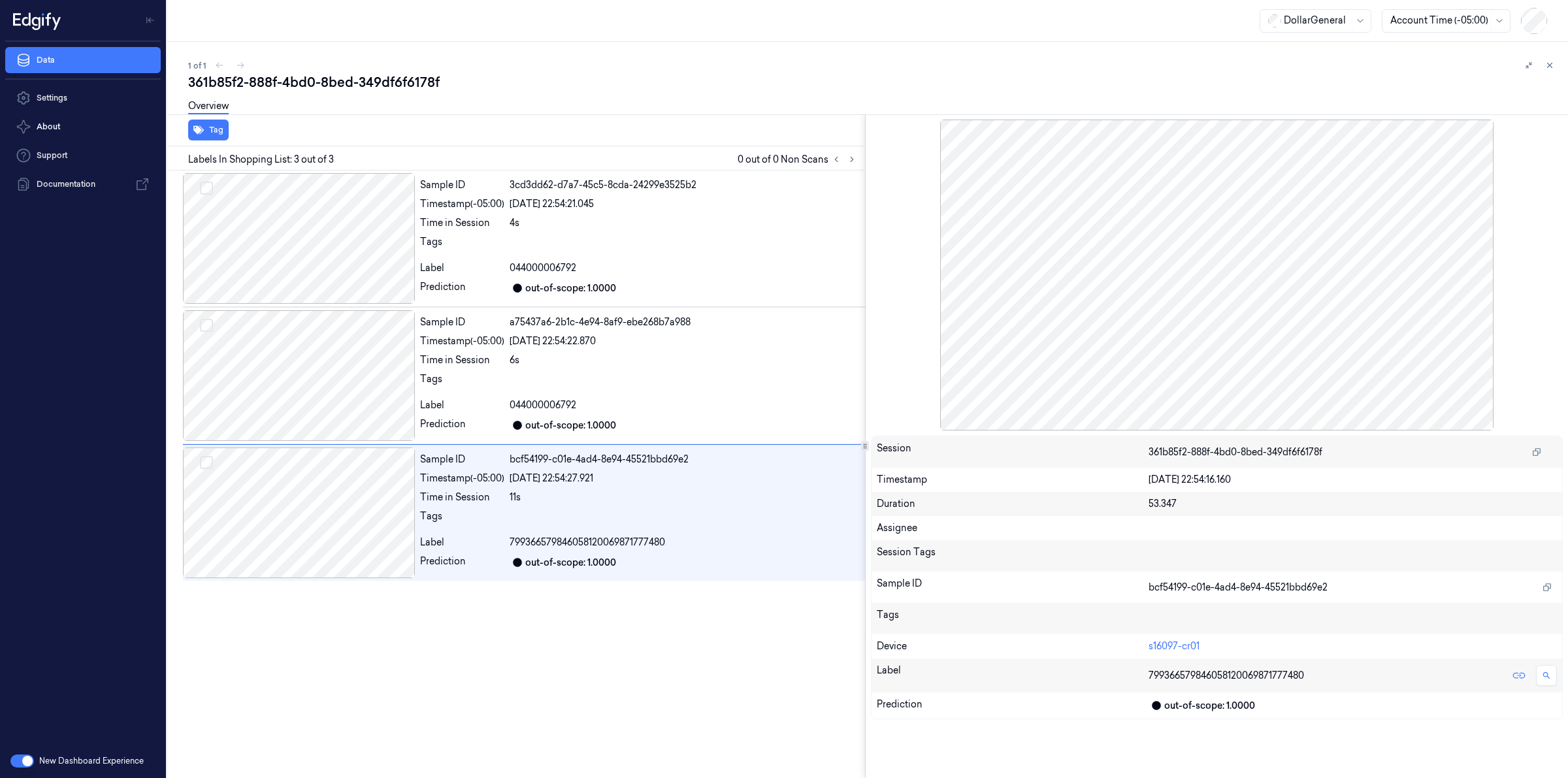
click at [489, 112] on div "Overview" at bounding box center [872, 108] width 1369 height 33
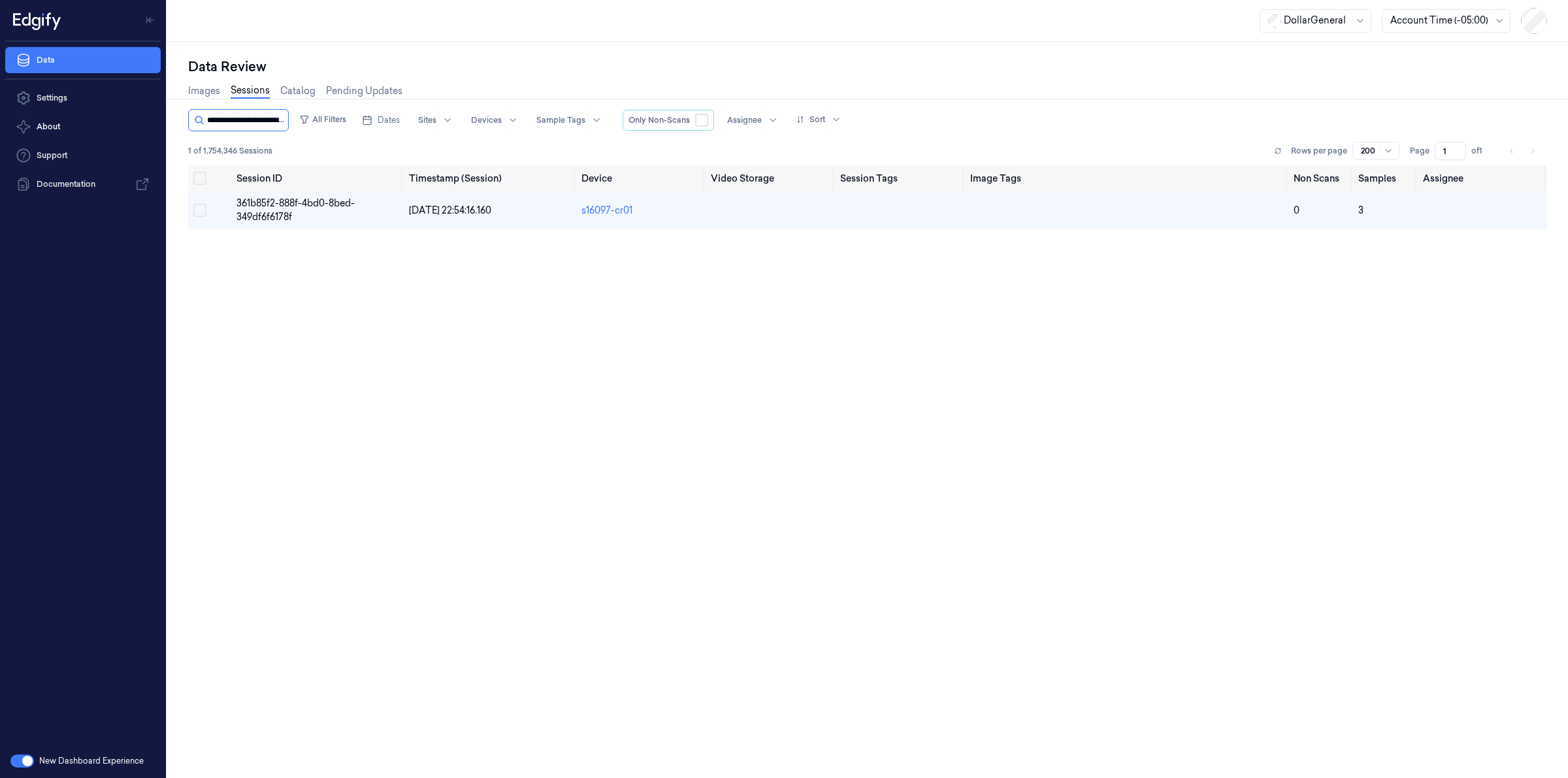
click at [251, 126] on input "string" at bounding box center [246, 120] width 78 height 21
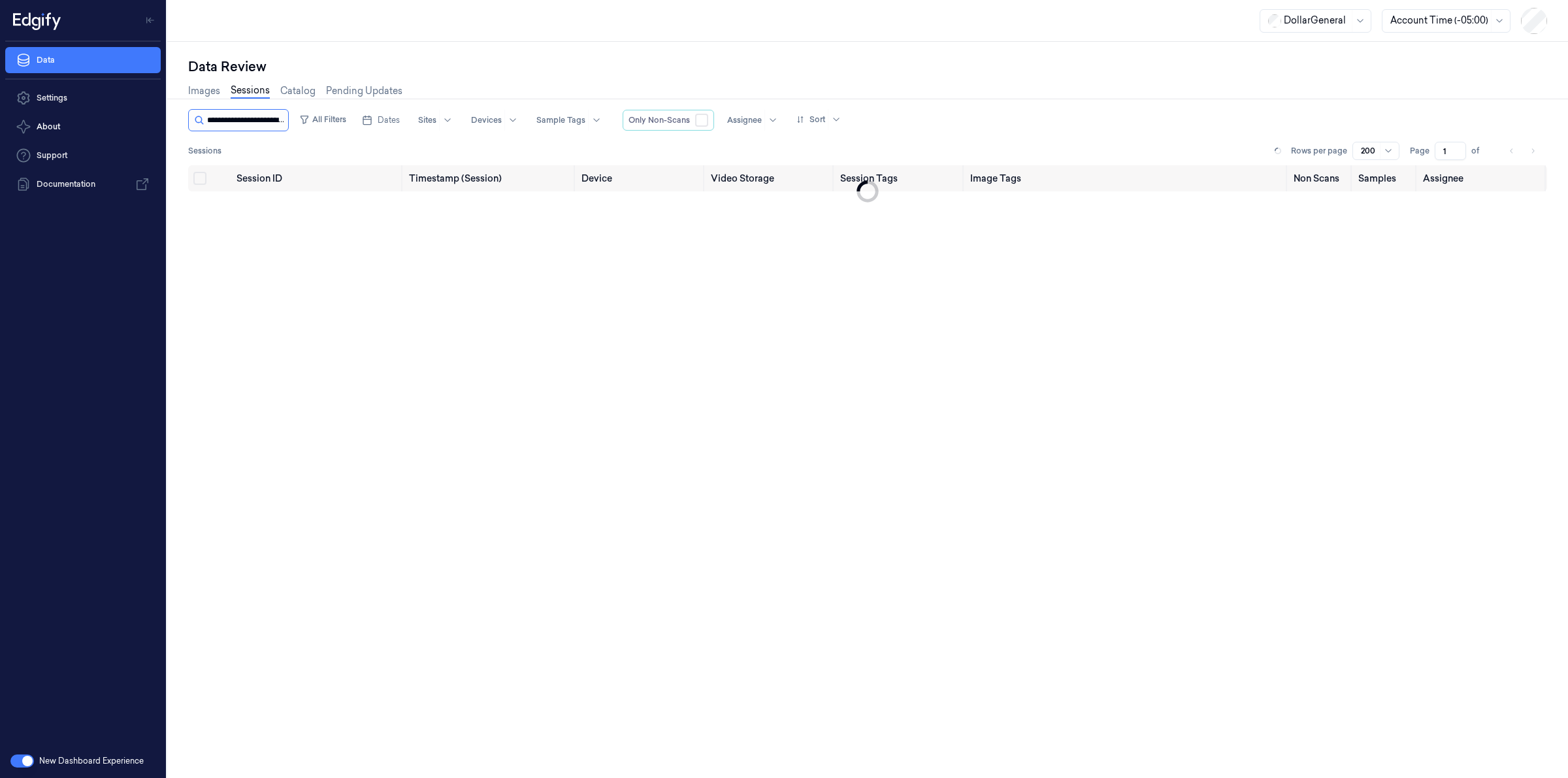
scroll to position [0, 61]
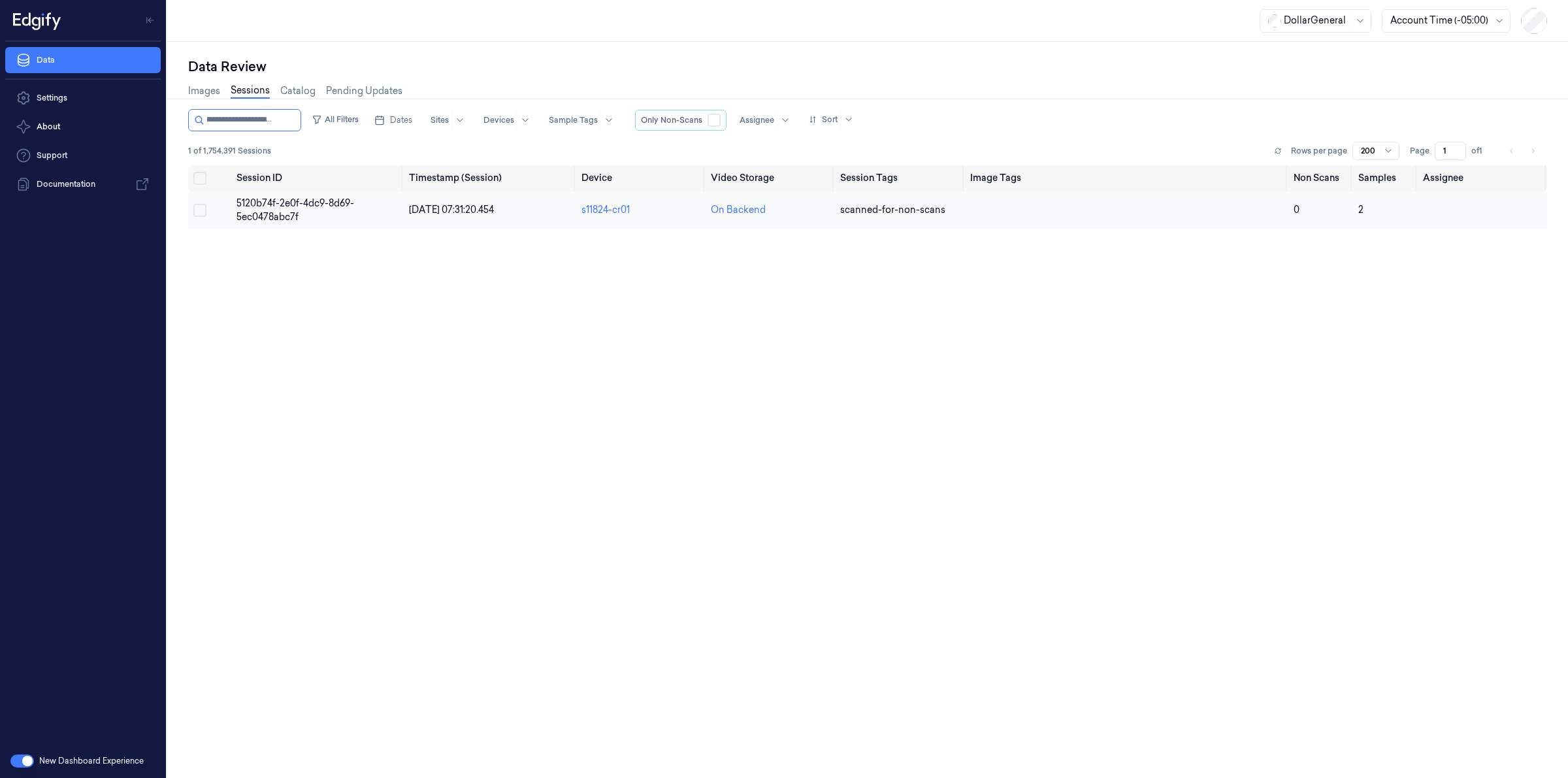
type input "**********"
click at [271, 197] on span "5120b74f-2e0f-4dc9-8d69-5ec0478abc7f" at bounding box center [295, 210] width 117 height 26
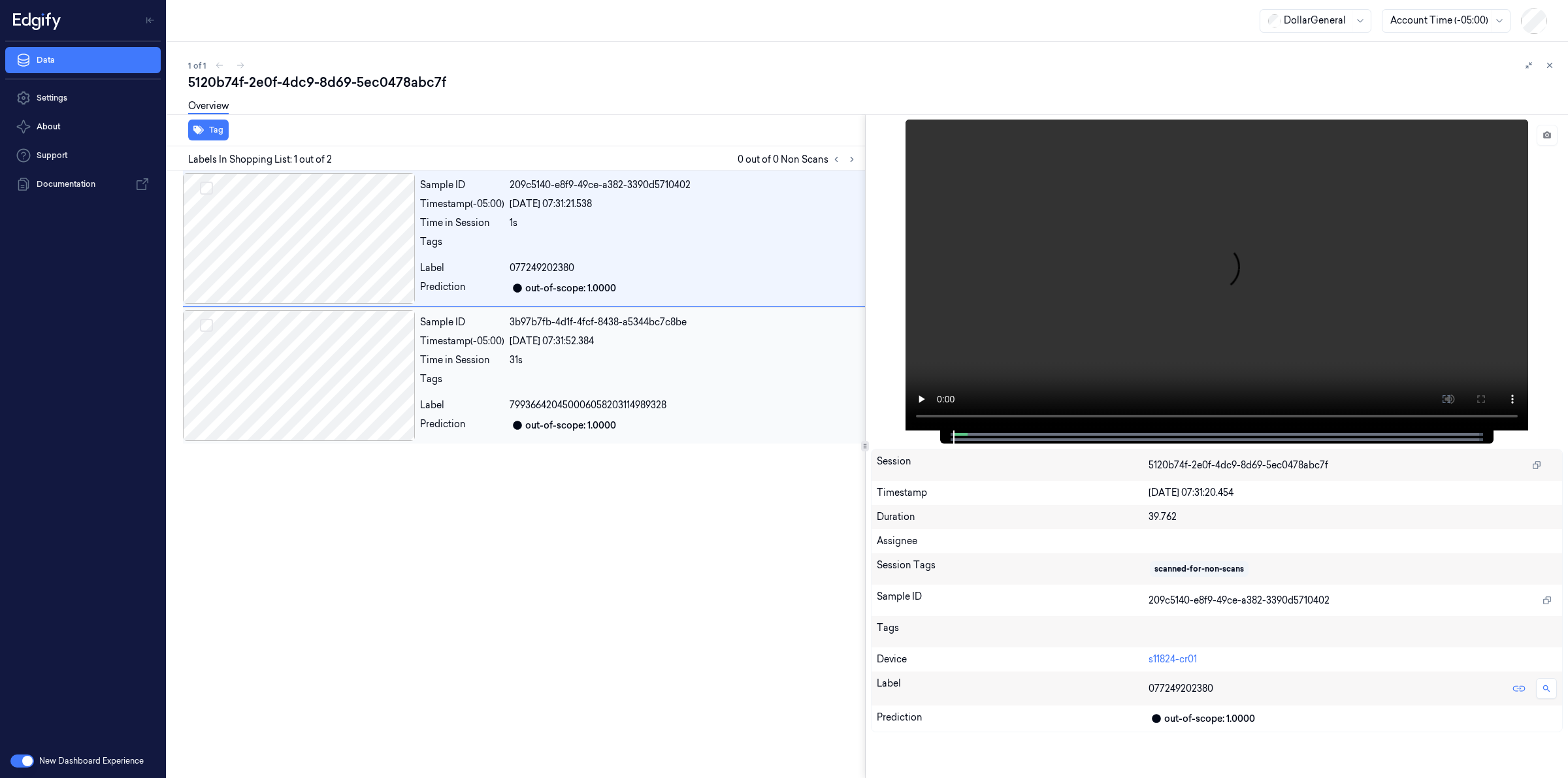
click at [292, 340] on div at bounding box center [299, 375] width 232 height 130
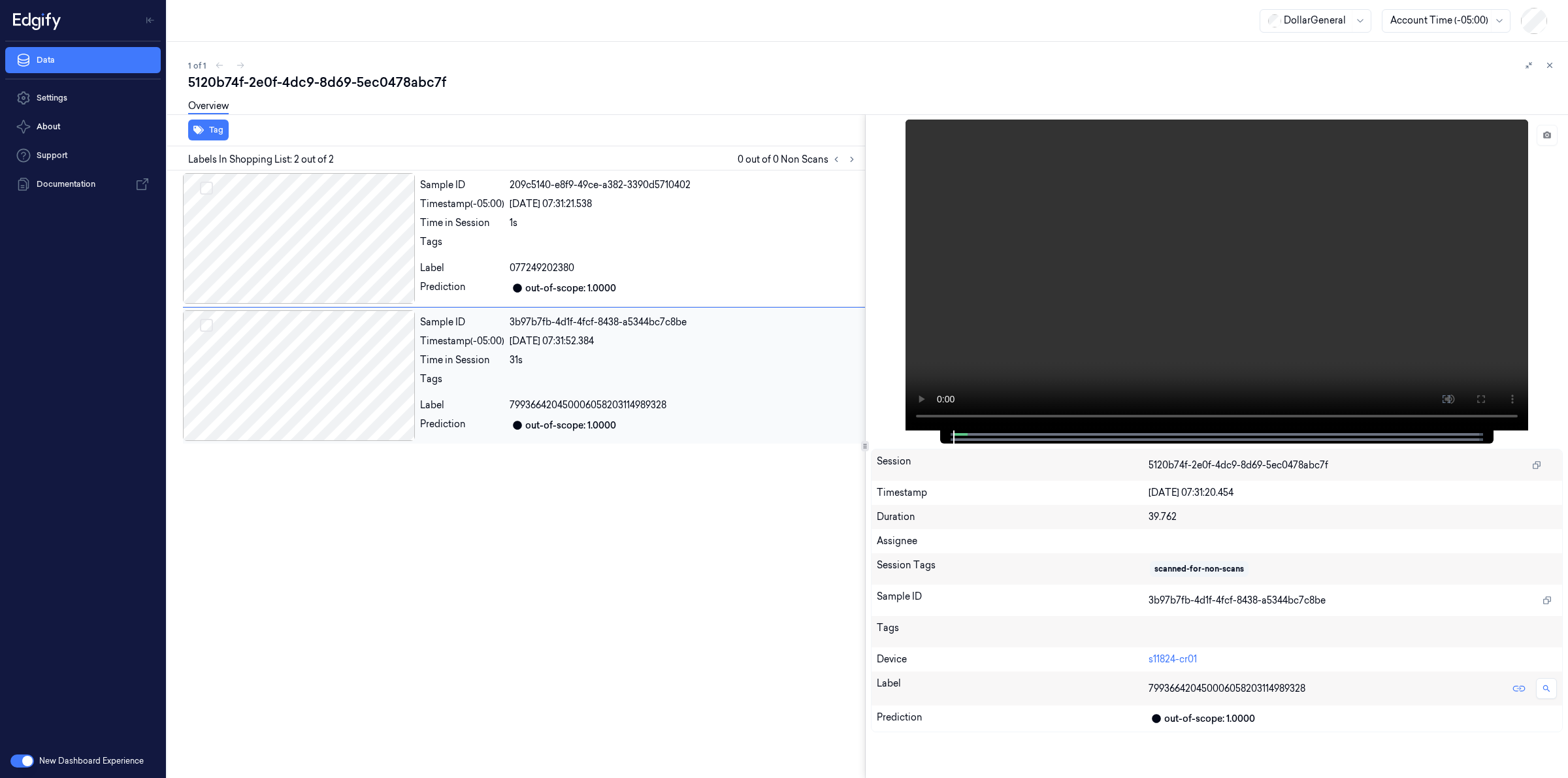
click at [292, 340] on div at bounding box center [299, 375] width 232 height 130
click at [409, 125] on div "Tag" at bounding box center [513, 130] width 703 height 32
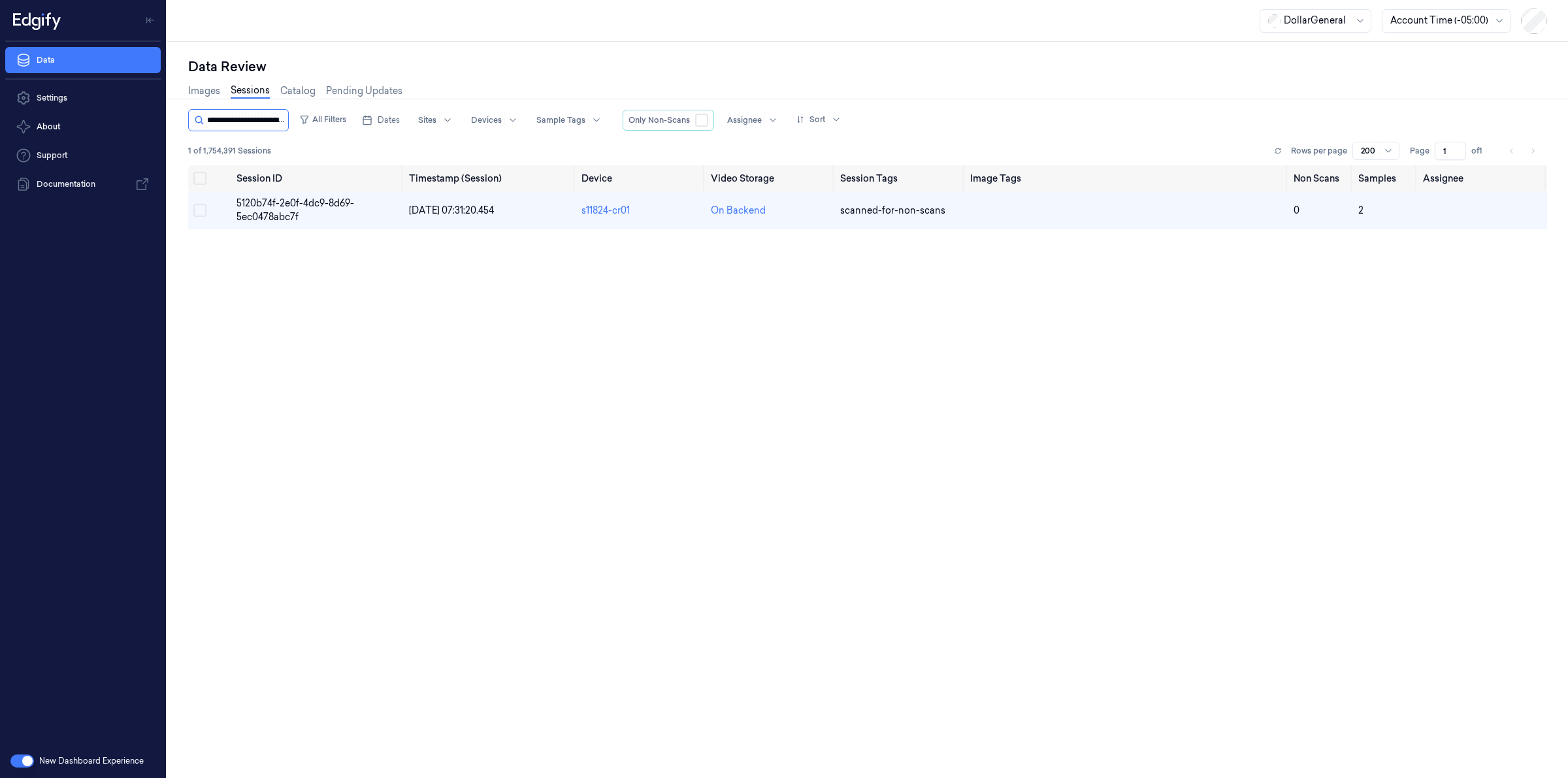
click at [269, 117] on input "string" at bounding box center [246, 120] width 78 height 21
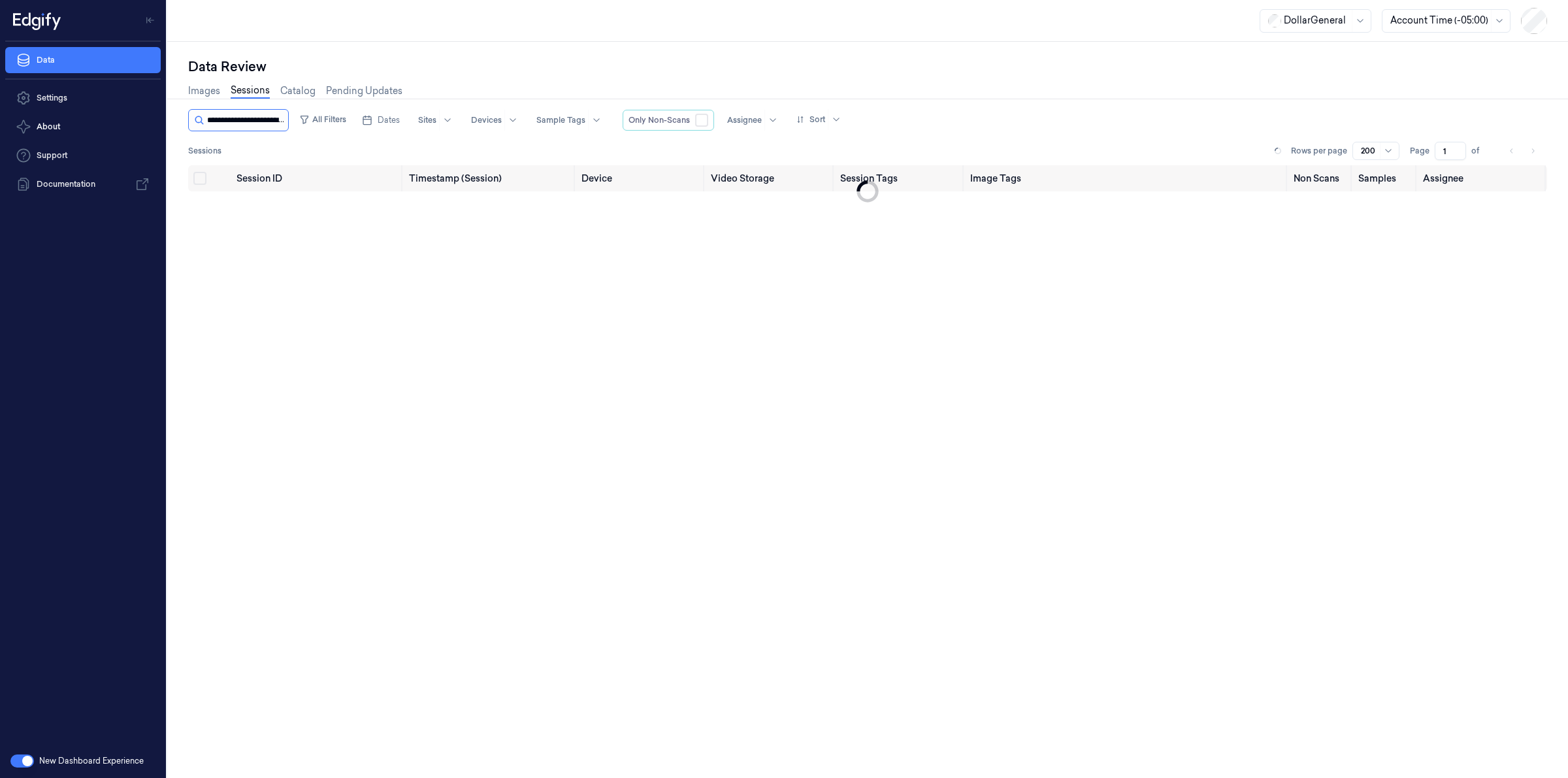
scroll to position [0, 58]
type input "**********"
click at [278, 206] on span "fda8b60f-467f-4c92-baa5-cc4e13ef1350" at bounding box center [295, 210] width 117 height 26
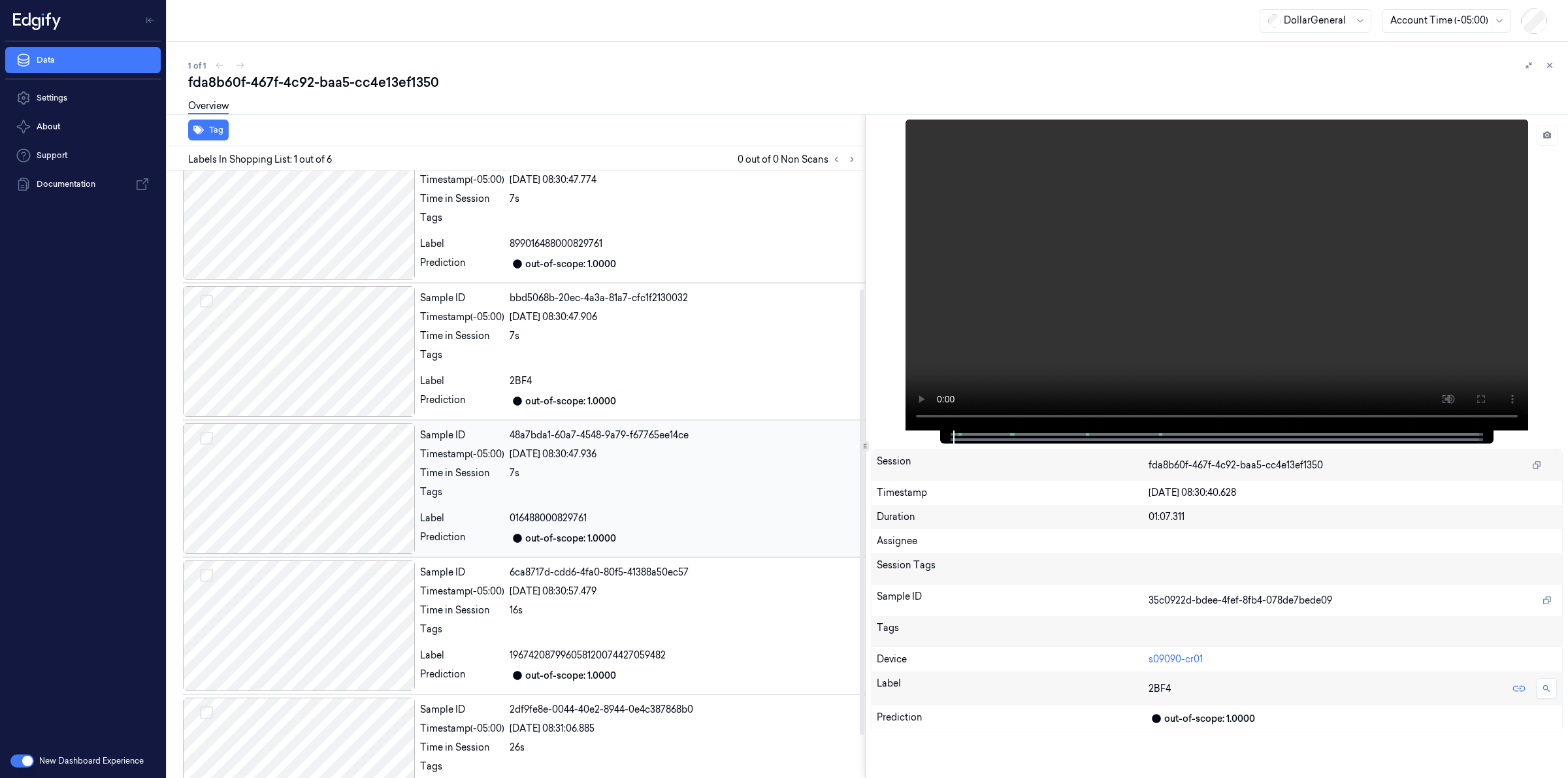
scroll to position [220, 0]
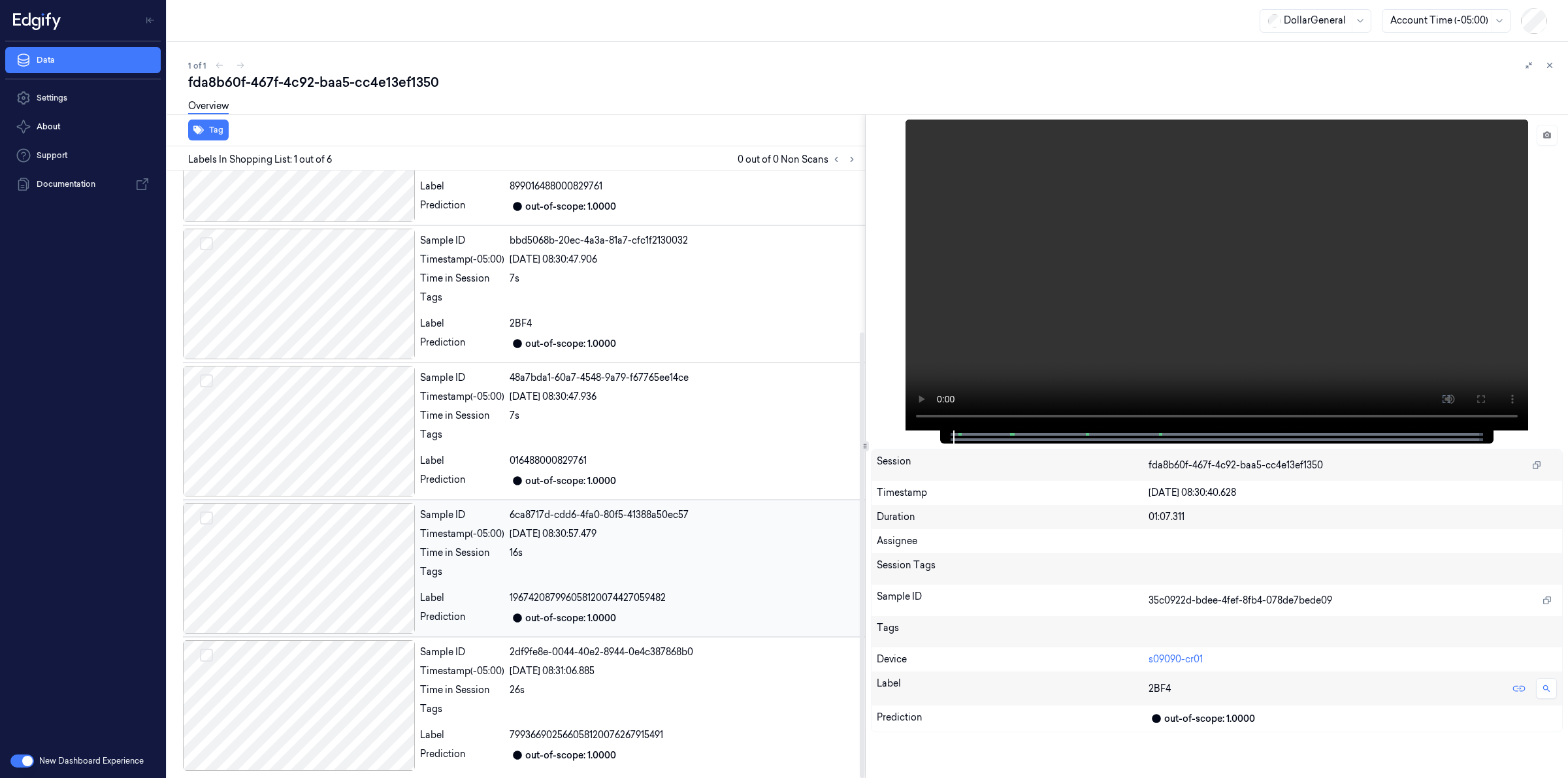
click at [301, 557] on div at bounding box center [299, 568] width 232 height 130
click at [317, 590] on div at bounding box center [299, 568] width 232 height 130
click at [340, 712] on div at bounding box center [299, 706] width 232 height 130
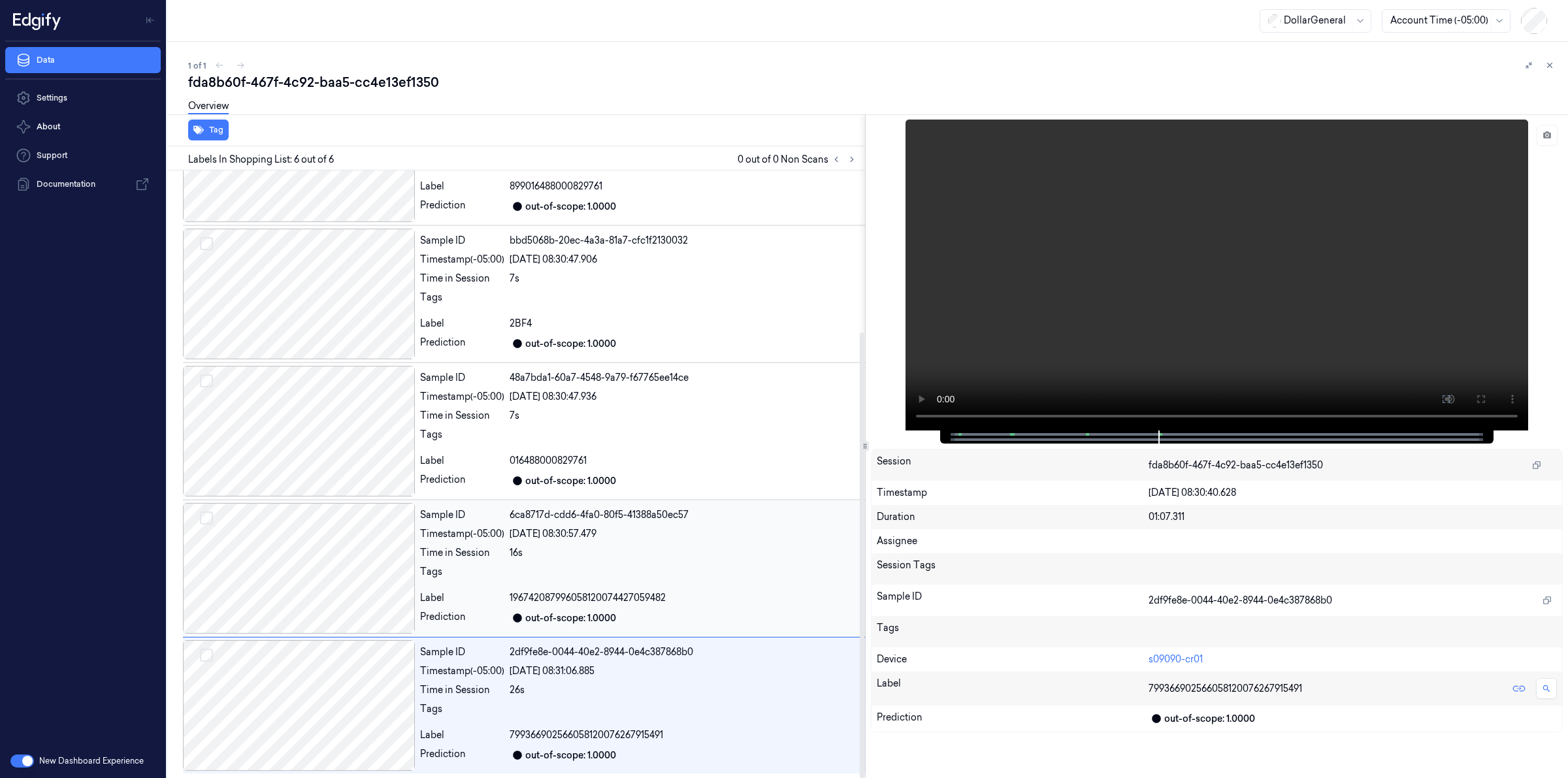
click at [339, 620] on div at bounding box center [299, 568] width 232 height 130
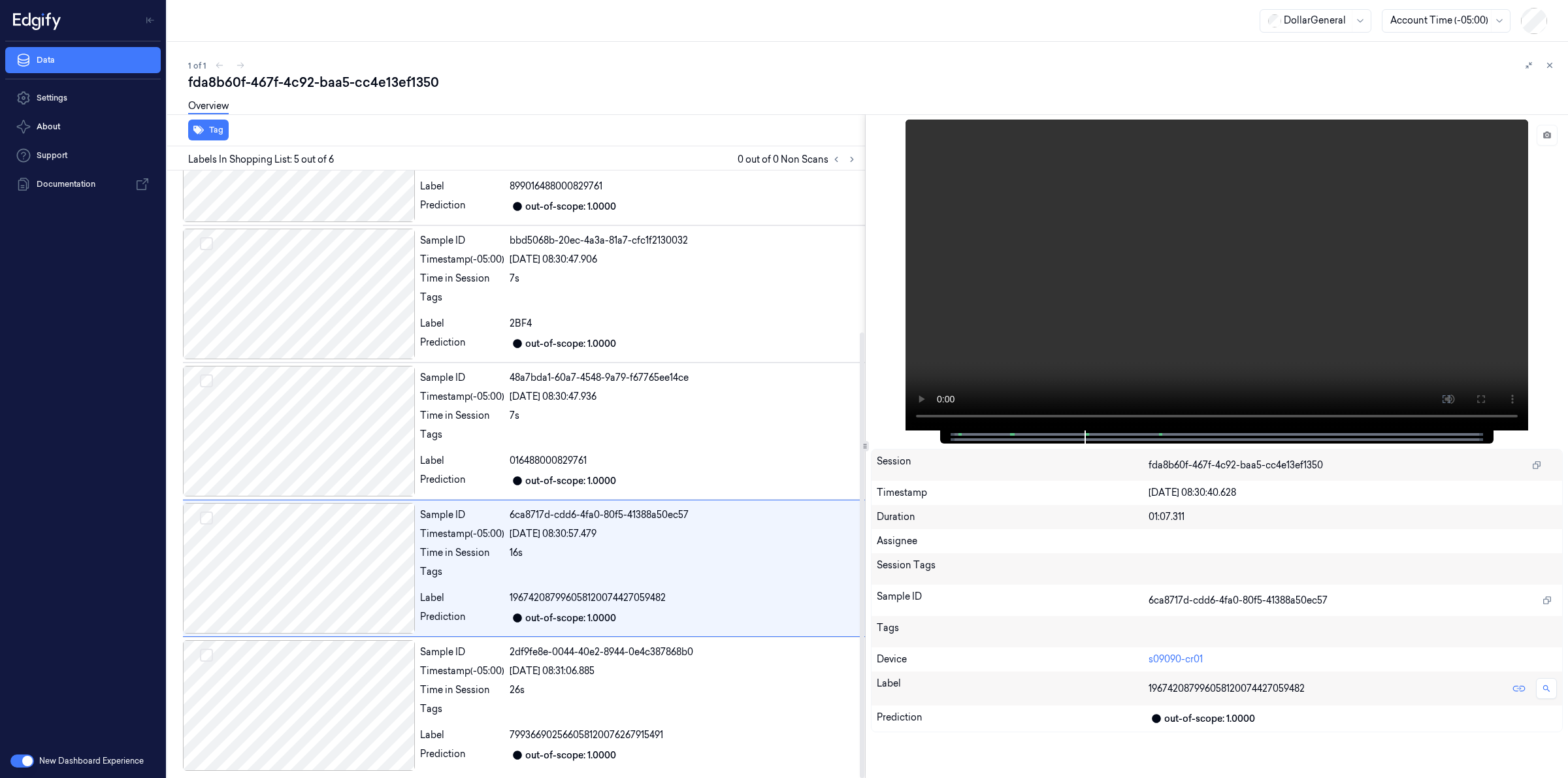
click at [534, 73] on div "fda8b60f-467f-4c92-baa5-cc4e13ef1350" at bounding box center [872, 82] width 1369 height 18
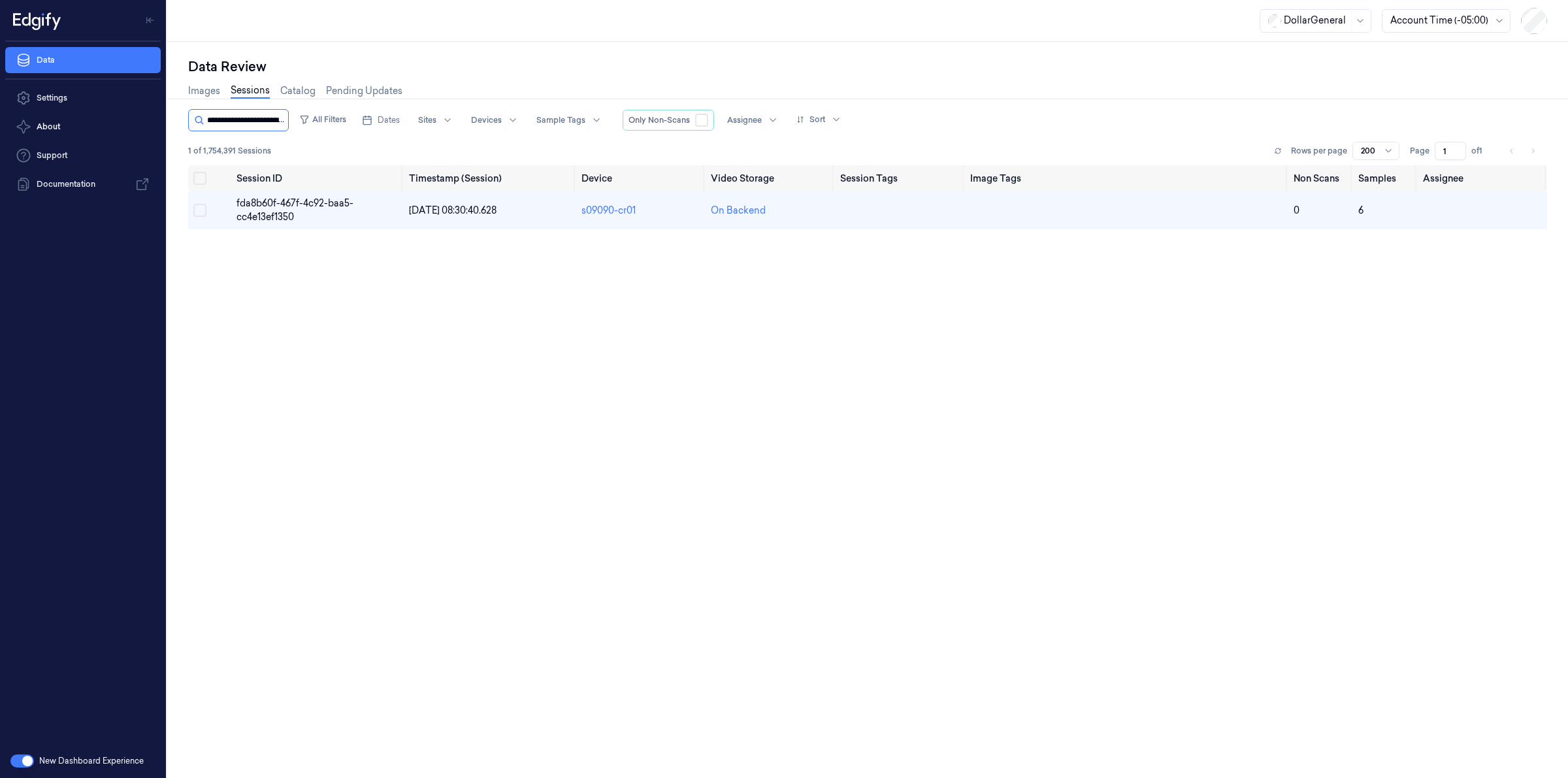
click at [271, 121] on input "string" at bounding box center [246, 120] width 78 height 21
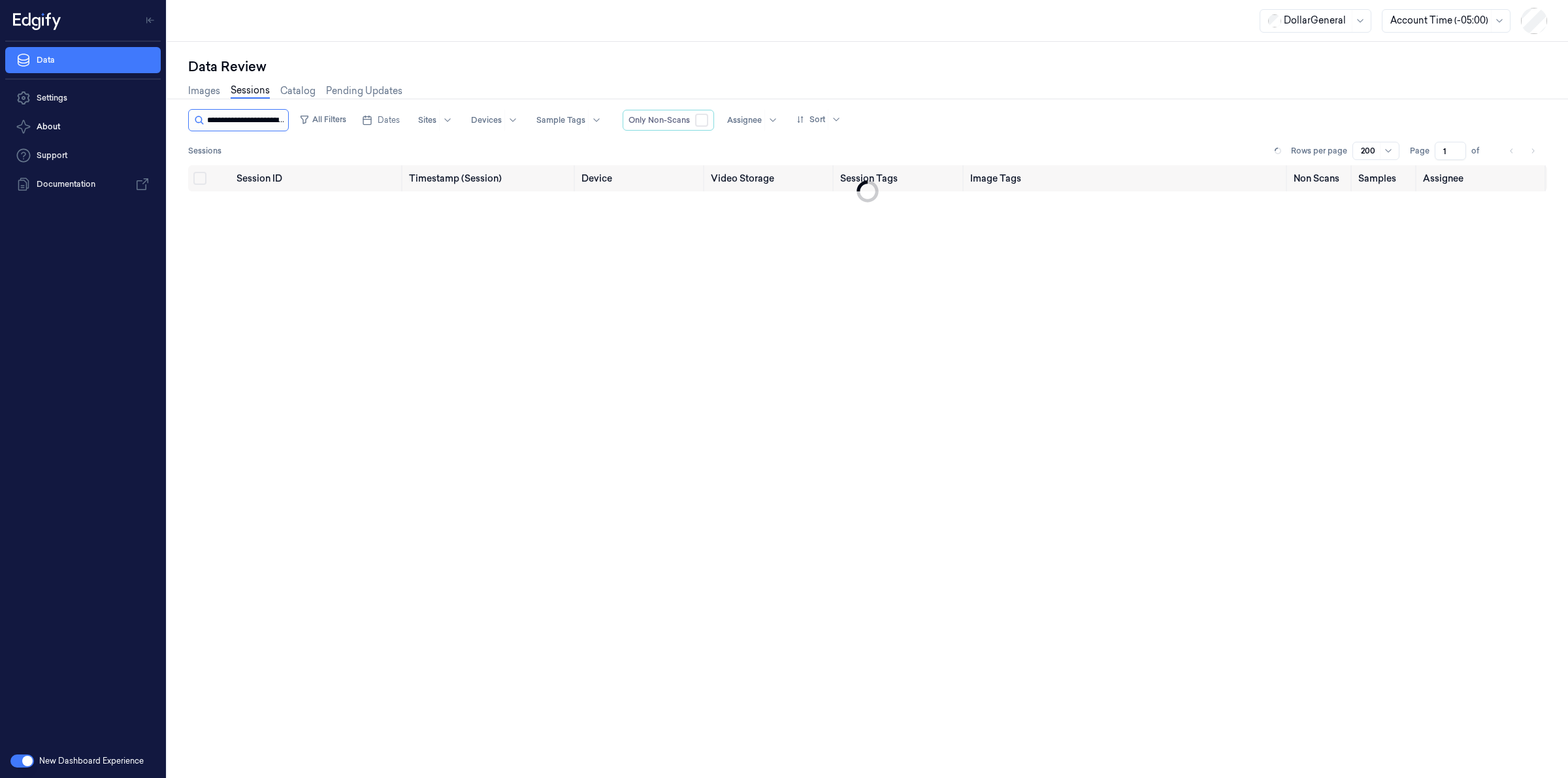
scroll to position [0, 60]
type input "**********"
click at [273, 200] on span "8777f61a-d07d-4821-895a-1b6ea025d973" at bounding box center [295, 210] width 117 height 26
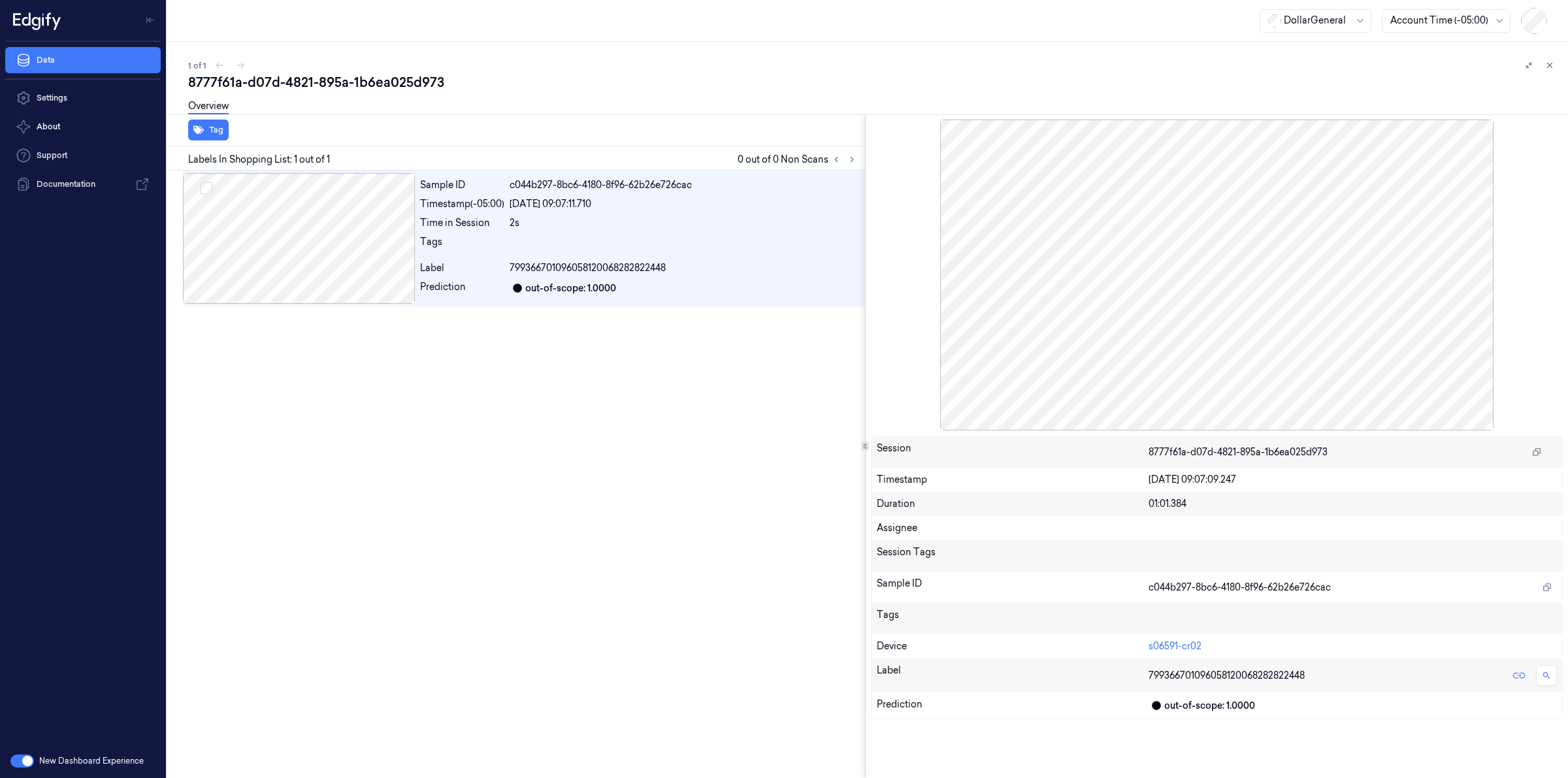
click at [420, 50] on div "1 of 1 8777f61a-d07d-4821-895a-1b6ea025d973 Overview Tag Labels In Shopping Lis…" at bounding box center [868, 409] width 1401 height 736
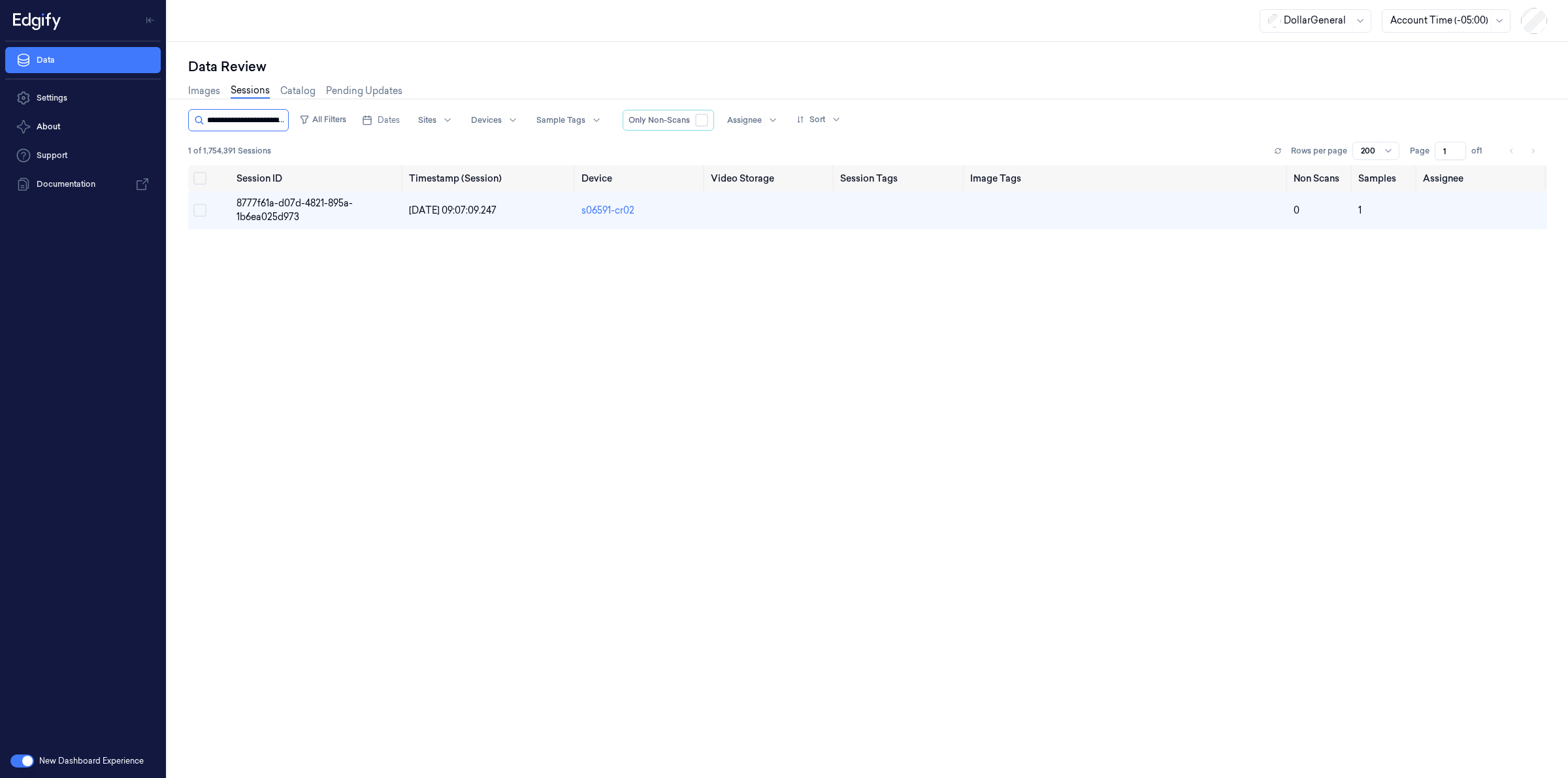
click at [246, 128] on input "string" at bounding box center [246, 120] width 78 height 21
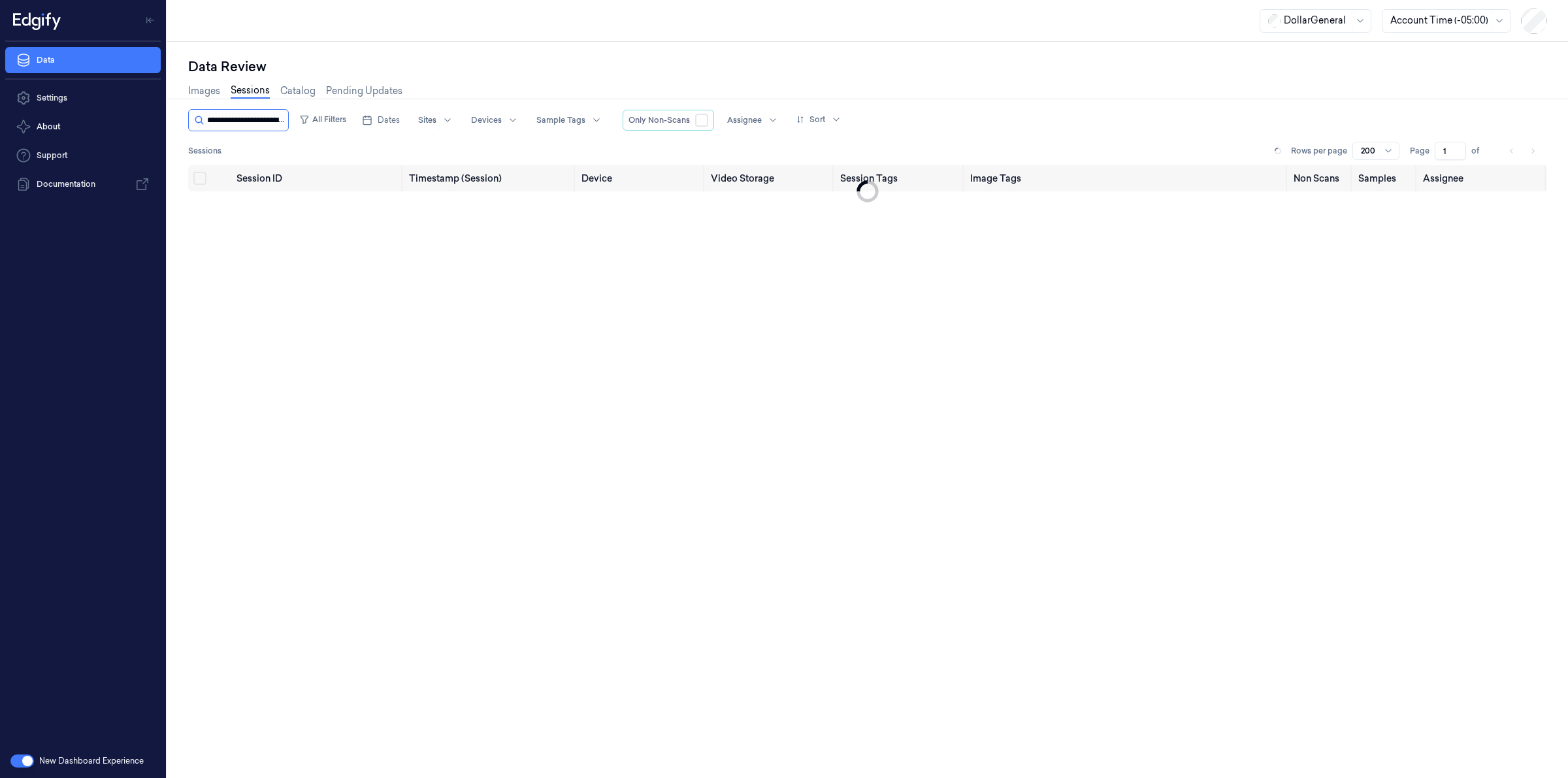
scroll to position [0, 66]
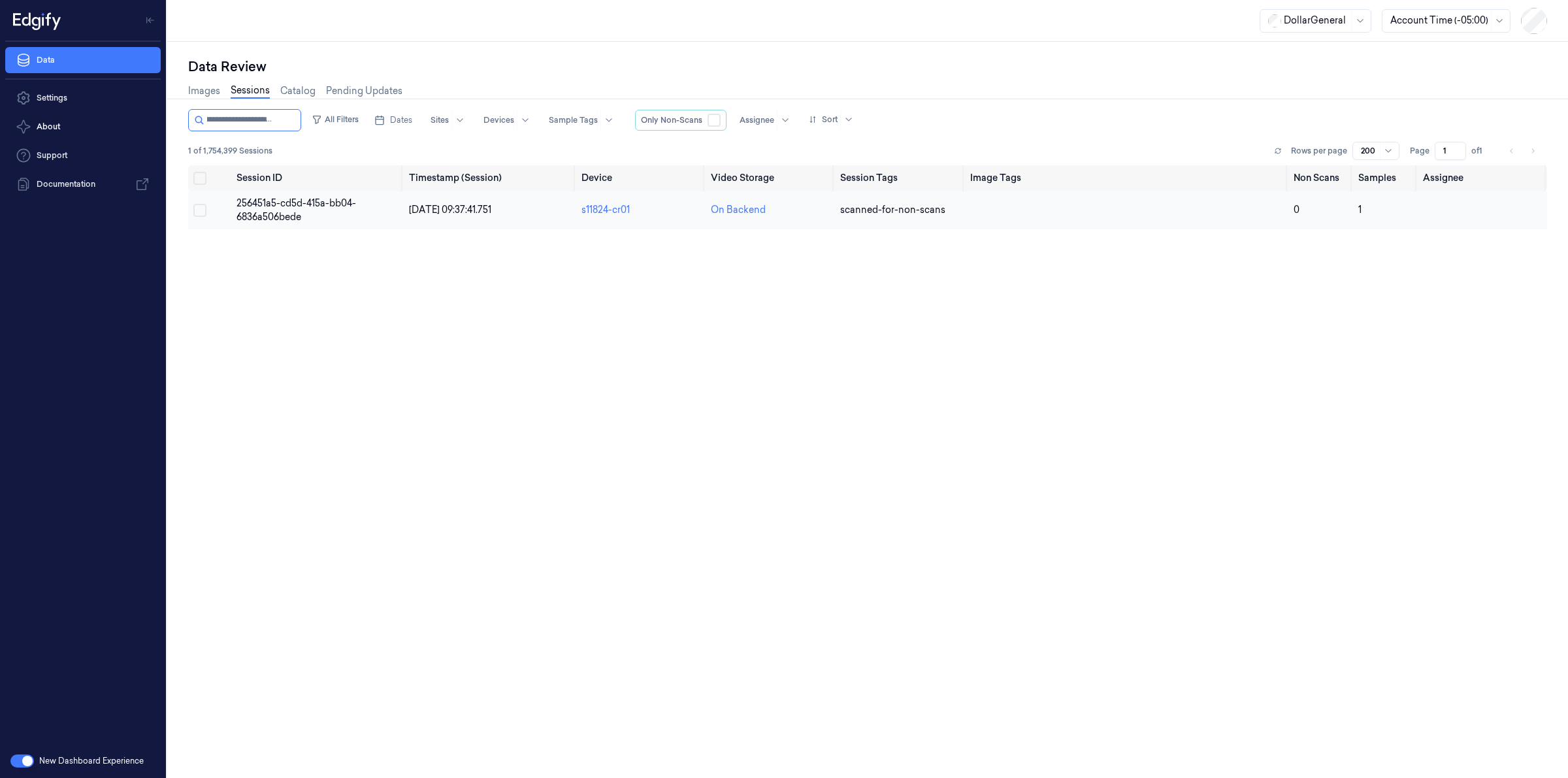
type input "**********"
click at [252, 204] on span "256451a5-cd5d-415a-bb04-6836a506bede" at bounding box center [296, 210] width 119 height 26
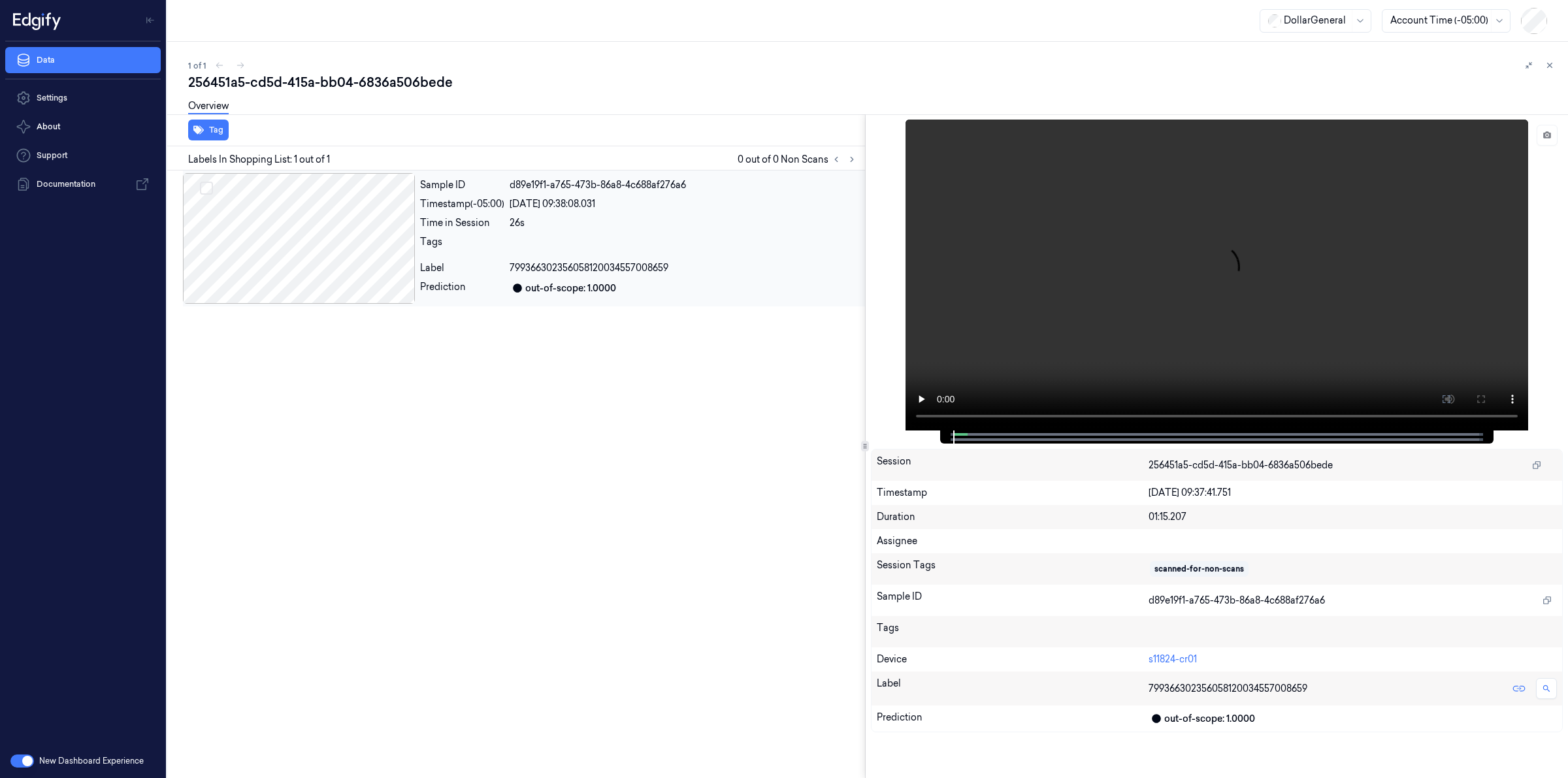
click at [344, 210] on div at bounding box center [299, 238] width 232 height 130
click at [419, 88] on div "256451a5-cd5d-415a-bb04-6836a506bede" at bounding box center [872, 82] width 1369 height 18
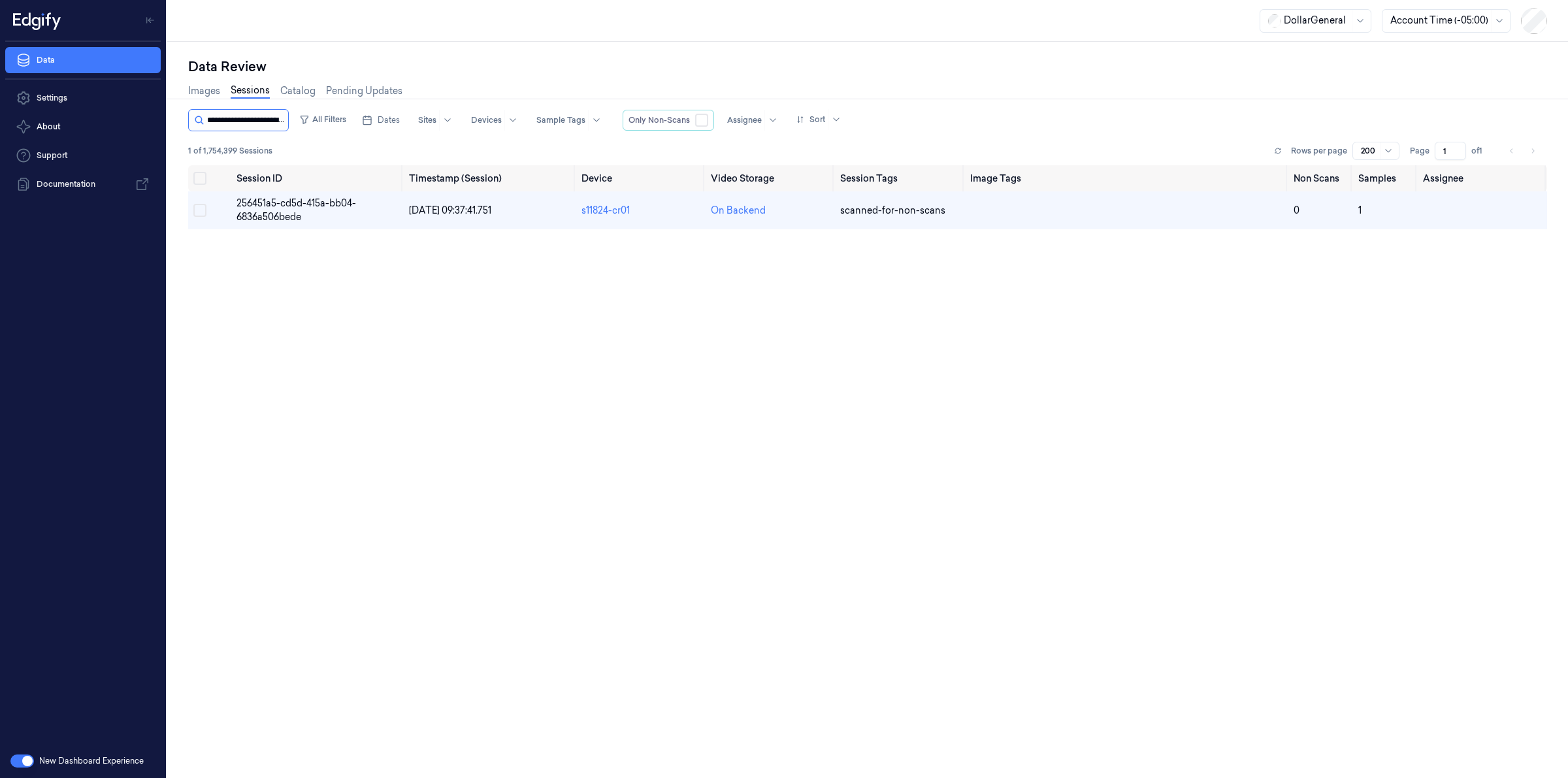
click at [243, 123] on input "string" at bounding box center [246, 120] width 78 height 21
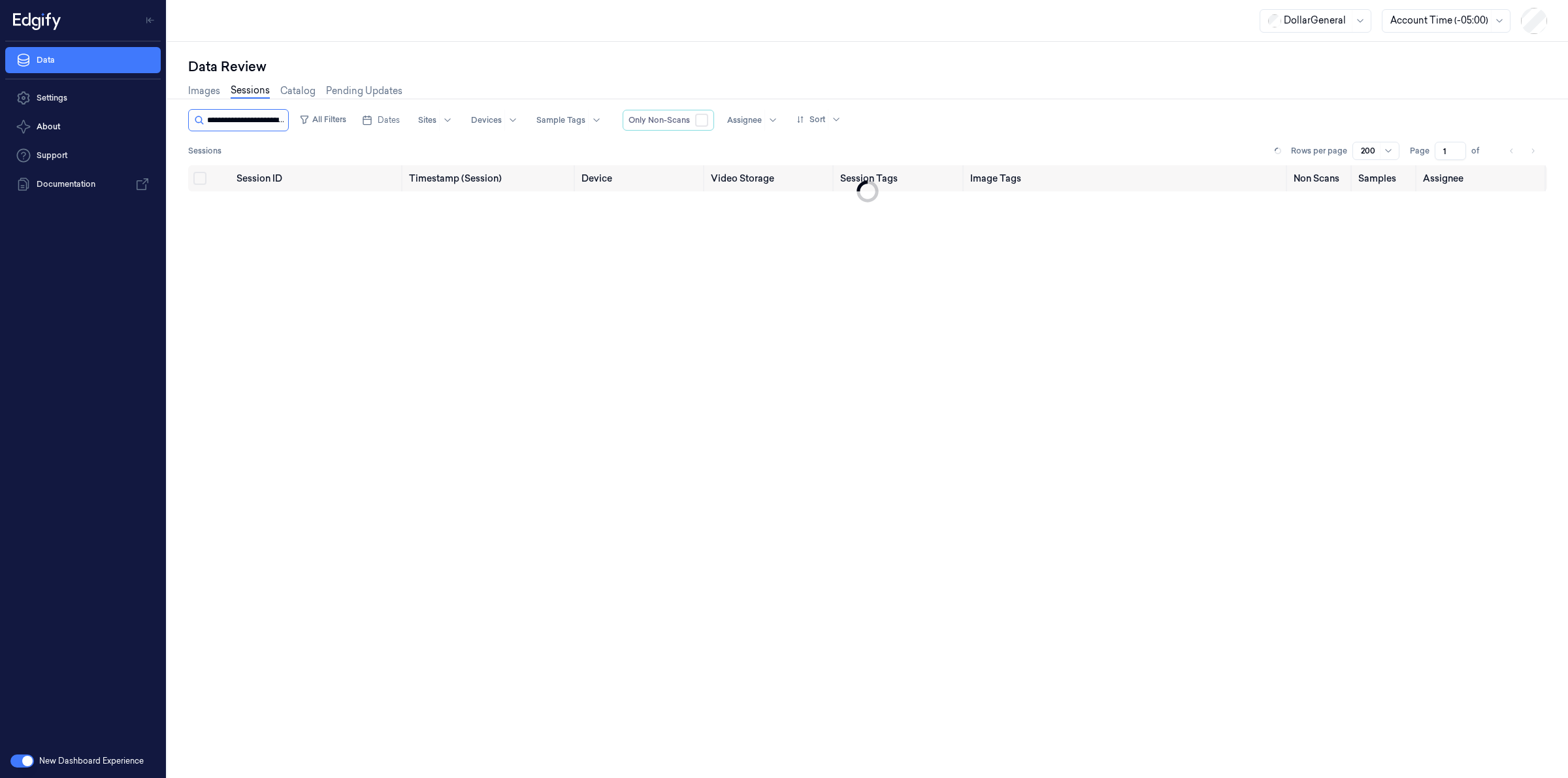
scroll to position [0, 62]
type input "**********"
click at [270, 206] on span "58cd123e-c96b-403a-968c-32d8de7f89cf" at bounding box center [296, 210] width 120 height 26
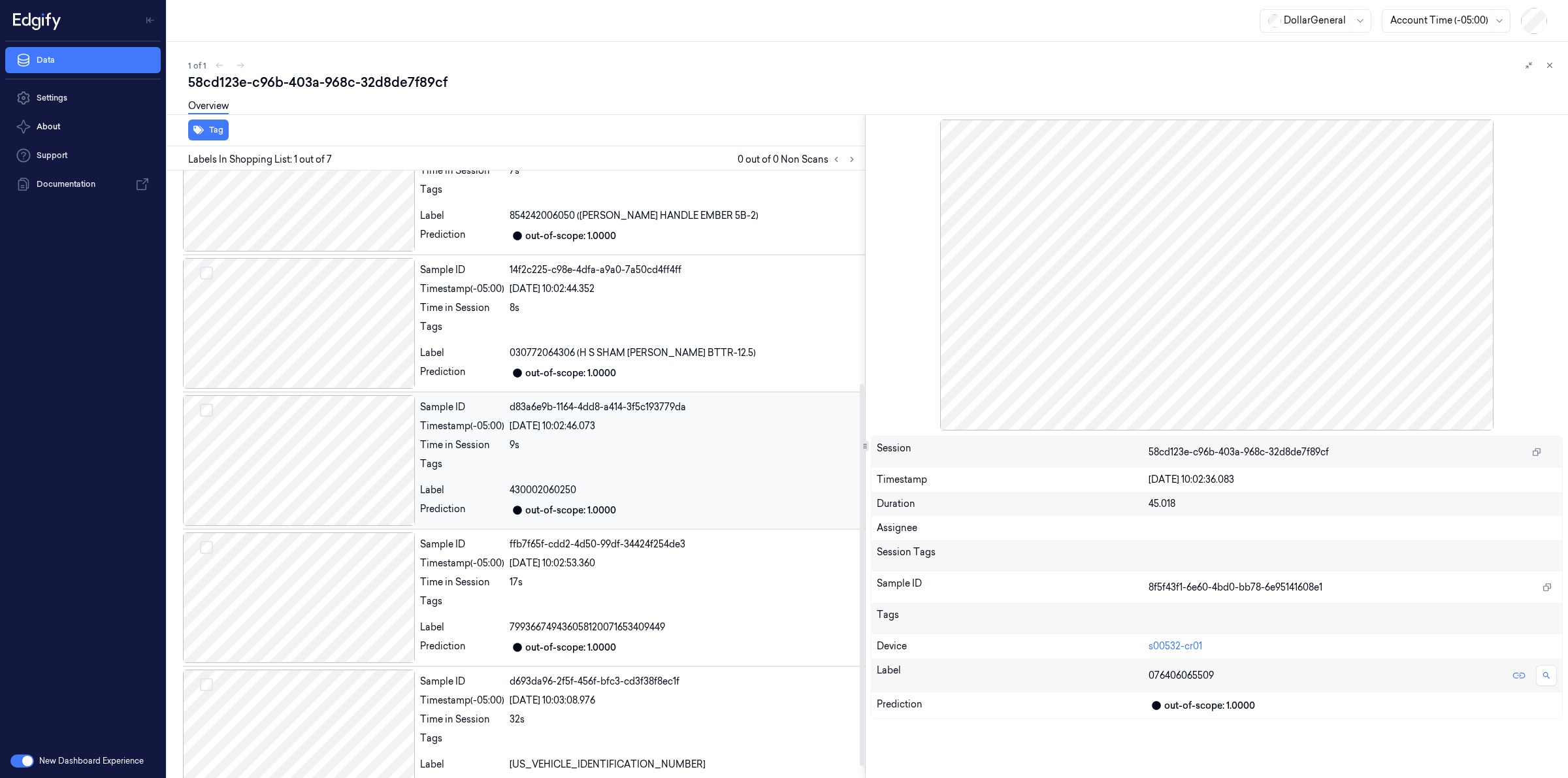
scroll to position [357, 0]
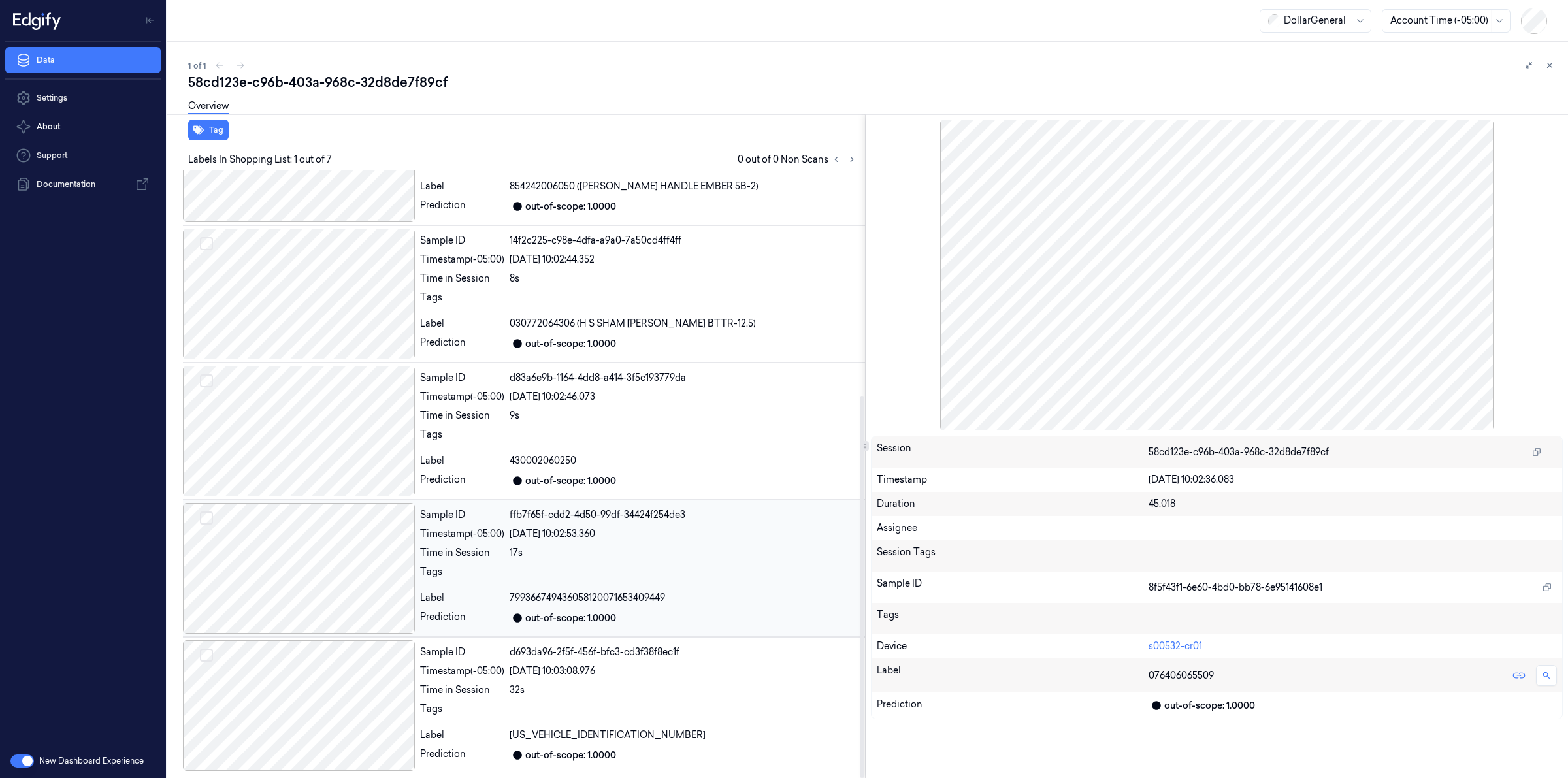
click at [525, 540] on div "[DATE] 10:02:53.360" at bounding box center [684, 534] width 351 height 14
click at [469, 65] on div "1 of 1" at bounding box center [872, 65] width 1369 height 16
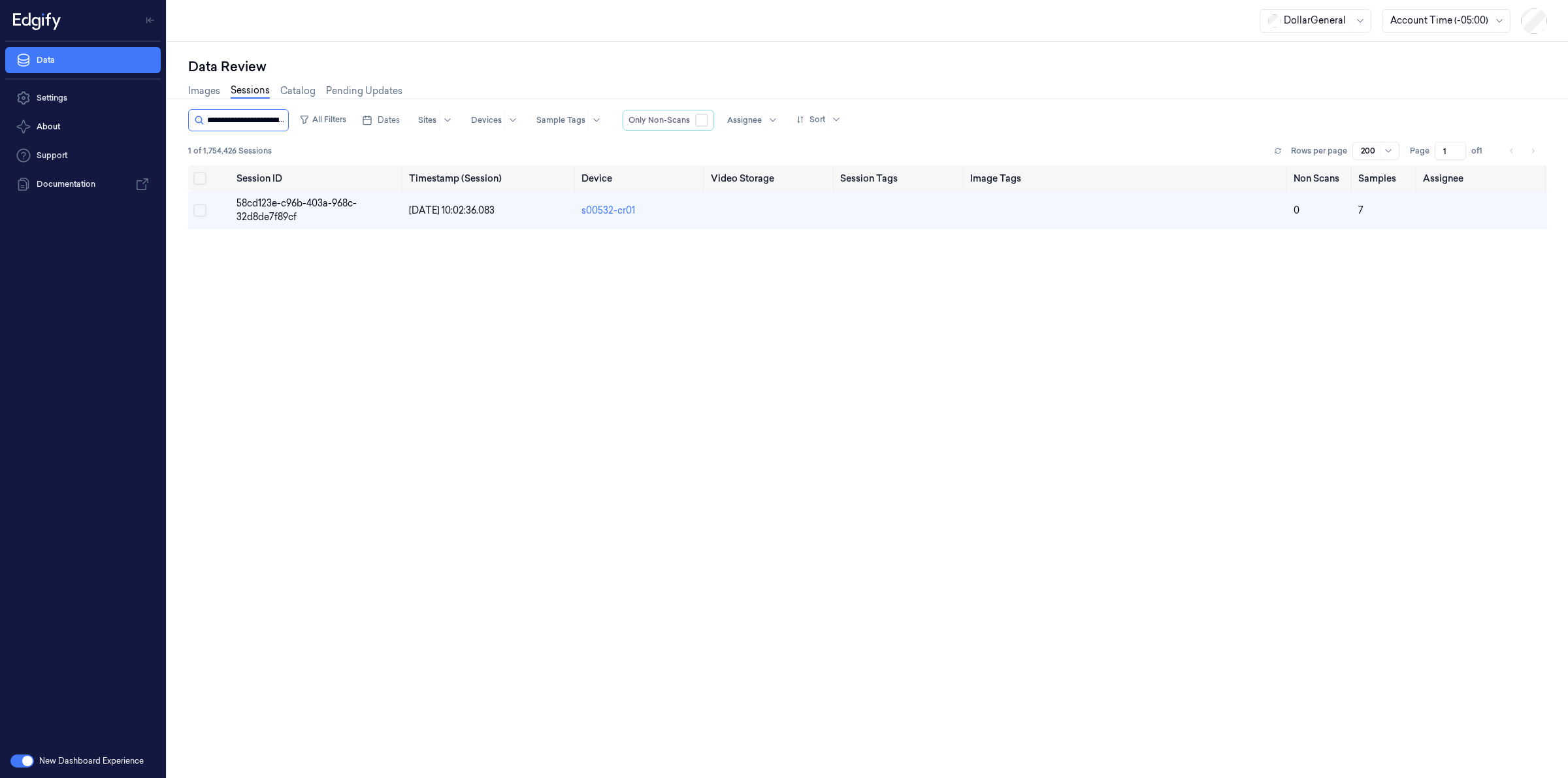
click at [266, 115] on input "string" at bounding box center [246, 120] width 78 height 21
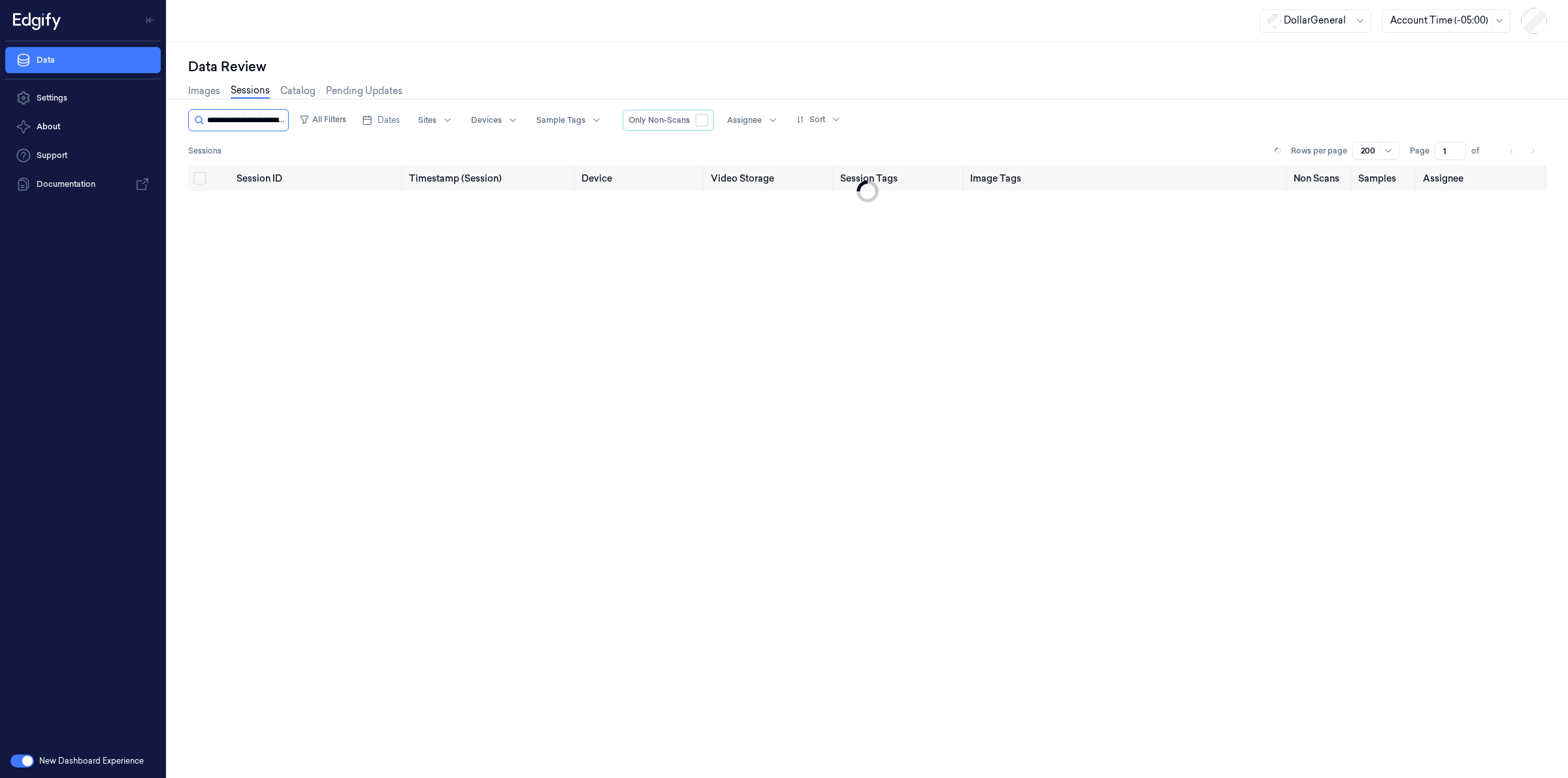
scroll to position [0, 63]
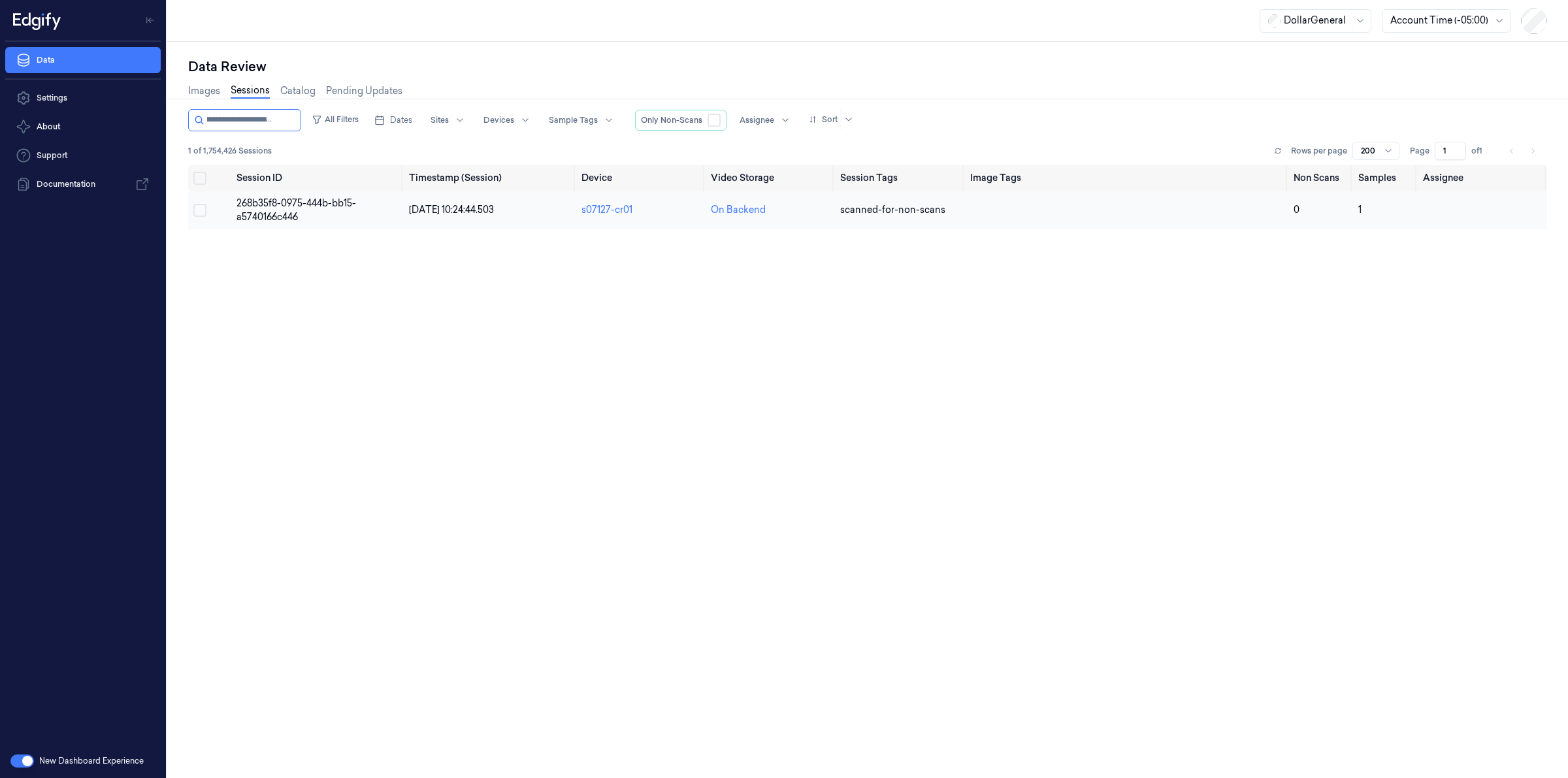
type input "**********"
click at [268, 201] on span "268b35f8-0975-444b-bb15-a5740166c446" at bounding box center [296, 210] width 119 height 26
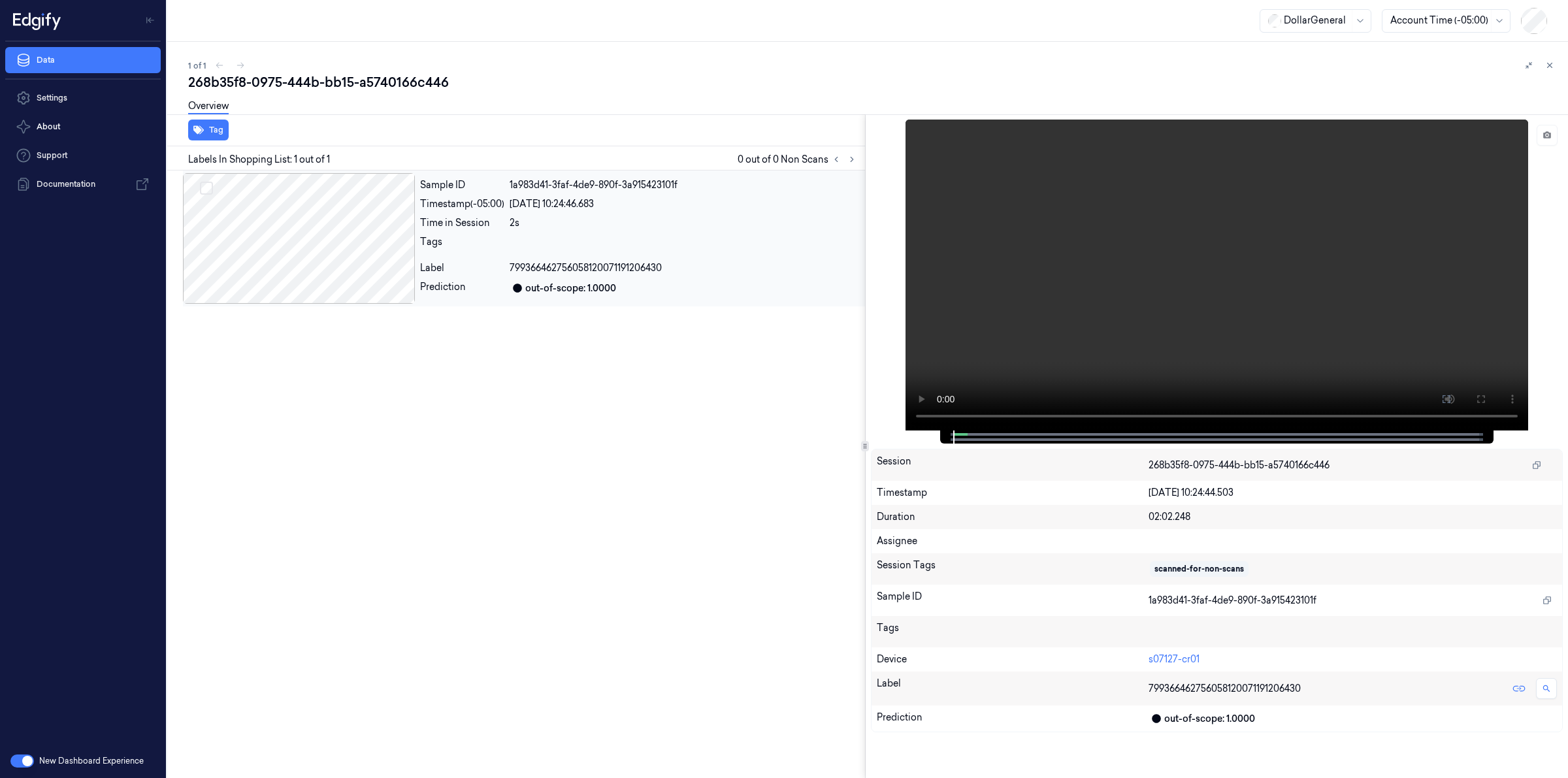
click at [306, 222] on div at bounding box center [299, 238] width 232 height 130
click at [380, 121] on div "Overview" at bounding box center [872, 108] width 1369 height 33
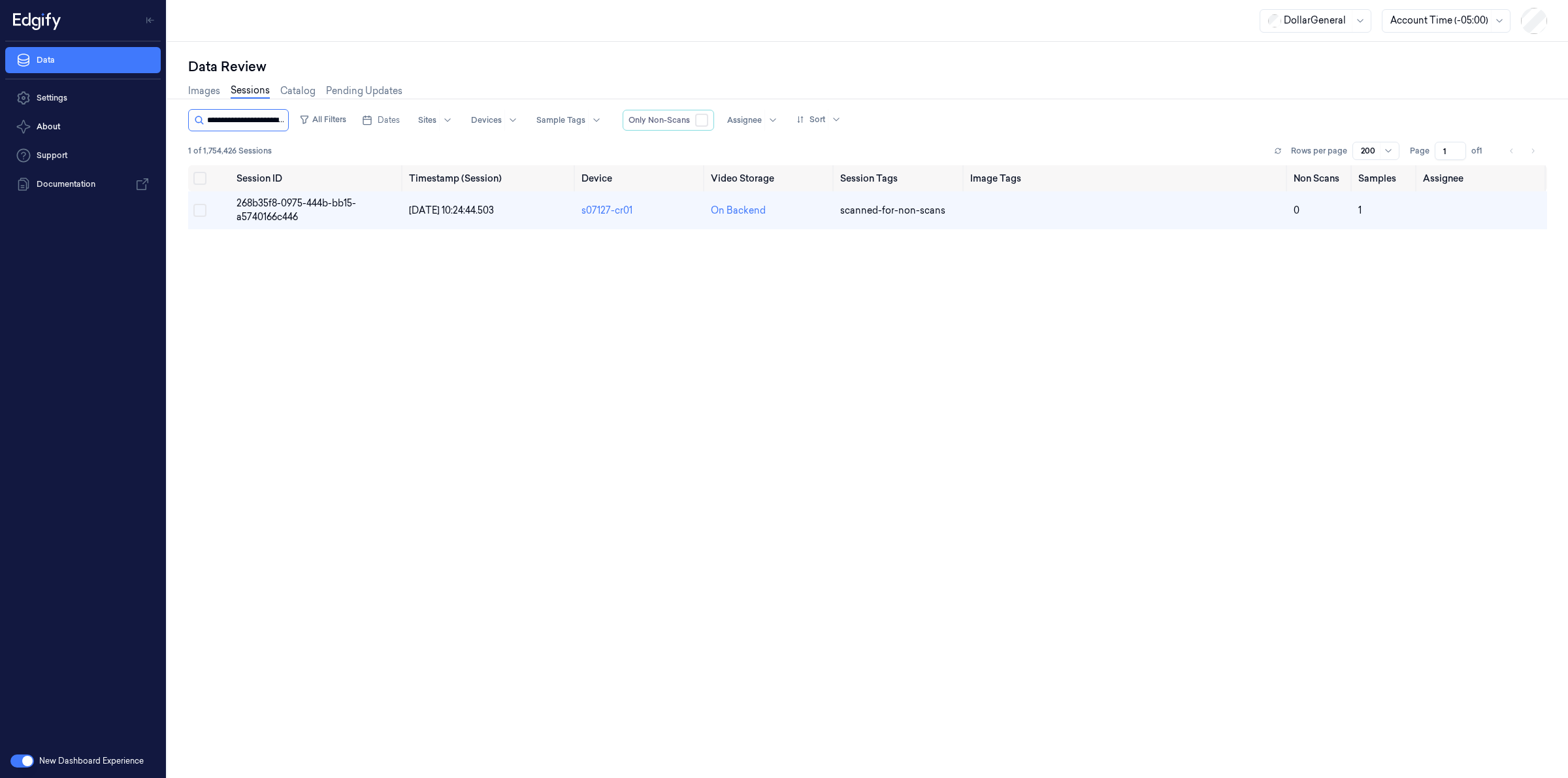
click at [247, 121] on input "string" at bounding box center [246, 120] width 78 height 21
click at [246, 119] on input "string" at bounding box center [246, 120] width 78 height 21
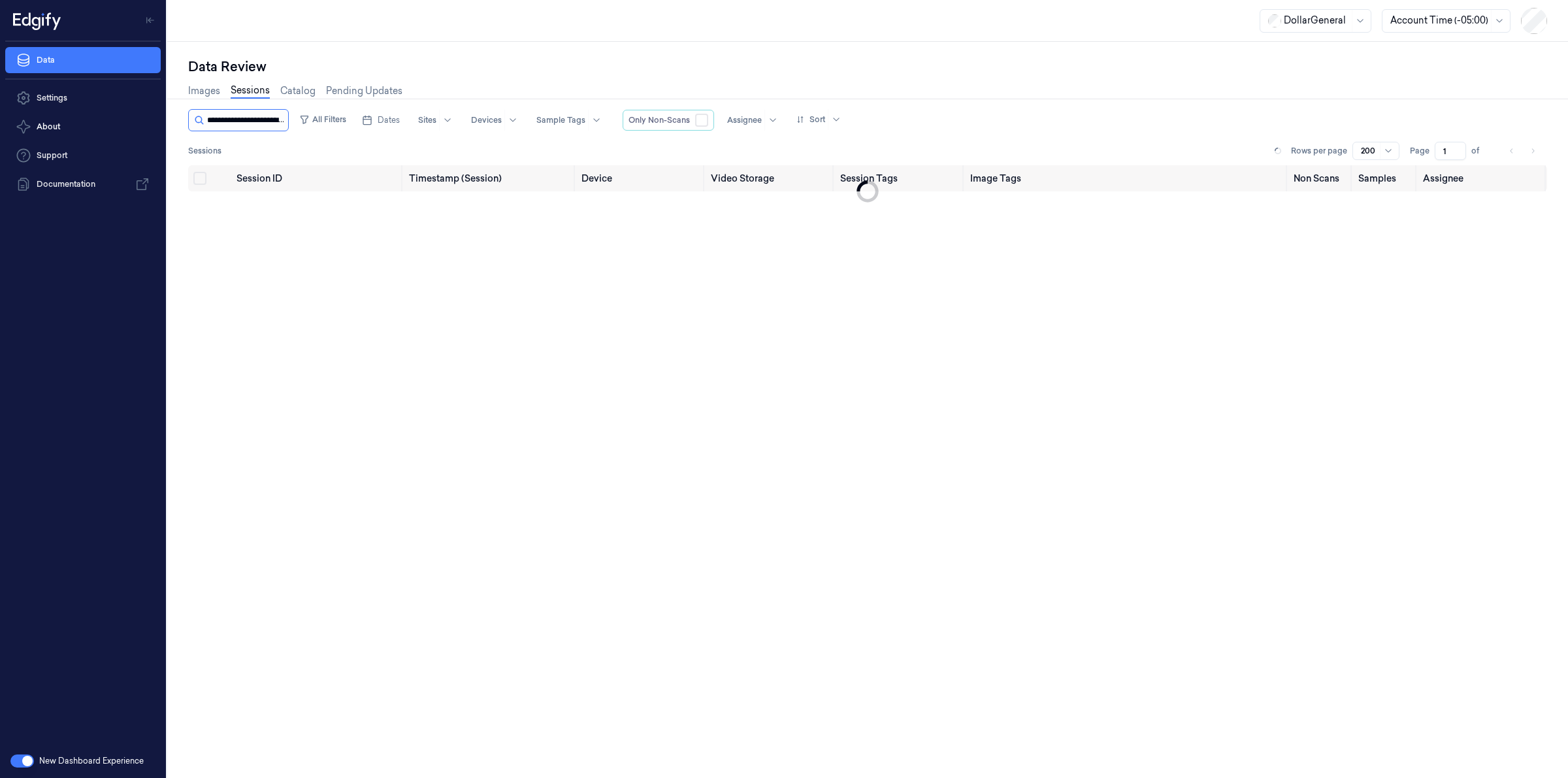
scroll to position [0, 60]
type input "**********"
click at [271, 217] on span "e34d62fc-47ef-4f50-b7bb-8779855f82ba" at bounding box center [295, 210] width 117 height 26
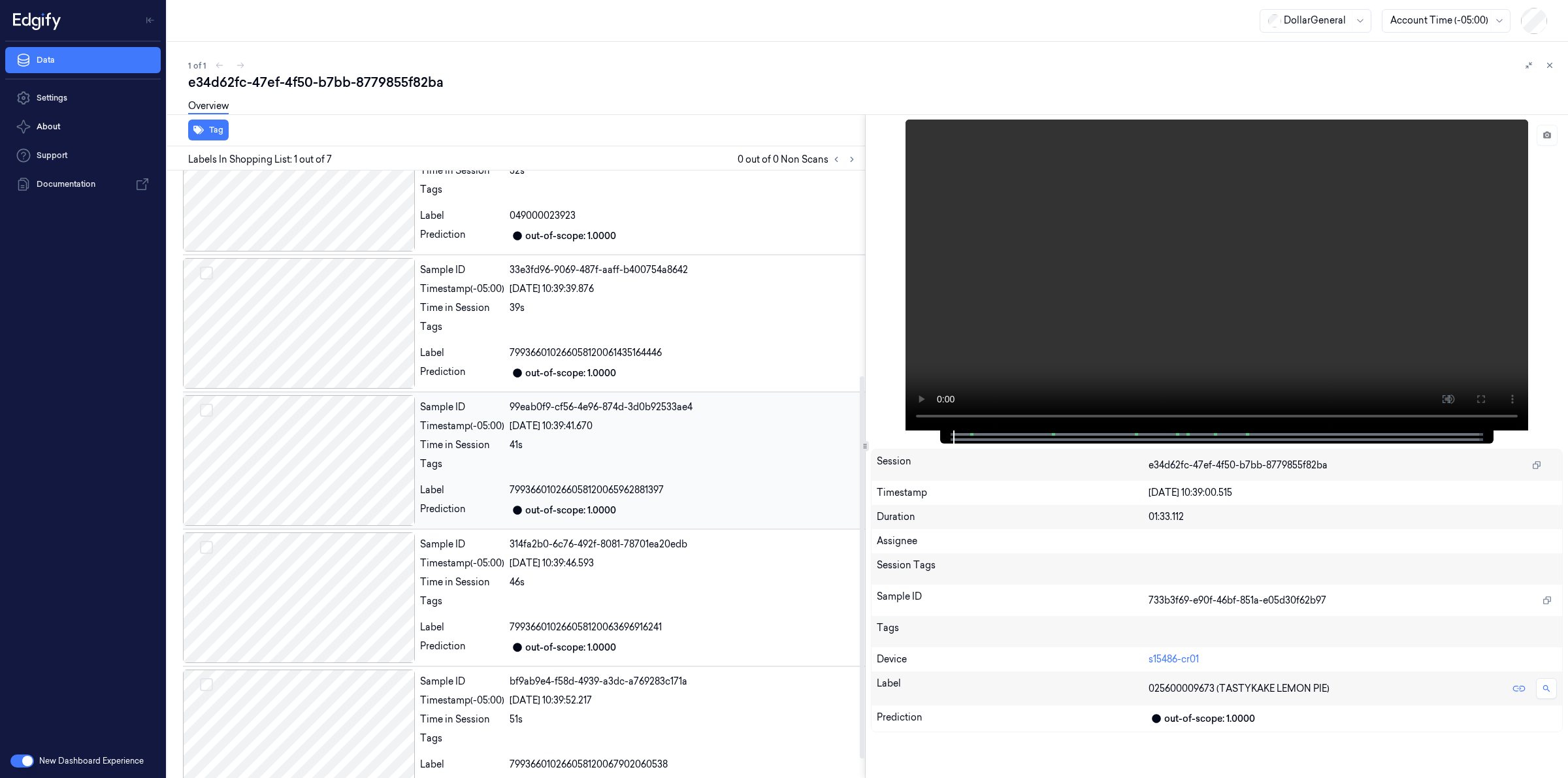
scroll to position [357, 0]
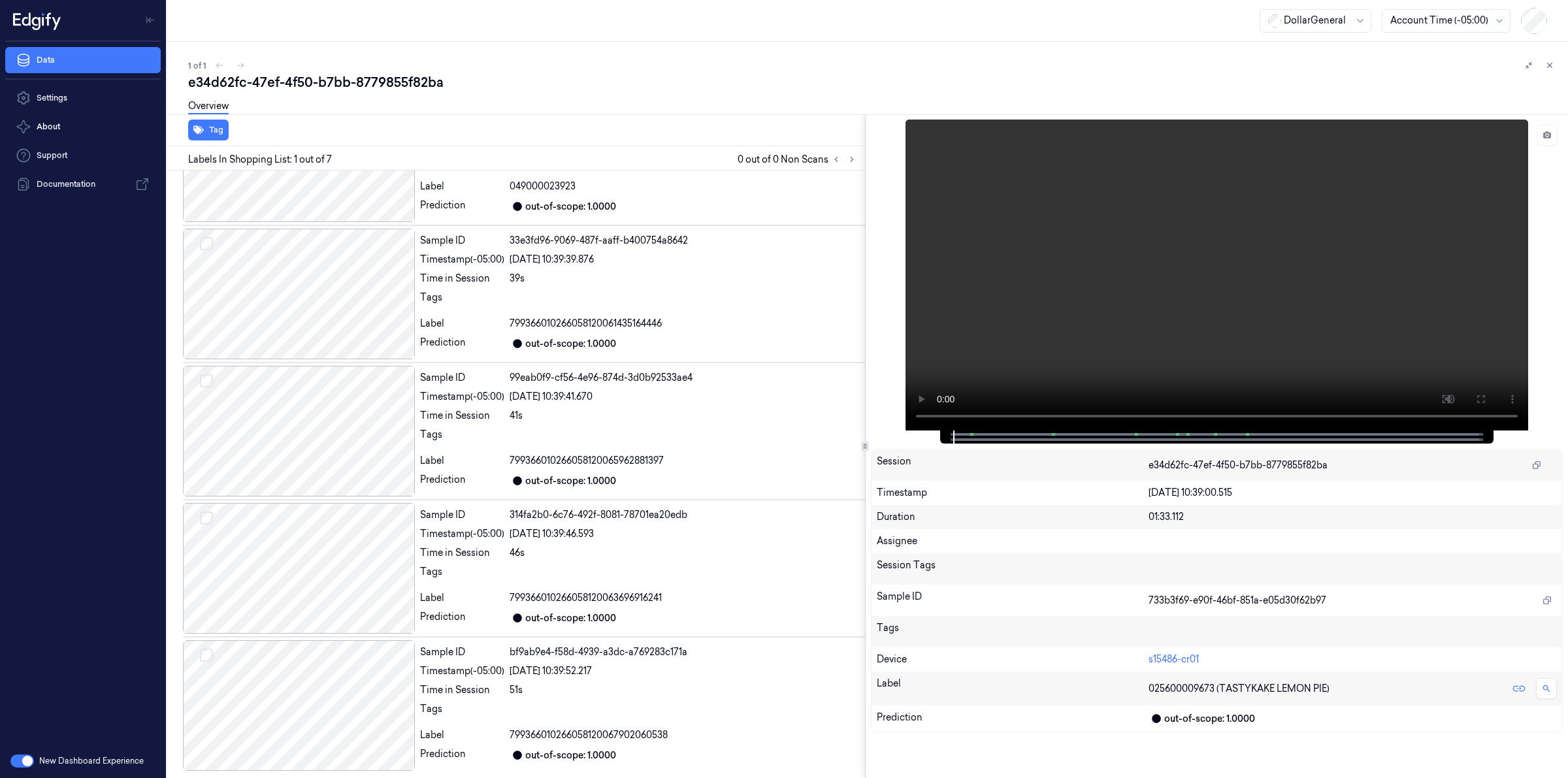
click at [440, 80] on div "e34d62fc-47ef-4f50-b7bb-8779855f82ba" at bounding box center [872, 82] width 1369 height 18
click at [487, 76] on div "e34d62fc-47ef-4f50-b7bb-8779855f82ba" at bounding box center [872, 82] width 1369 height 18
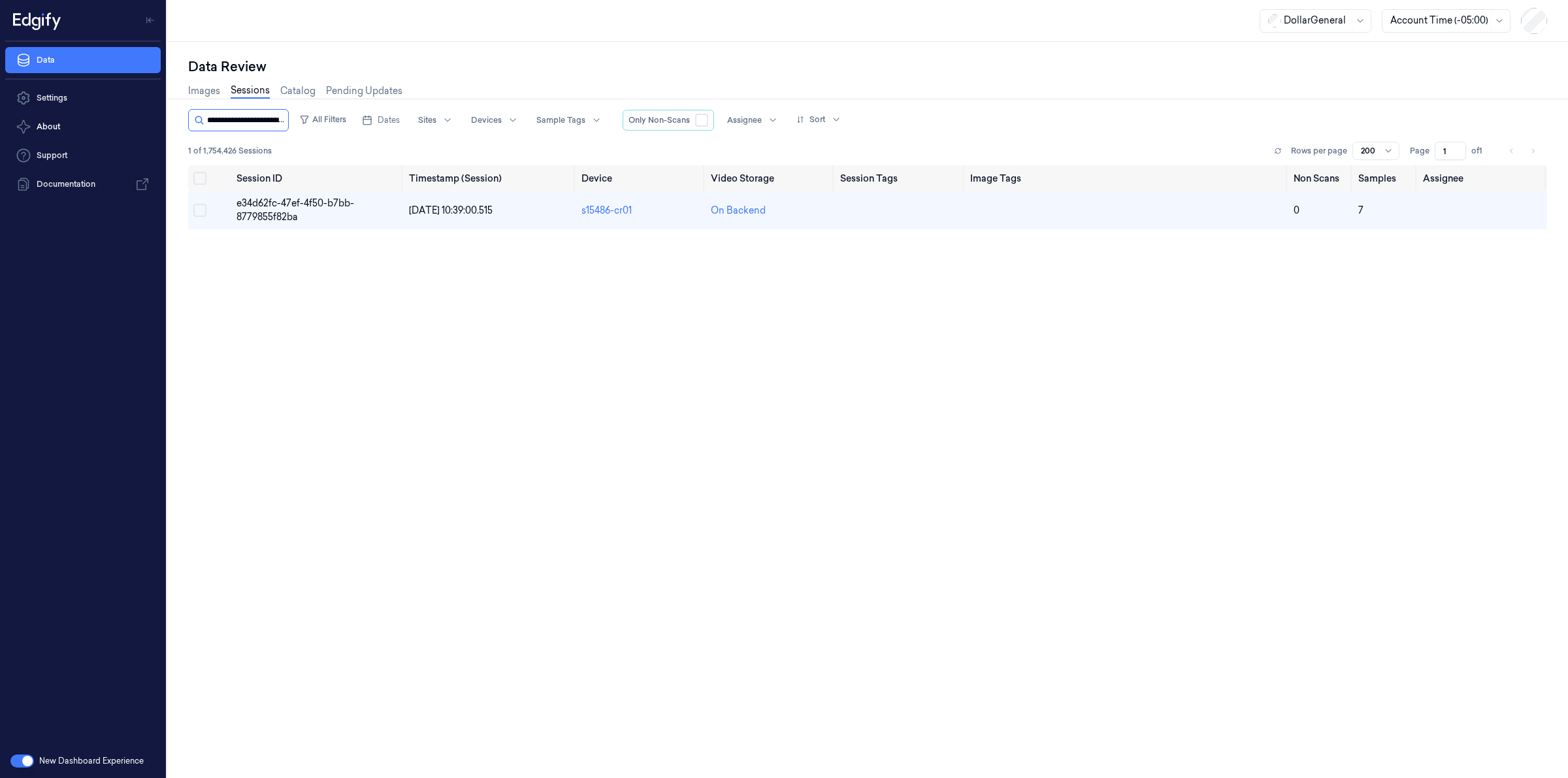
click at [256, 119] on input "string" at bounding box center [246, 120] width 78 height 21
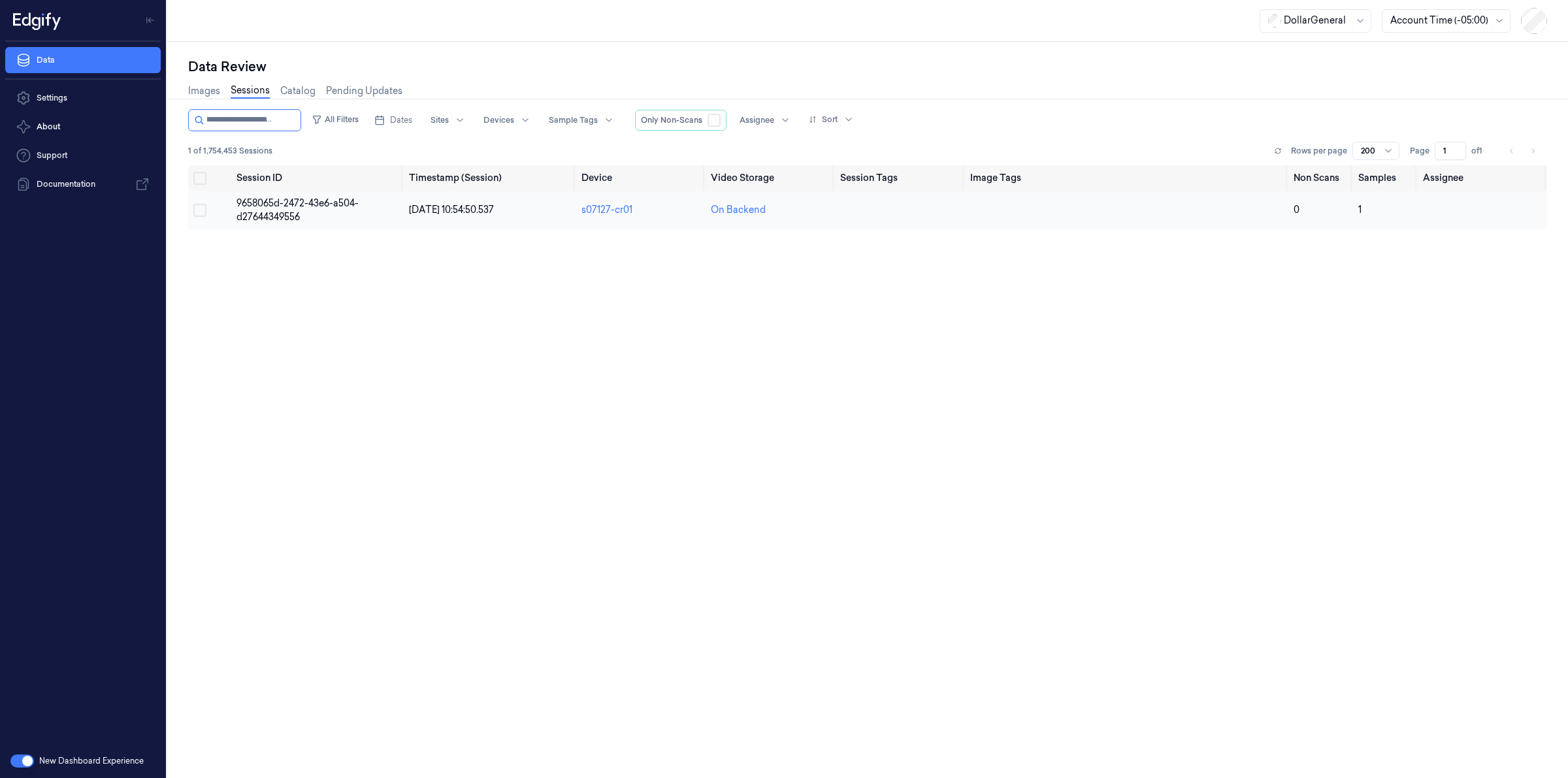
type input "**********"
click at [270, 213] on span "9658065d-2472-43e6-a504-d27644349556" at bounding box center [298, 210] width 122 height 26
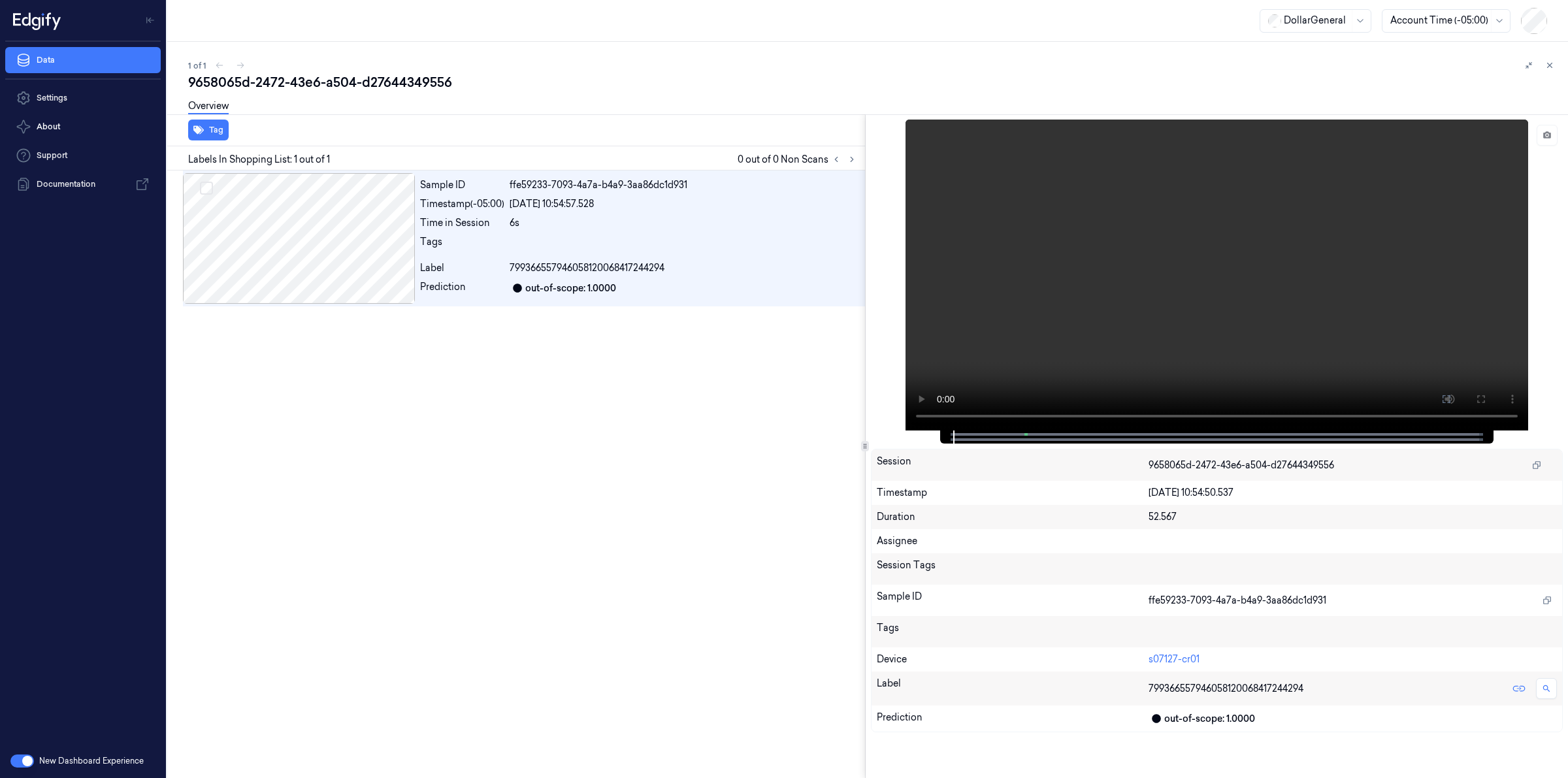
click at [512, 44] on div "1 of 1 9658065d-2472-43e6-a504-d27644349556 Overview Tag Labels In Shopping Lis…" at bounding box center [868, 409] width 1401 height 736
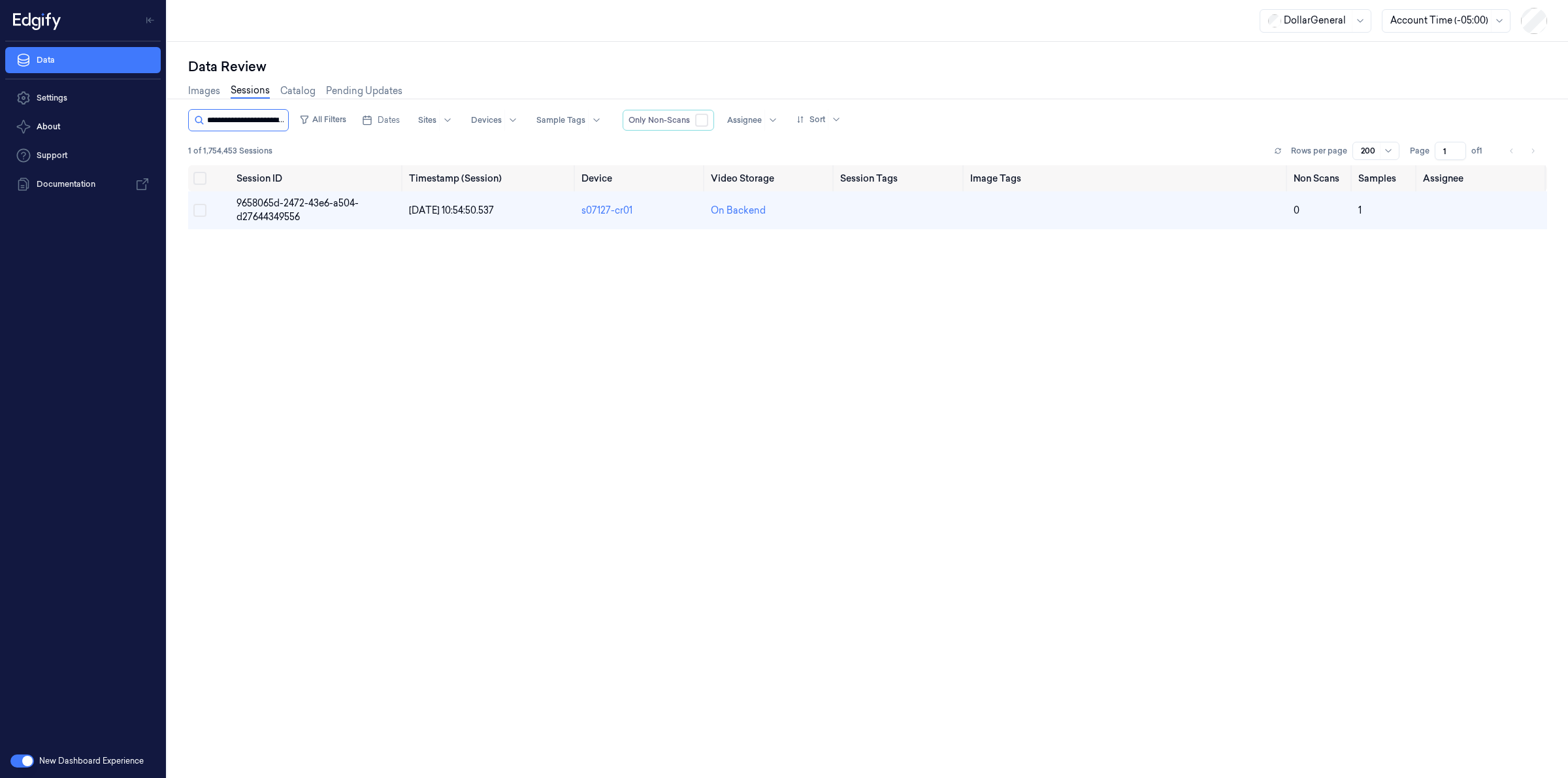
click at [235, 112] on input "string" at bounding box center [246, 120] width 78 height 21
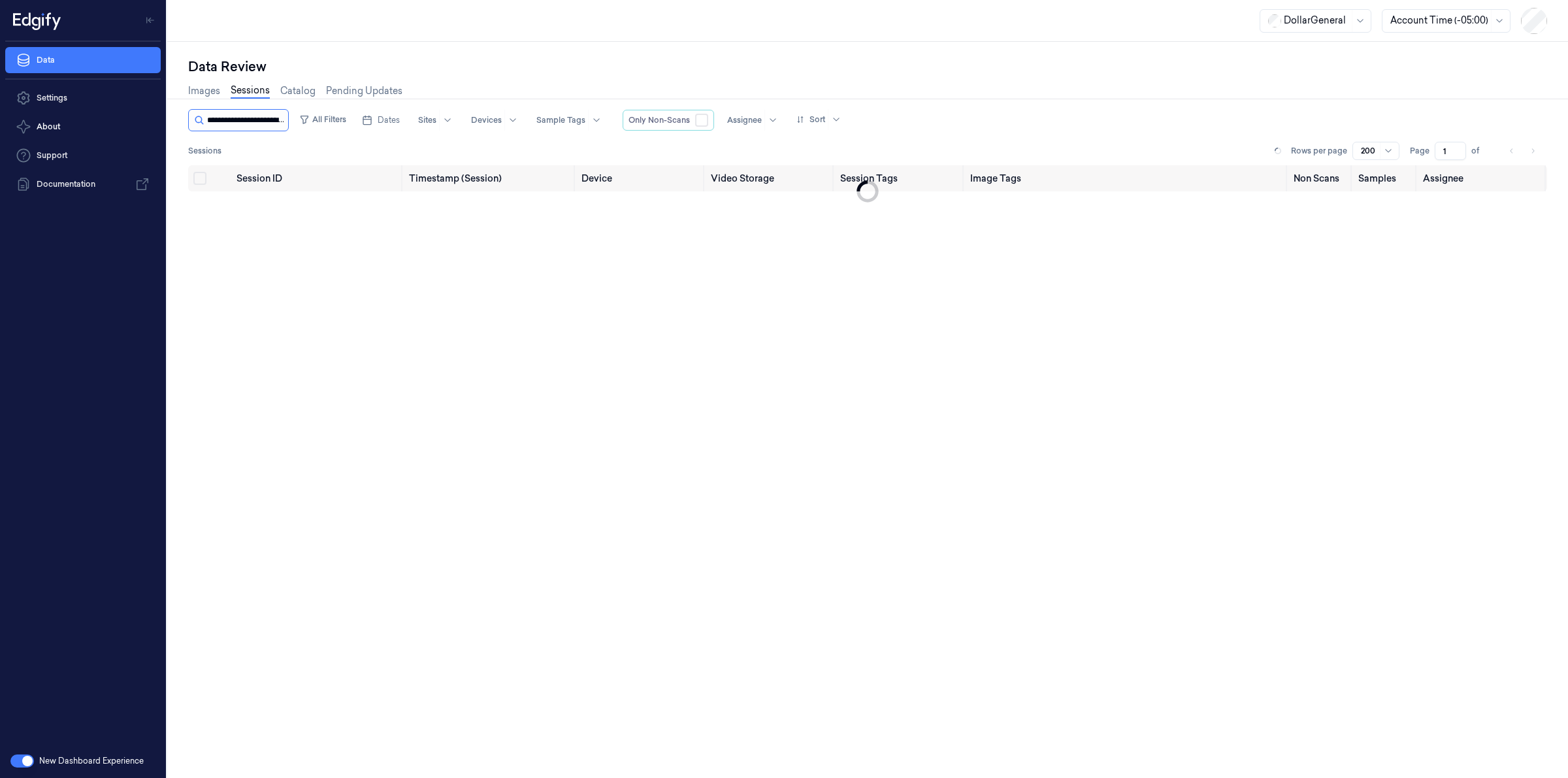
scroll to position [0, 60]
type input "**********"
click at [269, 201] on span "ade814c2-55d1-4ba4-8022-ce611d812a56" at bounding box center [296, 210] width 119 height 26
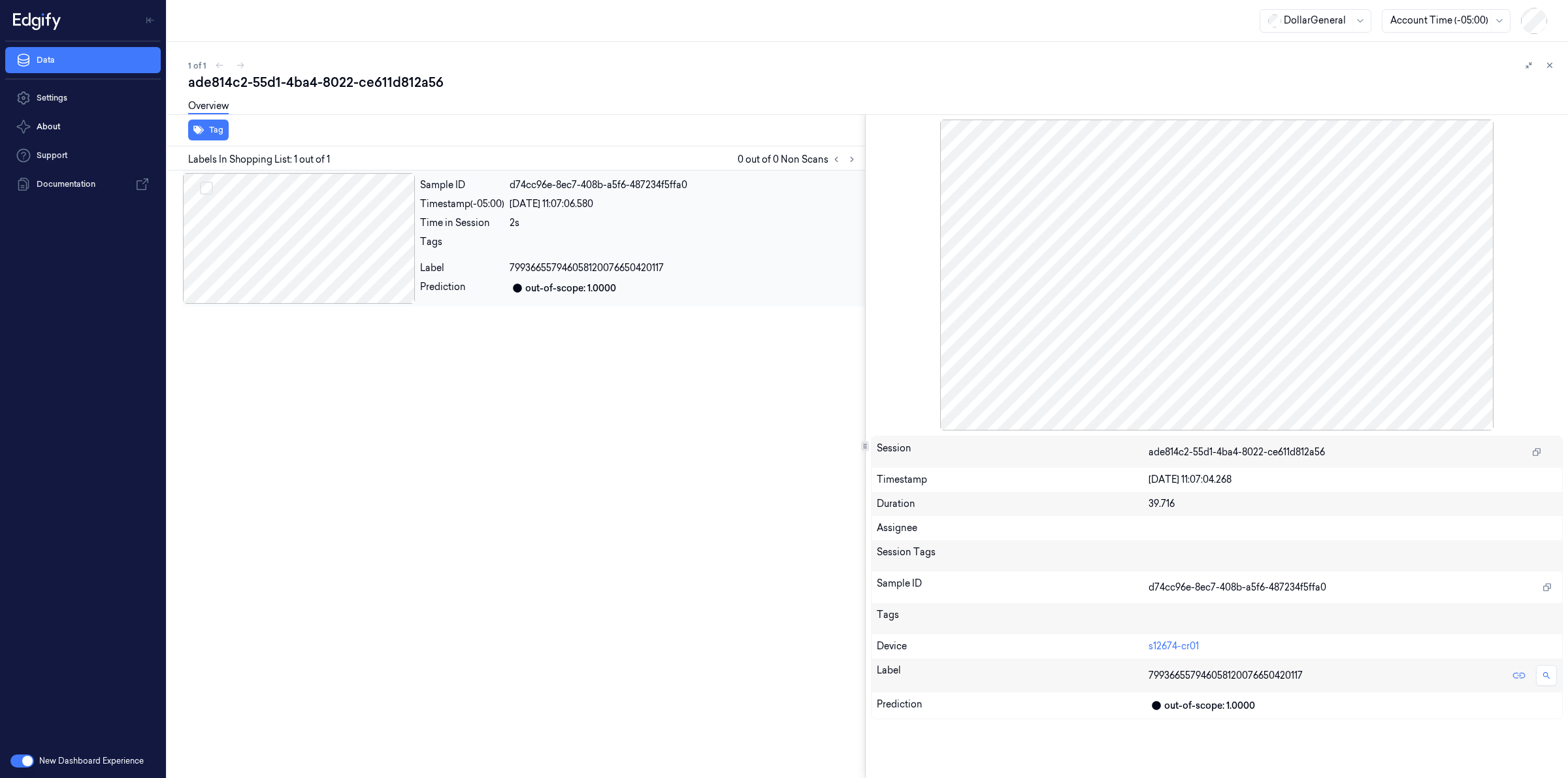
click at [273, 249] on div at bounding box center [299, 238] width 232 height 130
drag, startPoint x: 389, startPoint y: 76, endPoint x: 428, endPoint y: 60, distance: 42.2
click at [392, 74] on div "ade814c2-55d1-4ba4-8022-ce611d812a56" at bounding box center [872, 82] width 1369 height 18
click at [429, 58] on div "1 of 1" at bounding box center [872, 65] width 1369 height 16
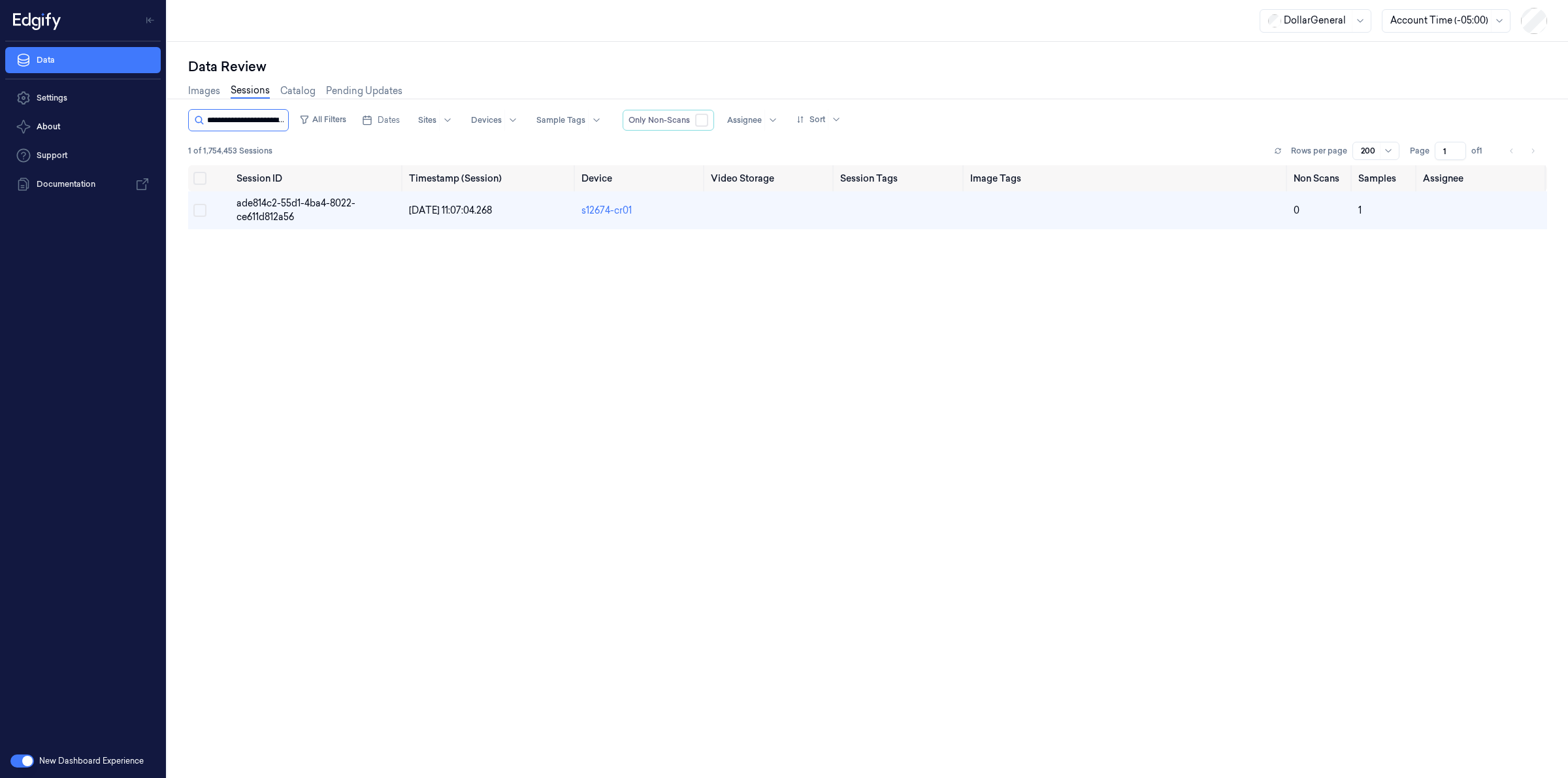
click at [271, 118] on input "string" at bounding box center [246, 120] width 78 height 21
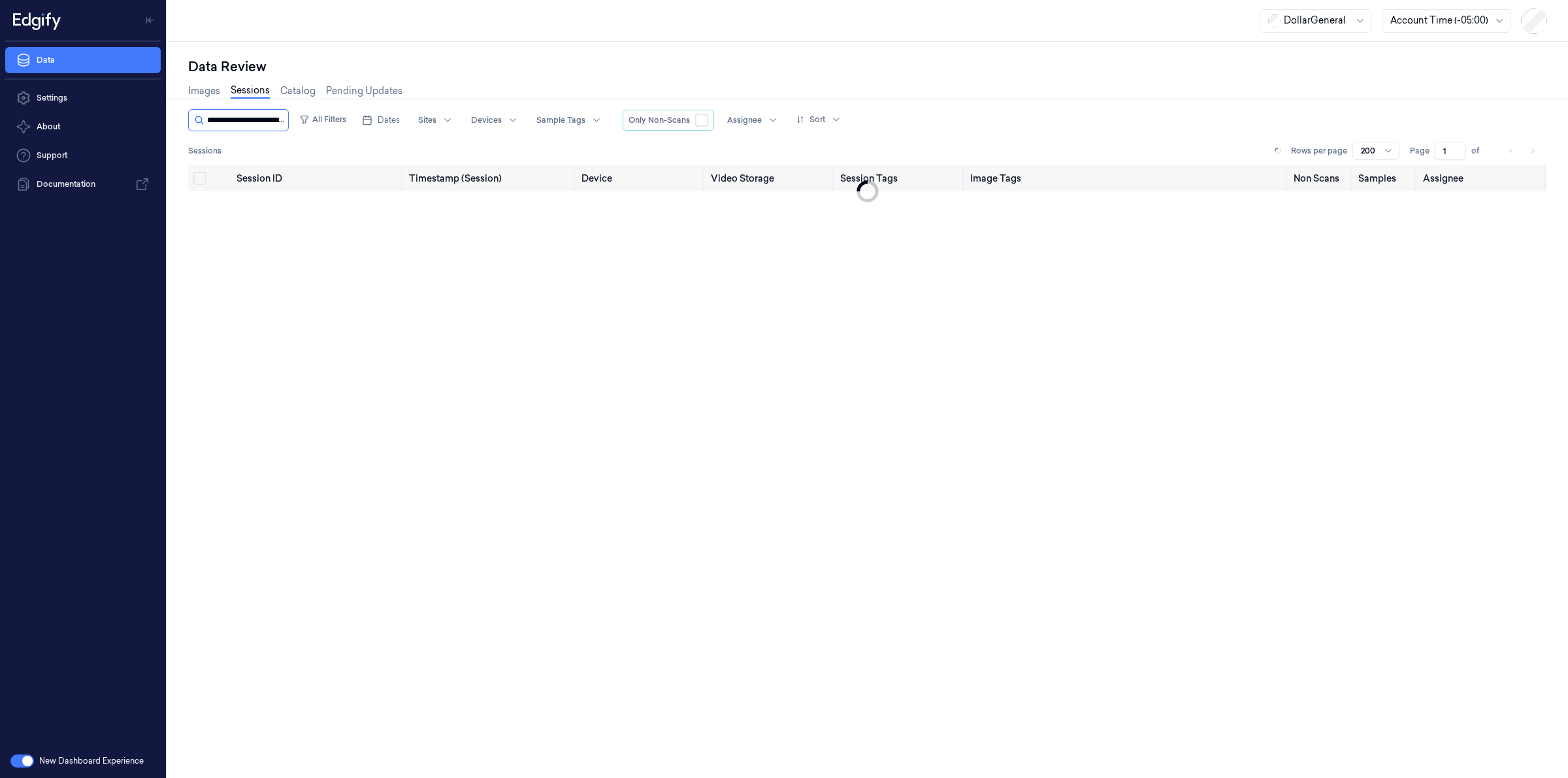
scroll to position [0, 59]
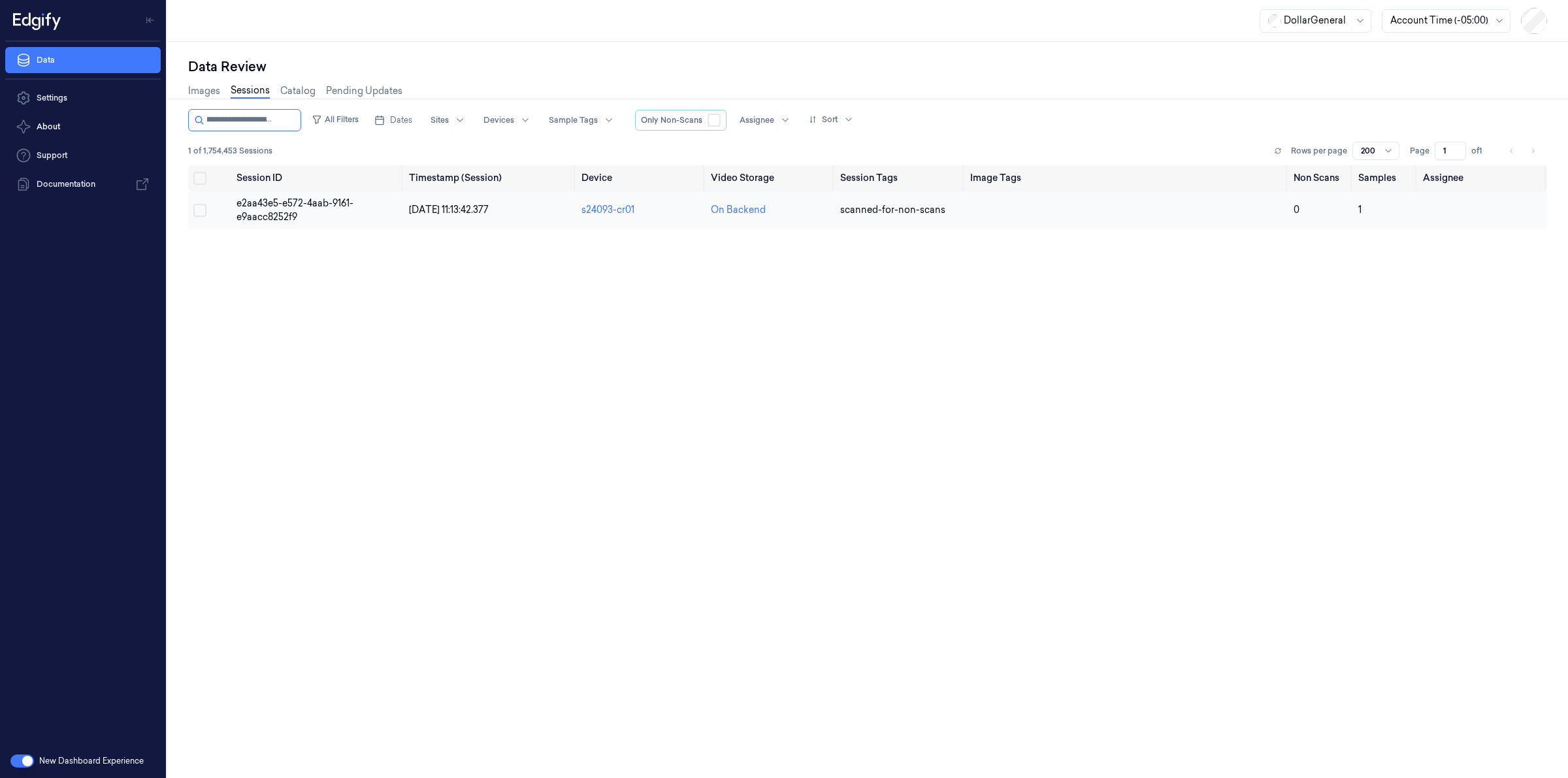
type input "**********"
click at [280, 201] on span "e2aa43e5-e572-4aab-9161-e9aacc8252f9" at bounding box center [295, 210] width 117 height 26
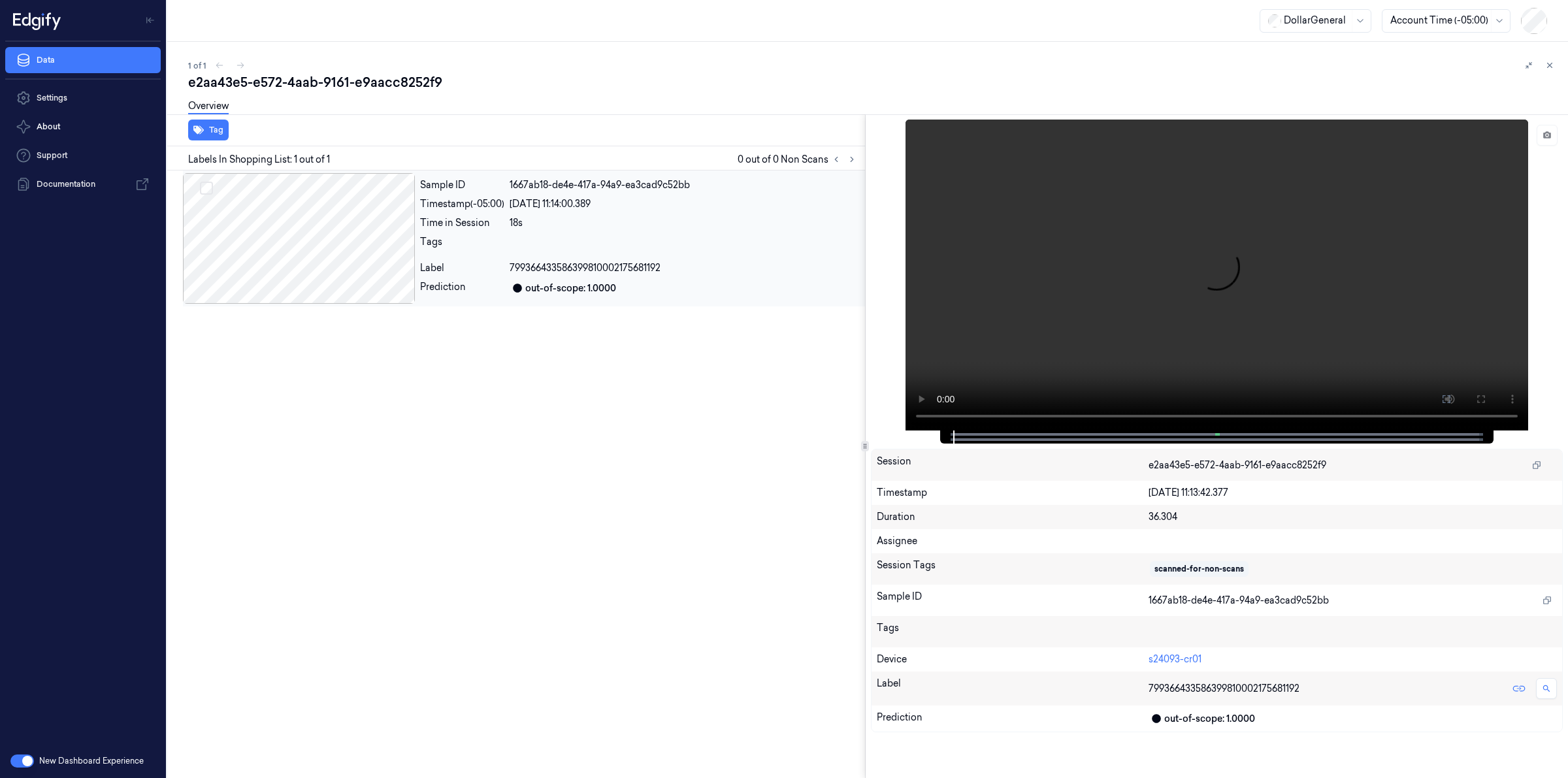
click at [344, 242] on div at bounding box center [299, 238] width 232 height 130
click at [503, 93] on div "Overview" at bounding box center [872, 108] width 1369 height 33
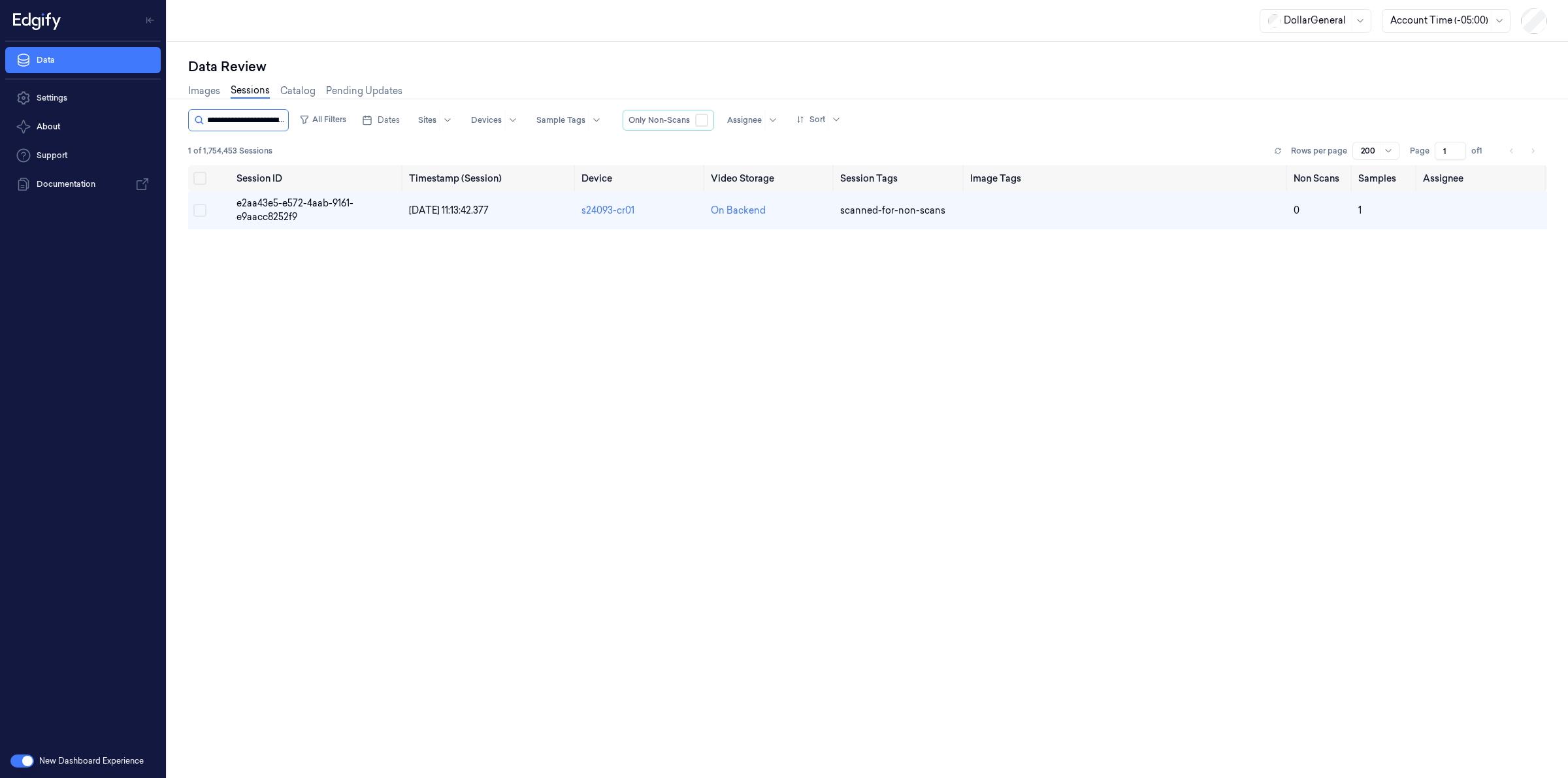
click at [269, 115] on input "string" at bounding box center [246, 120] width 78 height 21
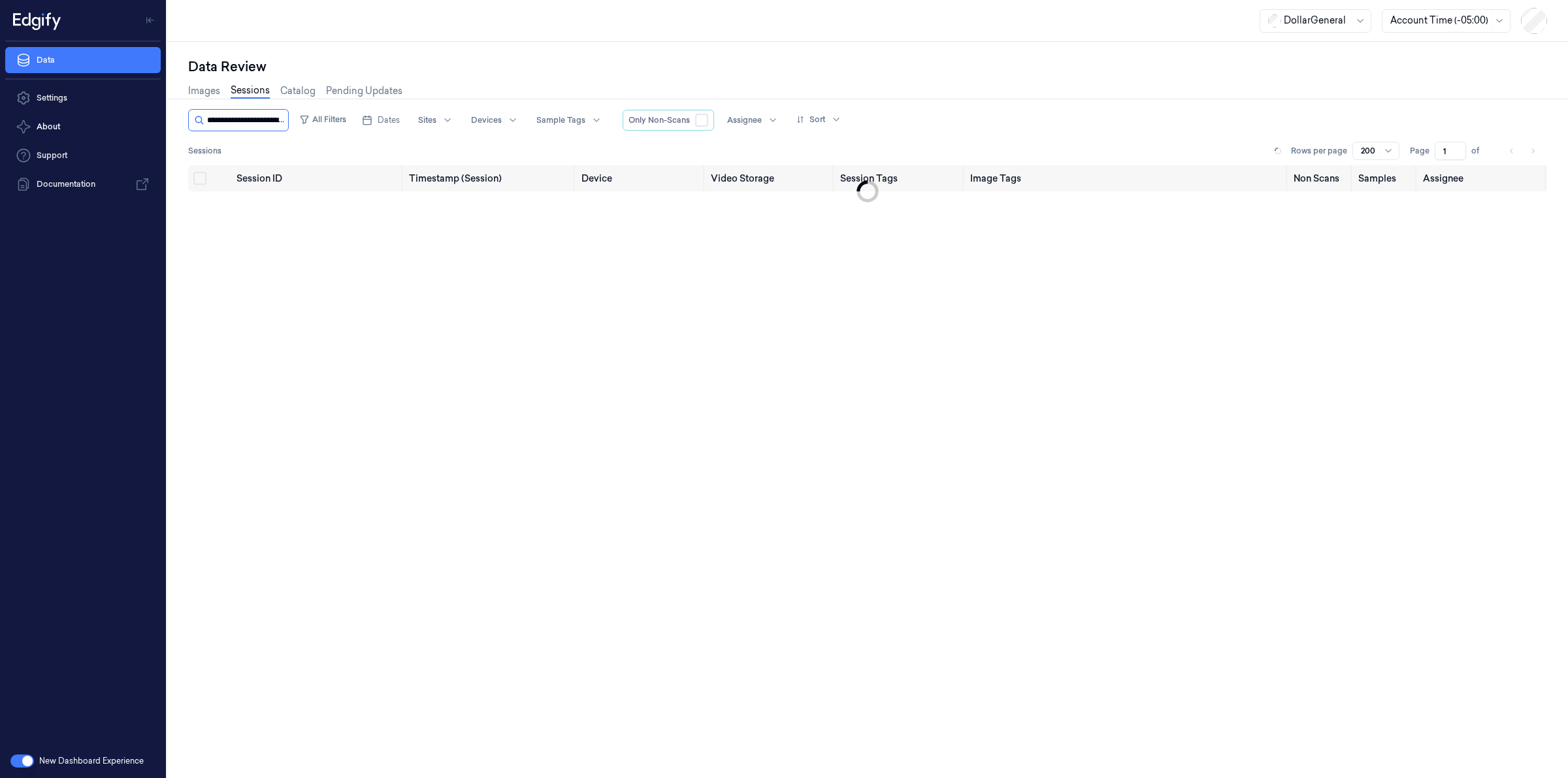
scroll to position [0, 59]
type input "**********"
click at [285, 216] on span "5811f33a-327b-41b4-969f-630ce05c43e8" at bounding box center [292, 210] width 112 height 26
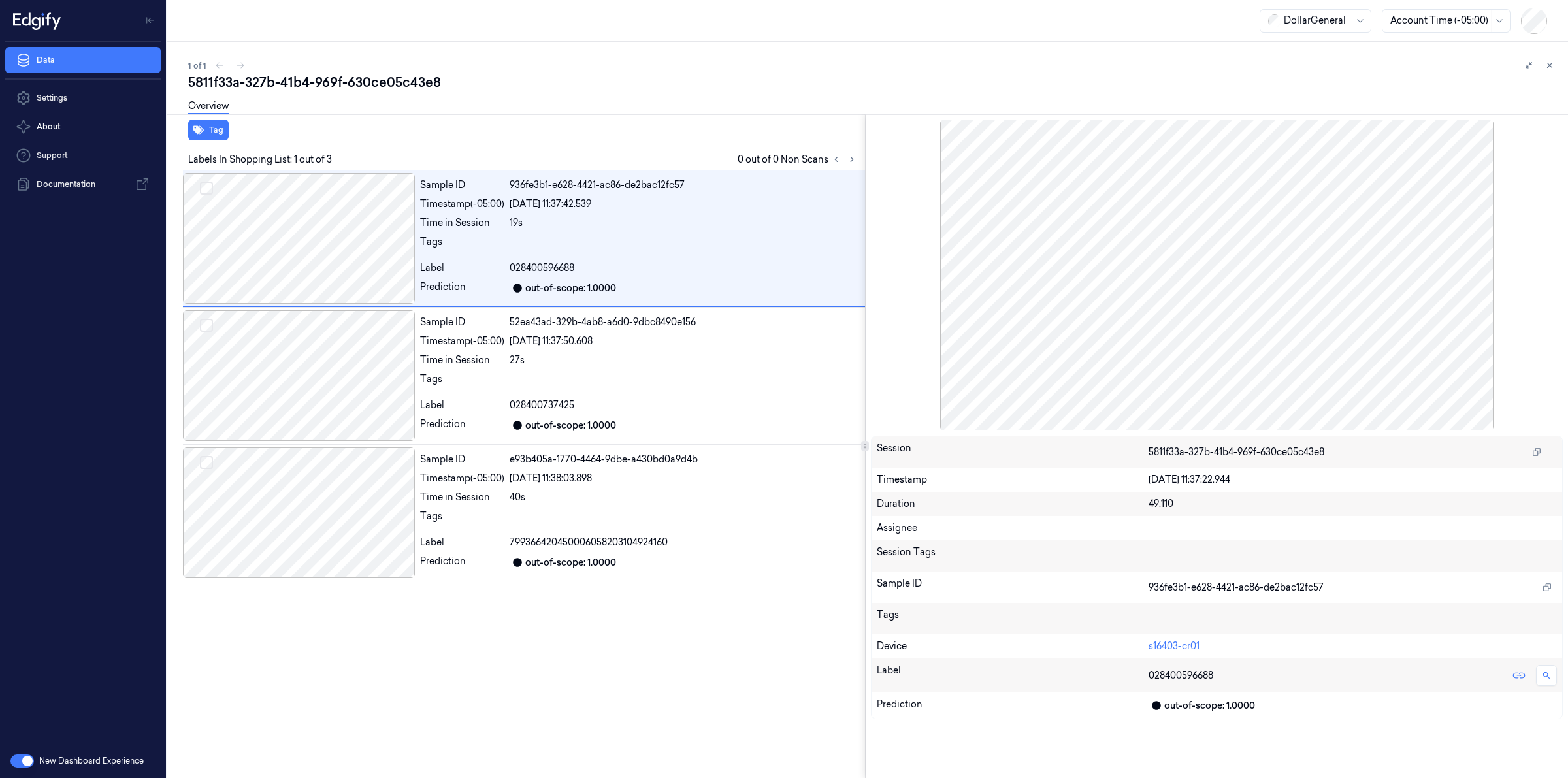
click at [402, 74] on div "5811f33a-327b-41b4-969f-630ce05c43e8" at bounding box center [872, 82] width 1369 height 18
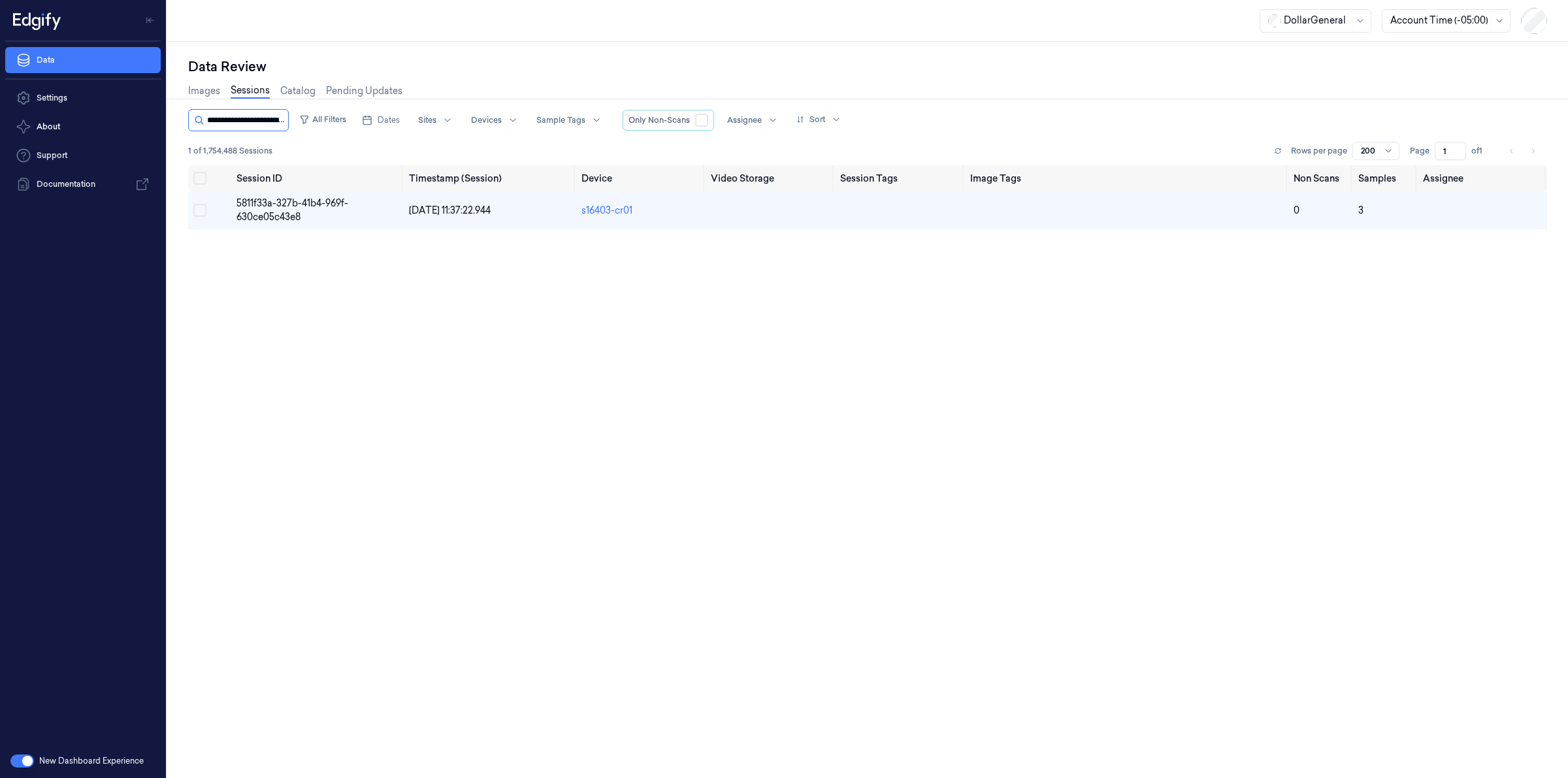
click at [252, 122] on input "string" at bounding box center [246, 120] width 78 height 21
click at [253, 122] on input "string" at bounding box center [246, 120] width 78 height 21
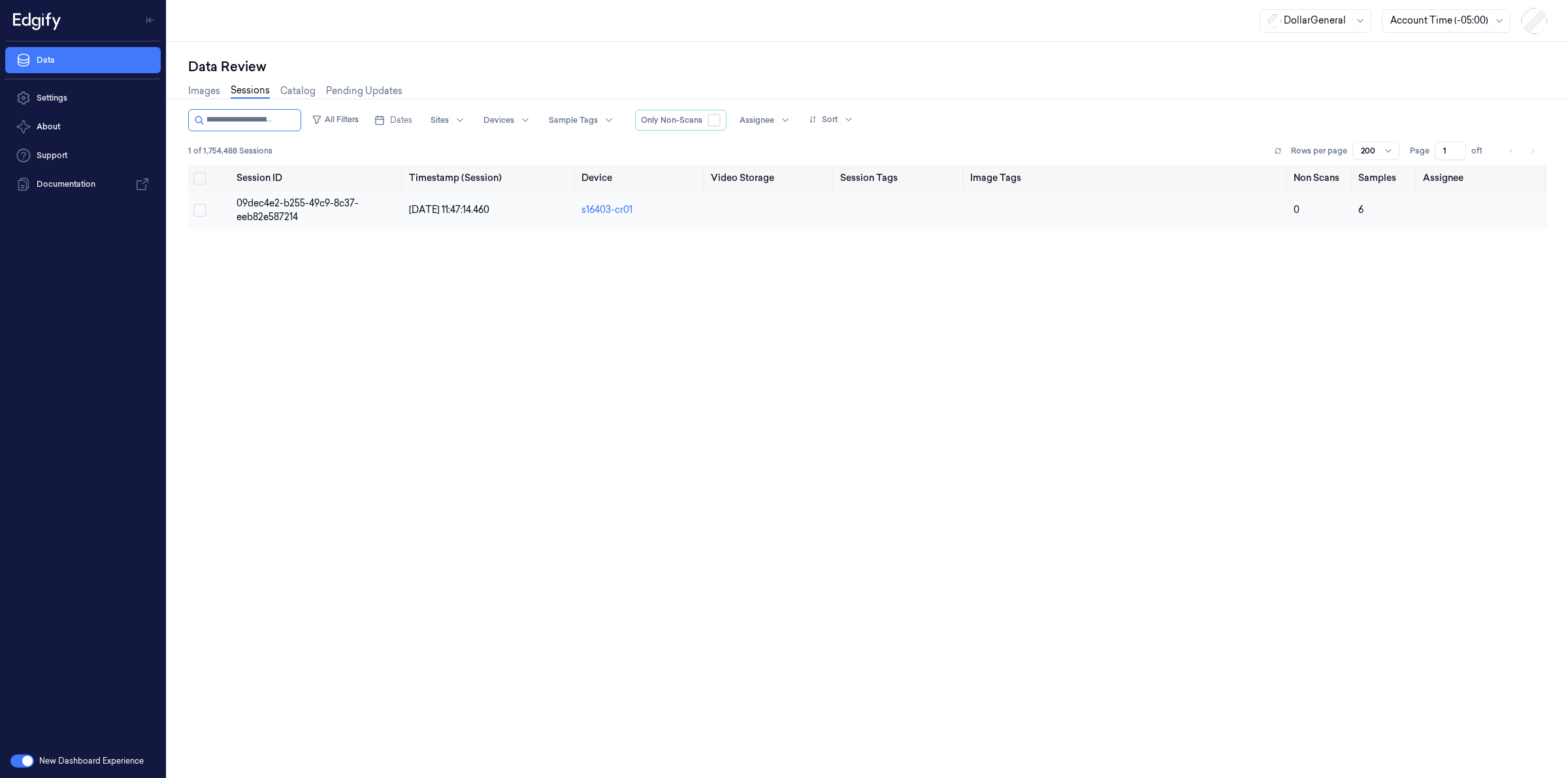
type input "**********"
click at [283, 204] on span "09dec4e2-b255-49c9-8c37-eeb82e587214" at bounding box center [298, 210] width 122 height 26
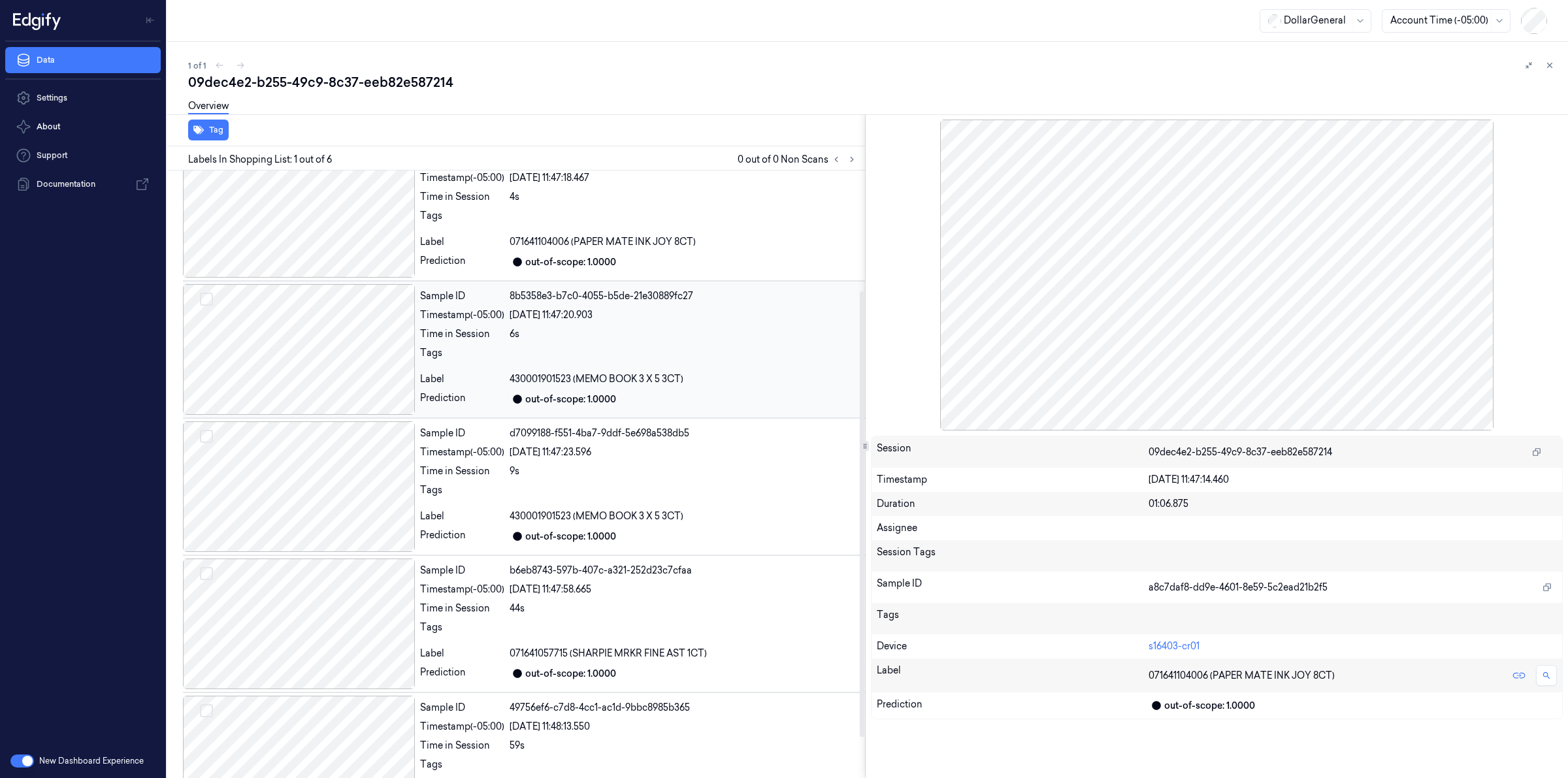
scroll to position [220, 0]
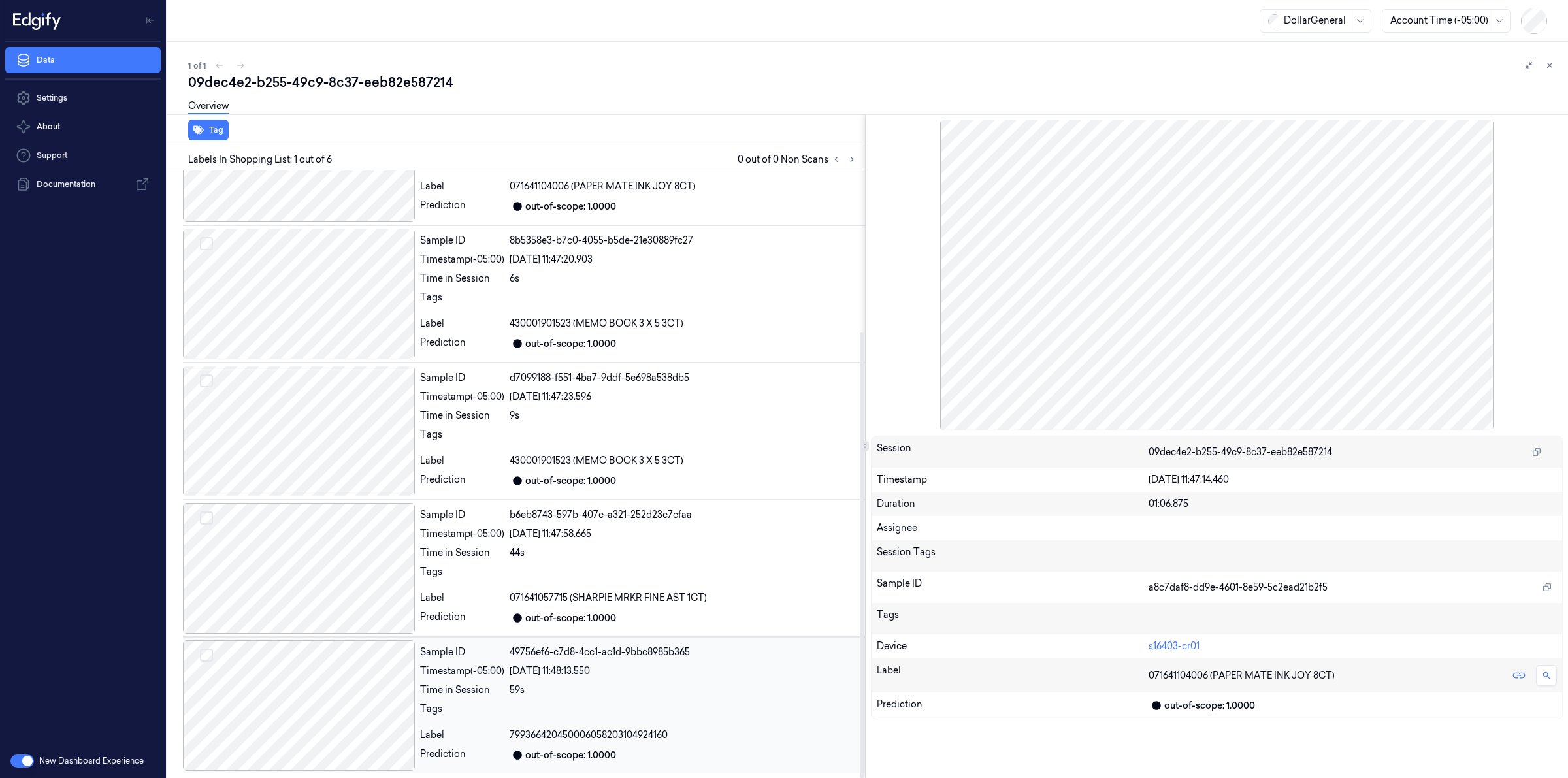
click at [298, 691] on div at bounding box center [299, 706] width 232 height 130
click at [495, 87] on div "09dec4e2-b255-49c9-8c37-eeb82e587214" at bounding box center [872, 82] width 1369 height 18
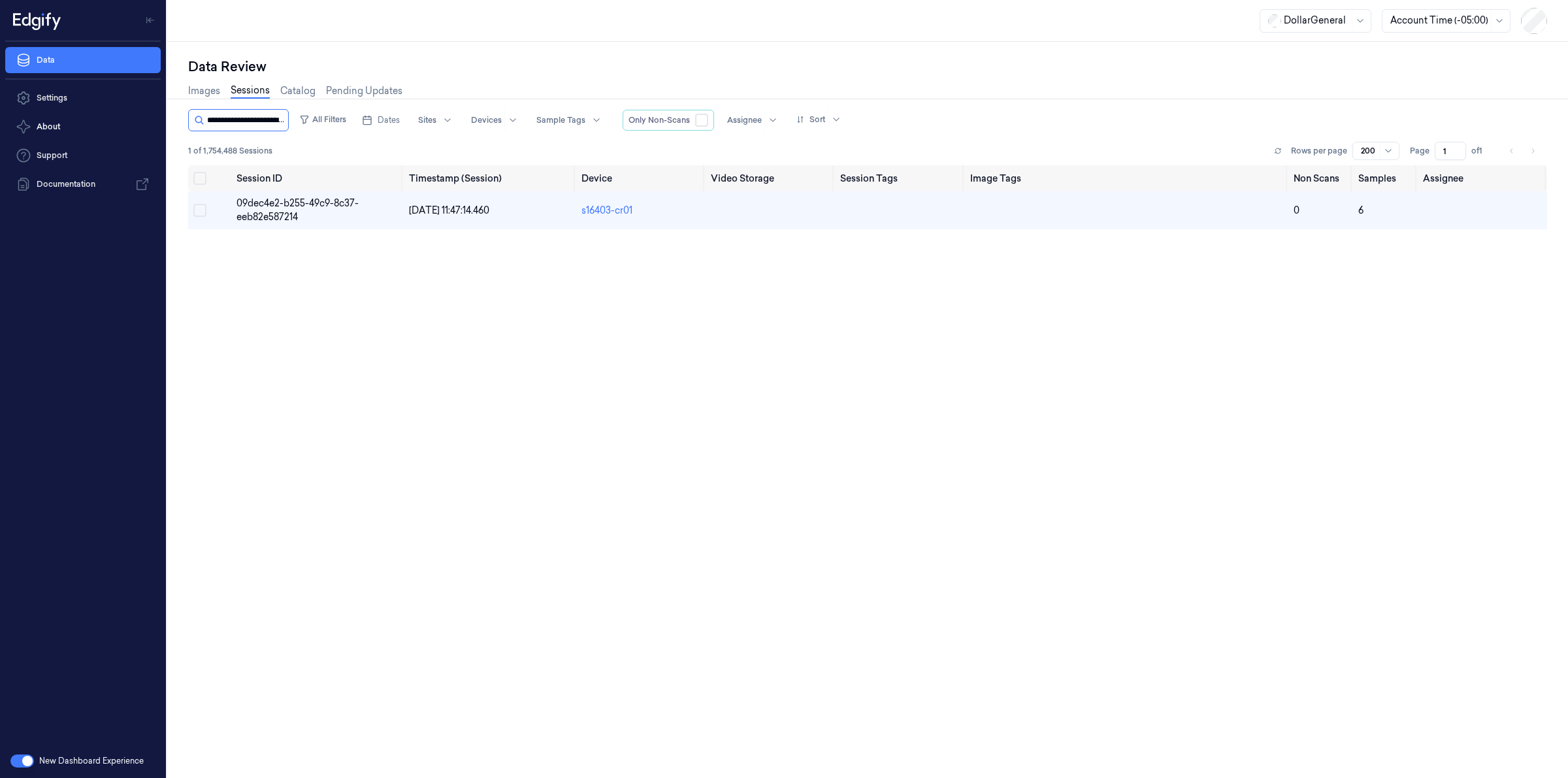
click at [266, 116] on input "string" at bounding box center [246, 120] width 78 height 21
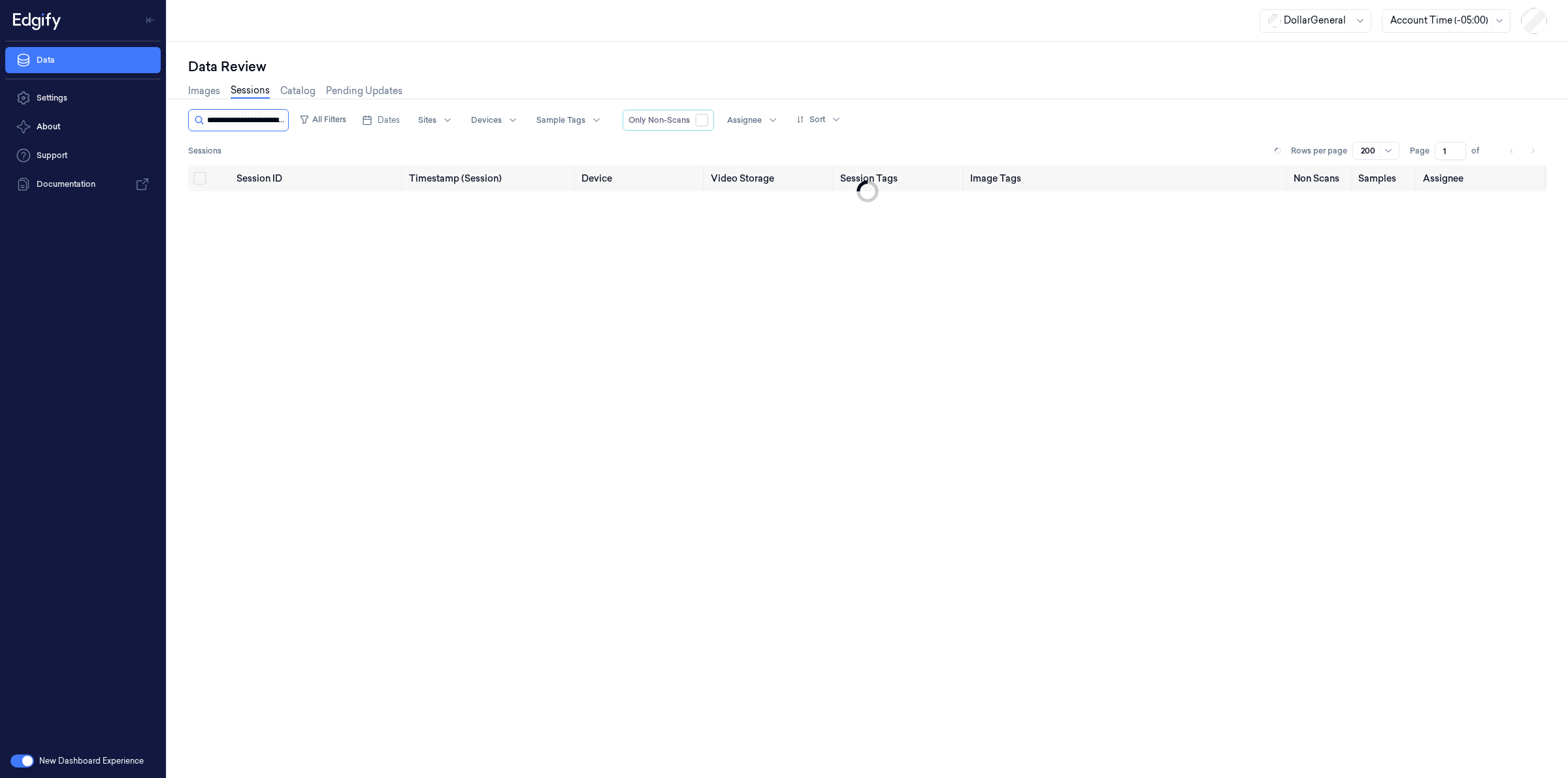
scroll to position [0, 62]
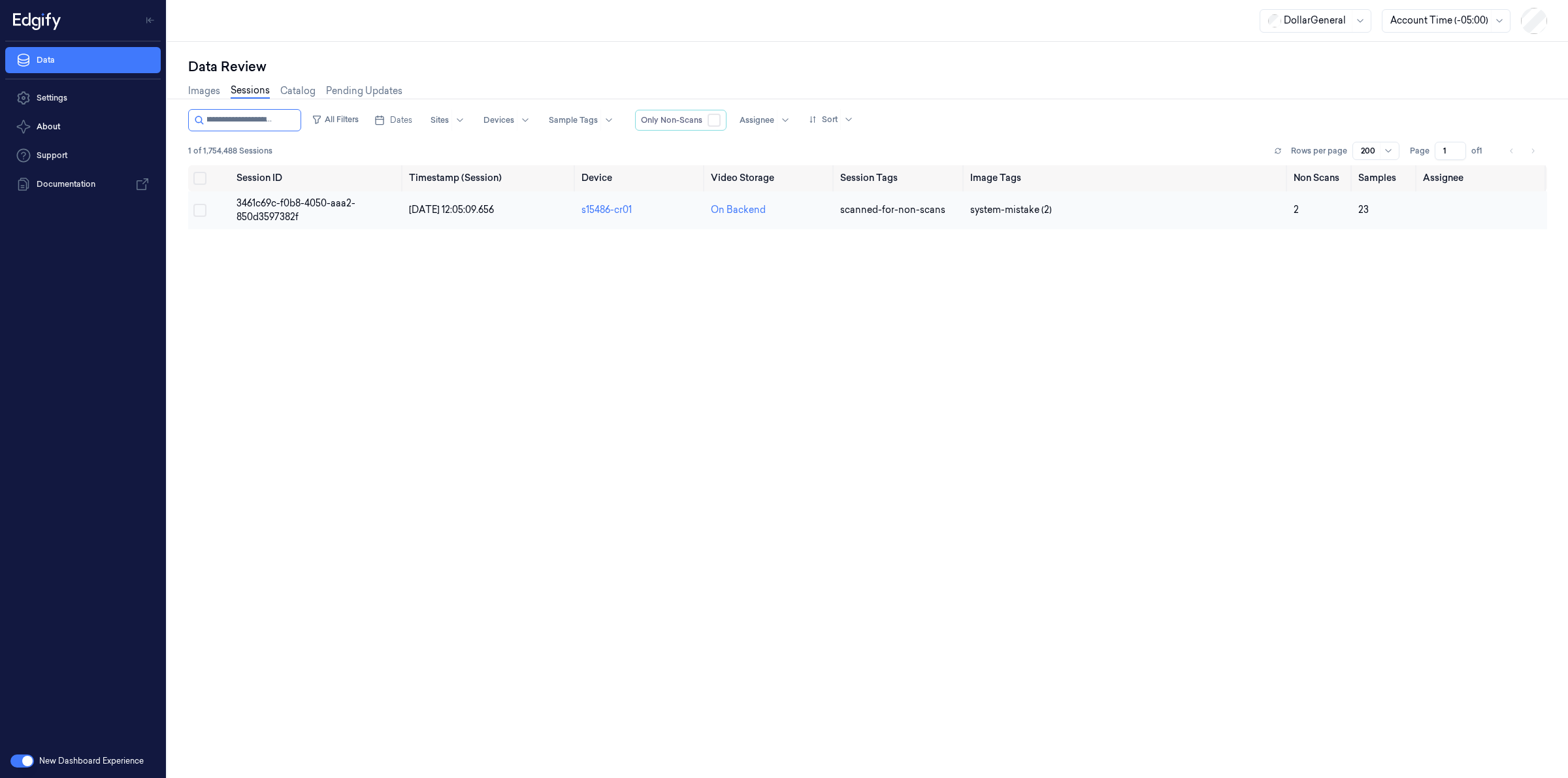
type input "**********"
click at [282, 213] on span "3461c69c-f0b8-4050-aaa2-850d3597382f" at bounding box center [296, 210] width 119 height 26
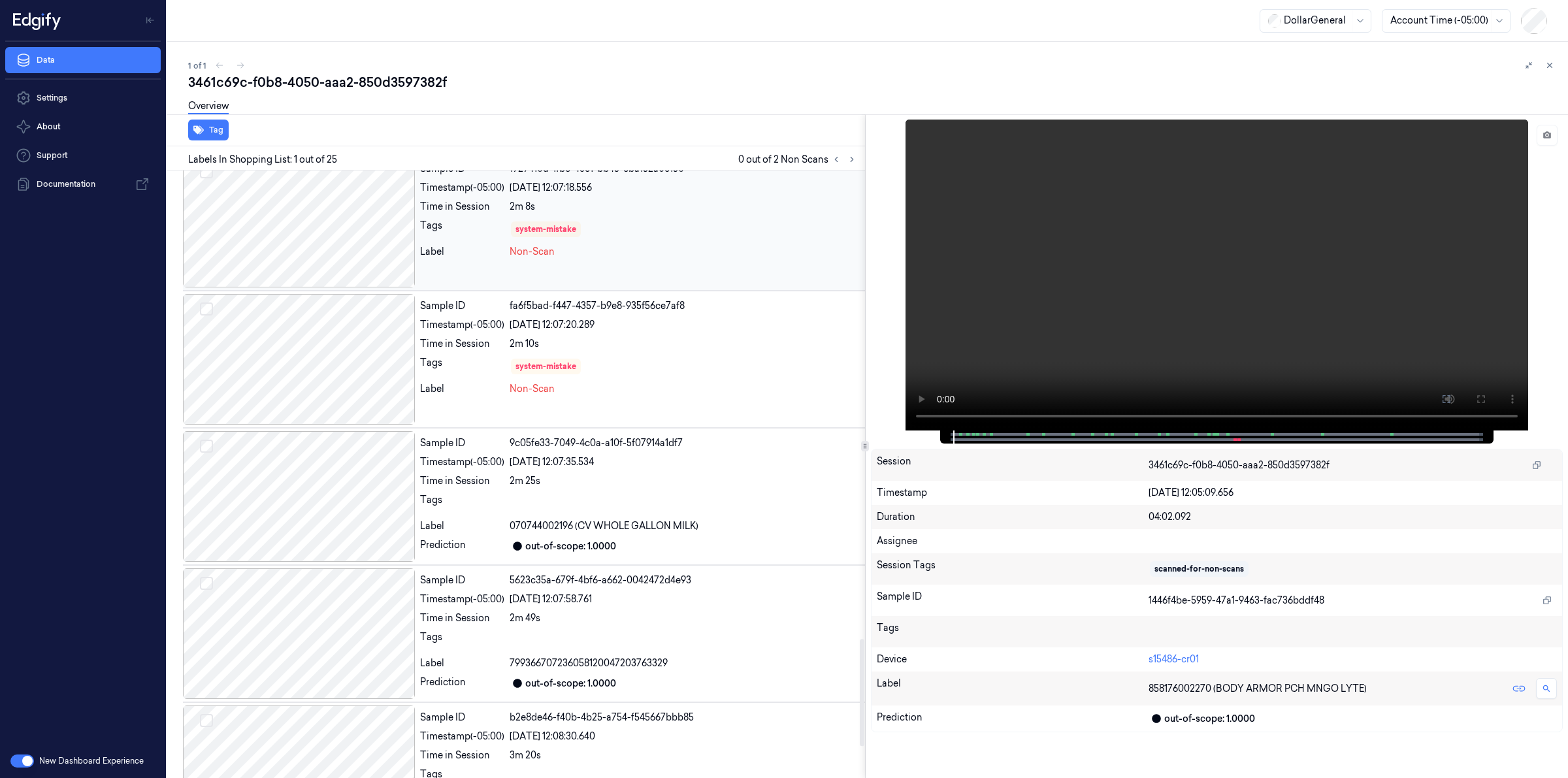
scroll to position [2833, 0]
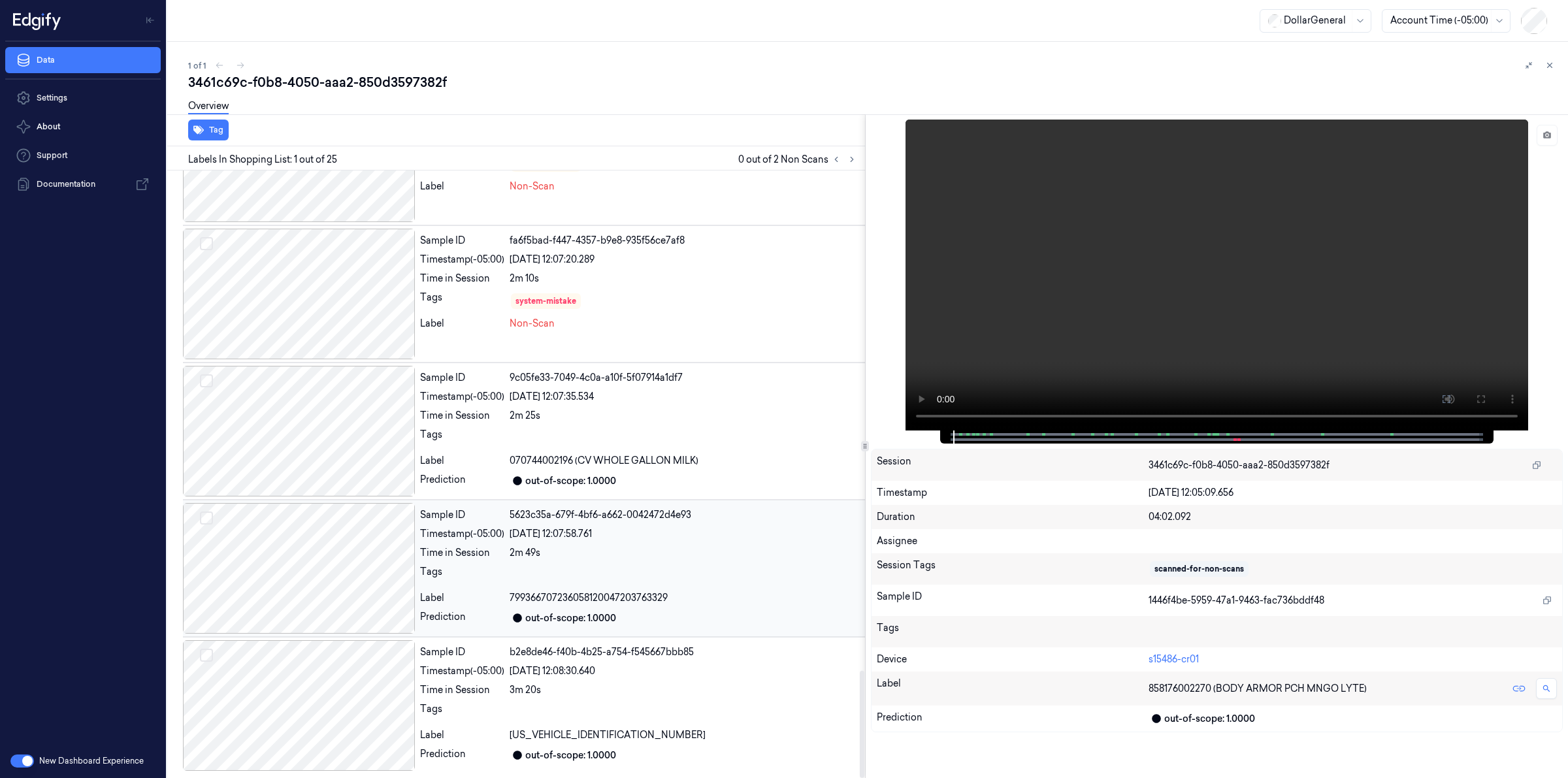
click at [318, 544] on div at bounding box center [299, 568] width 232 height 130
click at [534, 80] on div "3461c69c-f0b8-4050-aaa2-850d3597382f" at bounding box center [872, 82] width 1369 height 18
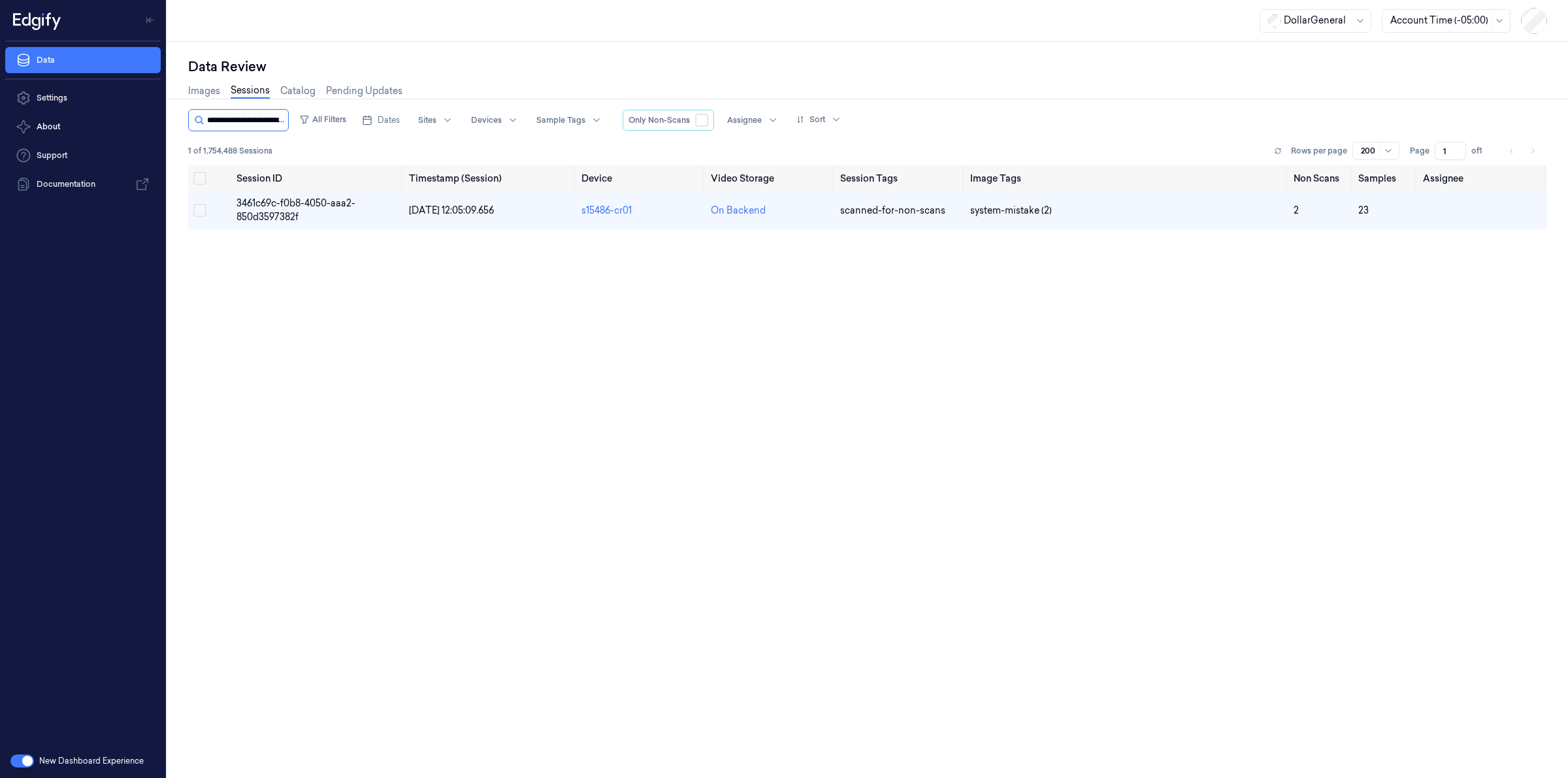
click at [264, 115] on input "string" at bounding box center [246, 120] width 78 height 21
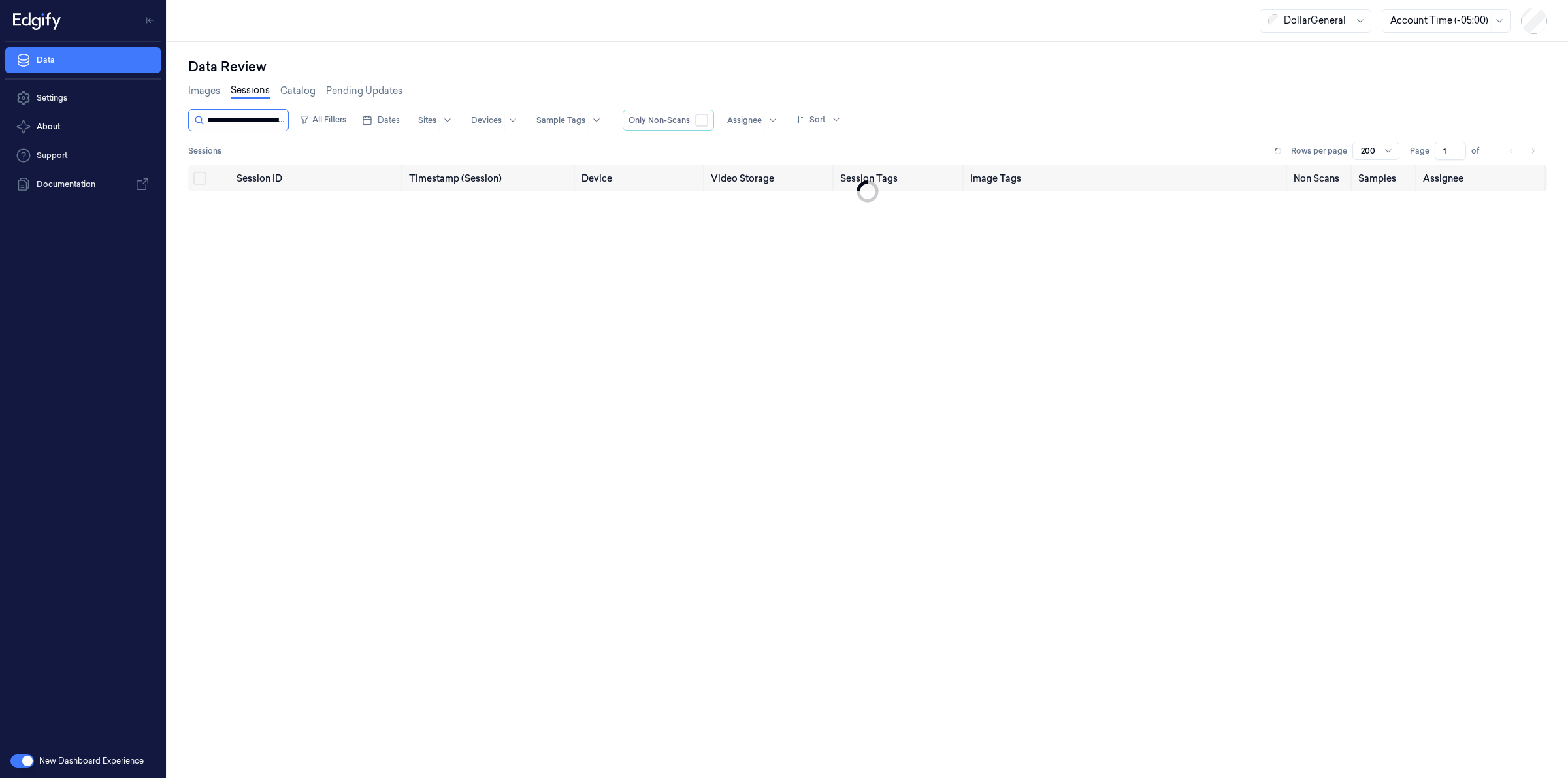
scroll to position [0, 65]
type input "**********"
click at [283, 216] on span "84be38ee-76e8-46aa-8ec2-68f905f5d4bd" at bounding box center [297, 210] width 121 height 26
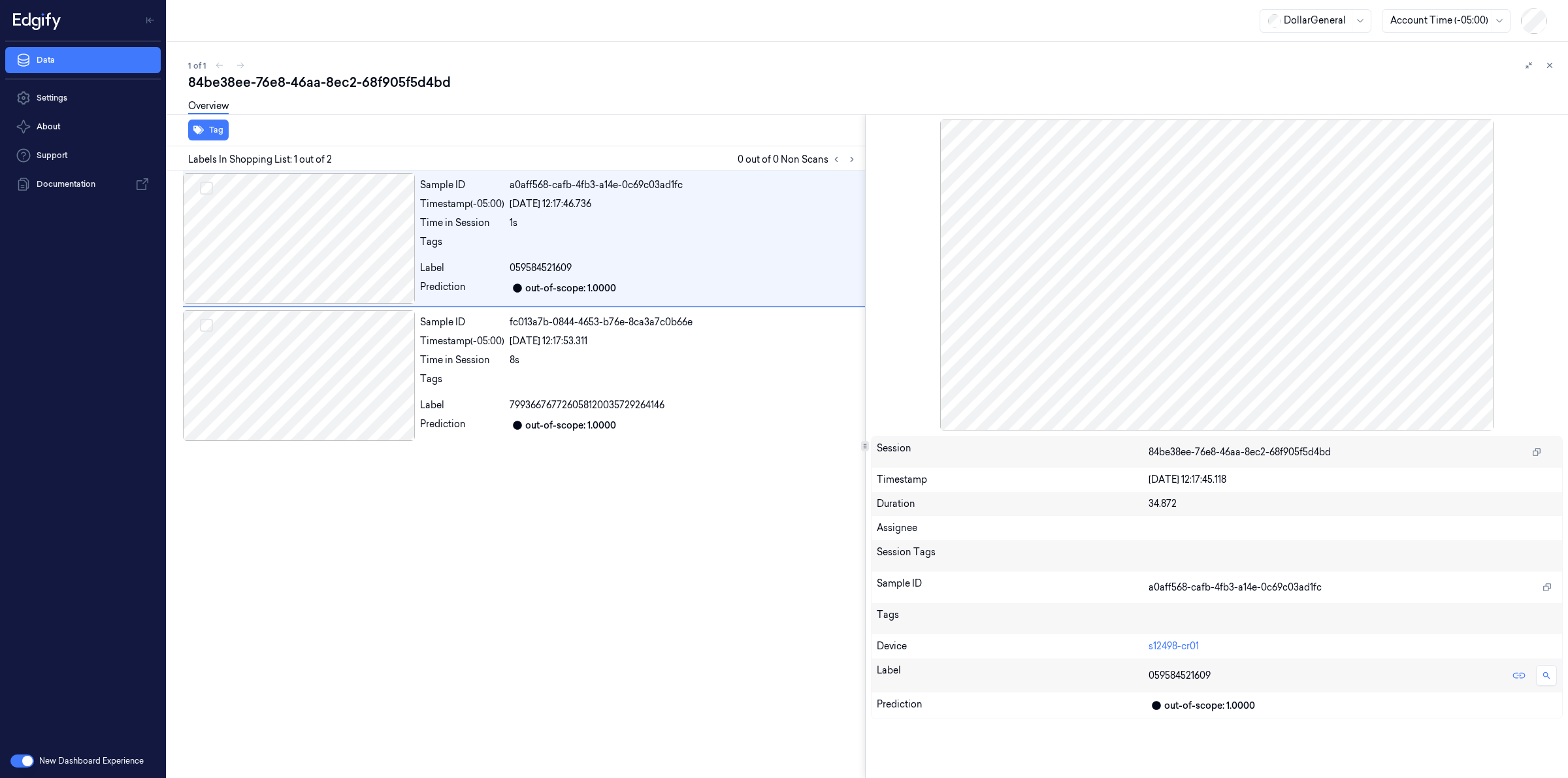
click at [519, 58] on div "1 of 1" at bounding box center [872, 65] width 1369 height 16
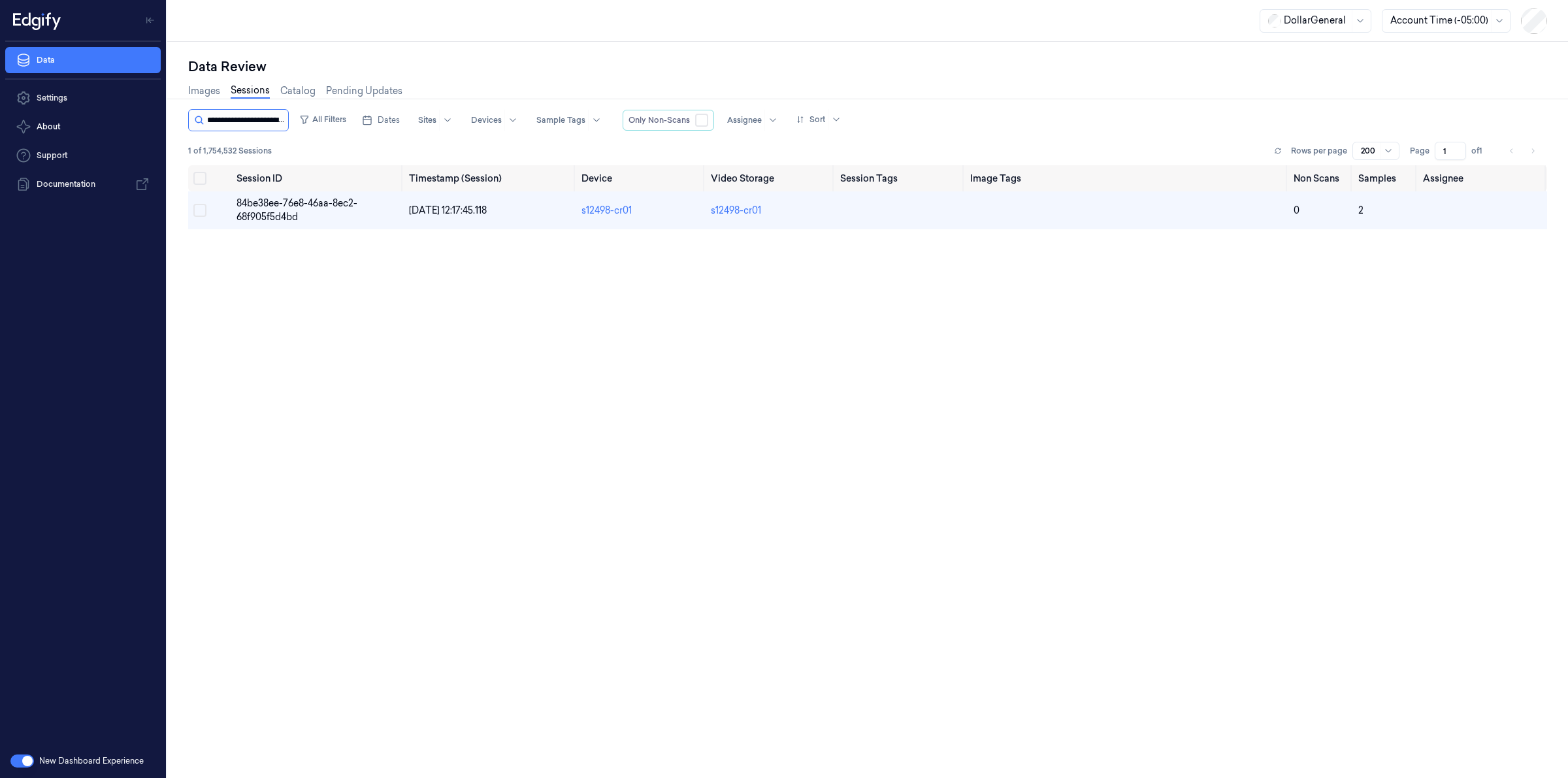
click at [273, 124] on input "string" at bounding box center [246, 120] width 78 height 21
type input "**********"
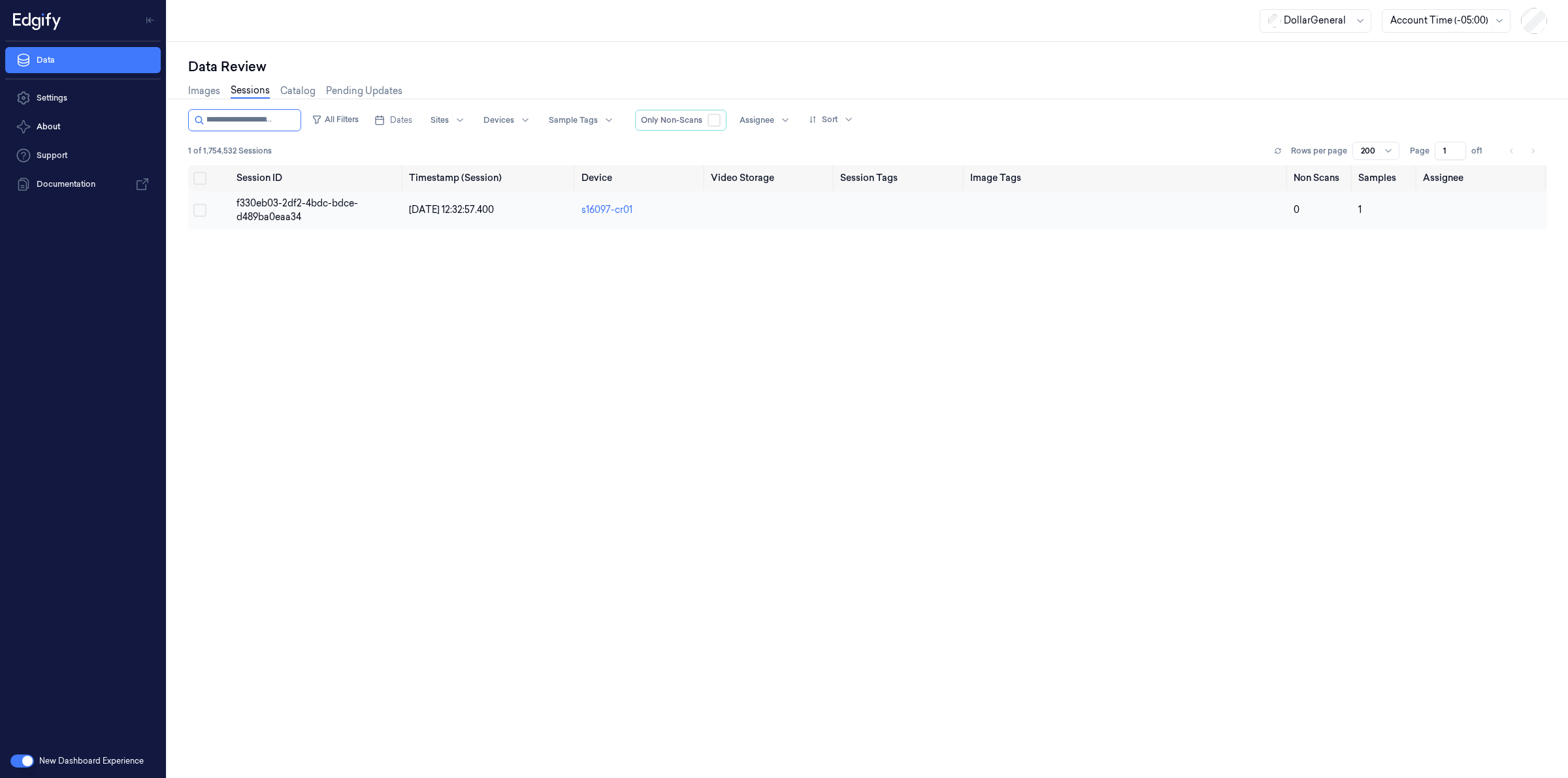
click at [273, 213] on span "f330eb03-2df2-4bdc-bdce-d489ba0eaa34" at bounding box center [297, 210] width 121 height 26
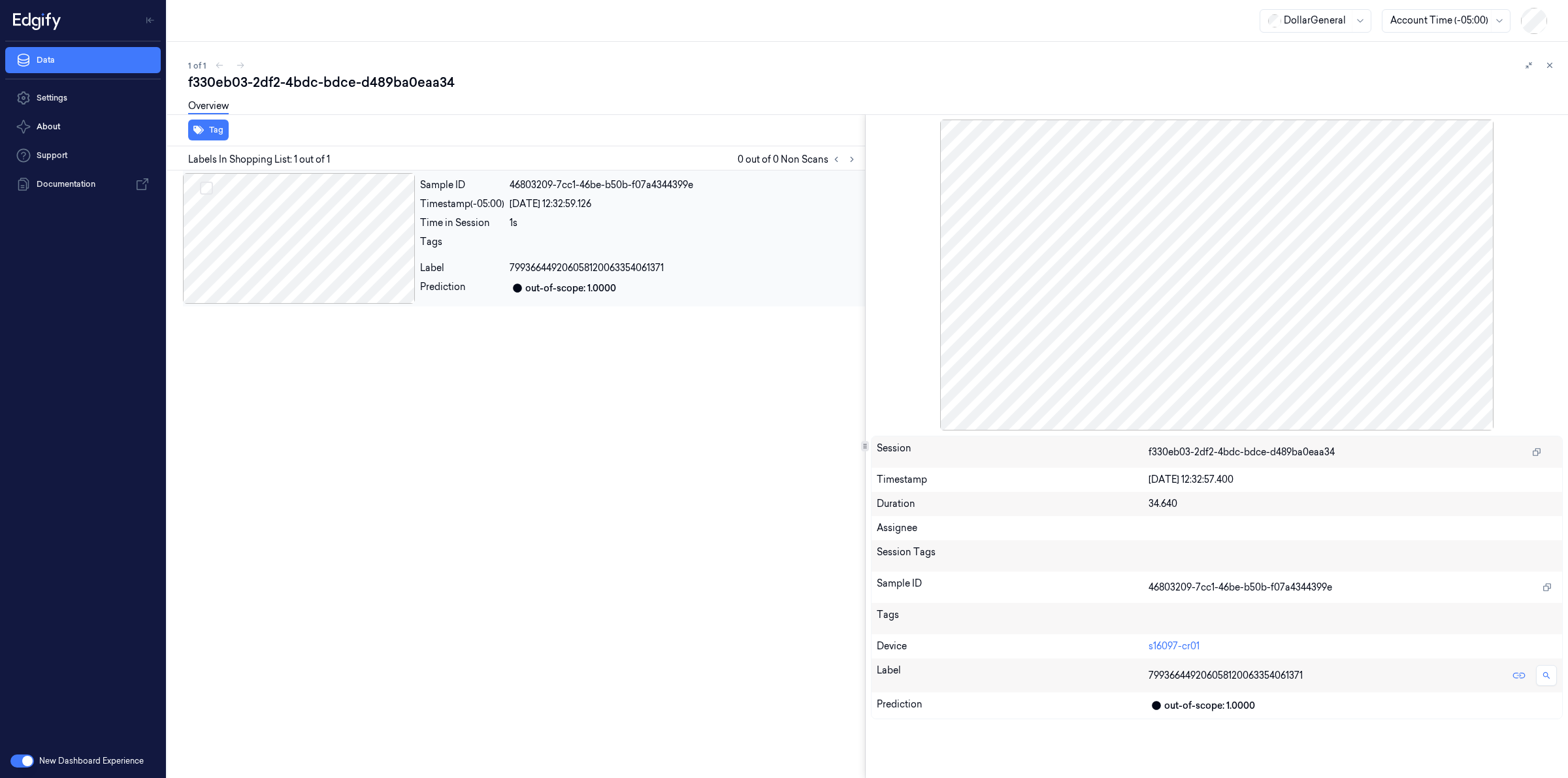
click at [333, 227] on div at bounding box center [299, 238] width 232 height 130
click at [512, 94] on div "Overview" at bounding box center [872, 108] width 1369 height 33
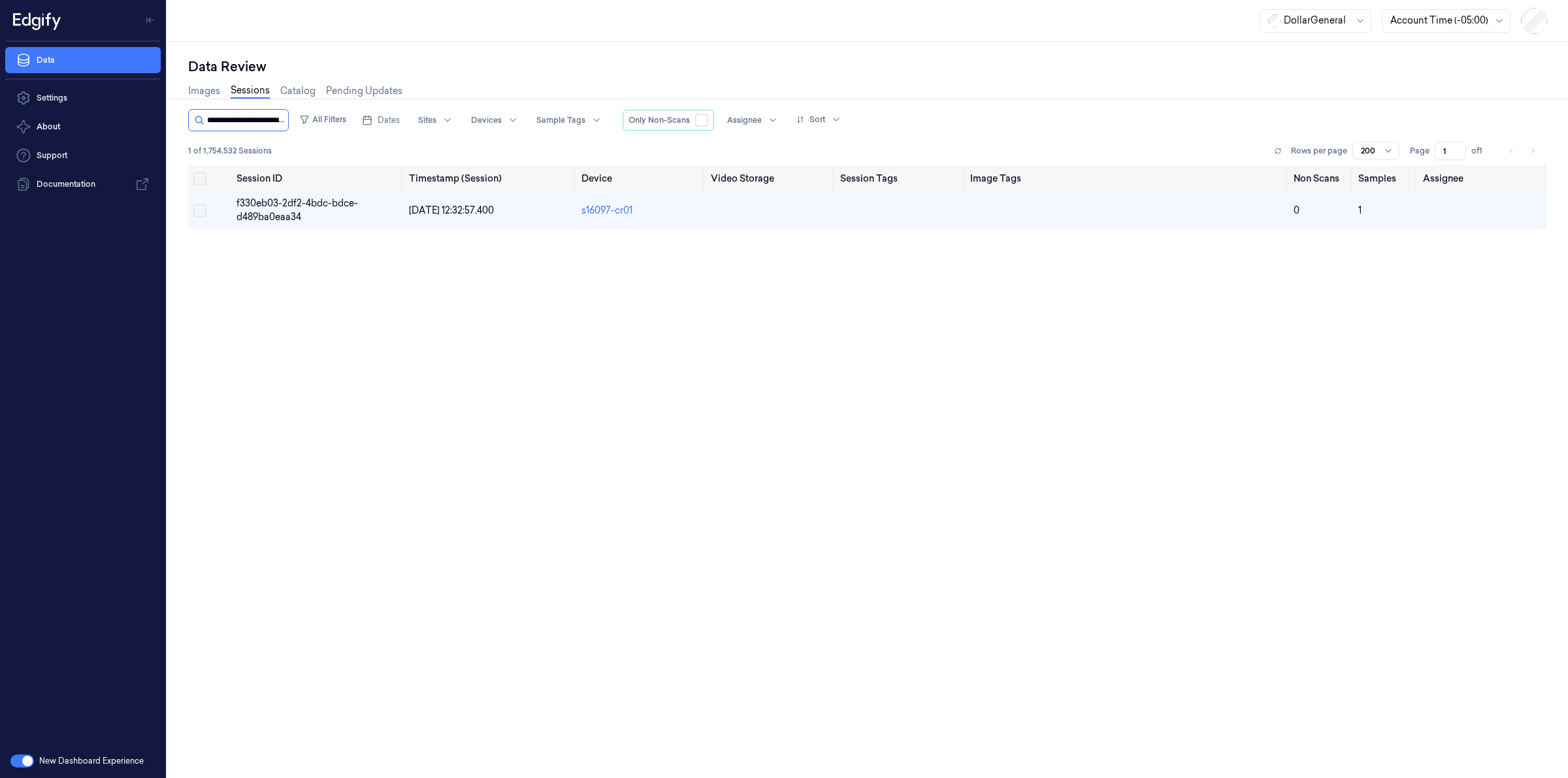
click at [251, 125] on input "string" at bounding box center [246, 120] width 78 height 21
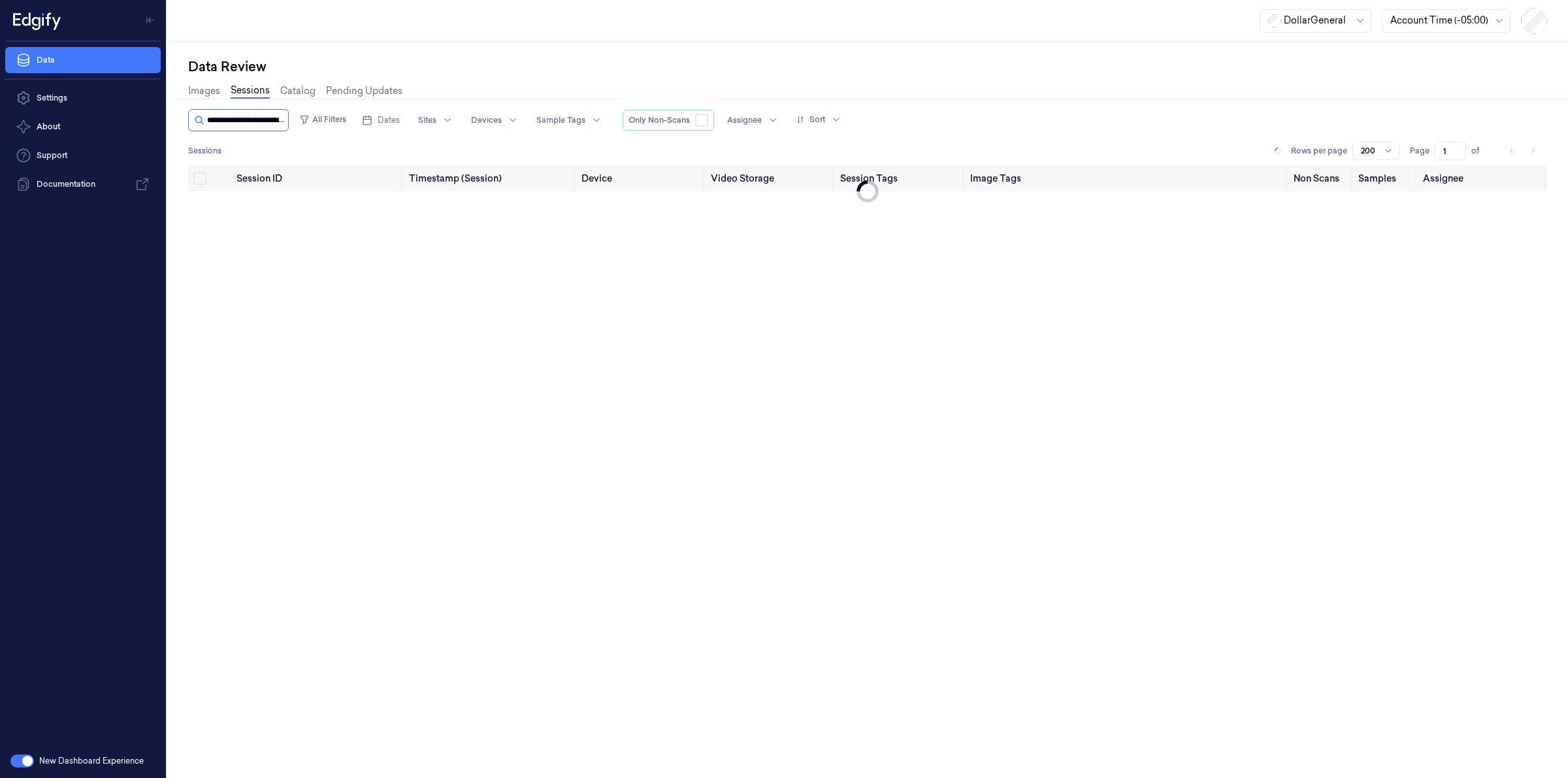
scroll to position [0, 62]
type input "**********"
click at [278, 222] on span "b7357d9d-9f2b-4b1a-b9b9-b2f4ab7be9a1" at bounding box center [297, 210] width 121 height 26
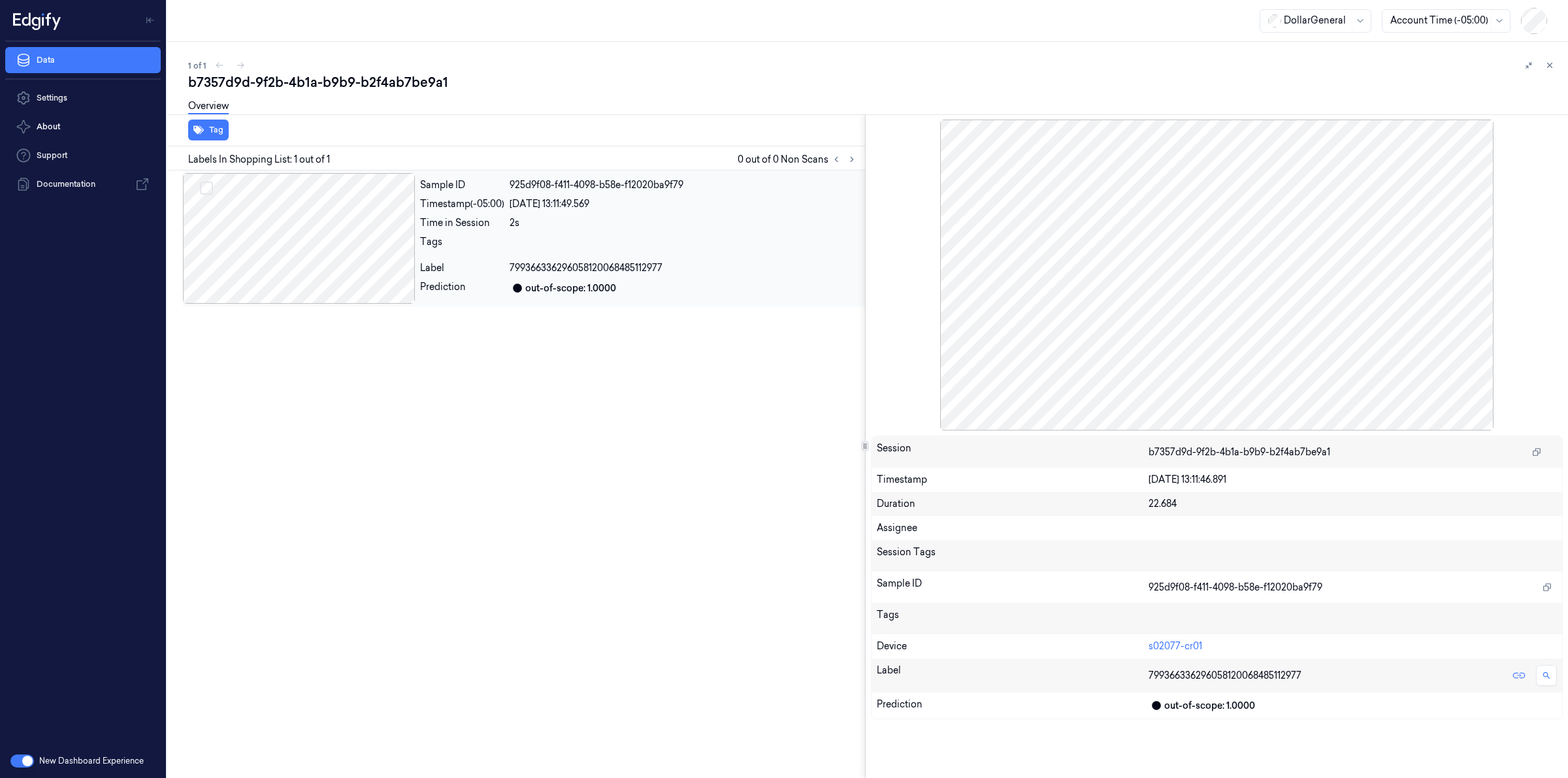
click at [348, 246] on div at bounding box center [299, 238] width 232 height 130
click at [607, 54] on div "1 of 1 b7357d9d-9f2b-4b1a-b9b9-b2f4ab7be9a1 Overview Tag Labels In Shopping Lis…" at bounding box center [868, 409] width 1401 height 736
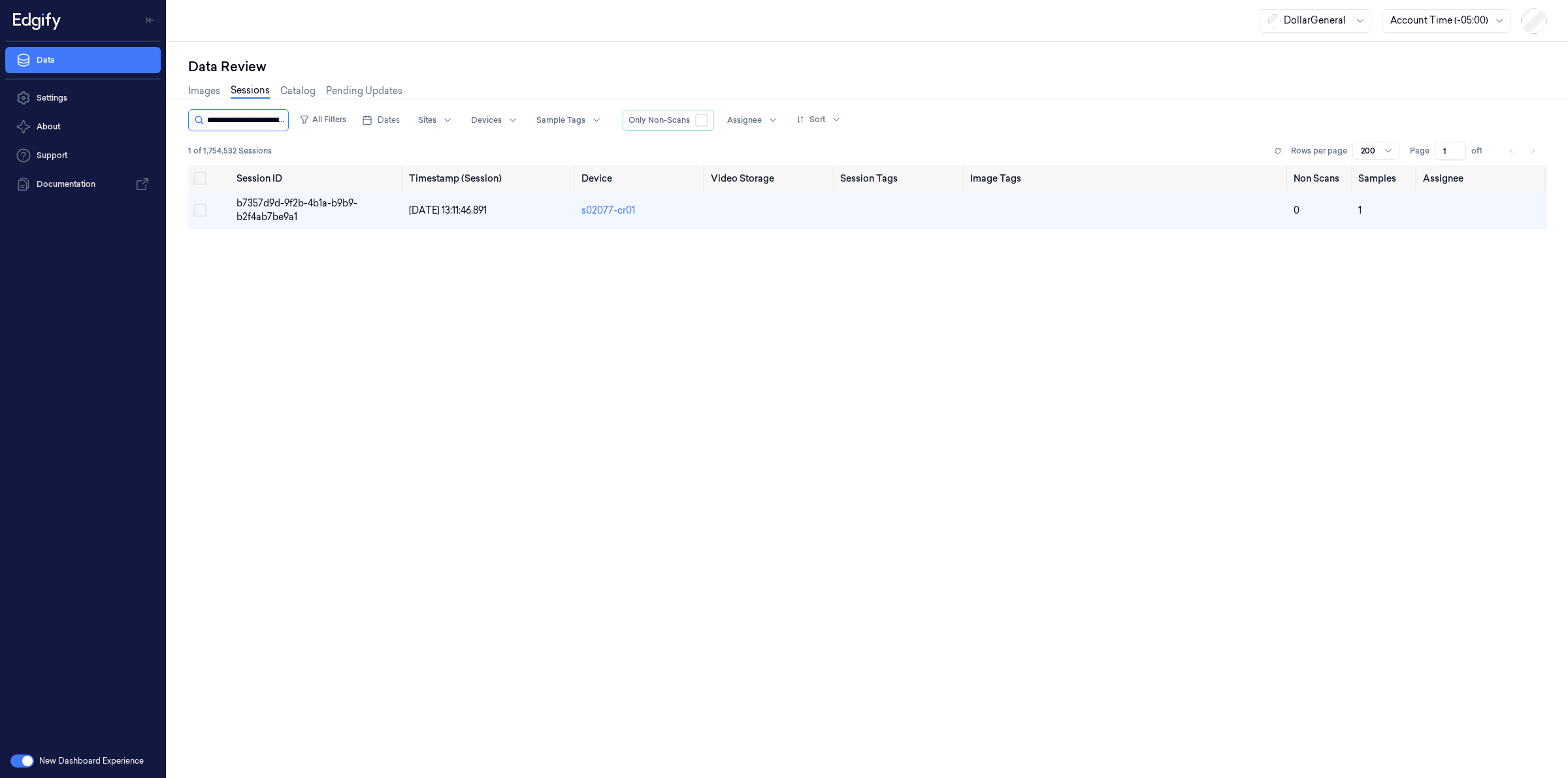
click at [278, 126] on input "string" at bounding box center [246, 120] width 78 height 21
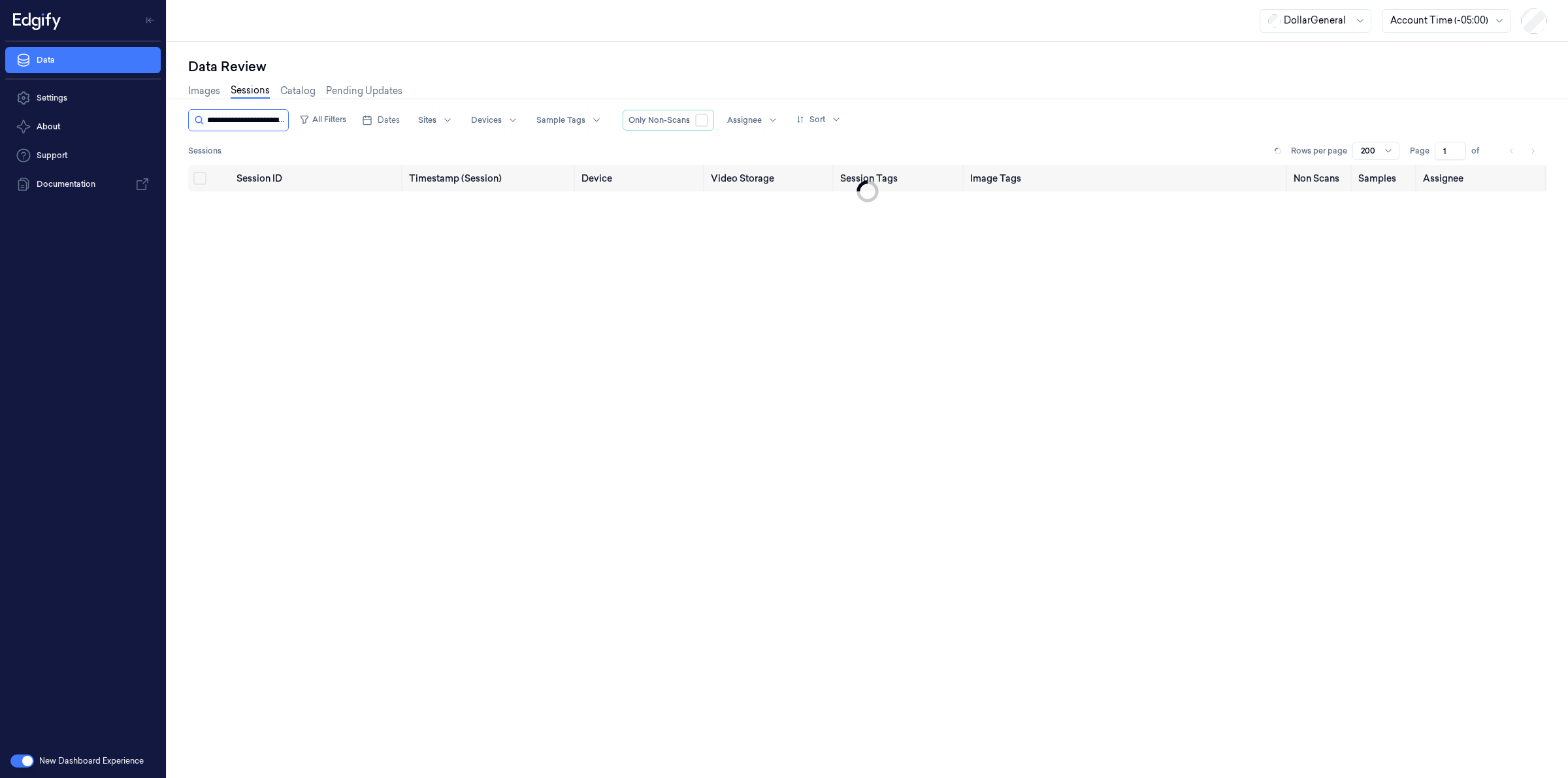
scroll to position [0, 60]
type input "**********"
click at [296, 196] on td "bd0dc13a-fb35-44b0-922e-251e774fc061" at bounding box center [317, 210] width 173 height 38
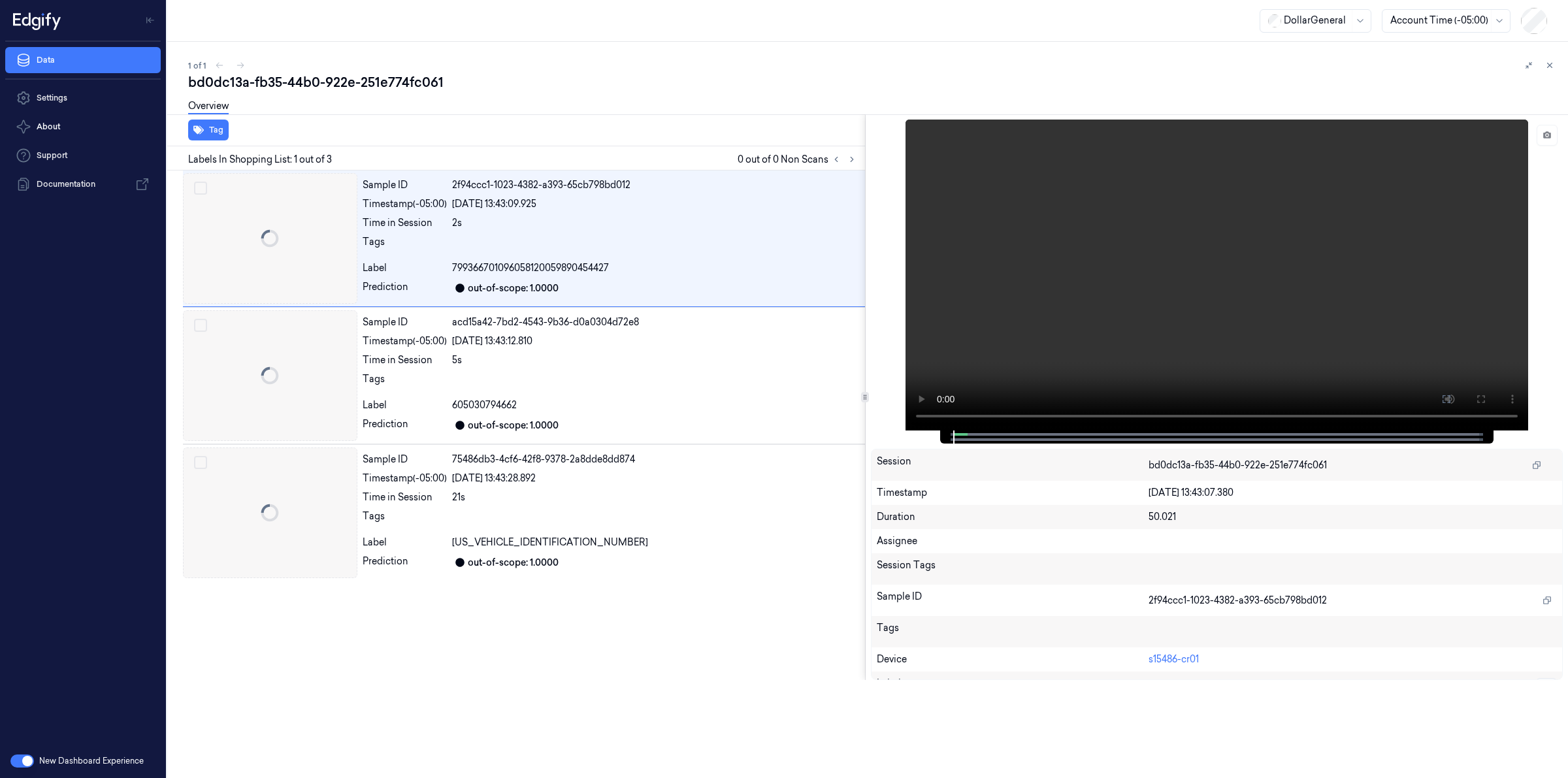
click at [167, 201] on div at bounding box center [167, 409] width 0 height 736
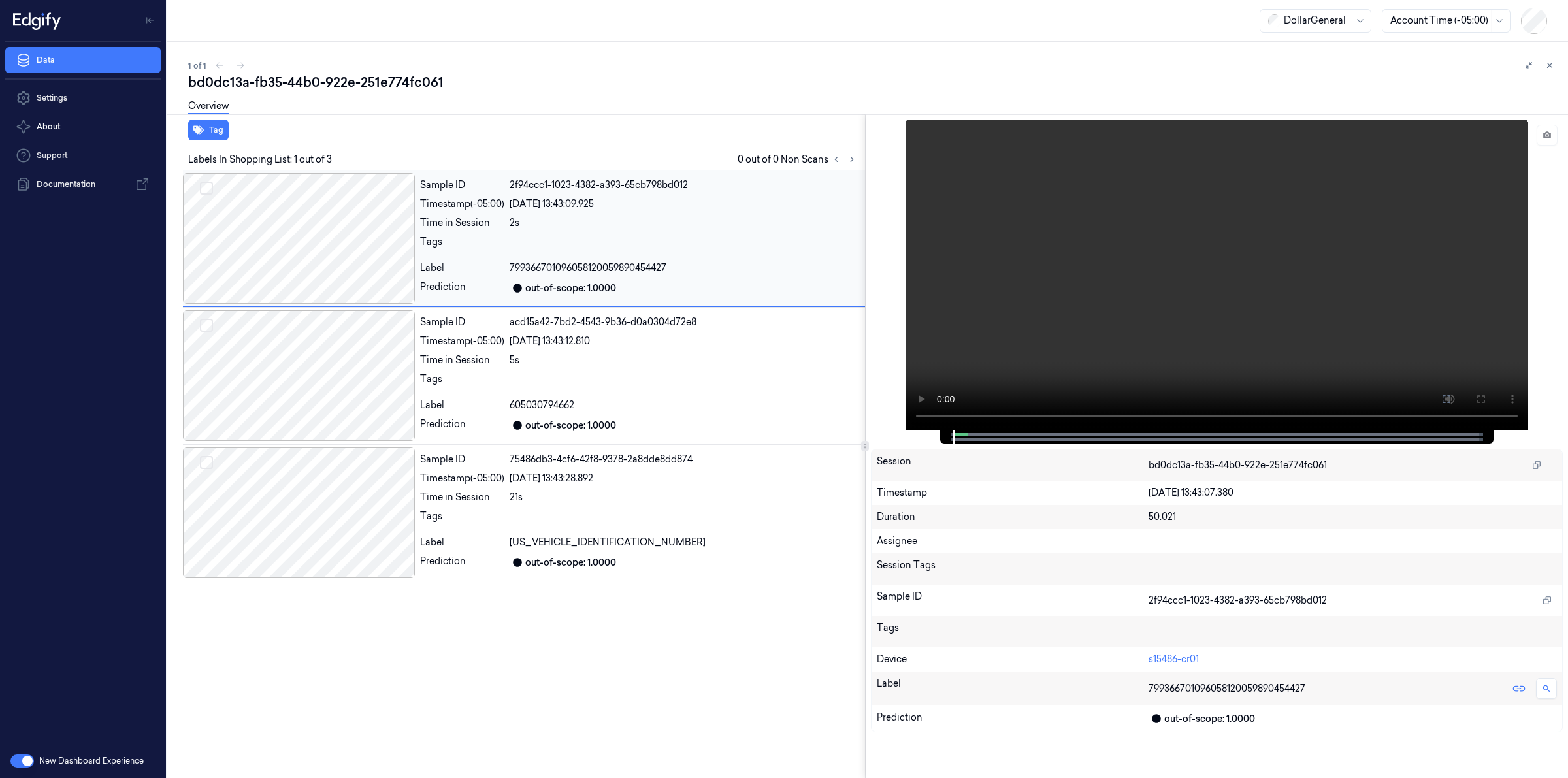
click at [278, 223] on div at bounding box center [299, 238] width 232 height 130
click at [577, 56] on div "1 of 1 bd0dc13a-fb35-44b0-922e-251e774fc061 Overview Tag Labels In Shopping Lis…" at bounding box center [868, 409] width 1401 height 736
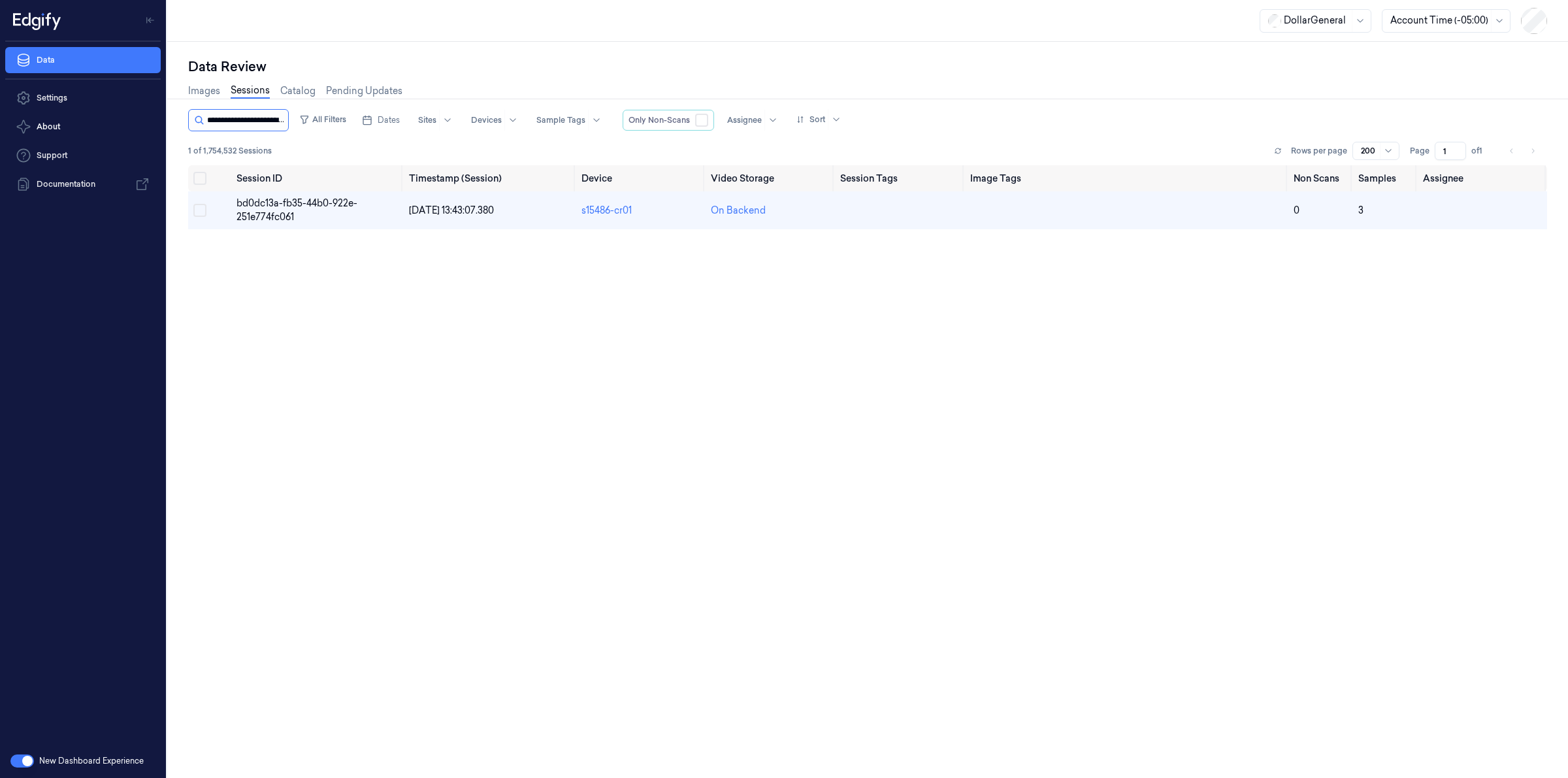
click at [263, 126] on input "string" at bounding box center [246, 120] width 78 height 21
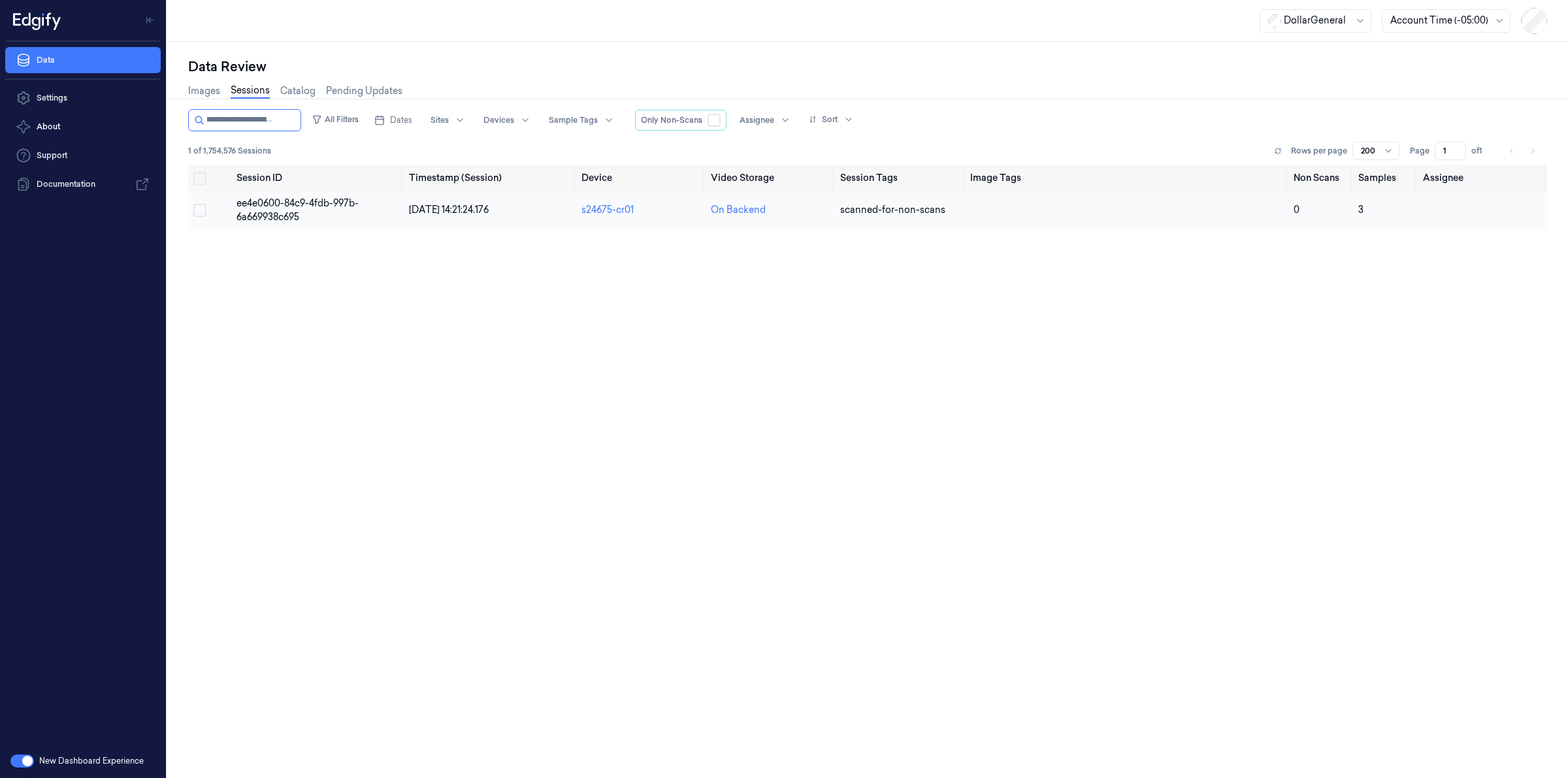
type input "**********"
click at [274, 213] on span "ee4e0600-84c9-4fdb-997b-6a669938c695" at bounding box center [298, 210] width 122 height 26
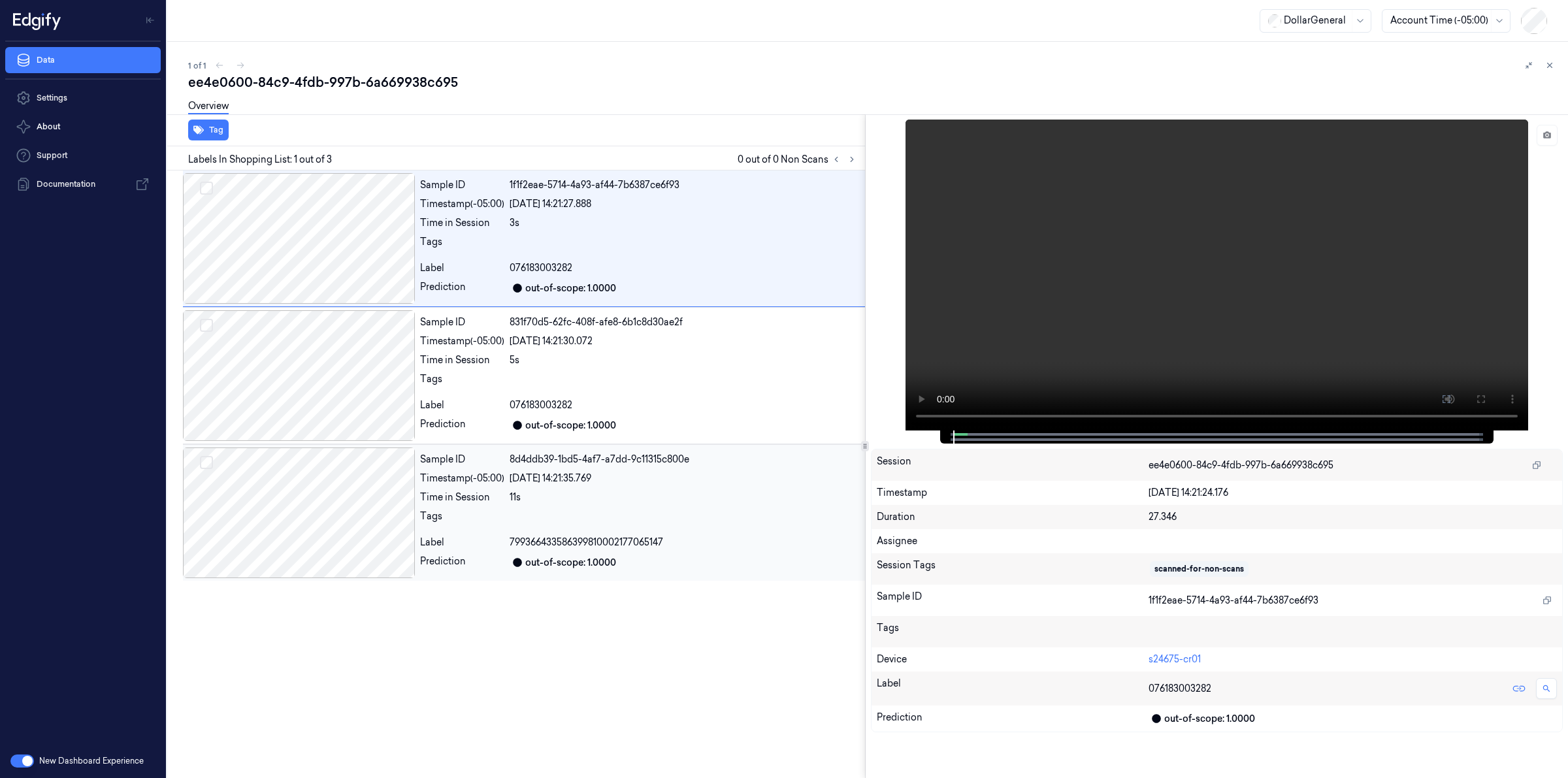
click at [379, 534] on div at bounding box center [299, 513] width 232 height 130
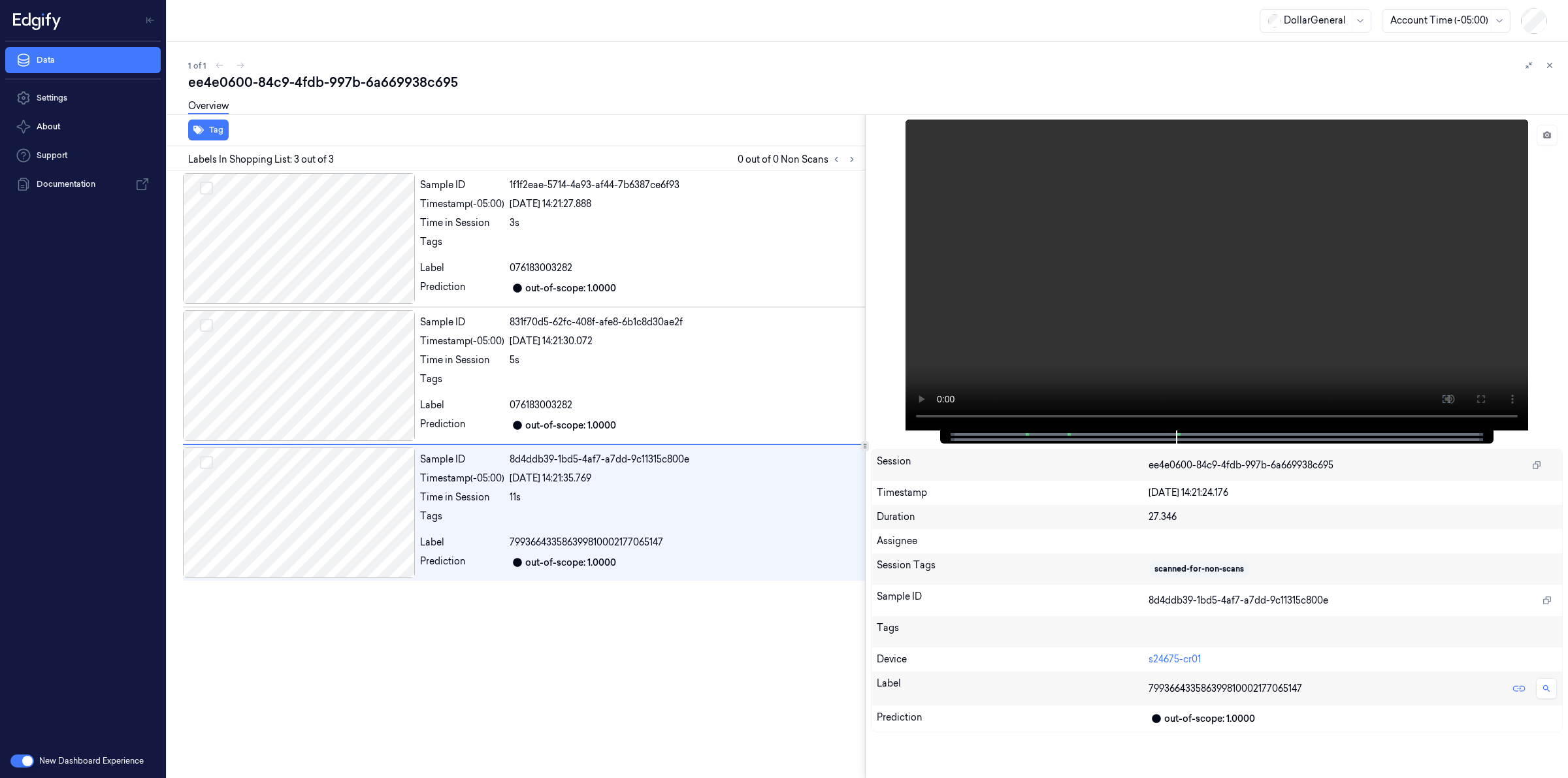
click at [469, 71] on div "1 of 1" at bounding box center [872, 65] width 1369 height 16
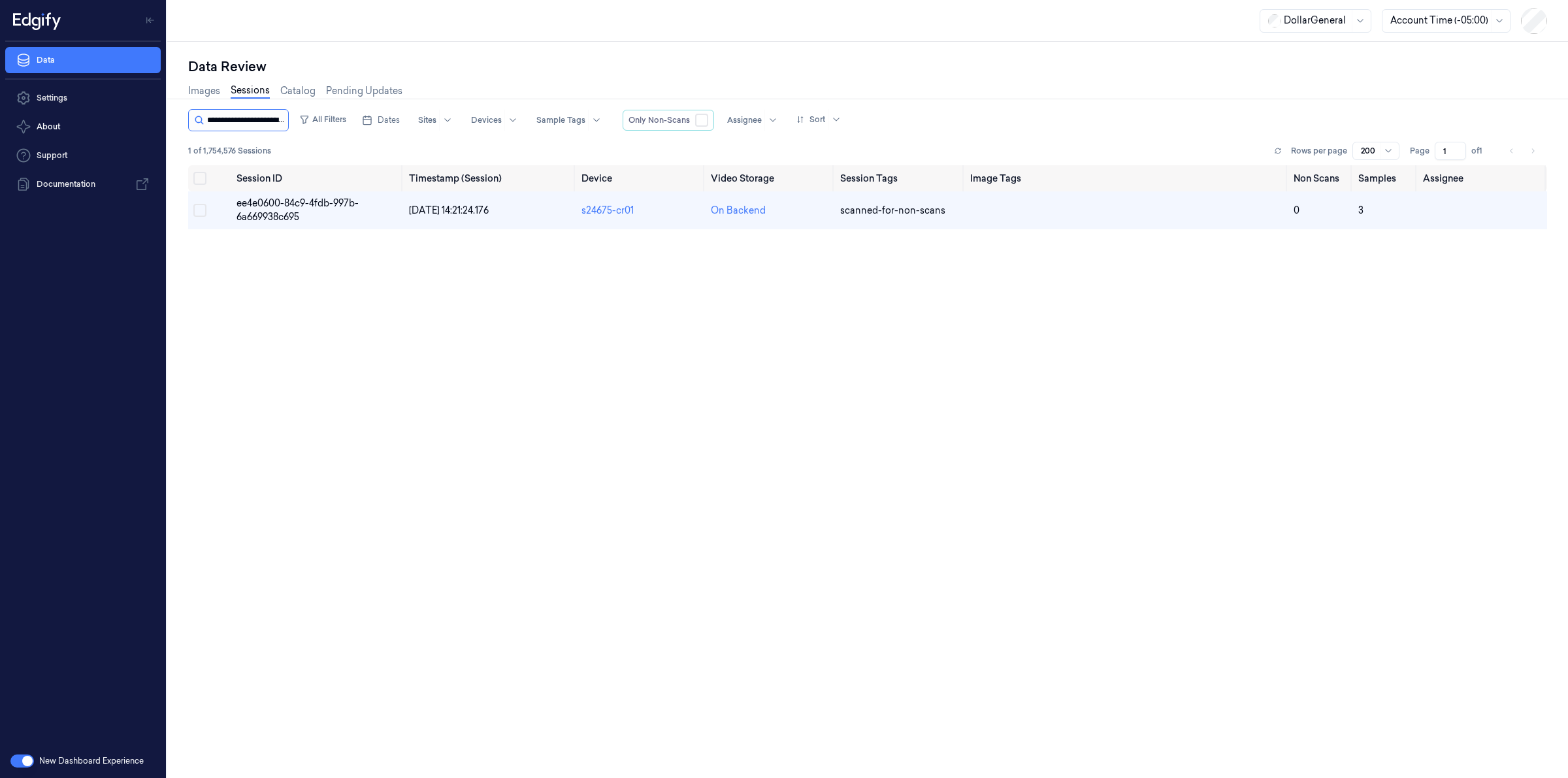
click at [271, 113] on input "string" at bounding box center [246, 120] width 78 height 21
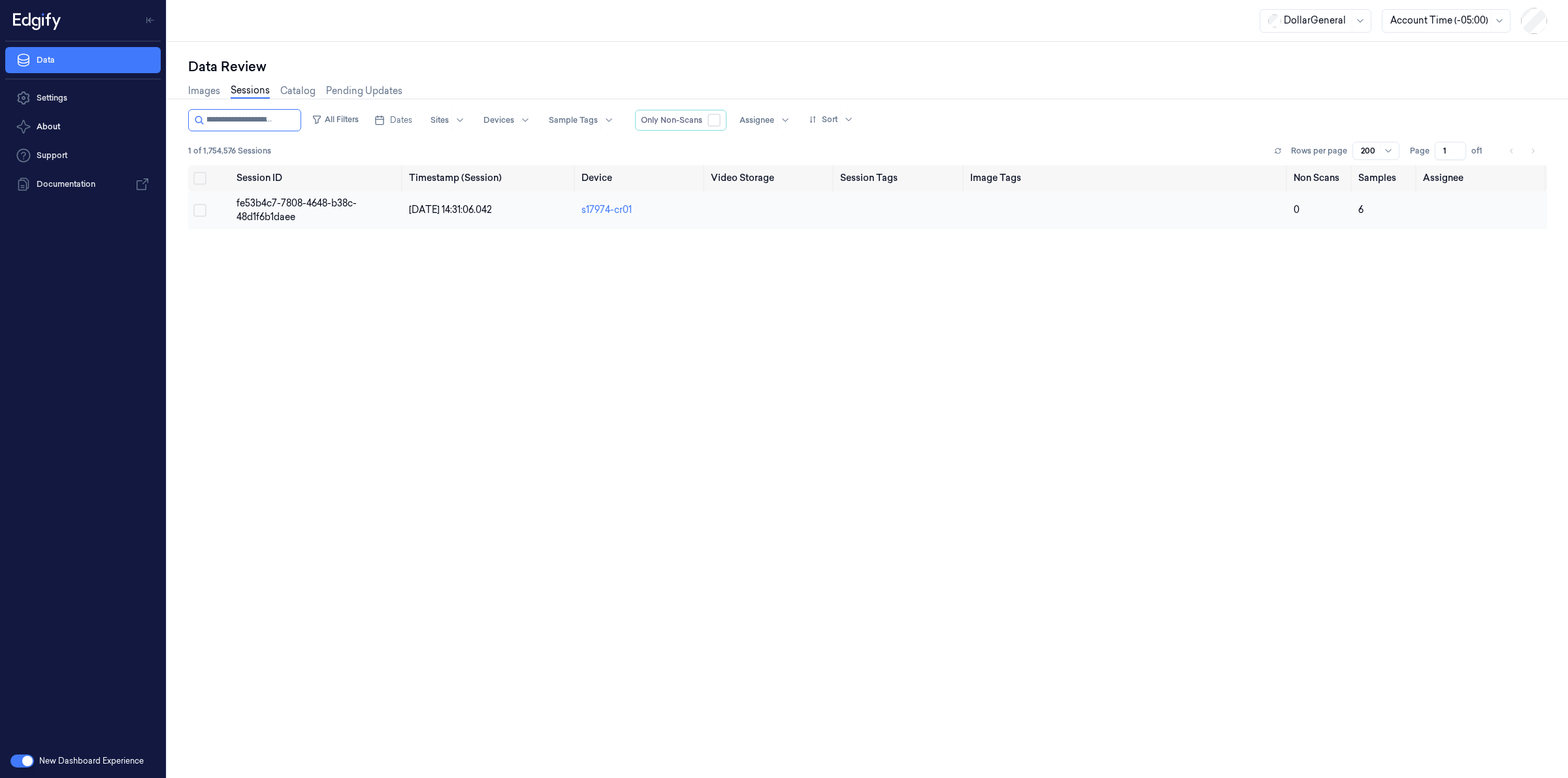
type input "**********"
click at [269, 206] on span "fe53b4c7-7808-4648-b38c-48d1f6b1daee" at bounding box center [296, 210] width 120 height 26
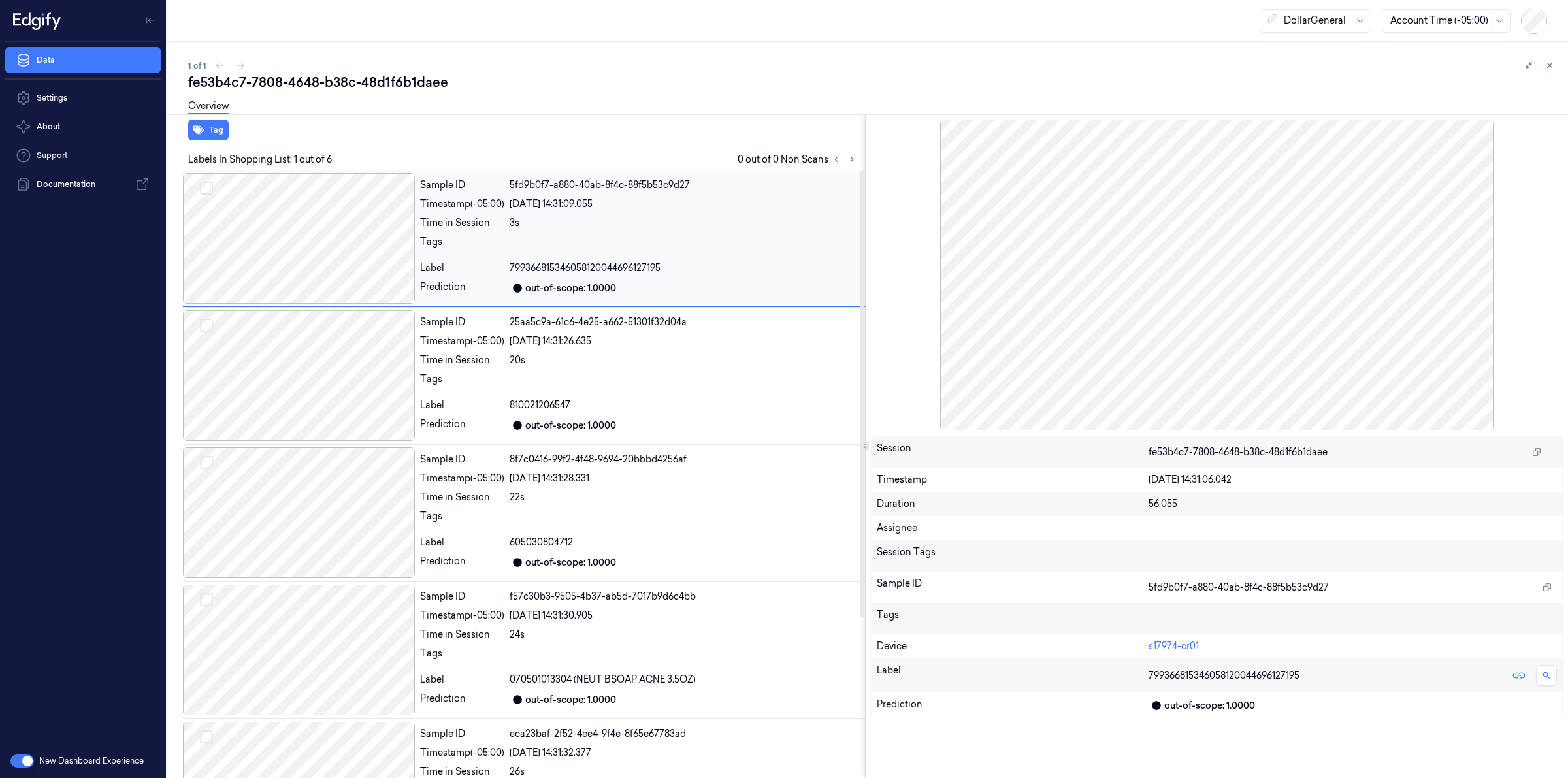
click at [255, 237] on div at bounding box center [299, 238] width 232 height 130
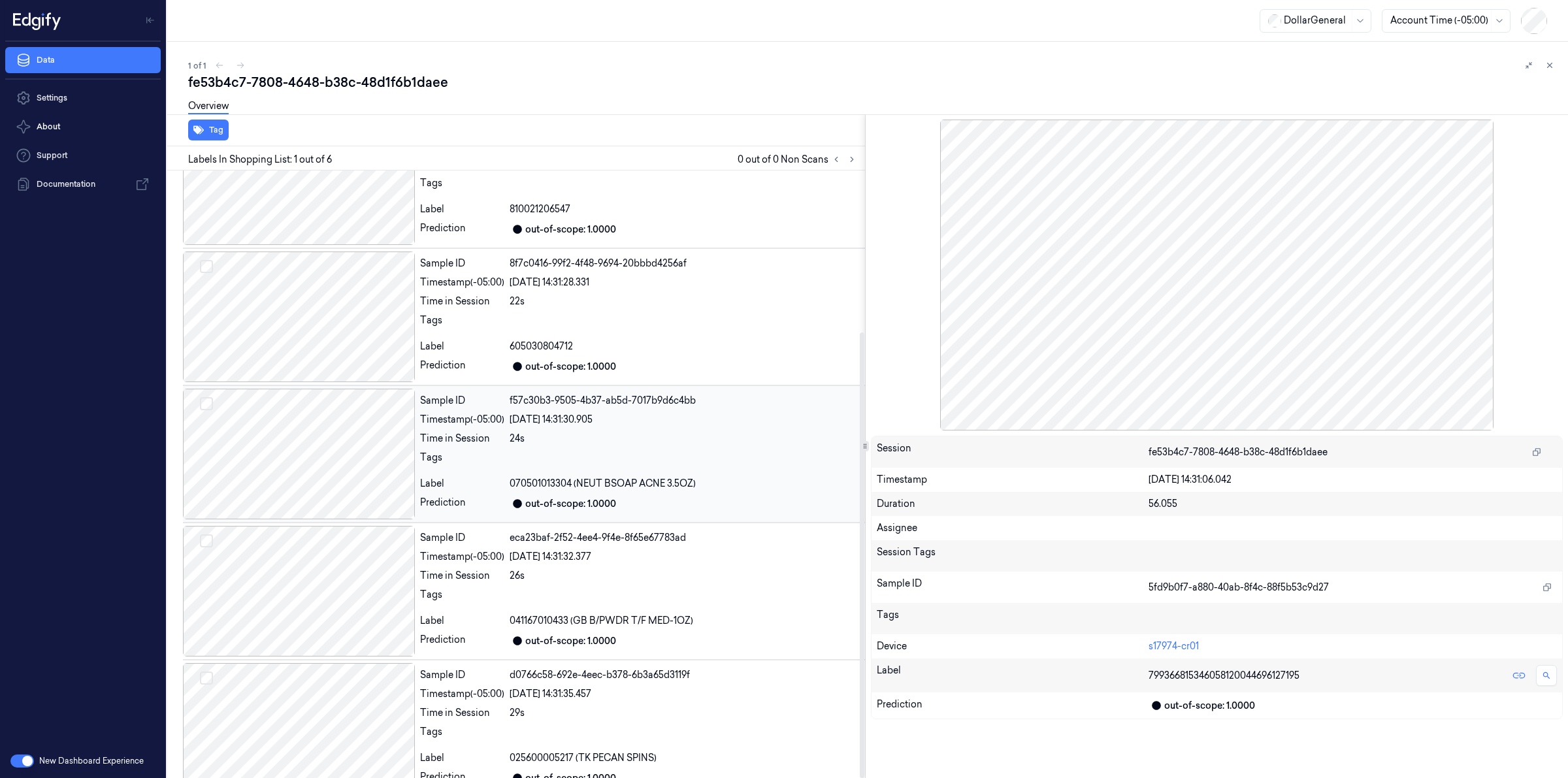
scroll to position [220, 0]
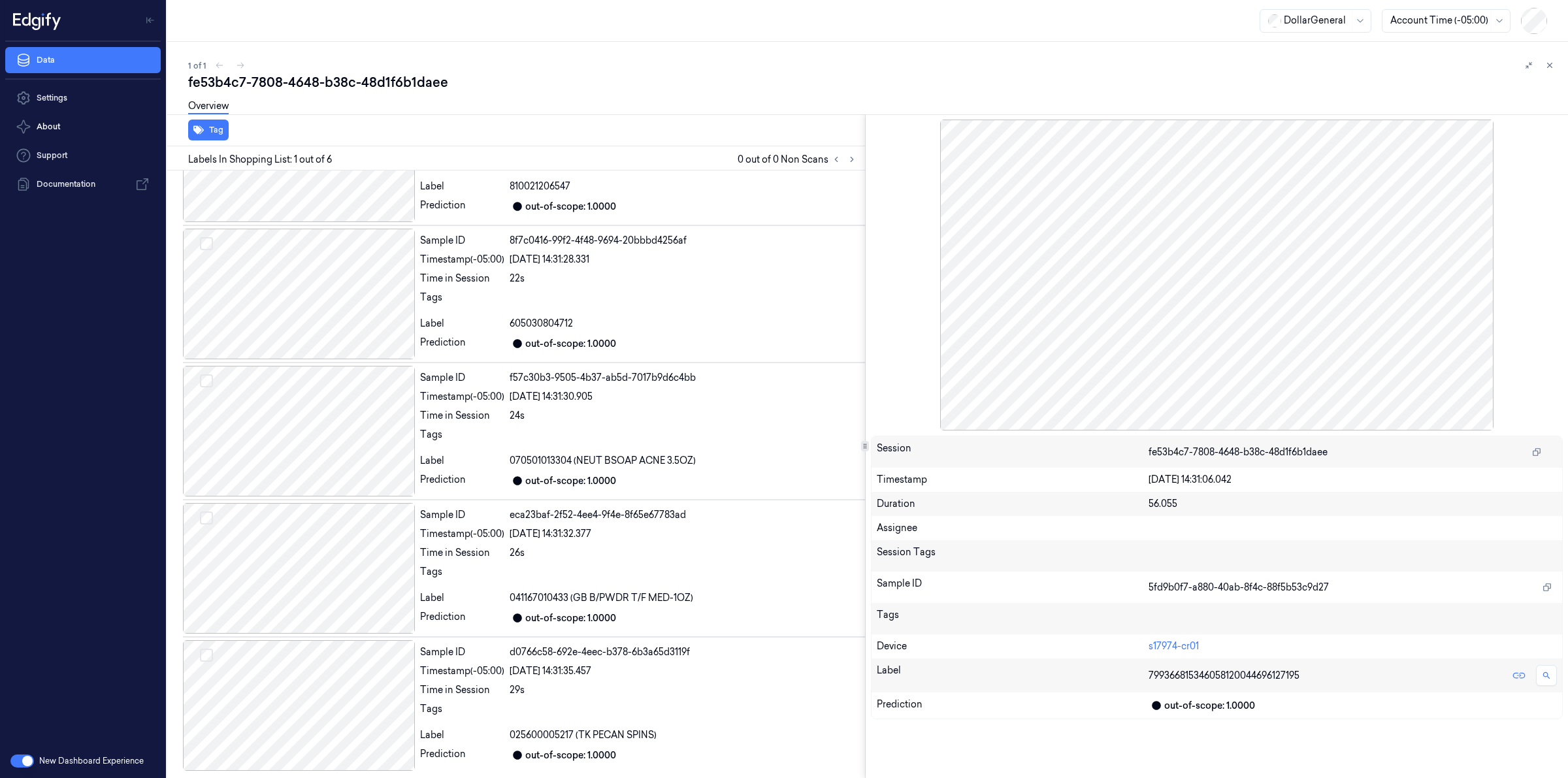
click at [514, 64] on div "1 of 1" at bounding box center [872, 65] width 1369 height 16
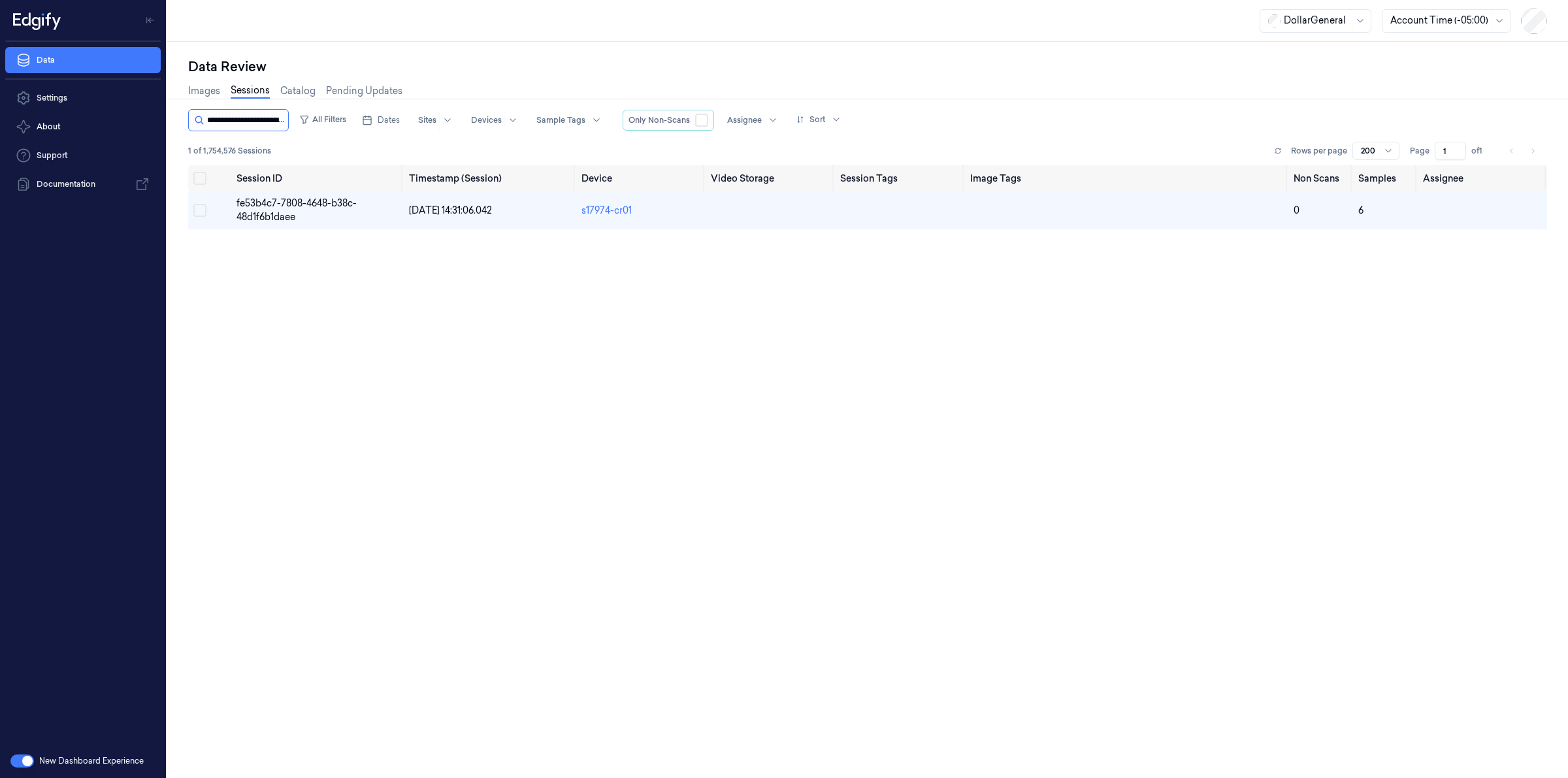
click at [260, 122] on input "string" at bounding box center [246, 120] width 78 height 21
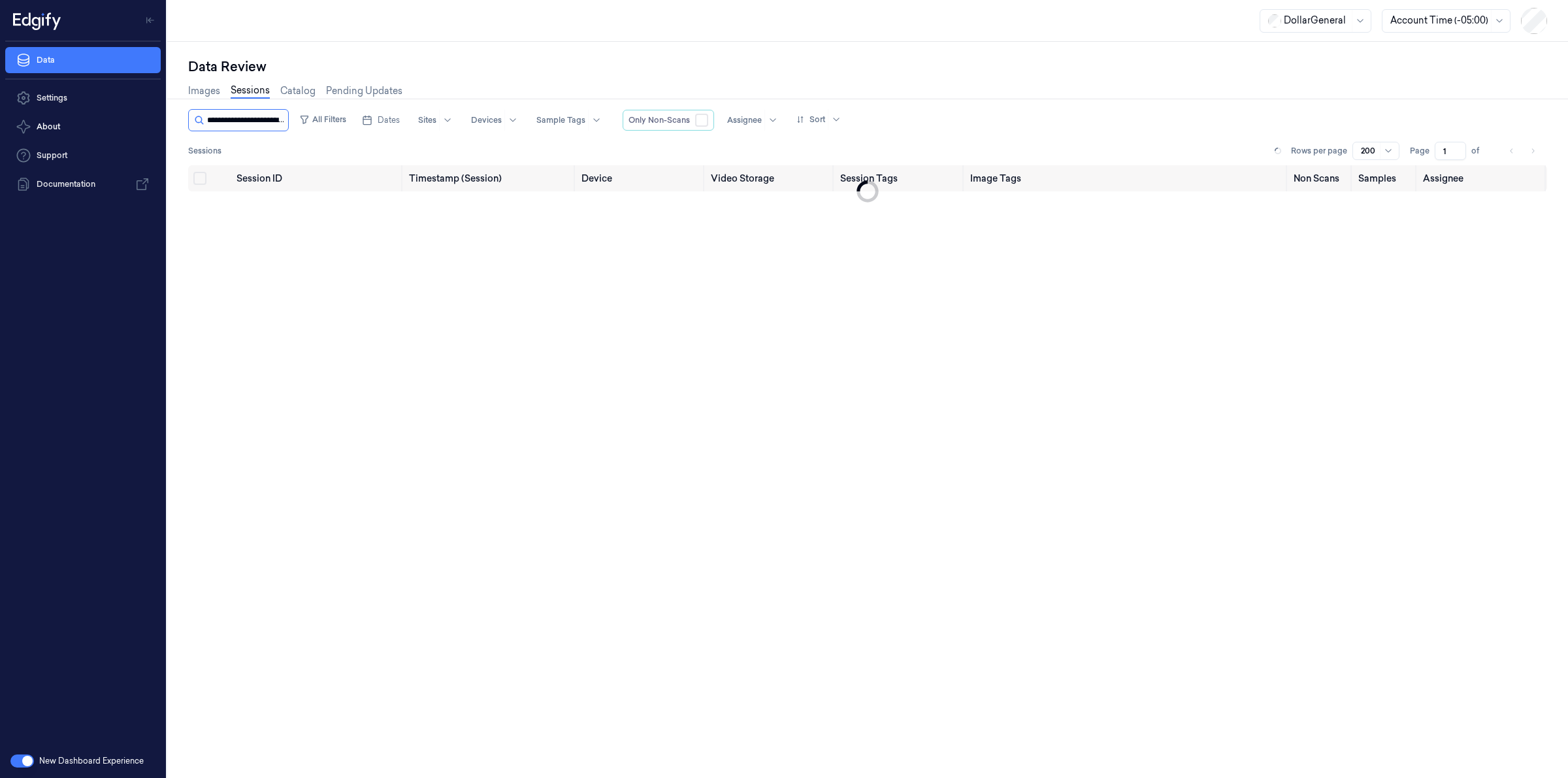
scroll to position [0, 59]
type input "**********"
click at [282, 201] on span "9ef30612-3695-4dcb-a106-eb61d1dfcb13" at bounding box center [295, 210] width 117 height 26
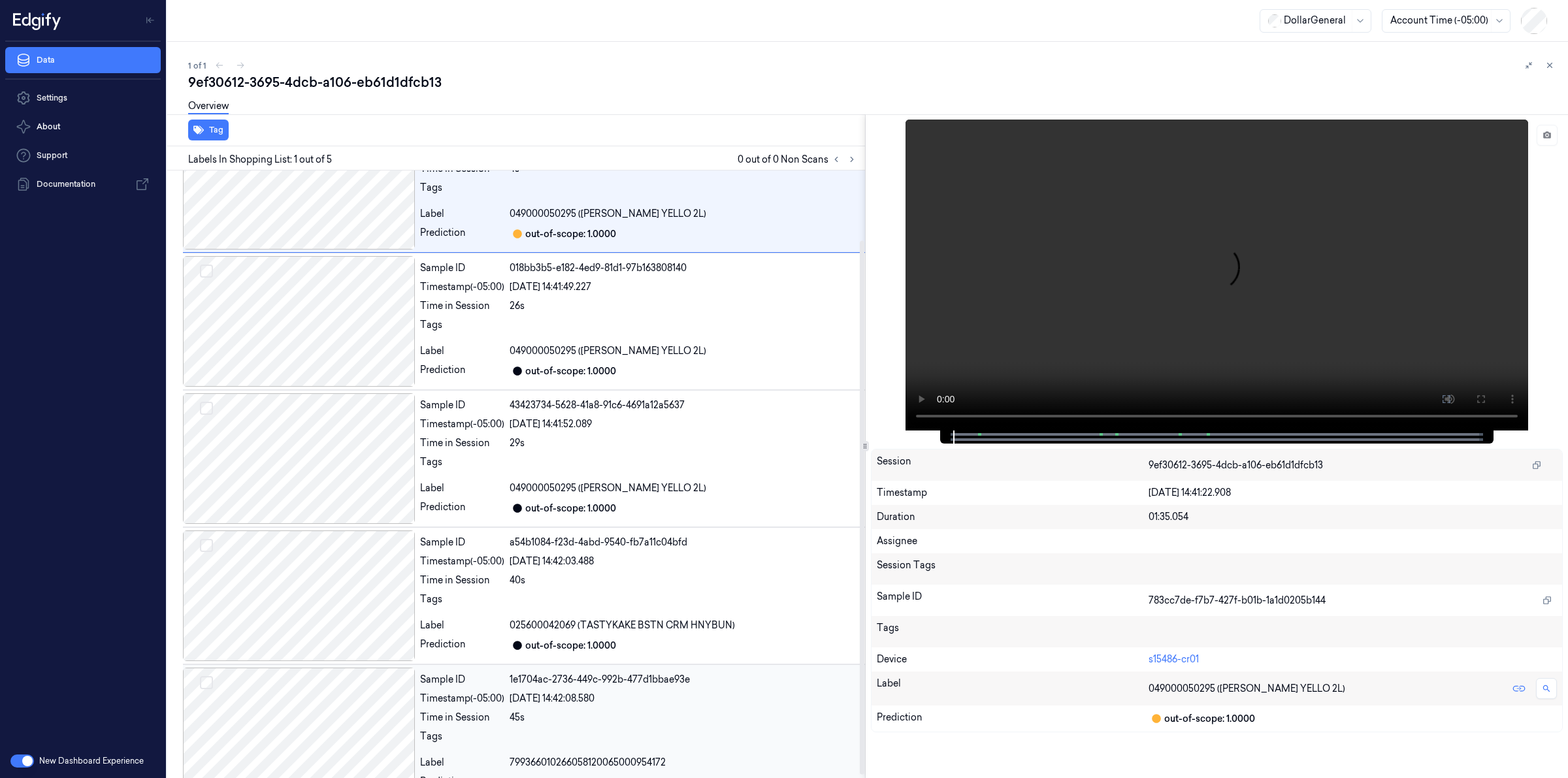
scroll to position [83, 0]
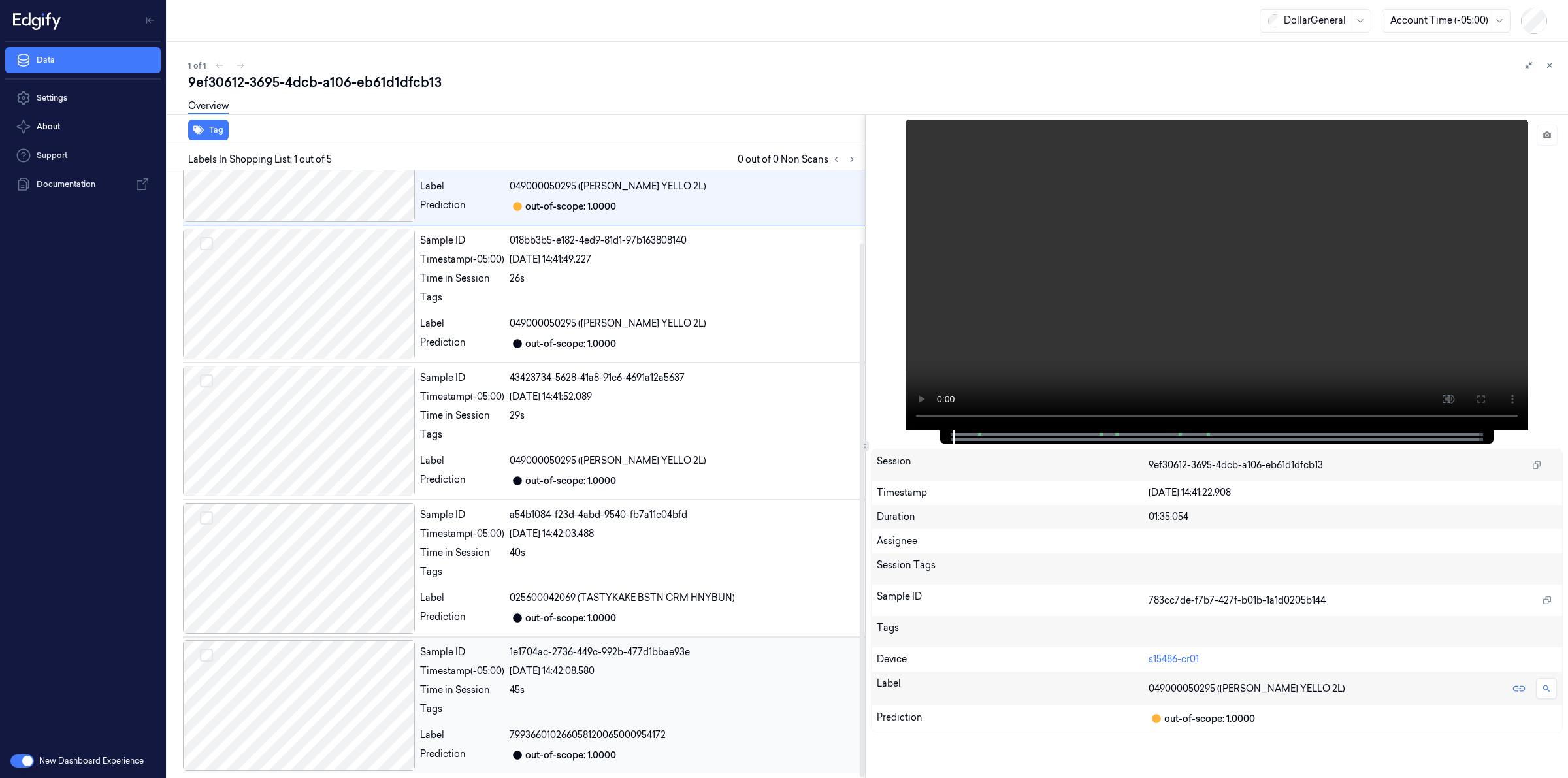
click at [347, 695] on div at bounding box center [299, 706] width 232 height 130
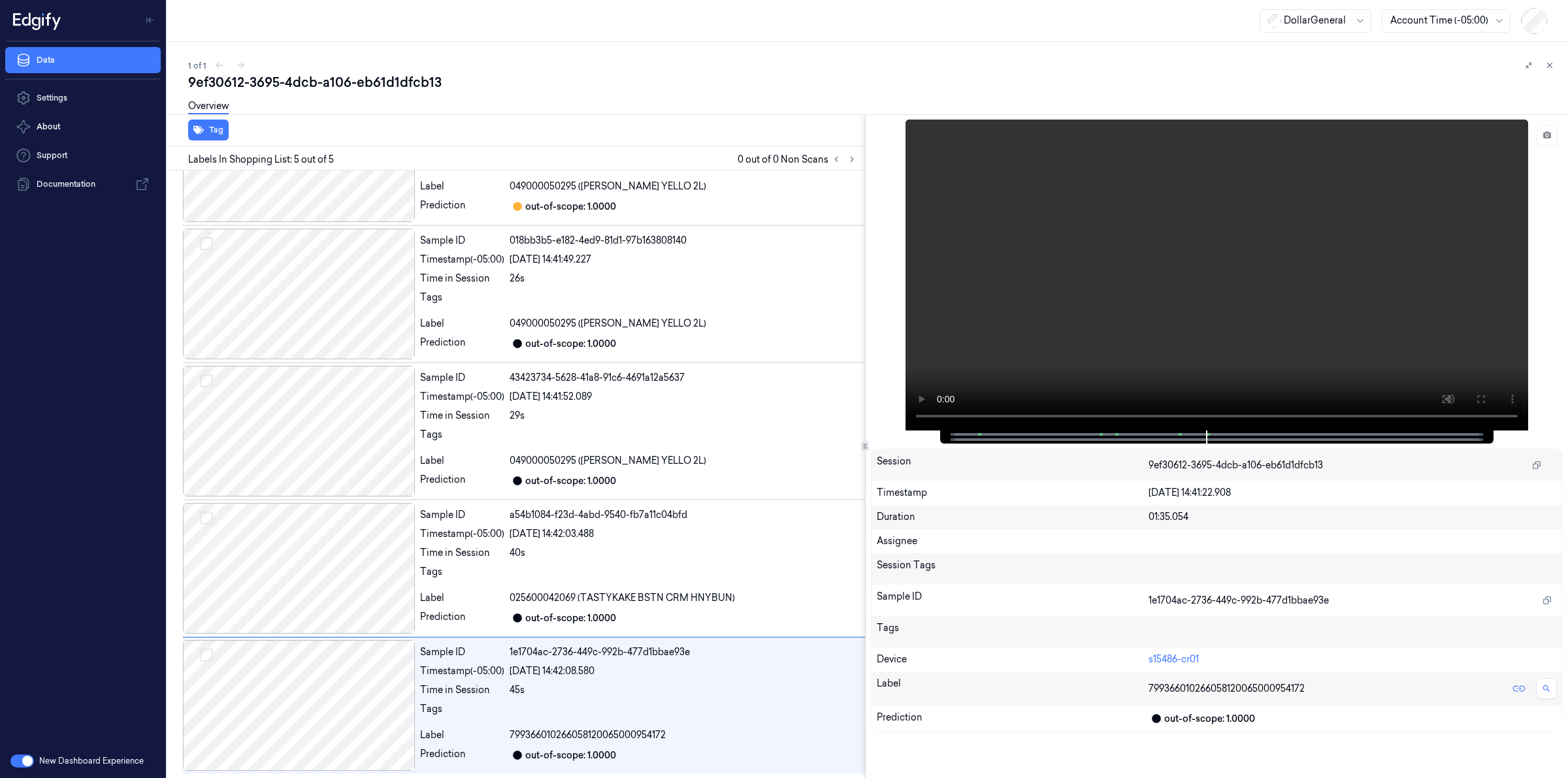
click at [612, 67] on div "1 of 1" at bounding box center [872, 65] width 1369 height 16
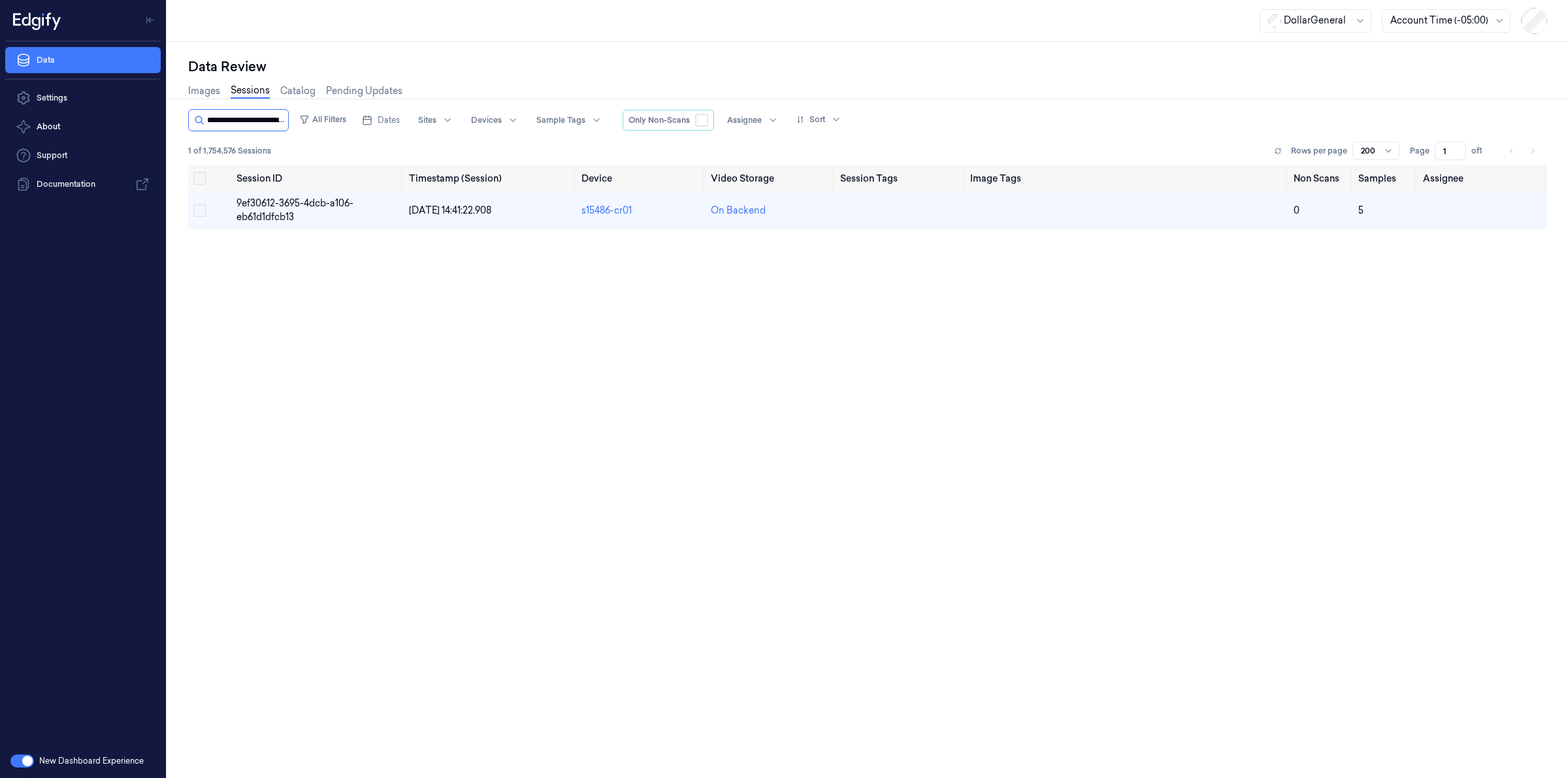
click at [270, 121] on input "string" at bounding box center [246, 120] width 78 height 21
type input "**********"
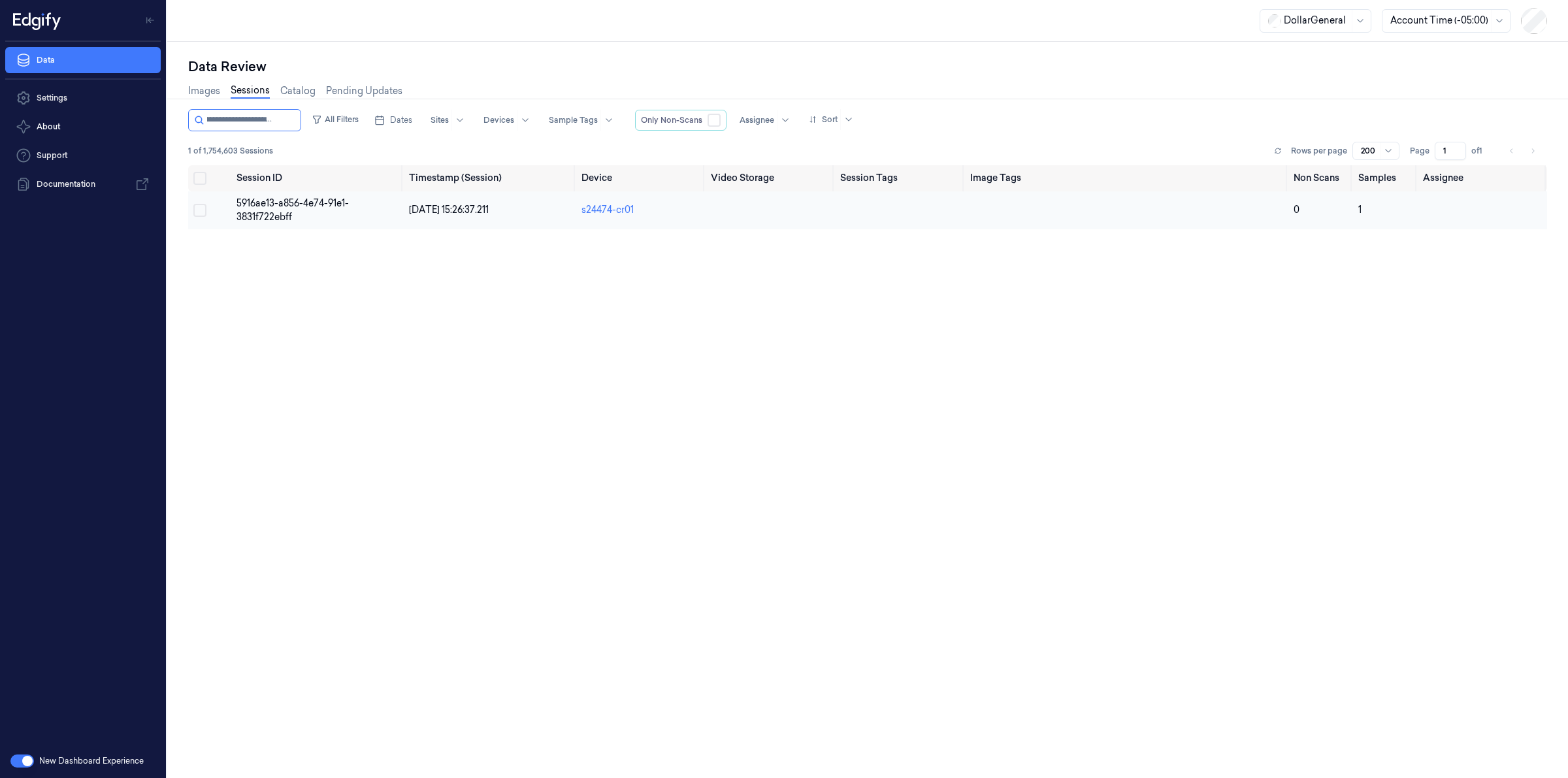
click at [267, 211] on span "5916ae13-a856-4e74-91e1-3831f722ebff" at bounding box center [293, 210] width 112 height 26
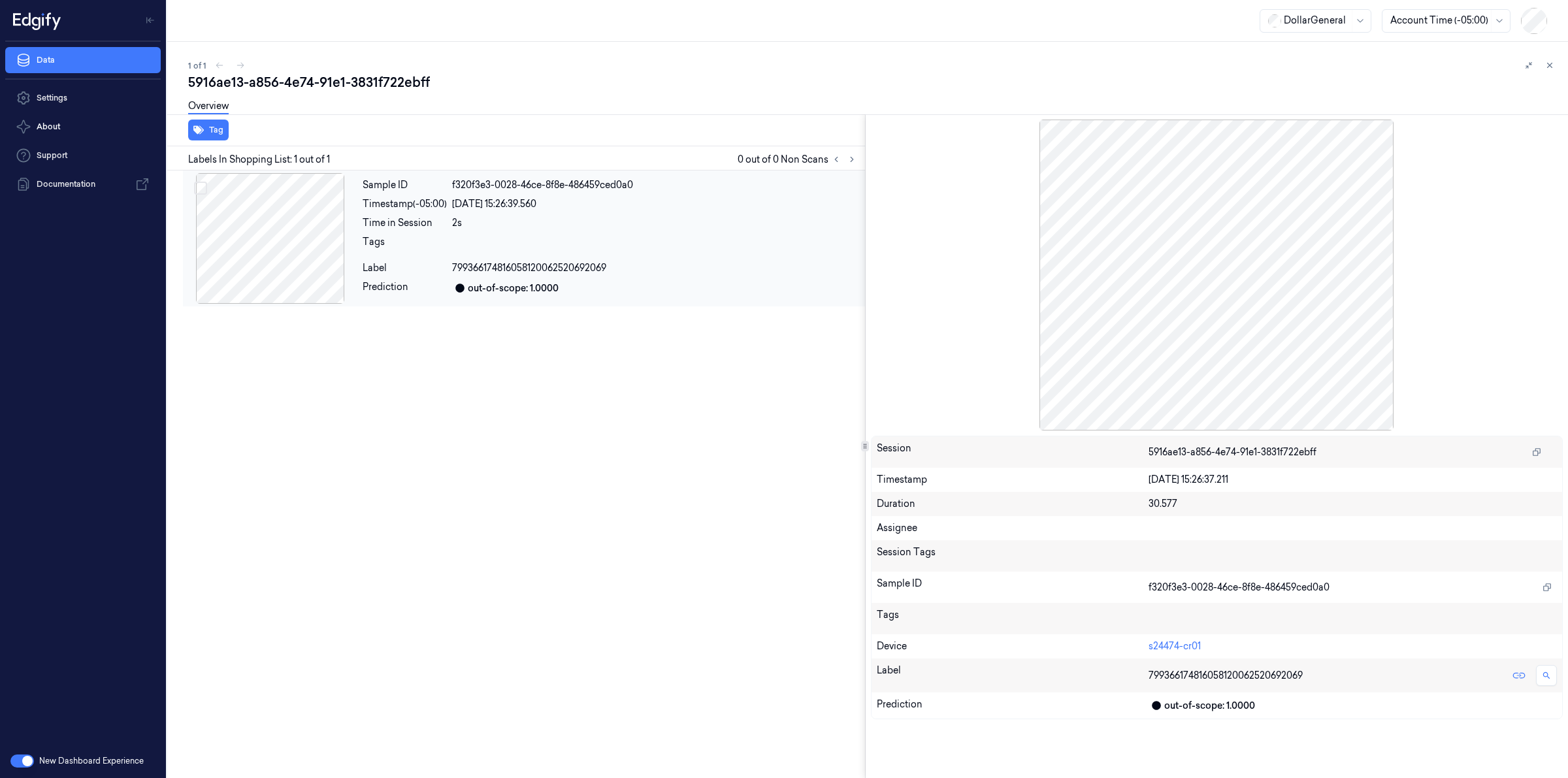
click at [253, 226] on div at bounding box center [270, 238] width 174 height 130
click at [363, 67] on div "1 of 1" at bounding box center [872, 65] width 1369 height 16
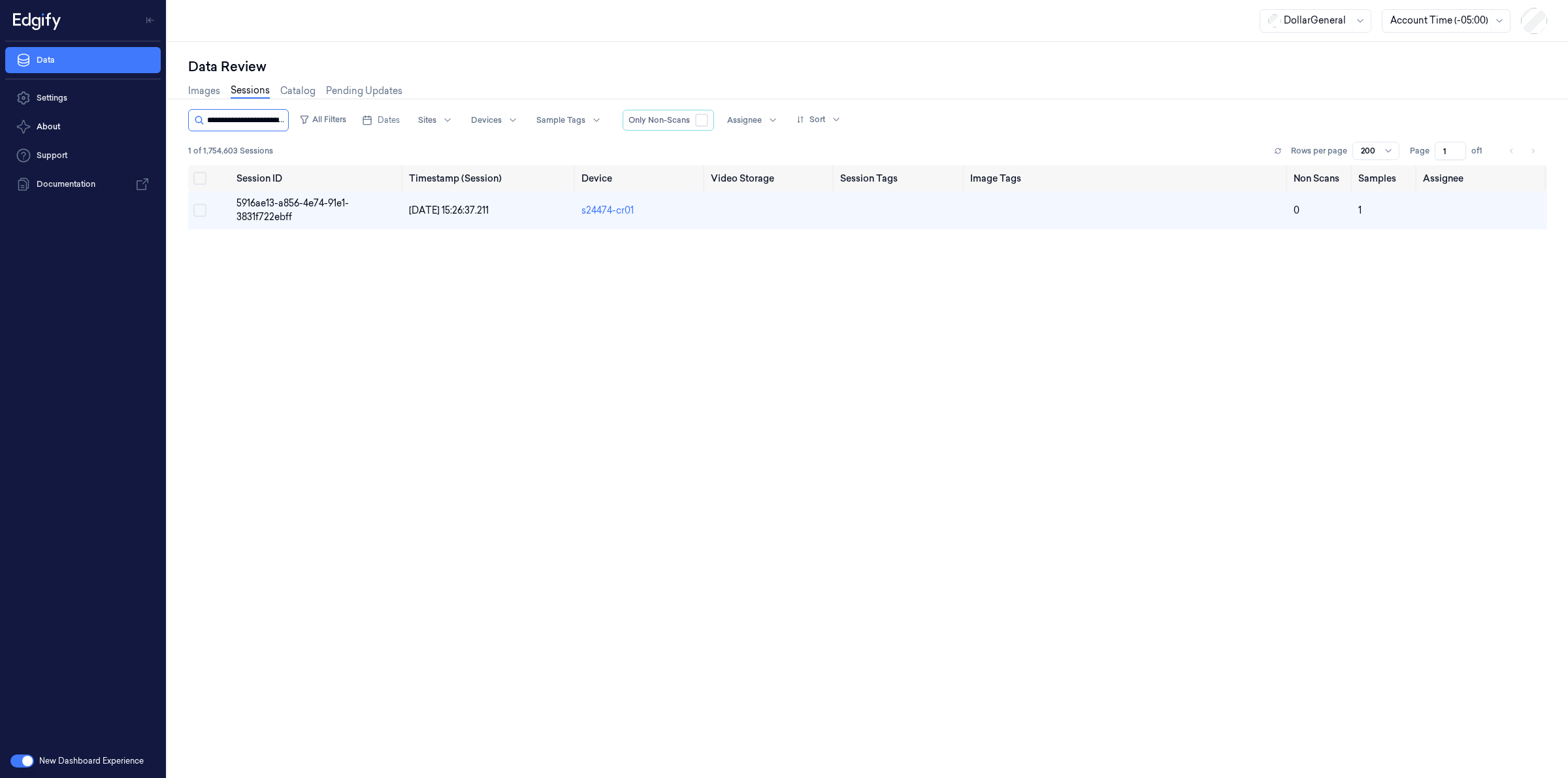
click at [270, 124] on input "string" at bounding box center [246, 120] width 78 height 21
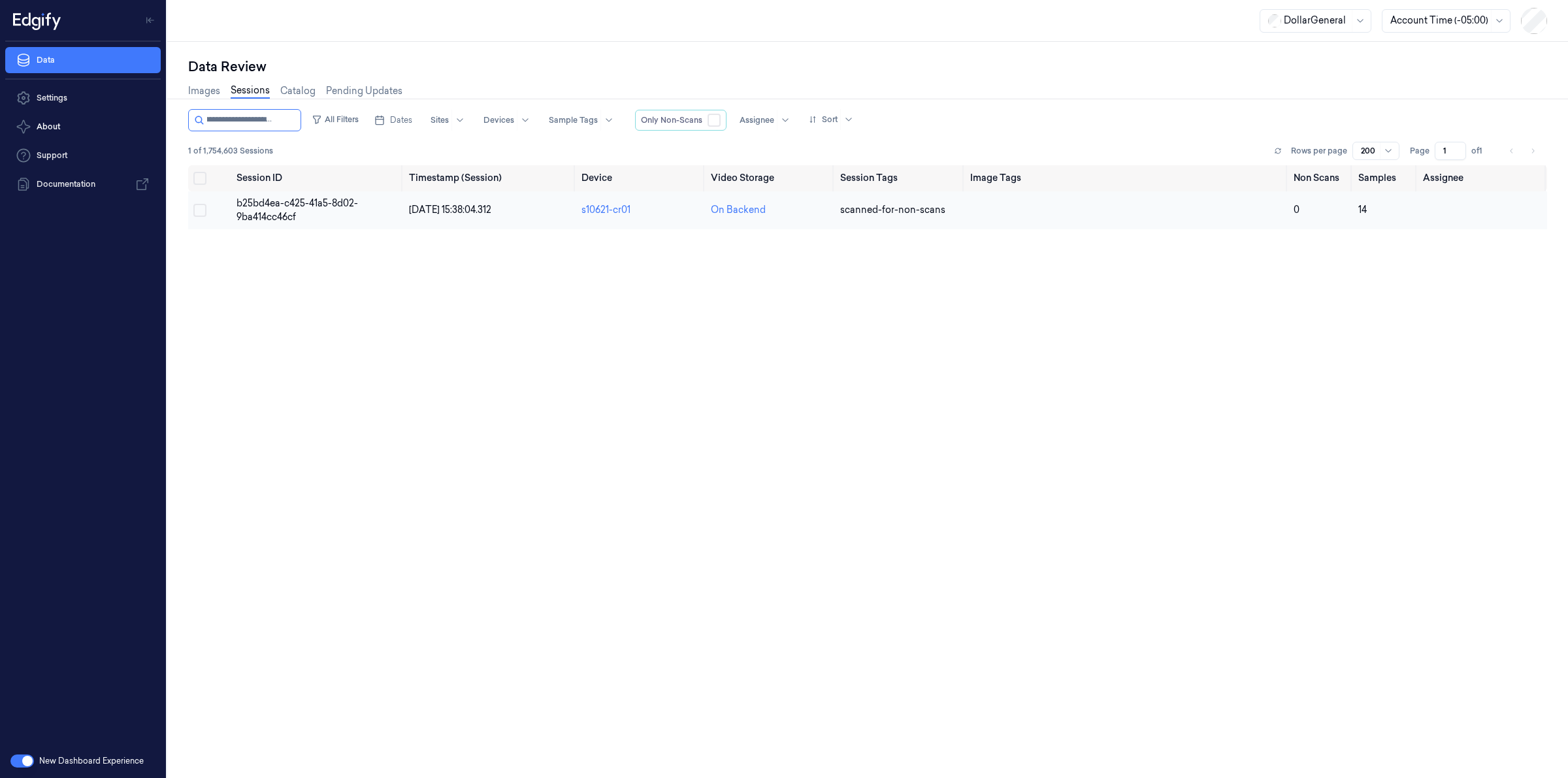
type input "**********"
click at [269, 200] on span "b25bd4ea-c425-41a5-8d02-9ba414cc46cf" at bounding box center [297, 210] width 121 height 26
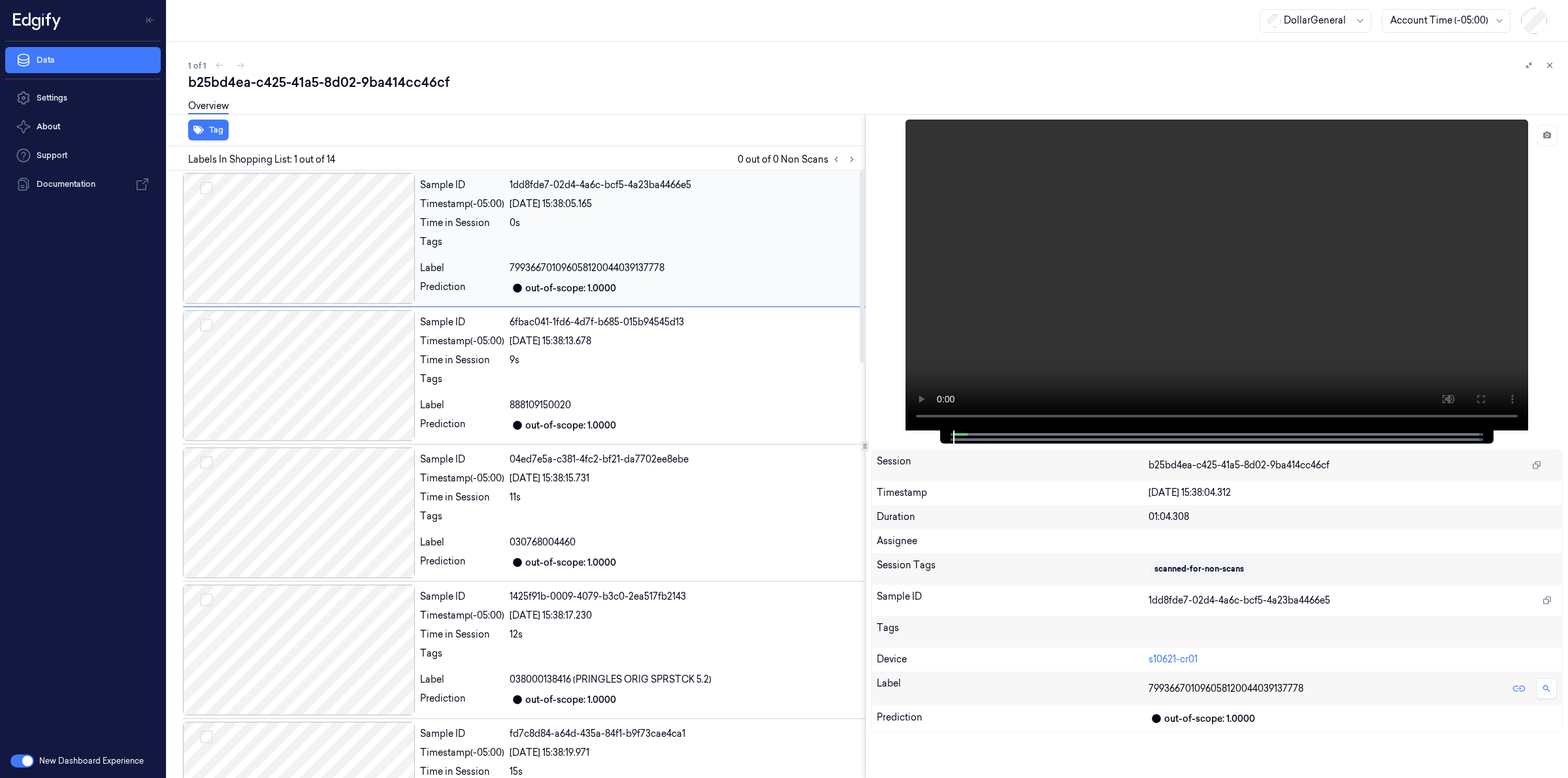
click at [549, 230] on div "Sample ID 1dd8fde7-02d4-4a6c-bcf5-4a23ba4466e5 Timestamp (-05:00) [DATE] 15:38:…" at bounding box center [640, 238] width 450 height 130
click at [368, 247] on div at bounding box center [299, 238] width 232 height 130
click at [403, 71] on div "1 of 1" at bounding box center [872, 65] width 1369 height 16
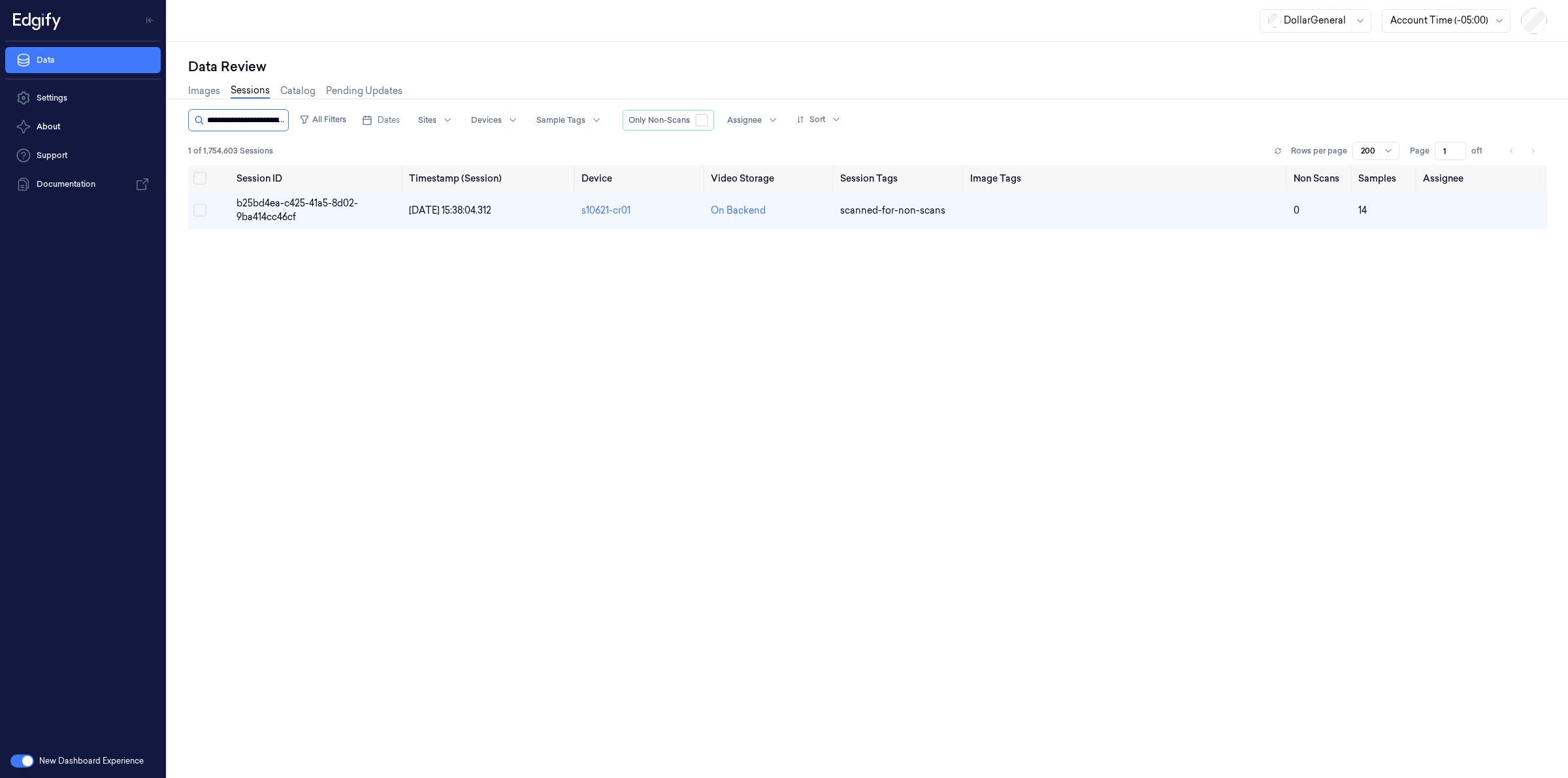
click at [263, 119] on input "string" at bounding box center [246, 120] width 78 height 21
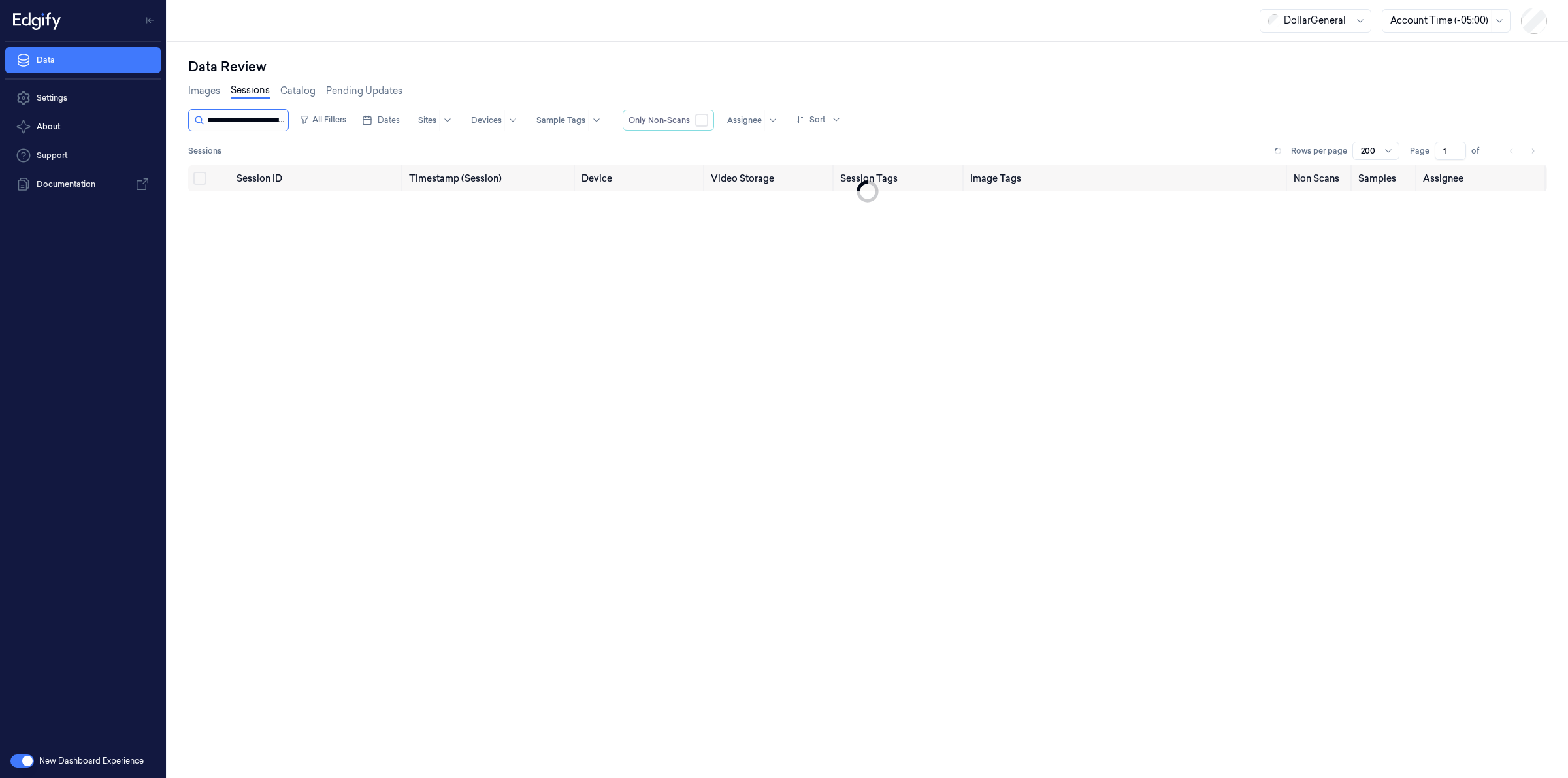
scroll to position [0, 58]
type input "**********"
click at [269, 216] on span "1d6775b6-f938-4eb1-b6e1-1ec6640b87ff" at bounding box center [294, 210] width 115 height 26
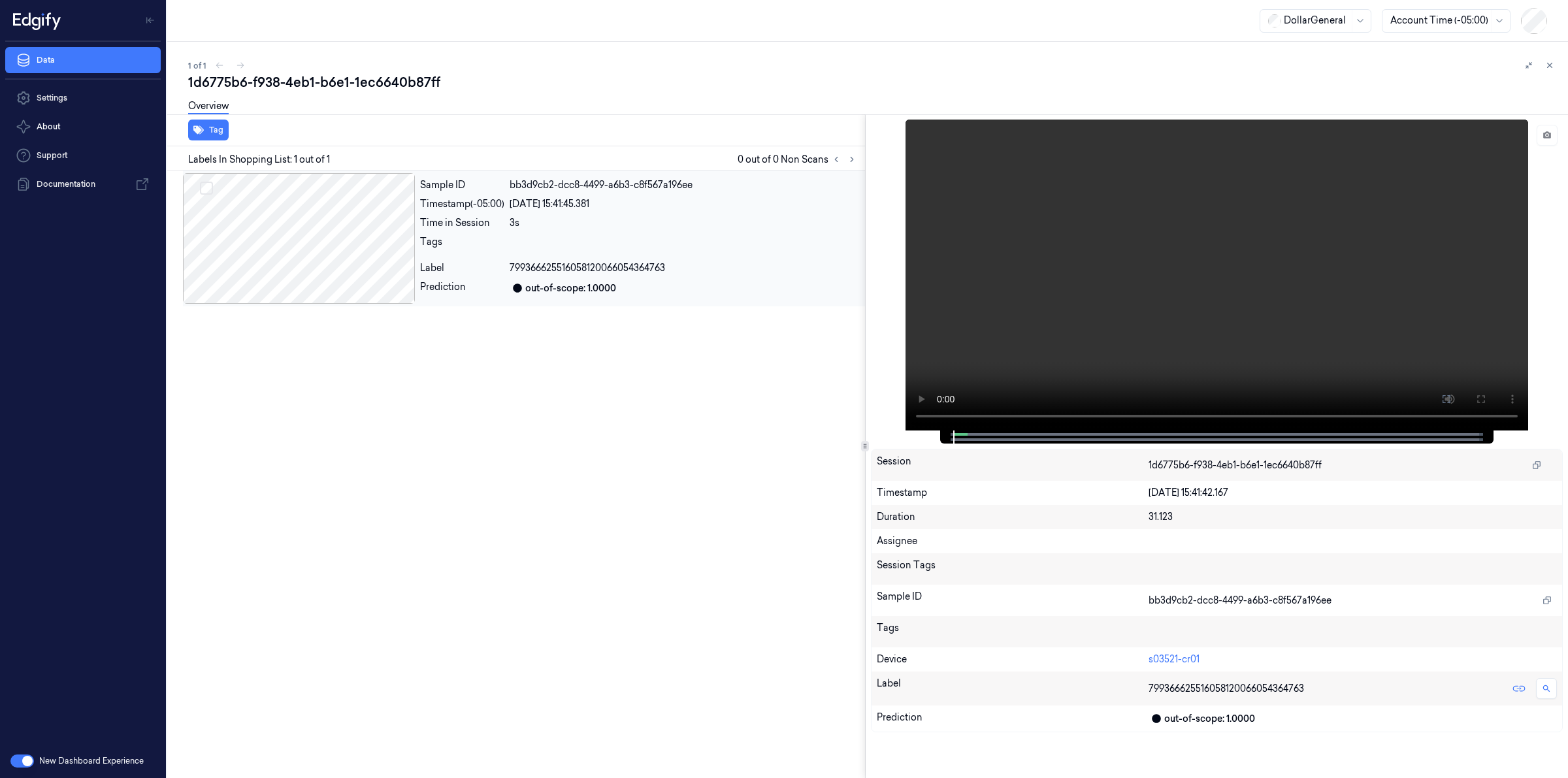
click at [340, 242] on div at bounding box center [299, 238] width 232 height 130
click at [546, 37] on div "DollarGeneral Account Time (-05:00)" at bounding box center [868, 21] width 1401 height 42
click at [531, 96] on div "Overview" at bounding box center [872, 108] width 1369 height 33
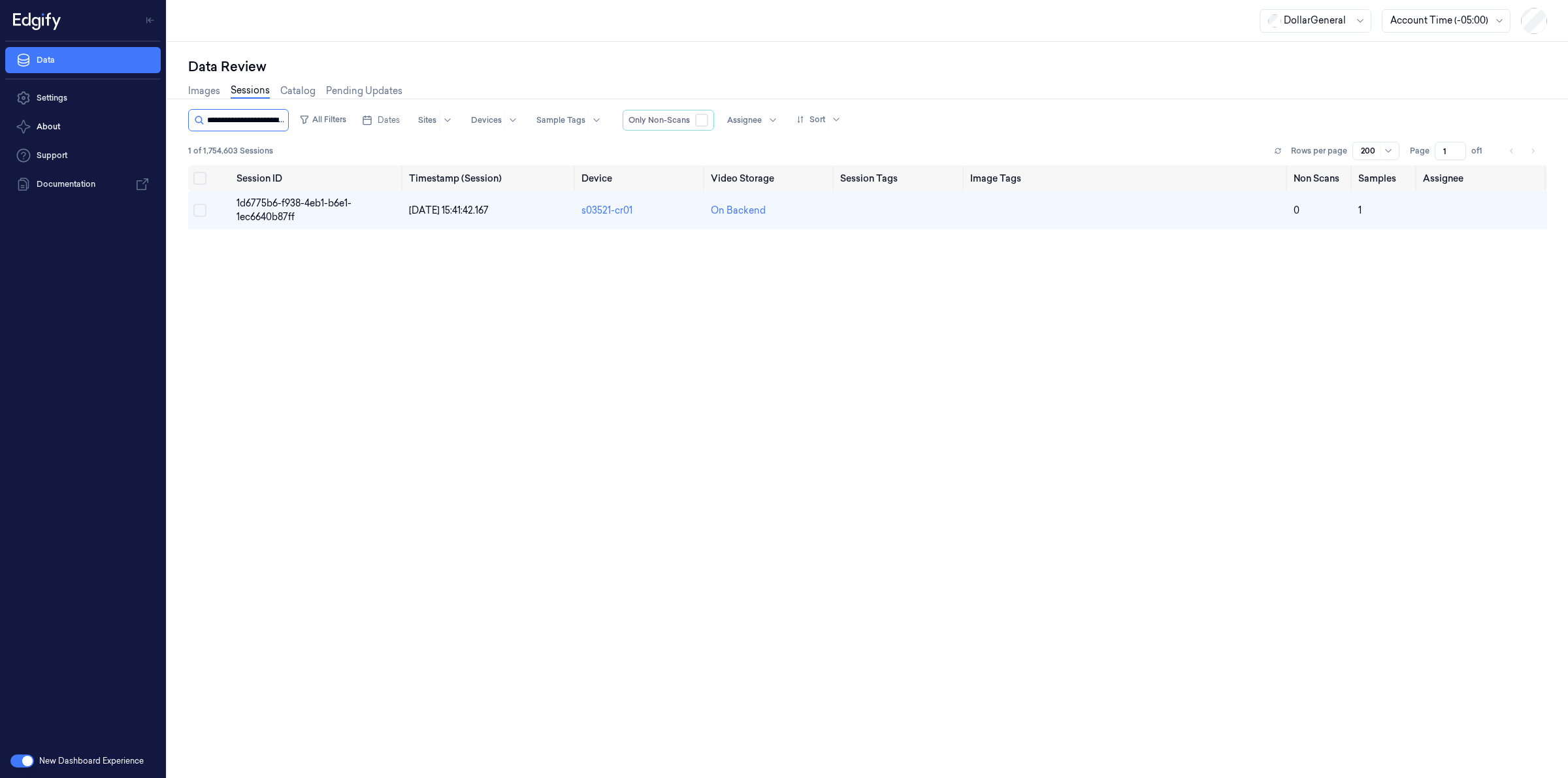
click at [264, 126] on input "string" at bounding box center [246, 120] width 78 height 21
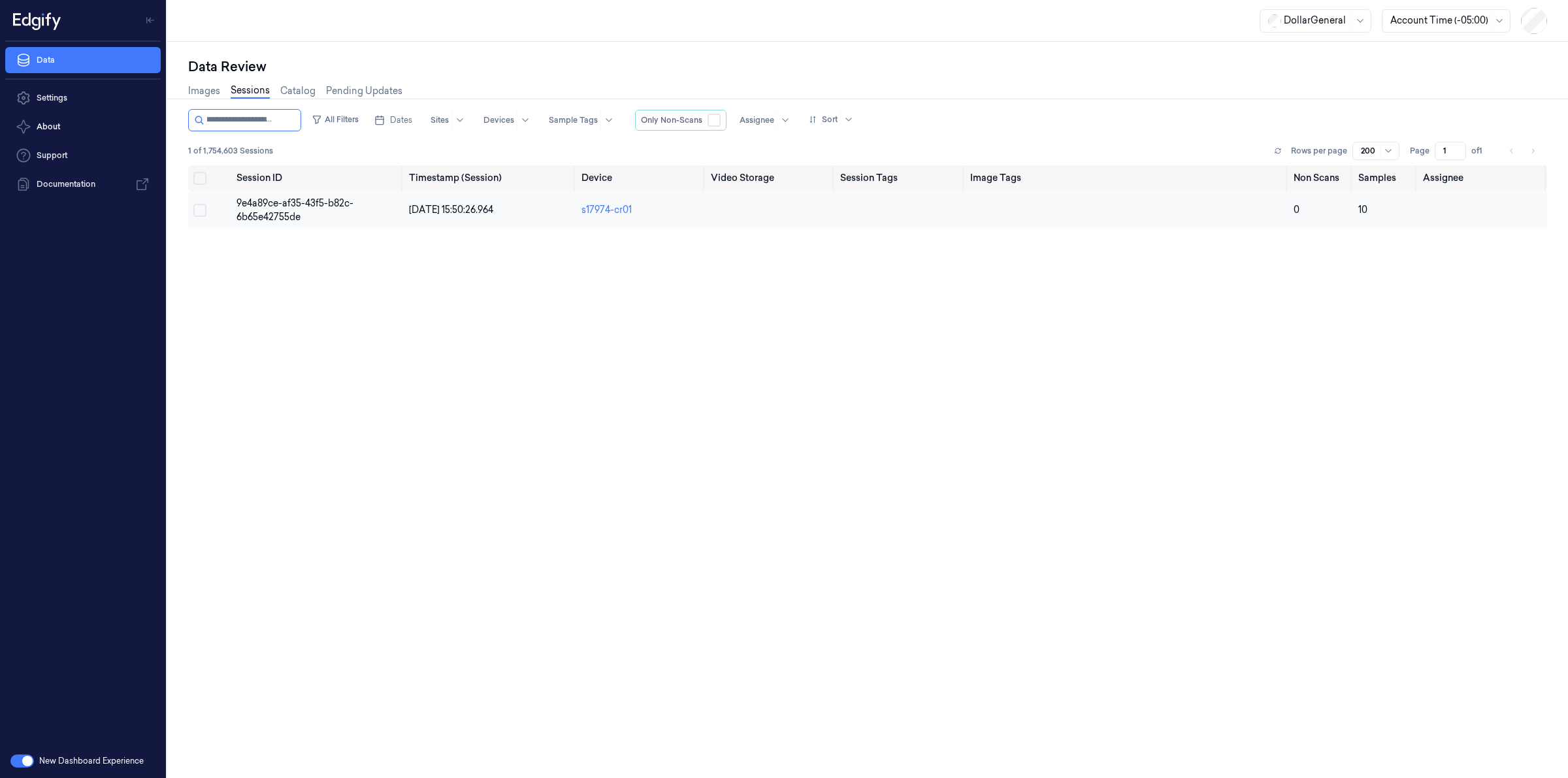
type input "**********"
click at [283, 203] on span "9e4a89ce-af35-43f5-b82c-6b65e42755de" at bounding box center [295, 210] width 117 height 26
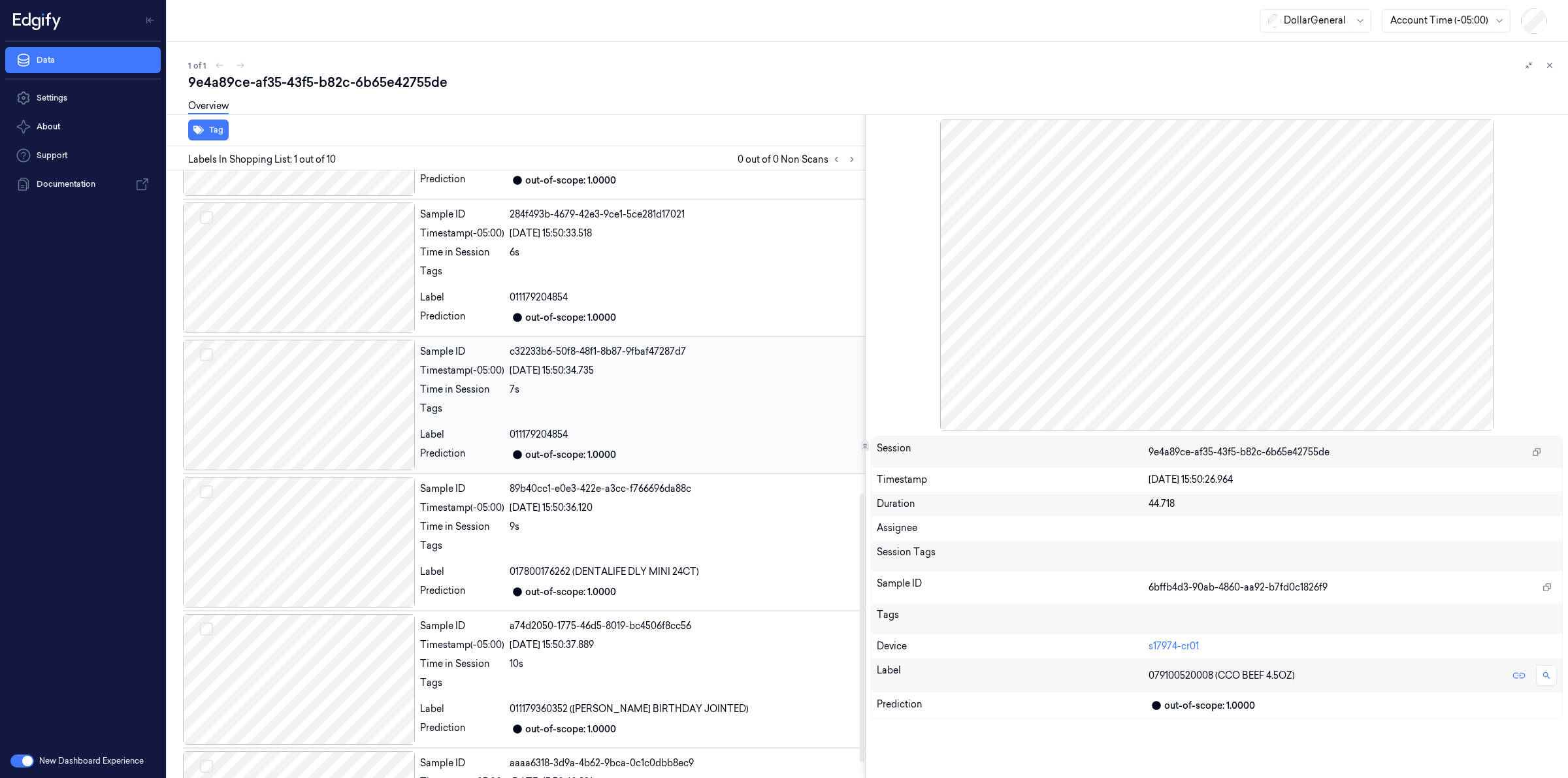
scroll to position [770, 0]
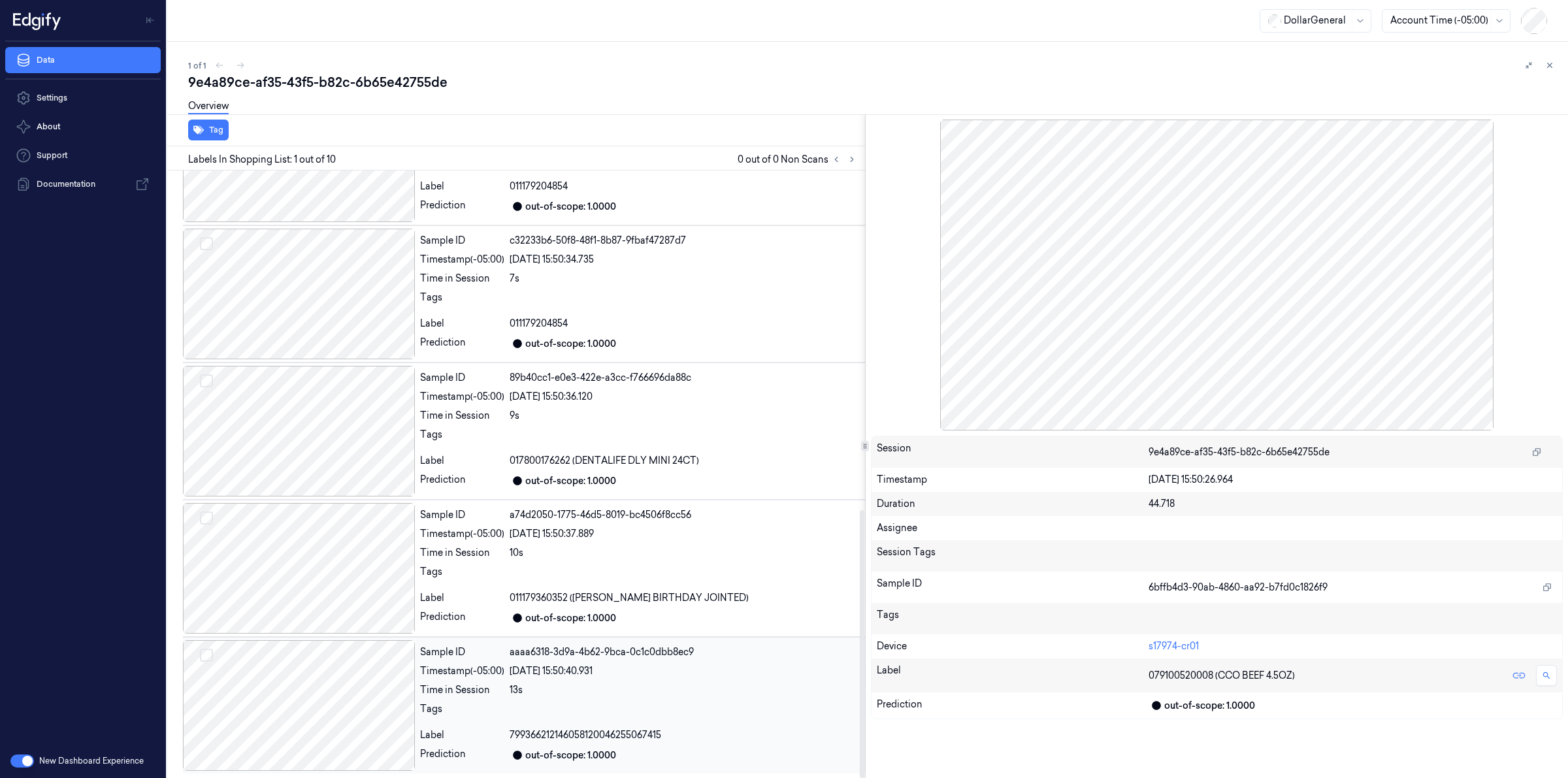
click at [348, 693] on div at bounding box center [299, 706] width 232 height 130
click at [414, 73] on div "9e4a89ce-af35-43f5-b82c-6b65e42755de" at bounding box center [872, 82] width 1369 height 18
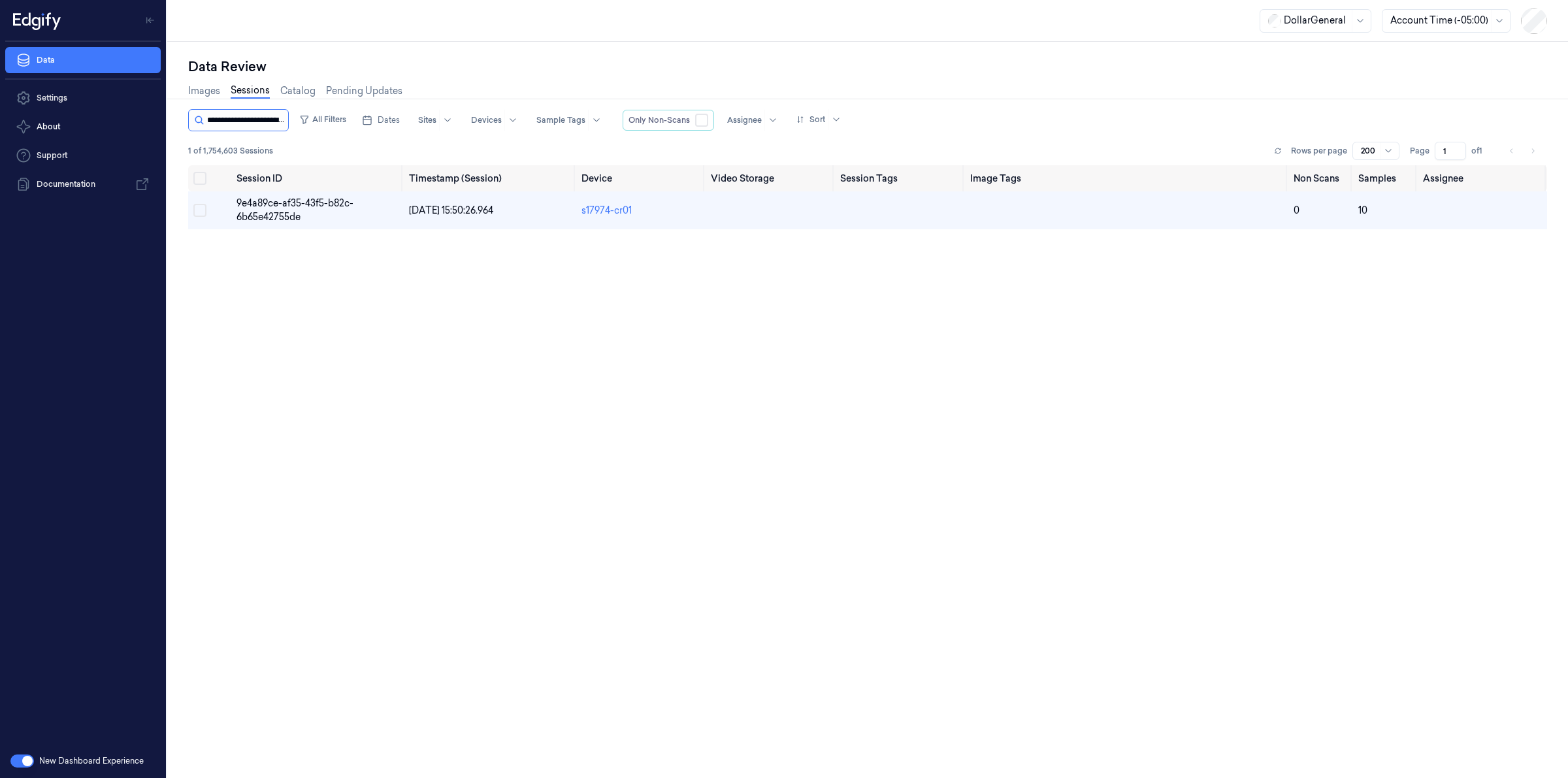
click at [267, 121] on input "string" at bounding box center [246, 120] width 78 height 21
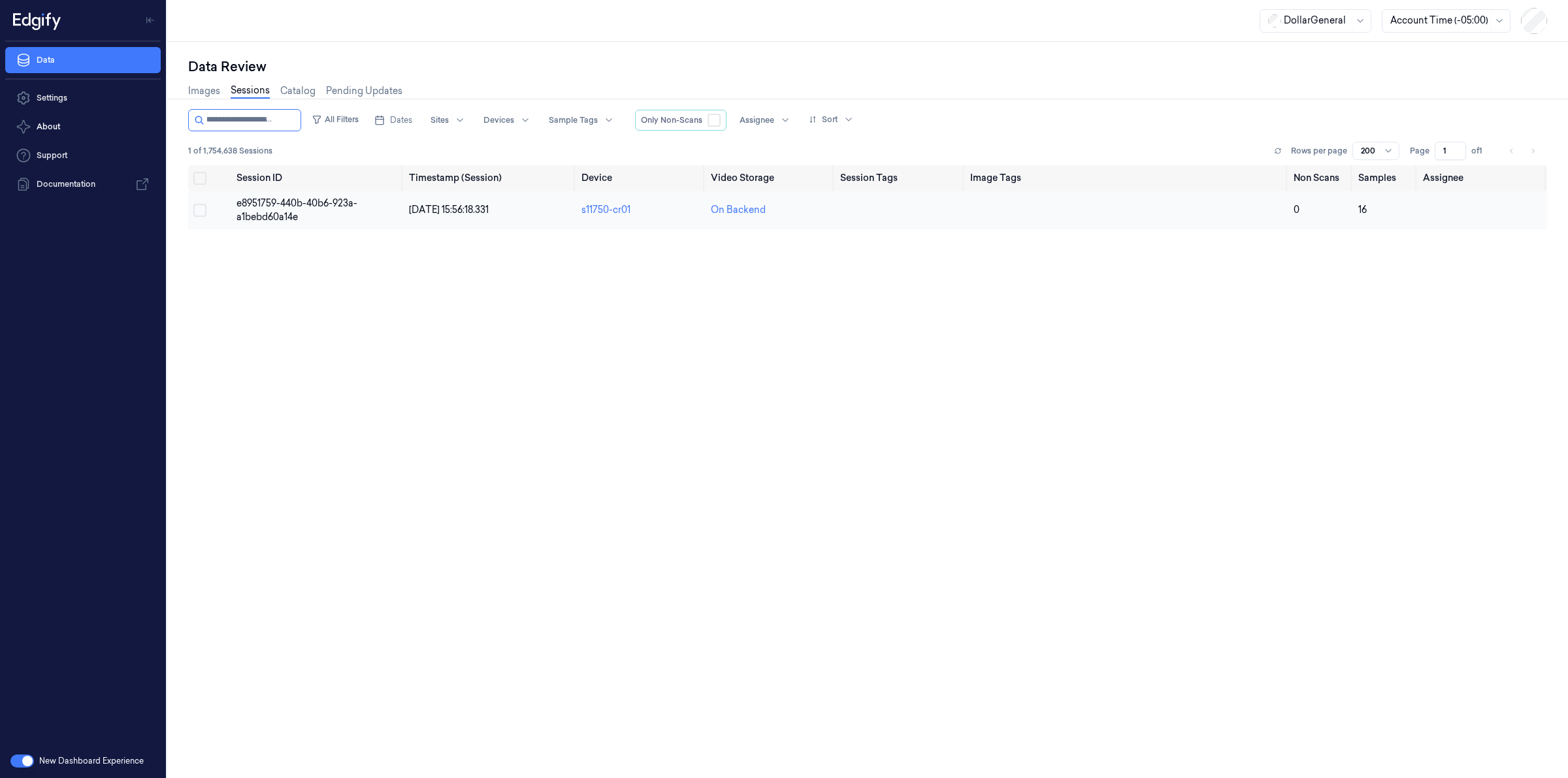
type input "**********"
click at [278, 204] on span "e8951759-440b-40b6-923a-a1bebd60a14e" at bounding box center [297, 210] width 121 height 26
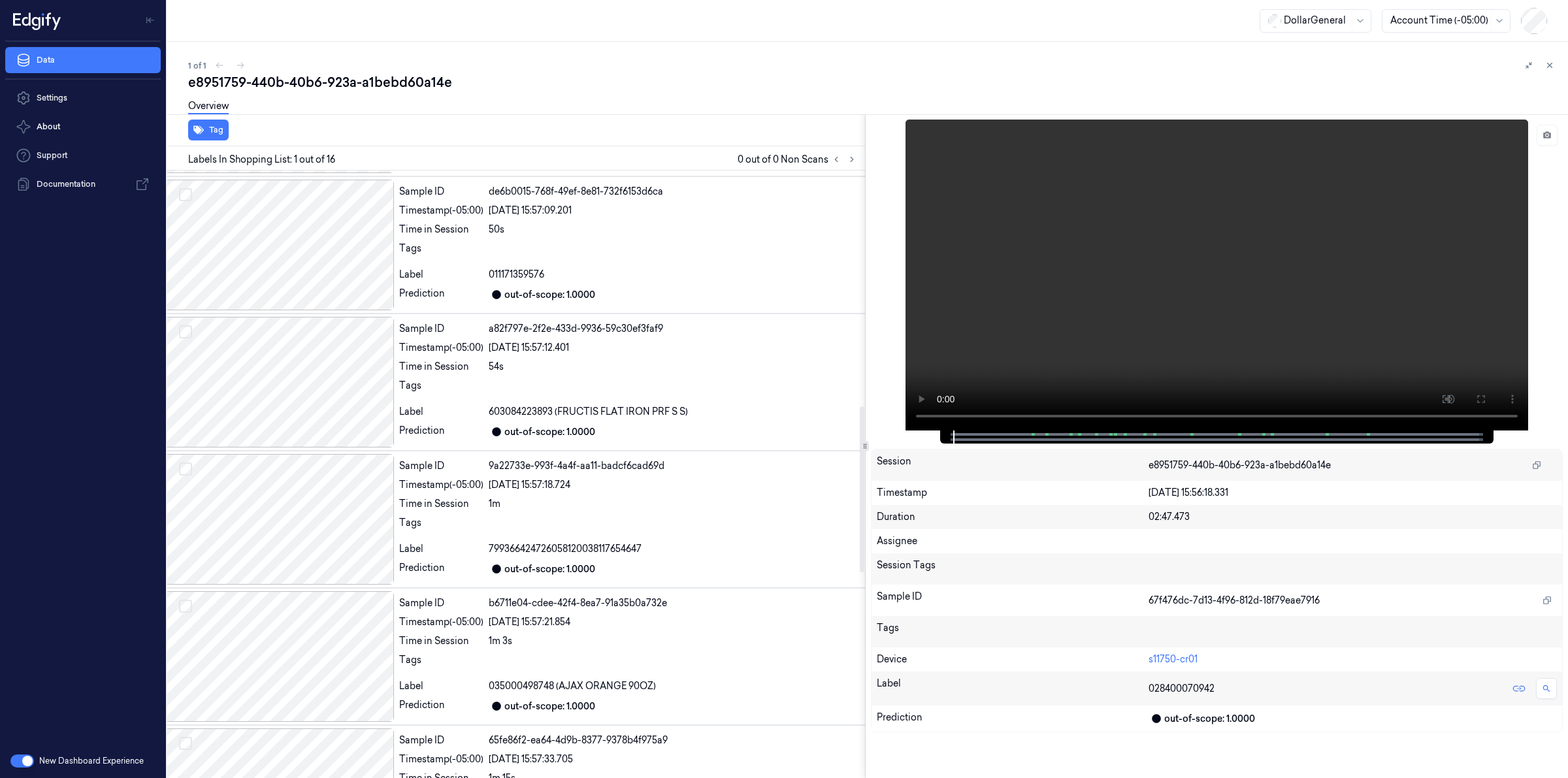
scroll to position [980, 21]
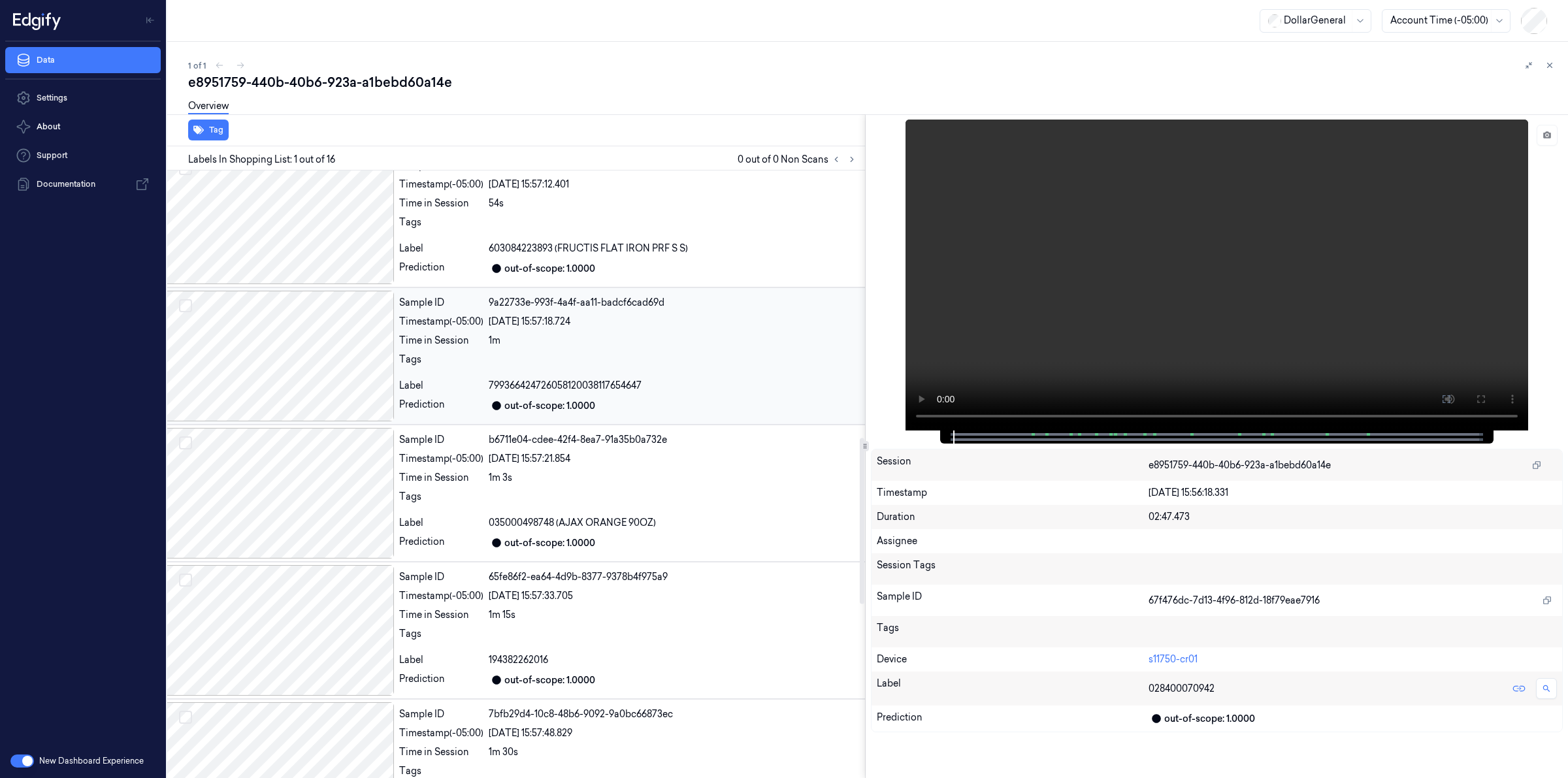
click at [312, 357] on div at bounding box center [278, 356] width 232 height 130
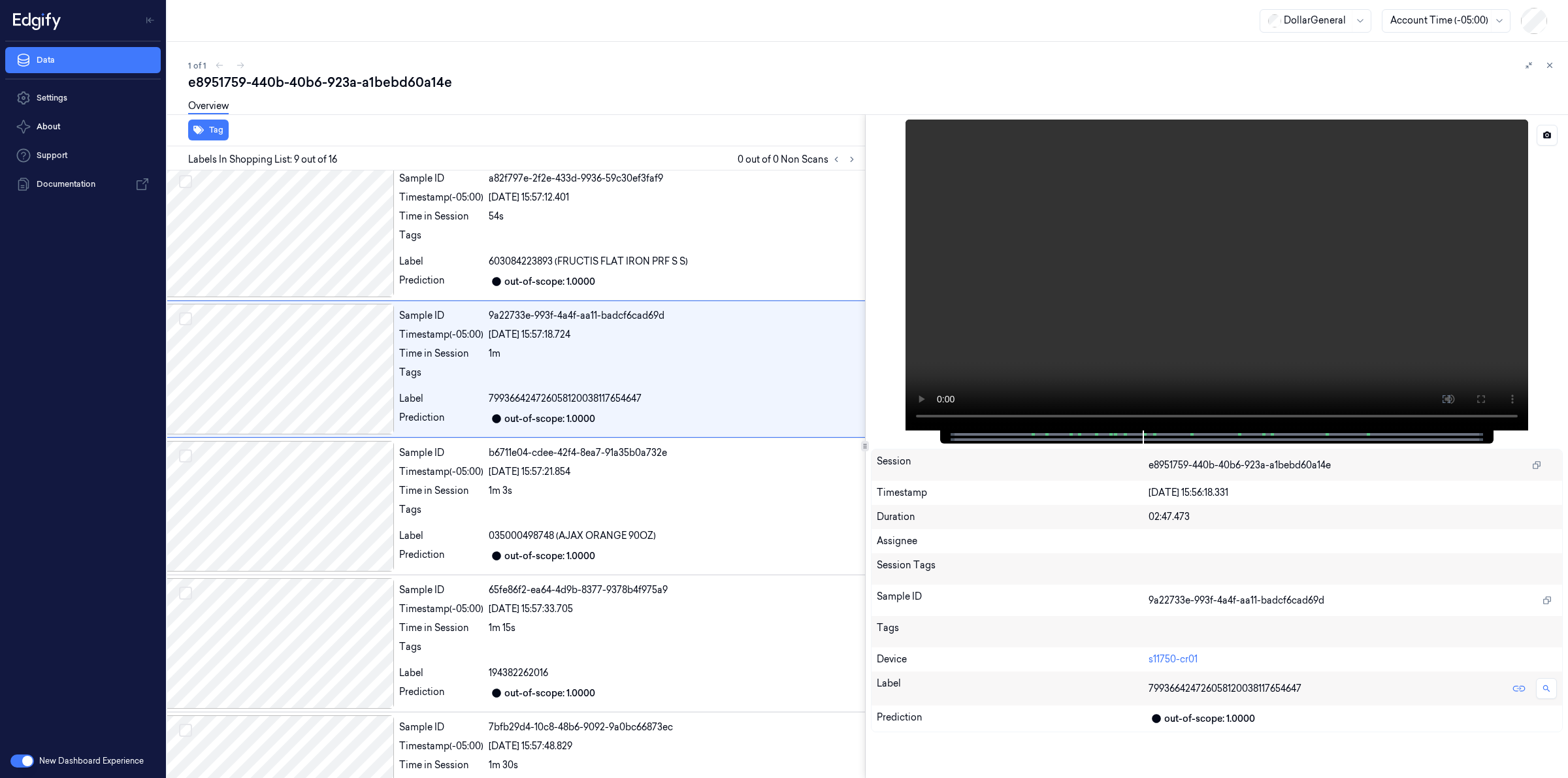
scroll to position [864, 21]
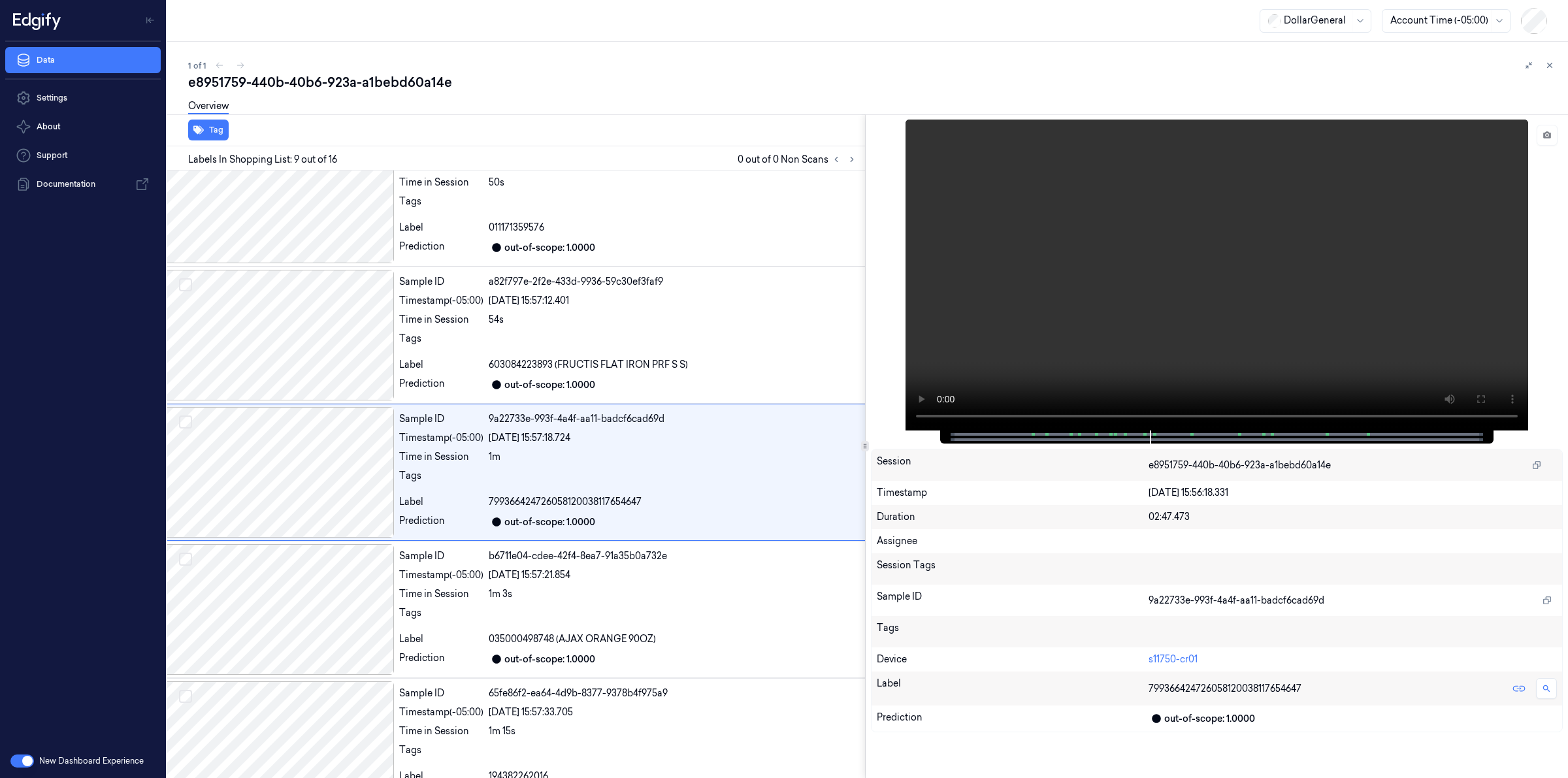
click at [505, 109] on div "Overview" at bounding box center [872, 108] width 1369 height 33
click at [509, 83] on div "e8951759-440b-40b6-923a-a1bebd60a14e" at bounding box center [872, 82] width 1369 height 18
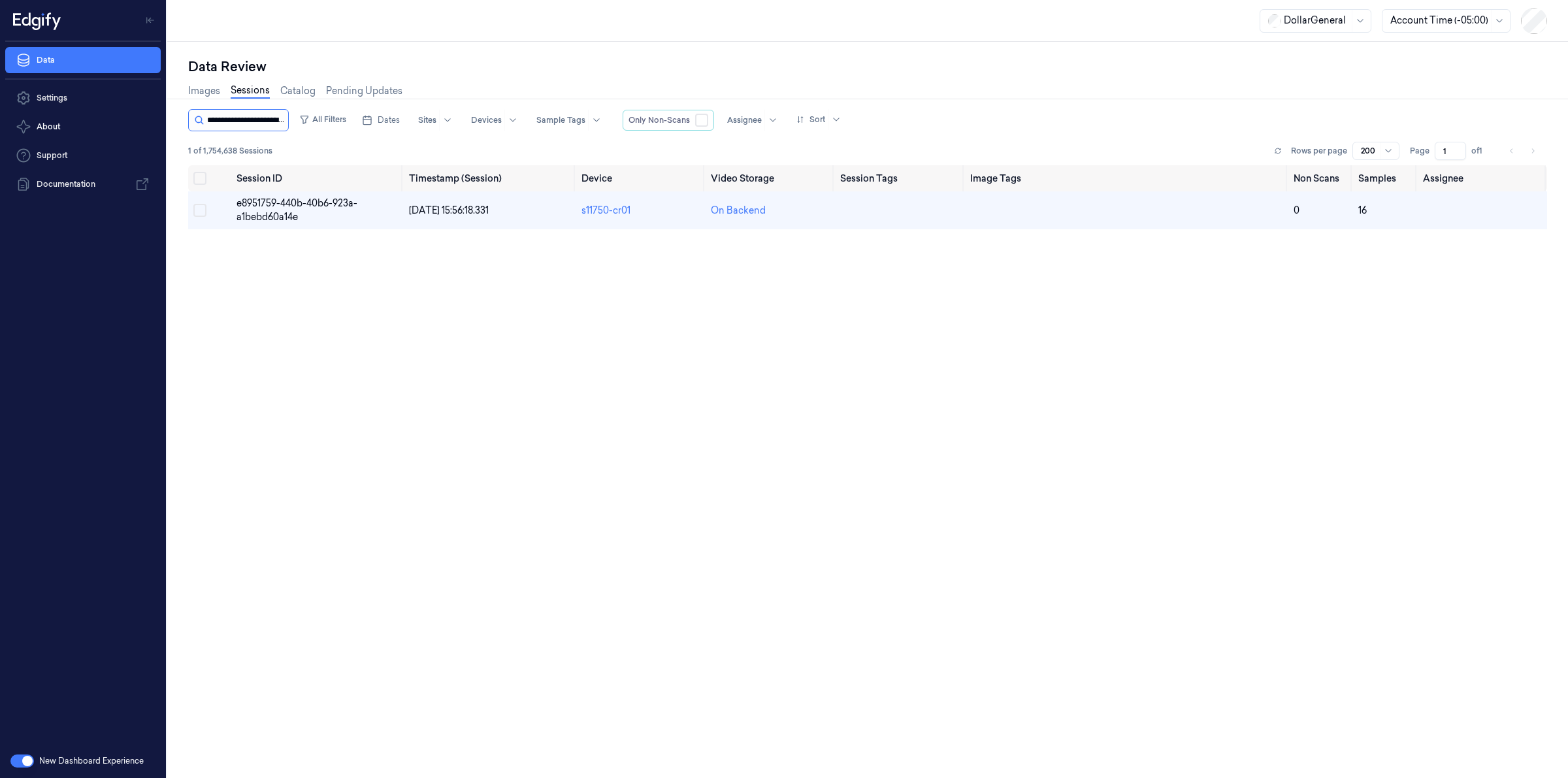
click at [258, 119] on input "string" at bounding box center [246, 120] width 78 height 21
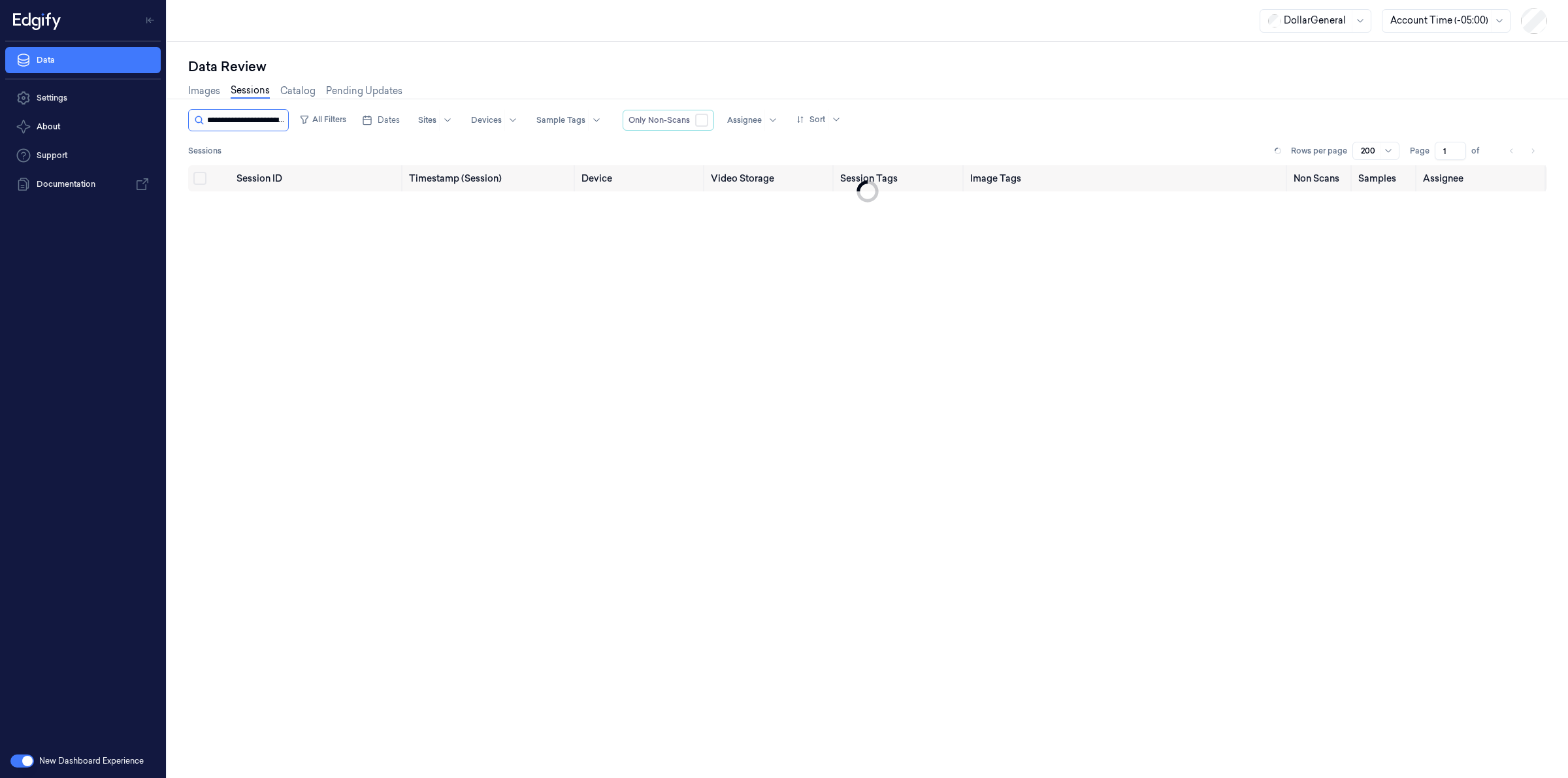
scroll to position [0, 70]
type input "**********"
click at [267, 199] on span "6fdd8b3d-d635-4c45-bd98-8066444aec4d" at bounding box center [298, 210] width 123 height 26
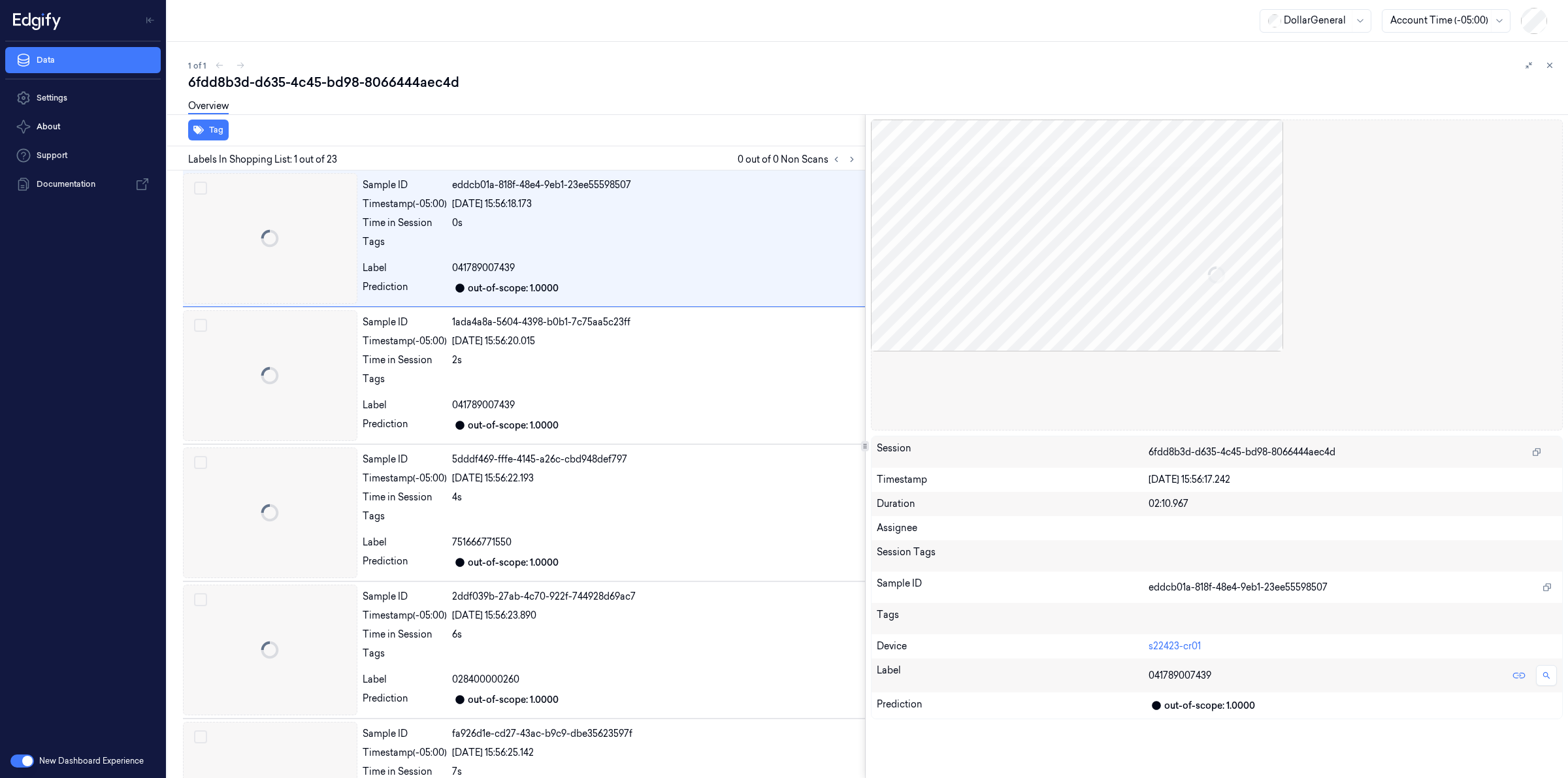
scroll to position [0, 21]
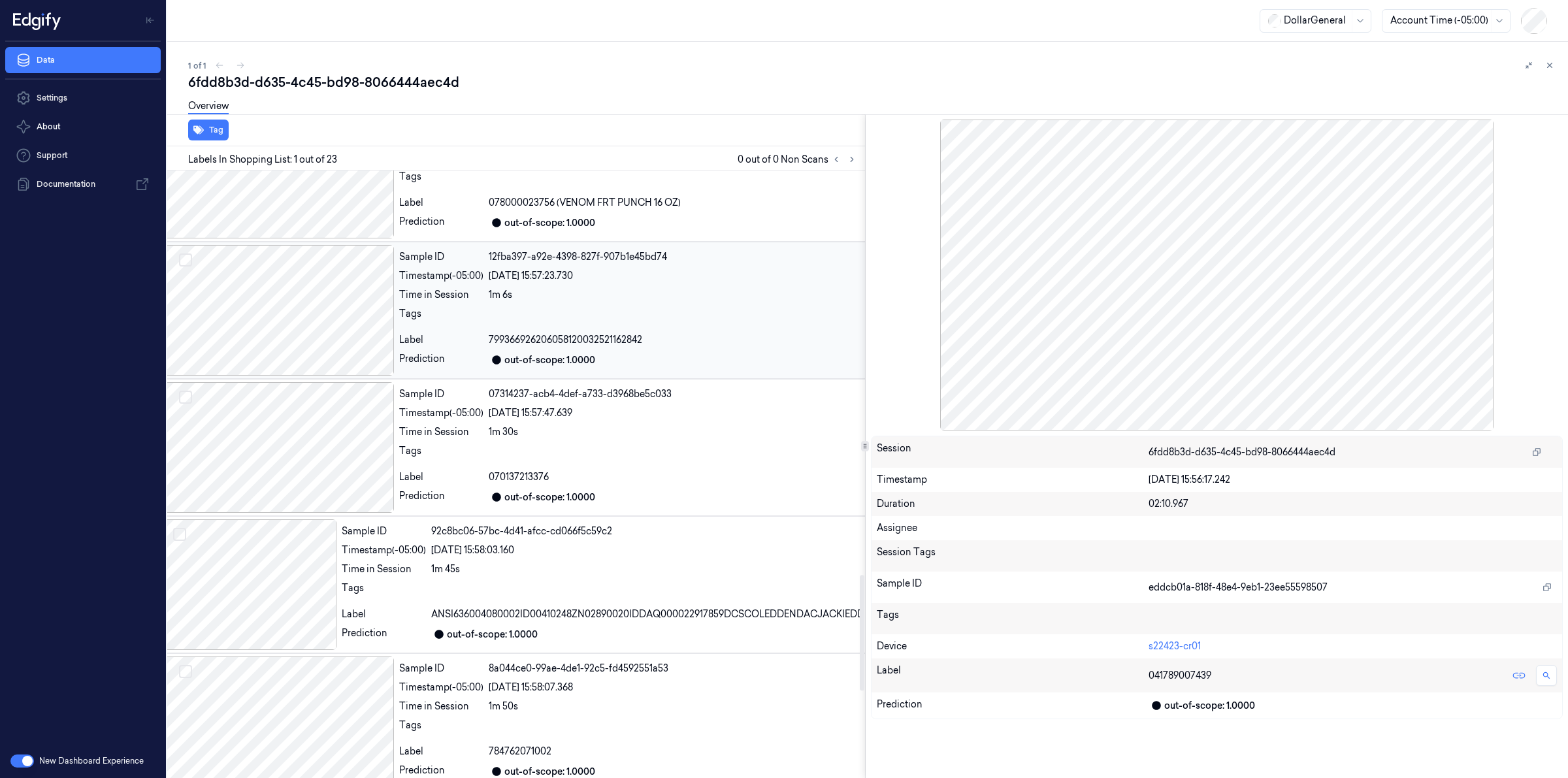
click at [292, 321] on div at bounding box center [278, 310] width 232 height 130
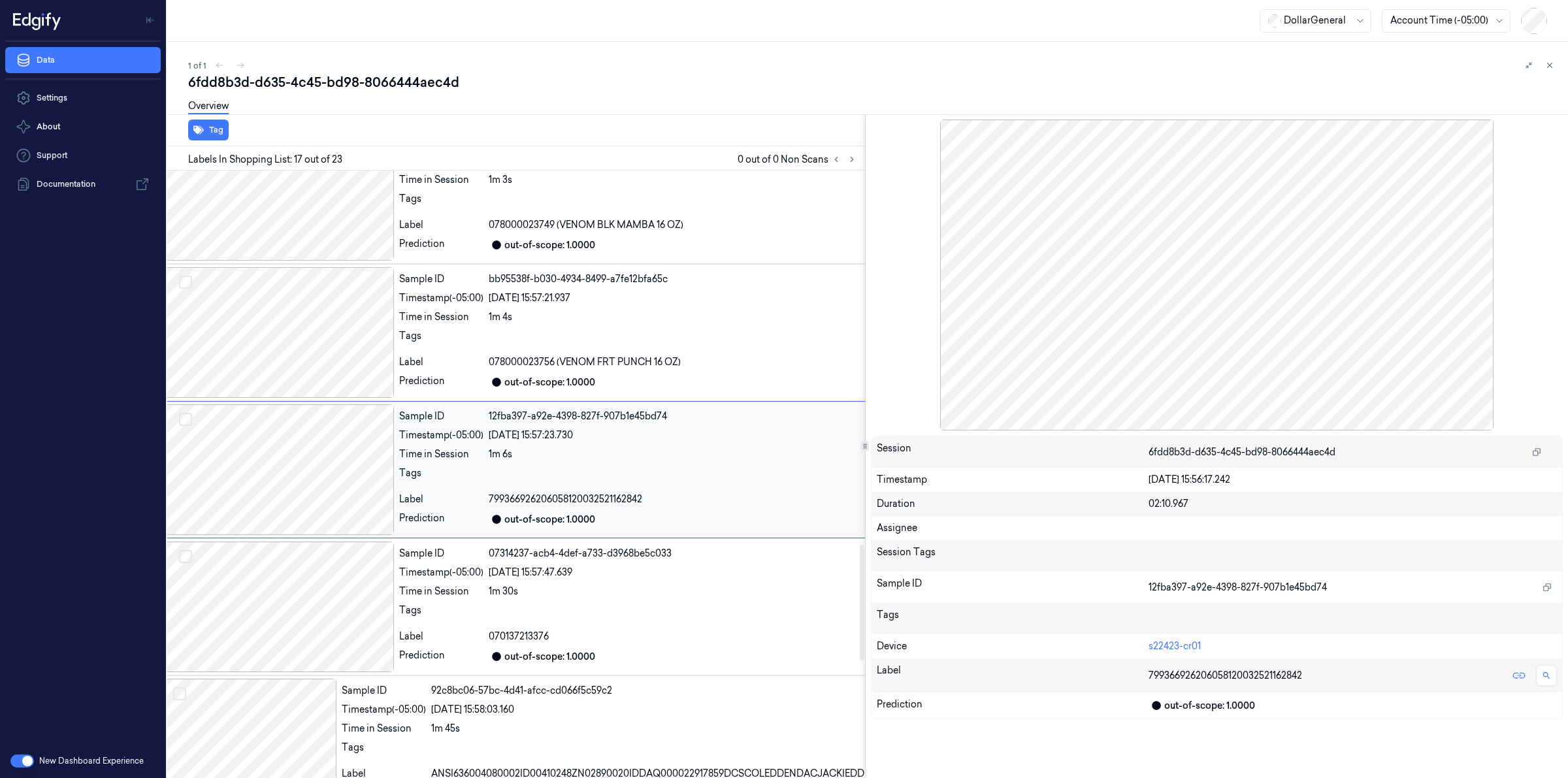
click at [327, 490] on div at bounding box center [278, 470] width 232 height 130
